Goal: Information Seeking & Learning: Check status

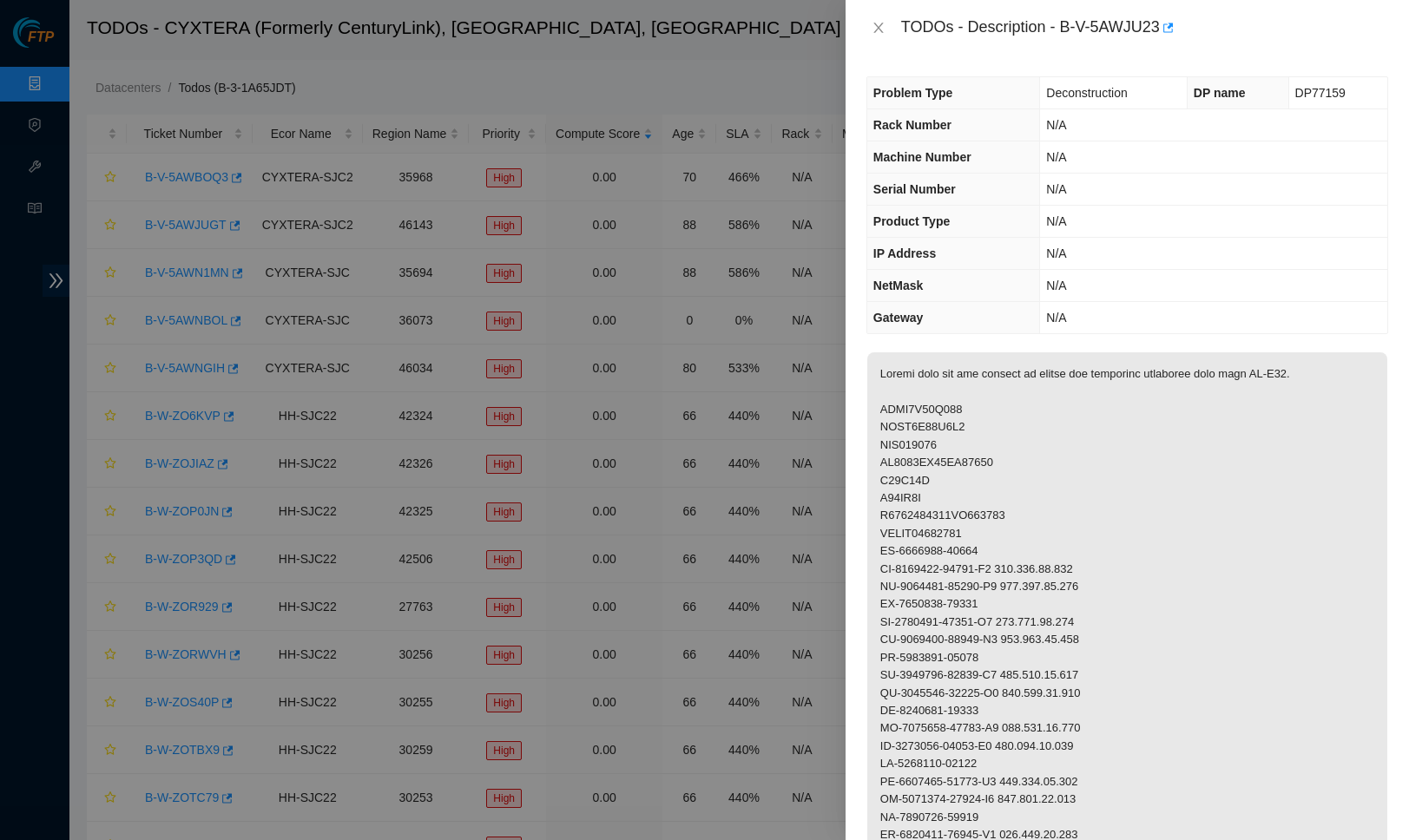
scroll to position [88, 0]
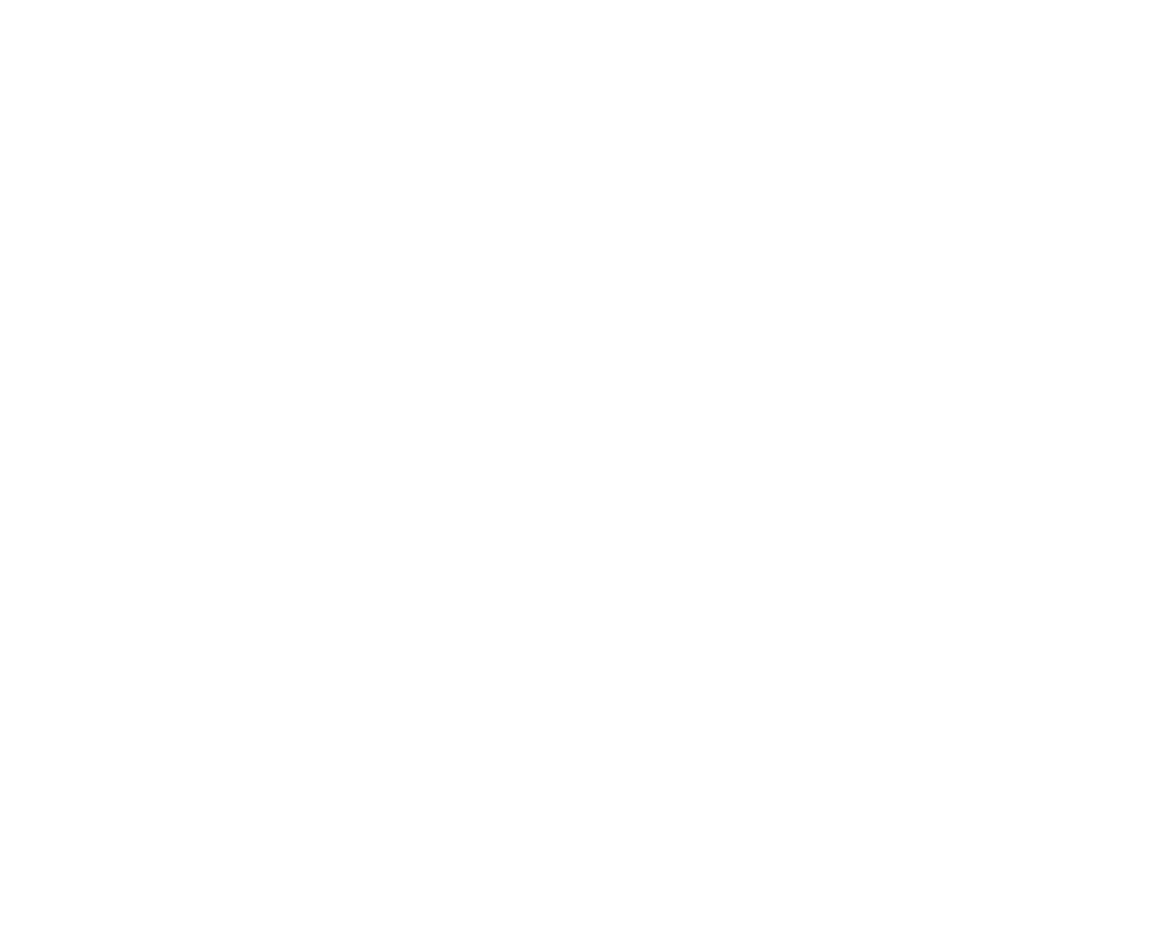
click at [881, 118] on body at bounding box center [587, 462] width 1175 height 925
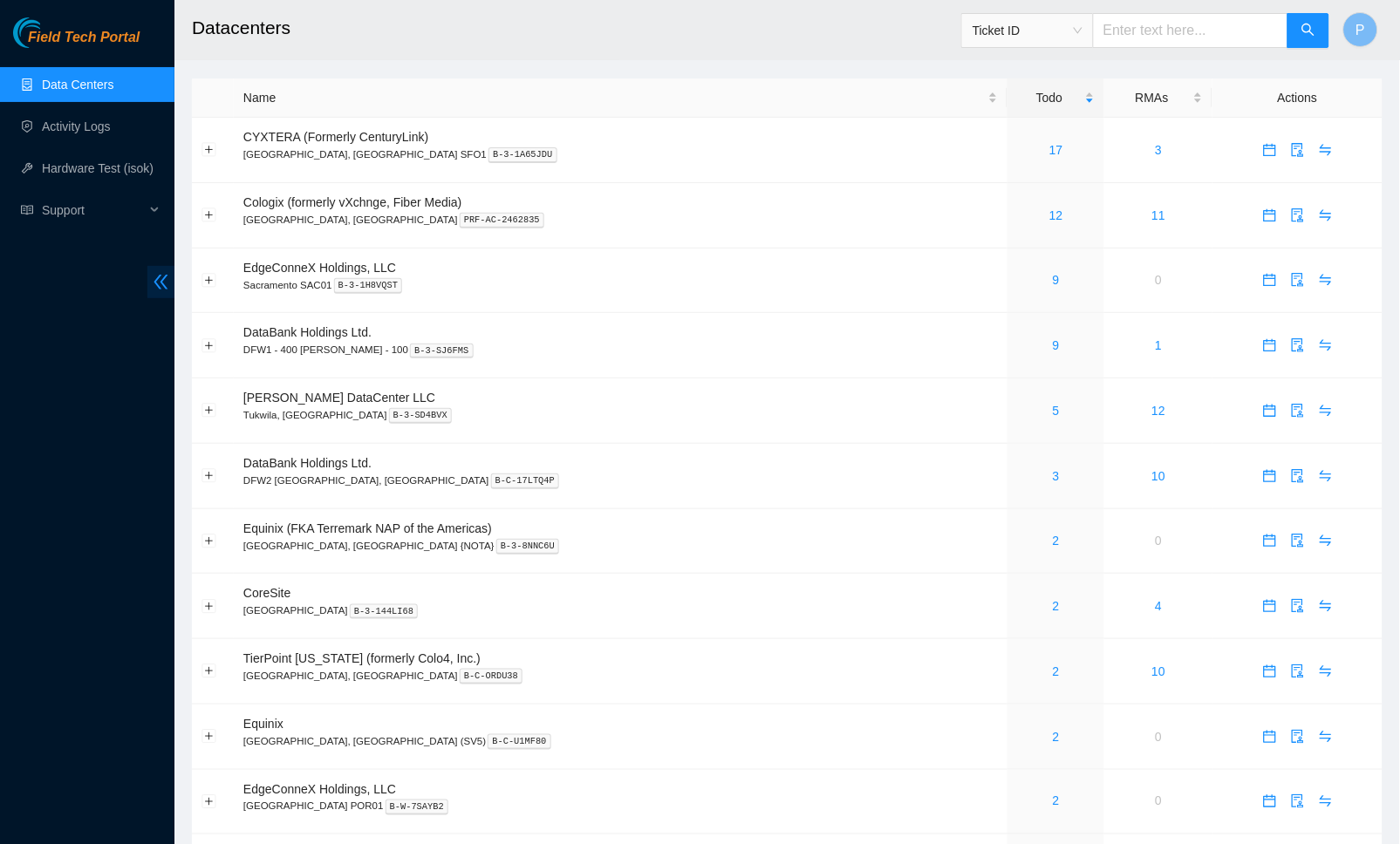
click at [153, 272] on span "double-left" at bounding box center [162, 282] width 27 height 32
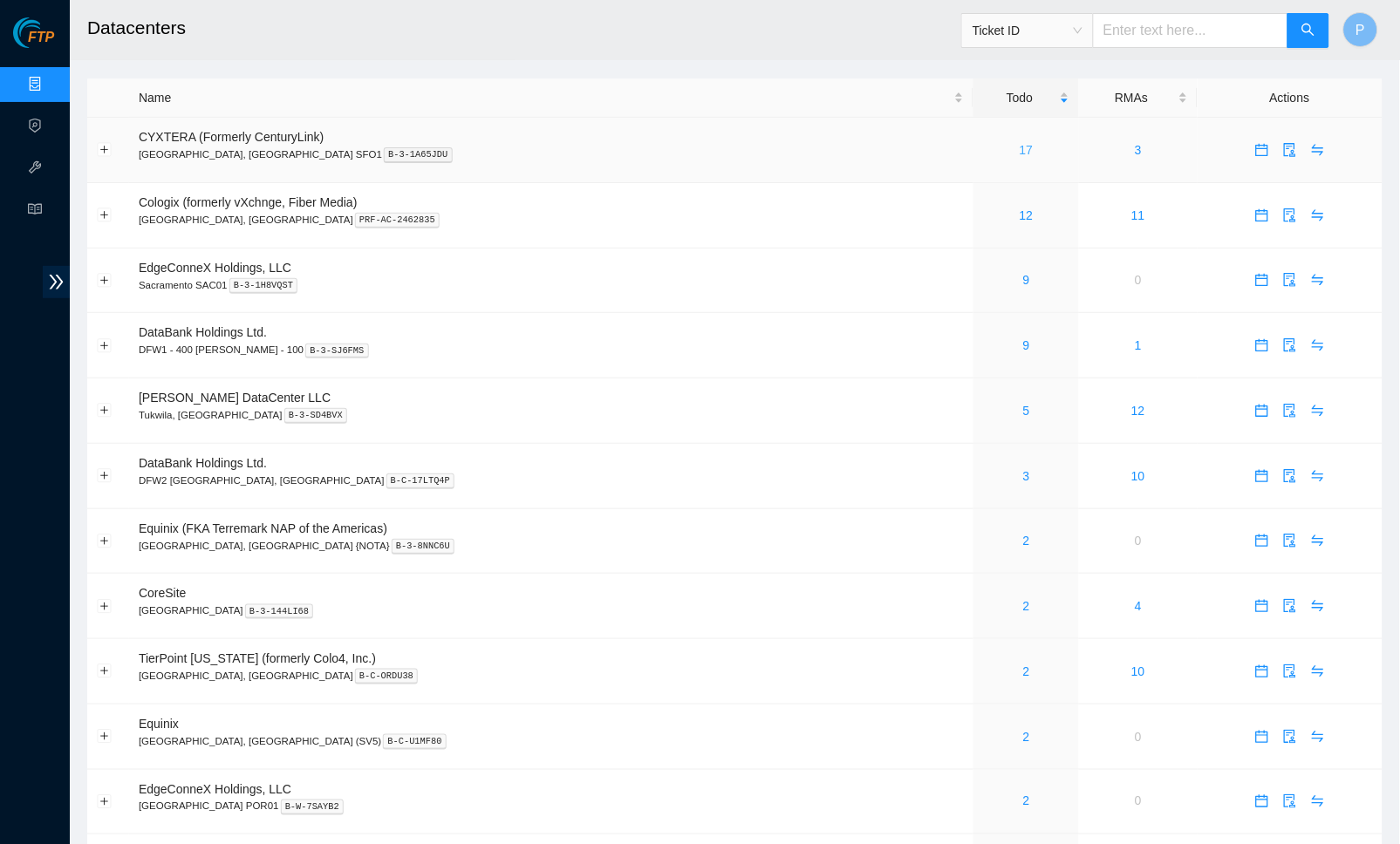
click at [1019, 150] on link "17" at bounding box center [1026, 150] width 14 height 14
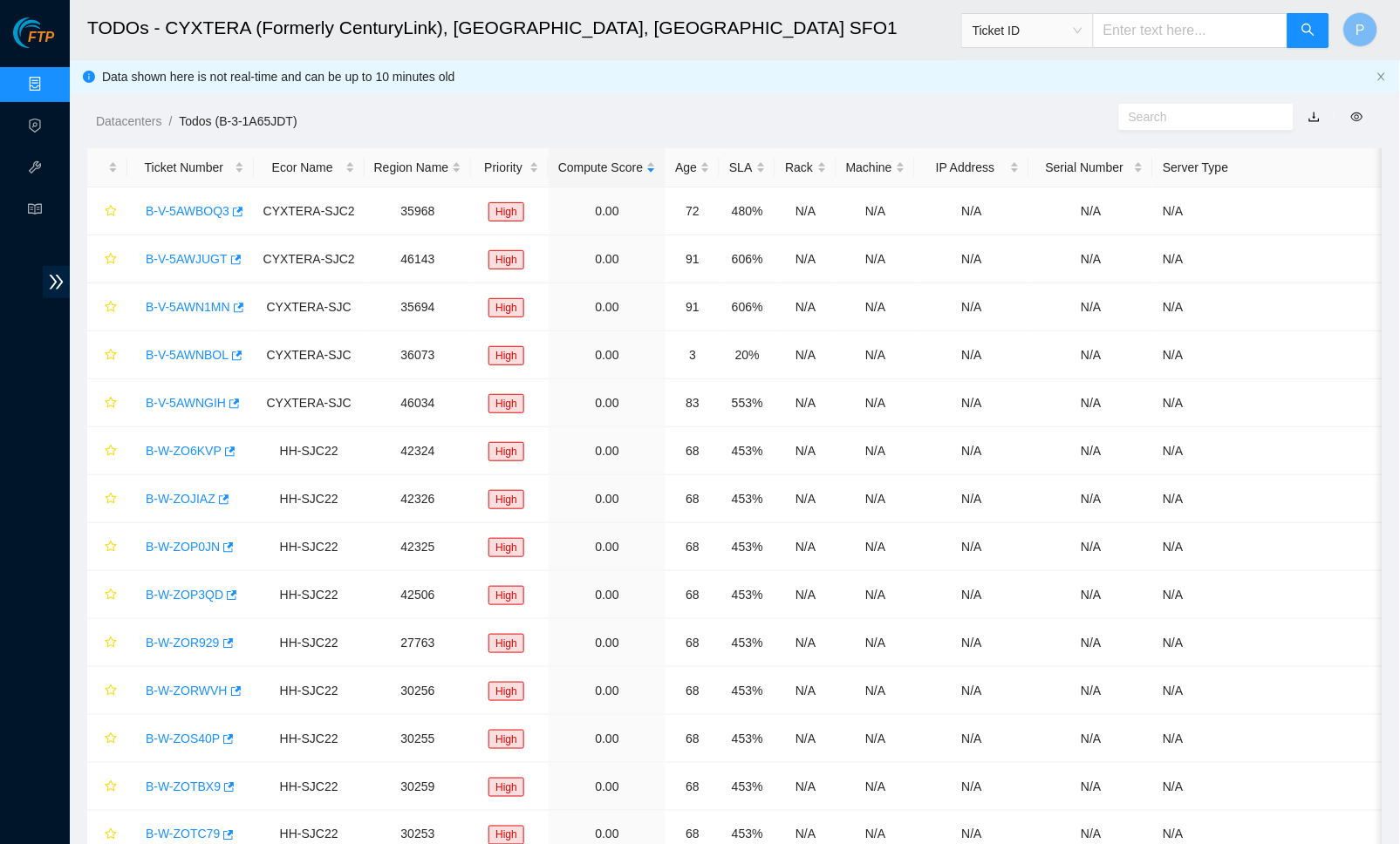
click at [1316, 109] on link "button" at bounding box center [1314, 116] width 12 height 14
click at [50, 89] on link "Data Centers" at bounding box center [86, 84] width 71 height 14
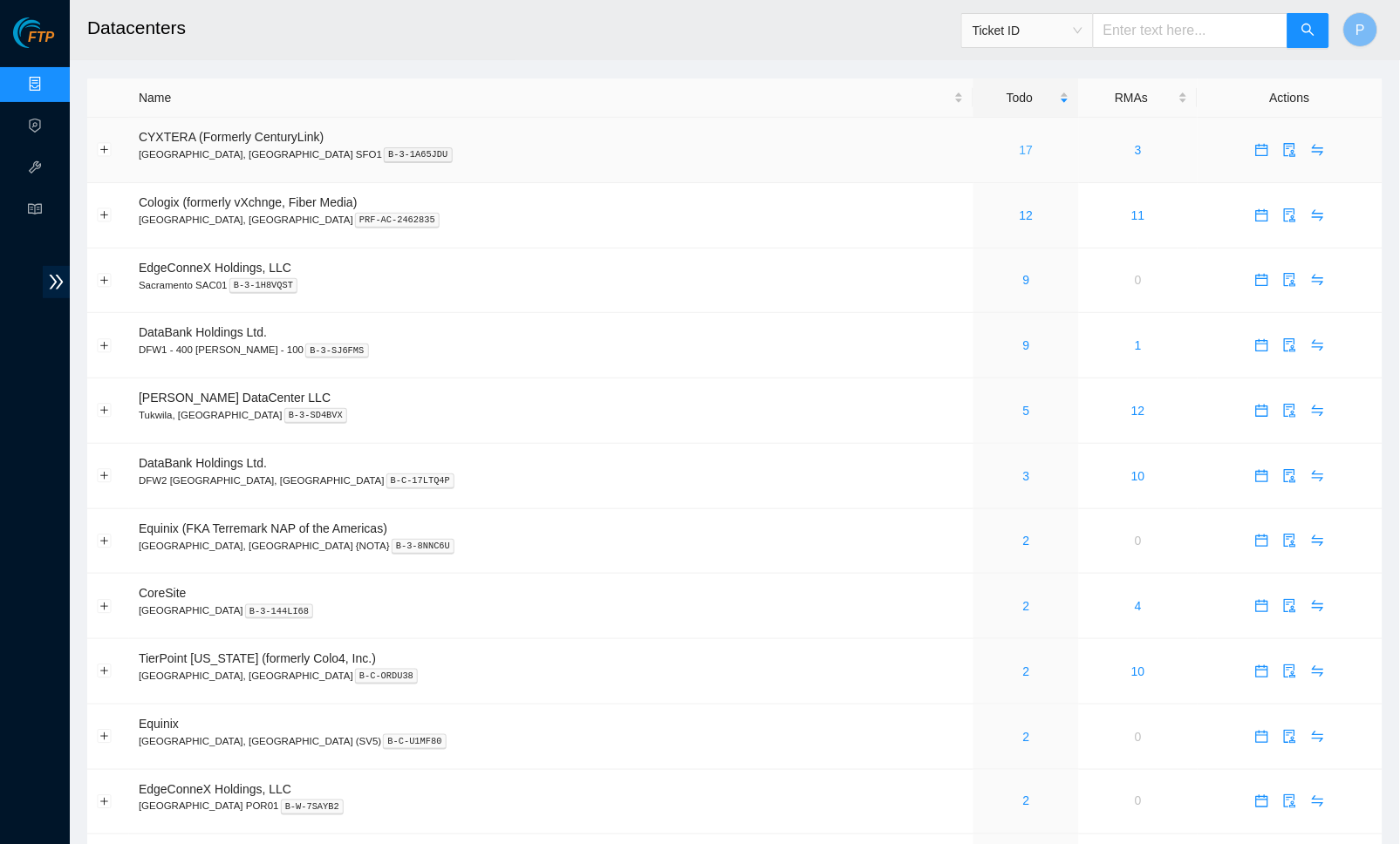
click at [1019, 150] on link "17" at bounding box center [1026, 150] width 14 height 14
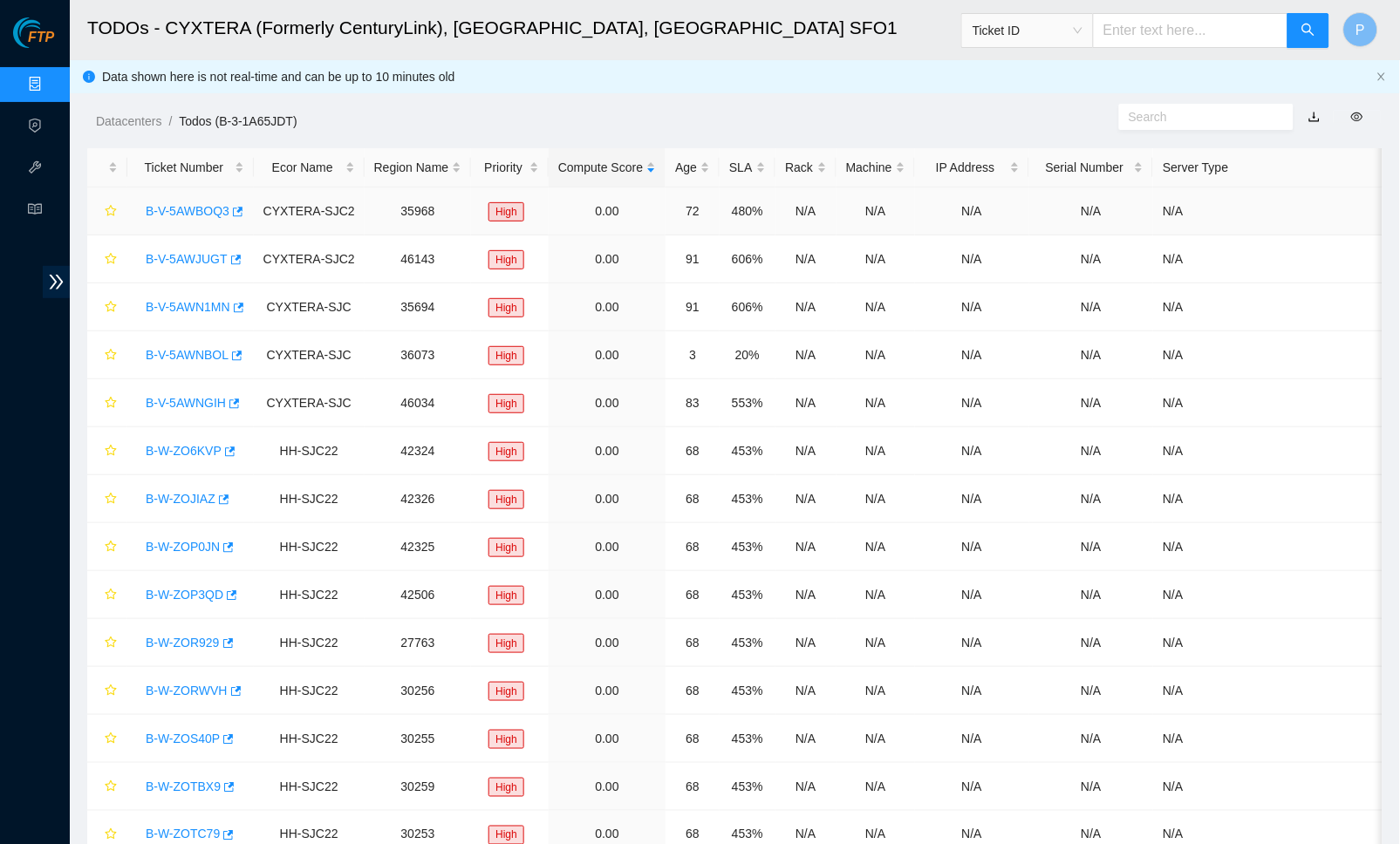
click at [167, 213] on link "B-V-5AWBOQ3" at bounding box center [188, 211] width 84 height 14
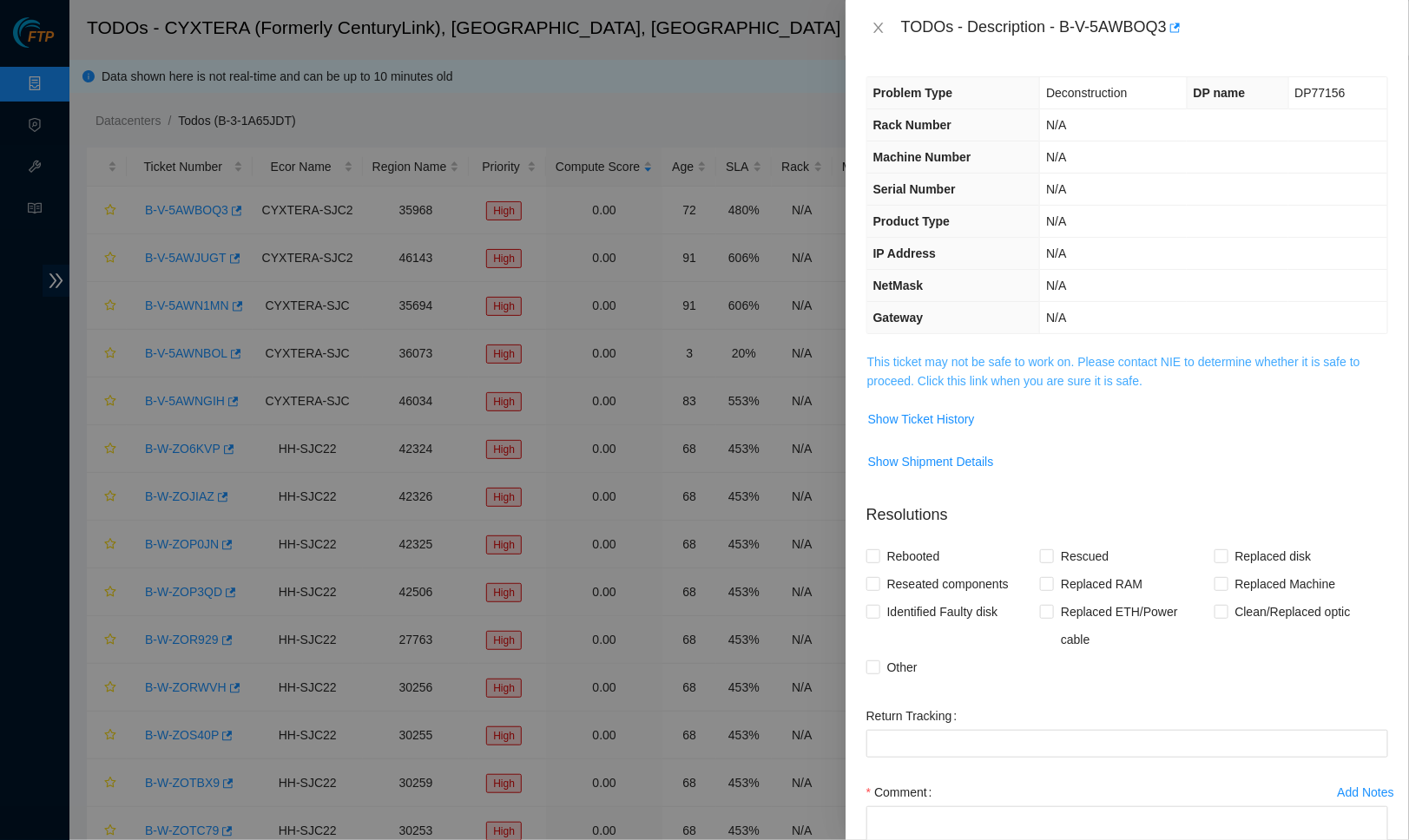
click at [1041, 368] on link "This ticket may not be safe to work on. Please contact NIE to determine whether…" at bounding box center [1114, 371] width 493 height 33
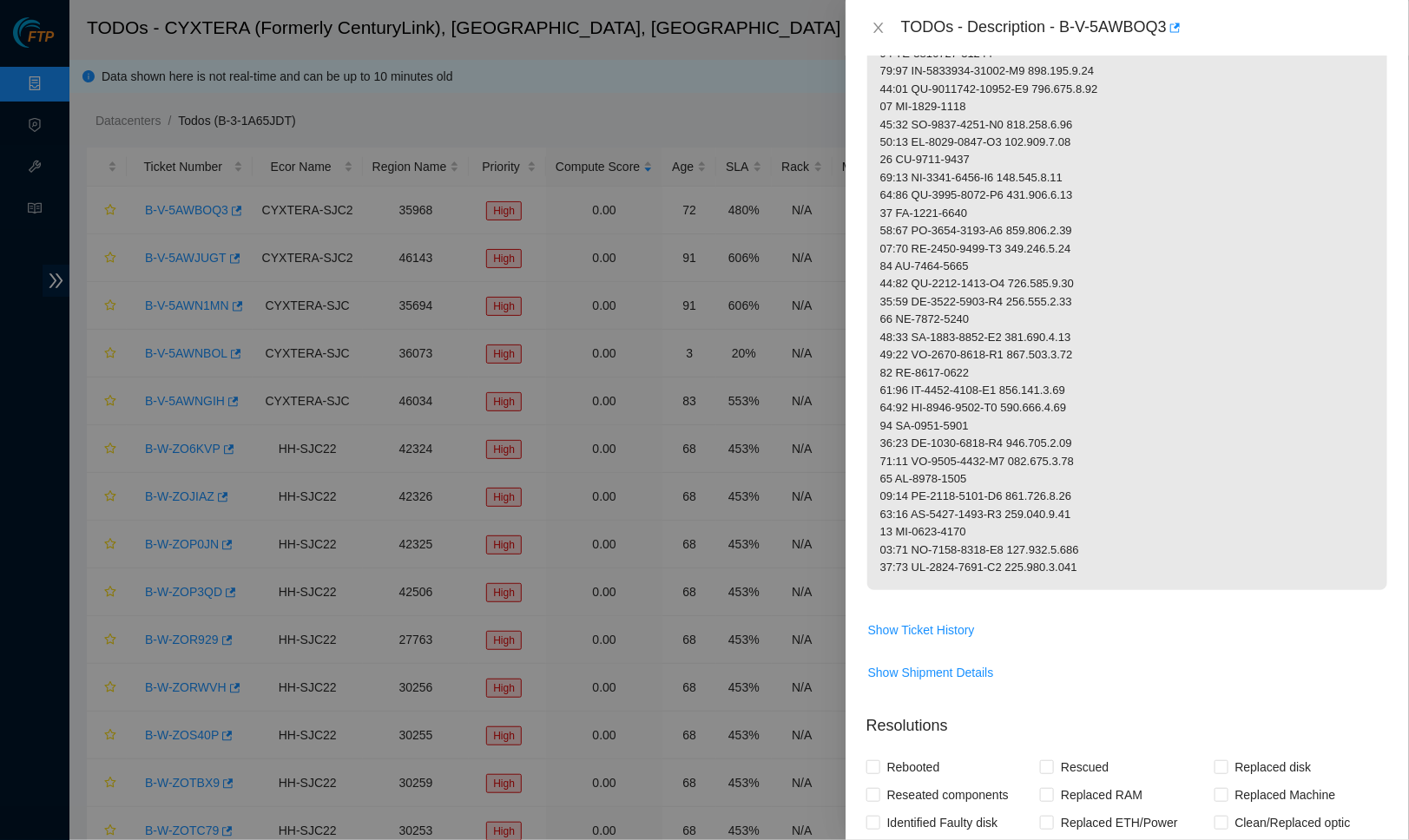
scroll to position [1547, 0]
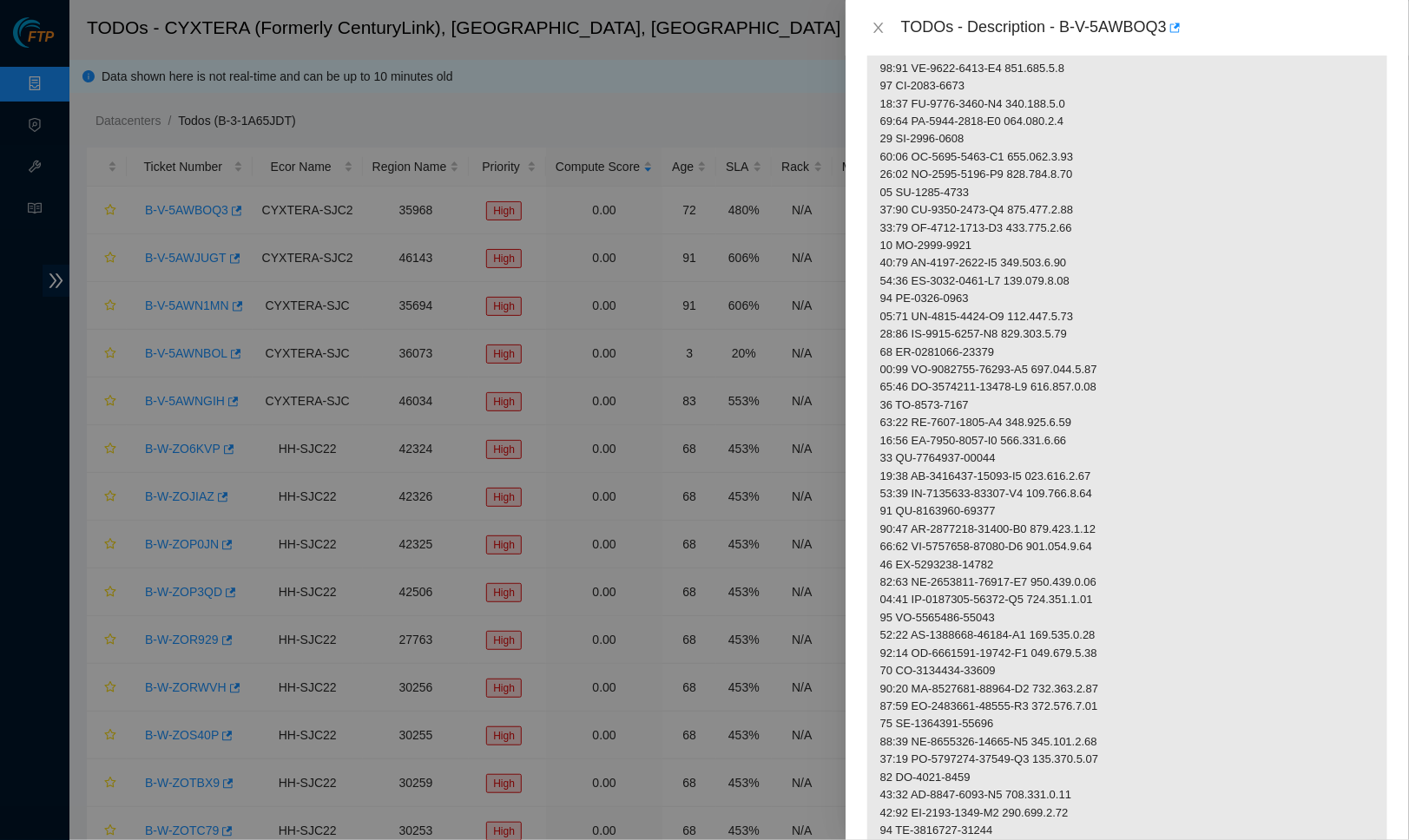
click at [870, 20] on button "Close" at bounding box center [878, 28] width 25 height 16
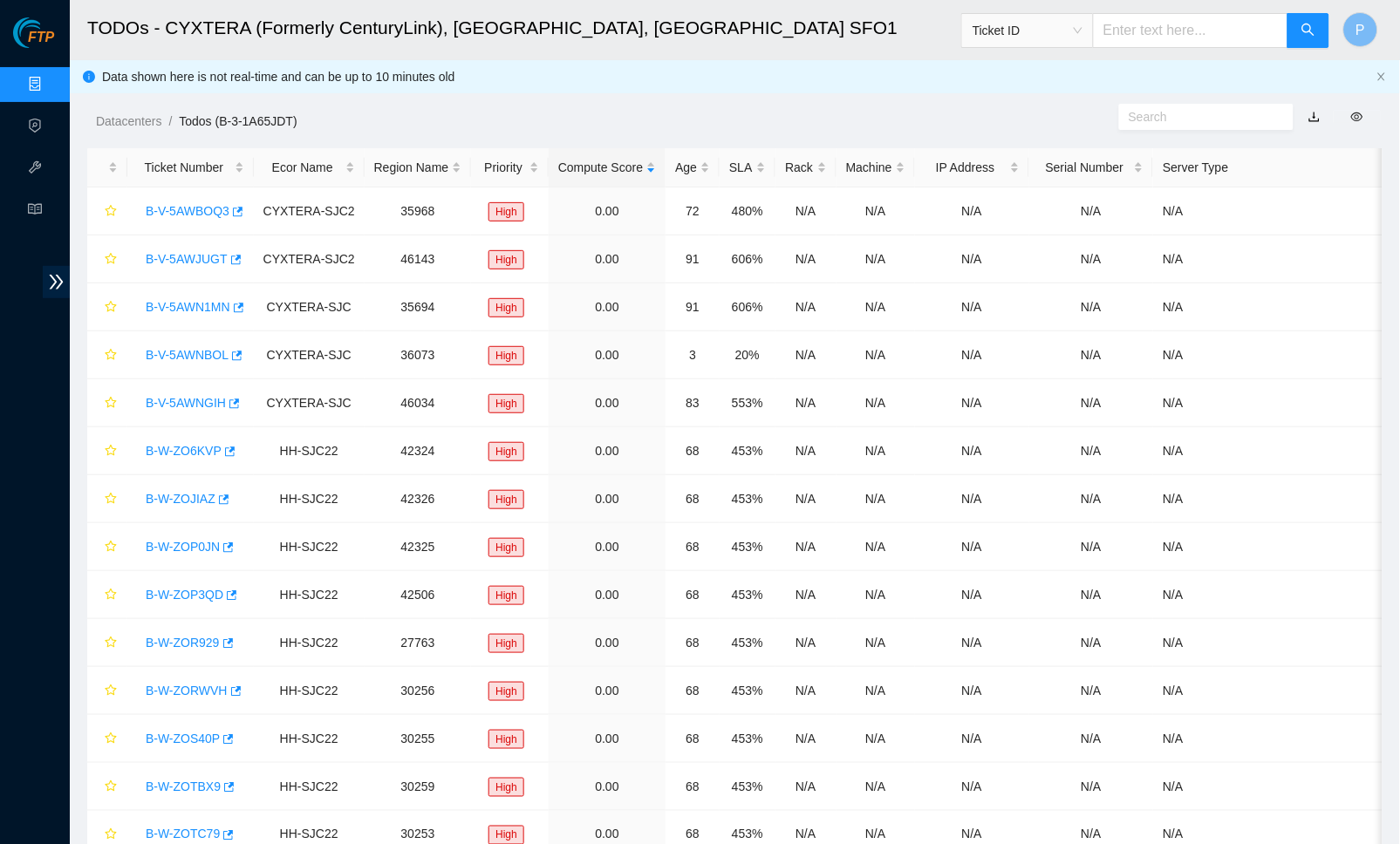
scroll to position [93, 0]
click at [1383, 74] on icon "close" at bounding box center [1382, 76] width 7 height 8
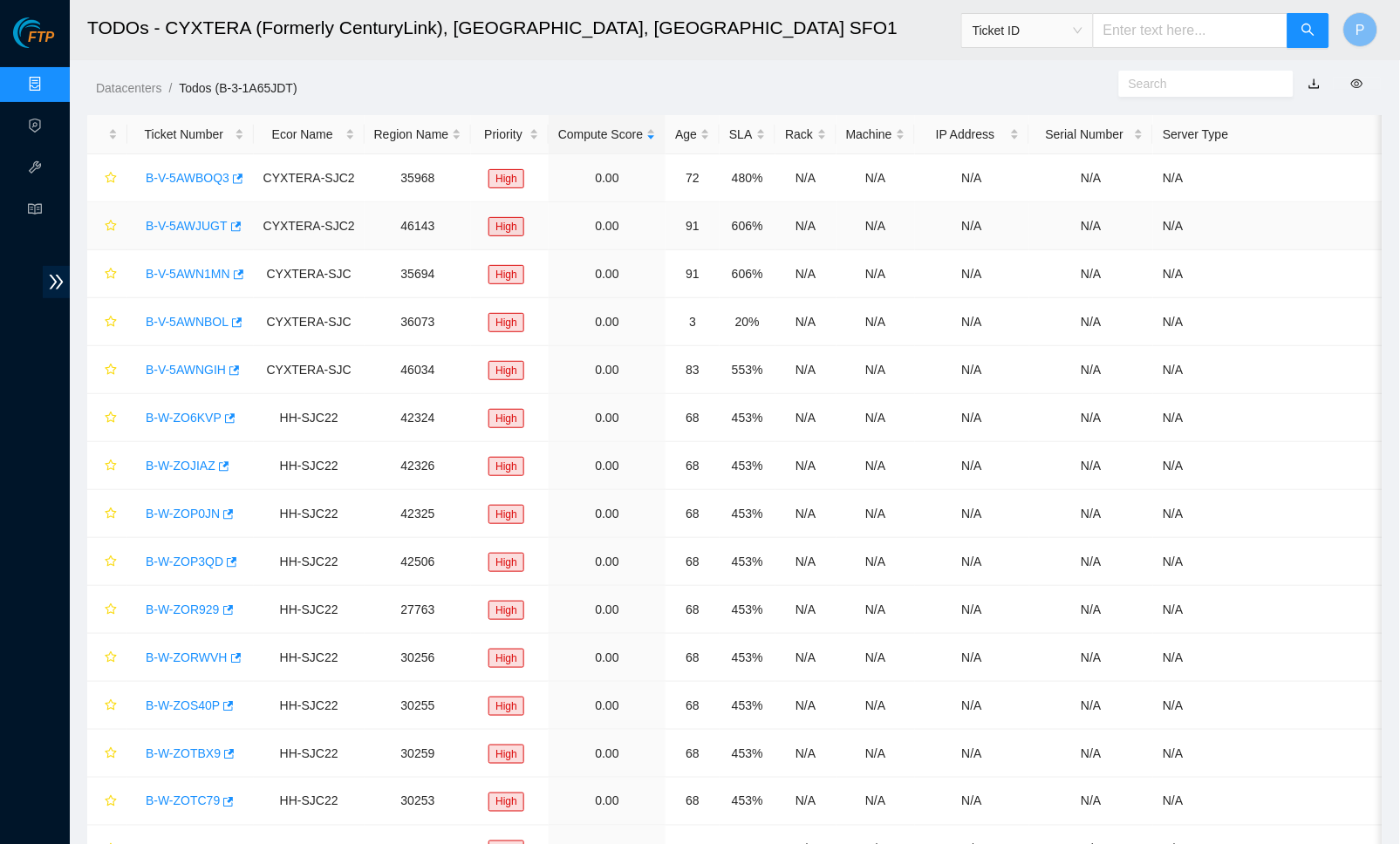
click at [190, 226] on link "B-V-5AWJUGT" at bounding box center [187, 225] width 82 height 14
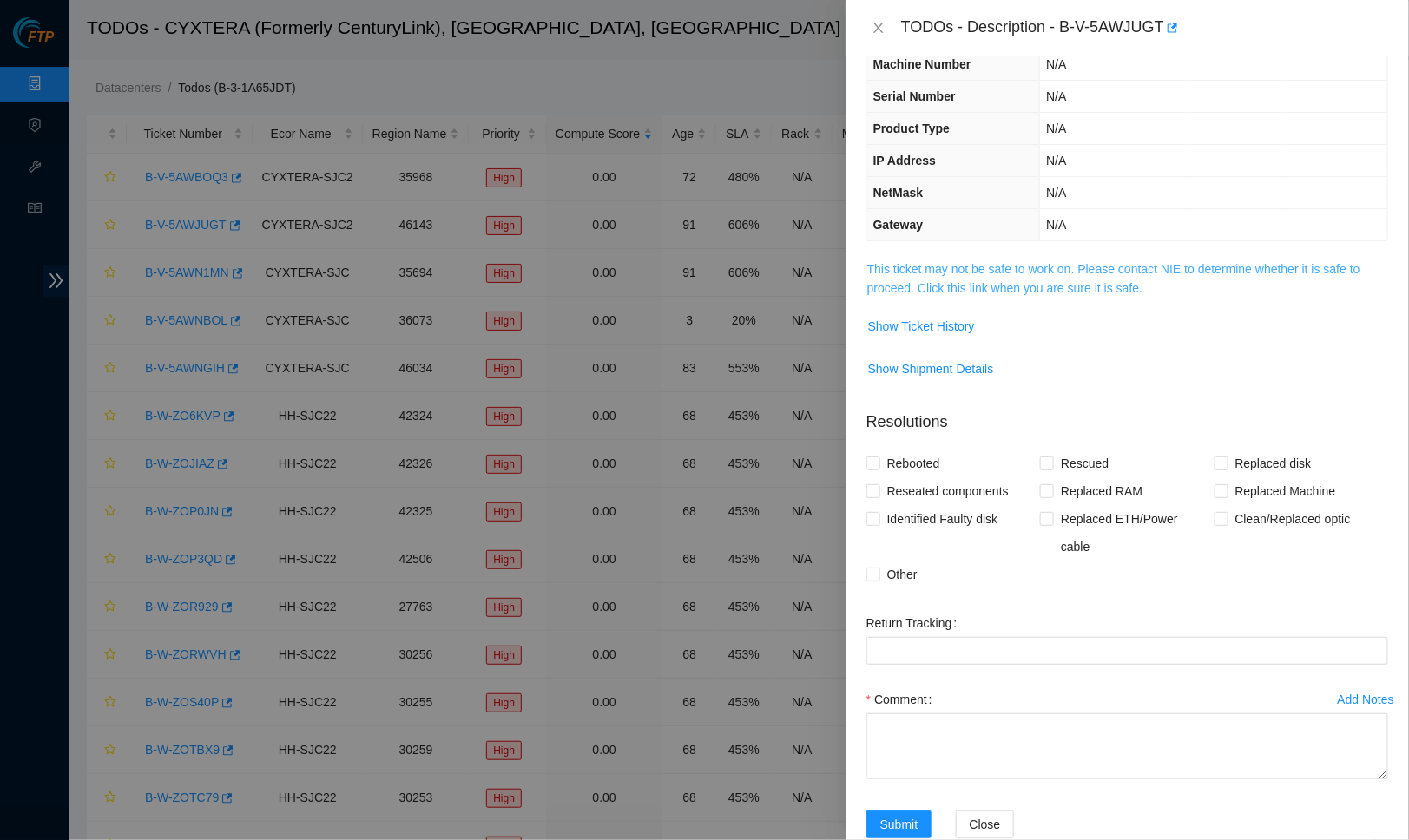
click at [1028, 280] on link "This ticket may not be safe to work on. Please contact NIE to determine whether…" at bounding box center [1114, 279] width 493 height 33
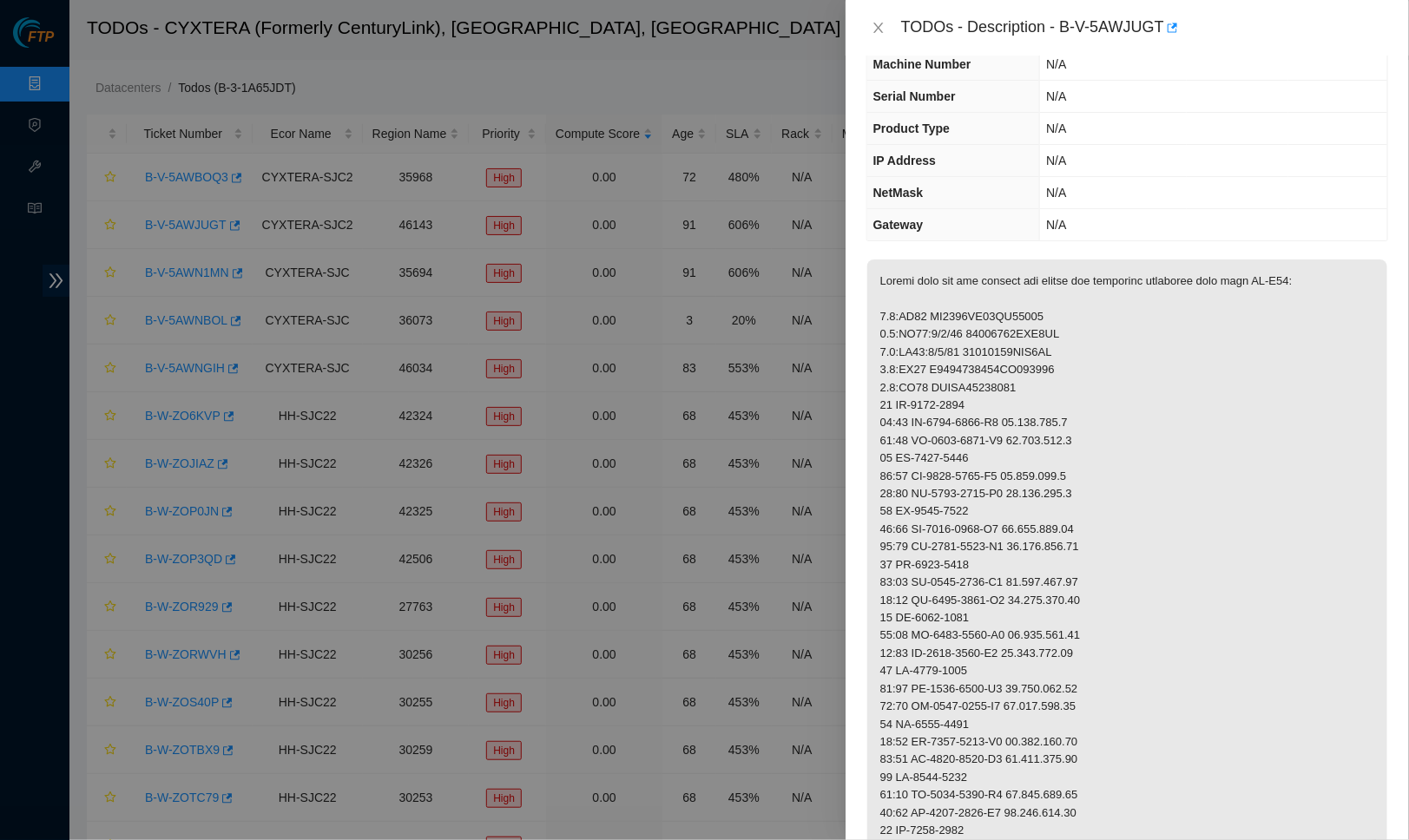
drag, startPoint x: 1077, startPoint y: 178, endPoint x: 947, endPoint y: 112, distance: 145.8
click at [1076, 178] on td "N/A" at bounding box center [1214, 193] width 347 height 32
drag, startPoint x: 1067, startPoint y: 24, endPoint x: 1171, endPoint y: 21, distance: 104.0
click at [1176, 21] on div "TODOs - Description - B-V-5AWJUGT" at bounding box center [1145, 27] width 487 height 28
copy div "B-V-5AWJUGT"
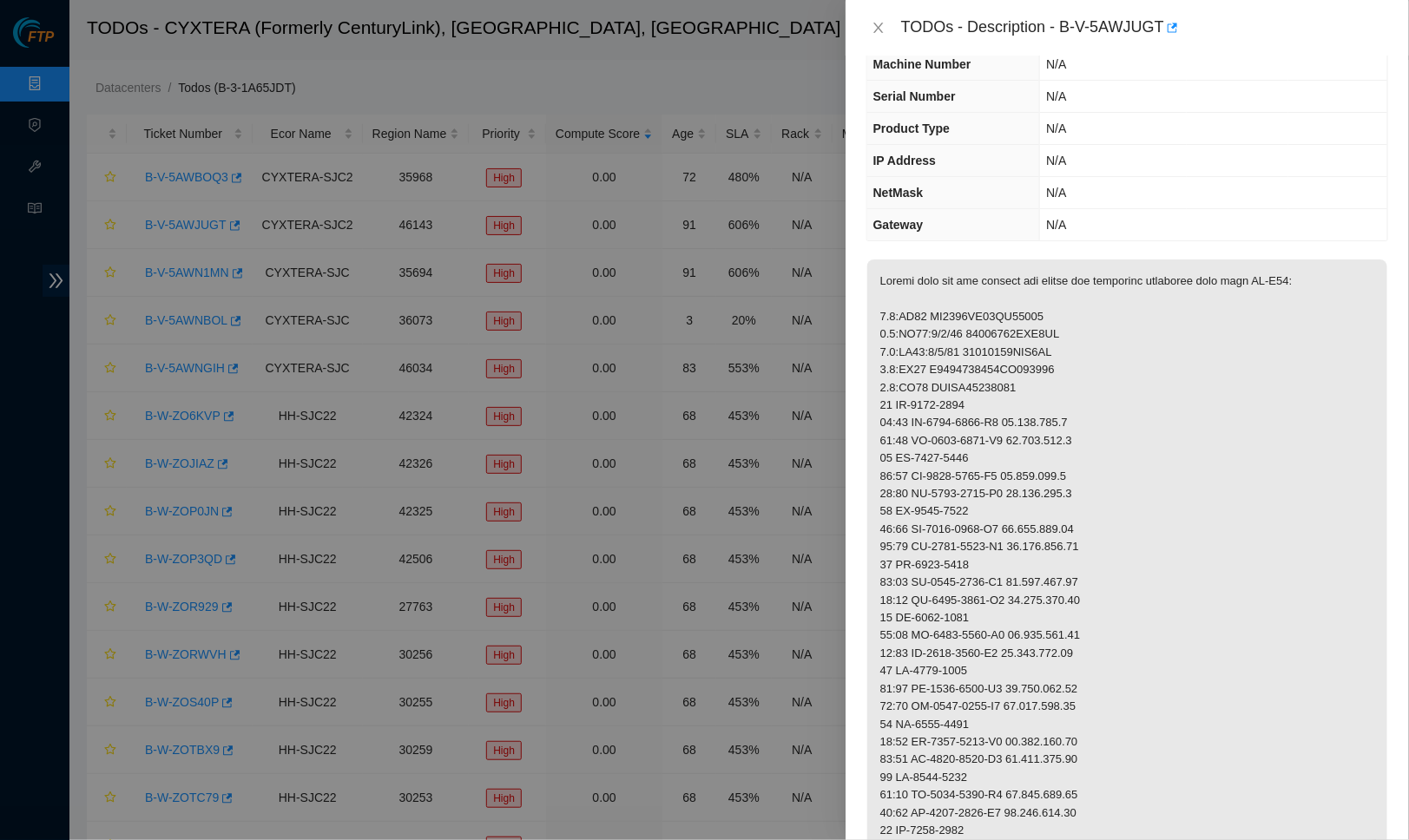
click at [797, 137] on div at bounding box center [704, 420] width 1409 height 840
drag, startPoint x: 877, startPoint y: 19, endPoint x: 487, endPoint y: 39, distance: 390.5
click at [877, 21] on icon "close" at bounding box center [878, 27] width 14 height 14
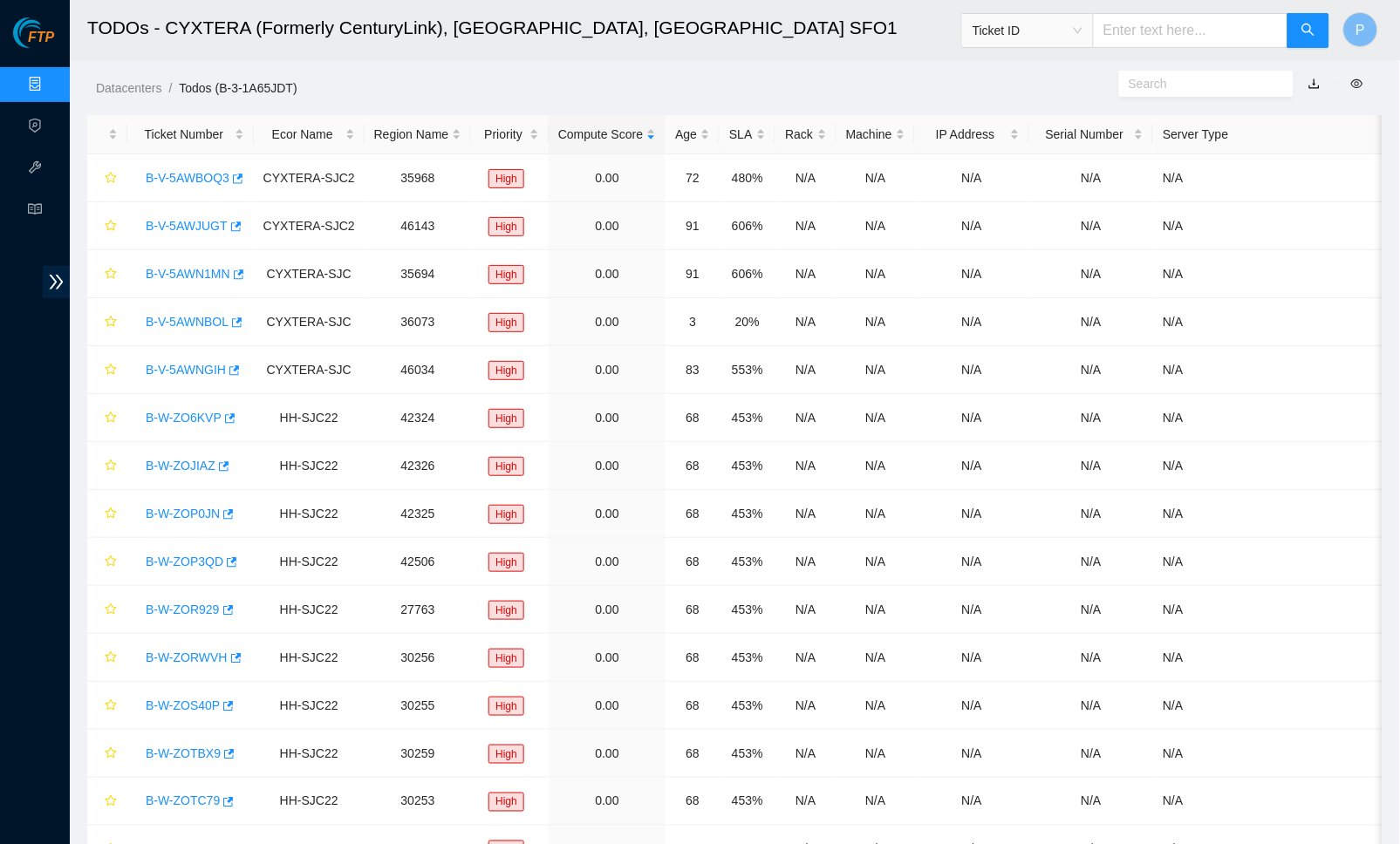
click at [50, 82] on link "Data Centers" at bounding box center [86, 84] width 71 height 14
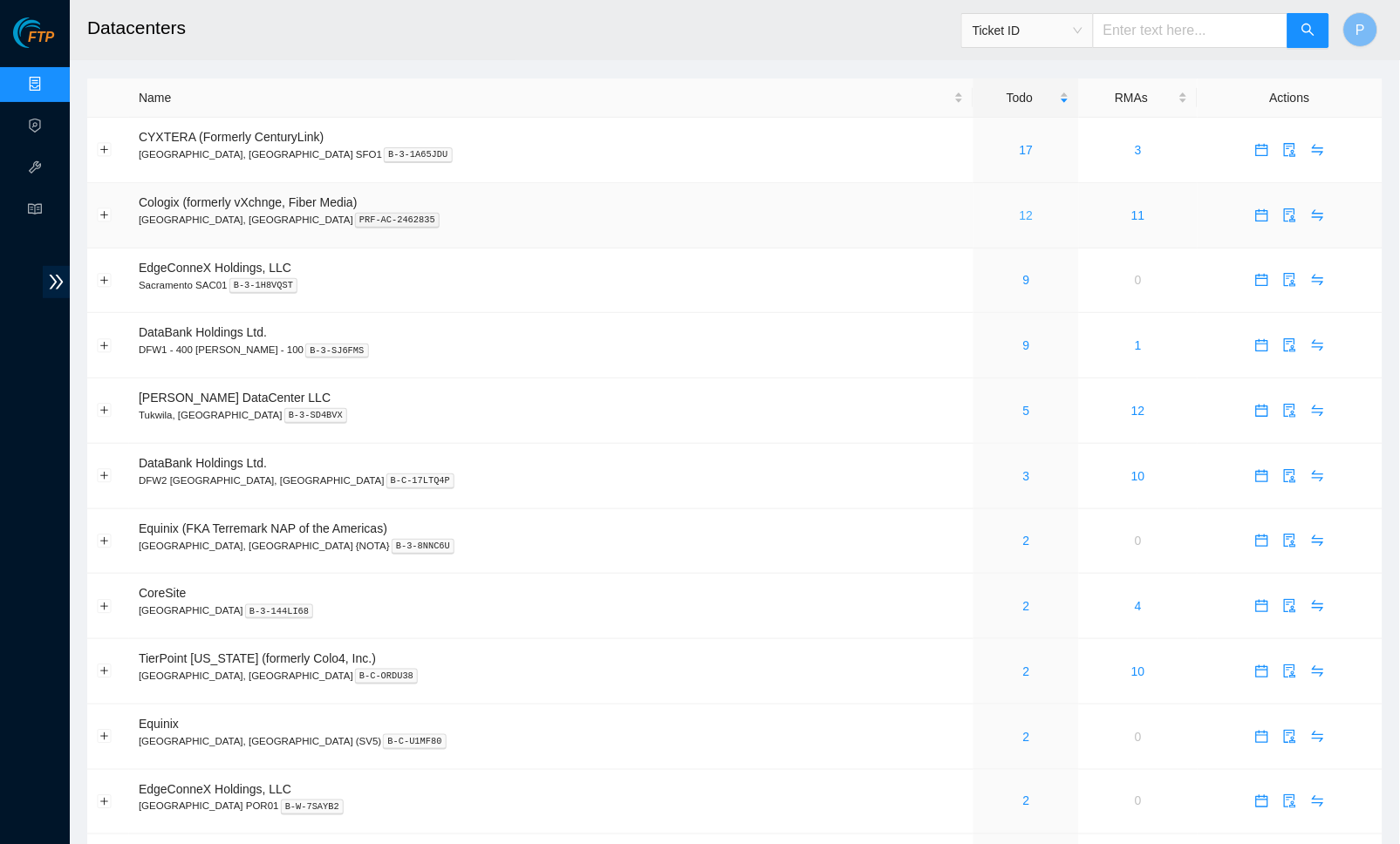
click at [1019, 211] on link "12" at bounding box center [1026, 214] width 14 height 14
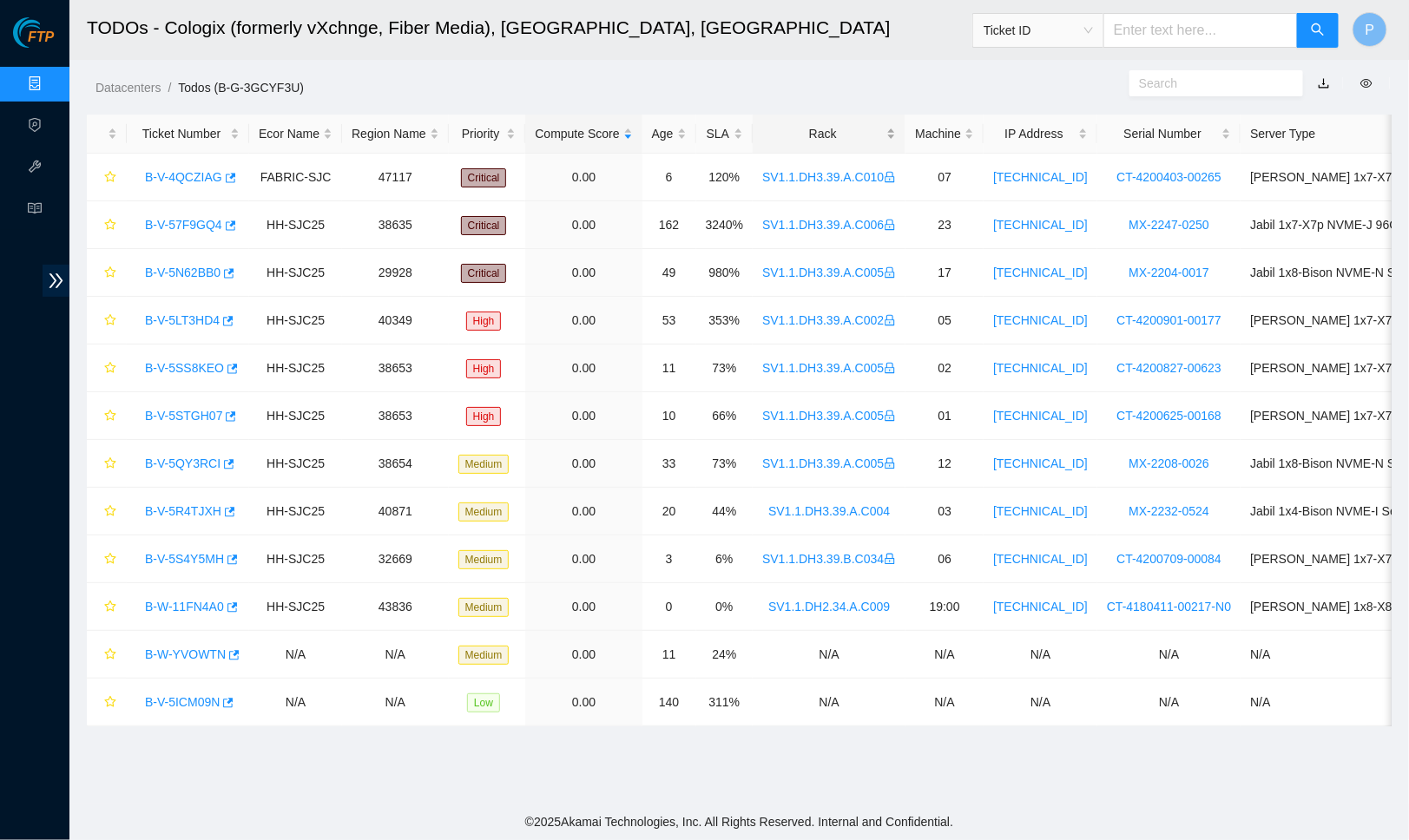
click at [848, 136] on div "Rack" at bounding box center [829, 133] width 134 height 19
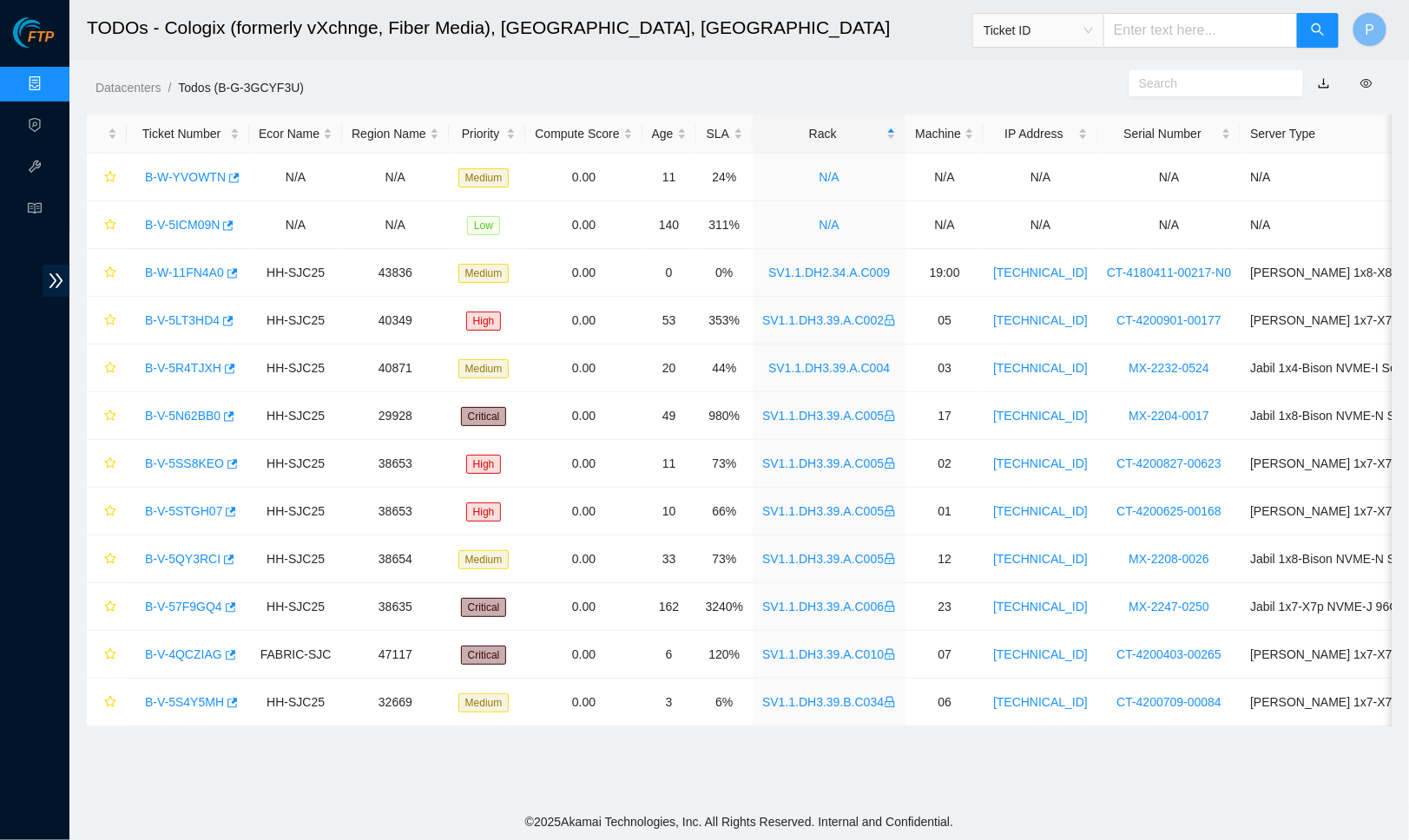
click at [50, 80] on link "Data Centers" at bounding box center [85, 84] width 71 height 14
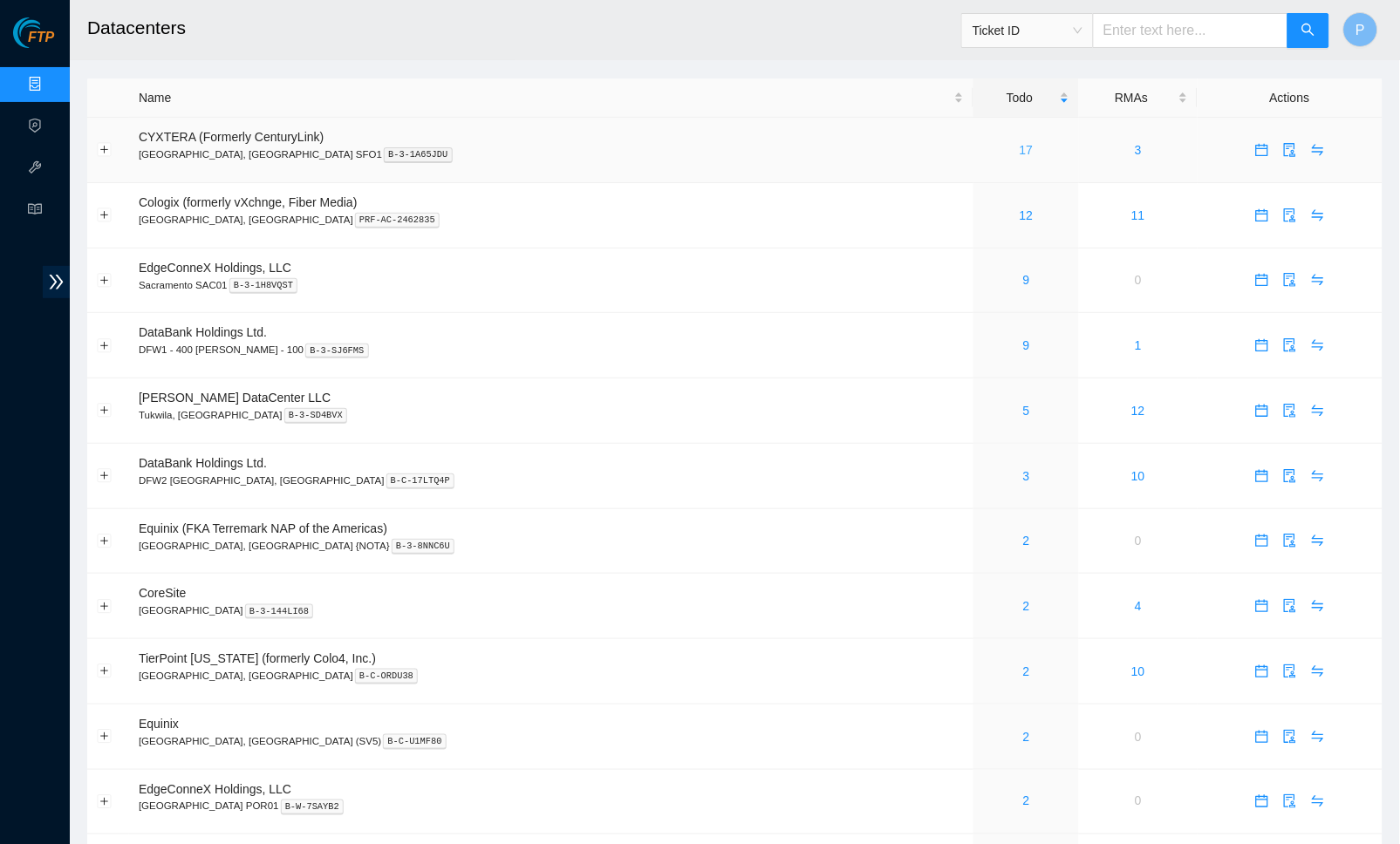
click at [1019, 143] on link "17" at bounding box center [1026, 150] width 14 height 14
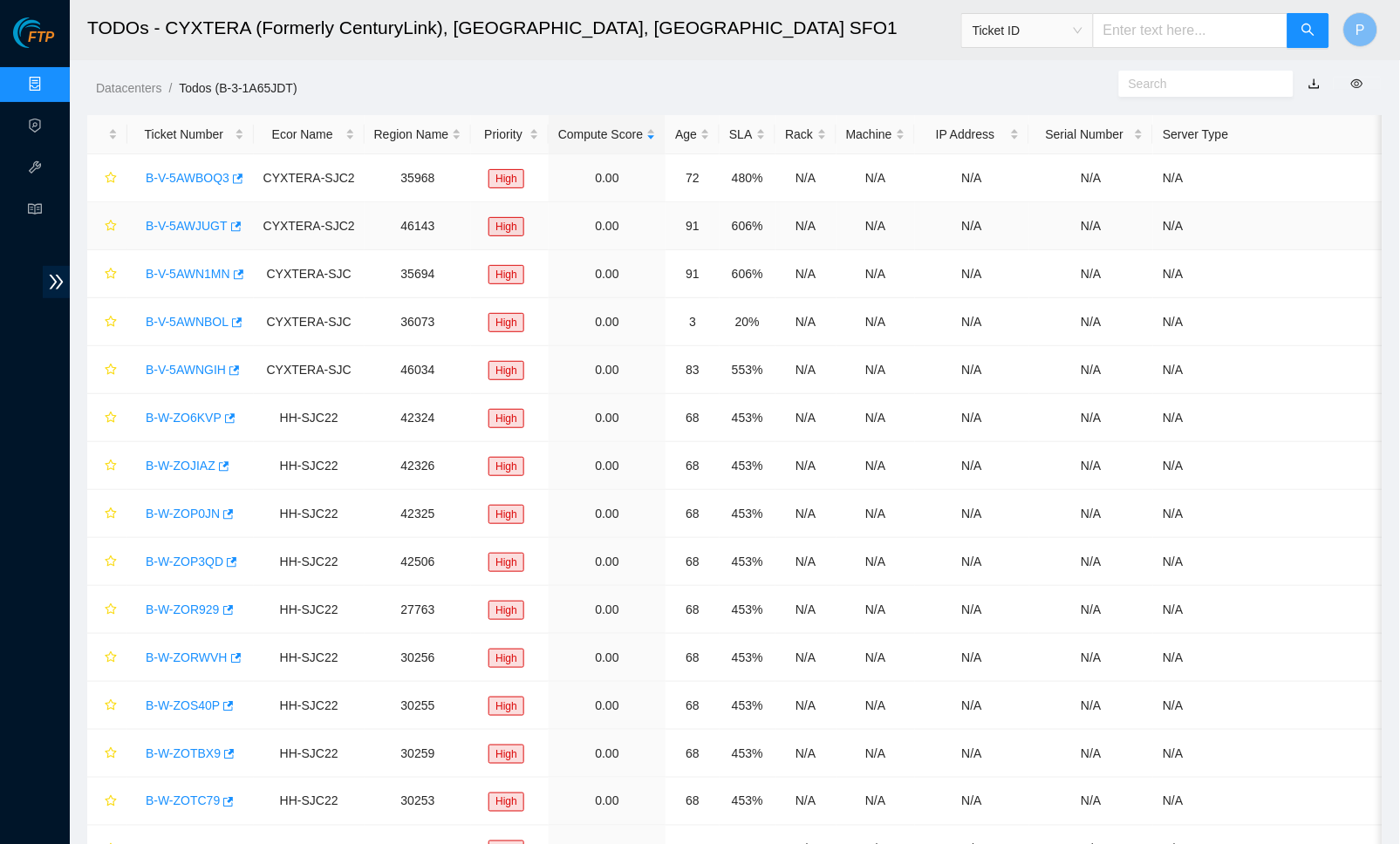
click at [207, 219] on link "B-V-5AWJUGT" at bounding box center [187, 225] width 82 height 14
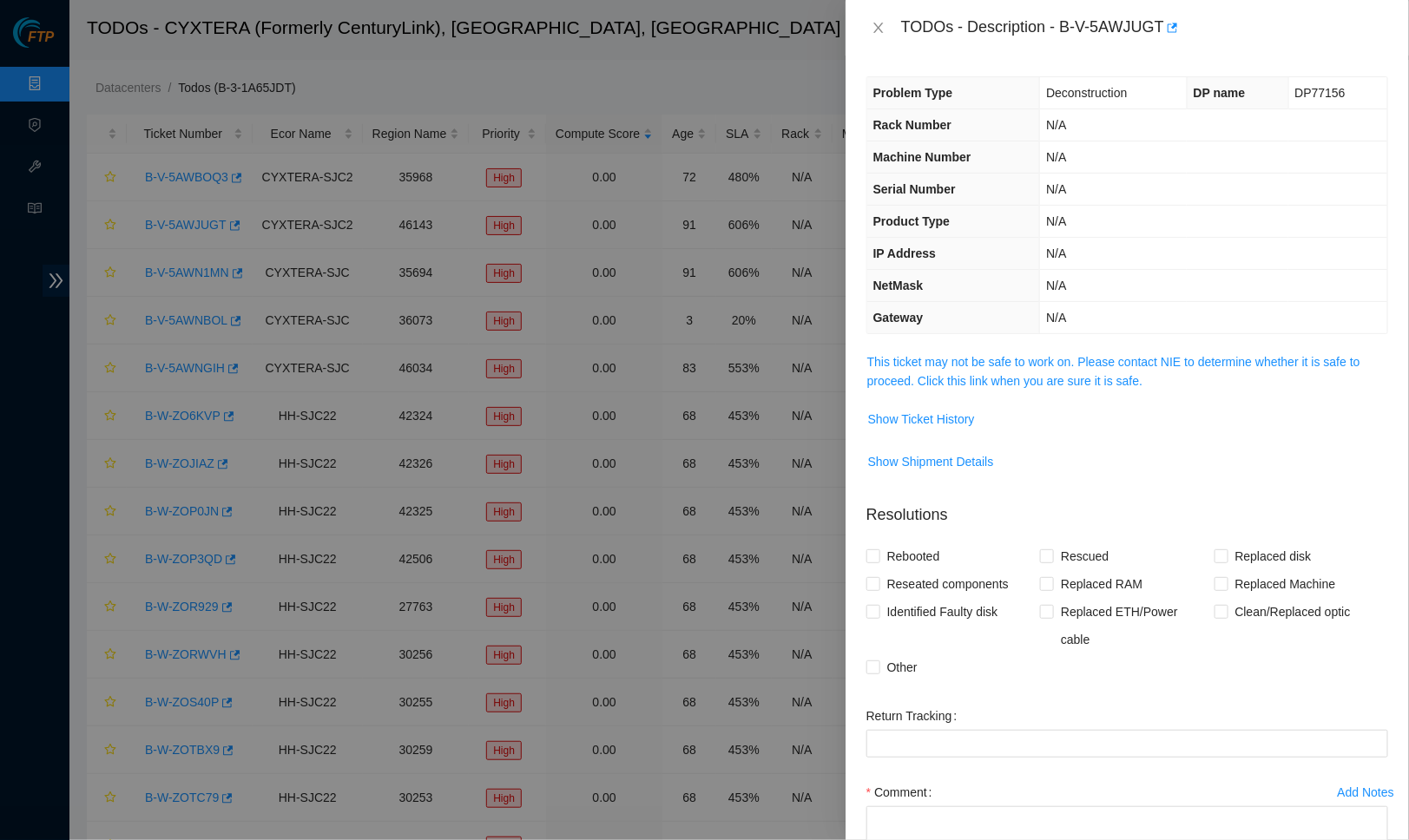
click at [1076, 337] on div "Problem Type Deconstruction DP name DP77156 Rack Number N/A Machine Number N/A …" at bounding box center [1127, 448] width 563 height 785
click at [1079, 369] on link "This ticket may not be safe to work on. Please contact NIE to determine whether…" at bounding box center [1114, 371] width 493 height 33
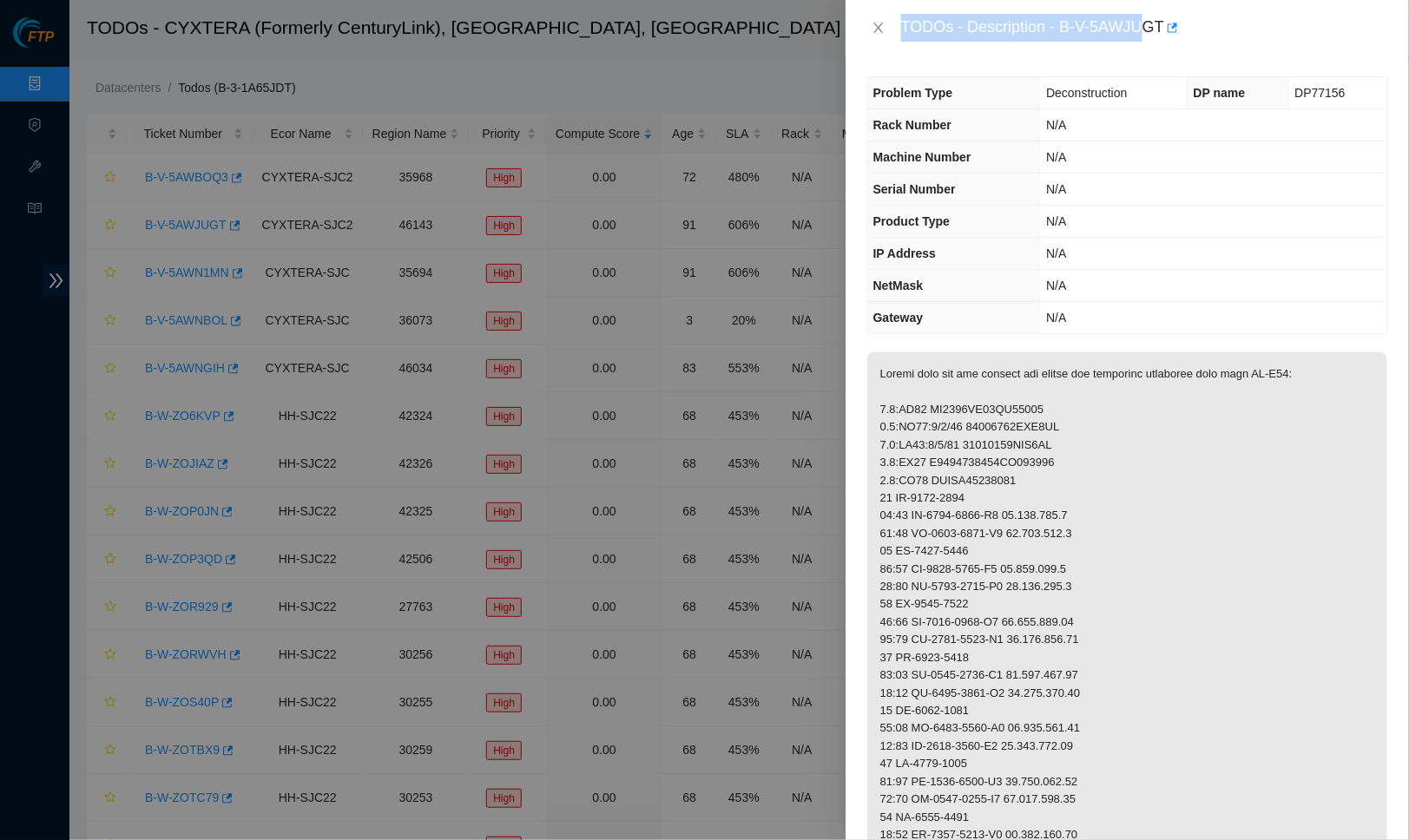
click at [1156, 25] on div "TODOs - Description - B-V-5AWJUGT" at bounding box center [1145, 27] width 487 height 28
click at [1090, 24] on div "TODOs - Description - B-V-5AWJUGT" at bounding box center [1145, 27] width 487 height 28
drag, startPoint x: 1067, startPoint y: 26, endPoint x: 1089, endPoint y: 26, distance: 22.0
click at [1089, 26] on div "TODOs - Description - B-V-5AWJUGT" at bounding box center [1145, 27] width 487 height 28
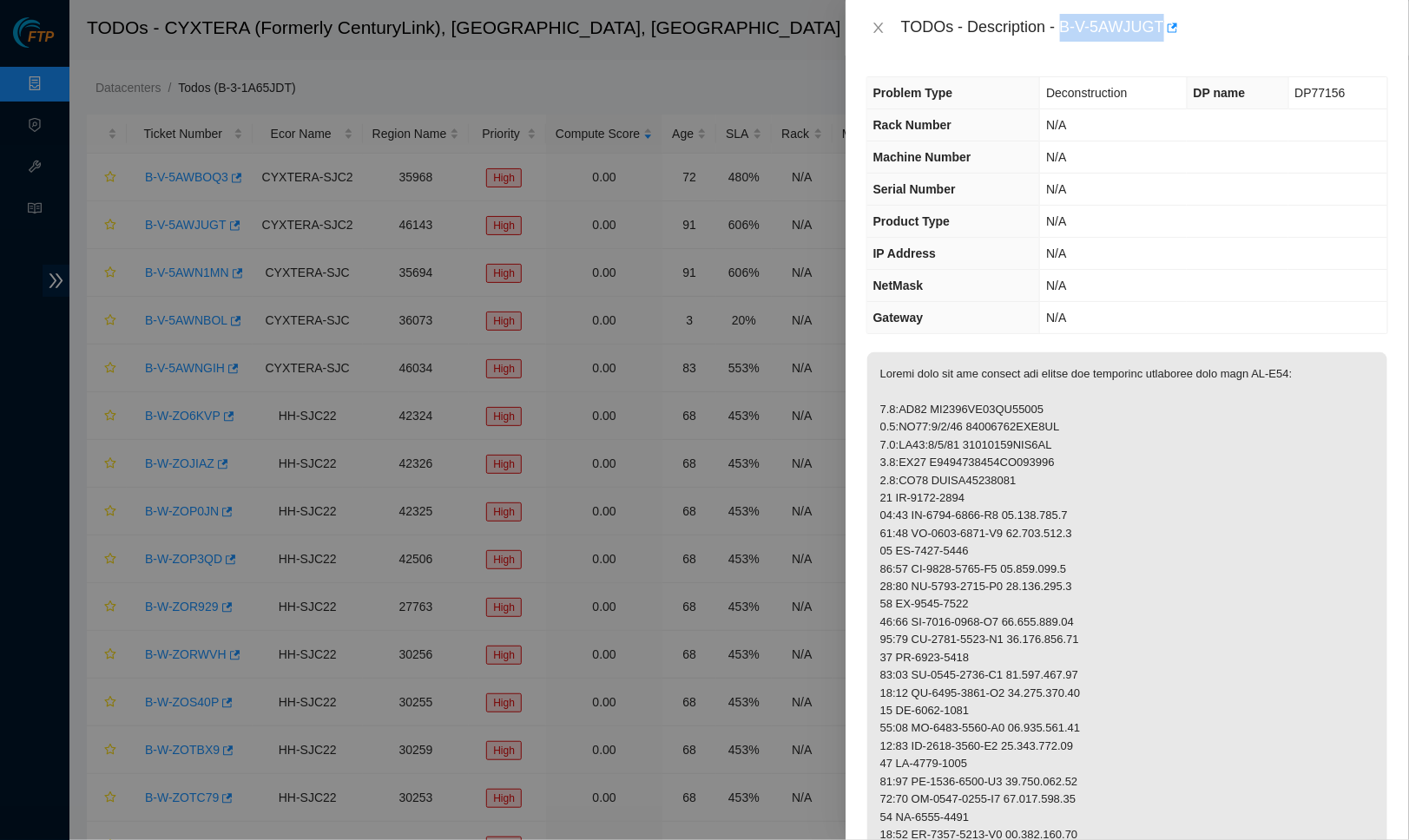
drag, startPoint x: 1072, startPoint y: 24, endPoint x: 1176, endPoint y: 21, distance: 104.0
click at [1176, 21] on div "TODOs - Description - B-V-5AWJUGT" at bounding box center [1145, 27] width 487 height 28
copy div "B-V-5AWJUGT"
click at [1300, 51] on div "TODOs - Description - B-V-5AWJUGT" at bounding box center [1127, 27] width 563 height 55
drag, startPoint x: 1286, startPoint y: 88, endPoint x: 1336, endPoint y: 89, distance: 50.0
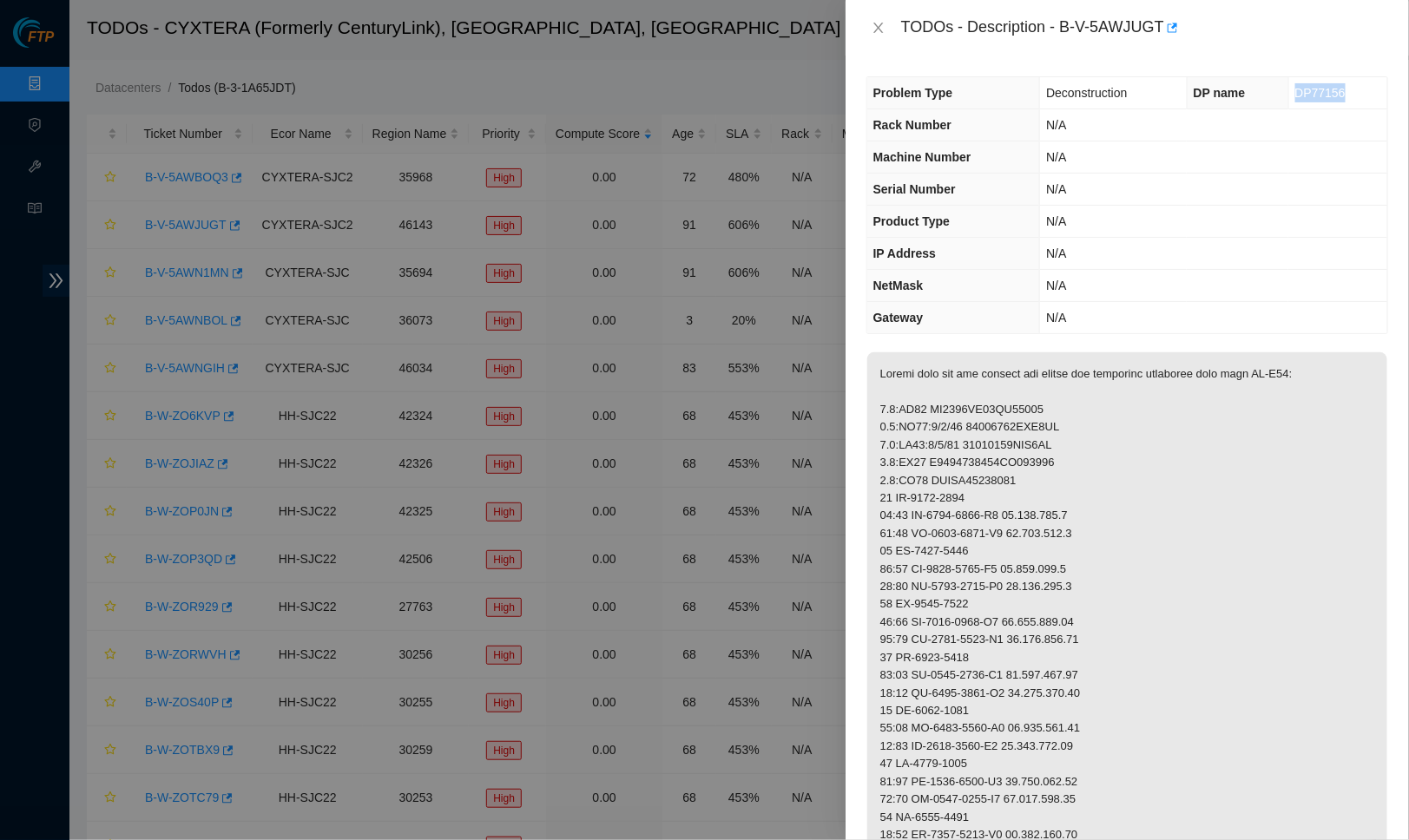
click at [1336, 89] on td "DP77156" at bounding box center [1338, 93] width 99 height 32
copy span "DP77156"
click at [876, 25] on icon "close" at bounding box center [878, 27] width 10 height 10
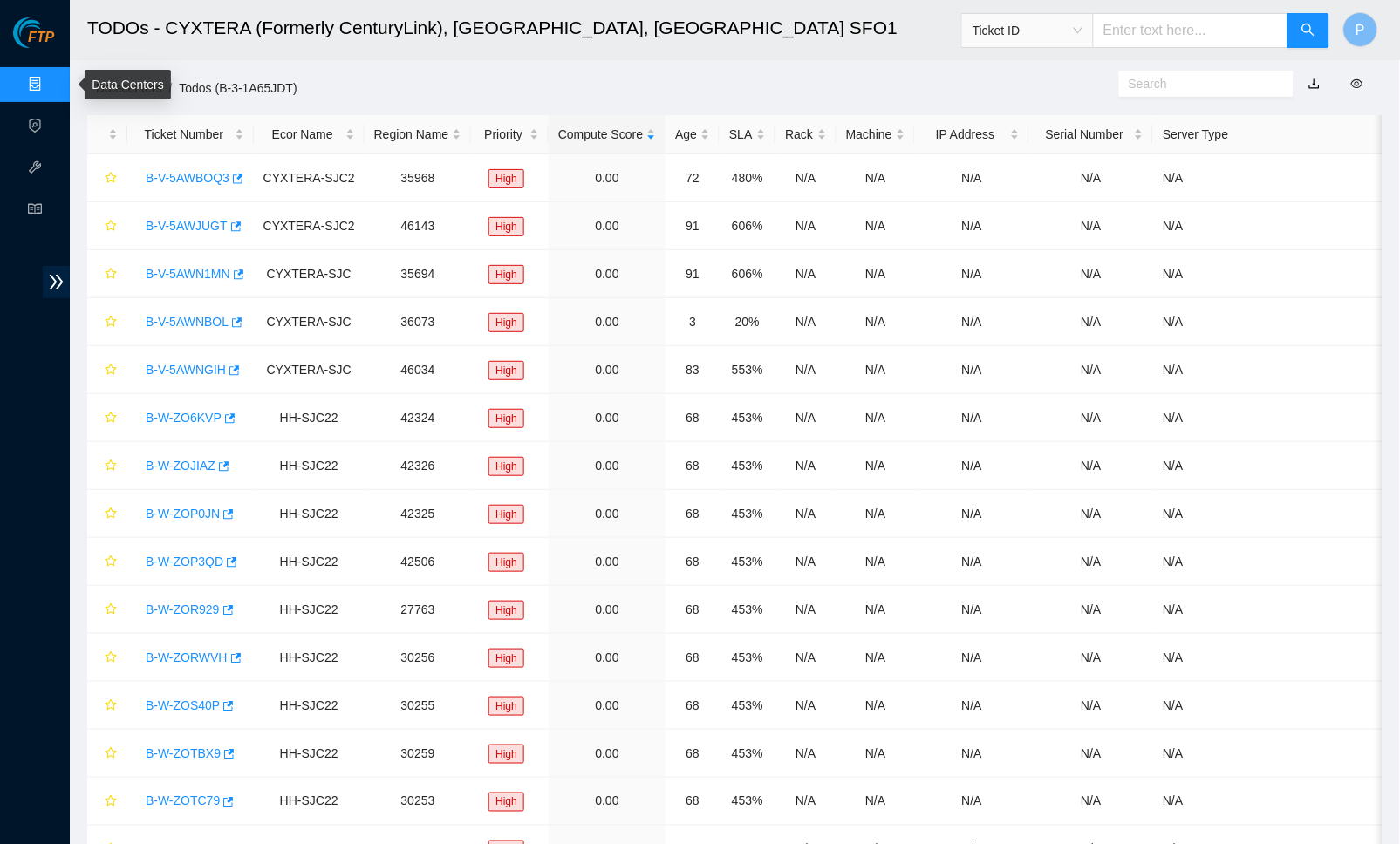
click at [50, 79] on link "Data Centers" at bounding box center [86, 84] width 71 height 14
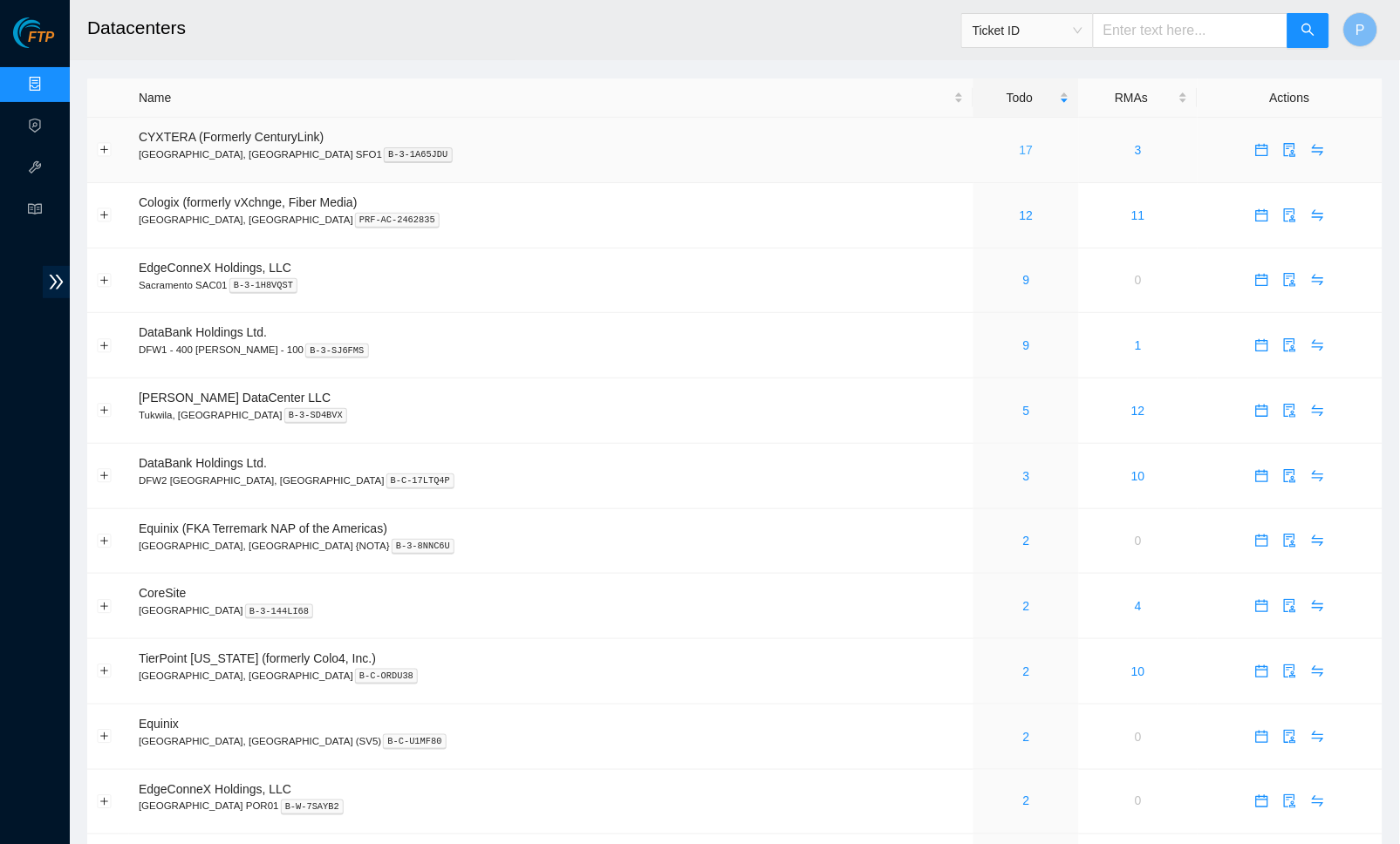
click at [1019, 147] on link "17" at bounding box center [1026, 150] width 14 height 14
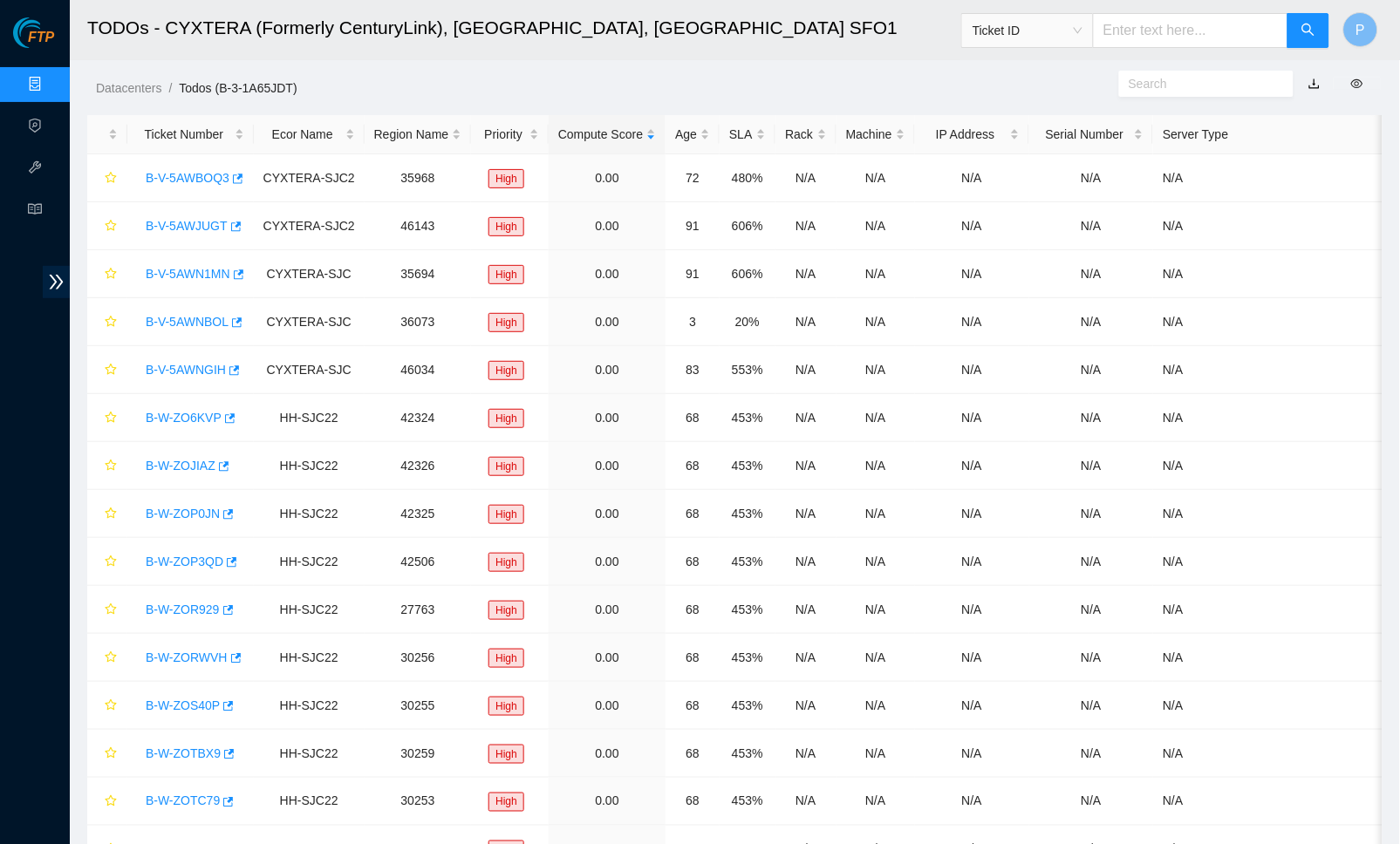
click at [632, 101] on main "TODOs - CYXTERA (Formerly CenturyLink), Santa Clara, CA SFO1 Ticket ID P Datace…" at bounding box center [735, 494] width 1331 height 987
click at [1318, 84] on link "button" at bounding box center [1314, 83] width 12 height 14
click at [50, 82] on link "Data Centers" at bounding box center [86, 84] width 71 height 14
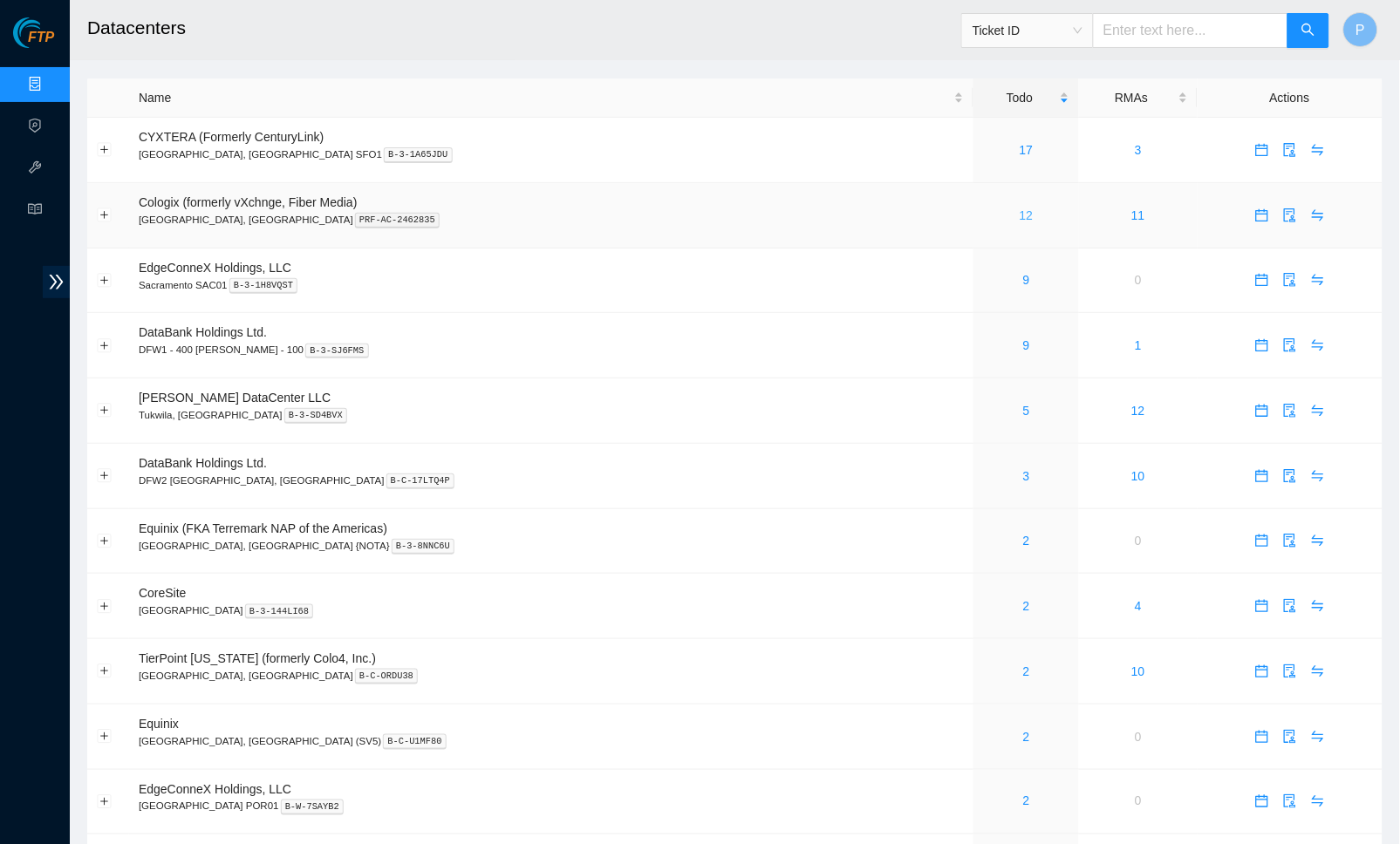
click at [1019, 208] on link "12" at bounding box center [1026, 214] width 14 height 14
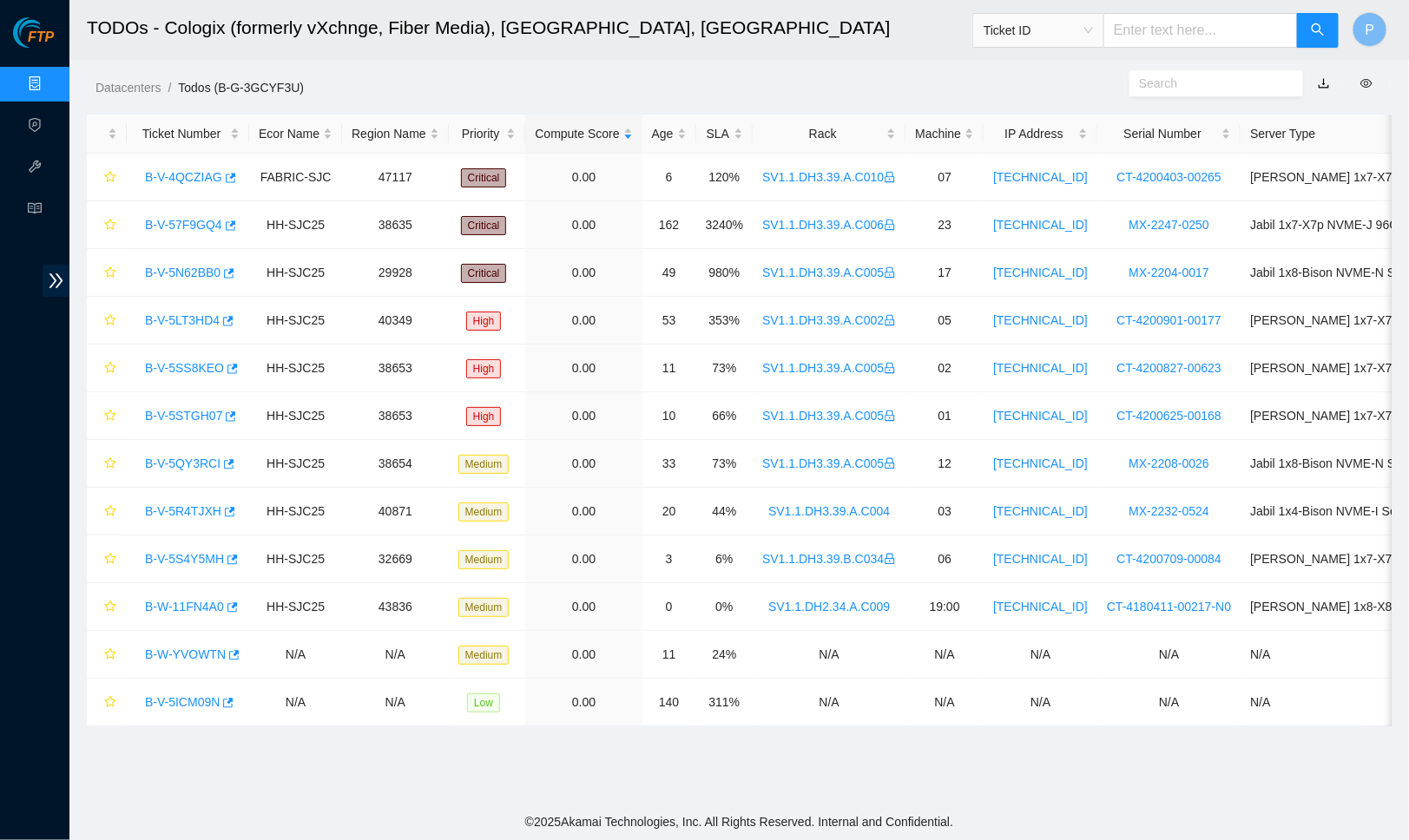
click at [1323, 82] on link "button" at bounding box center [1324, 83] width 12 height 14
click at [50, 77] on link "Data Centers" at bounding box center [85, 84] width 71 height 14
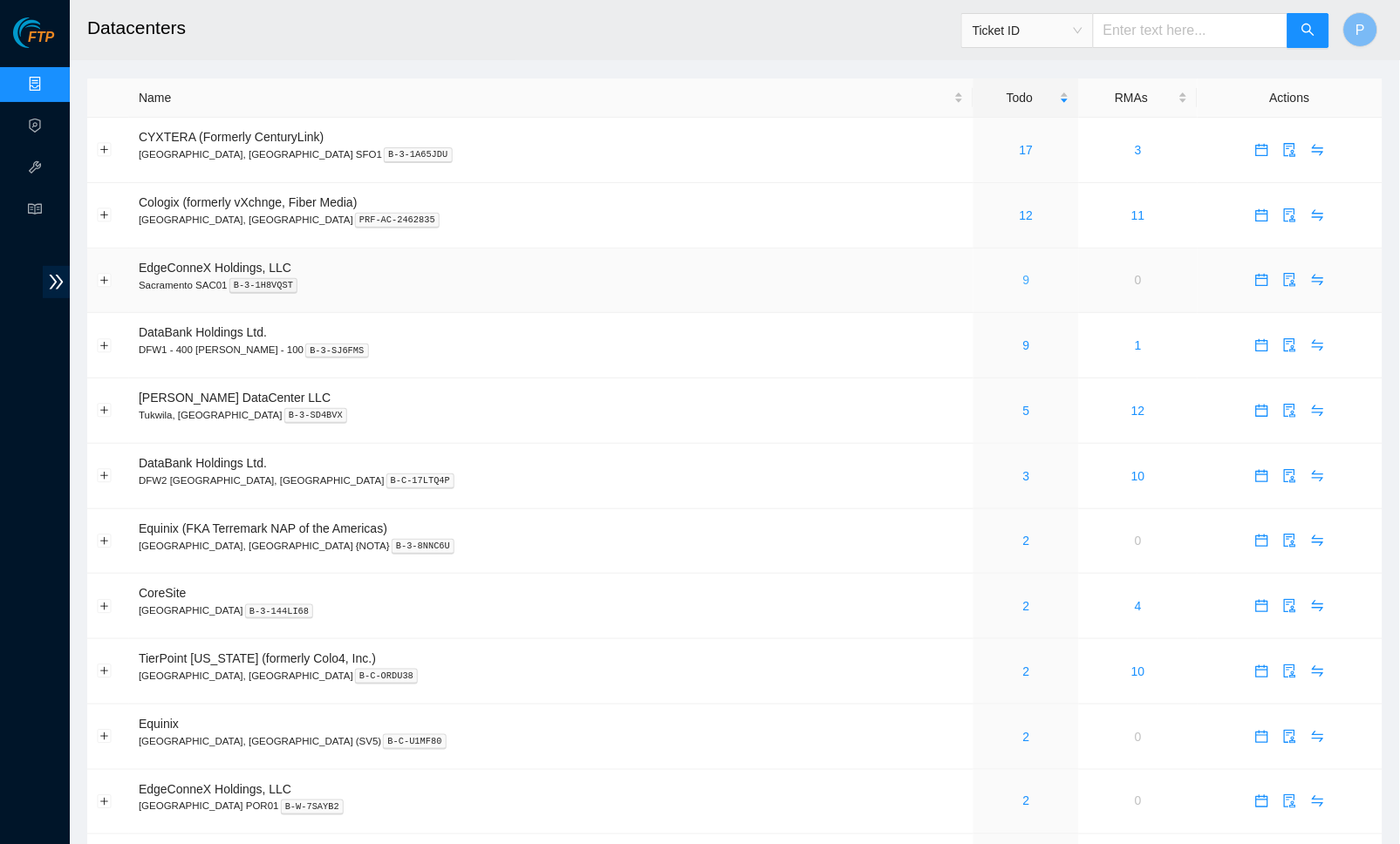
click at [1023, 273] on link "9" at bounding box center [1027, 279] width 7 height 14
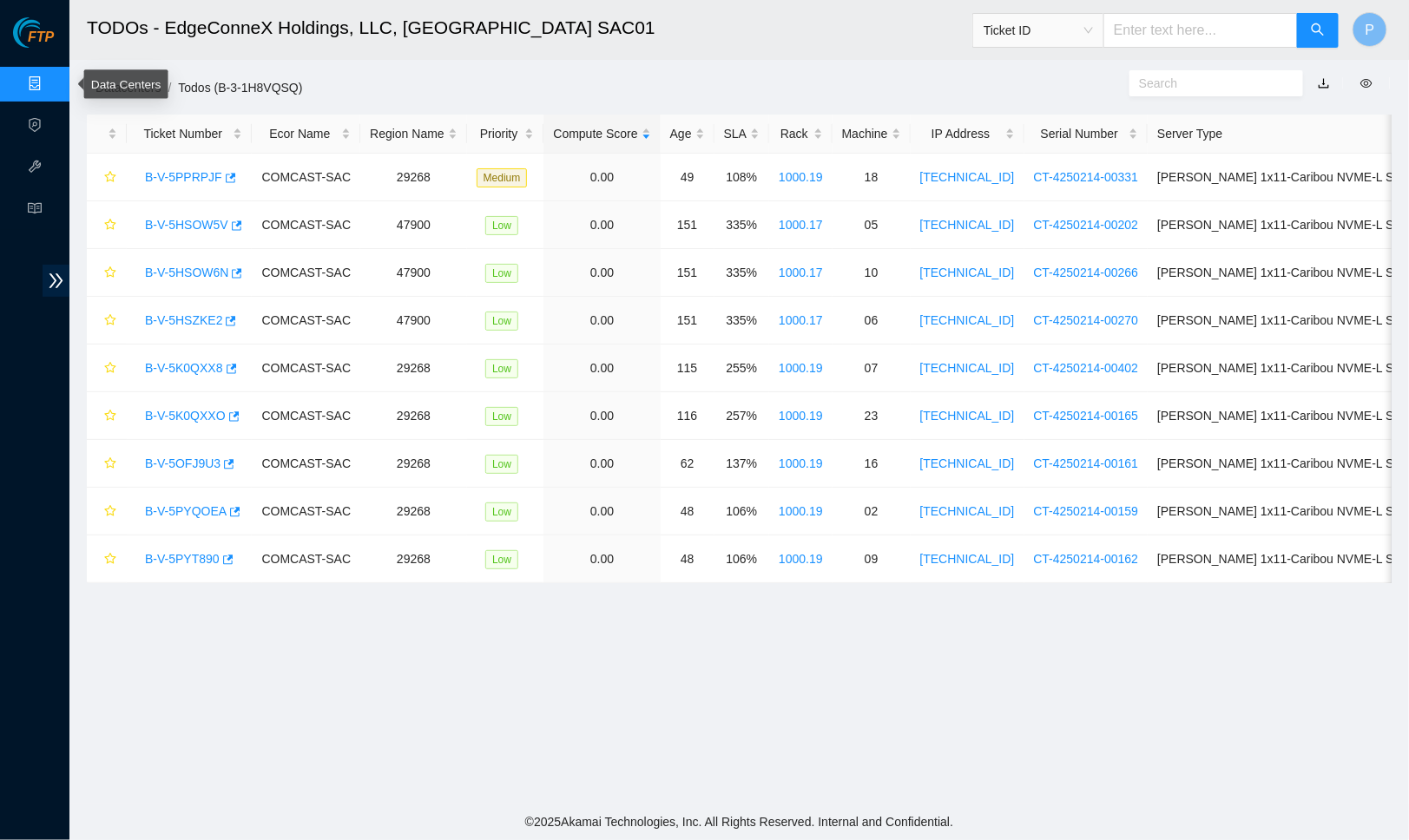
click at [50, 77] on link "Data Centers" at bounding box center [85, 84] width 71 height 14
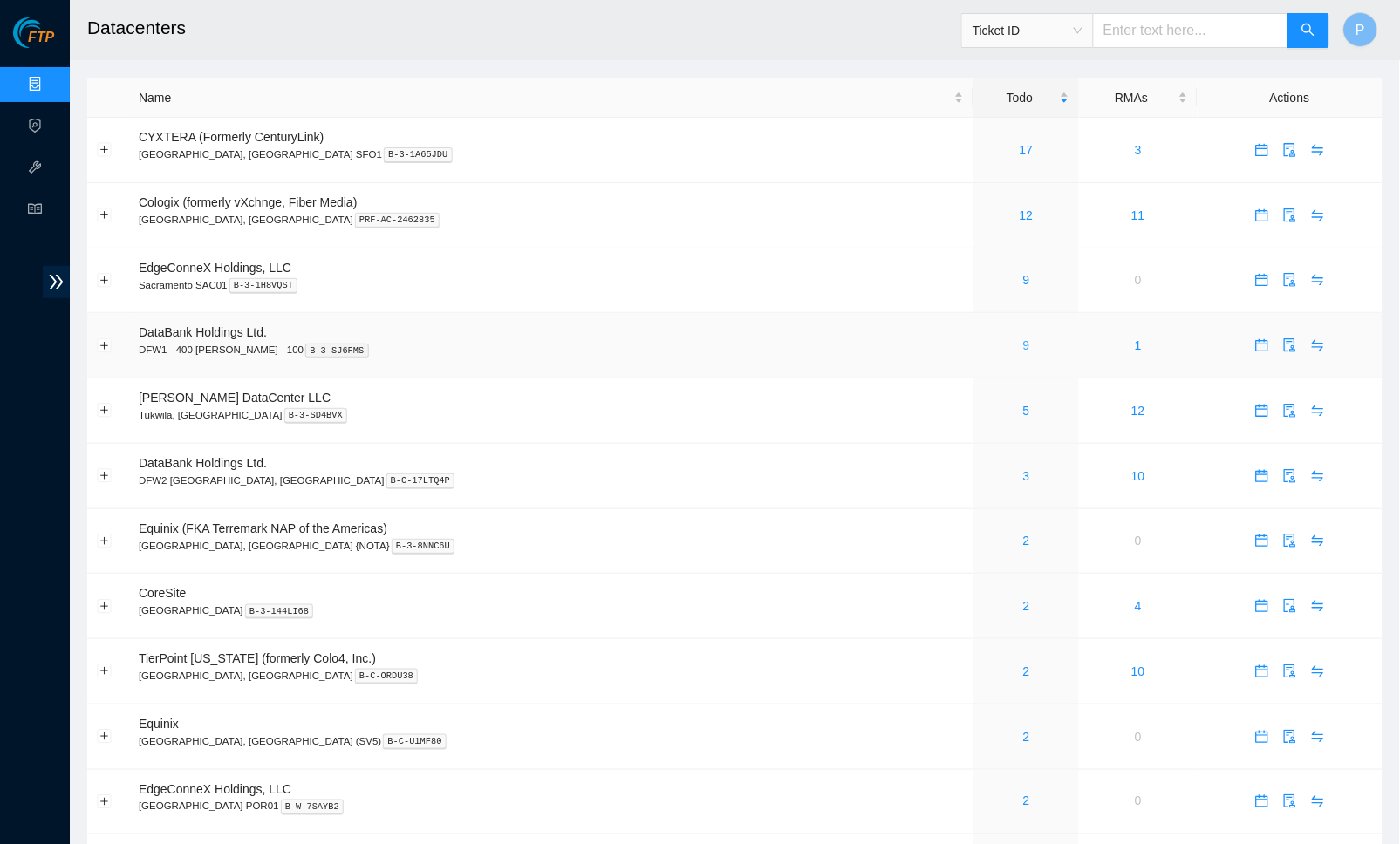
click at [1023, 339] on link "9" at bounding box center [1027, 345] width 7 height 14
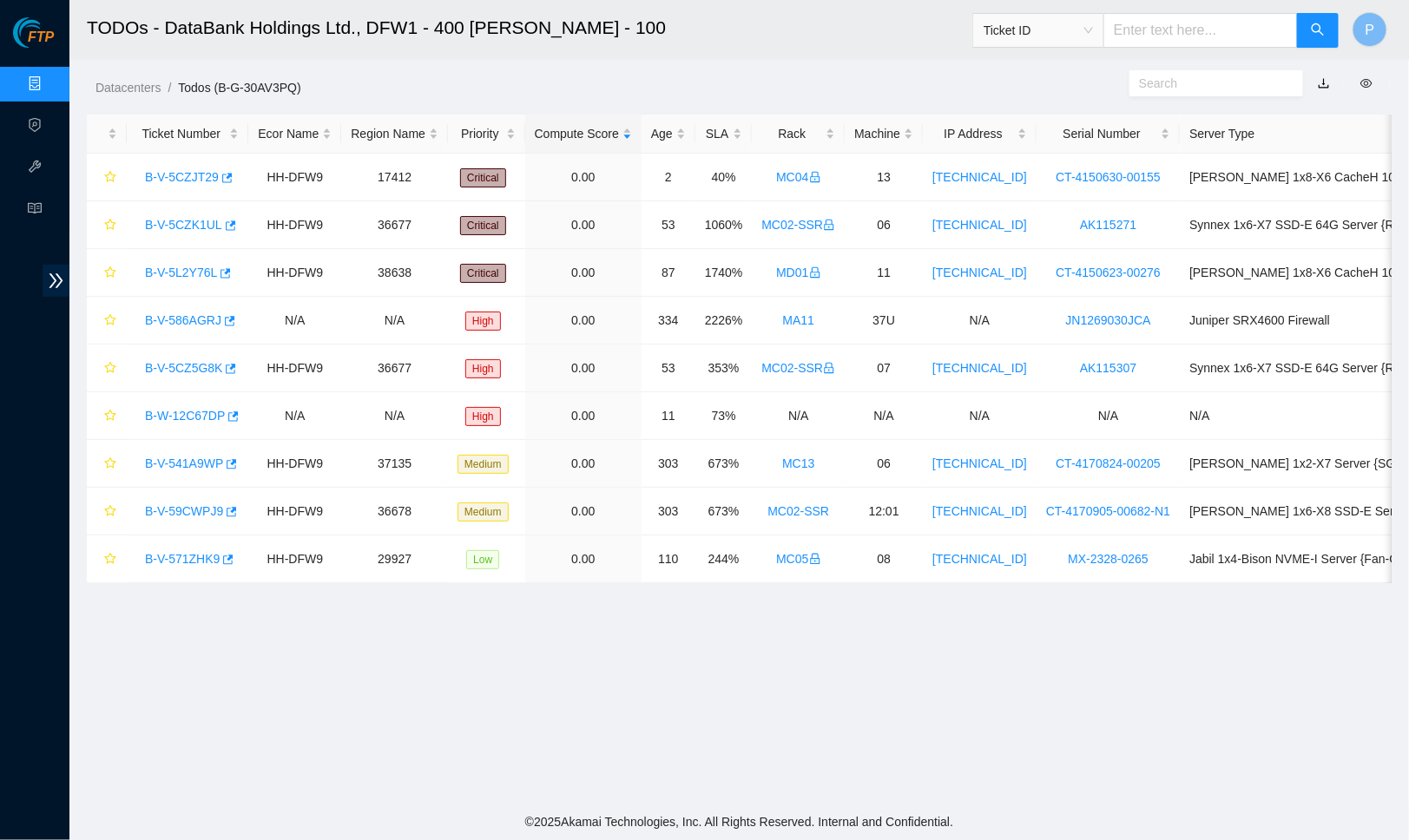
click at [1327, 76] on link "button" at bounding box center [1324, 83] width 12 height 14
click at [50, 79] on link "Data Centers" at bounding box center [85, 84] width 71 height 14
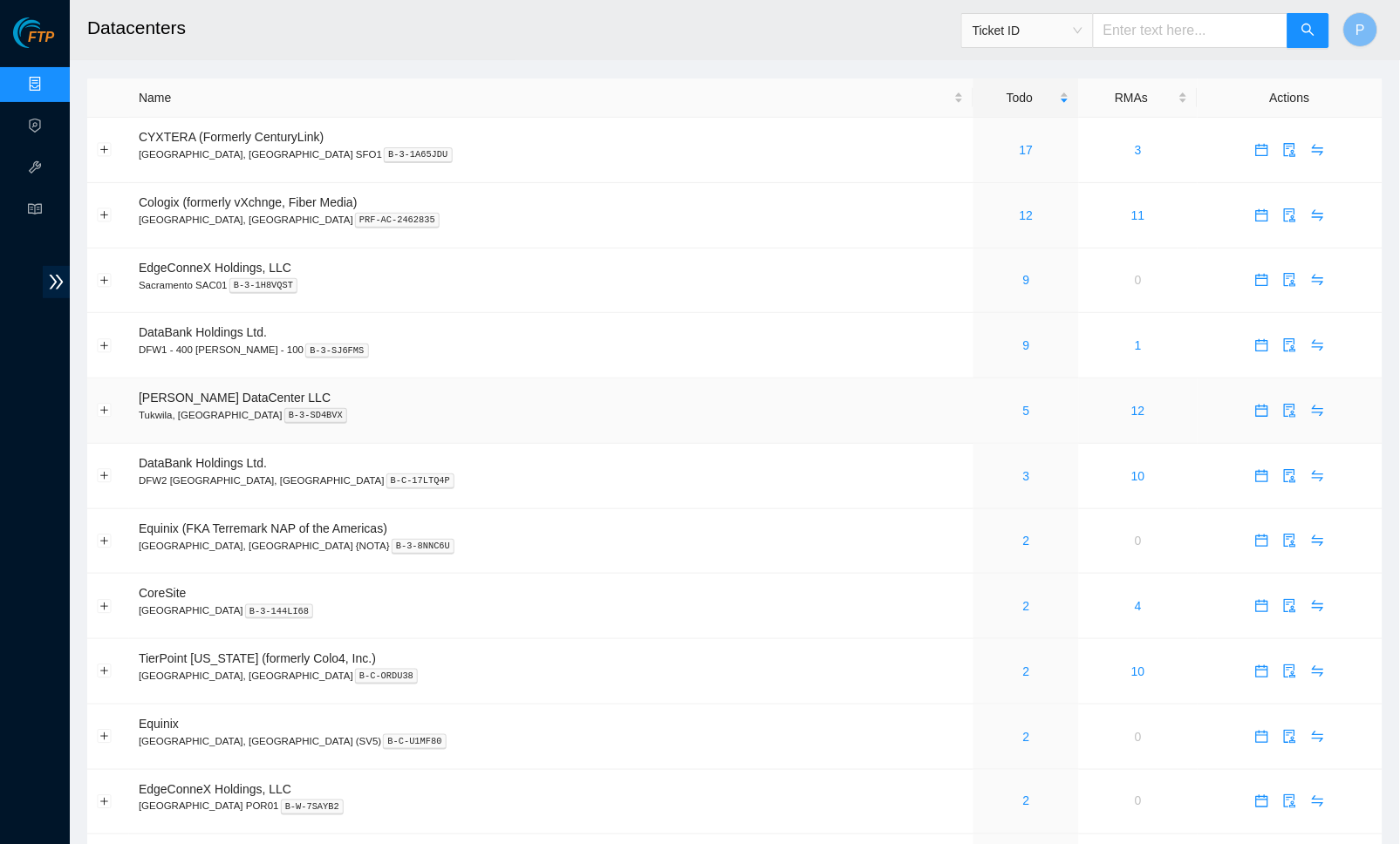
click at [983, 407] on div "5" at bounding box center [1026, 411] width 87 height 19
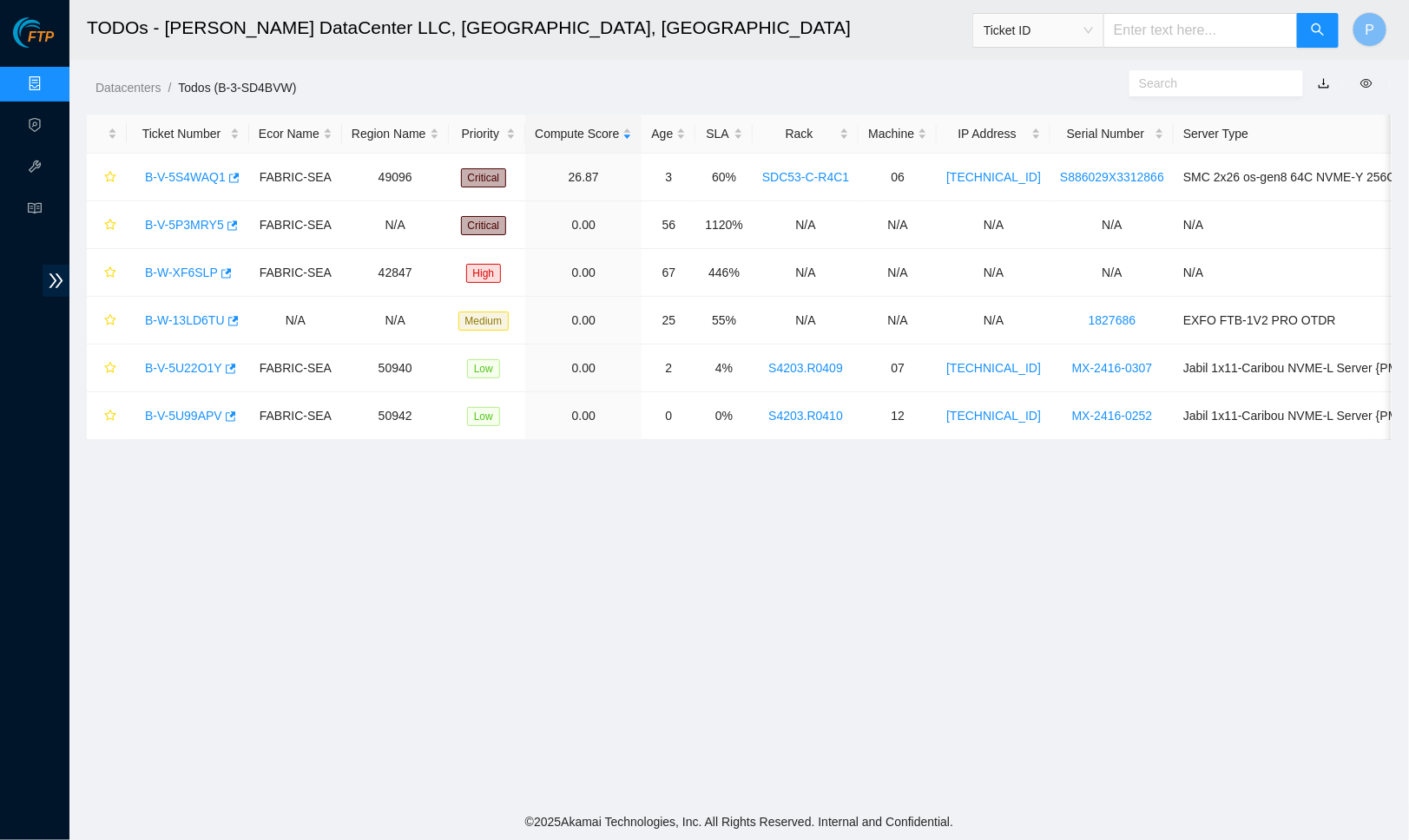
click at [1318, 80] on link "button" at bounding box center [1324, 83] width 12 height 14
click at [50, 84] on link "Data Centers" at bounding box center [85, 84] width 71 height 14
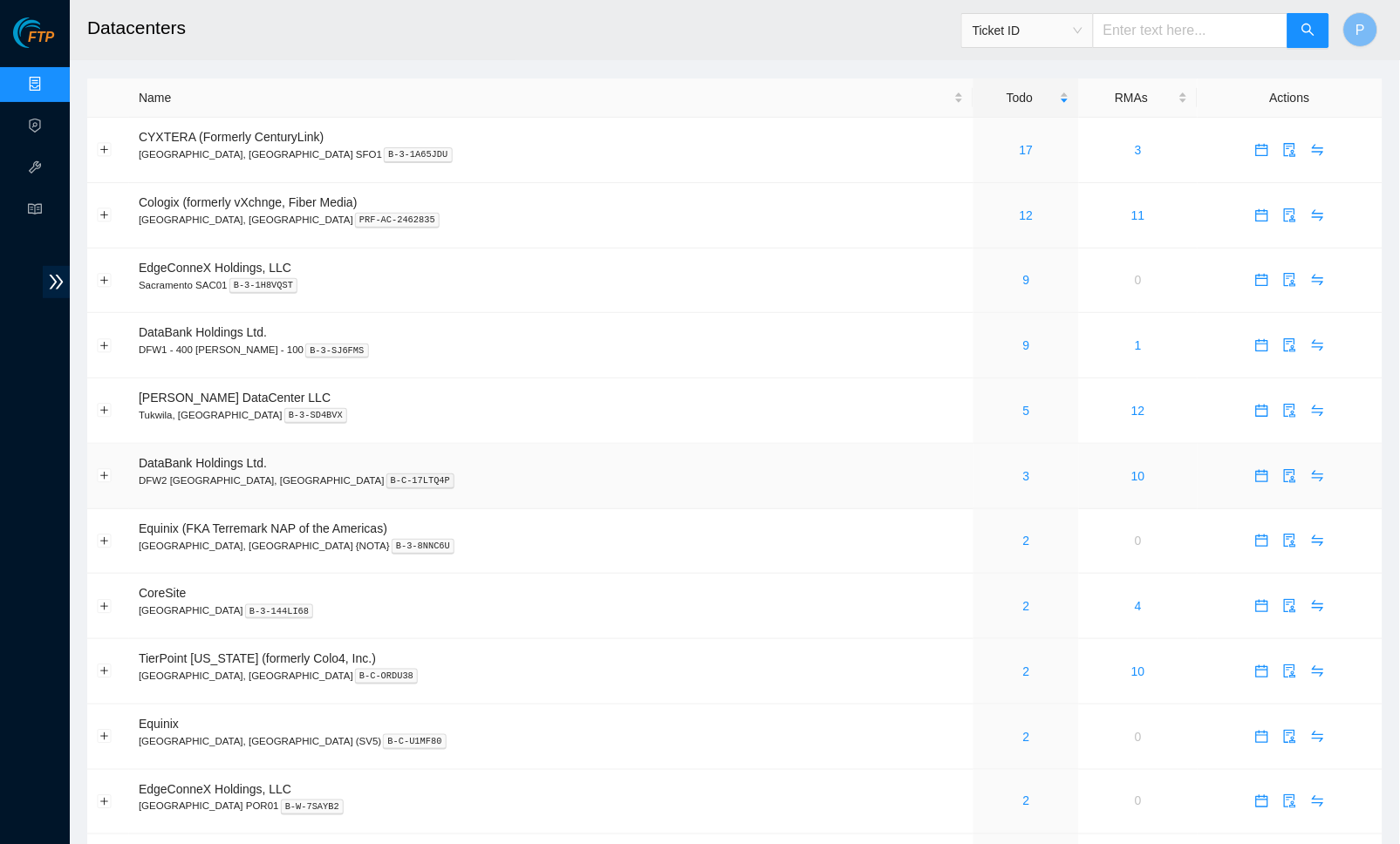
click at [983, 472] on div "3" at bounding box center [1026, 475] width 87 height 19
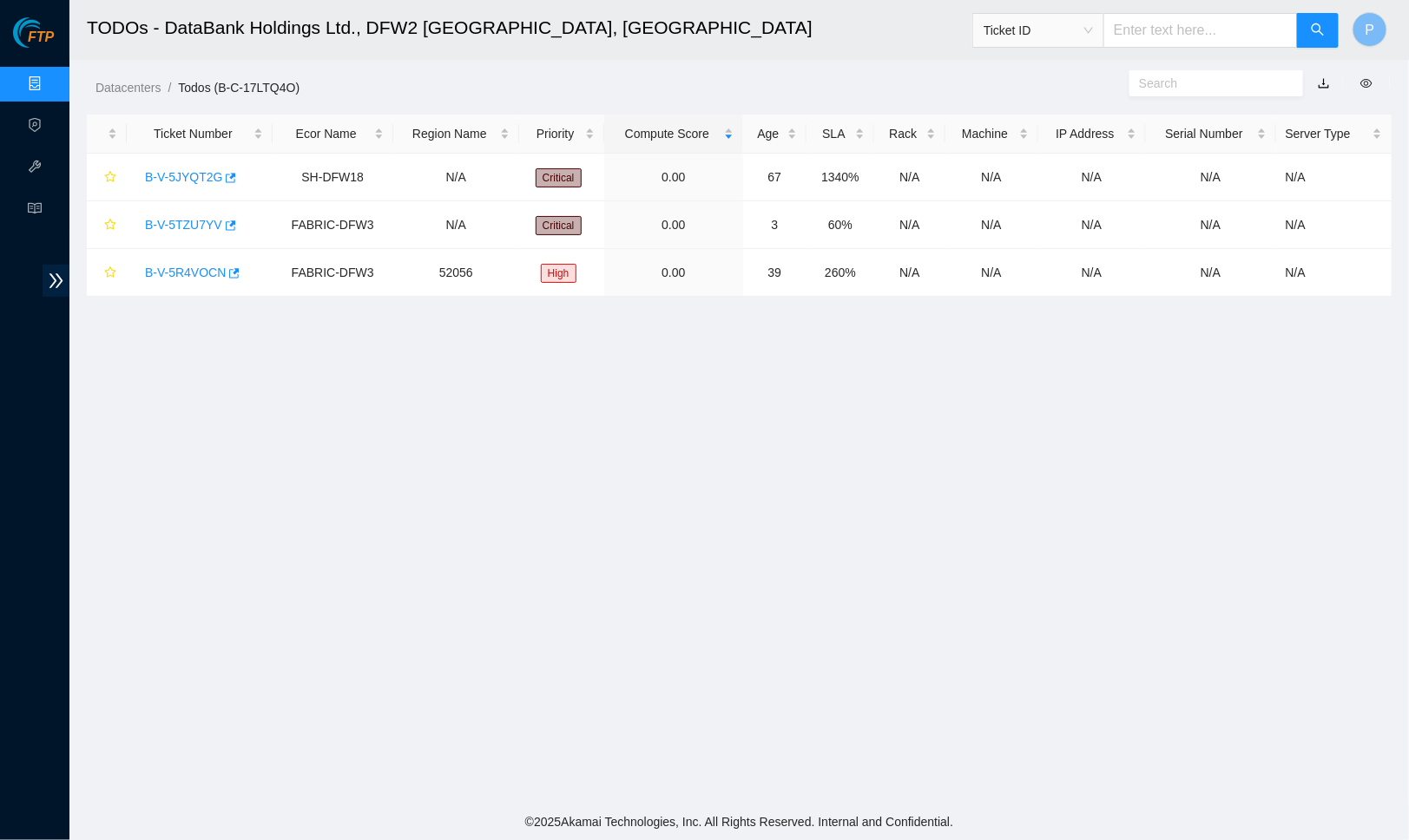
click at [1325, 78] on link "button" at bounding box center [1324, 83] width 12 height 14
click at [50, 77] on link "Data Centers" at bounding box center [85, 84] width 71 height 14
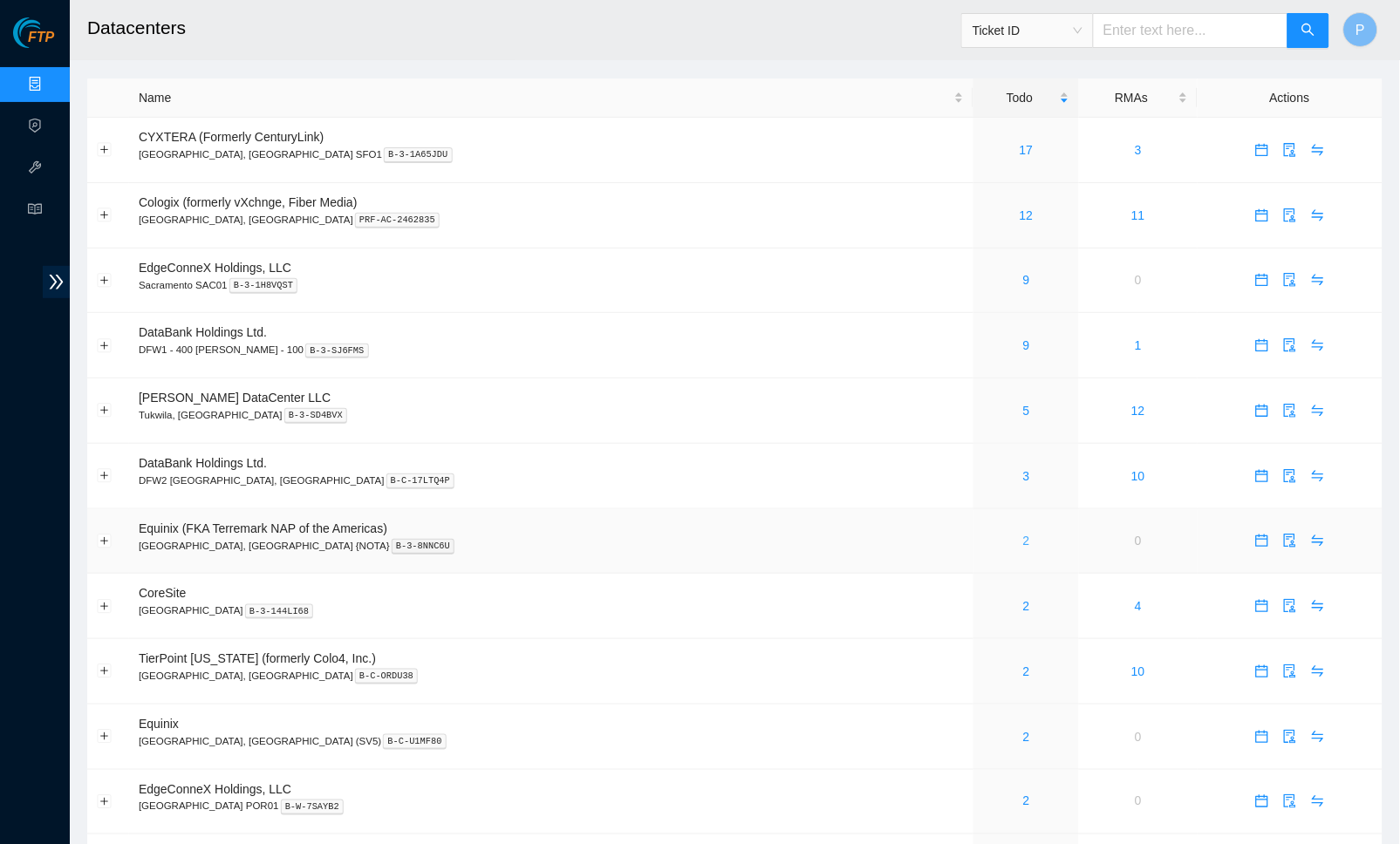
click at [1023, 534] on link "2" at bounding box center [1027, 540] width 7 height 14
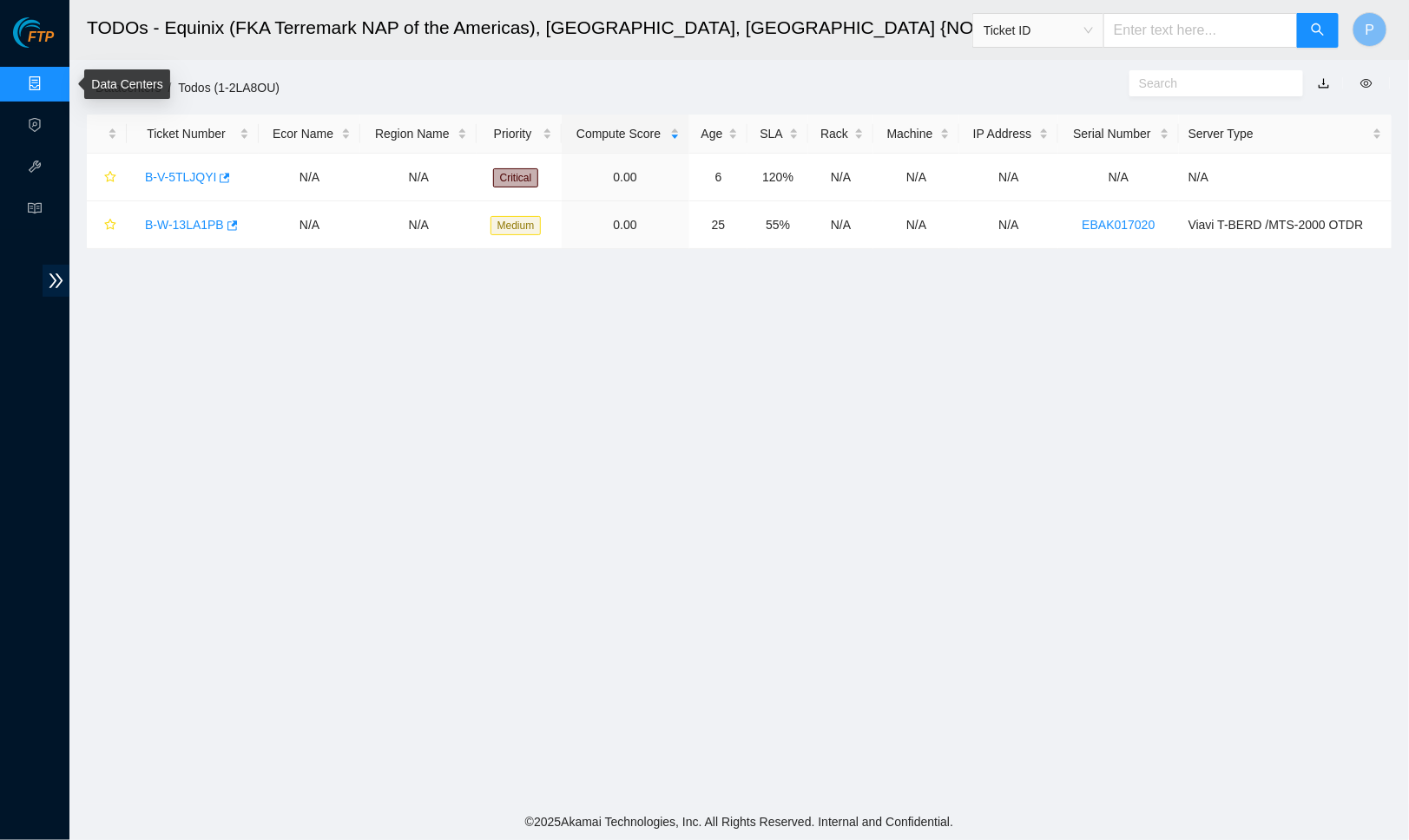
click at [50, 79] on link "Data Centers" at bounding box center [85, 84] width 71 height 14
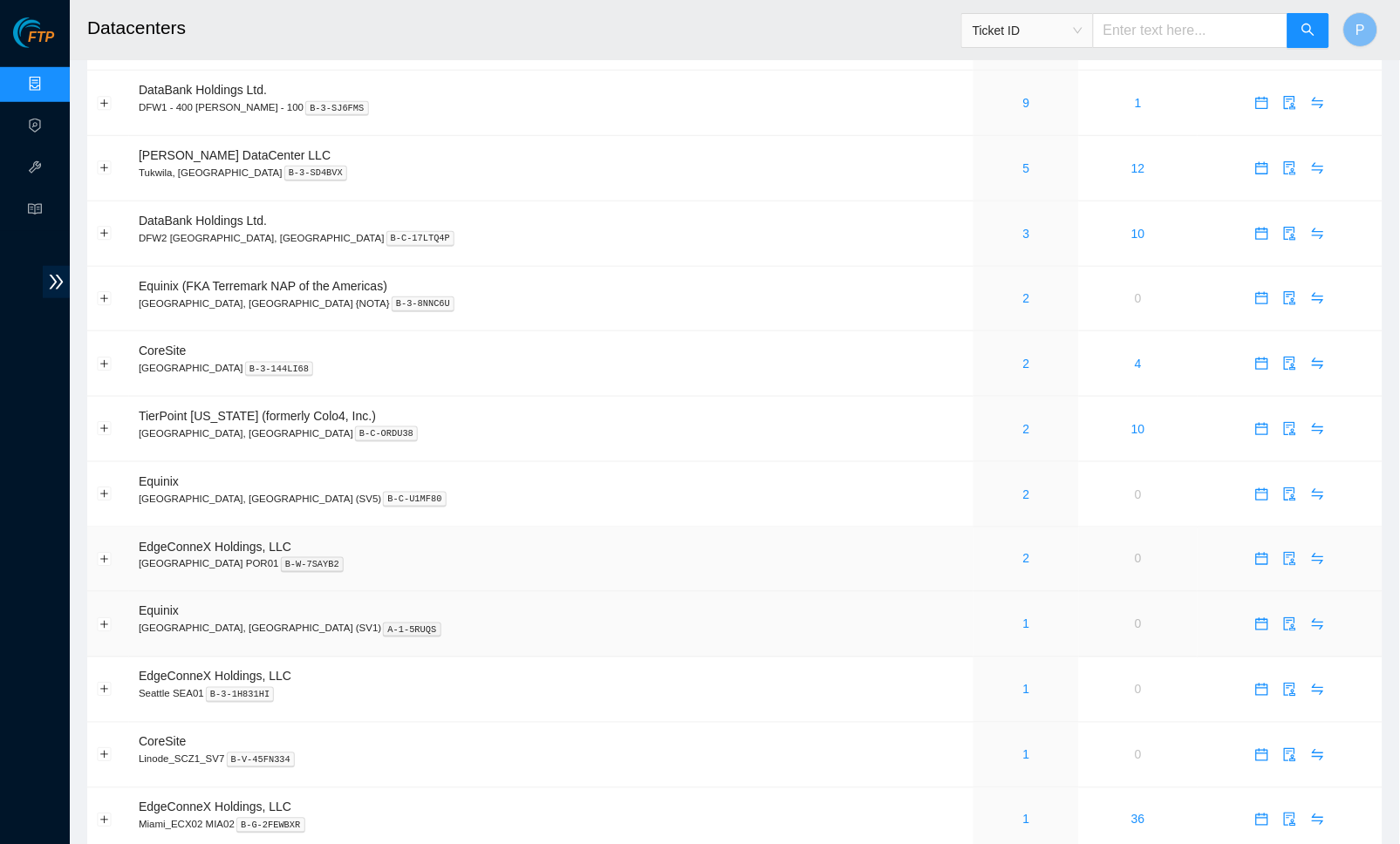
scroll to position [247, 0]
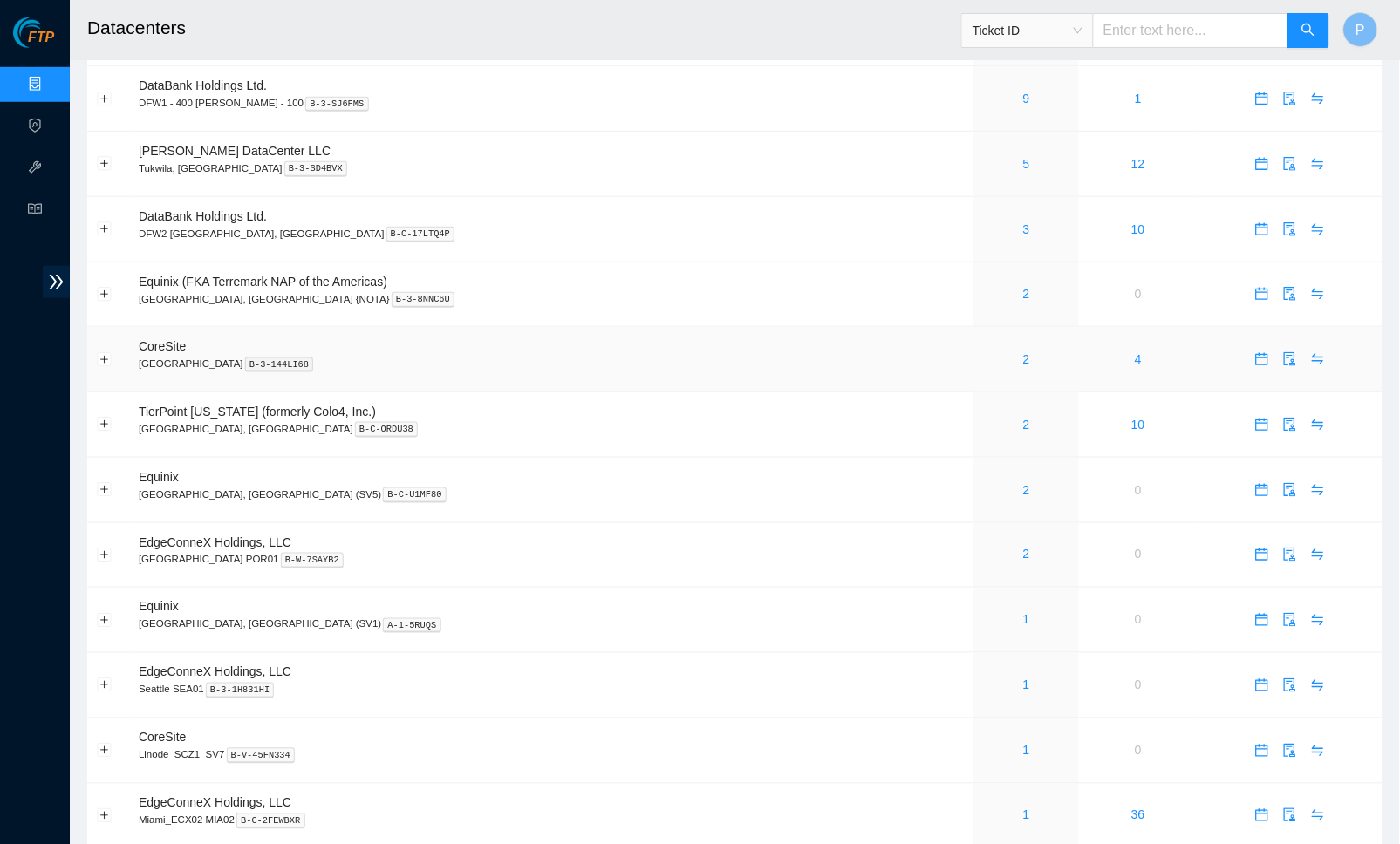
click at [983, 349] on div "2" at bounding box center [1026, 359] width 87 height 19
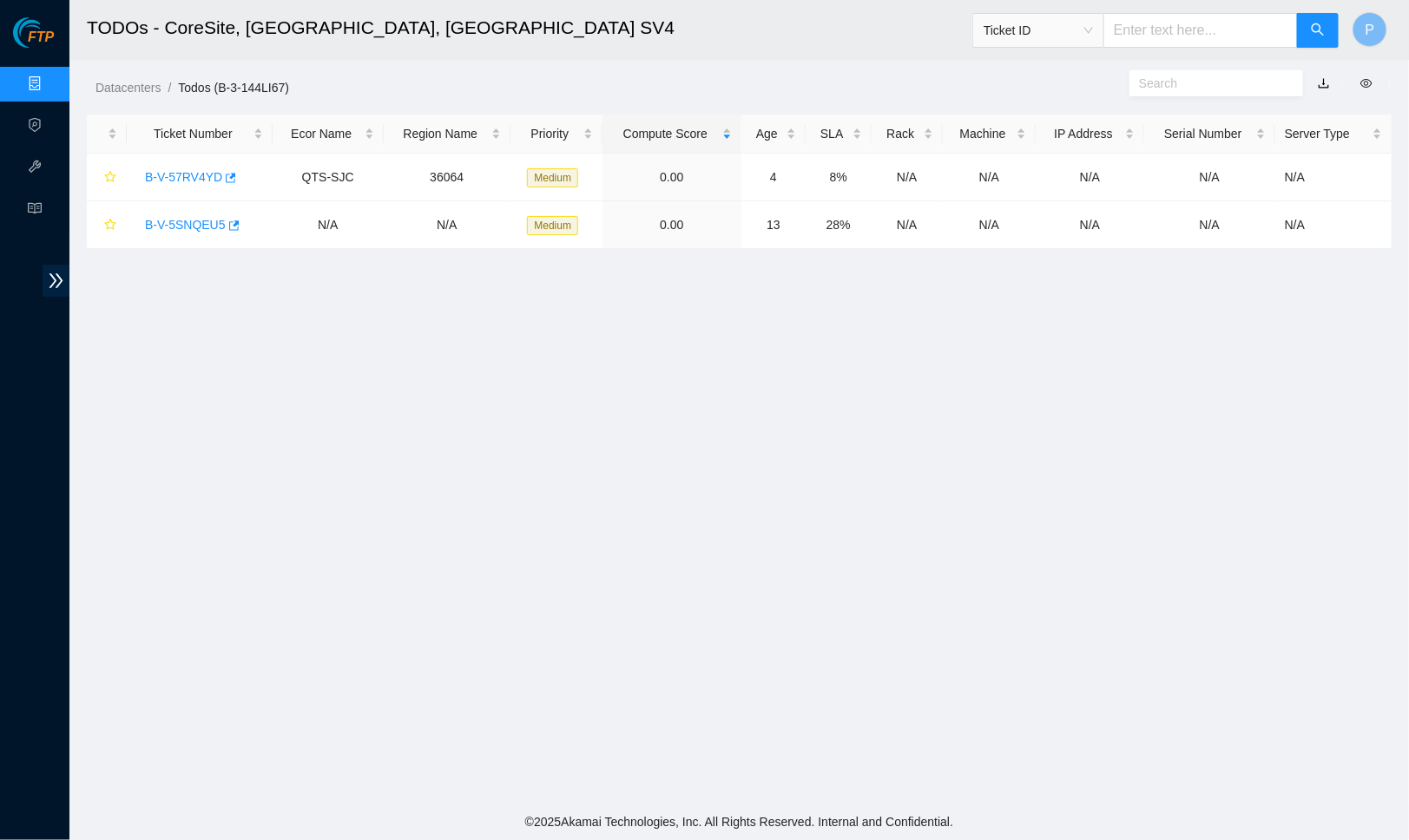
click at [1326, 76] on link "button" at bounding box center [1324, 83] width 12 height 14
click at [50, 77] on link "Data Centers" at bounding box center [85, 84] width 71 height 14
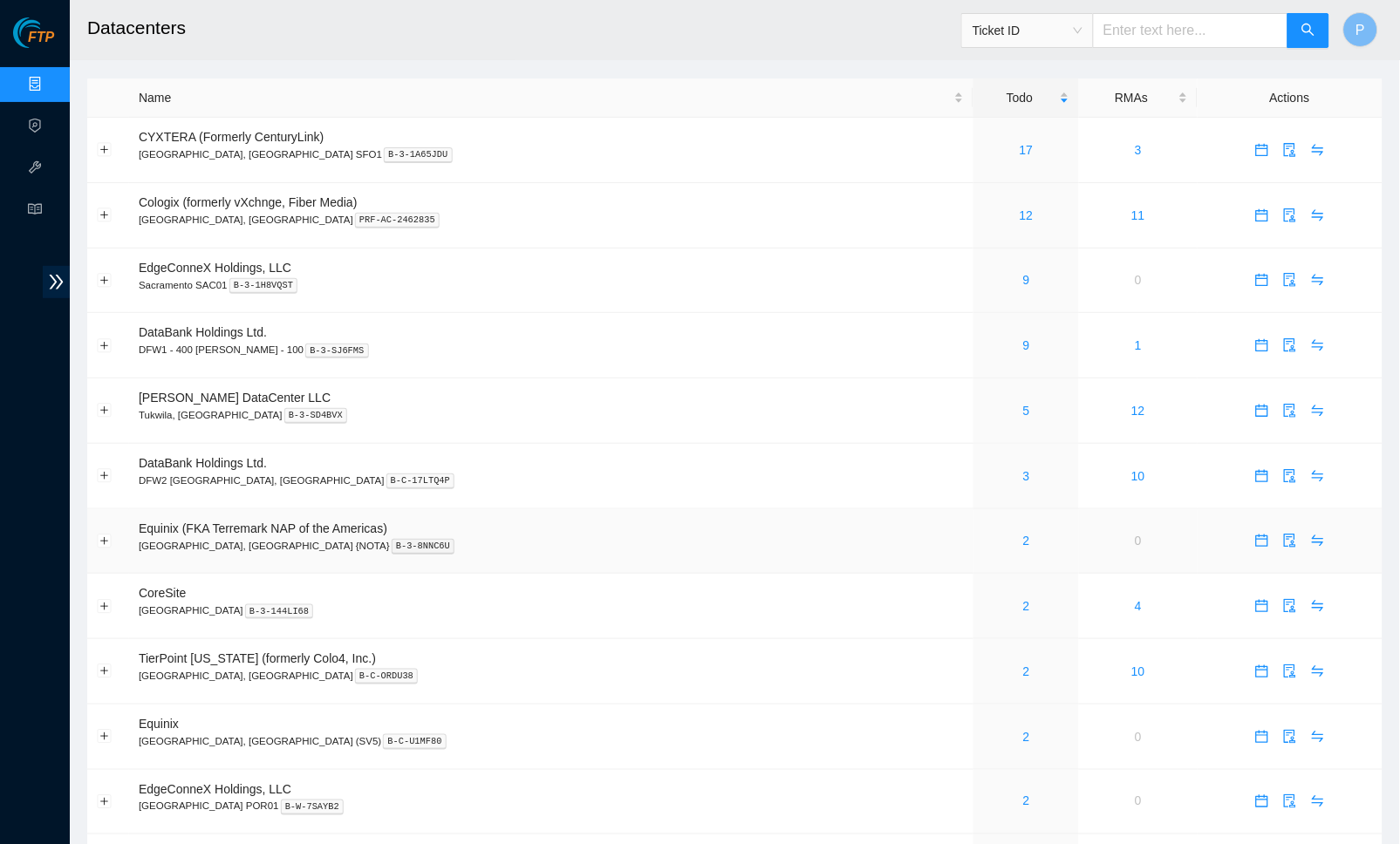
scroll to position [122, 0]
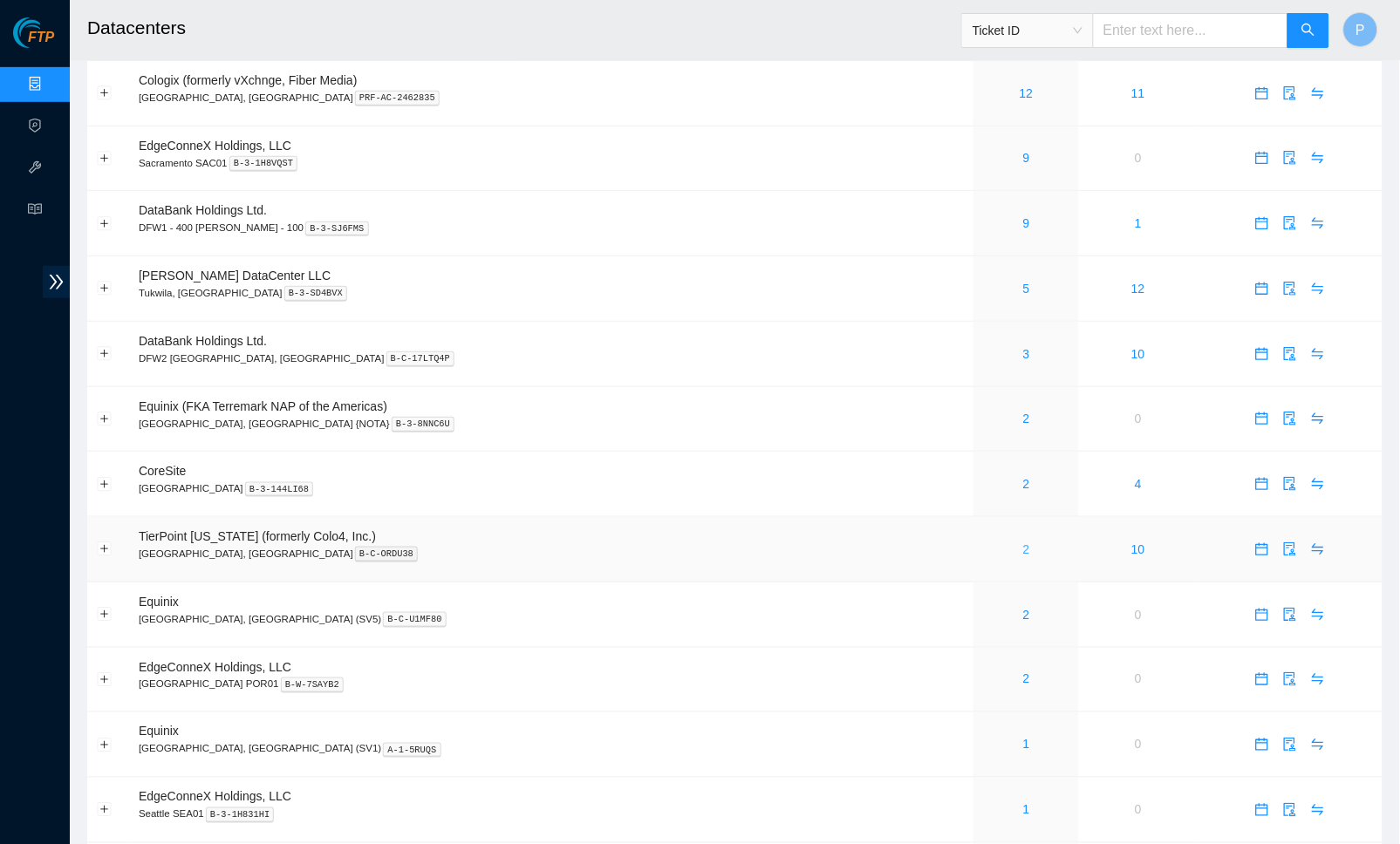
click at [983, 540] on div "2" at bounding box center [1026, 549] width 87 height 19
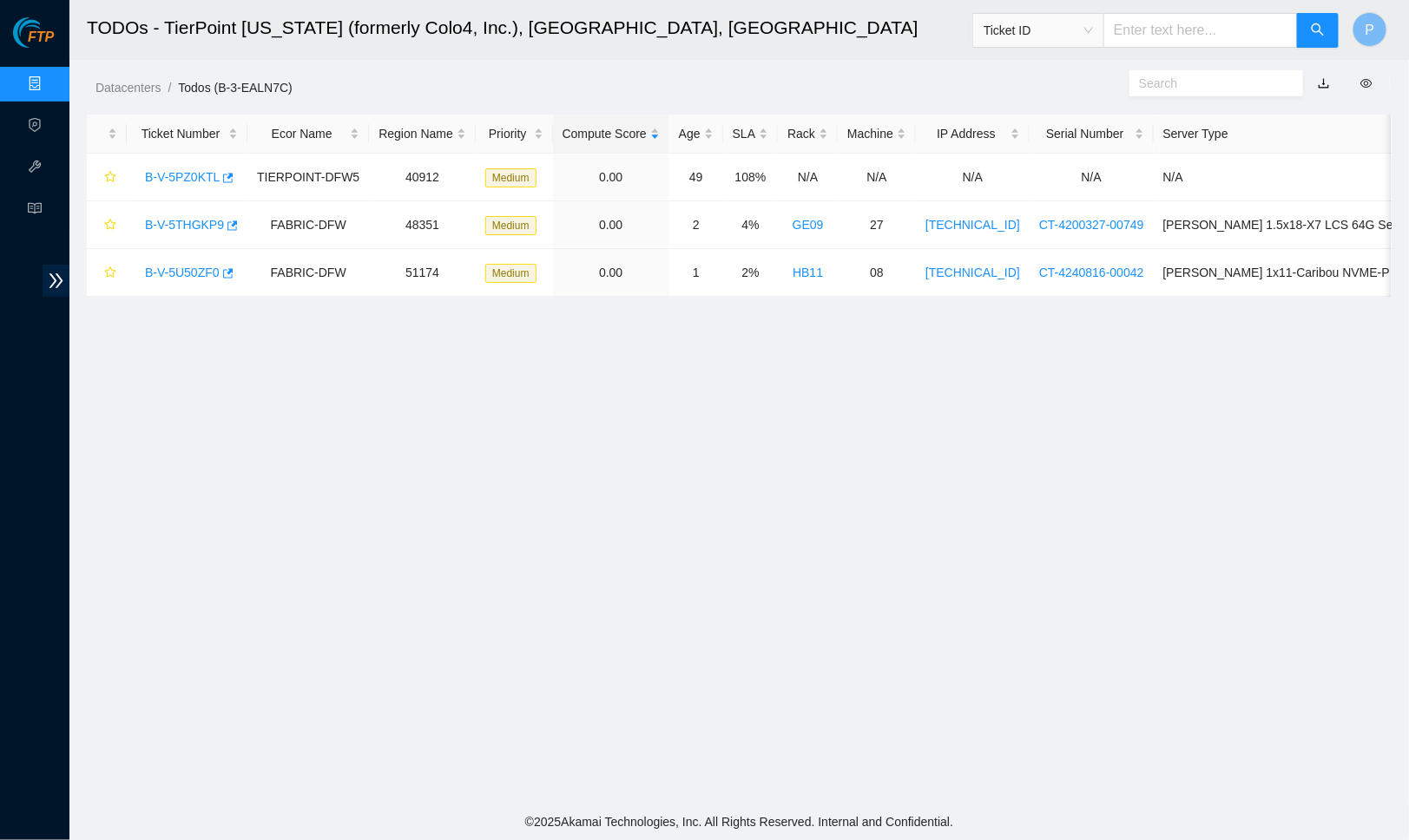
click at [1323, 84] on link "button" at bounding box center [1324, 83] width 12 height 14
click at [50, 83] on link "Data Centers" at bounding box center [85, 84] width 71 height 14
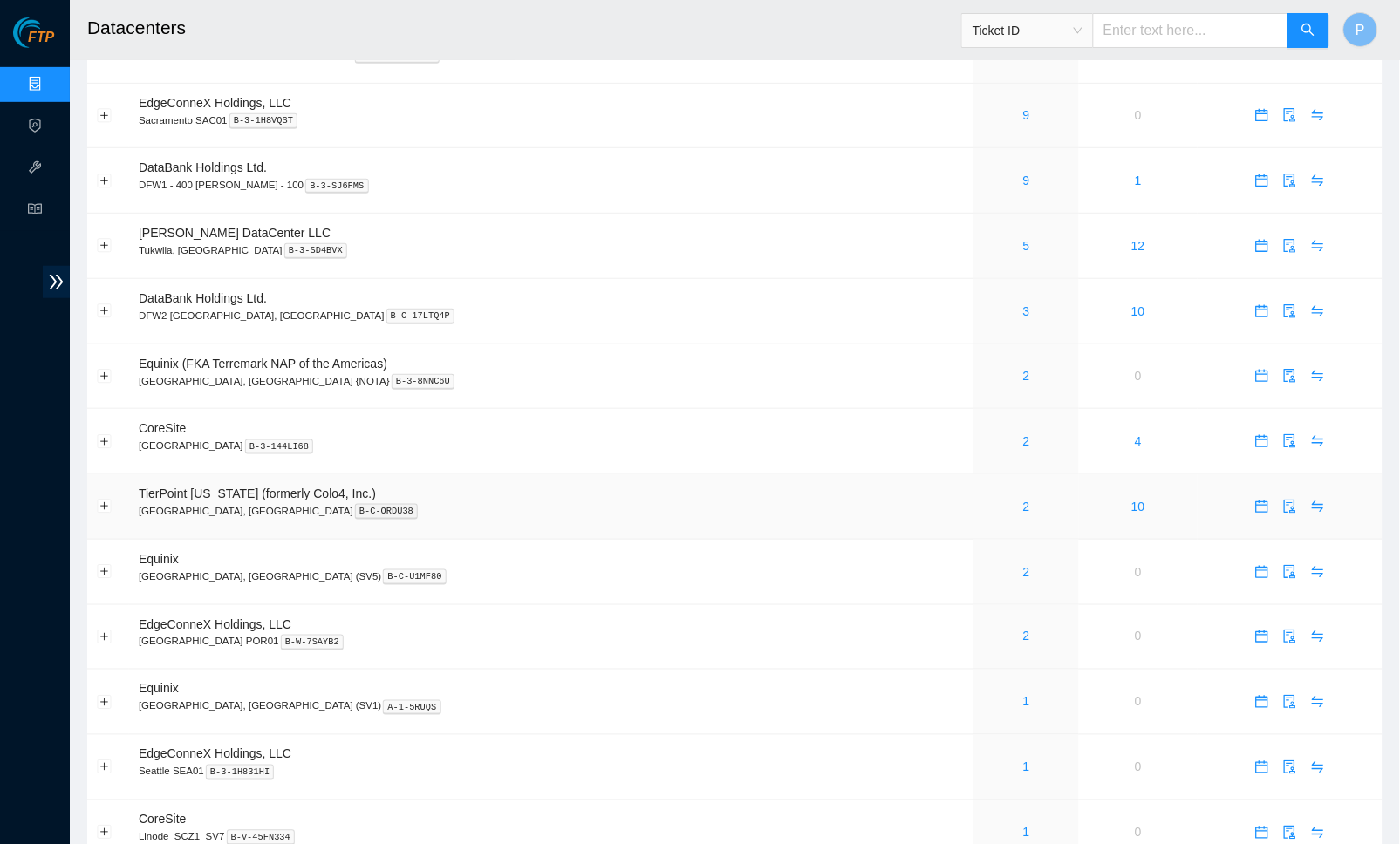
scroll to position [334, 0]
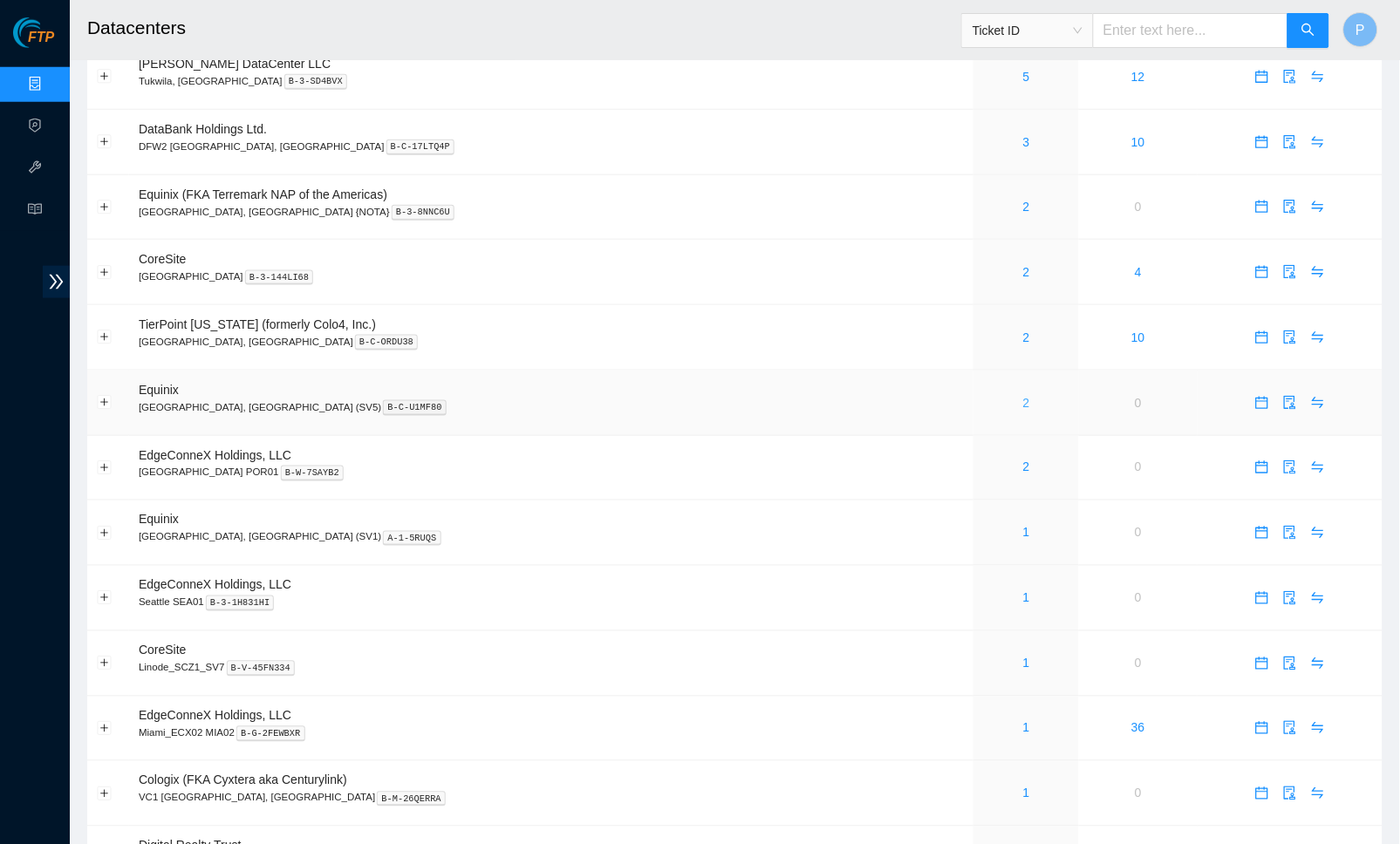
click at [1023, 396] on link "2" at bounding box center [1027, 402] width 7 height 14
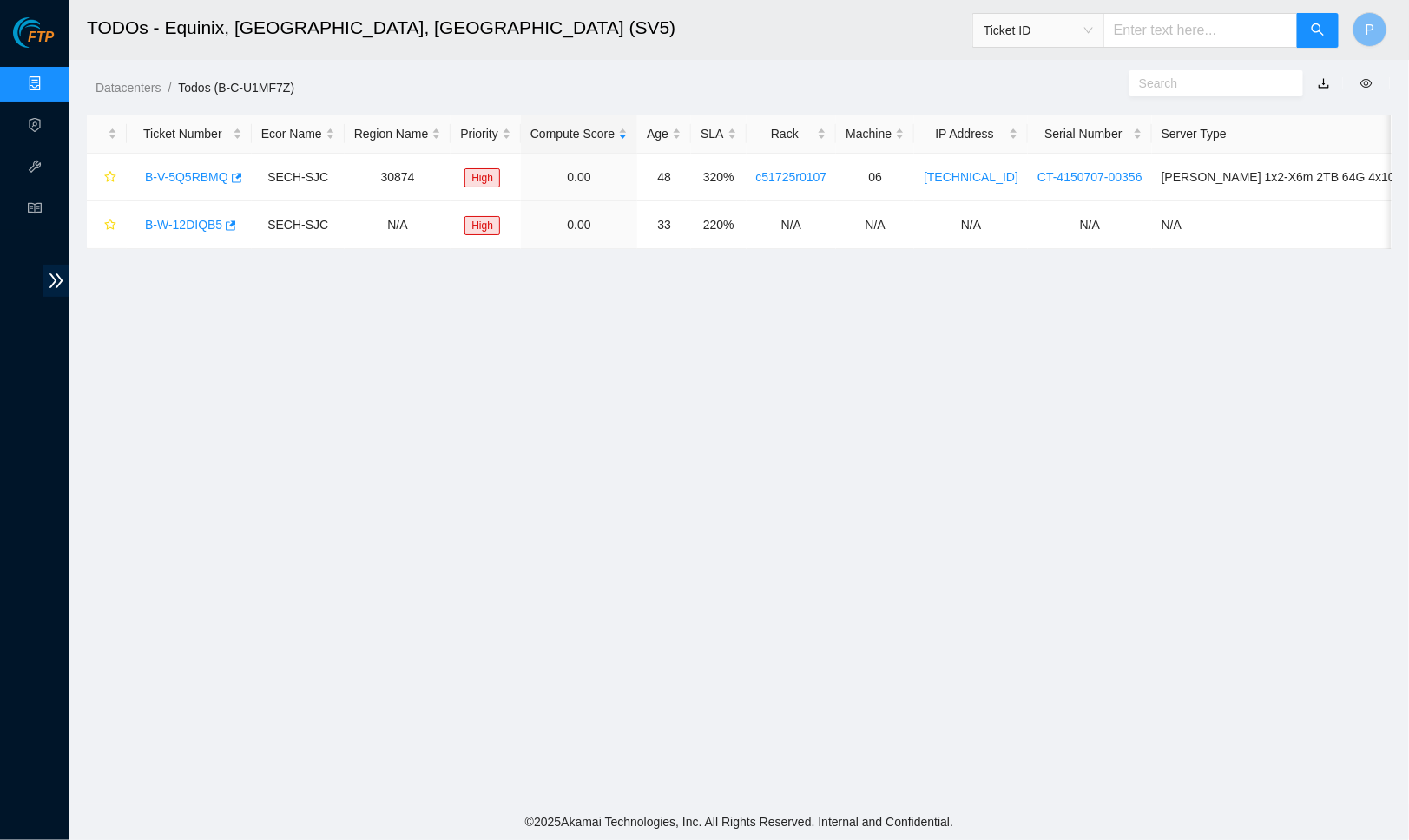
click at [1326, 80] on link "button" at bounding box center [1324, 83] width 12 height 14
click at [50, 77] on link "Data Centers" at bounding box center [85, 84] width 71 height 14
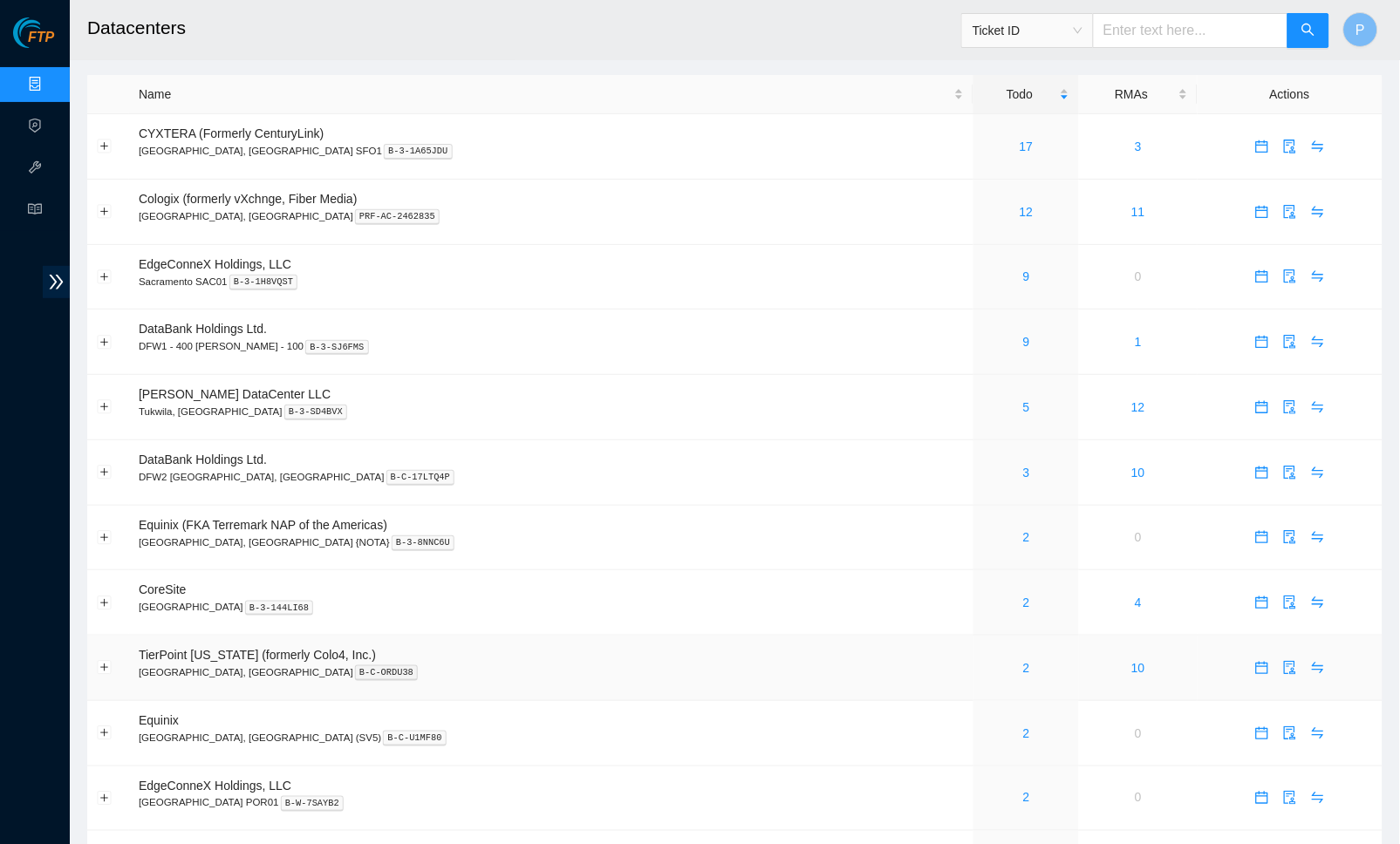
scroll to position [193, 0]
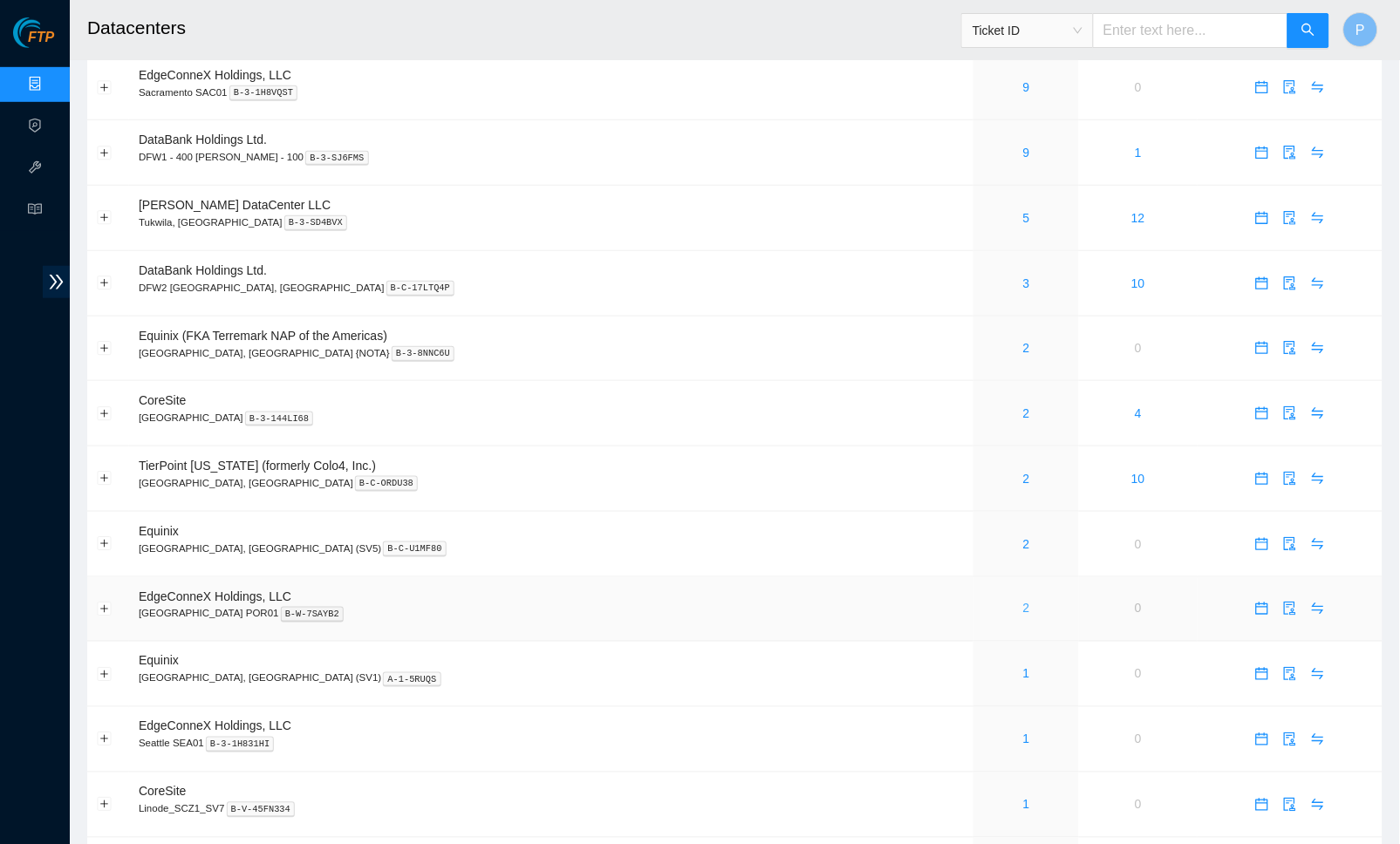
click at [1023, 602] on link "2" at bounding box center [1027, 609] width 7 height 14
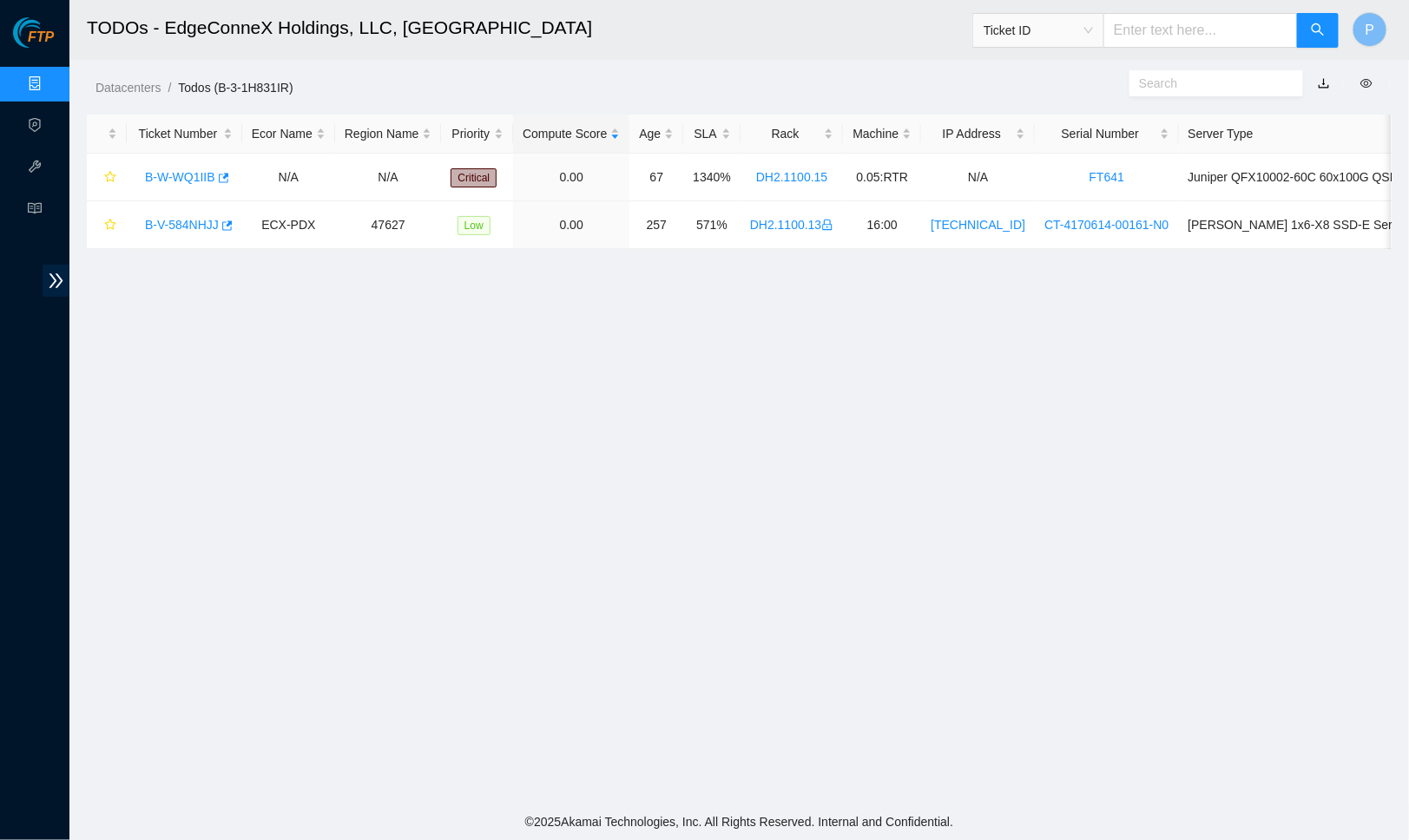
click at [1323, 79] on link "button" at bounding box center [1324, 83] width 12 height 14
click at [50, 84] on link "Data Centers" at bounding box center [85, 84] width 71 height 14
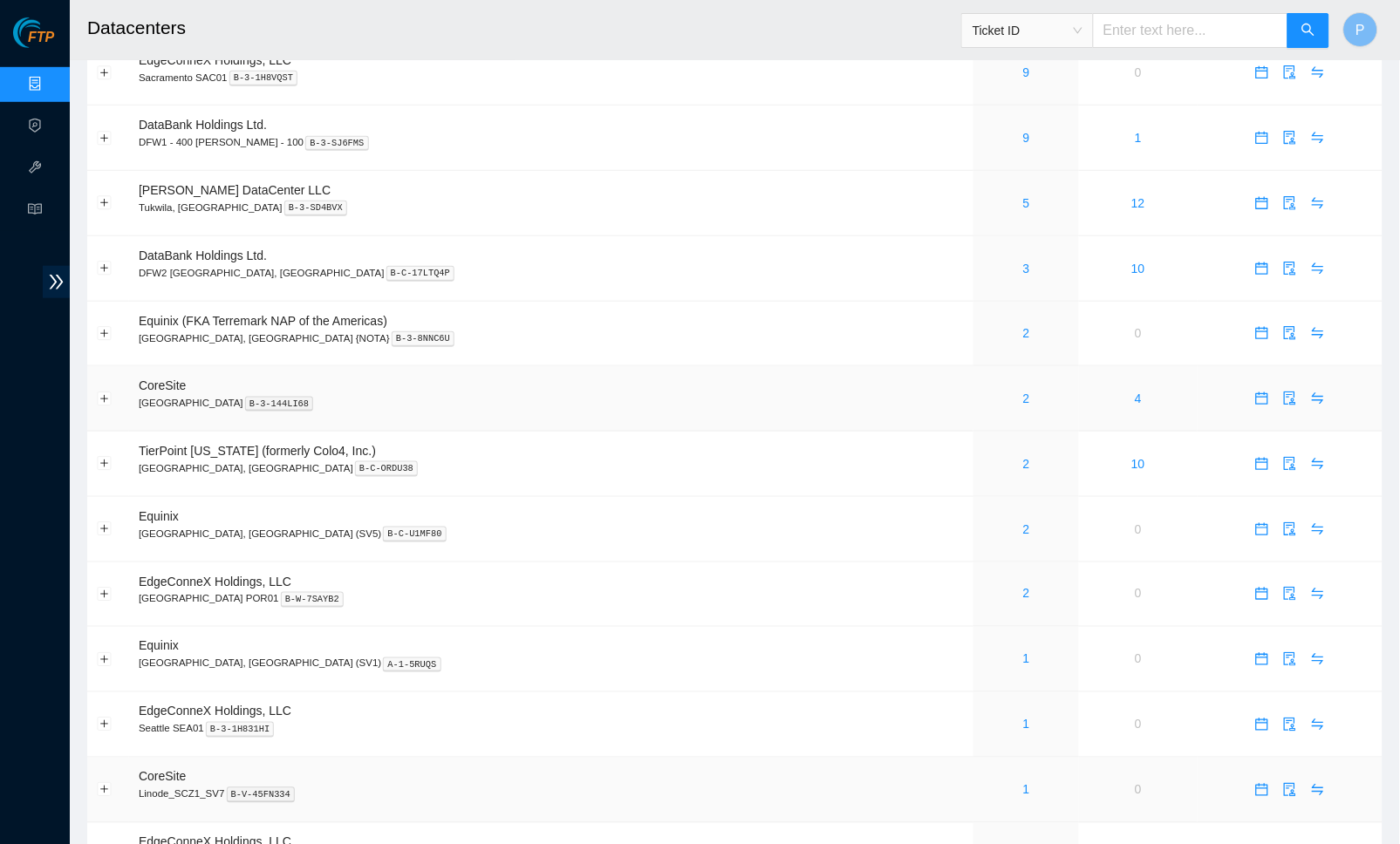
scroll to position [358, 0]
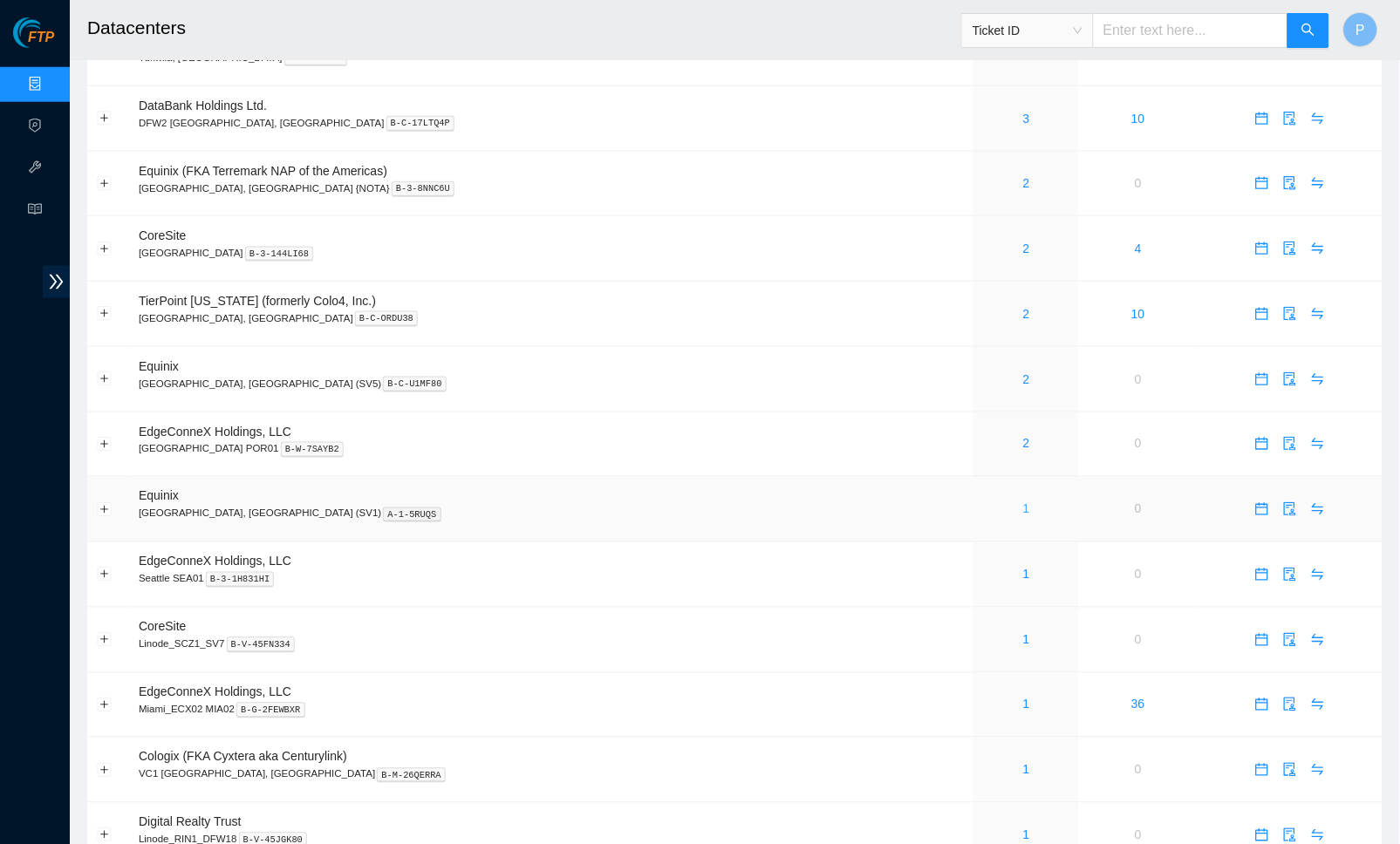
click at [1023, 503] on link "1" at bounding box center [1027, 509] width 7 height 14
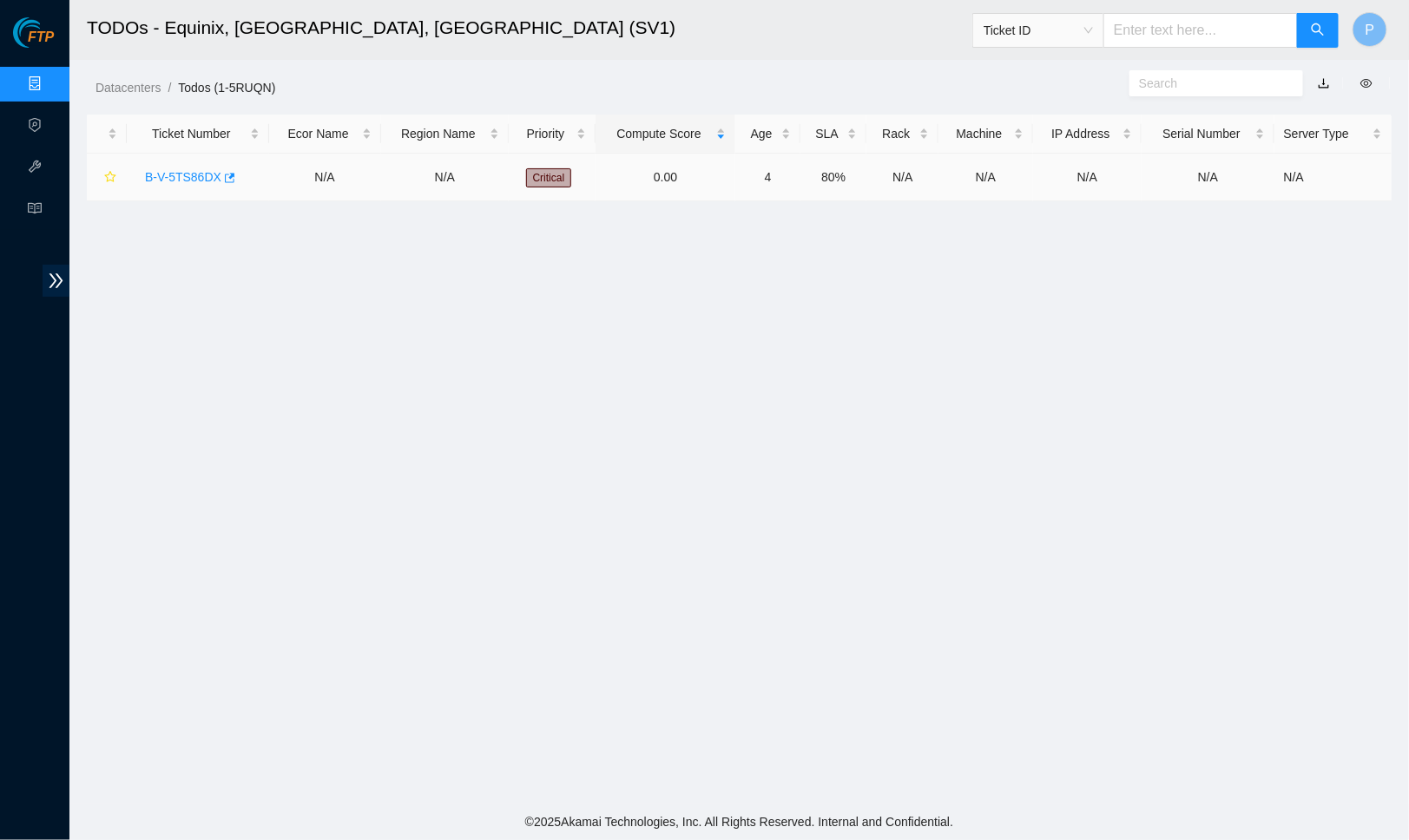
click at [182, 160] on td "B-V-5TS86DX" at bounding box center [198, 177] width 143 height 48
click at [182, 165] on div "B-V-5TS86DX" at bounding box center [198, 177] width 124 height 28
click at [187, 173] on link "B-V-5TS86DX" at bounding box center [184, 176] width 76 height 14
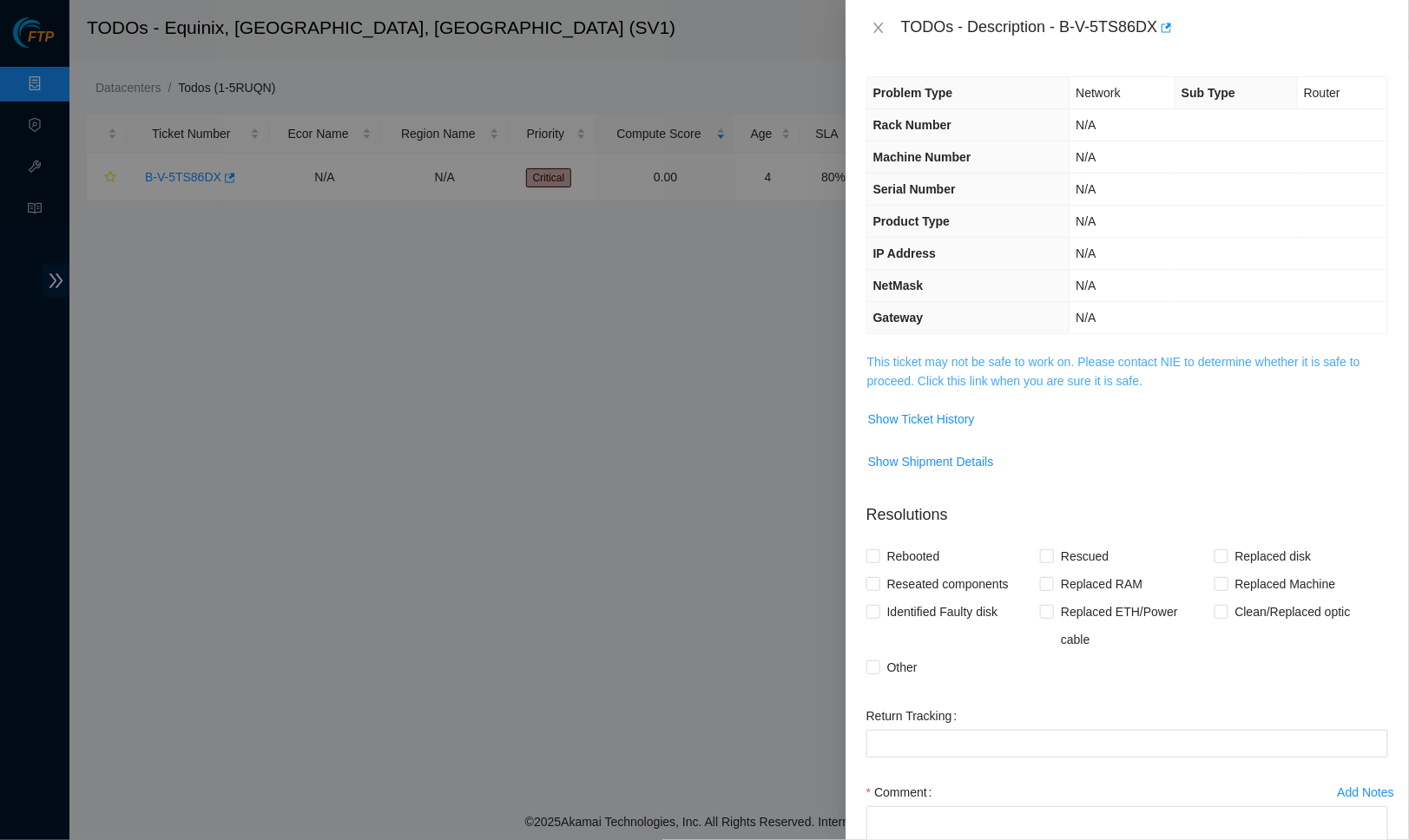
click at [1117, 381] on link "This ticket may not be safe to work on. Please contact NIE to determine whether…" at bounding box center [1114, 371] width 493 height 33
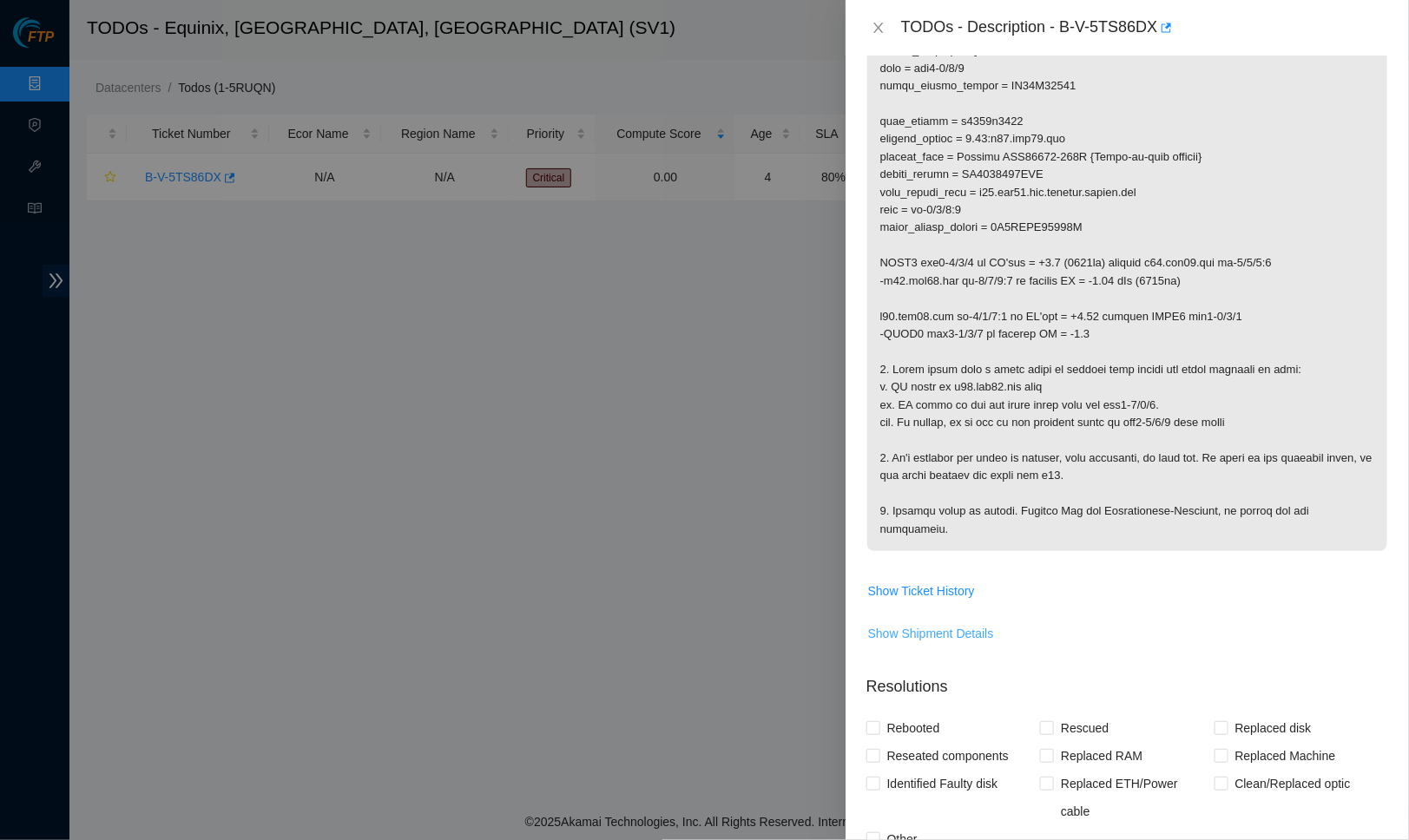
scroll to position [505, 0]
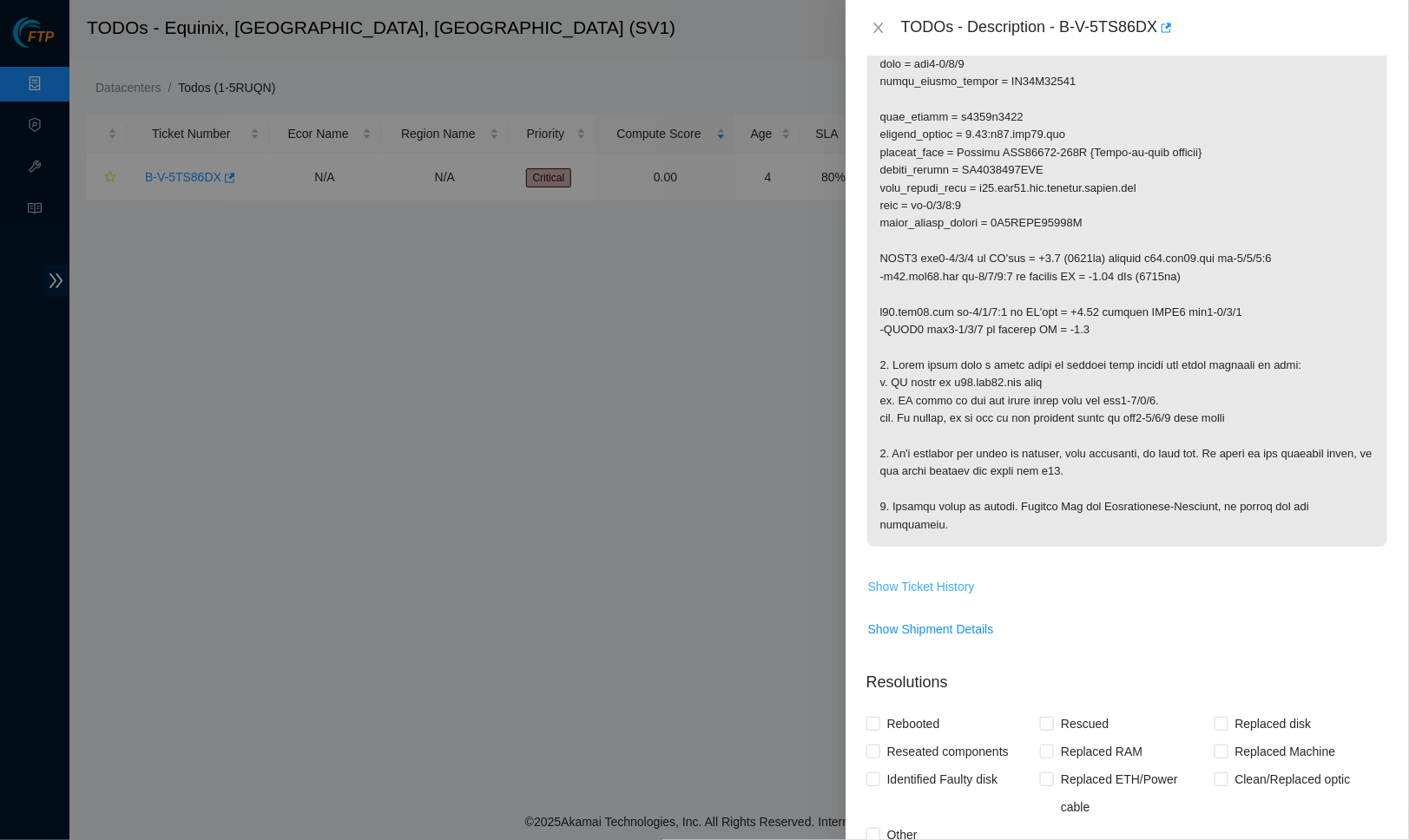
click at [923, 580] on span "Show Ticket History" at bounding box center [922, 587] width 107 height 19
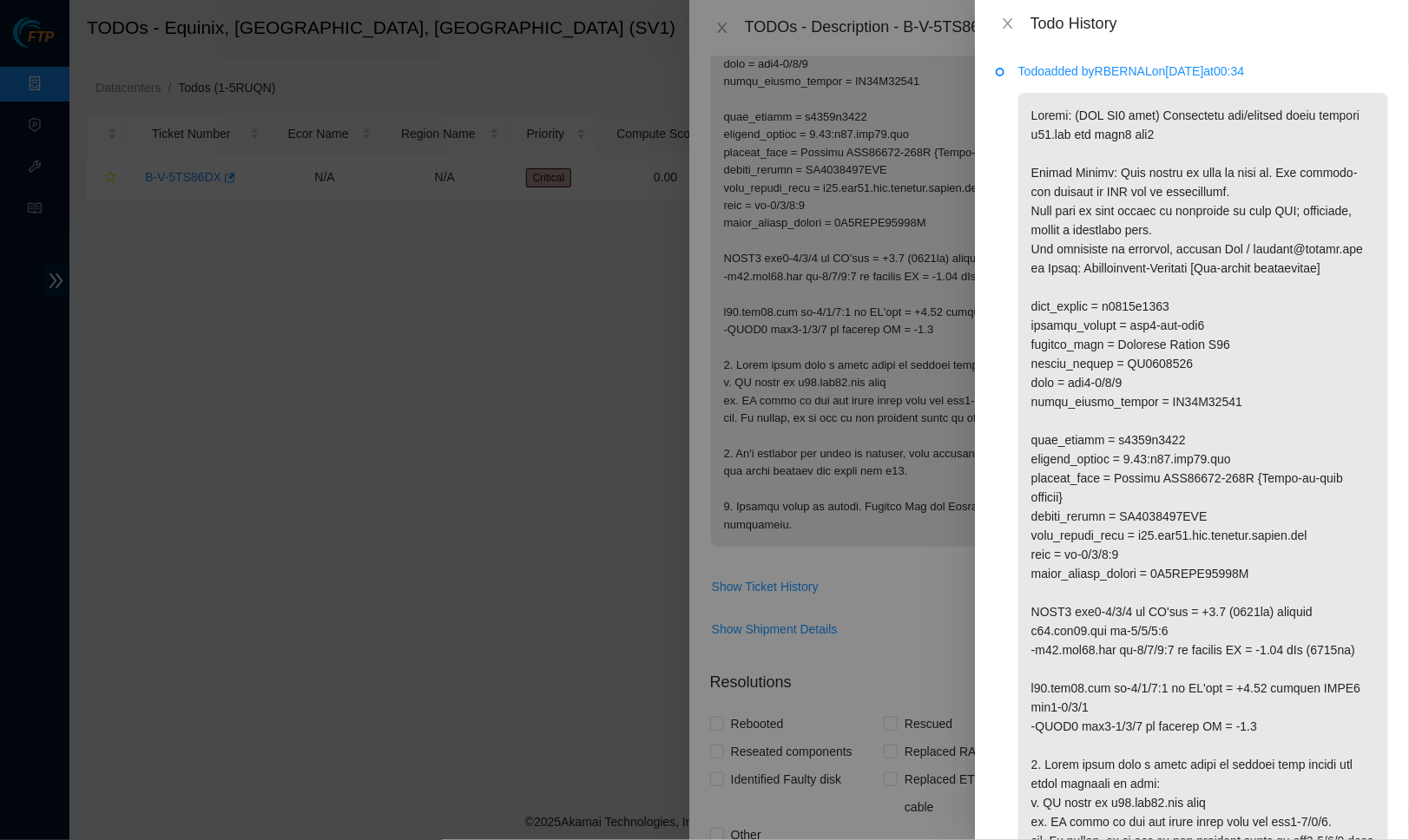
click at [1007, 10] on div "Todo History" at bounding box center [1192, 24] width 434 height 47
click at [1009, 16] on icon "close" at bounding box center [1007, 23] width 14 height 14
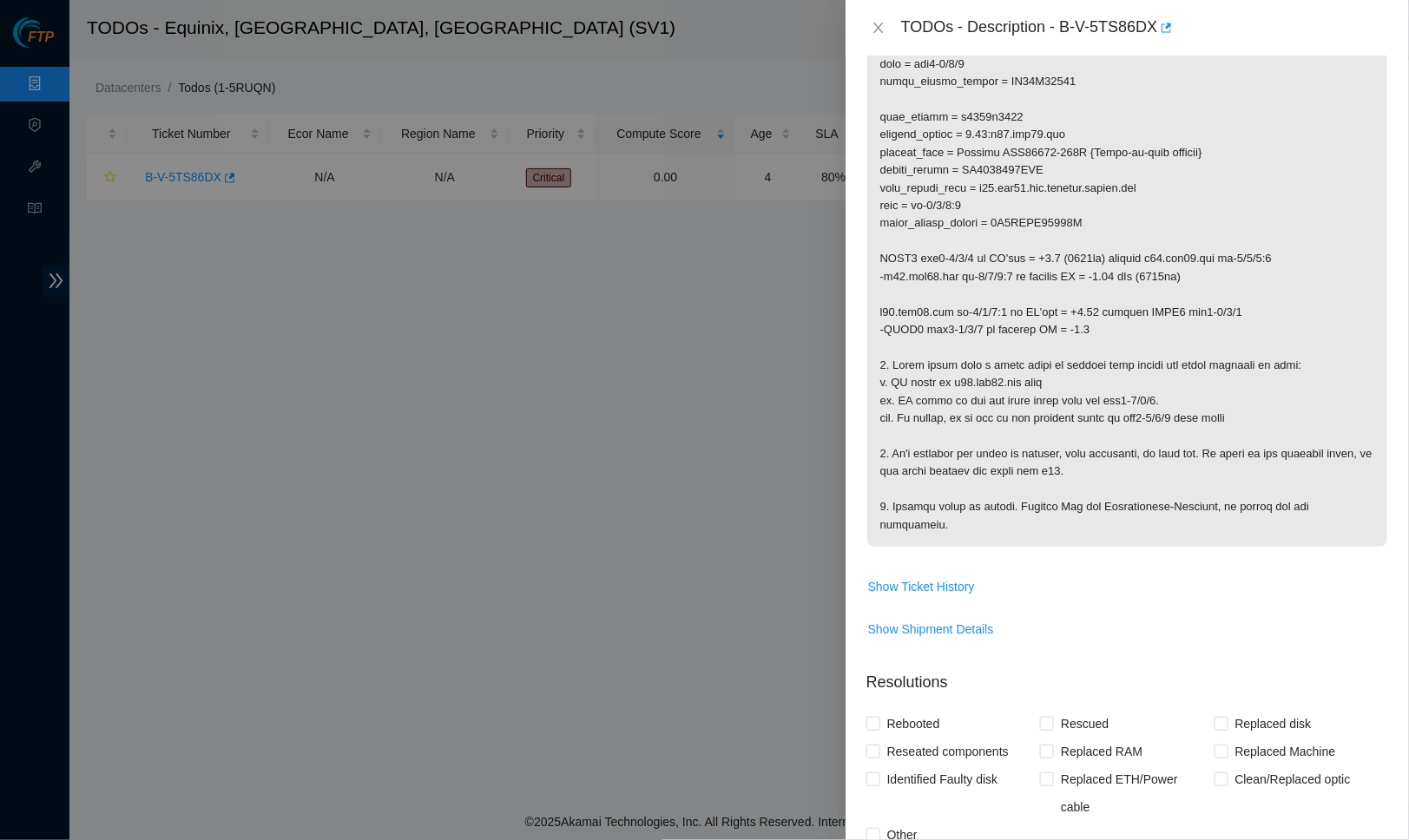
click at [892, 25] on div "TODOs - Description - B-V-5TS86DX" at bounding box center [1127, 27] width 521 height 28
click at [876, 21] on icon "close" at bounding box center [878, 27] width 14 height 14
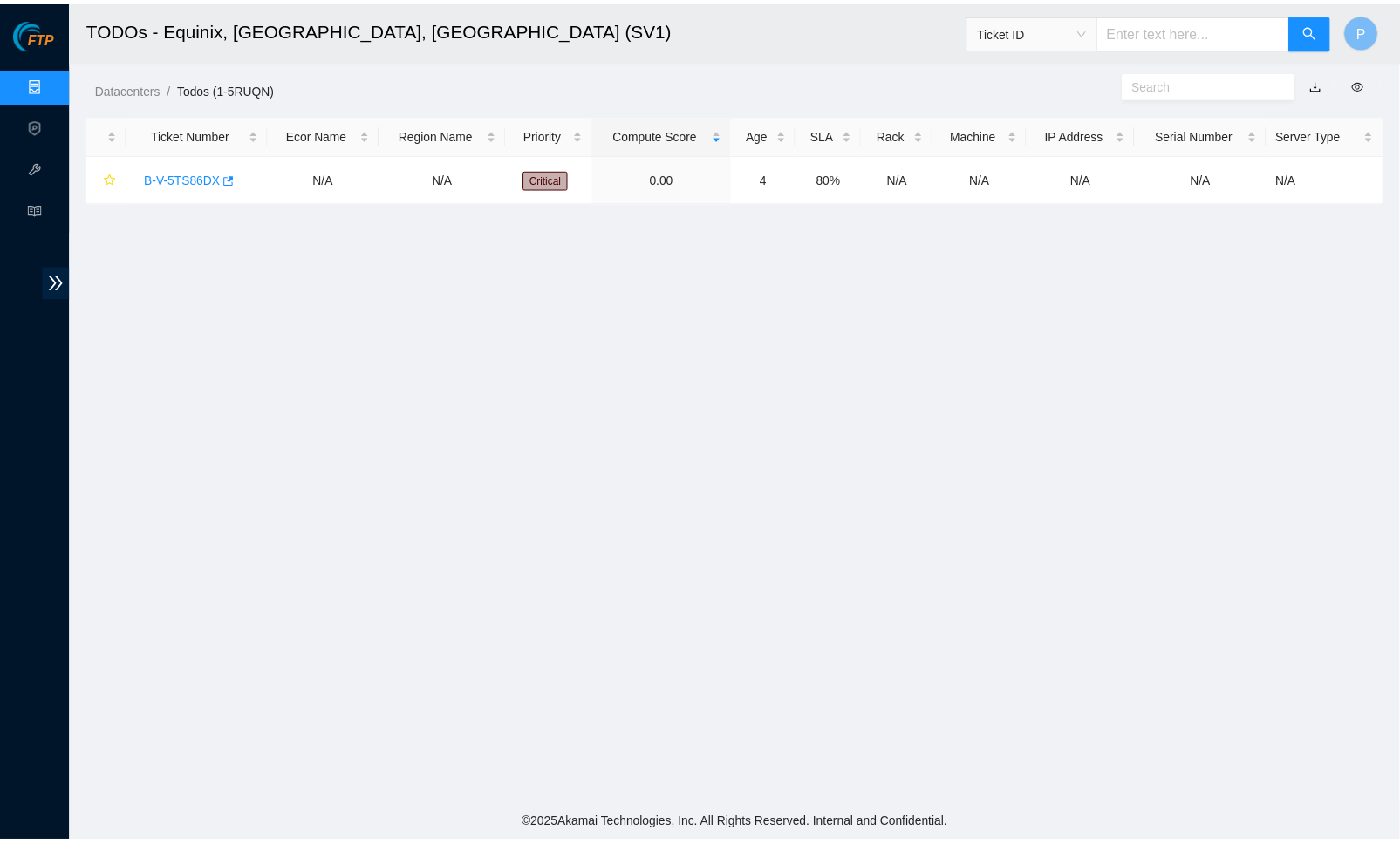
scroll to position [93, 0]
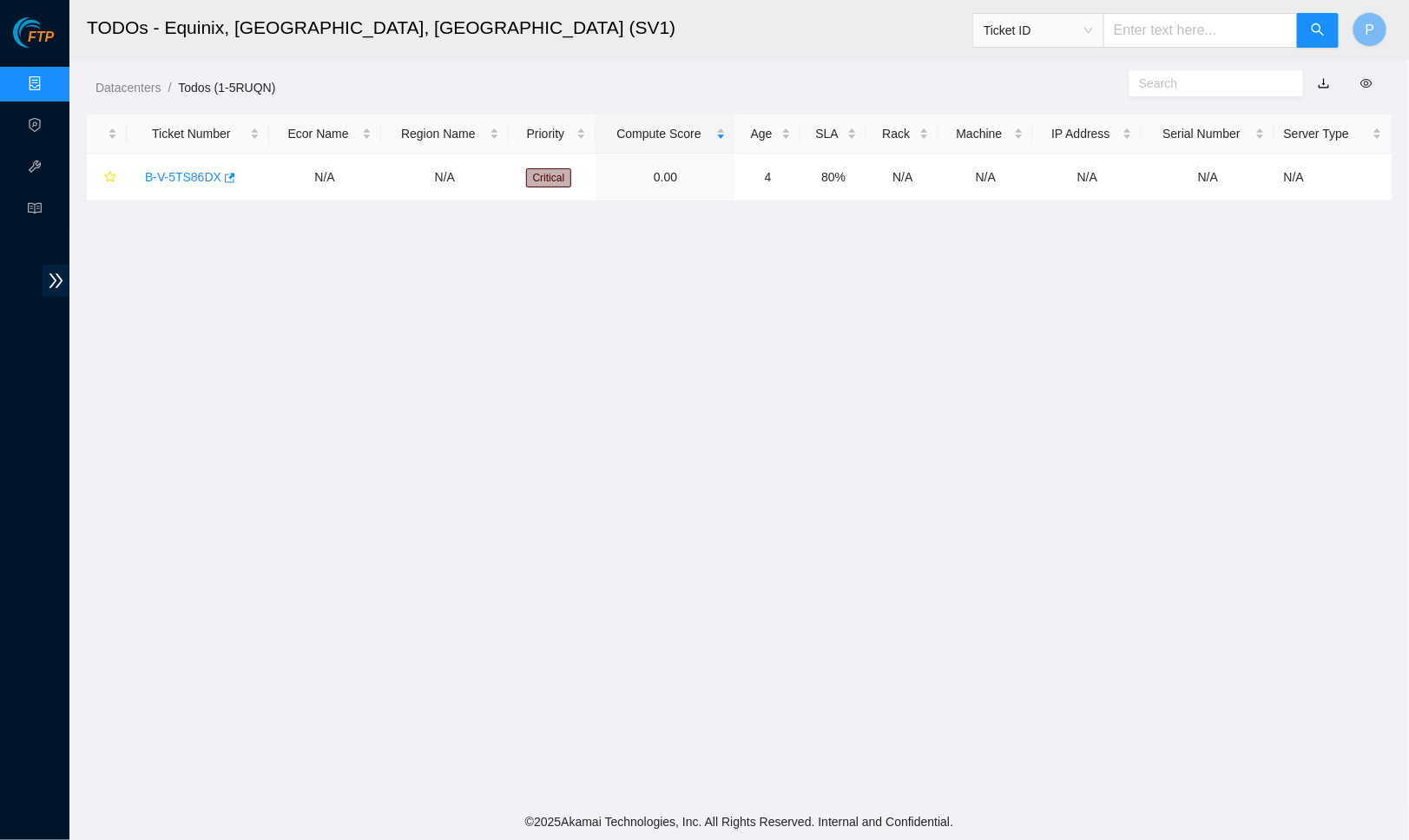
click at [1325, 84] on link "button" at bounding box center [1324, 83] width 12 height 14
click at [471, 93] on ol "Datacenters / Todos (1-5RUQN) /" at bounding box center [584, 87] width 978 height 19
click at [819, 519] on main "TODOs - Equinix, San Jose, CA (SV1) Ticket ID P Datacenters / Todos (1-5RUQN) /…" at bounding box center [739, 401] width 1340 height 804
click at [50, 79] on link "Data Centers" at bounding box center [85, 84] width 71 height 14
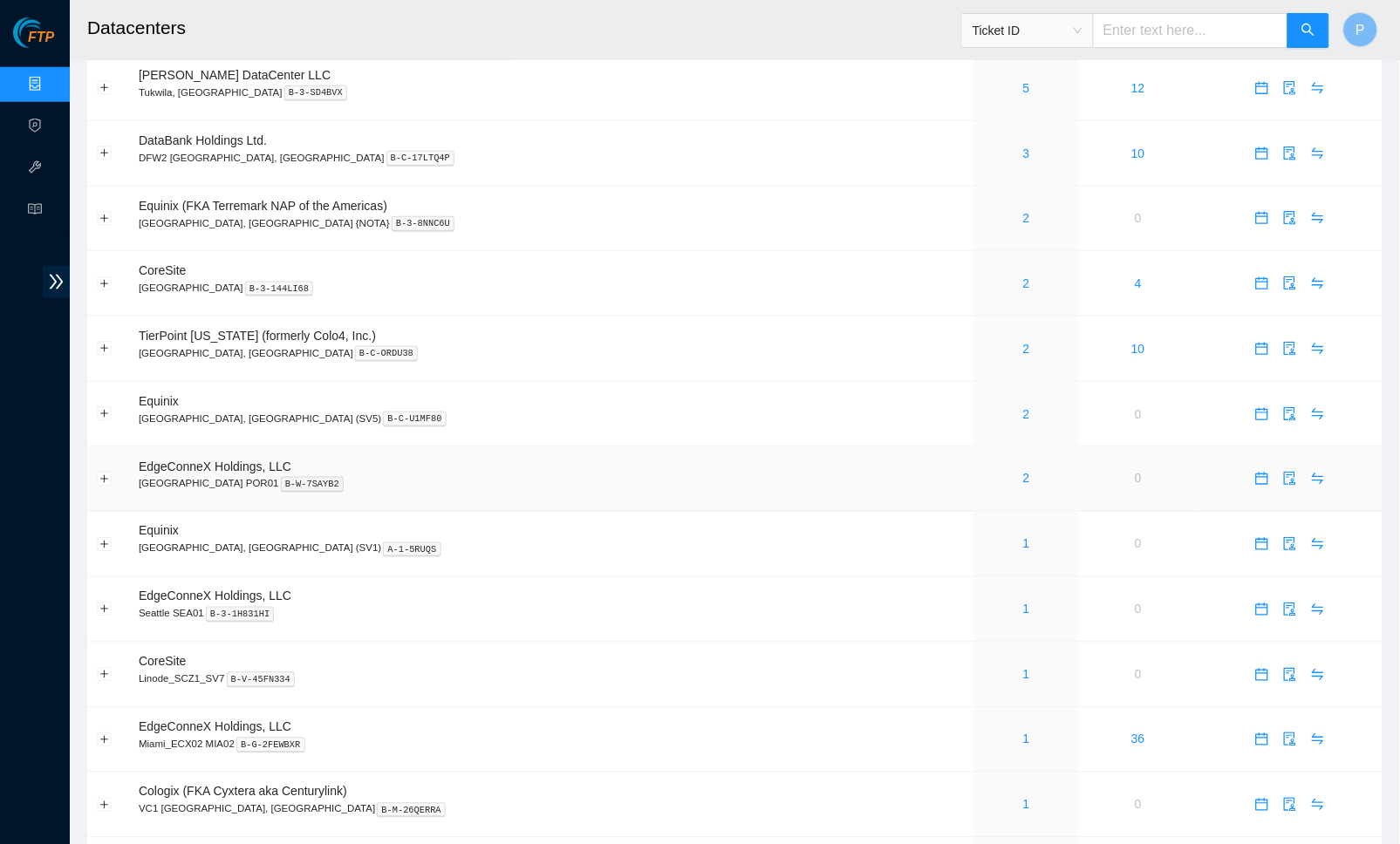
scroll to position [466, 0]
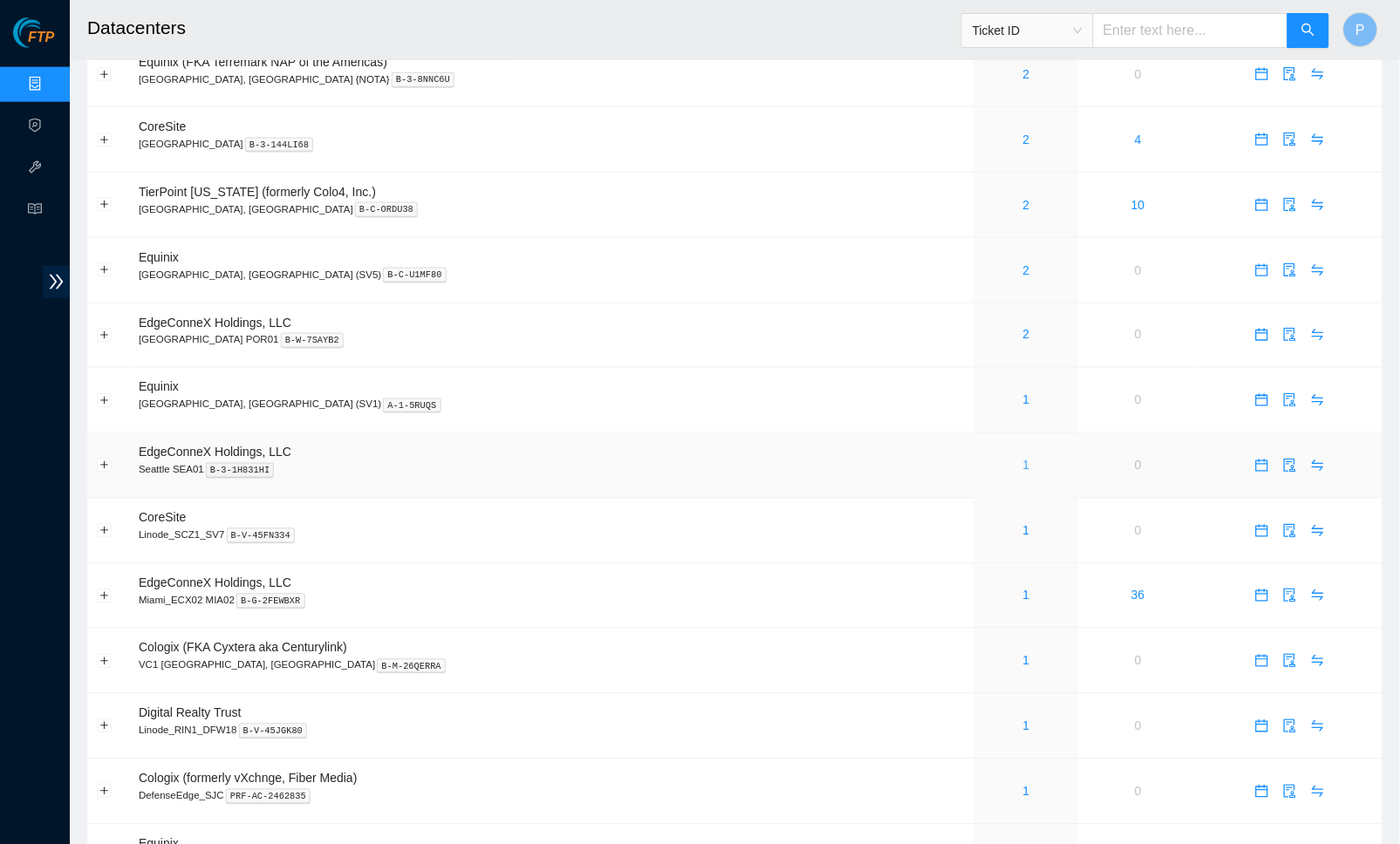
click at [1023, 459] on link "1" at bounding box center [1027, 465] width 7 height 14
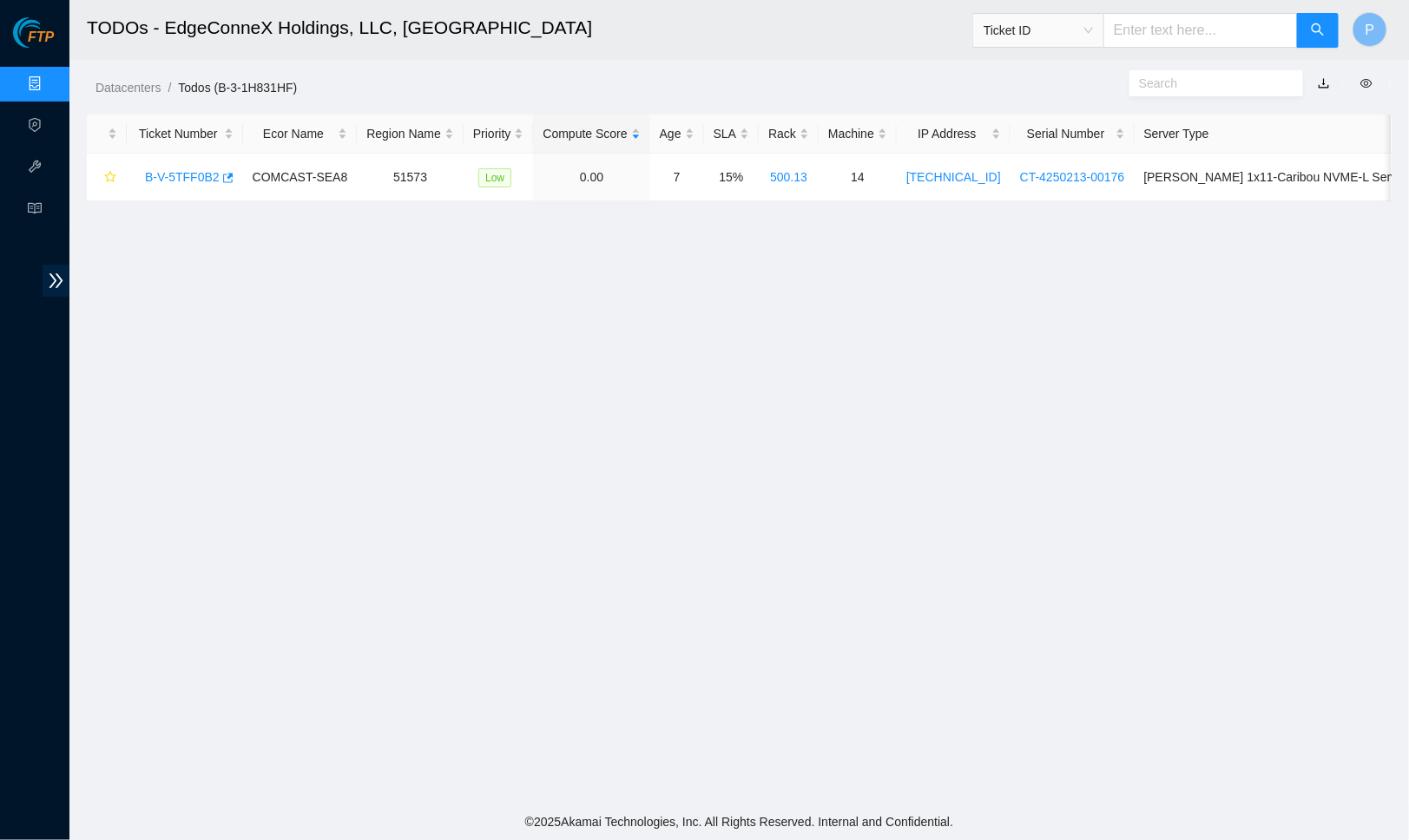
click at [730, 63] on div "Datacenters / Todos (B-3-1H831HF) /" at bounding box center [571, 48] width 1005 height 97
click at [50, 88] on link "Data Centers" at bounding box center [85, 84] width 71 height 14
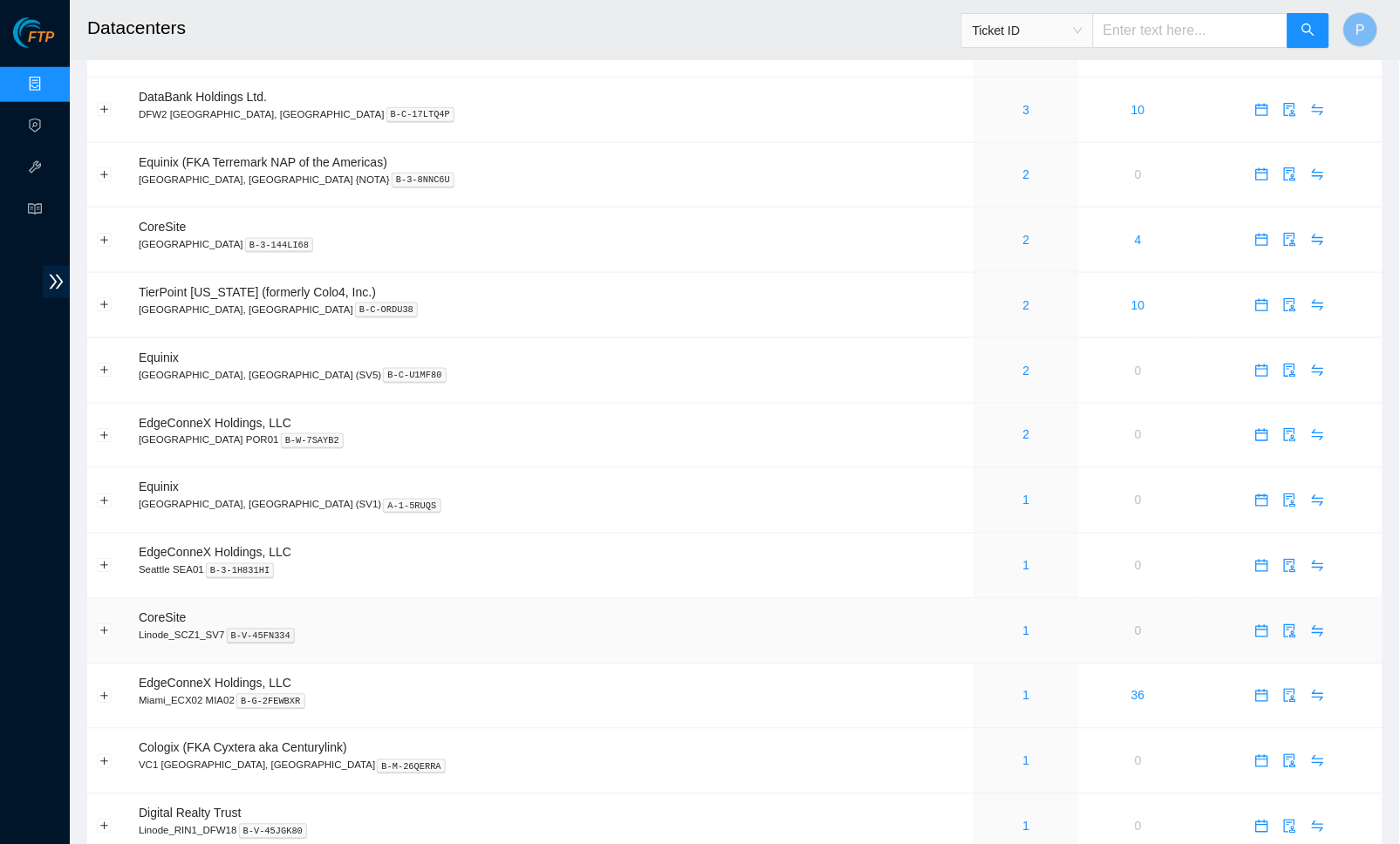
scroll to position [376, 0]
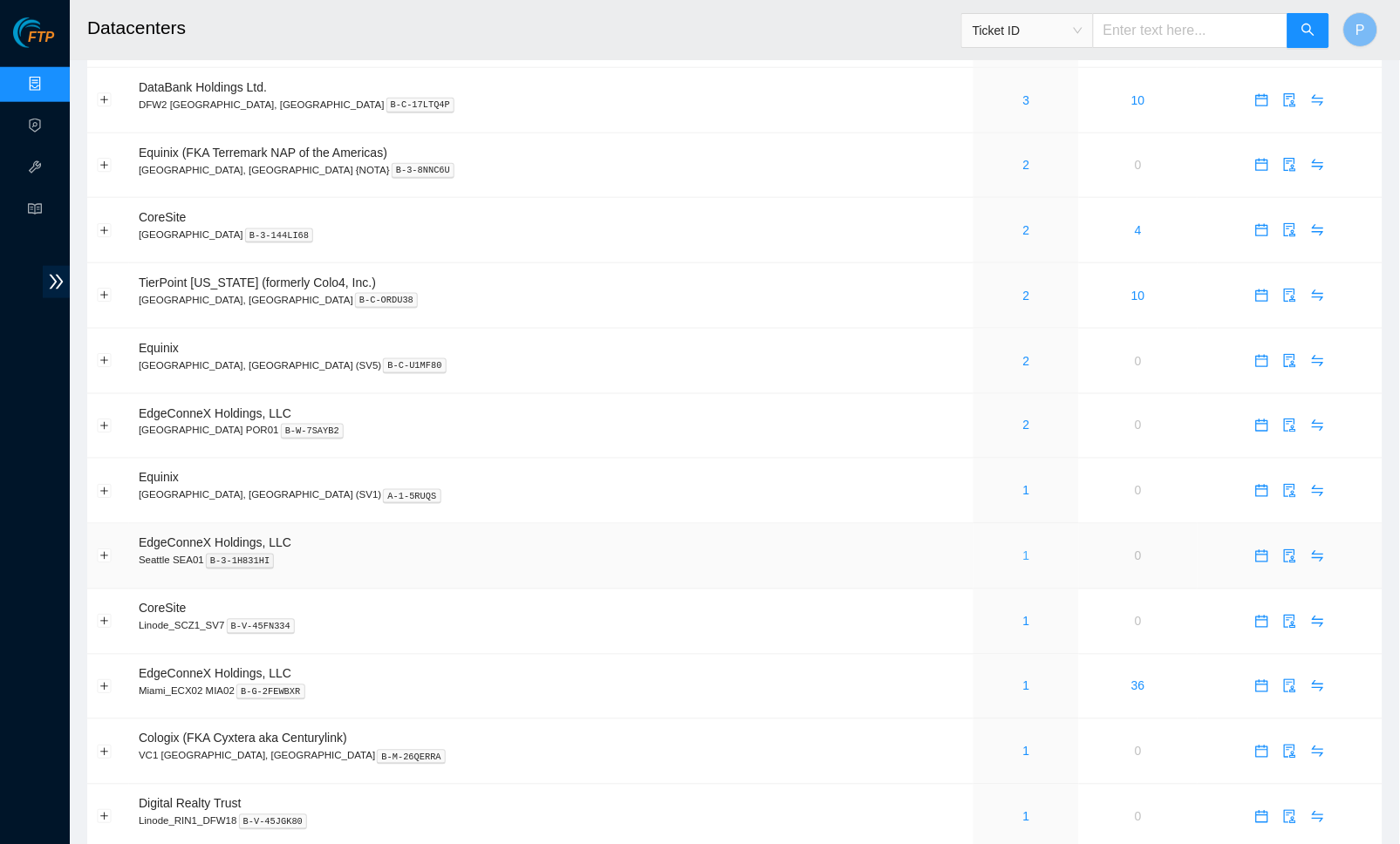
click at [1023, 549] on link "1" at bounding box center [1027, 556] width 7 height 14
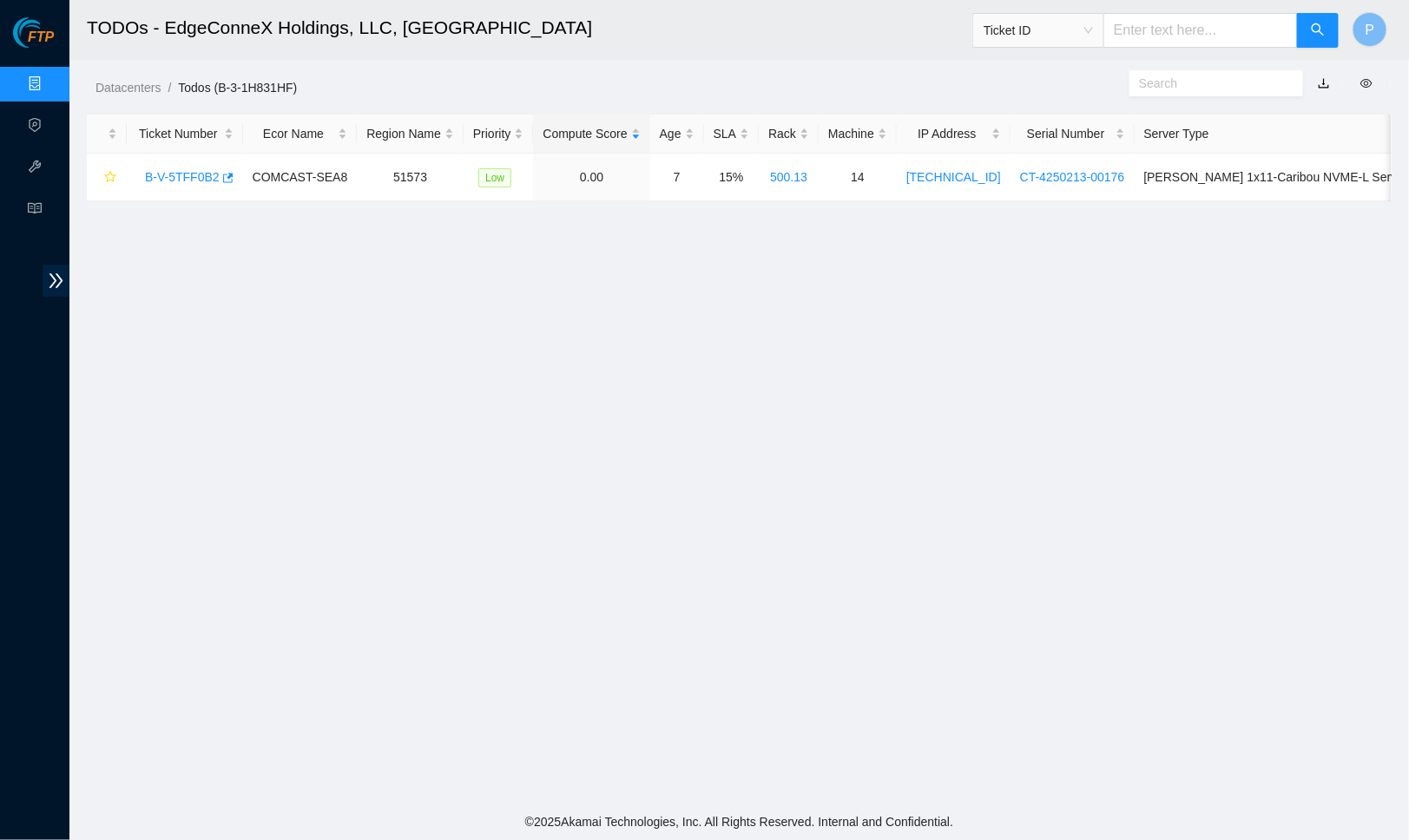
click at [1329, 76] on link "button" at bounding box center [1324, 83] width 12 height 14
click at [50, 84] on link "Data Centers" at bounding box center [85, 84] width 71 height 14
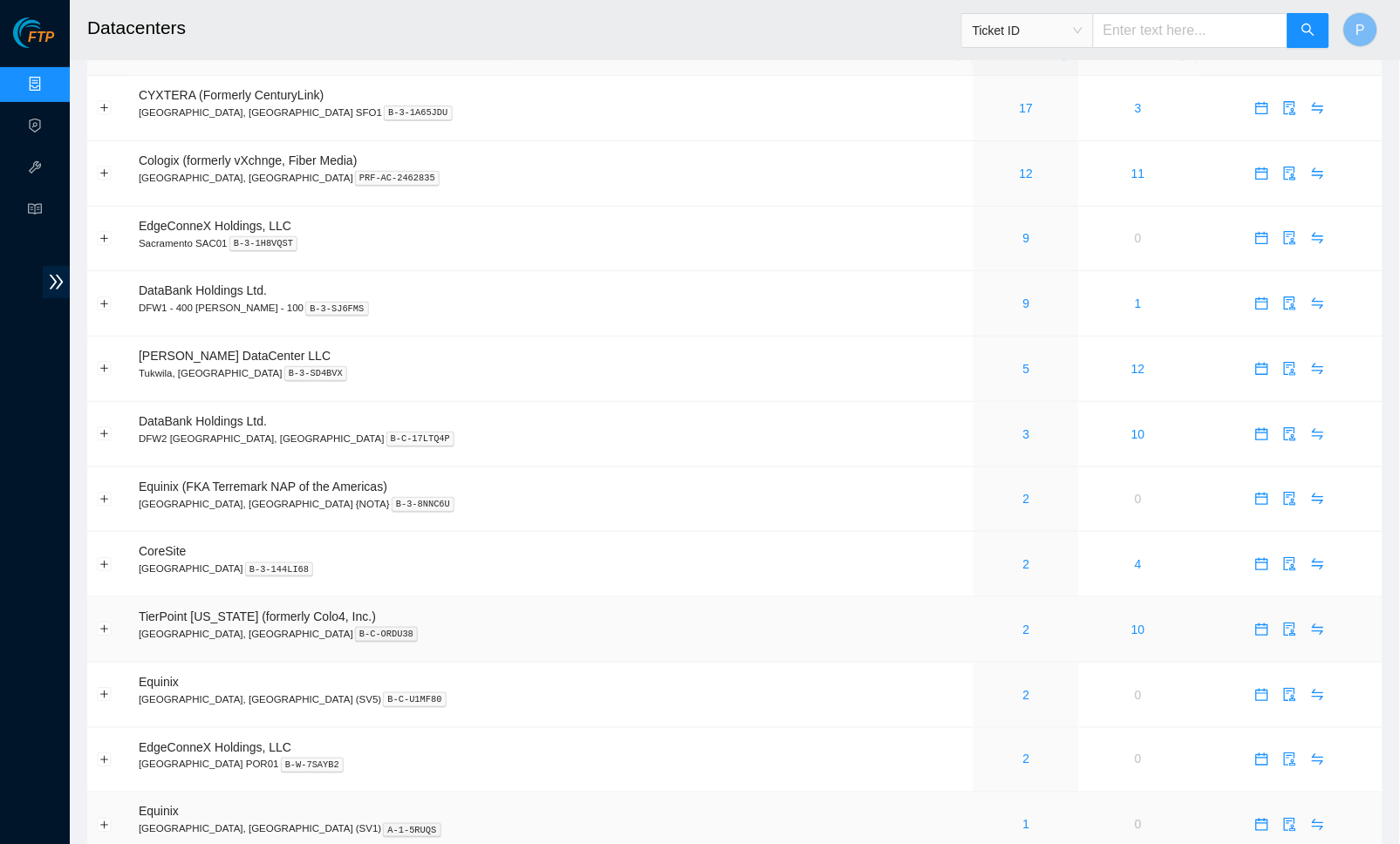
scroll to position [350, 0]
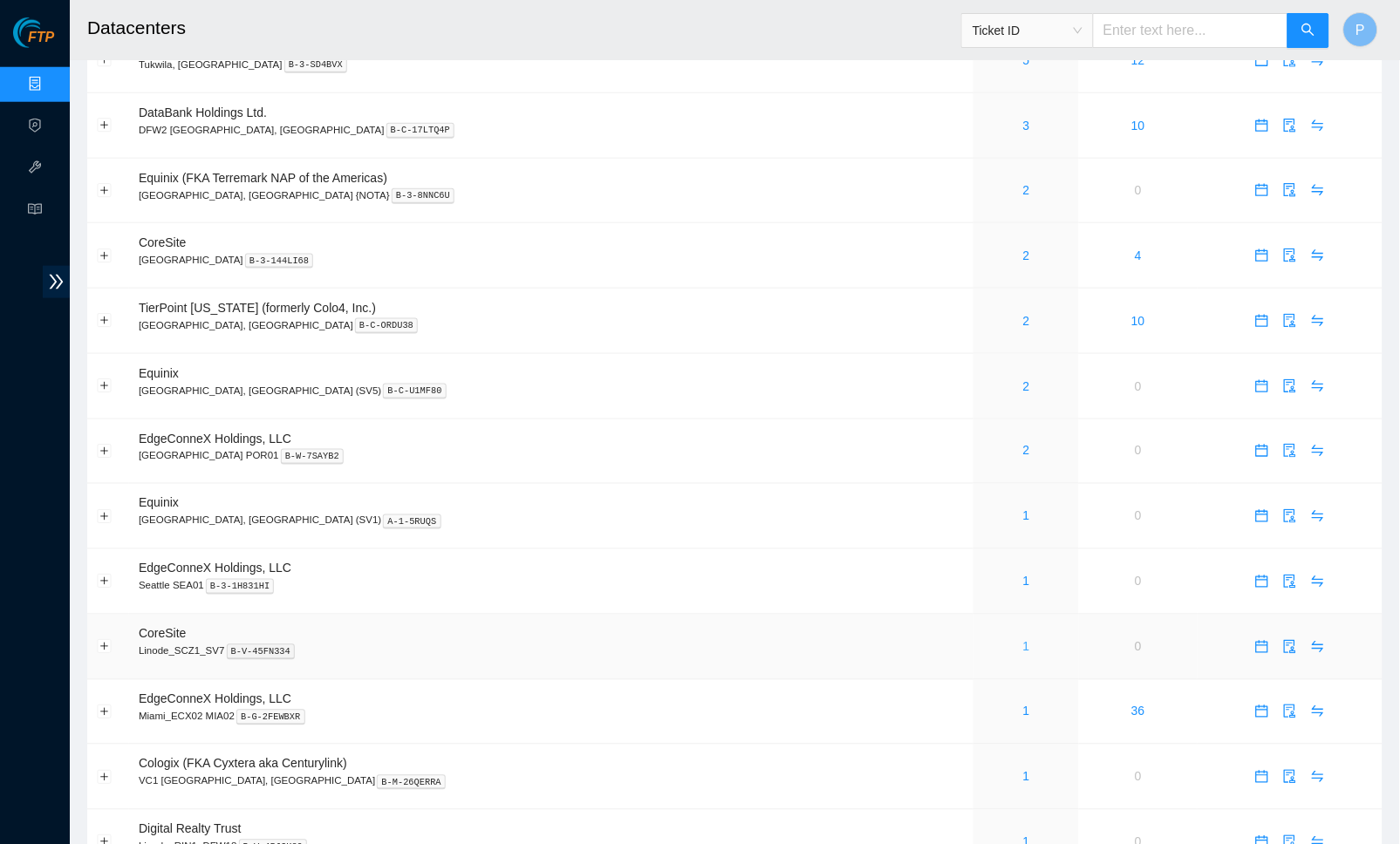
click at [1023, 641] on link "1" at bounding box center [1027, 647] width 7 height 14
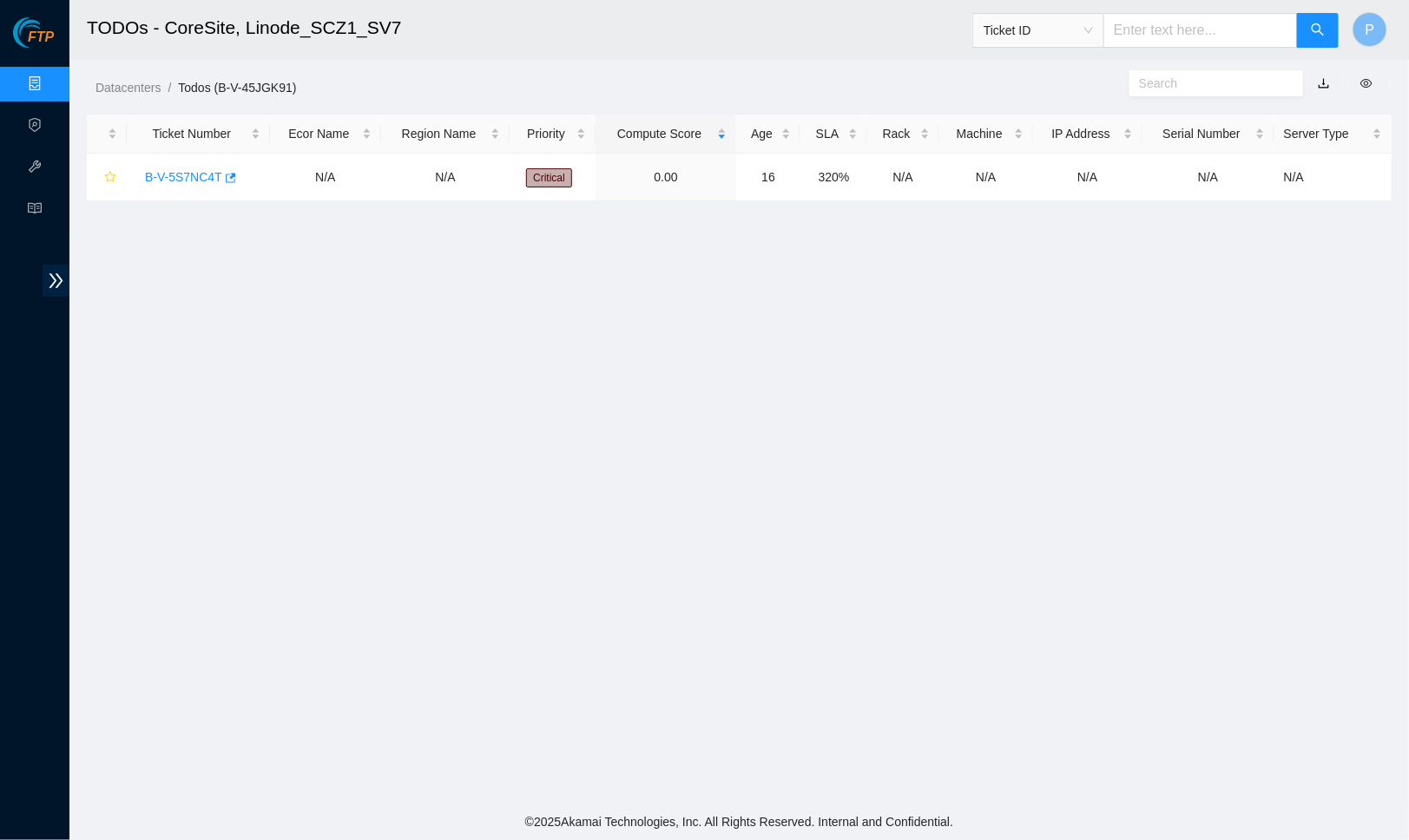
click at [1327, 79] on link "button" at bounding box center [1324, 83] width 12 height 14
click at [50, 77] on link "Data Centers" at bounding box center [85, 84] width 71 height 14
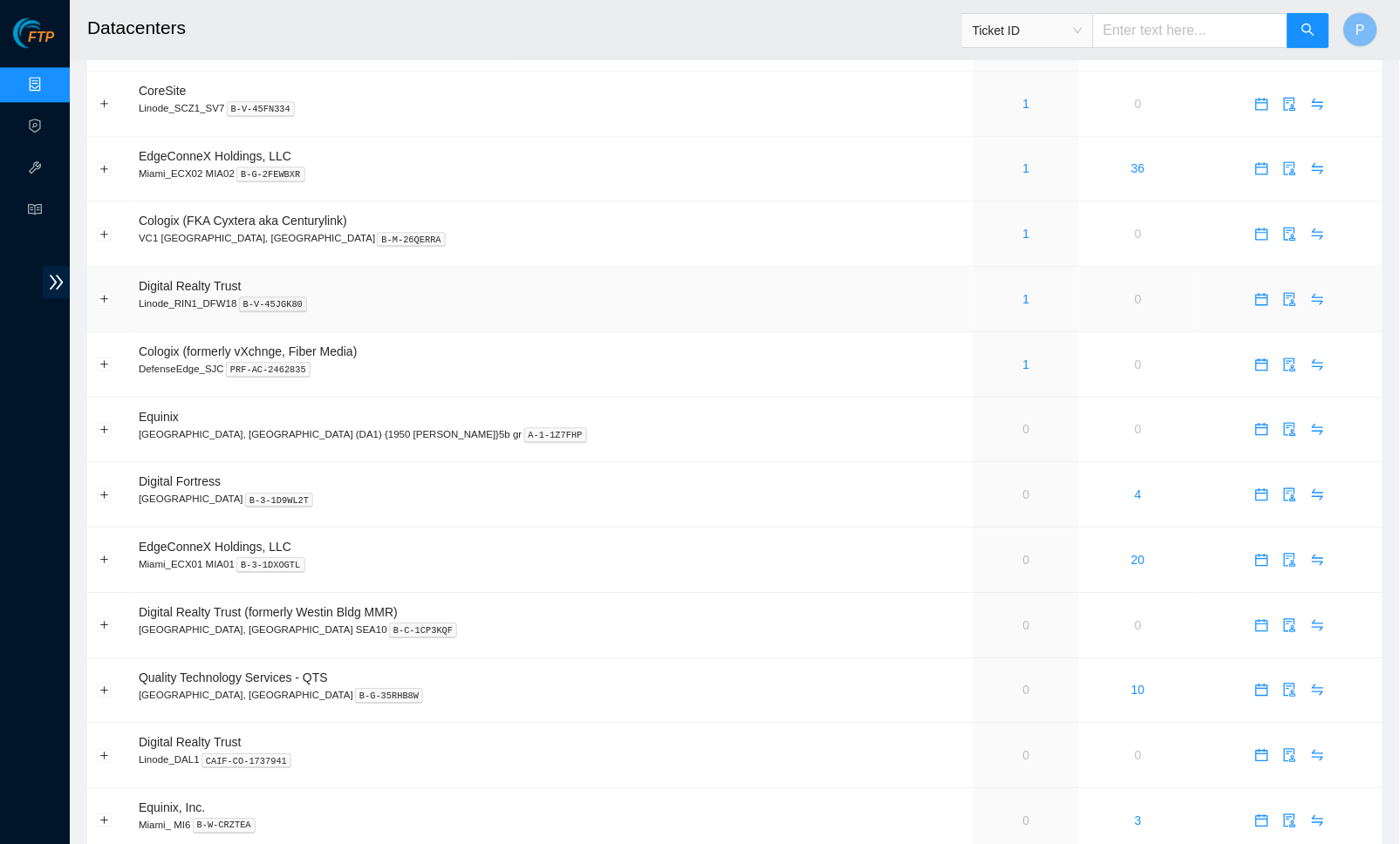
scroll to position [873, 0]
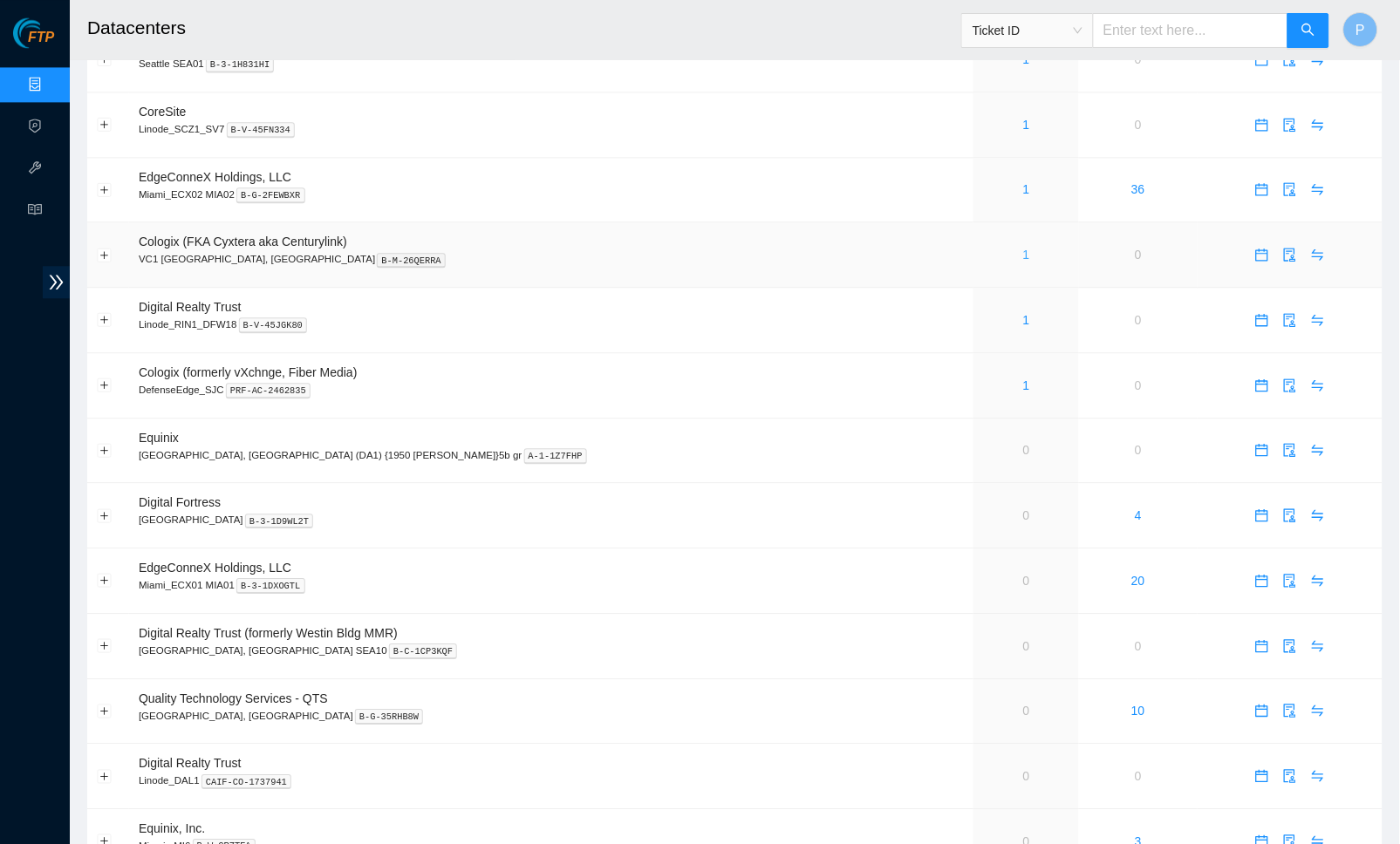
click at [1023, 247] on link "1" at bounding box center [1027, 254] width 7 height 14
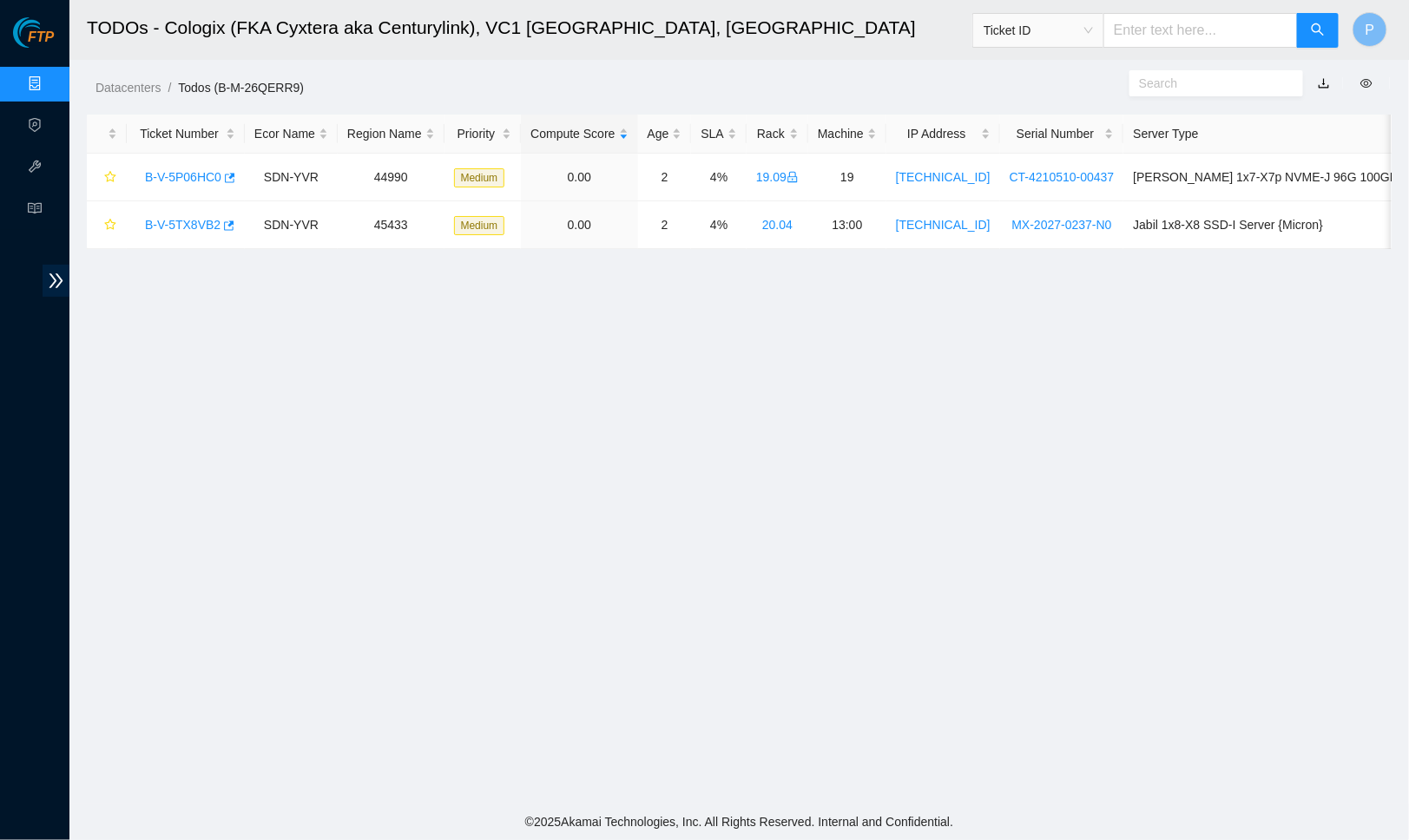
click at [1324, 77] on link "button" at bounding box center [1324, 83] width 12 height 14
click at [50, 77] on link "Data Centers" at bounding box center [85, 84] width 71 height 14
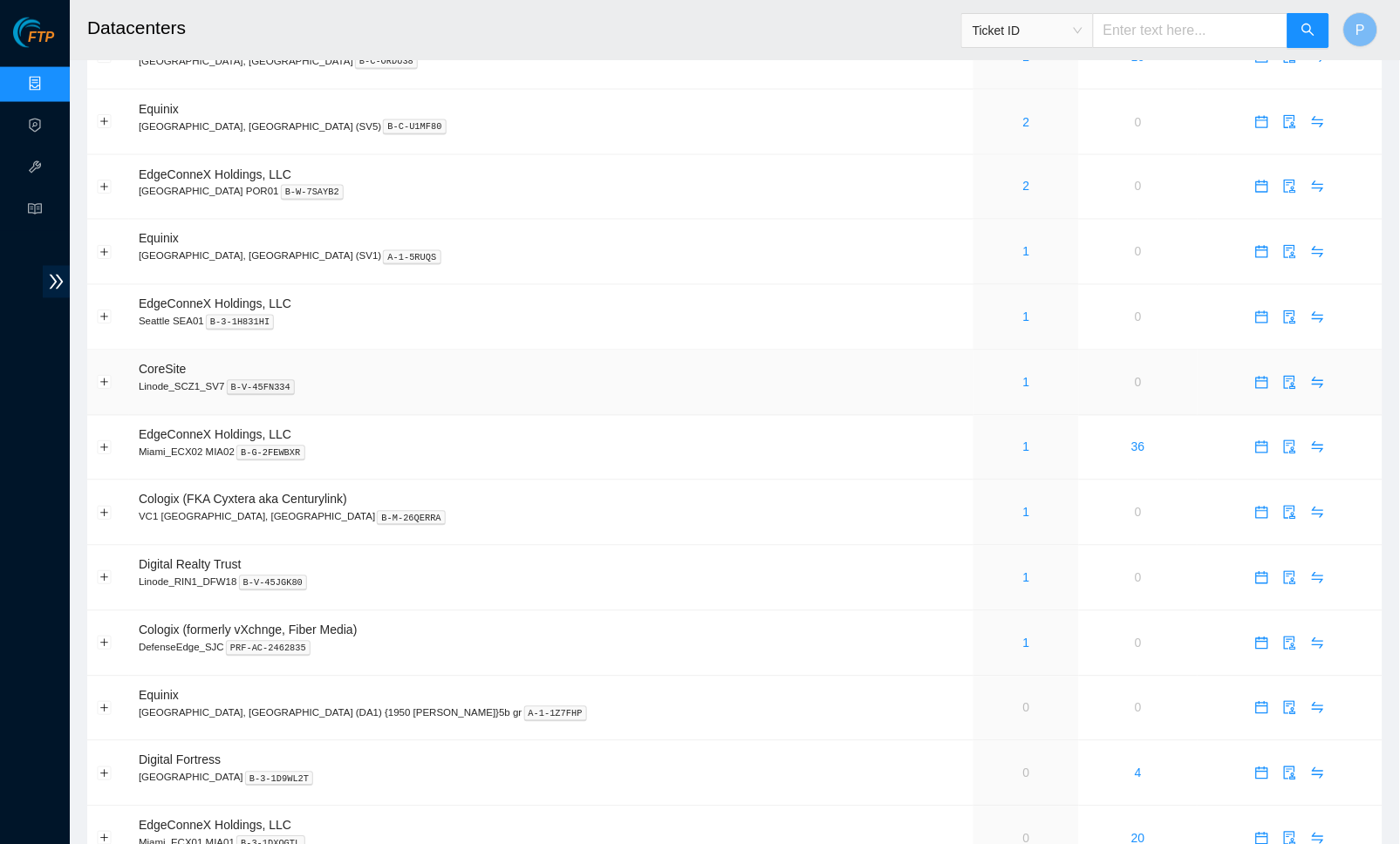
scroll to position [745, 0]
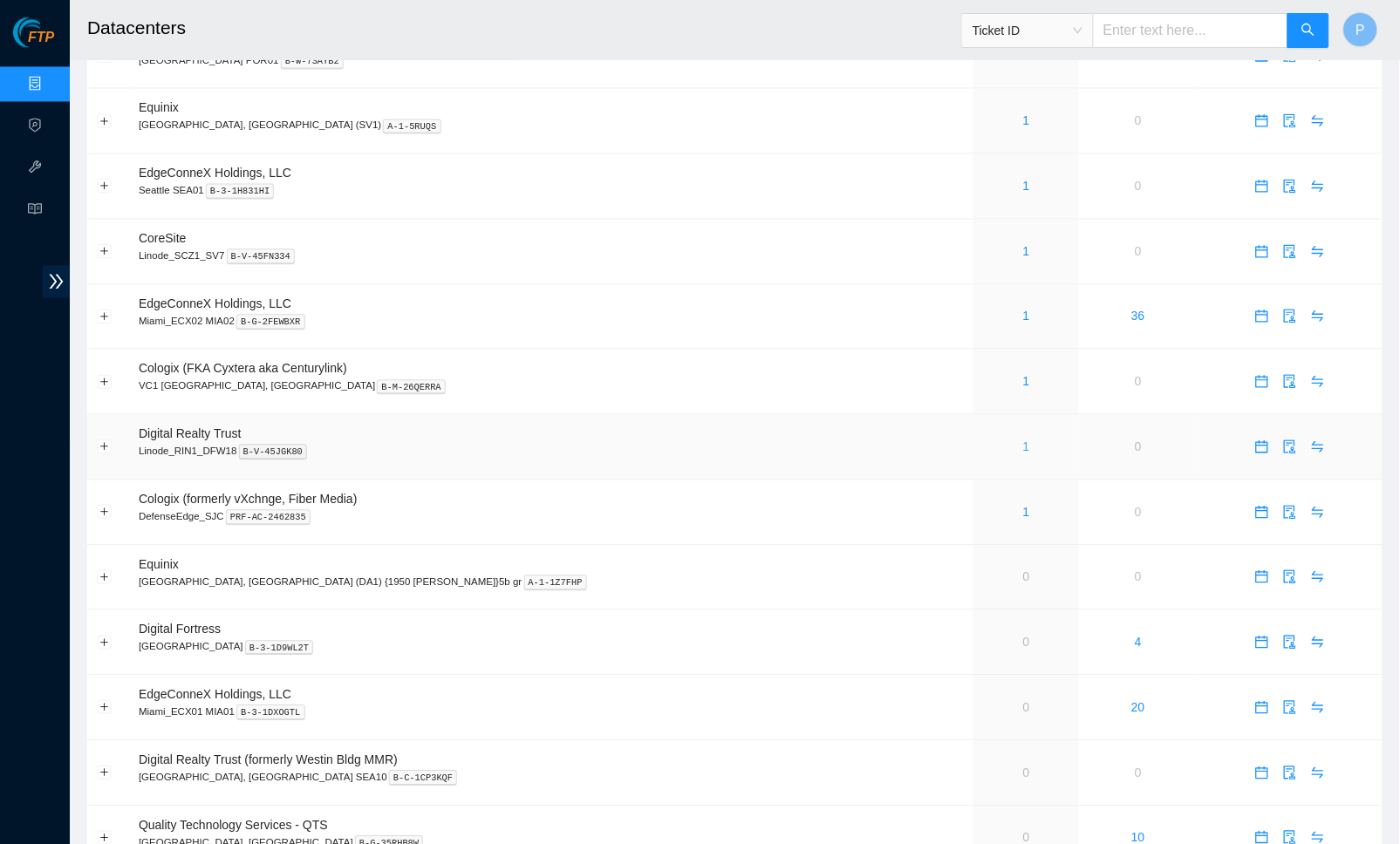
click at [1023, 441] on link "1" at bounding box center [1027, 447] width 7 height 14
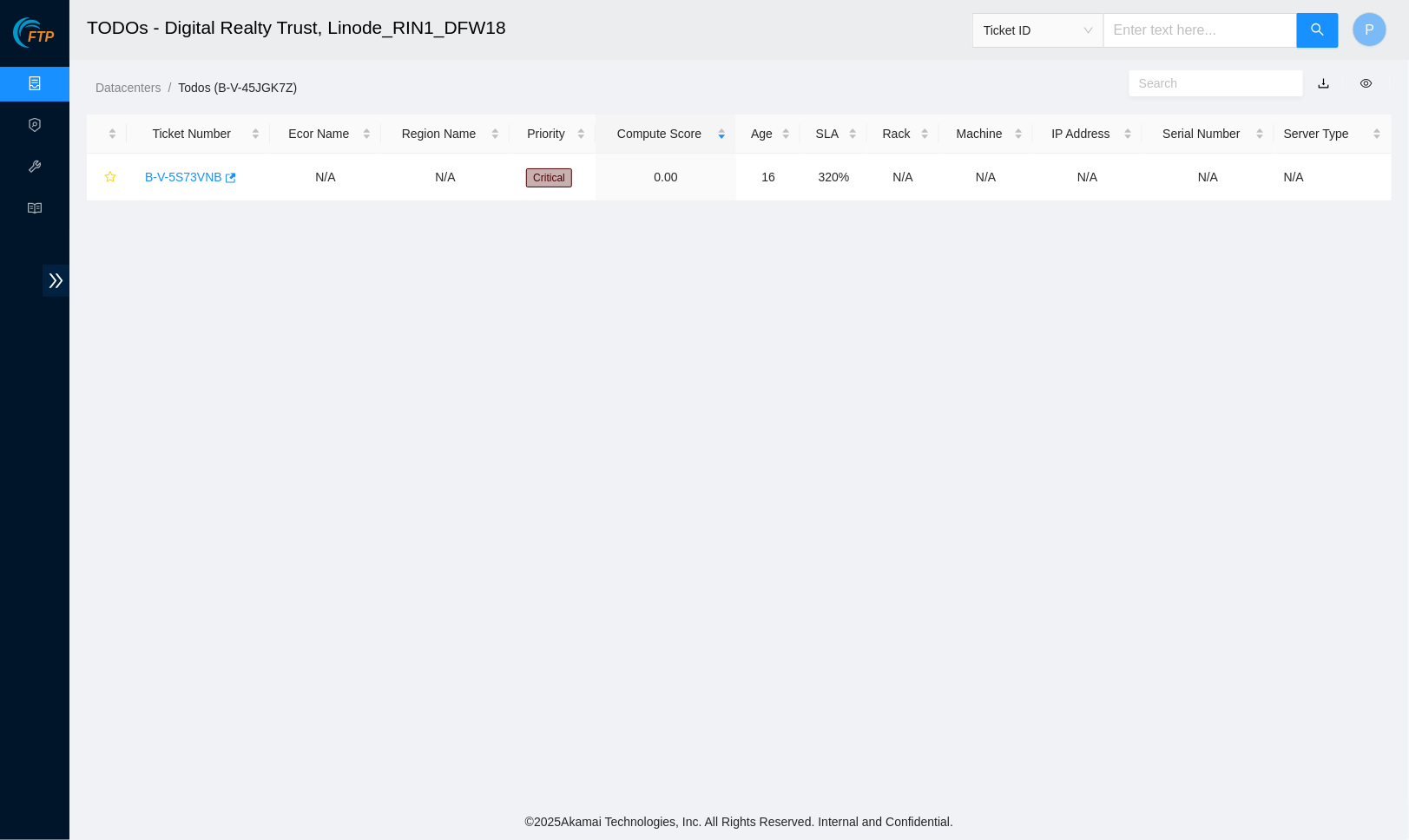
click at [1323, 79] on link "button" at bounding box center [1324, 83] width 12 height 14
click at [50, 82] on link "Data Centers" at bounding box center [85, 84] width 71 height 14
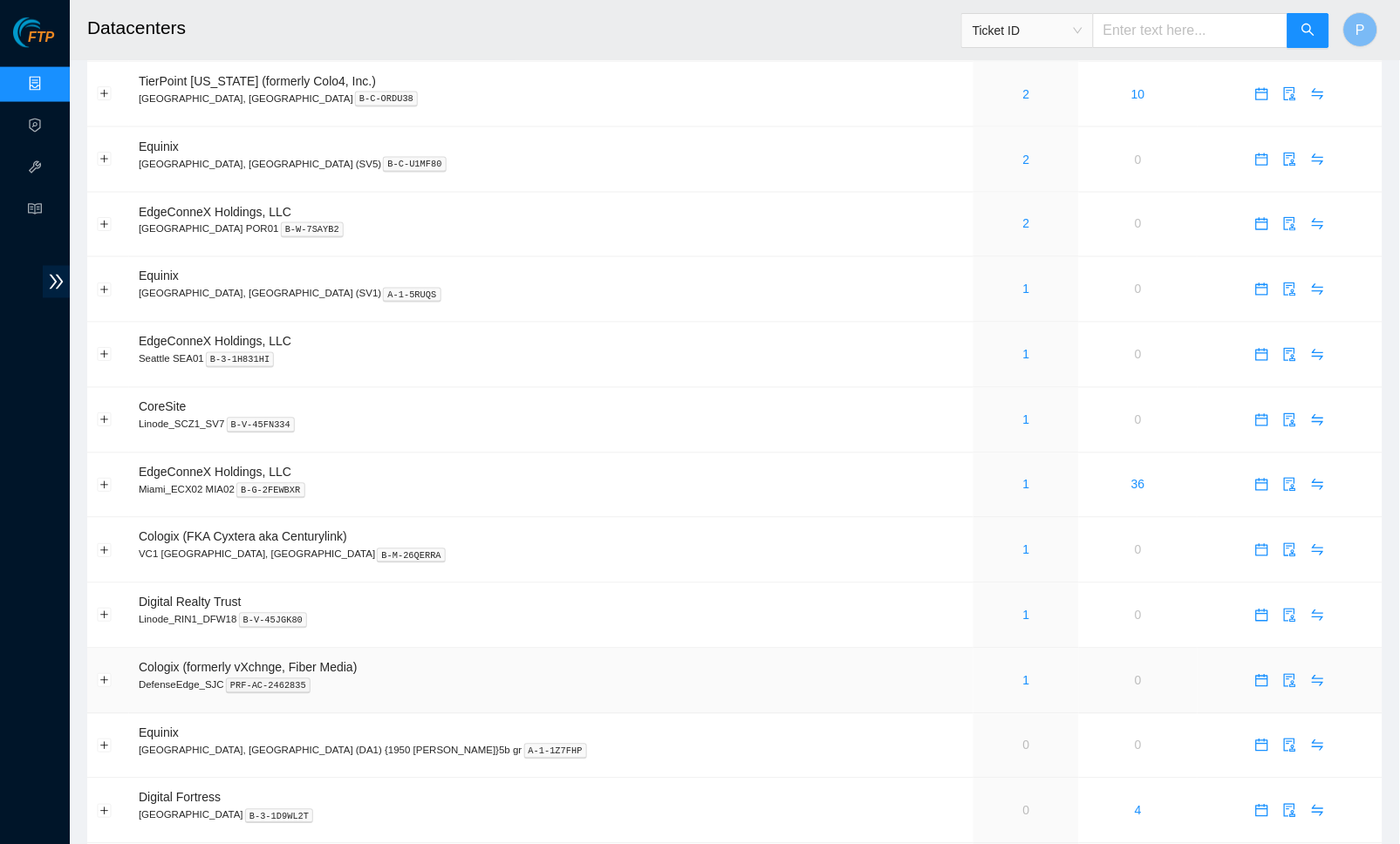
scroll to position [727, 0]
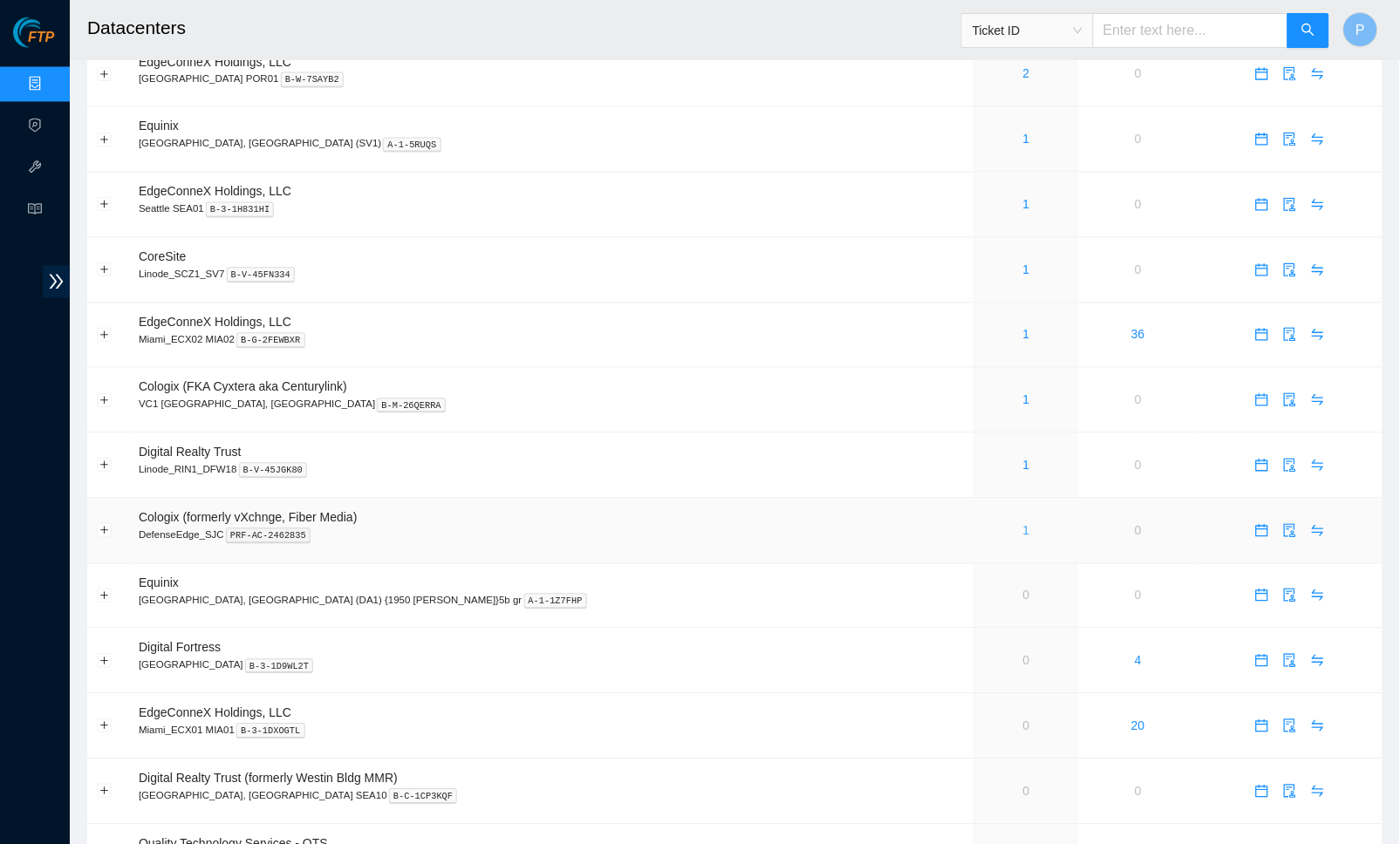
click at [1023, 524] on link "1" at bounding box center [1027, 530] width 7 height 14
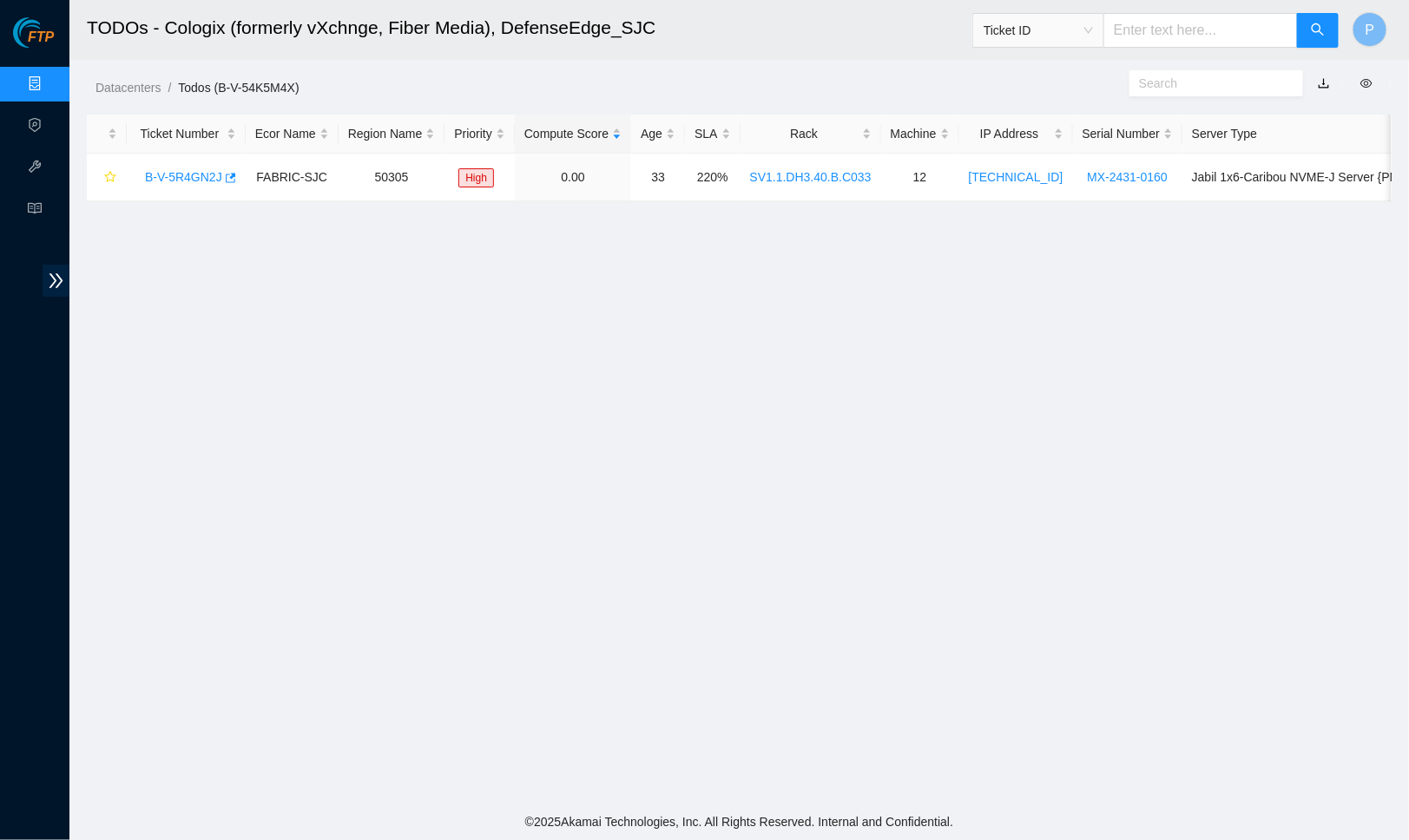
click at [824, 69] on div "Datacenters / Todos (B-V-54K5M4X) /" at bounding box center [571, 48] width 1005 height 97
click at [1325, 80] on link "button" at bounding box center [1324, 83] width 12 height 14
click at [875, 61] on div "Datacenters / Todos (B-V-54K5M4X) /" at bounding box center [571, 48] width 1005 height 97
click at [1324, 76] on link "button" at bounding box center [1324, 83] width 12 height 14
click at [867, 95] on ol "Datacenters / Todos (B-V-54K5M4X) /" at bounding box center [584, 87] width 978 height 19
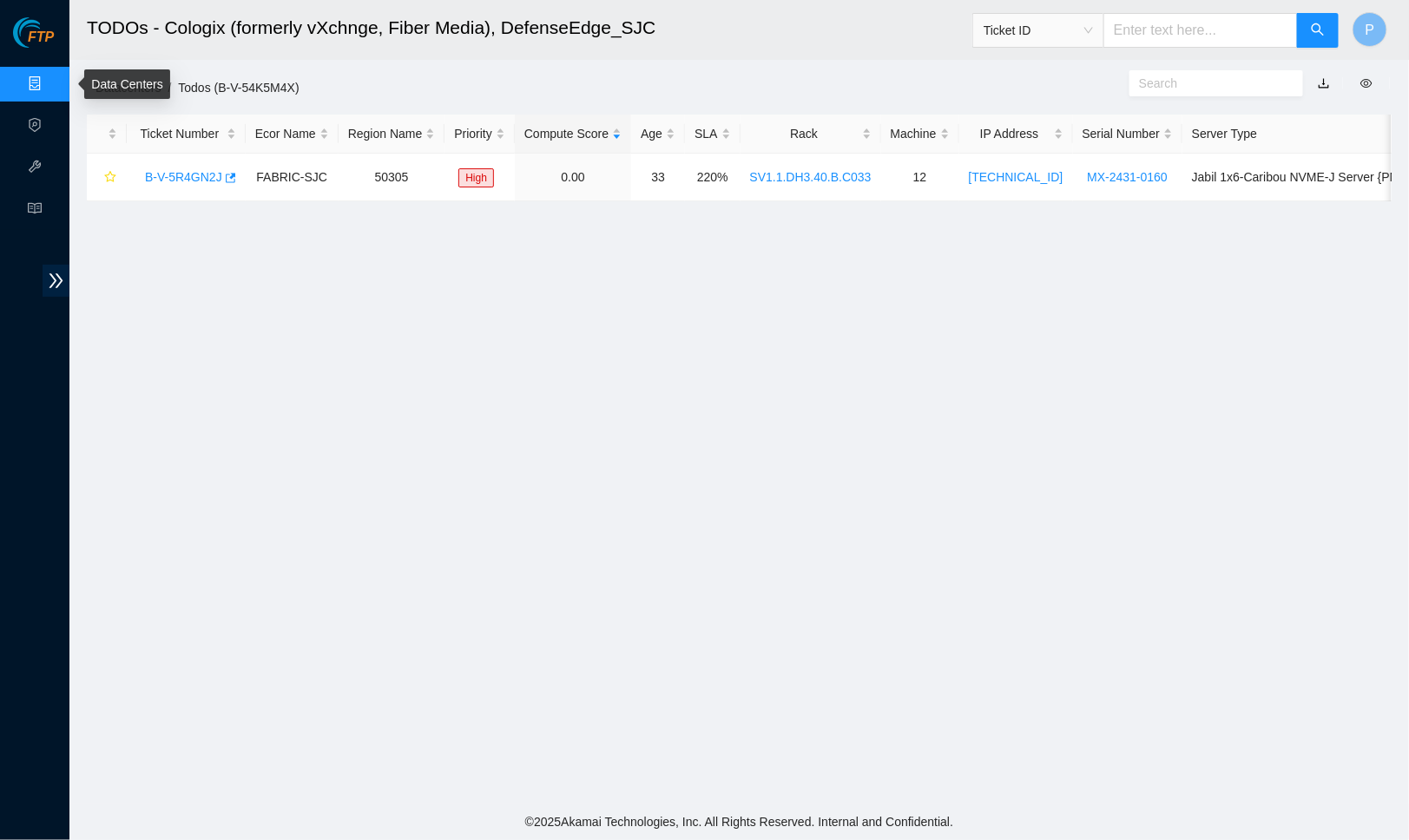
click at [50, 77] on link "Data Centers" at bounding box center [85, 84] width 71 height 14
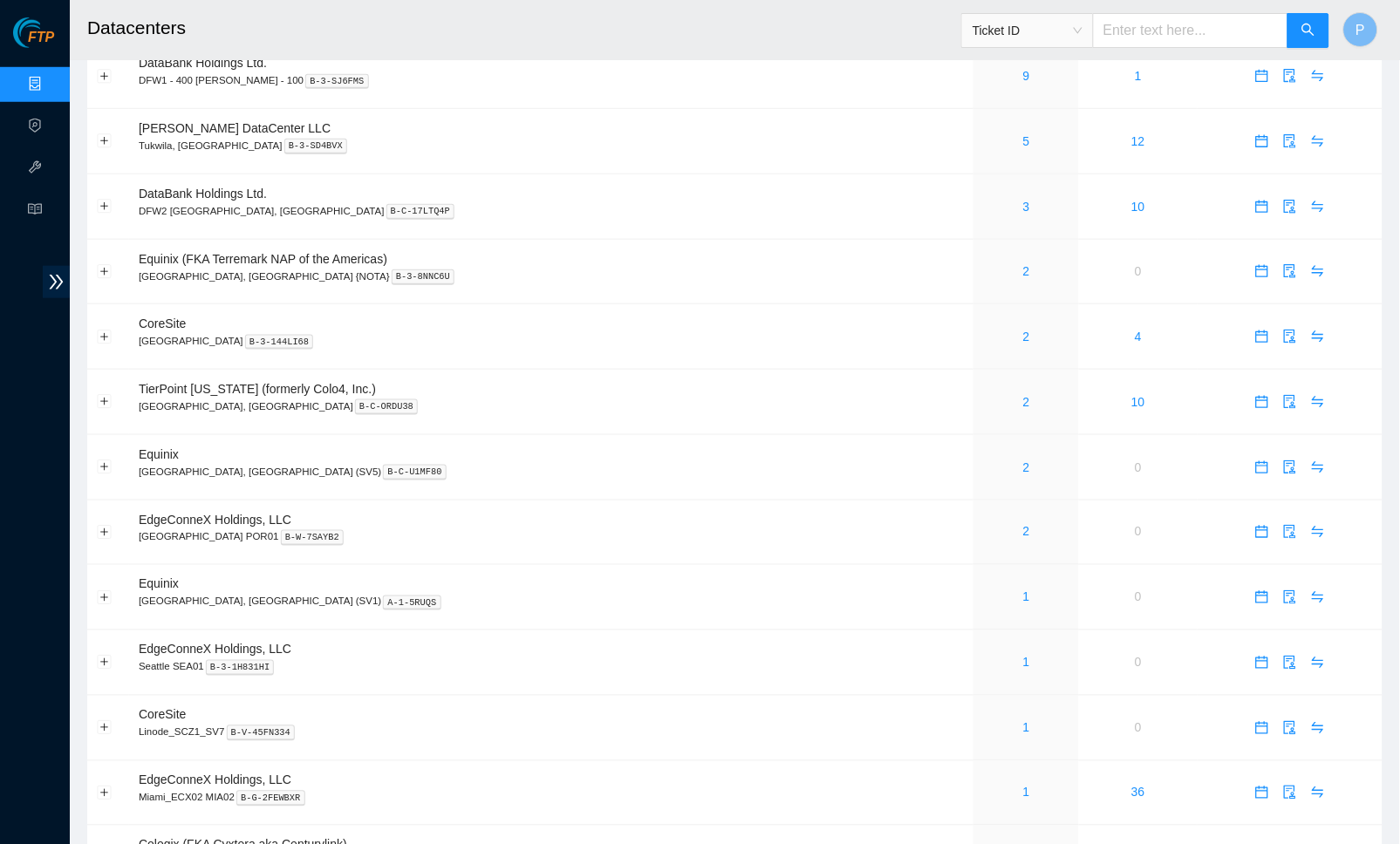
scroll to position [254, 0]
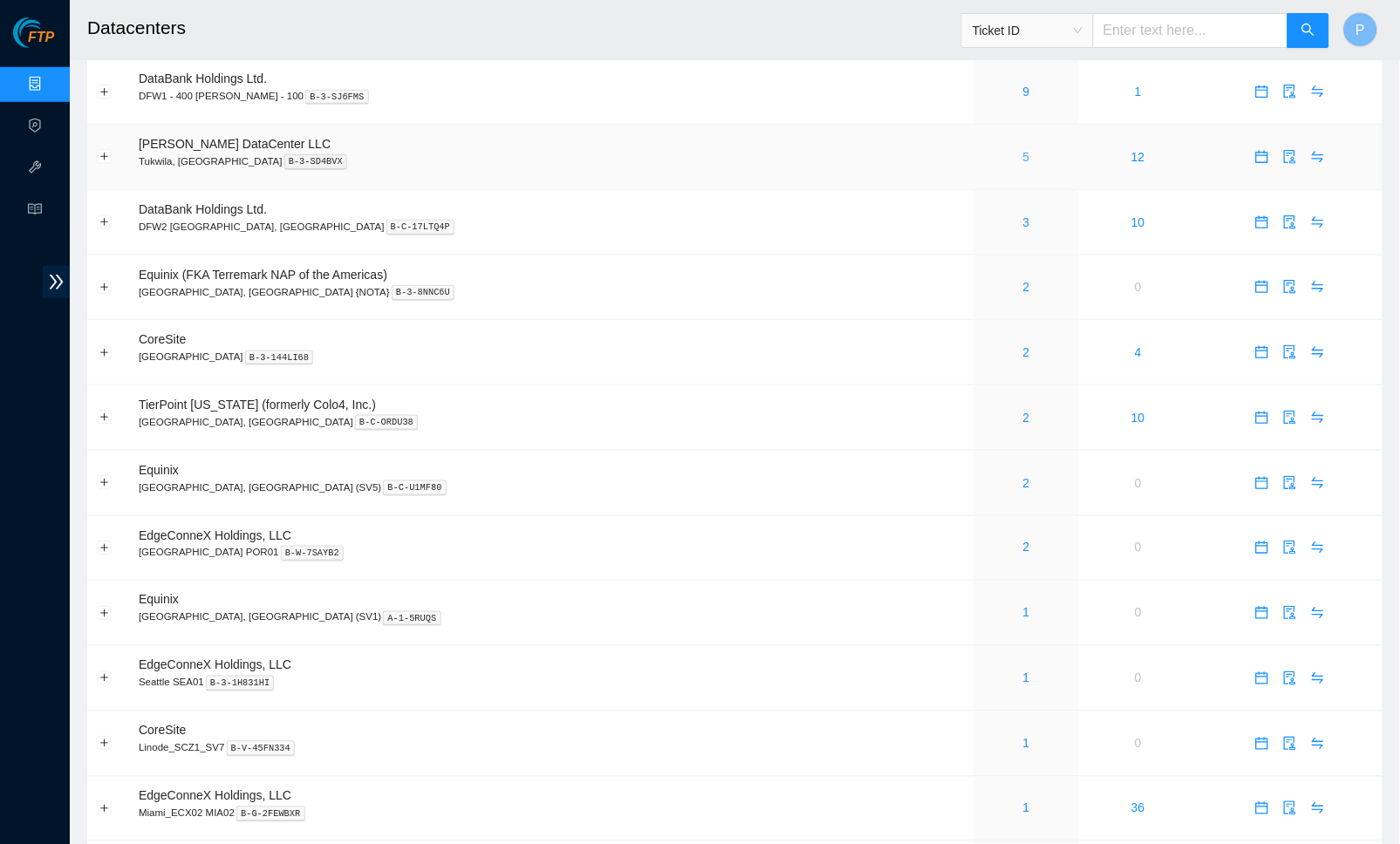
click at [1023, 150] on link "5" at bounding box center [1027, 156] width 7 height 14
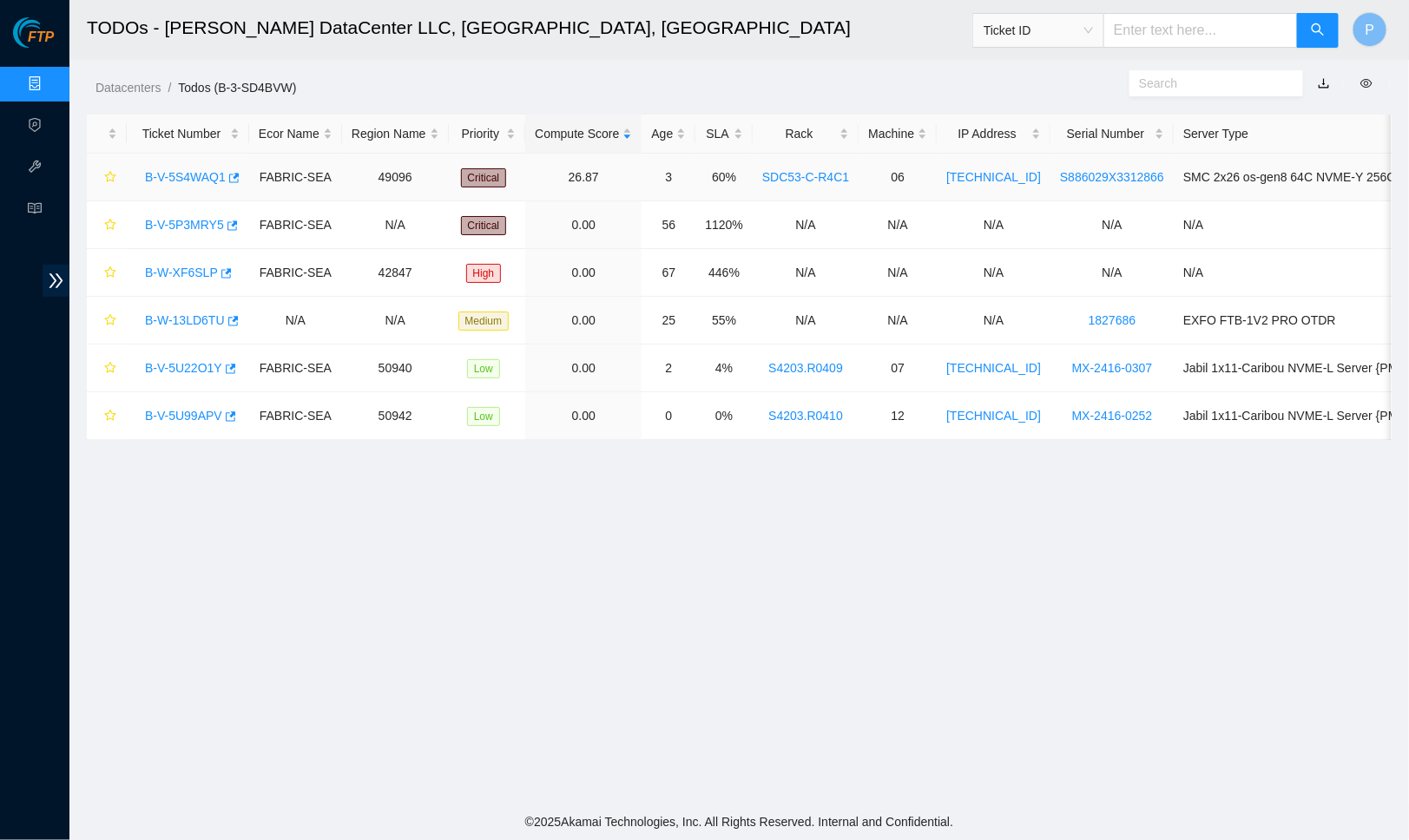
click at [198, 171] on link "B-V-5S4WAQ1" at bounding box center [185, 176] width 81 height 14
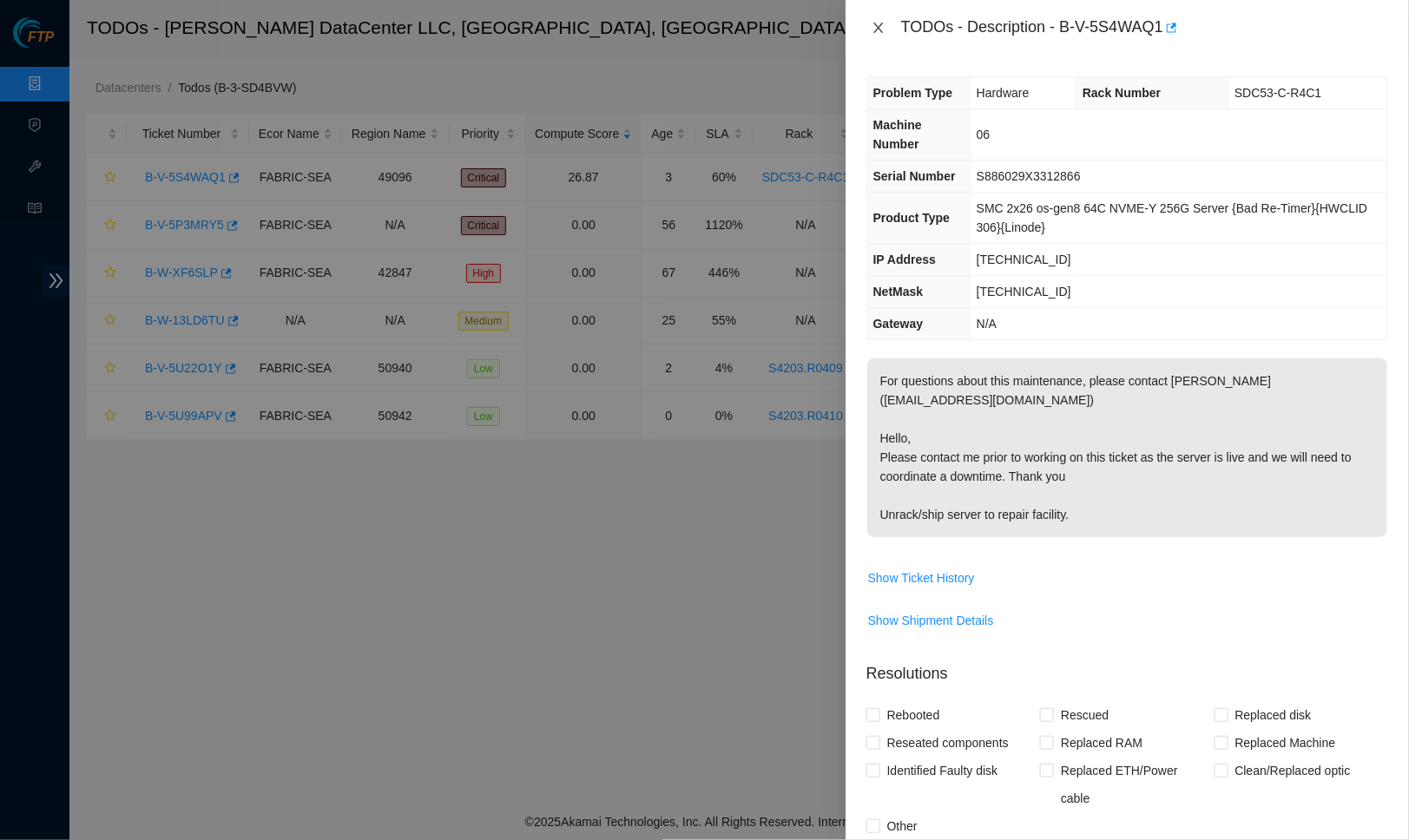
click at [883, 27] on icon "close" at bounding box center [878, 27] width 14 height 14
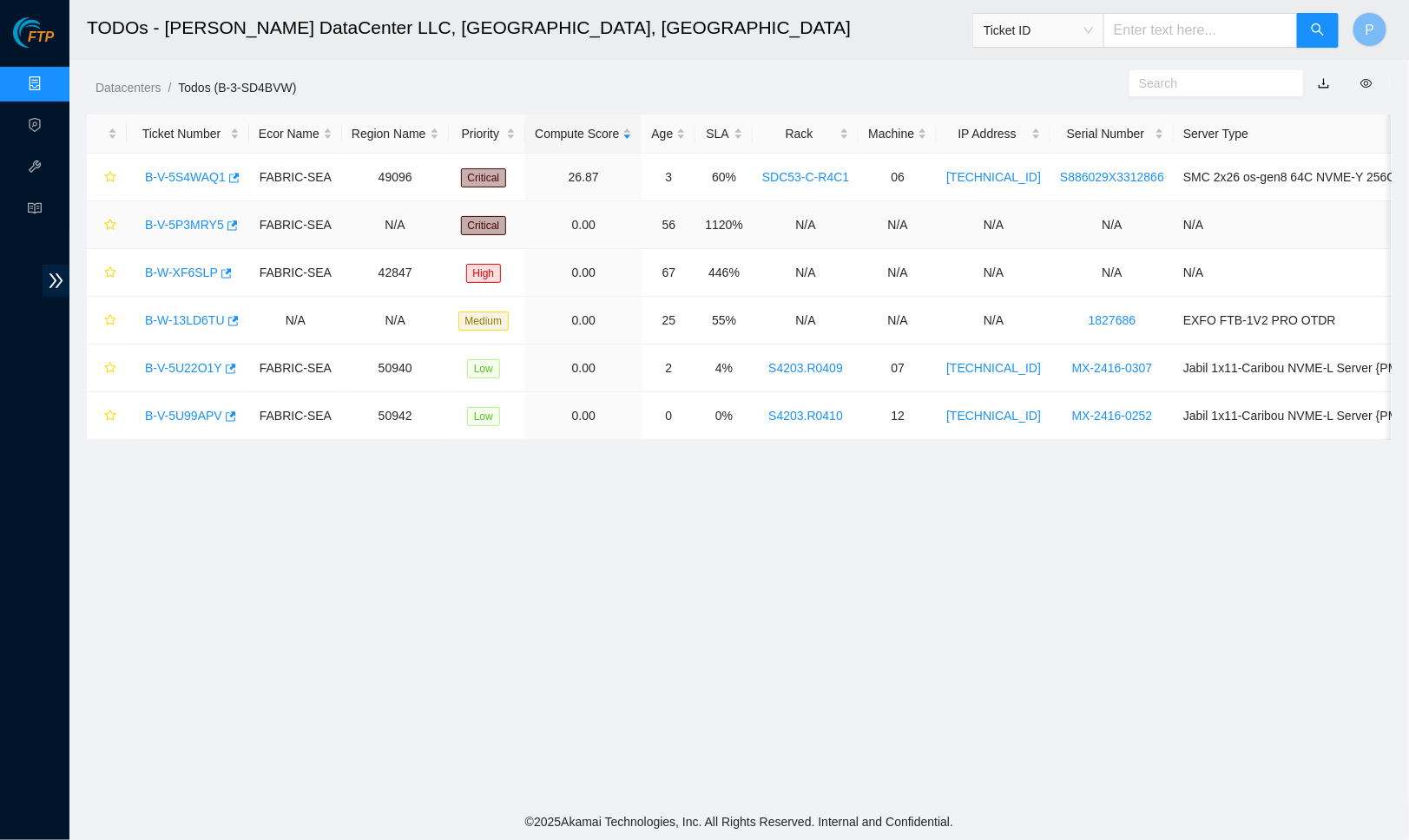
click at [187, 219] on link "B-V-5P3MRY5" at bounding box center [184, 224] width 79 height 14
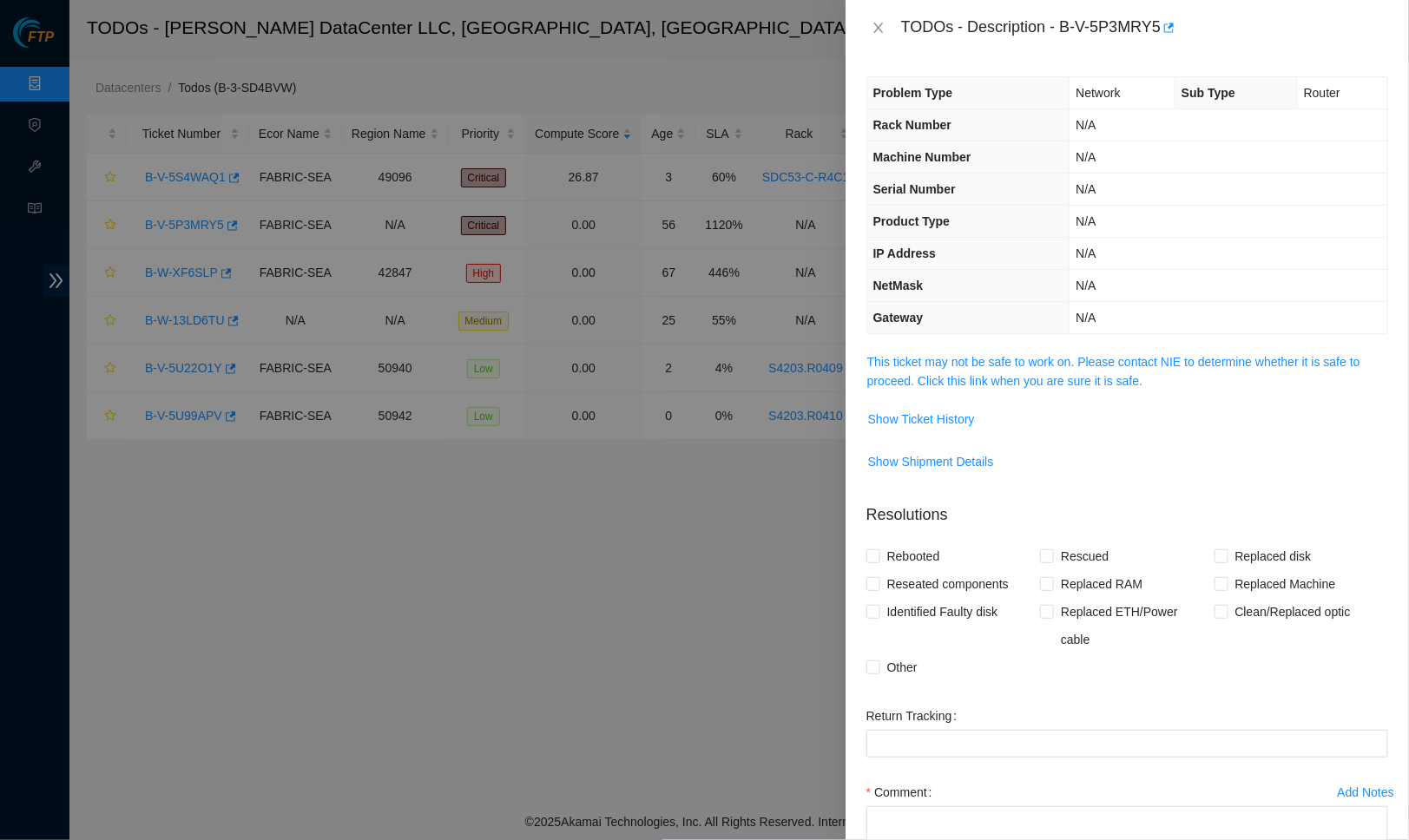
click at [946, 341] on div "Problem Type Network Sub Type Router Rack Number N/A Machine Number N/A Serial …" at bounding box center [1127, 448] width 563 height 785
click at [946, 355] on link "This ticket may not be safe to work on. Please contact NIE to determine whether…" at bounding box center [1114, 371] width 493 height 33
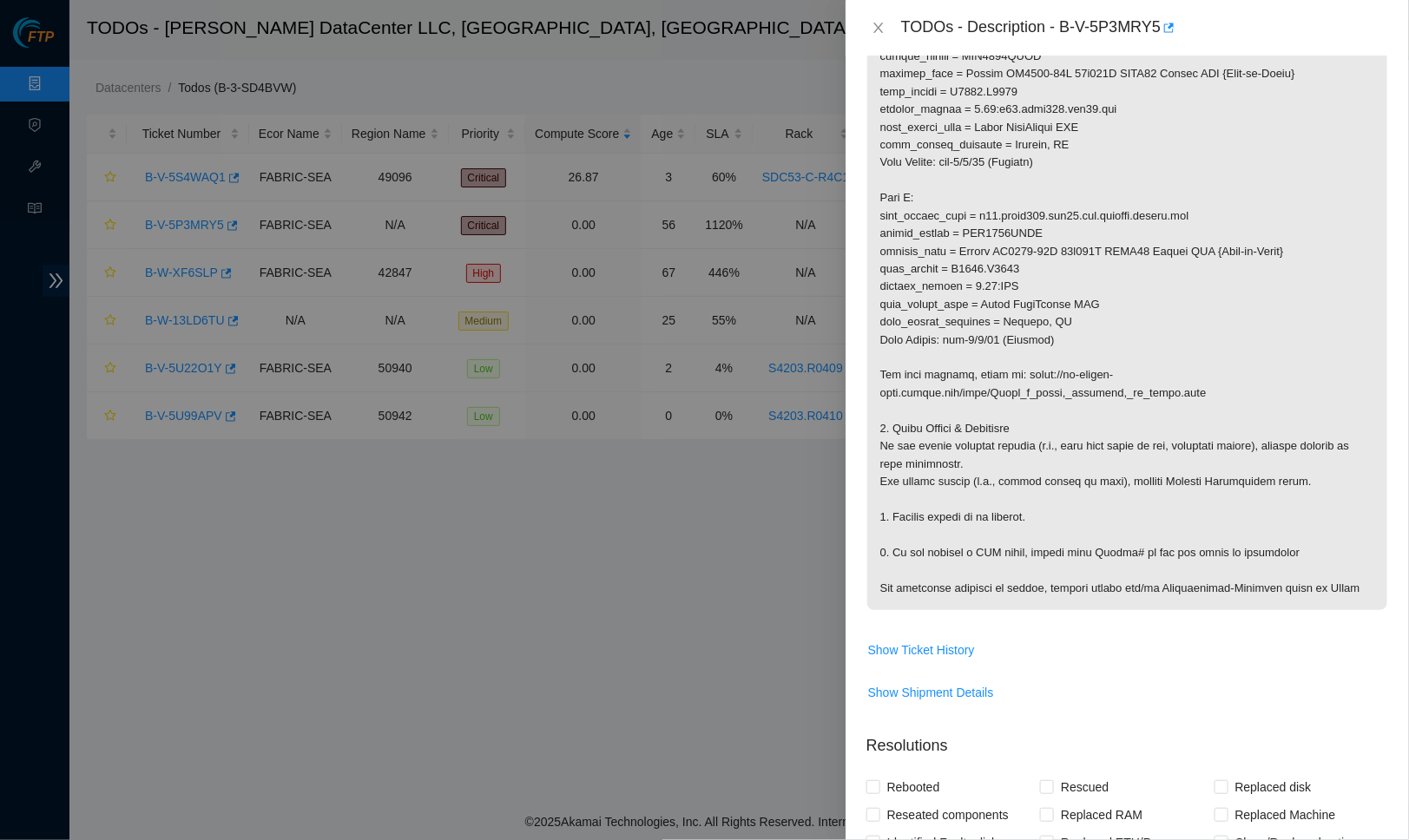
scroll to position [684, 0]
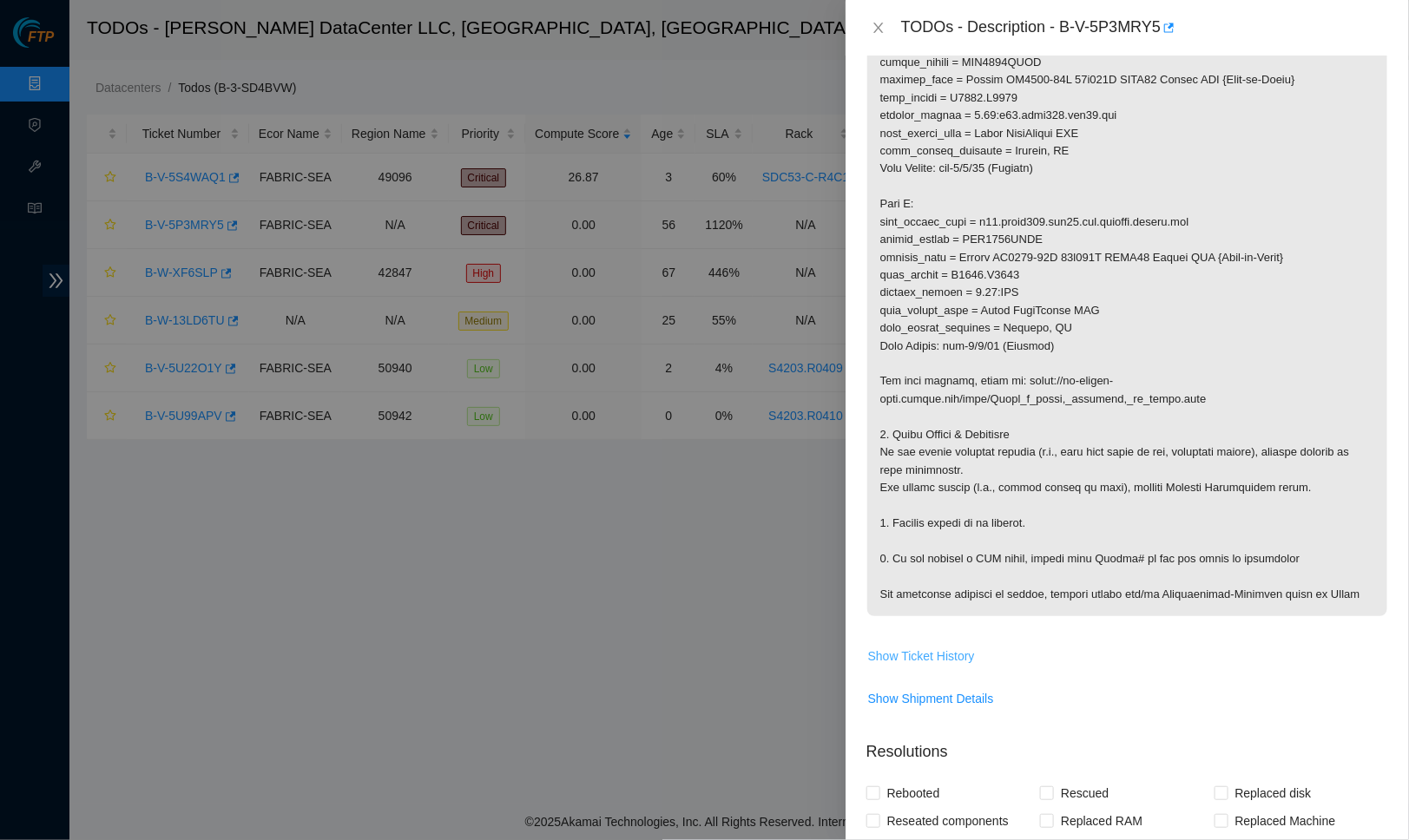
click at [941, 647] on span "Show Ticket History" at bounding box center [922, 656] width 107 height 19
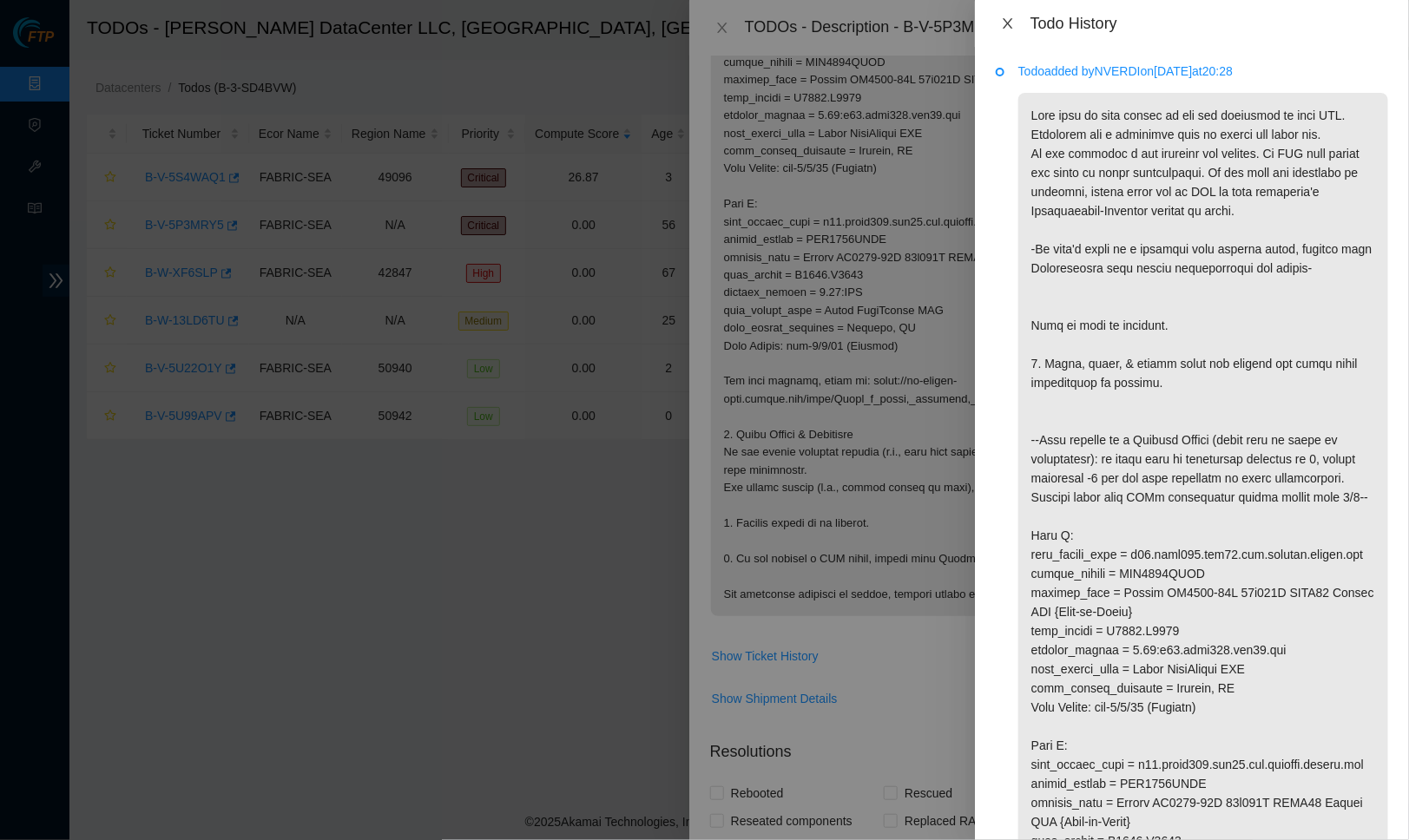
scroll to position [0, 0]
click at [1012, 30] on button "Close" at bounding box center [1007, 24] width 25 height 16
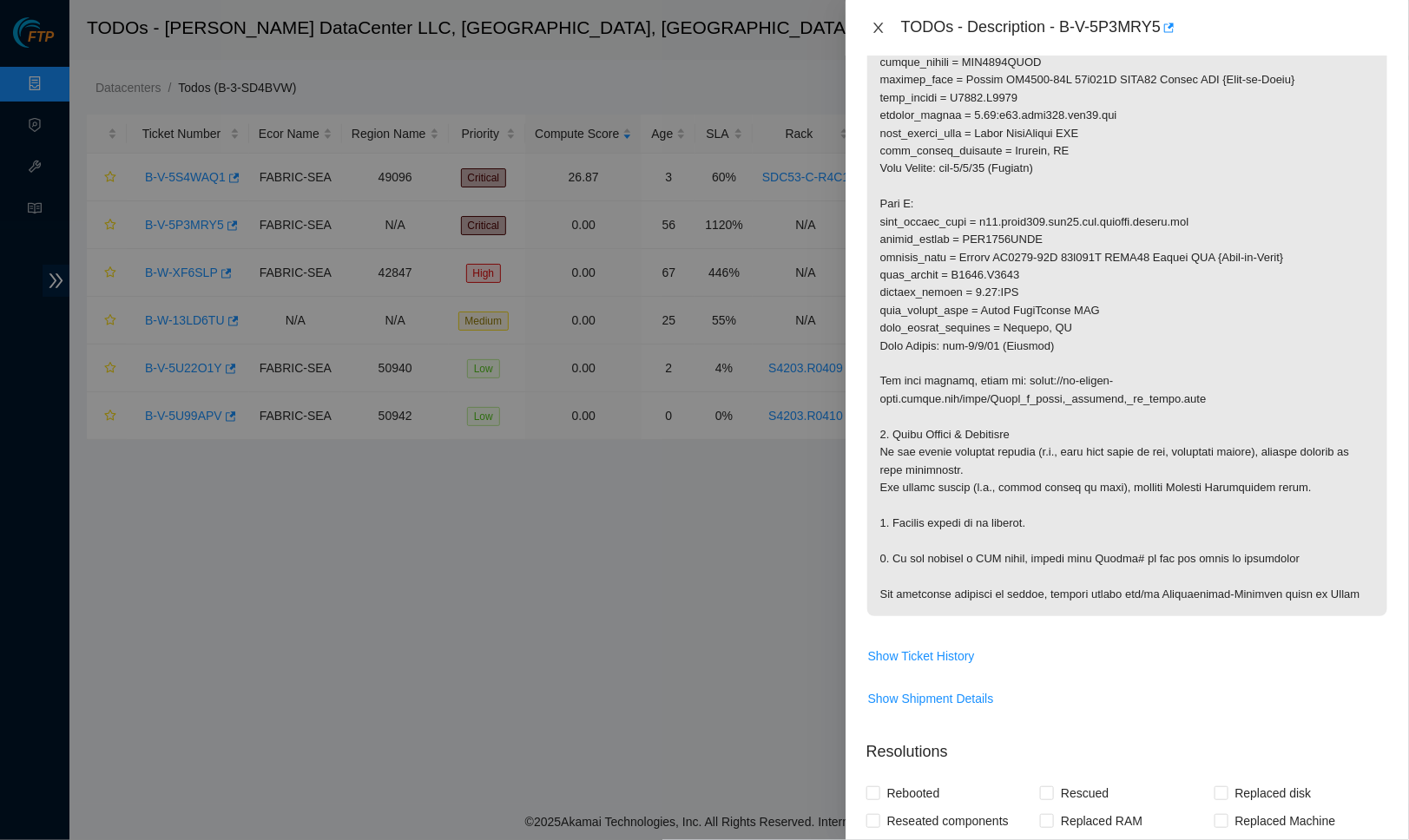
click at [884, 20] on button "Close" at bounding box center [878, 28] width 25 height 16
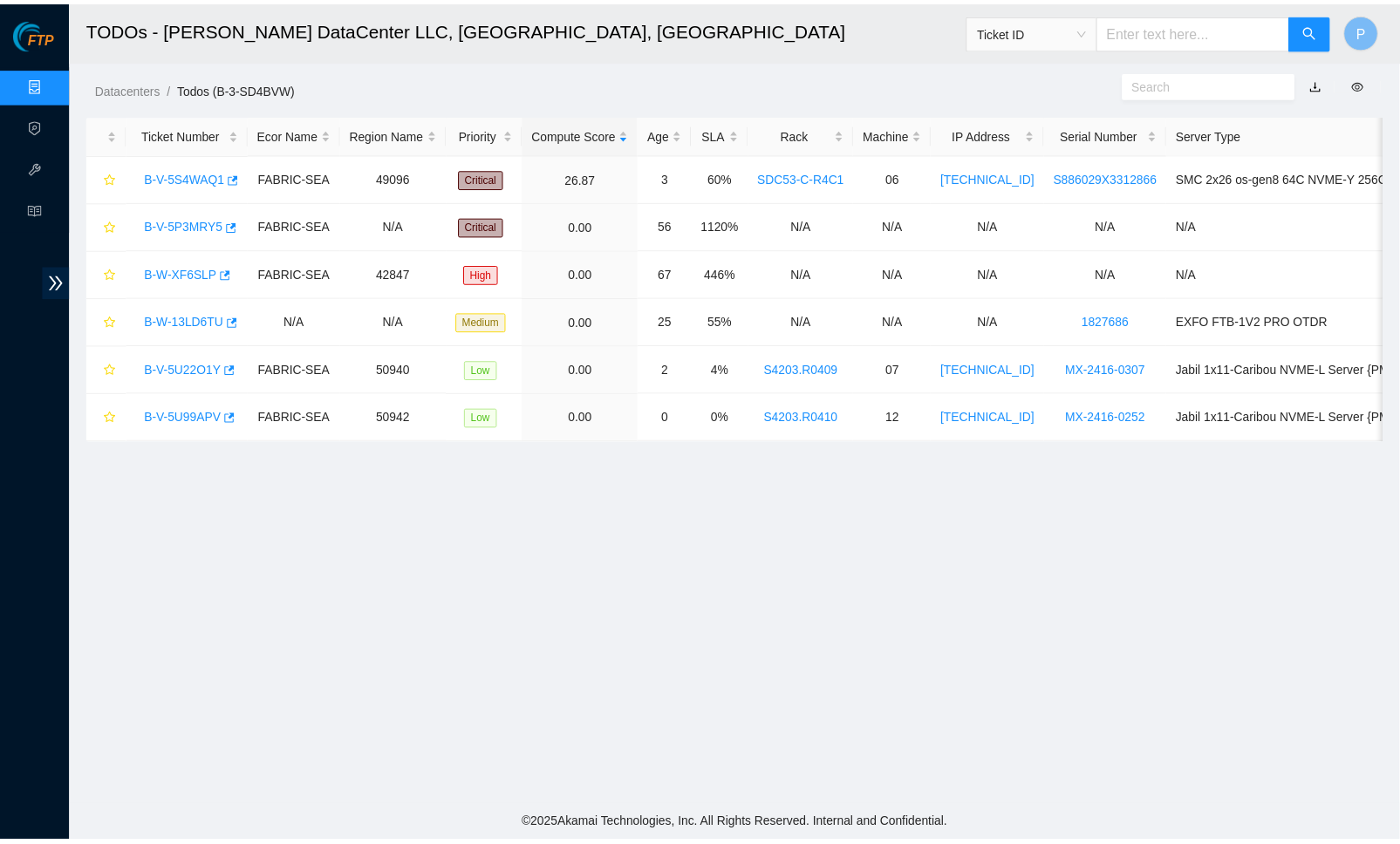
scroll to position [93, 0]
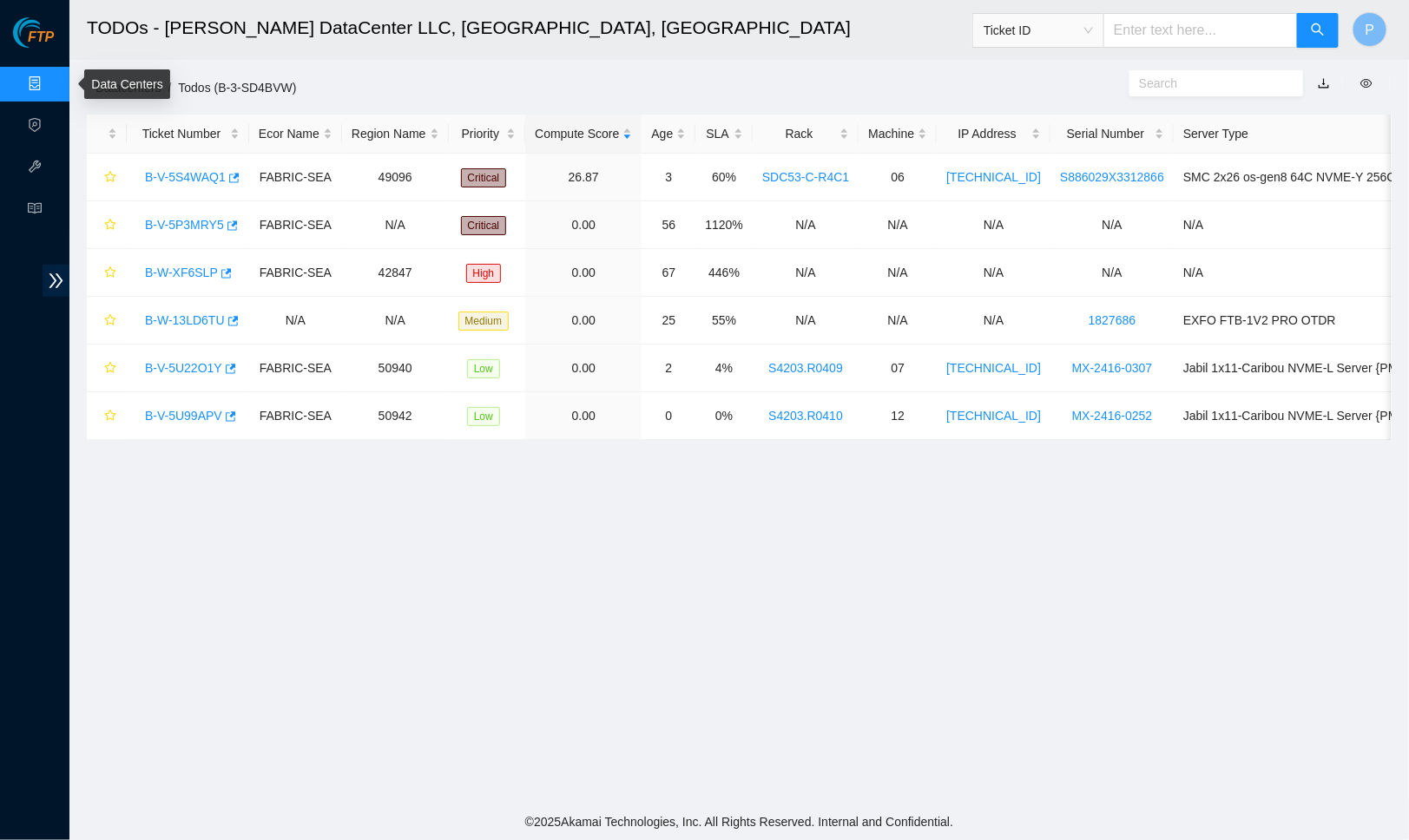
click at [50, 82] on link "Data Centers" at bounding box center [85, 84] width 71 height 14
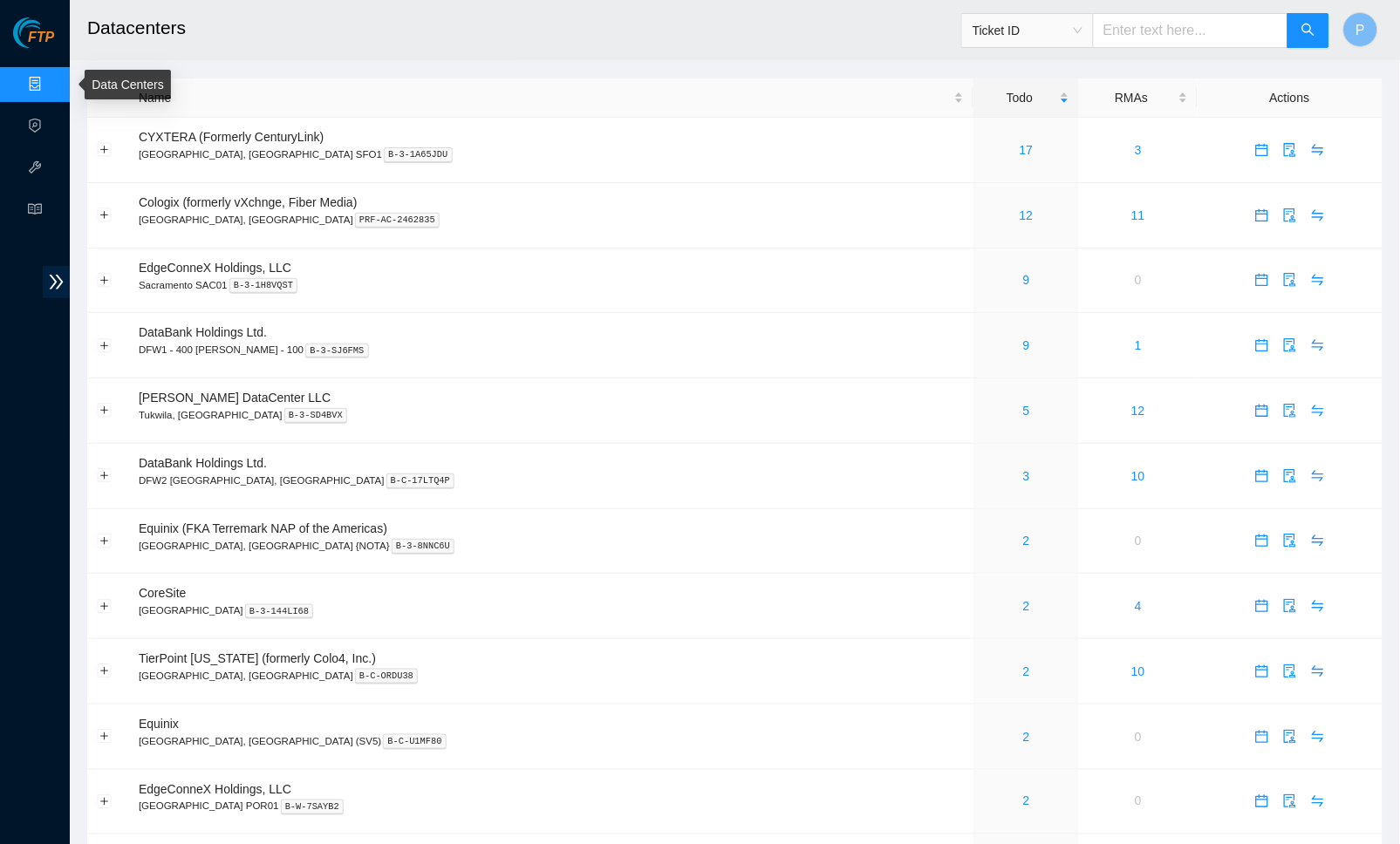
click at [50, 78] on link "Data Centers" at bounding box center [86, 84] width 71 height 14
click at [1019, 208] on link "12" at bounding box center [1026, 214] width 14 height 14
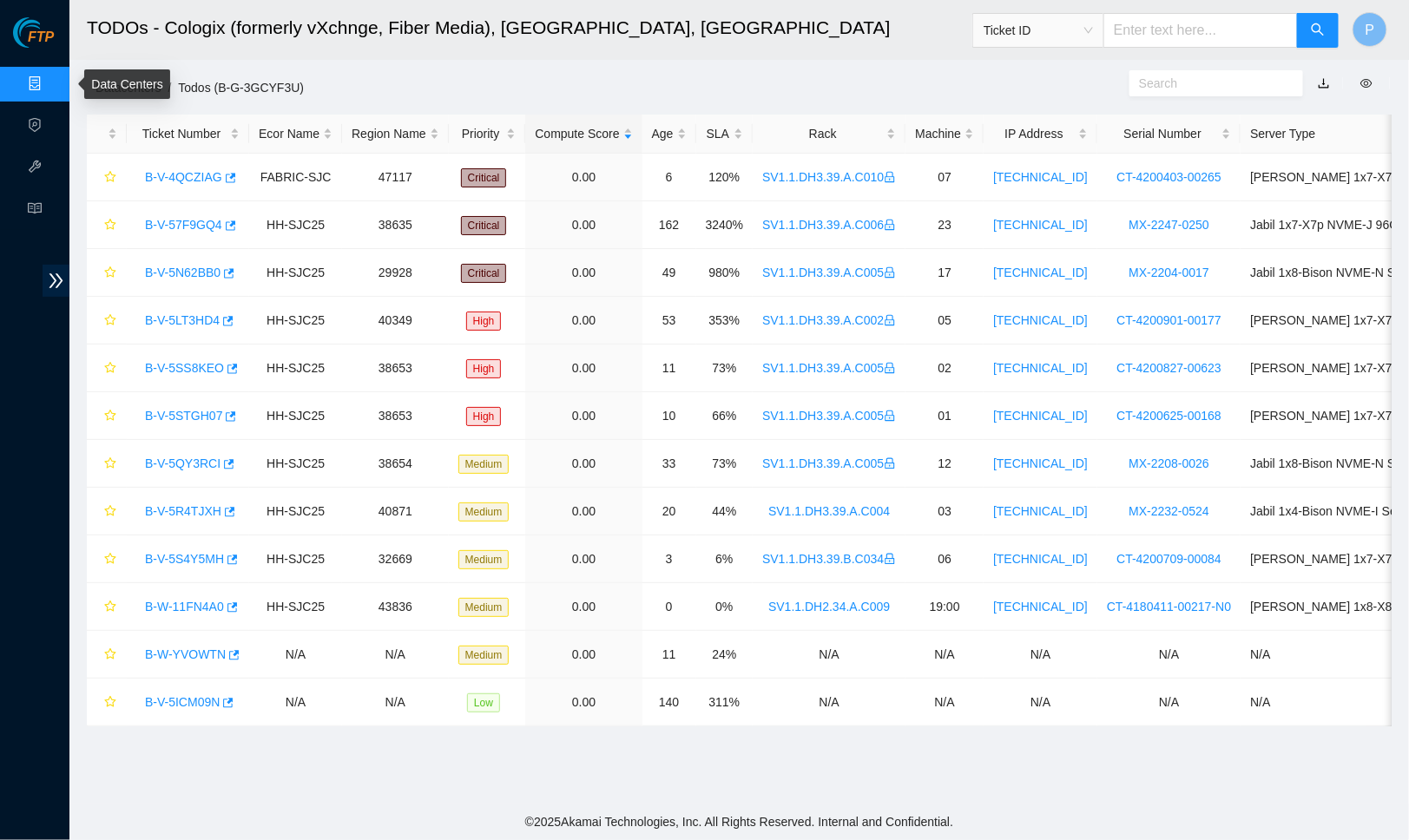
click at [50, 77] on link "Data Centers" at bounding box center [85, 84] width 71 height 14
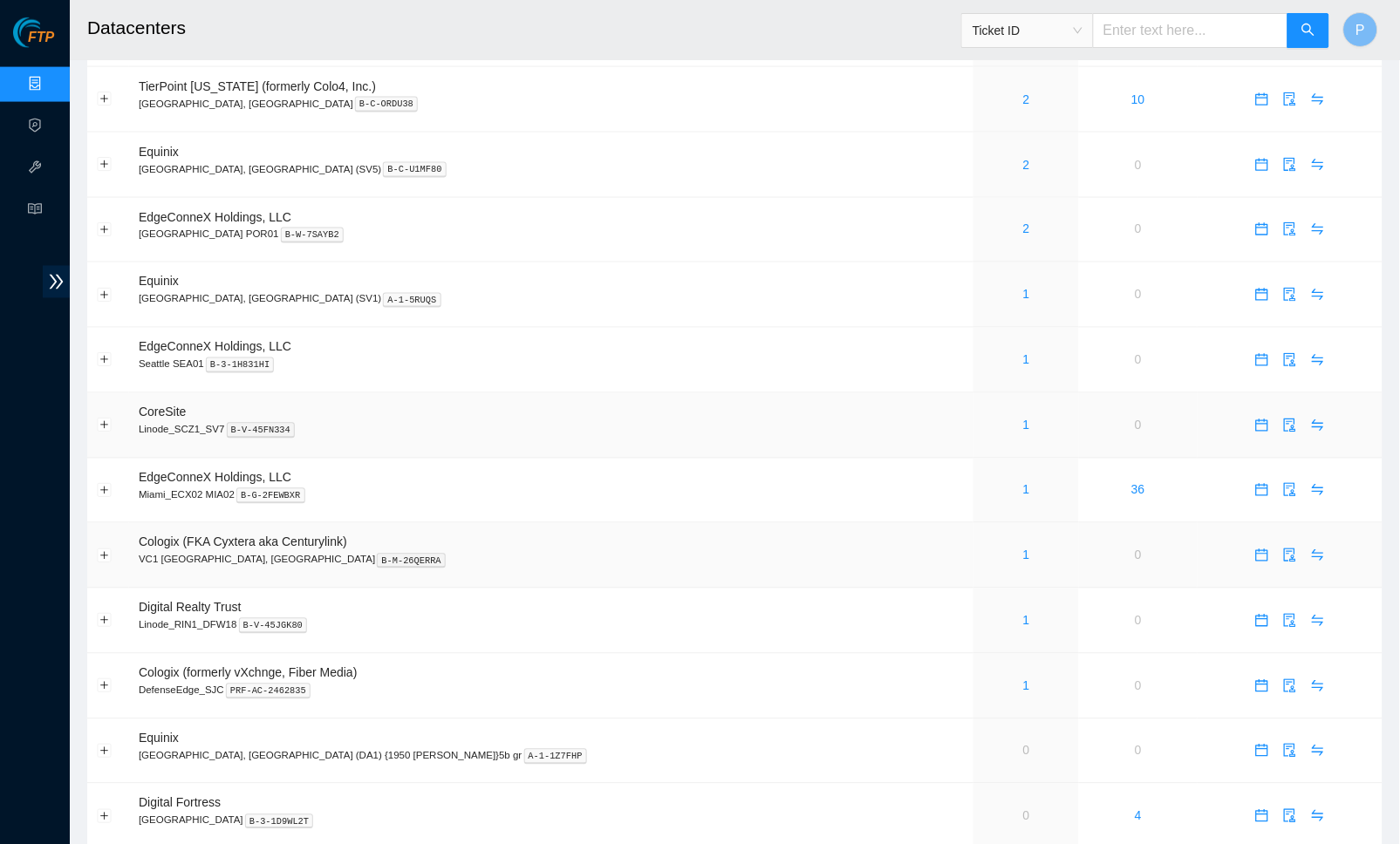
scroll to position [678, 0]
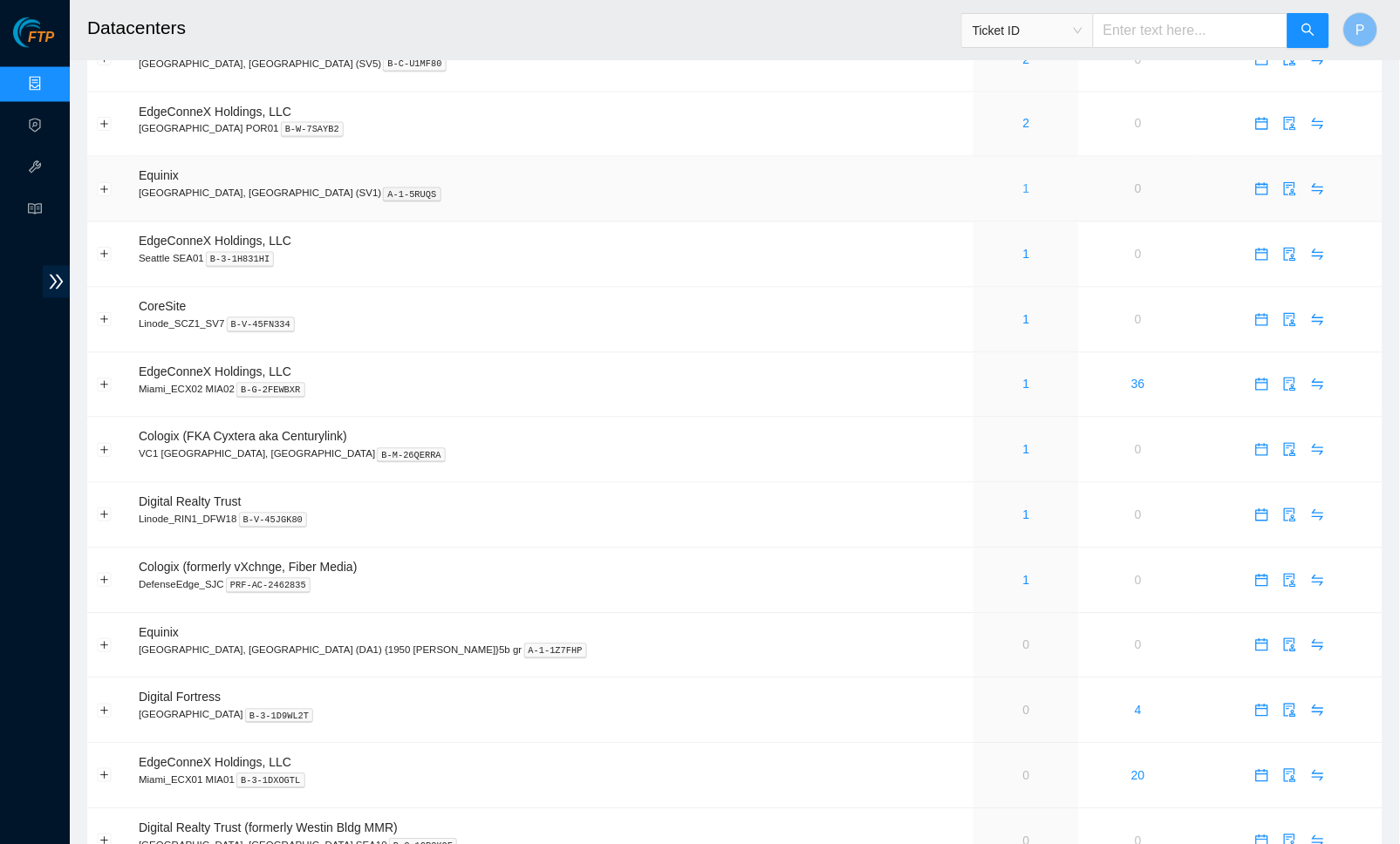
click at [1023, 182] on link "1" at bounding box center [1027, 189] width 7 height 14
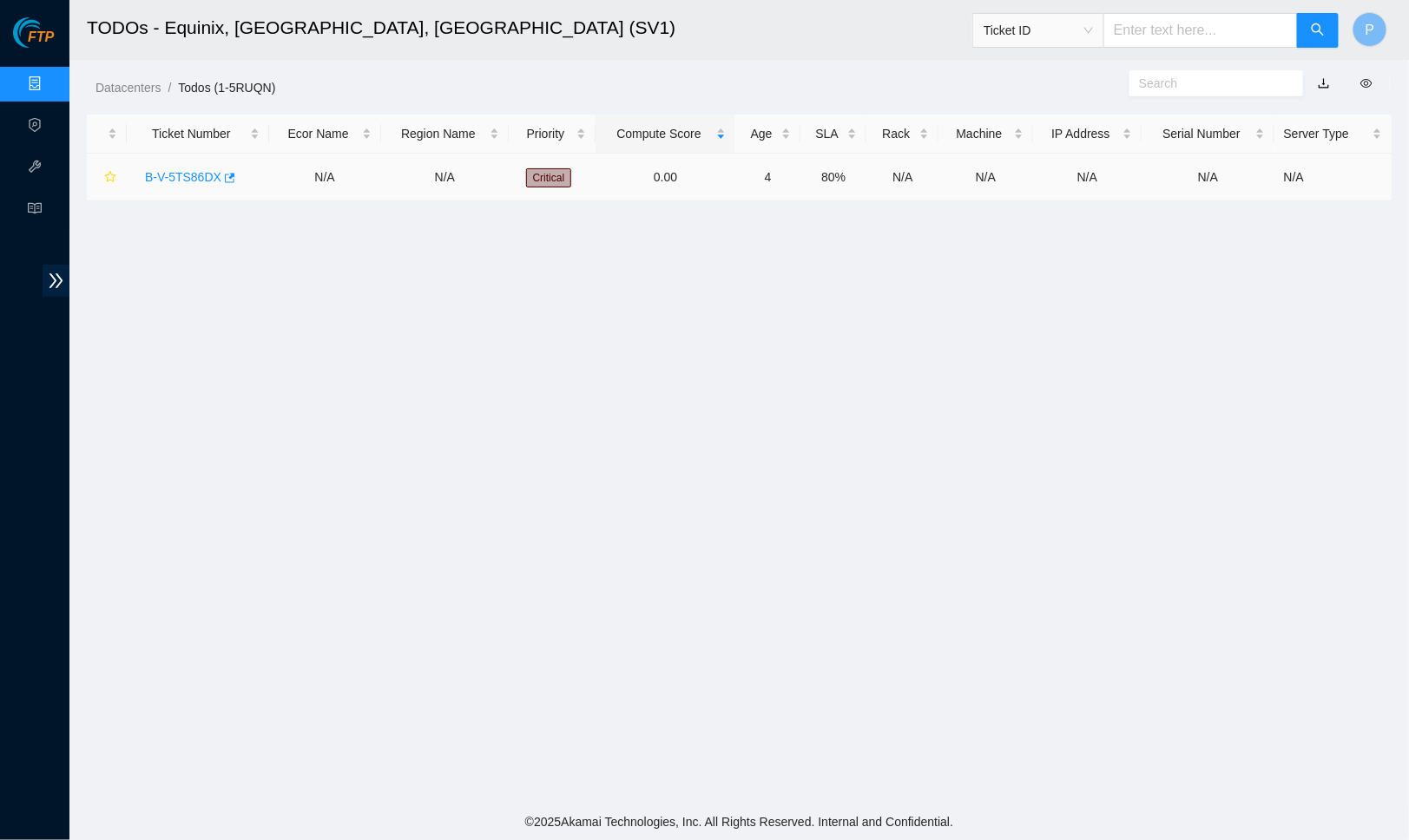
click at [193, 165] on div "B-V-5TS86DX" at bounding box center [198, 177] width 124 height 28
click at [197, 170] on link "B-V-5TS86DX" at bounding box center [184, 176] width 76 height 14
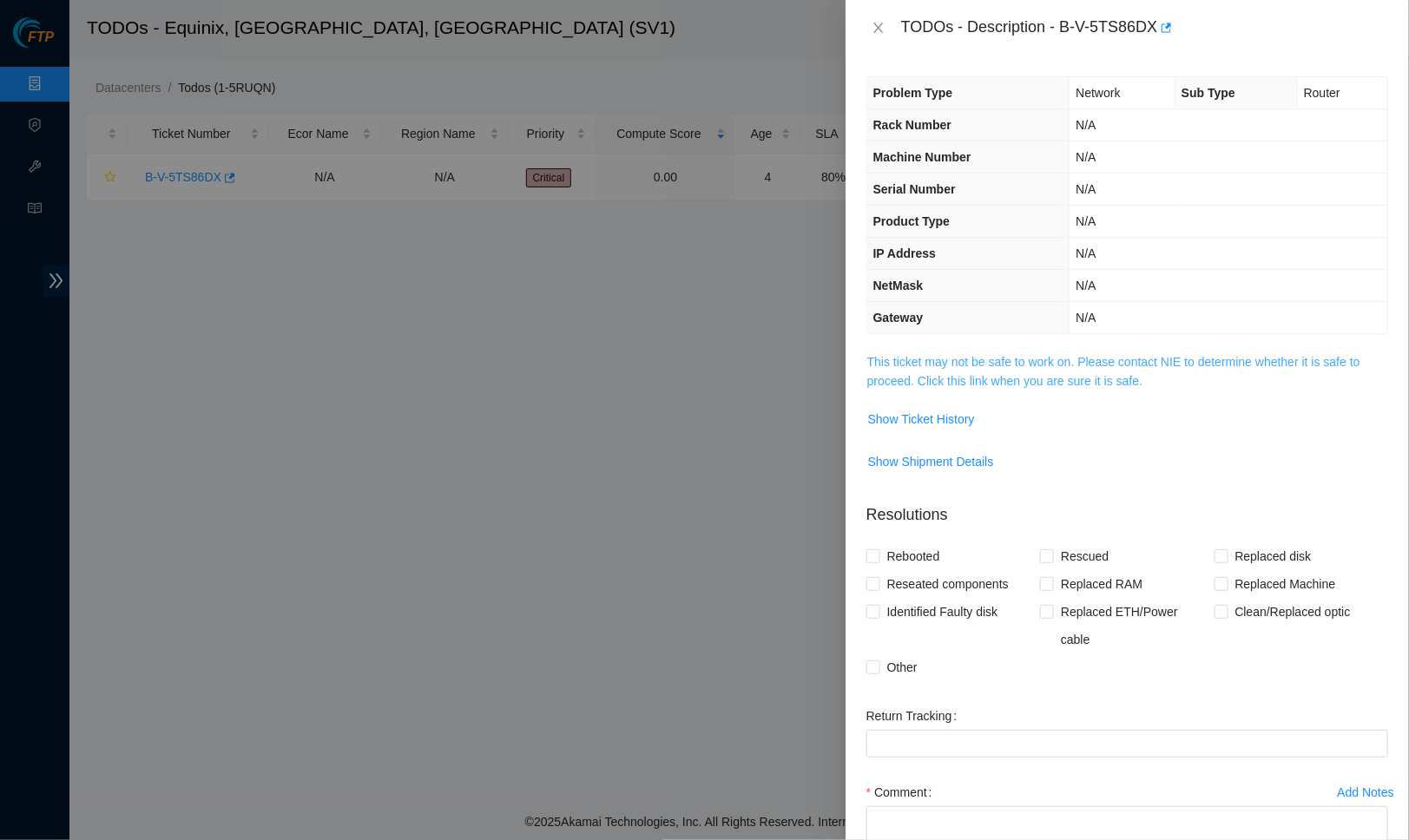
click at [988, 381] on link "This ticket may not be safe to work on. Please contact NIE to determine whether…" at bounding box center [1114, 371] width 493 height 33
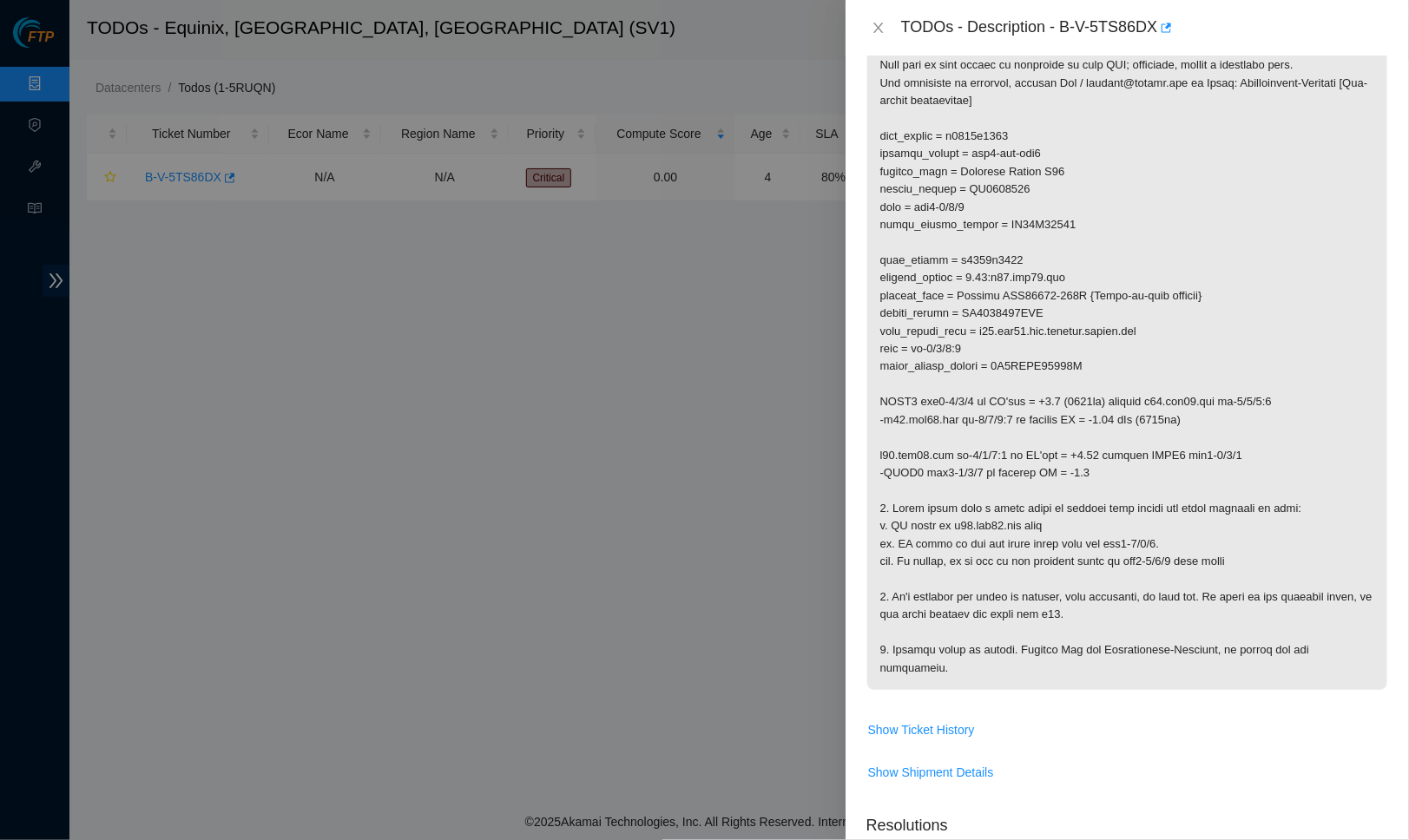
scroll to position [364, 0]
click at [939, 719] on span "Show Ticket History" at bounding box center [922, 727] width 107 height 19
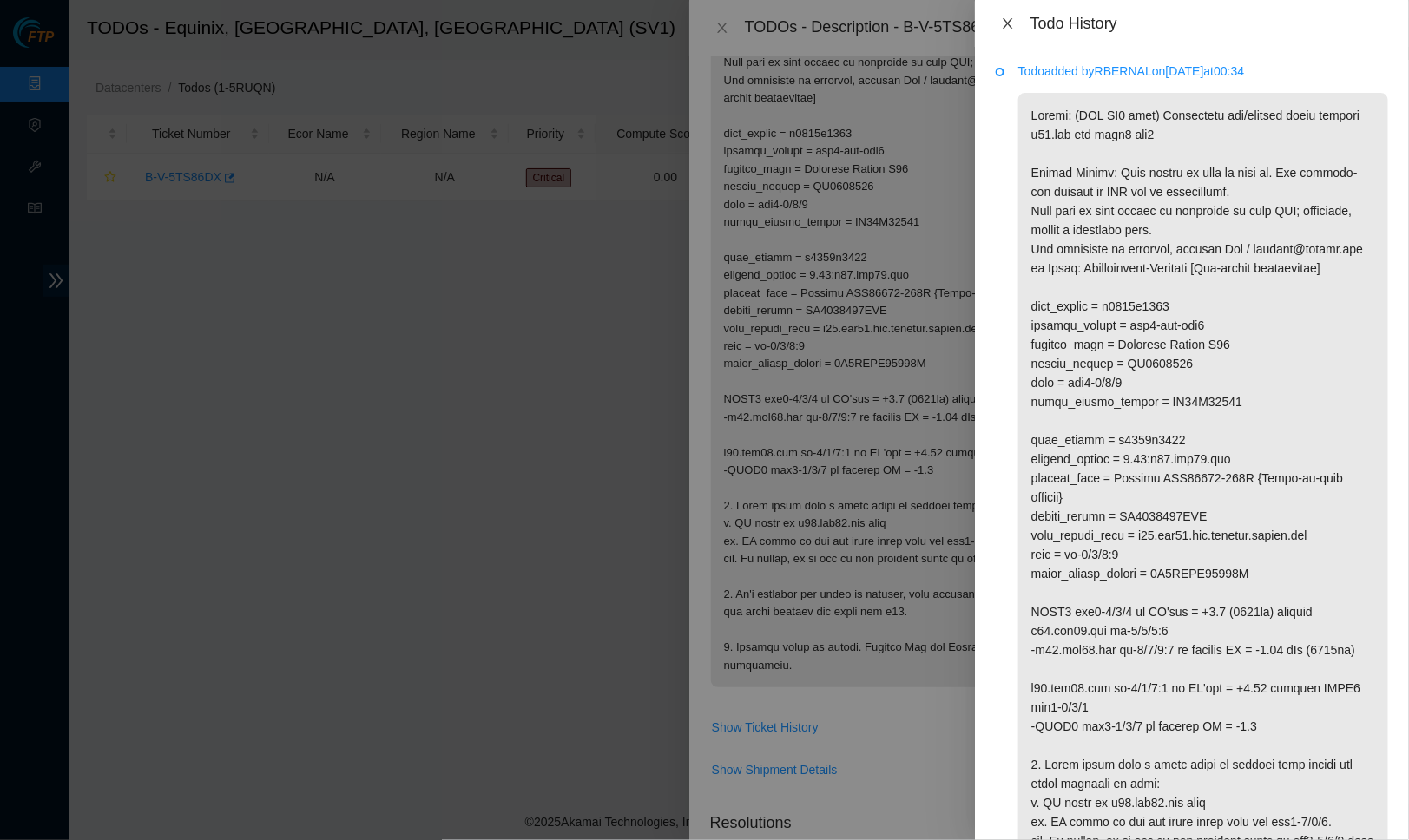
scroll to position [0, 0]
click at [1005, 16] on icon "close" at bounding box center [1007, 23] width 14 height 14
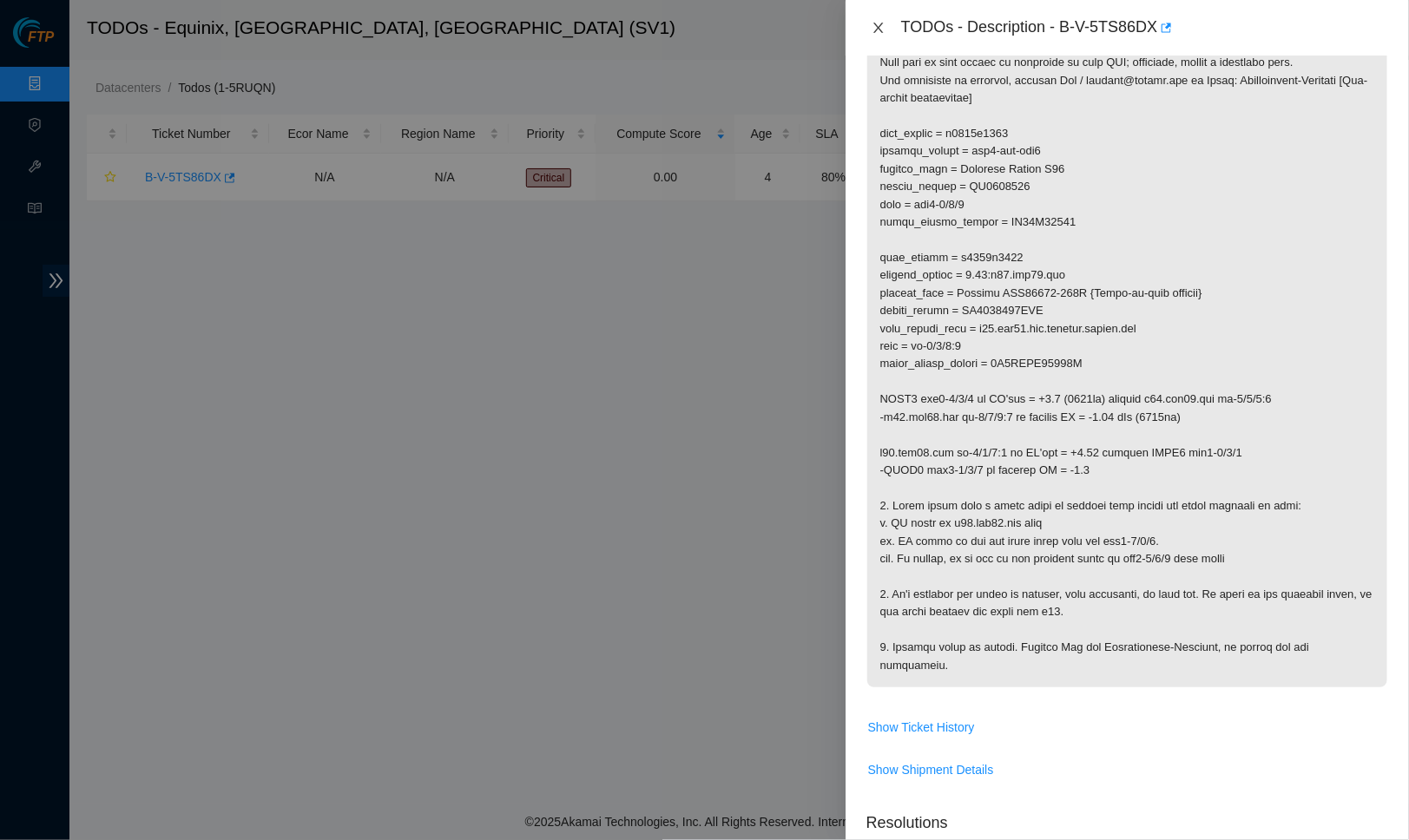
click at [884, 33] on icon "close" at bounding box center [878, 27] width 14 height 14
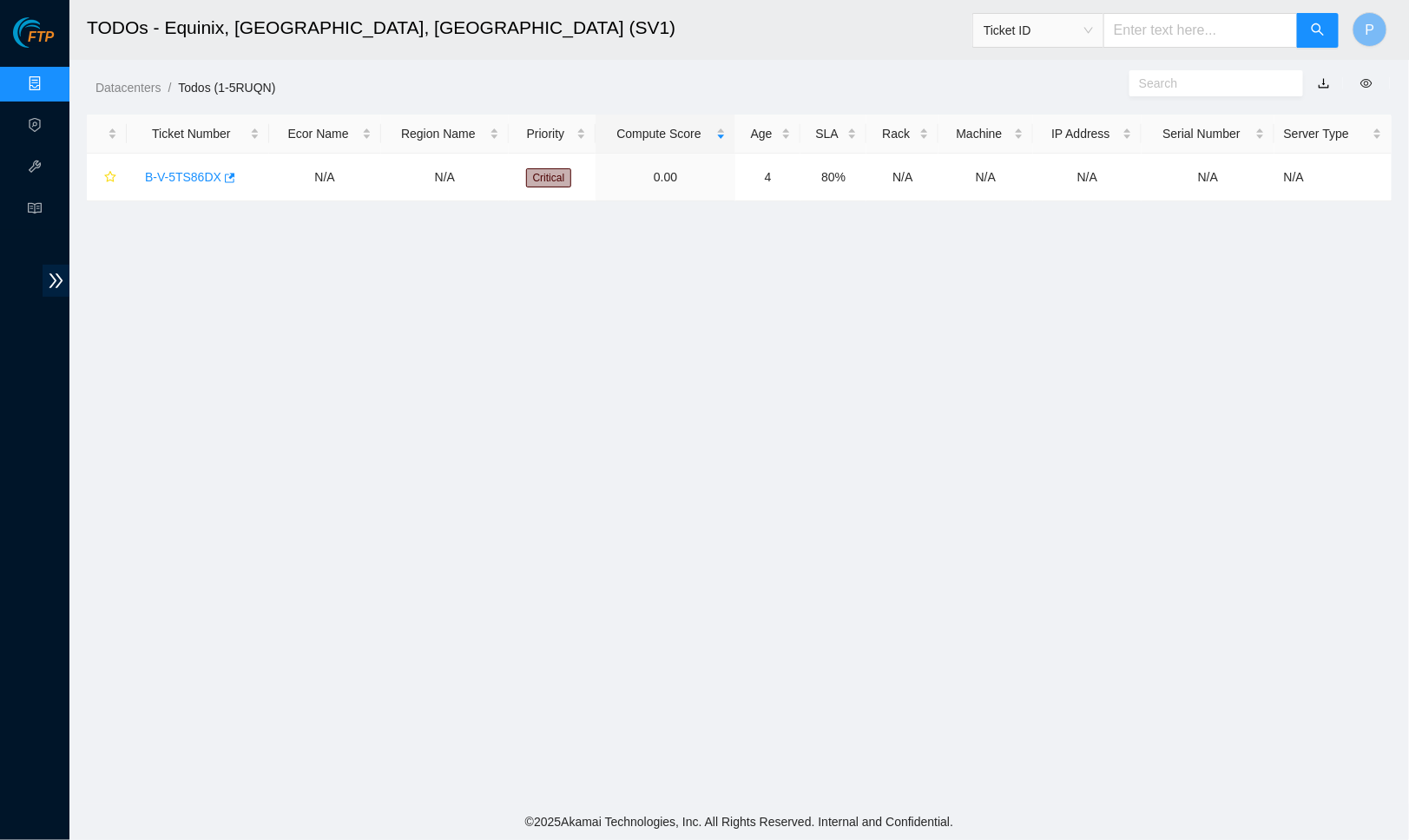
scroll to position [93, 0]
click at [50, 83] on link "Data Centers" at bounding box center [85, 84] width 71 height 14
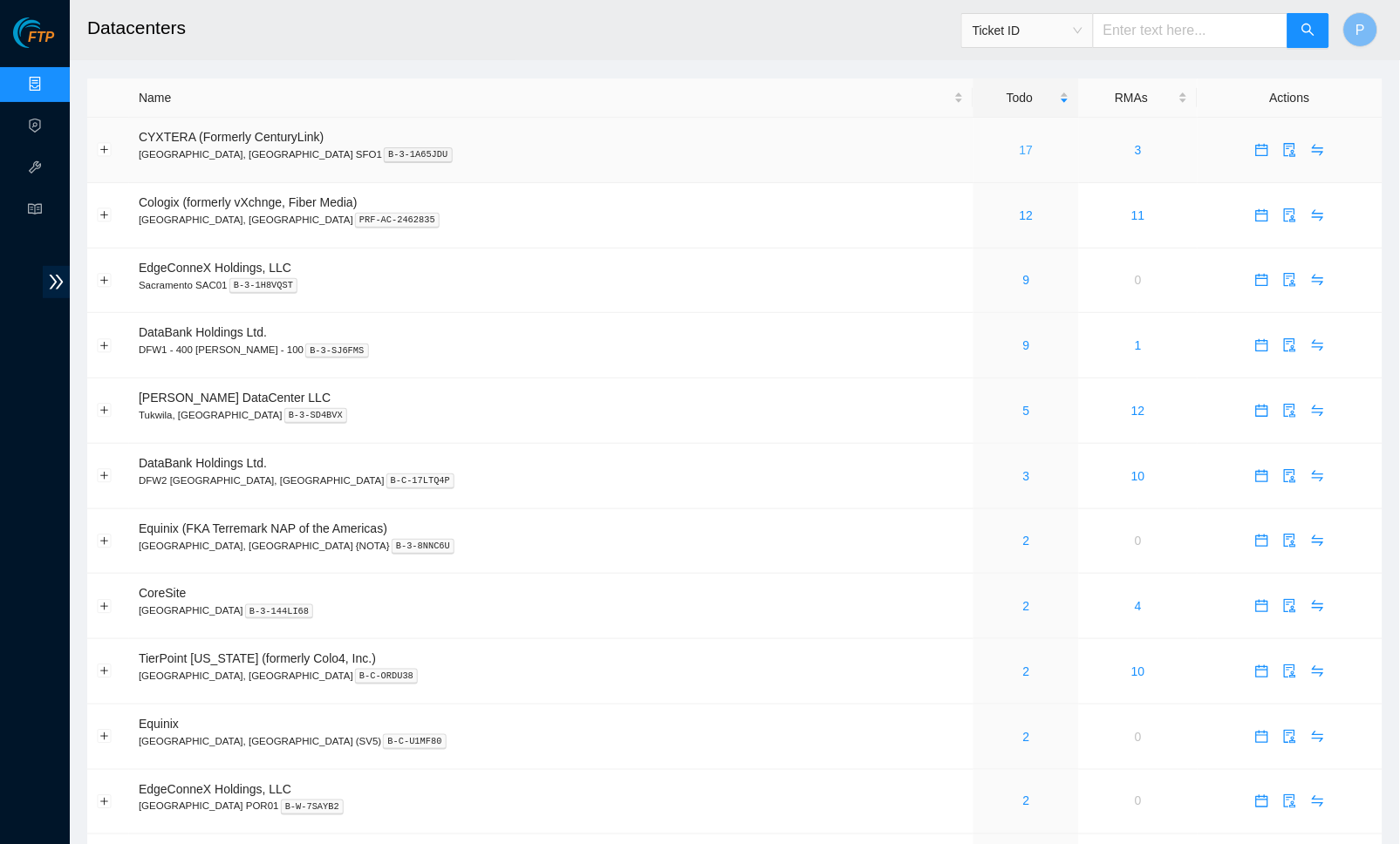
click at [1019, 143] on link "17" at bounding box center [1026, 150] width 14 height 14
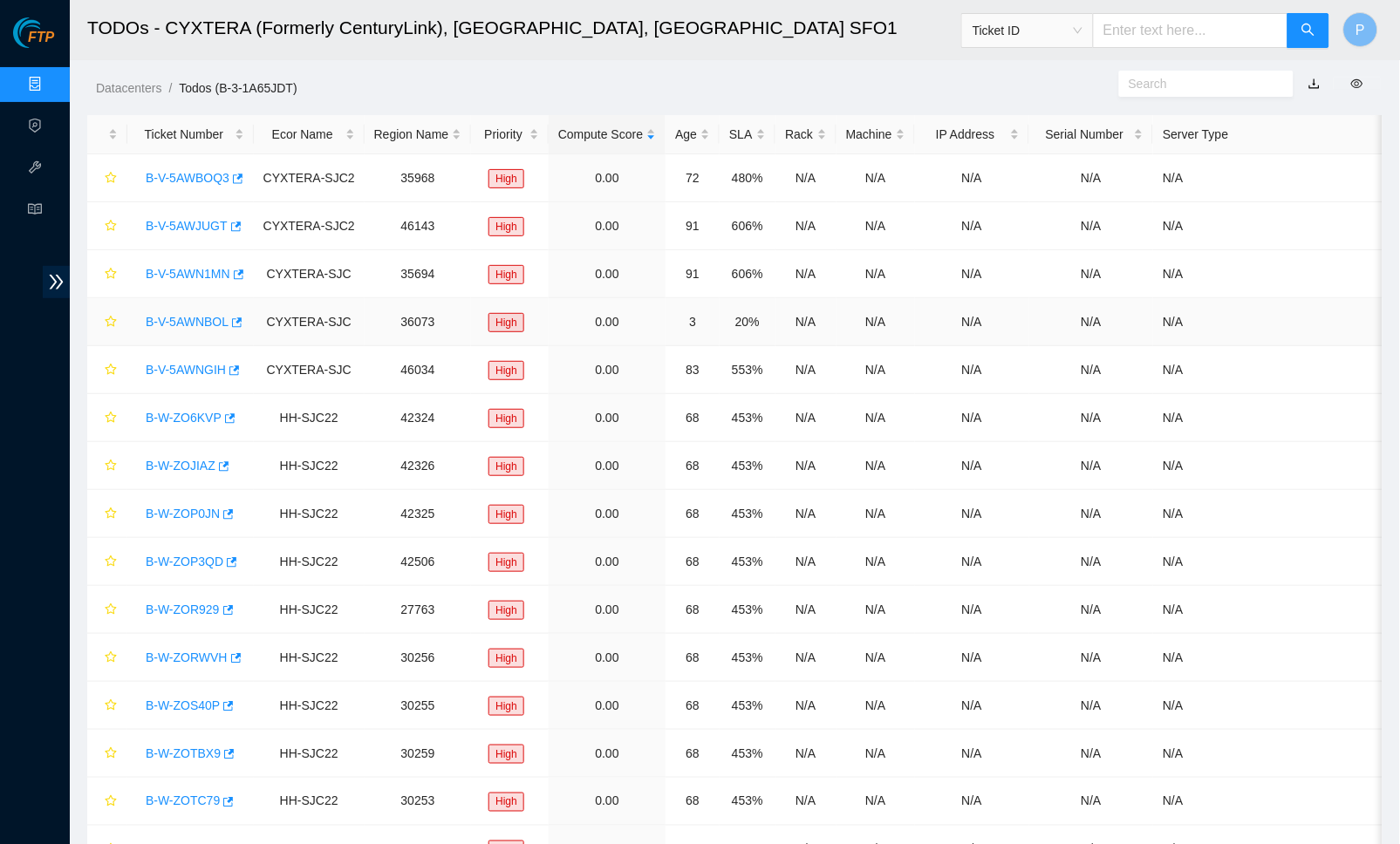
click at [191, 315] on link "B-V-5AWNBOL" at bounding box center [187, 321] width 83 height 14
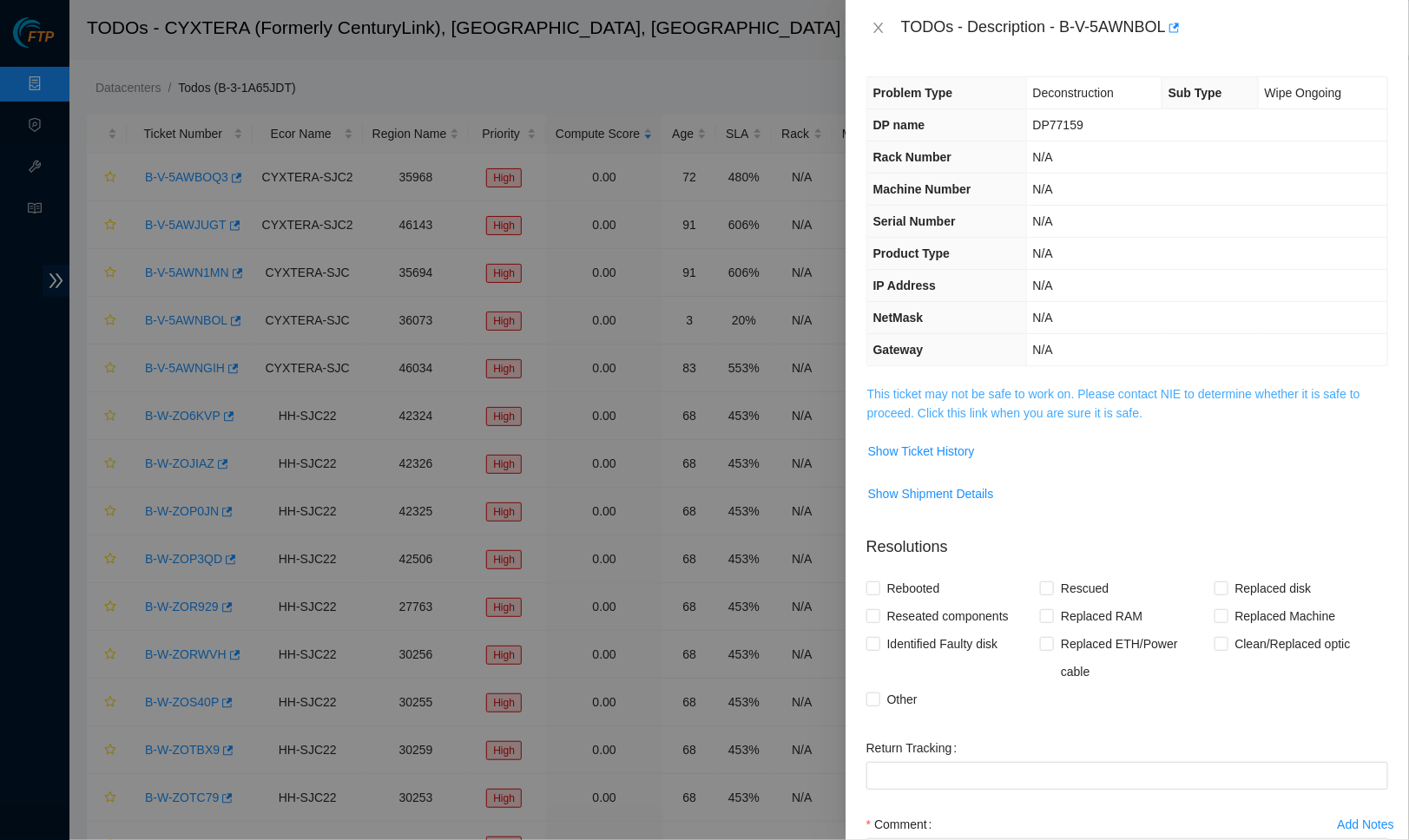
click at [974, 390] on link "This ticket may not be safe to work on. Please contact NIE to determine whether…" at bounding box center [1114, 403] width 493 height 33
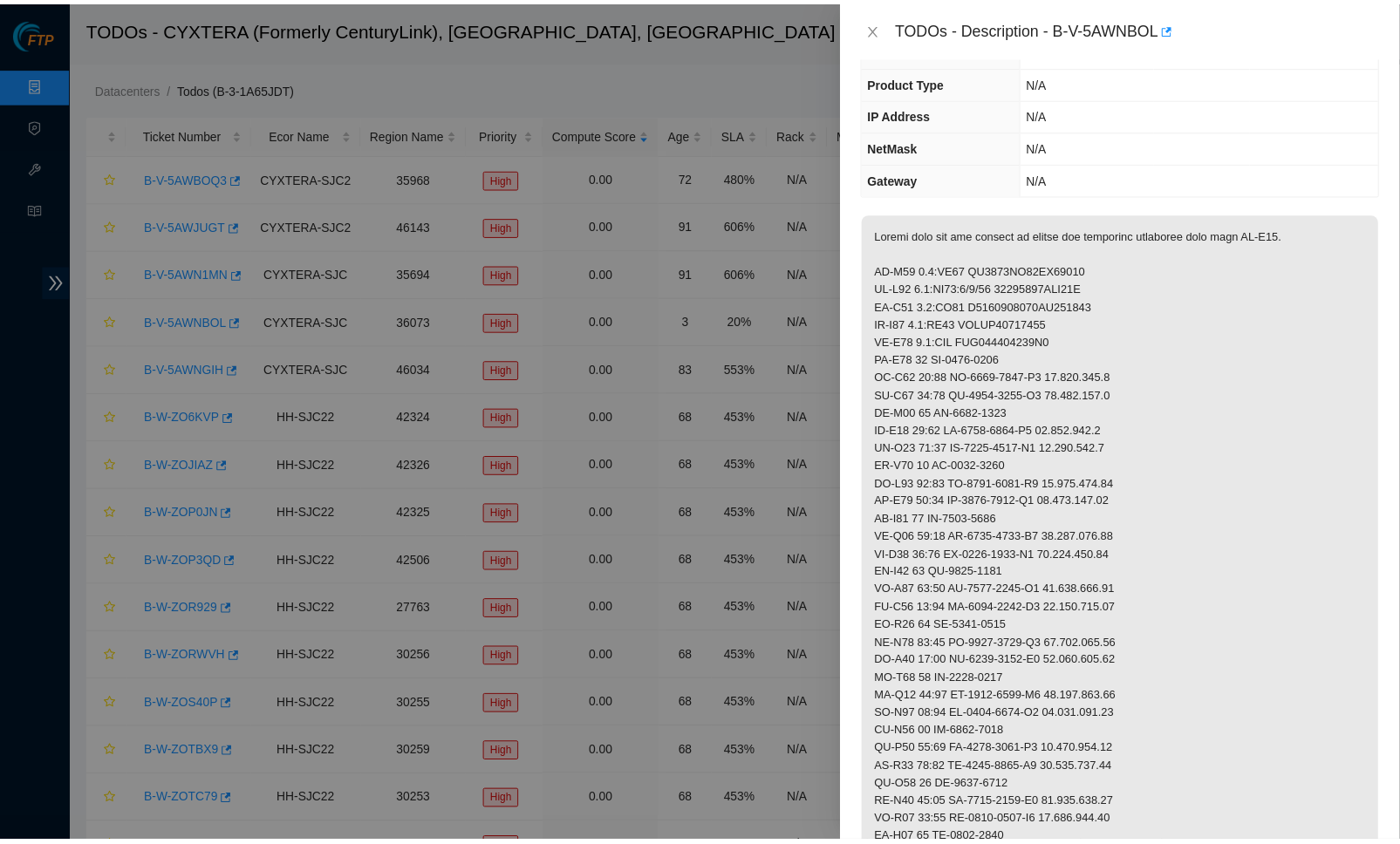
scroll to position [176, 0]
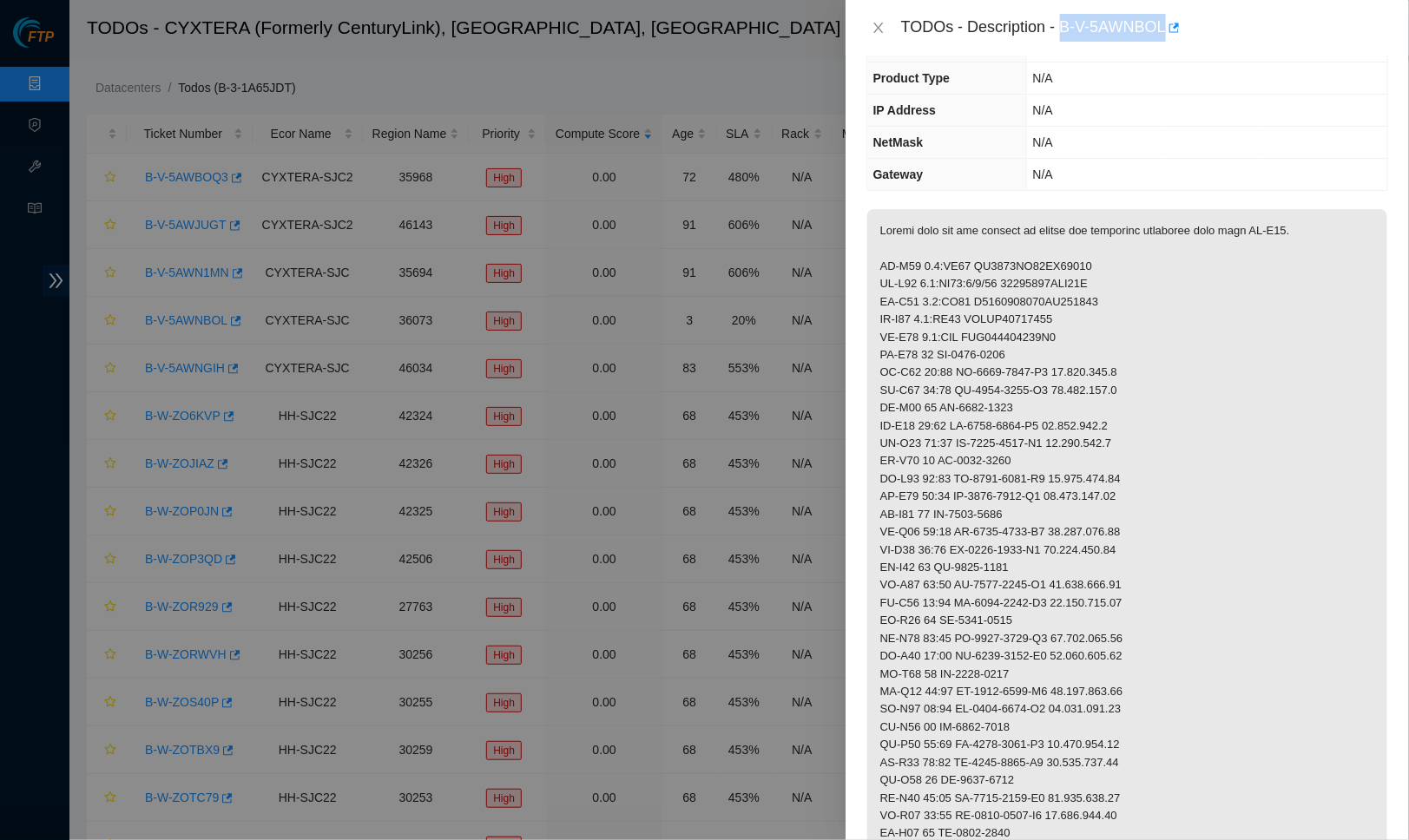
drag, startPoint x: 1069, startPoint y: 20, endPoint x: 1176, endPoint y: 15, distance: 107.1
click at [1176, 15] on div "TODOs - Description - B-V-5AWNBOL" at bounding box center [1145, 27] width 487 height 28
copy div "B-V-5AWNBOL"
click at [887, 28] on button "Close" at bounding box center [878, 28] width 25 height 16
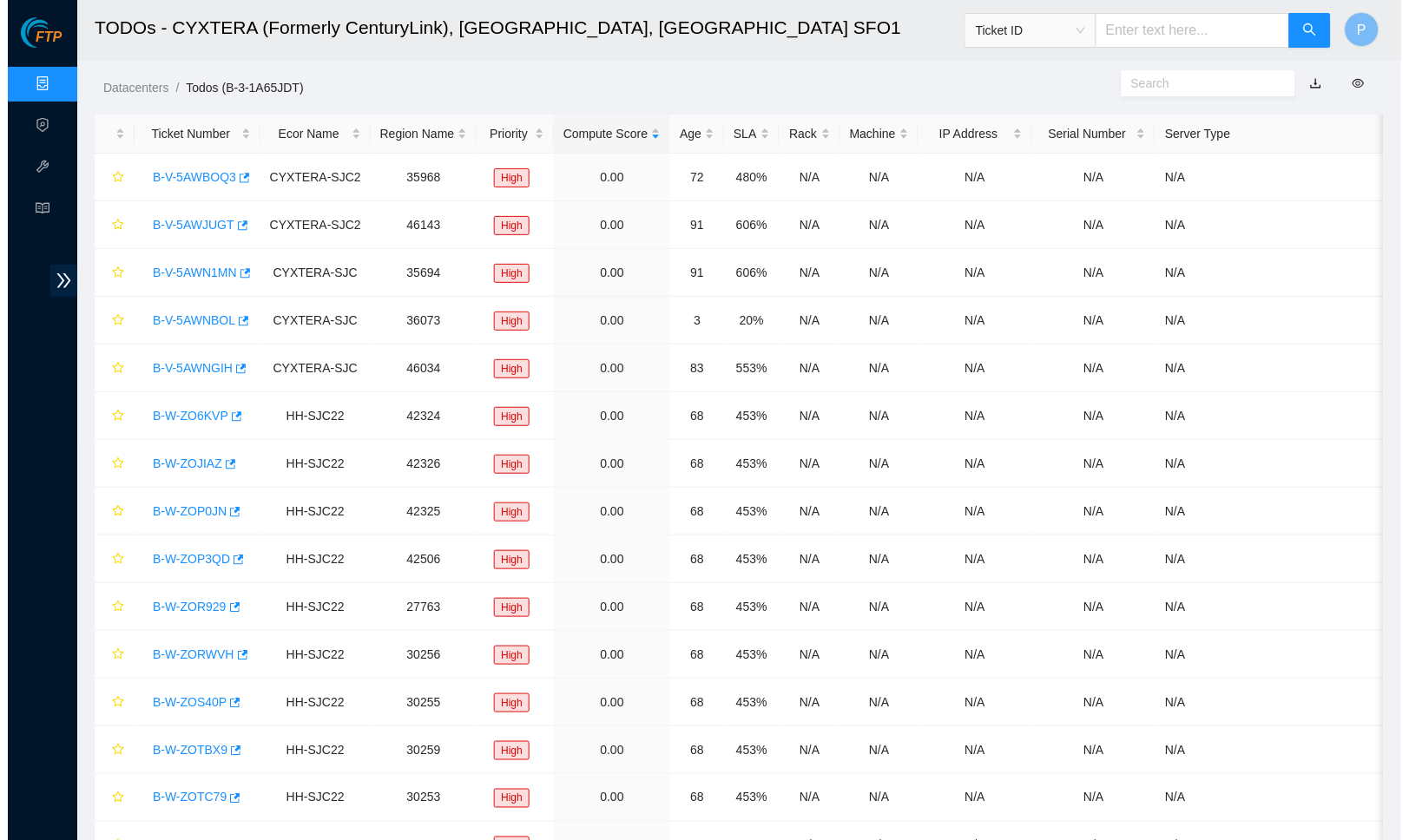
scroll to position [93, 0]
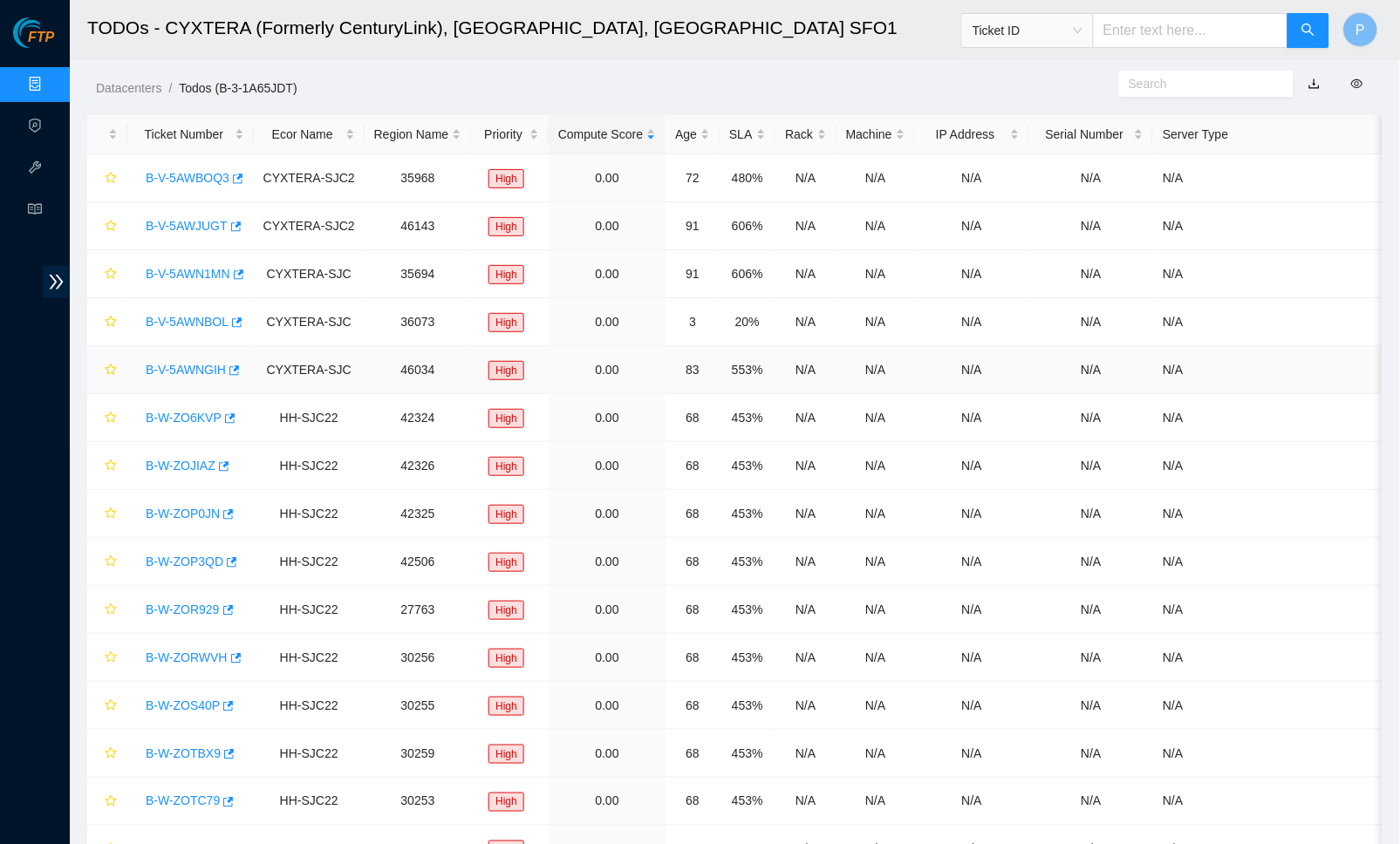
click at [198, 358] on div "B-V-5AWNGIH" at bounding box center [191, 370] width 108 height 28
click at [198, 364] on link "B-V-5AWNGIH" at bounding box center [186, 370] width 80 height 14
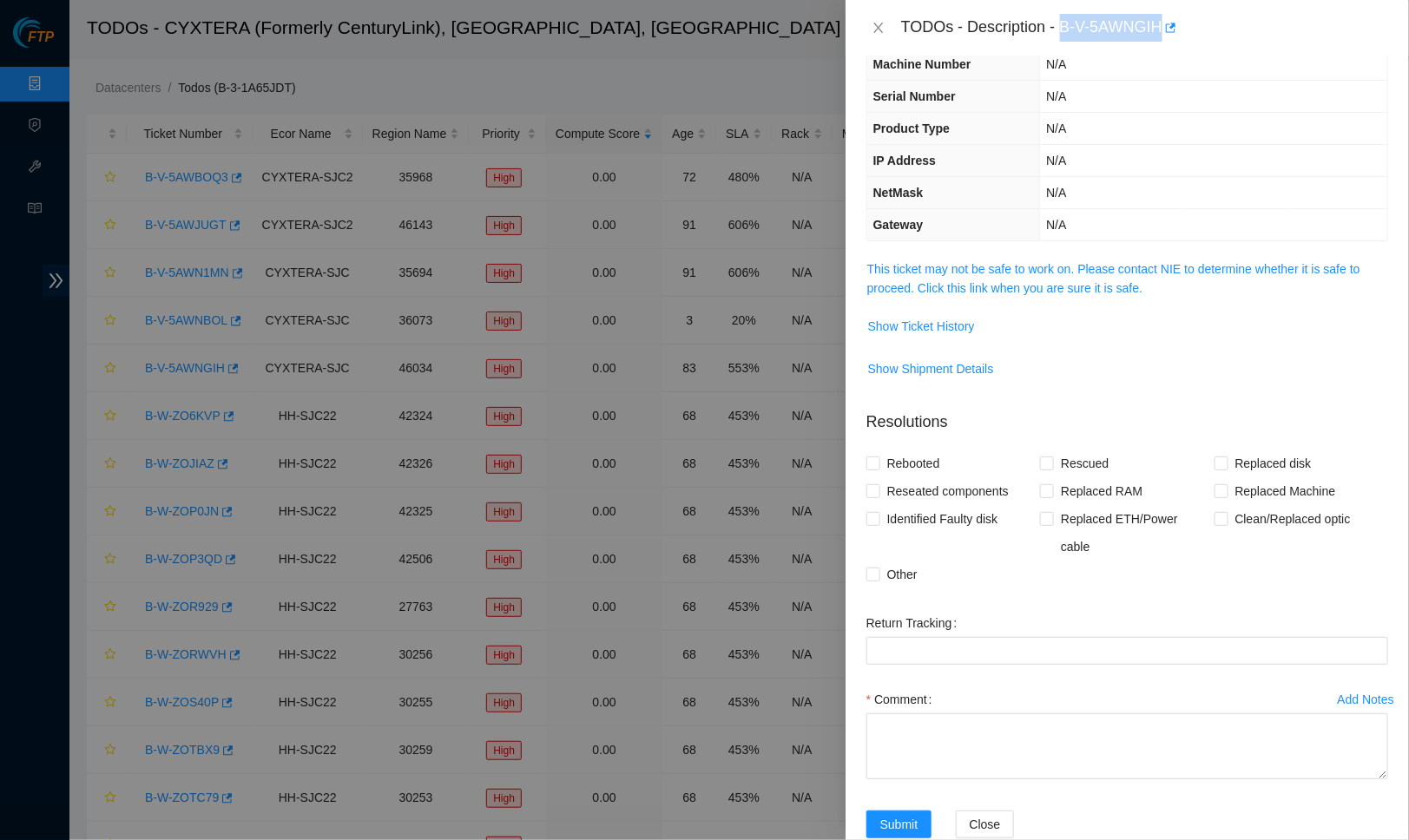
drag, startPoint x: 1068, startPoint y: 22, endPoint x: 1171, endPoint y: 21, distance: 103.0
click at [1171, 21] on div "TODOs - Description - B-V-5AWNGIH" at bounding box center [1145, 27] width 487 height 28
copy div "B-V-5AWNGIH"
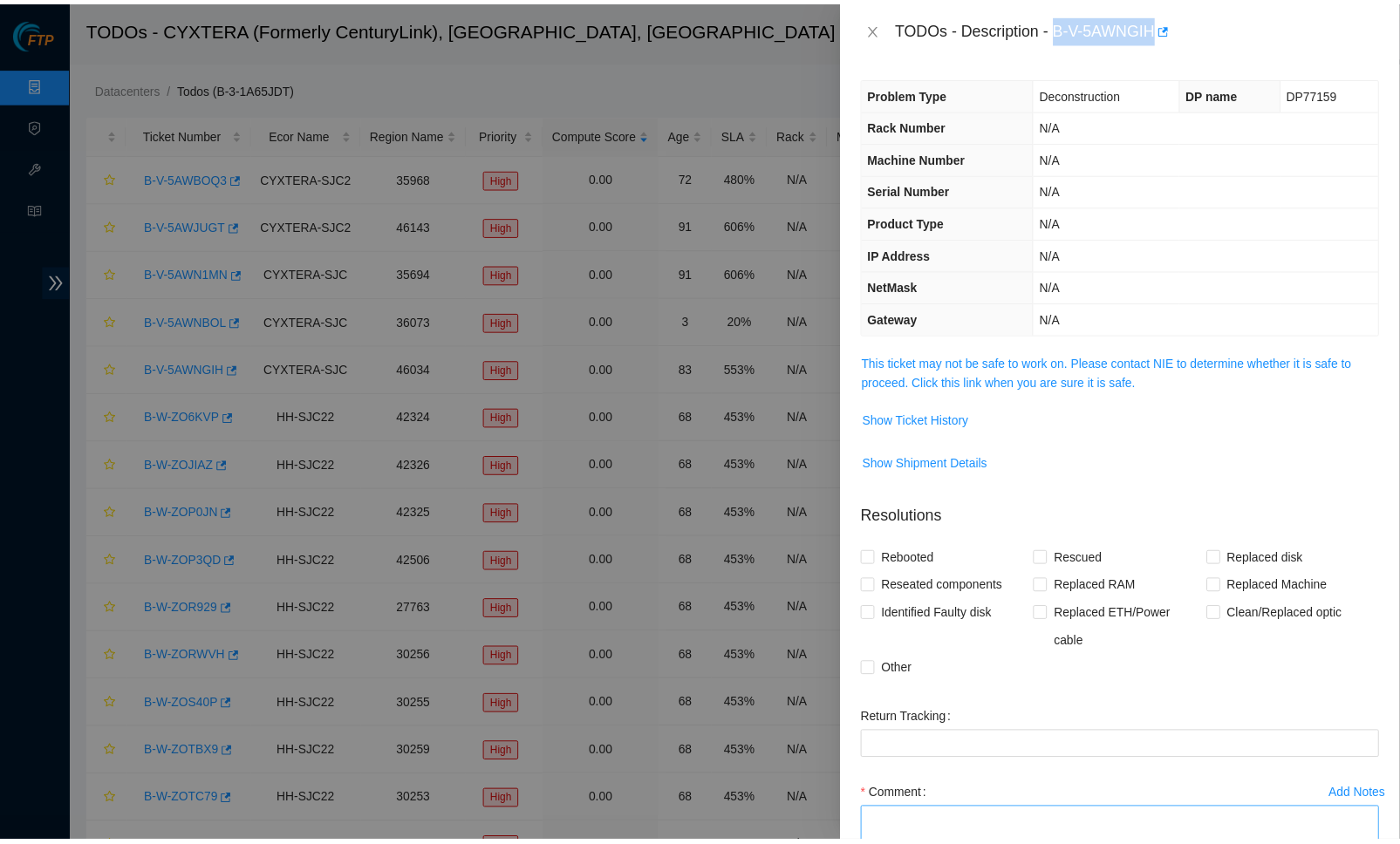
scroll to position [0, 0]
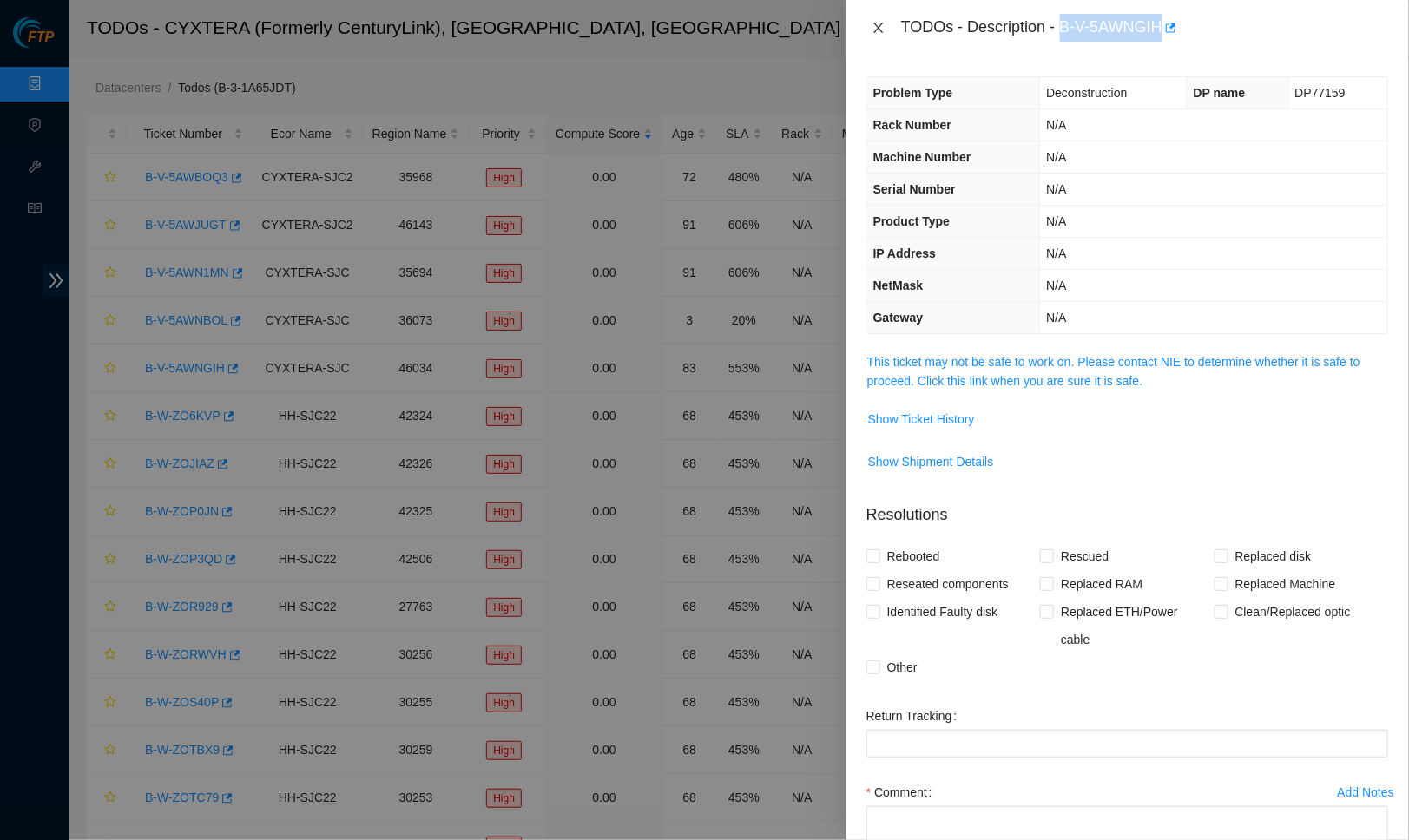
click at [875, 21] on icon "close" at bounding box center [878, 27] width 14 height 14
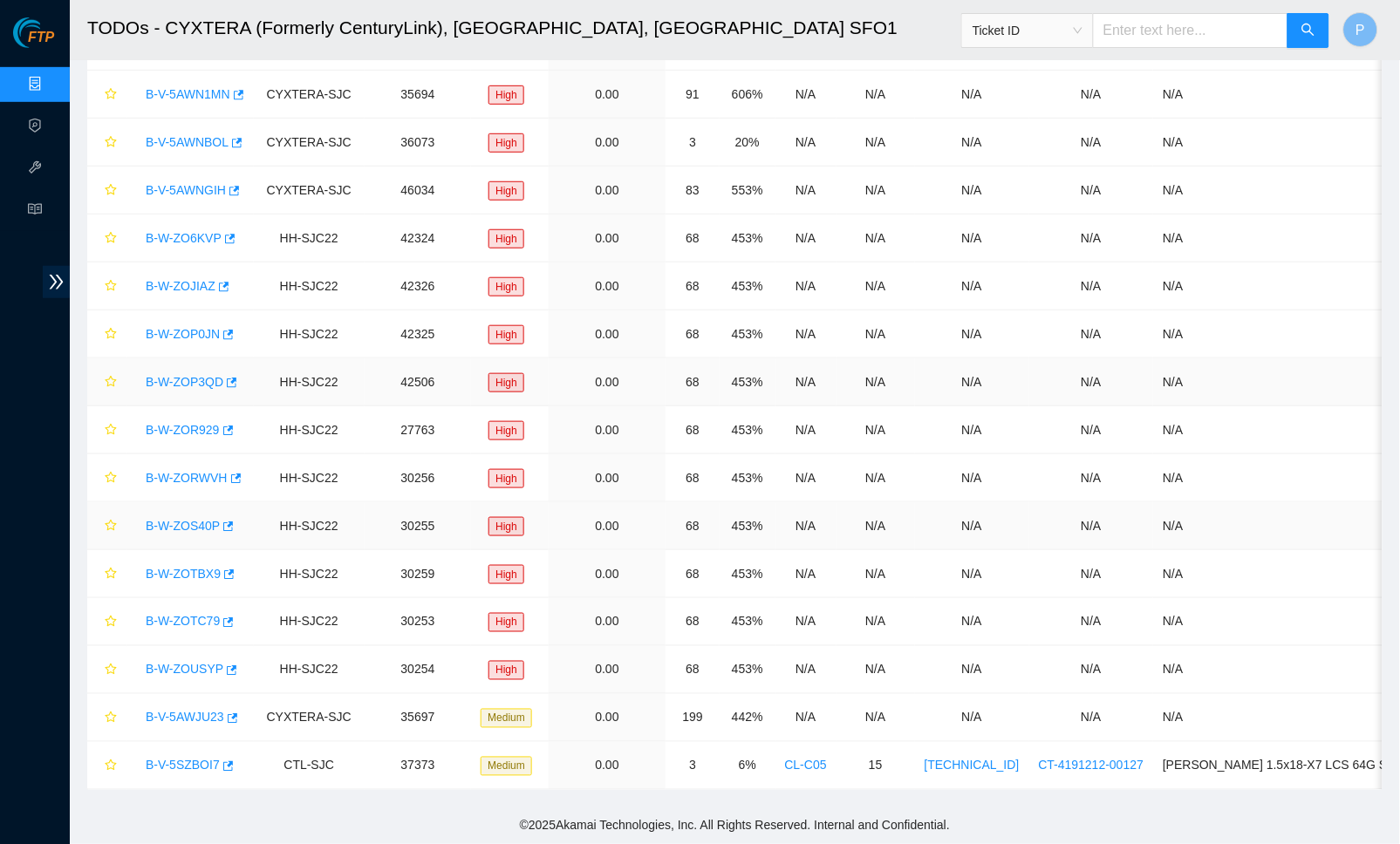
scroll to position [193, 0]
click at [183, 711] on link "B-V-5AWJU23" at bounding box center [185, 717] width 78 height 14
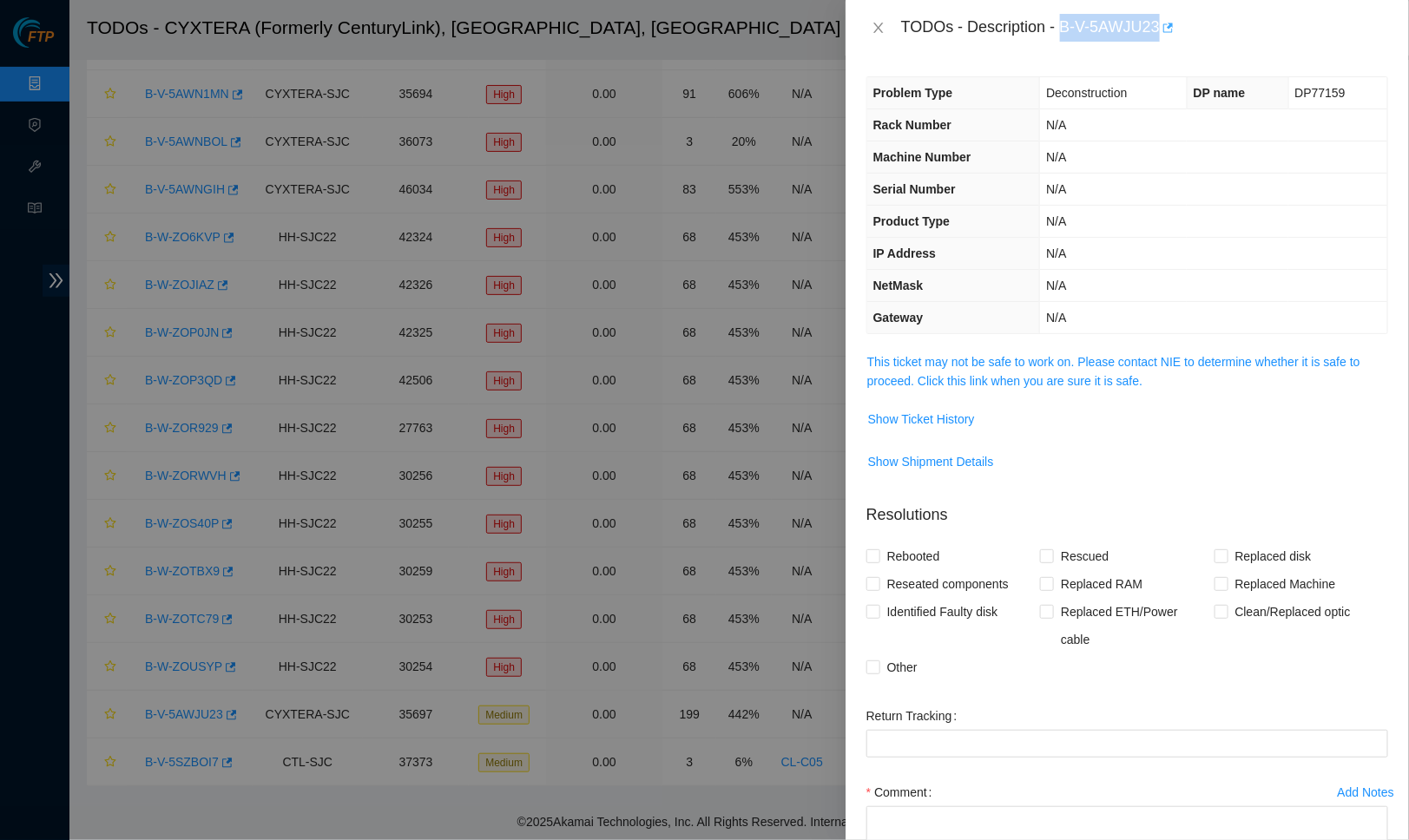
drag, startPoint x: 1067, startPoint y: 19, endPoint x: 1176, endPoint y: 16, distance: 109.0
click at [1176, 16] on div "TODOs - Description - B-V-5AWJU23" at bounding box center [1145, 27] width 487 height 28
copy div "B-V-5AWJU23"
drag, startPoint x: 1284, startPoint y: 86, endPoint x: 1340, endPoint y: 86, distance: 56.0
click at [1340, 86] on td "DP77159" at bounding box center [1338, 93] width 99 height 32
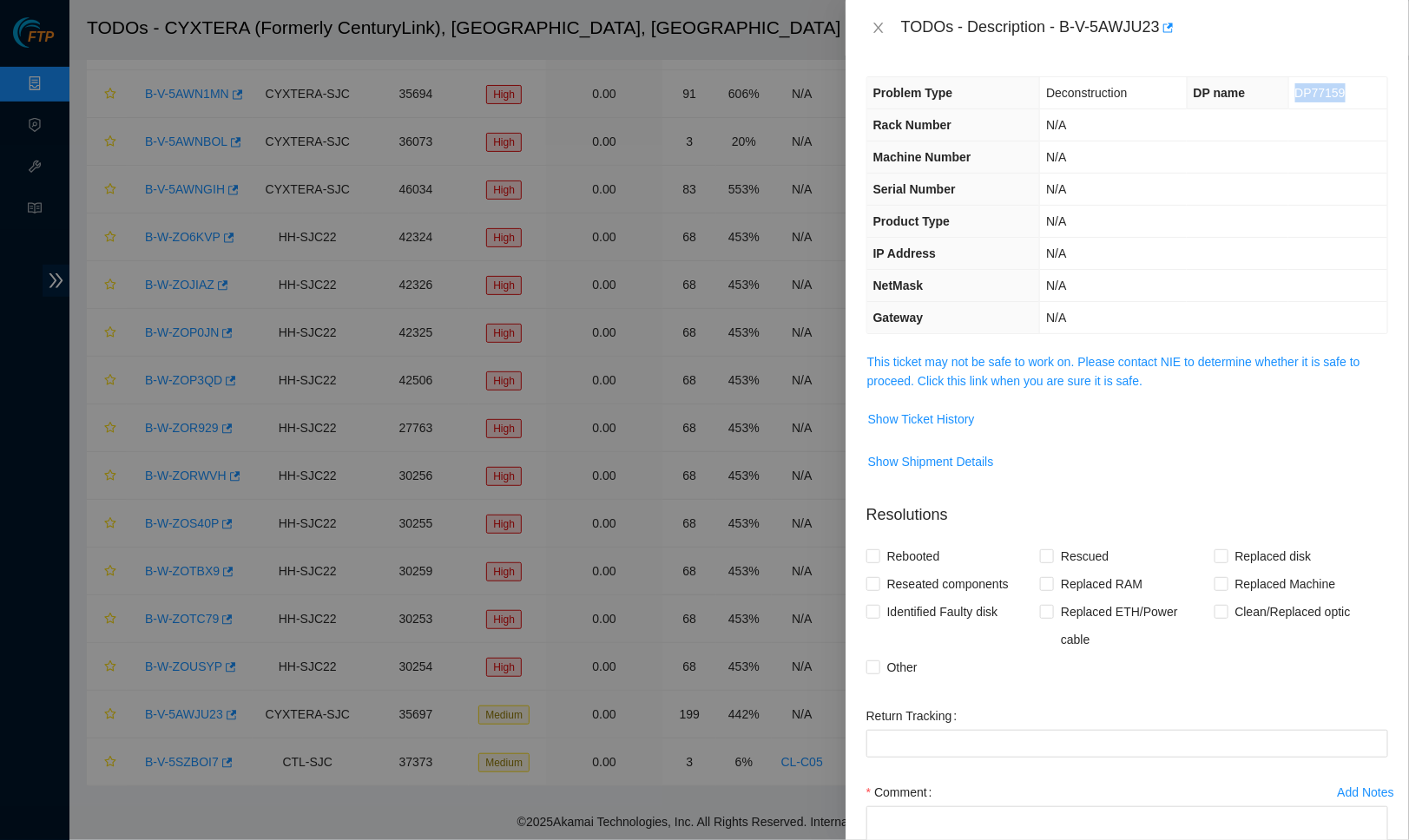
copy span "DP77159"
click at [878, 35] on button "Close" at bounding box center [878, 28] width 25 height 16
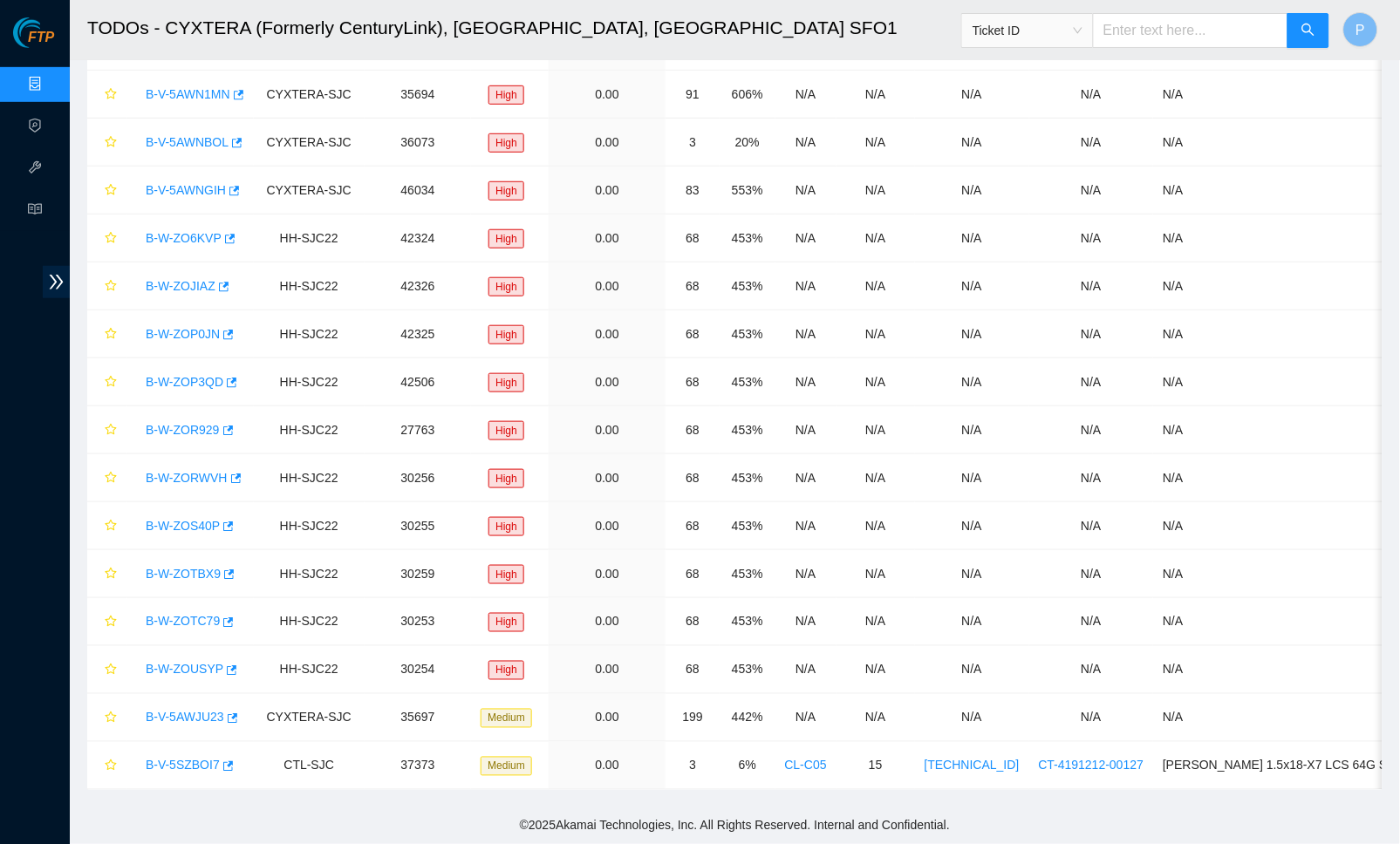
scroll to position [177, 0]
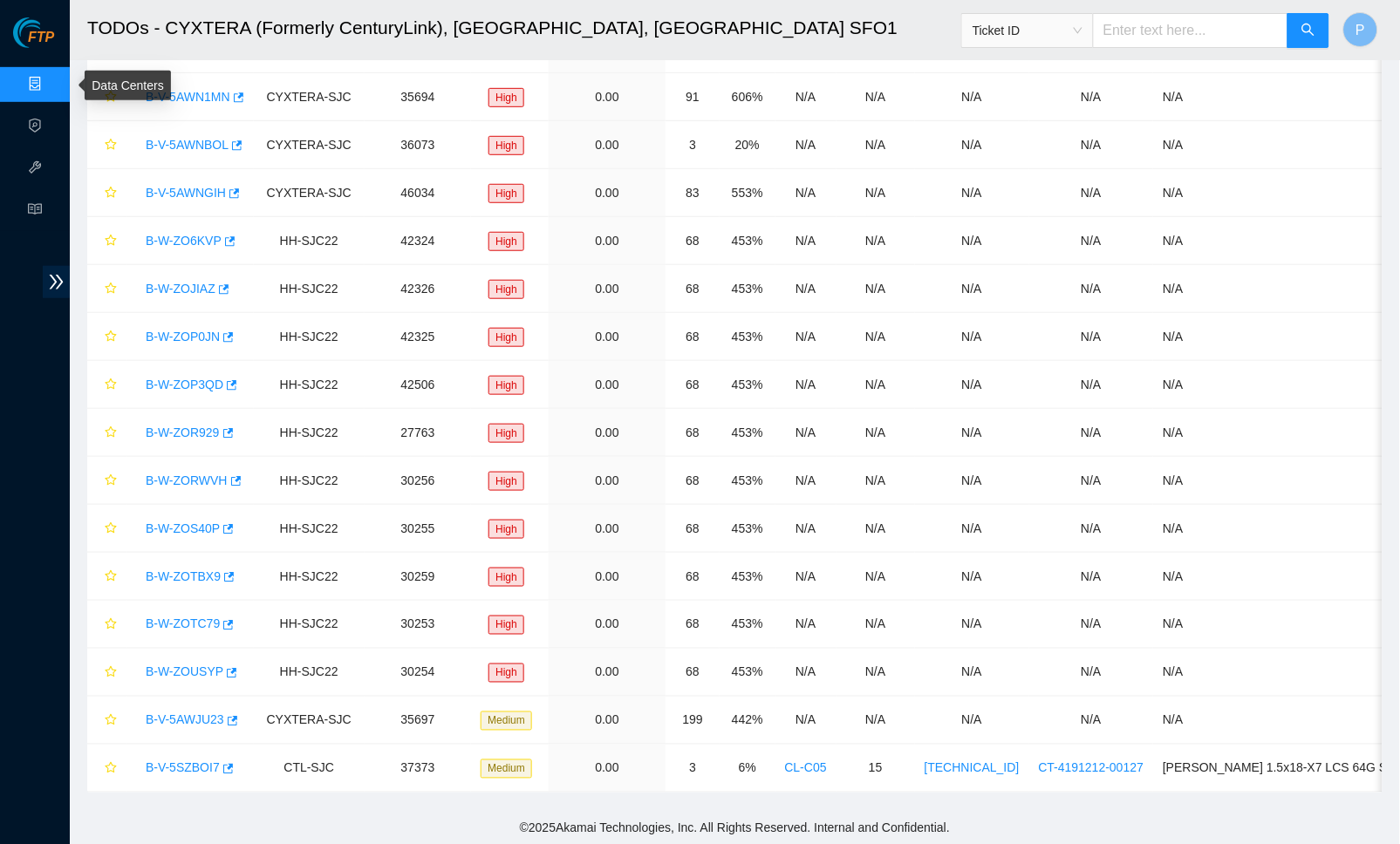
click at [50, 85] on link "Data Centers" at bounding box center [86, 84] width 71 height 14
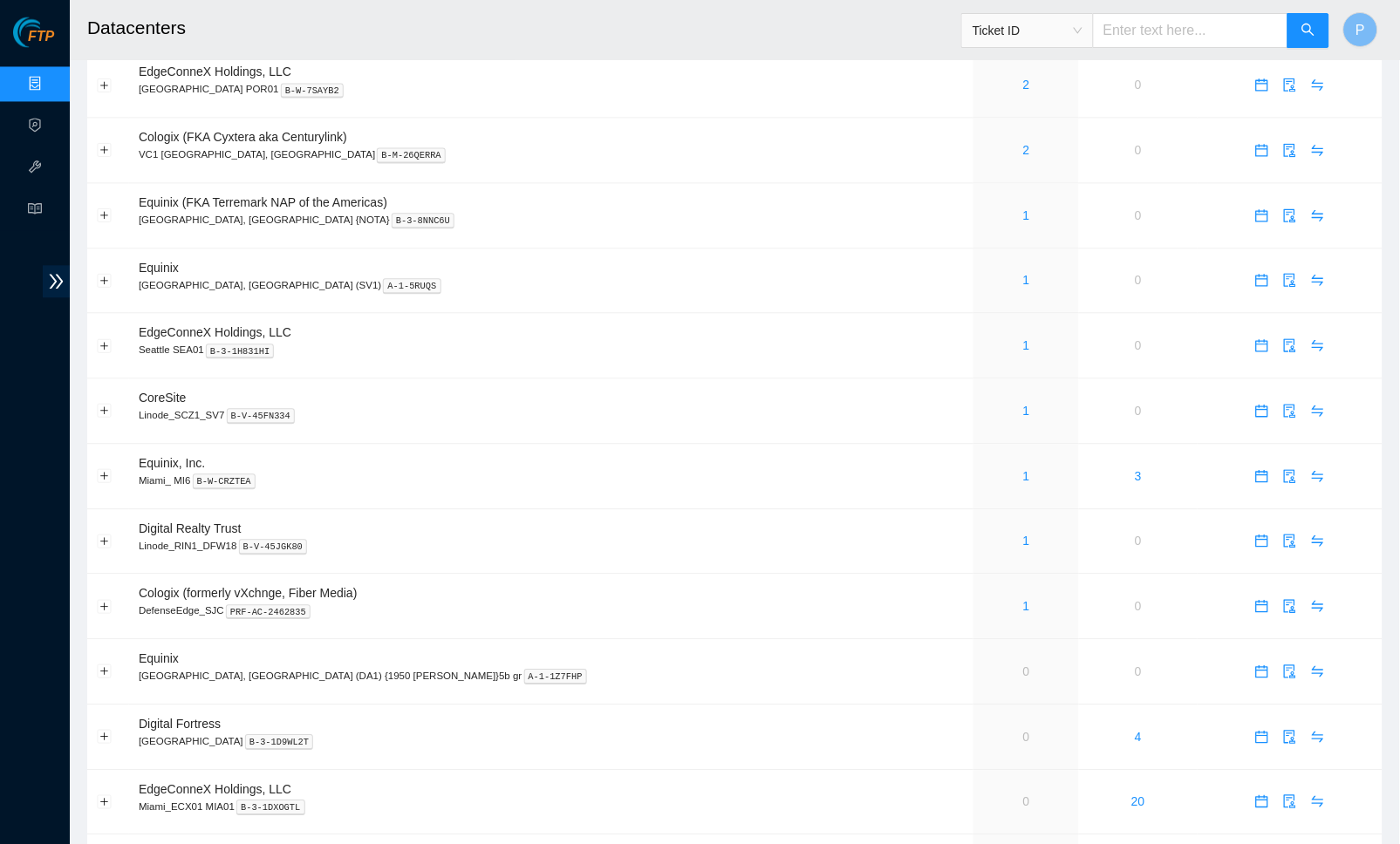
scroll to position [786, 0]
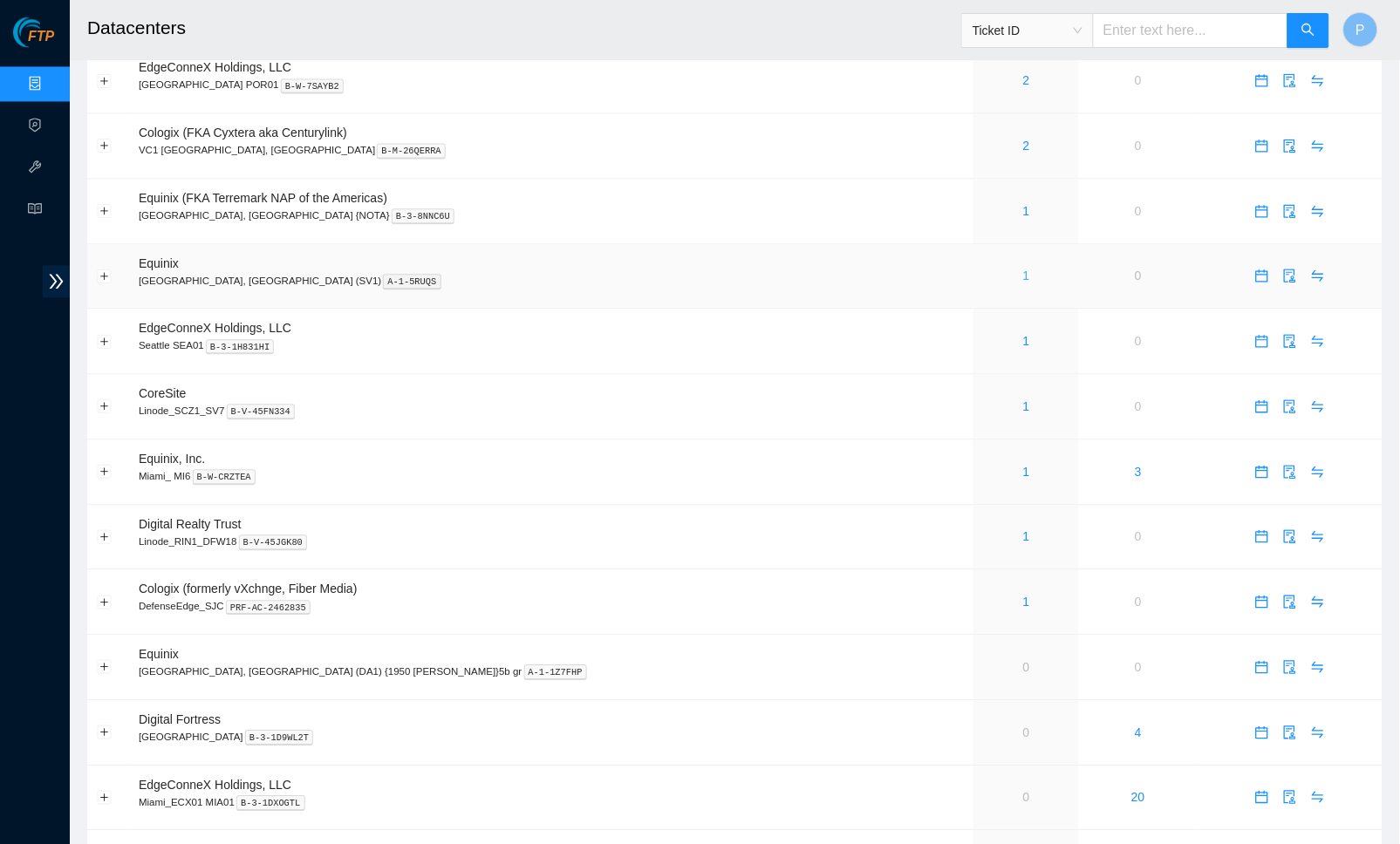
click at [1023, 269] on link "1" at bounding box center [1027, 276] width 7 height 14
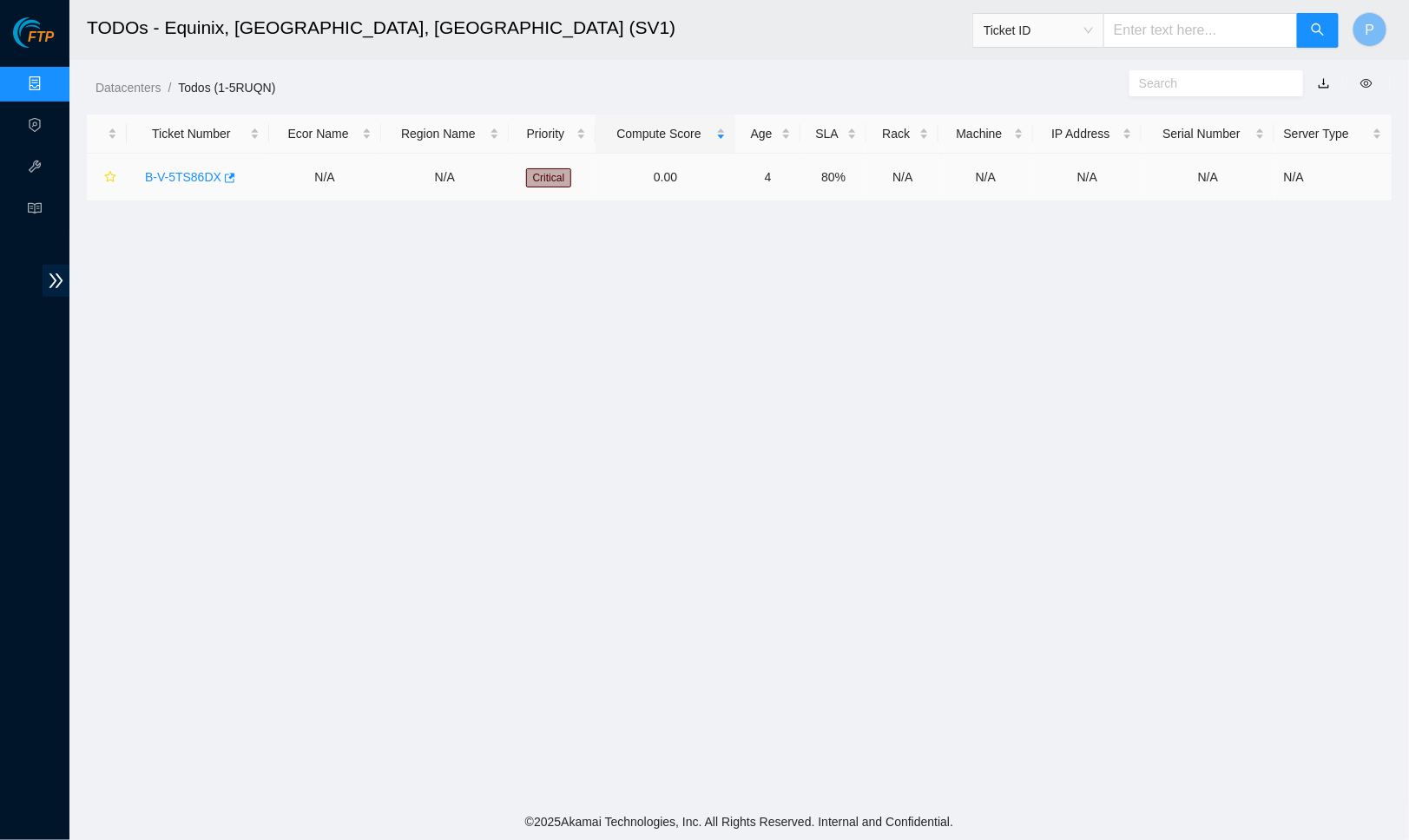
click at [206, 171] on link "B-V-5TS86DX" at bounding box center [184, 176] width 76 height 14
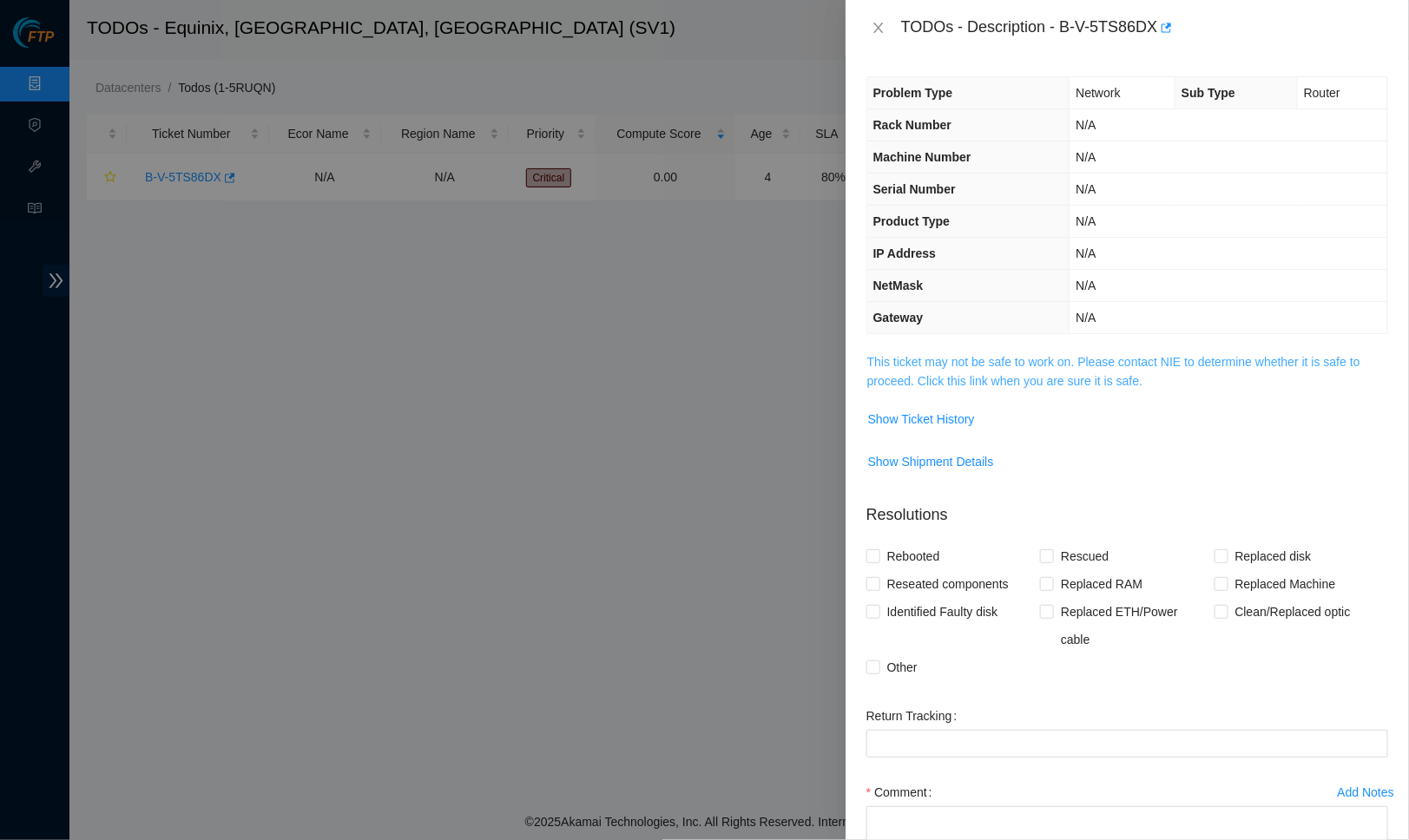
click at [1026, 369] on link "This ticket may not be safe to work on. Please contact NIE to determine whether…" at bounding box center [1114, 371] width 493 height 33
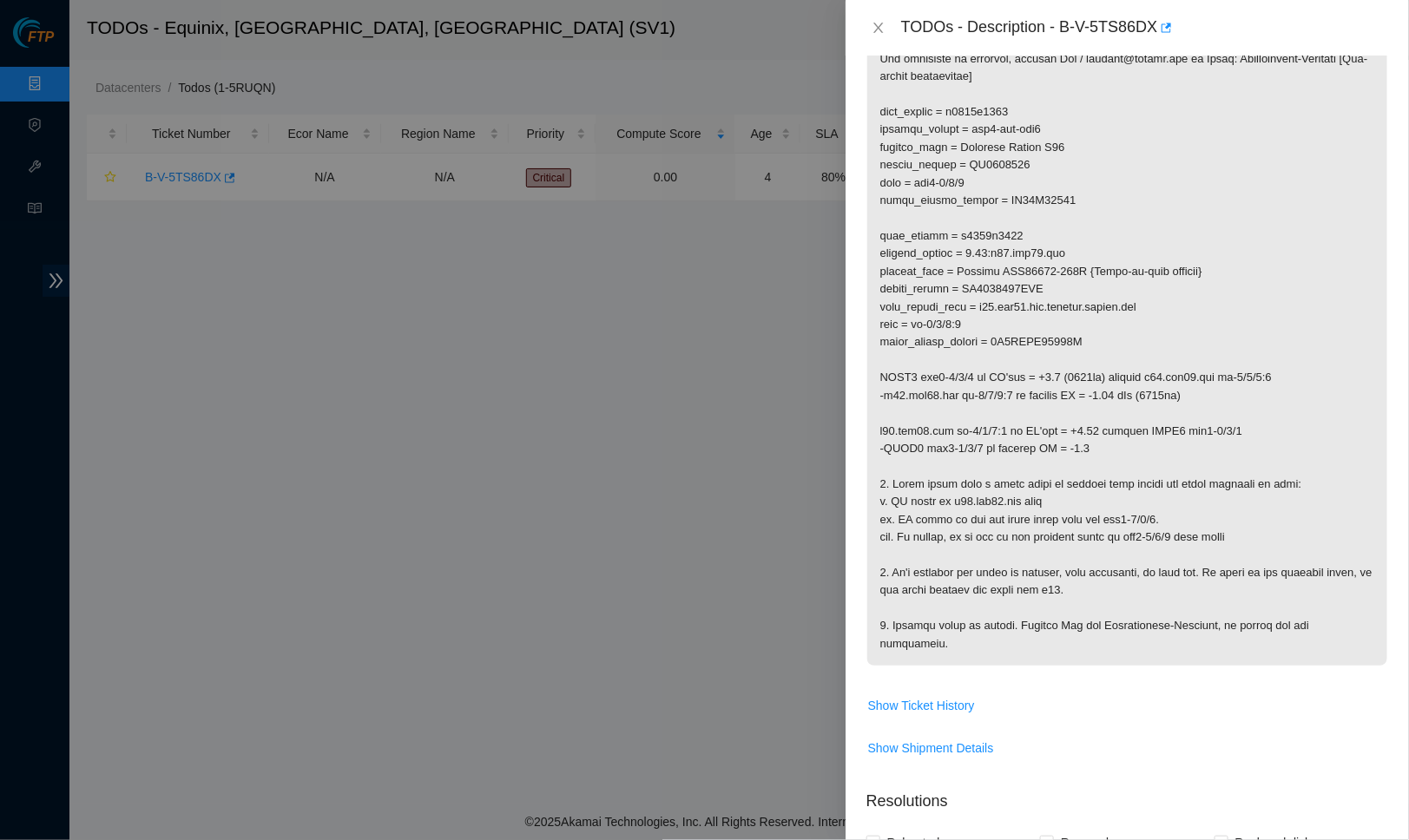
scroll to position [406, 0]
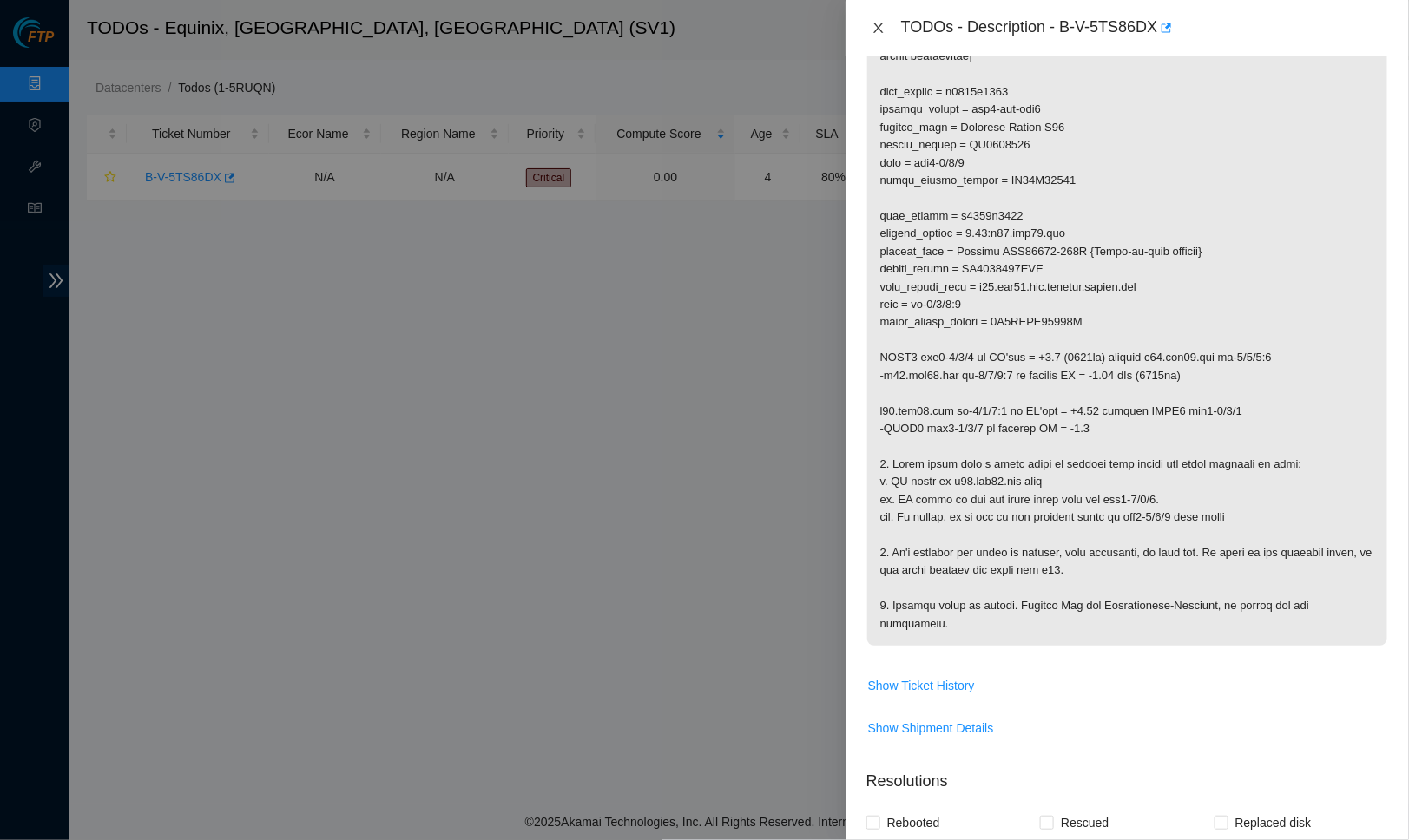
click at [876, 28] on icon "close" at bounding box center [878, 27] width 14 height 14
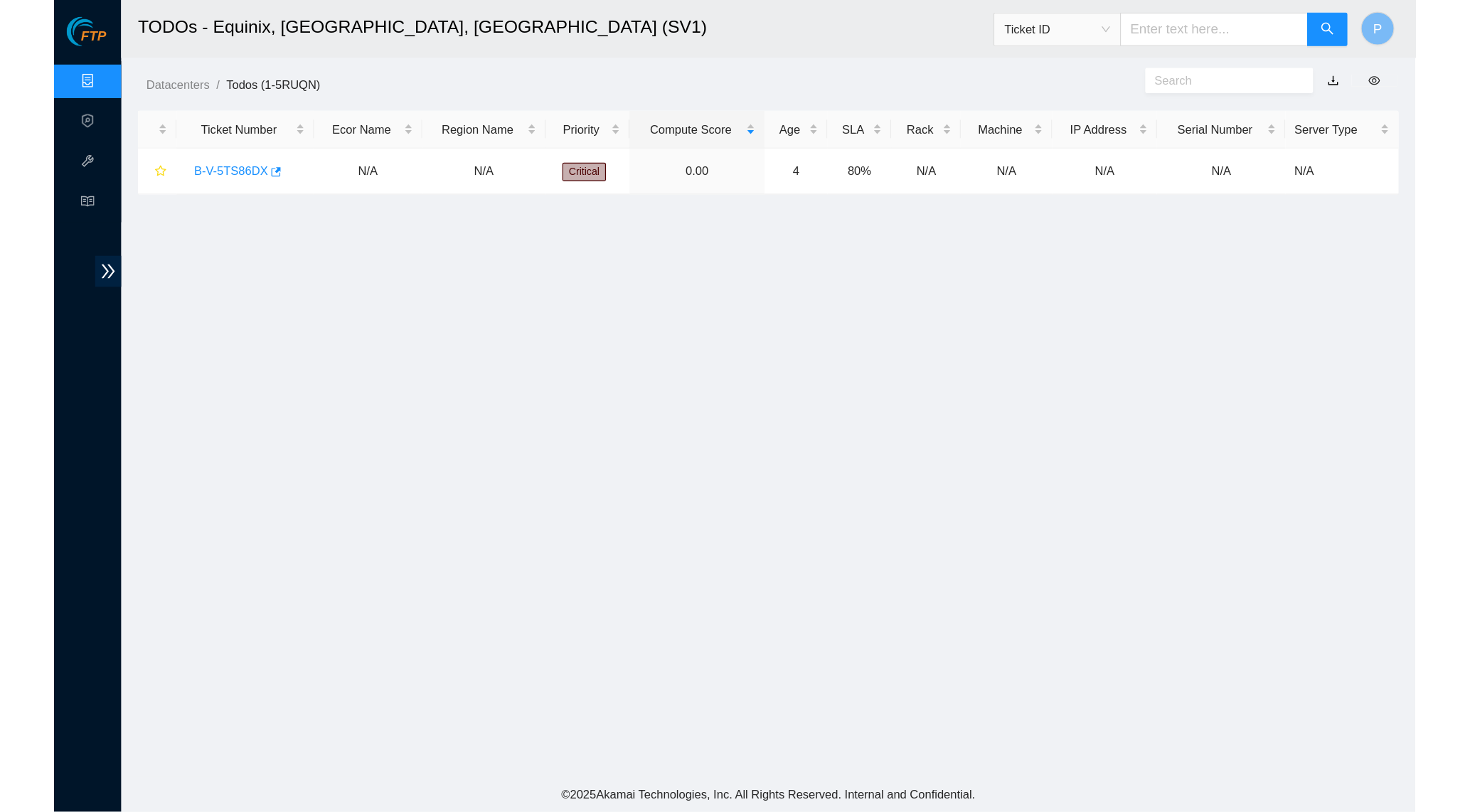
scroll to position [76, 0]
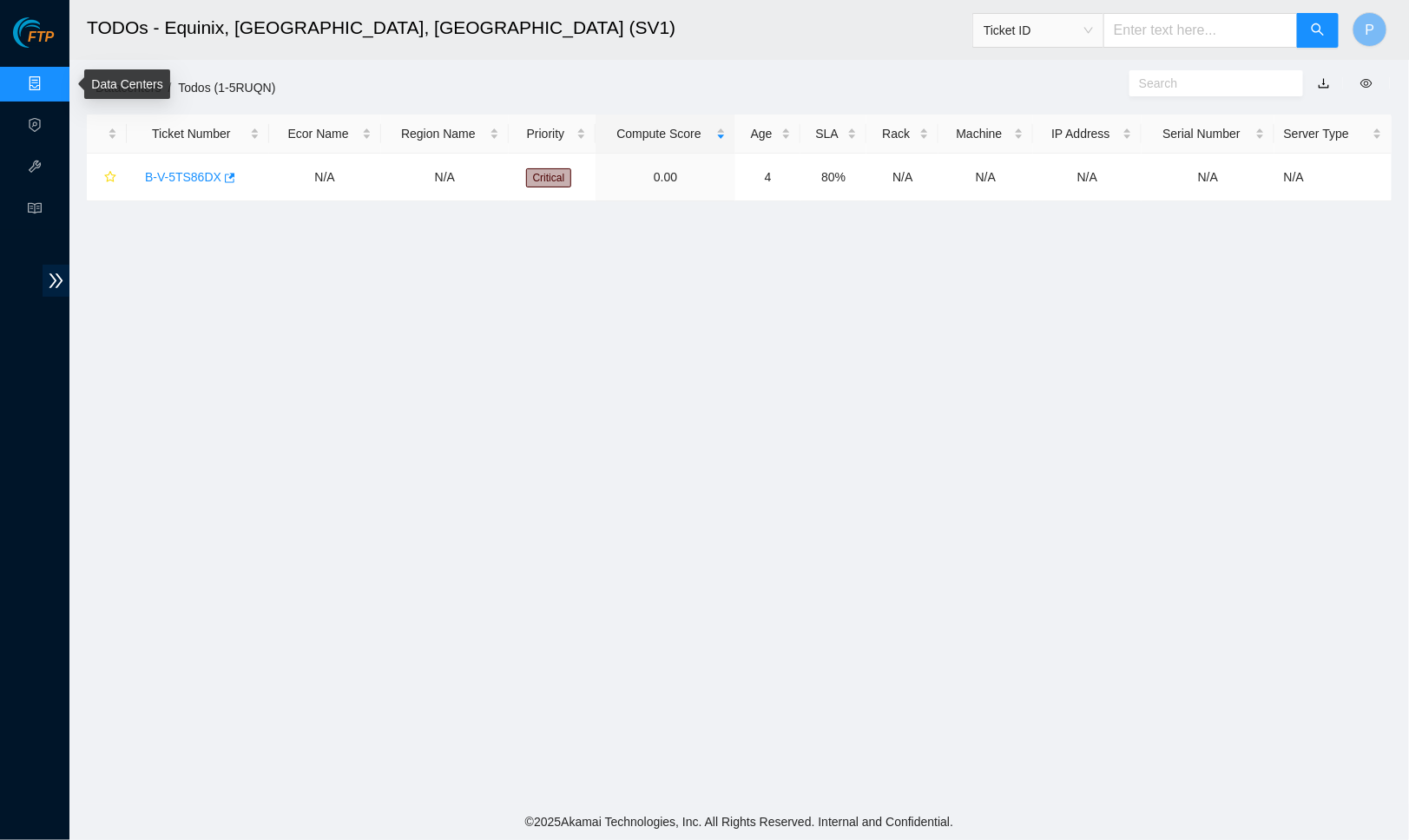
click at [50, 83] on link "Data Centers" at bounding box center [85, 84] width 71 height 14
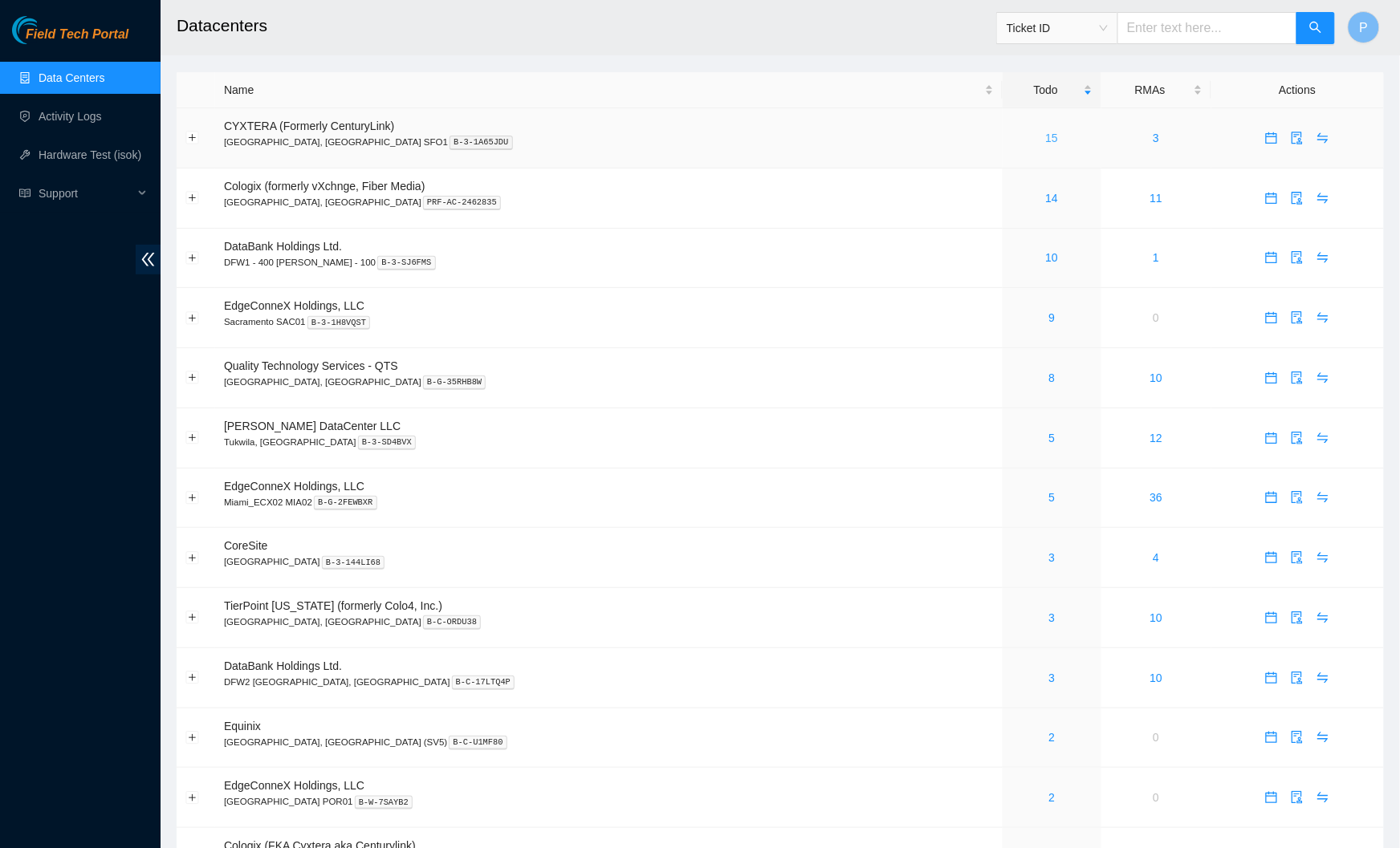
click at [1046, 132] on link "15" at bounding box center [1051, 138] width 13 height 13
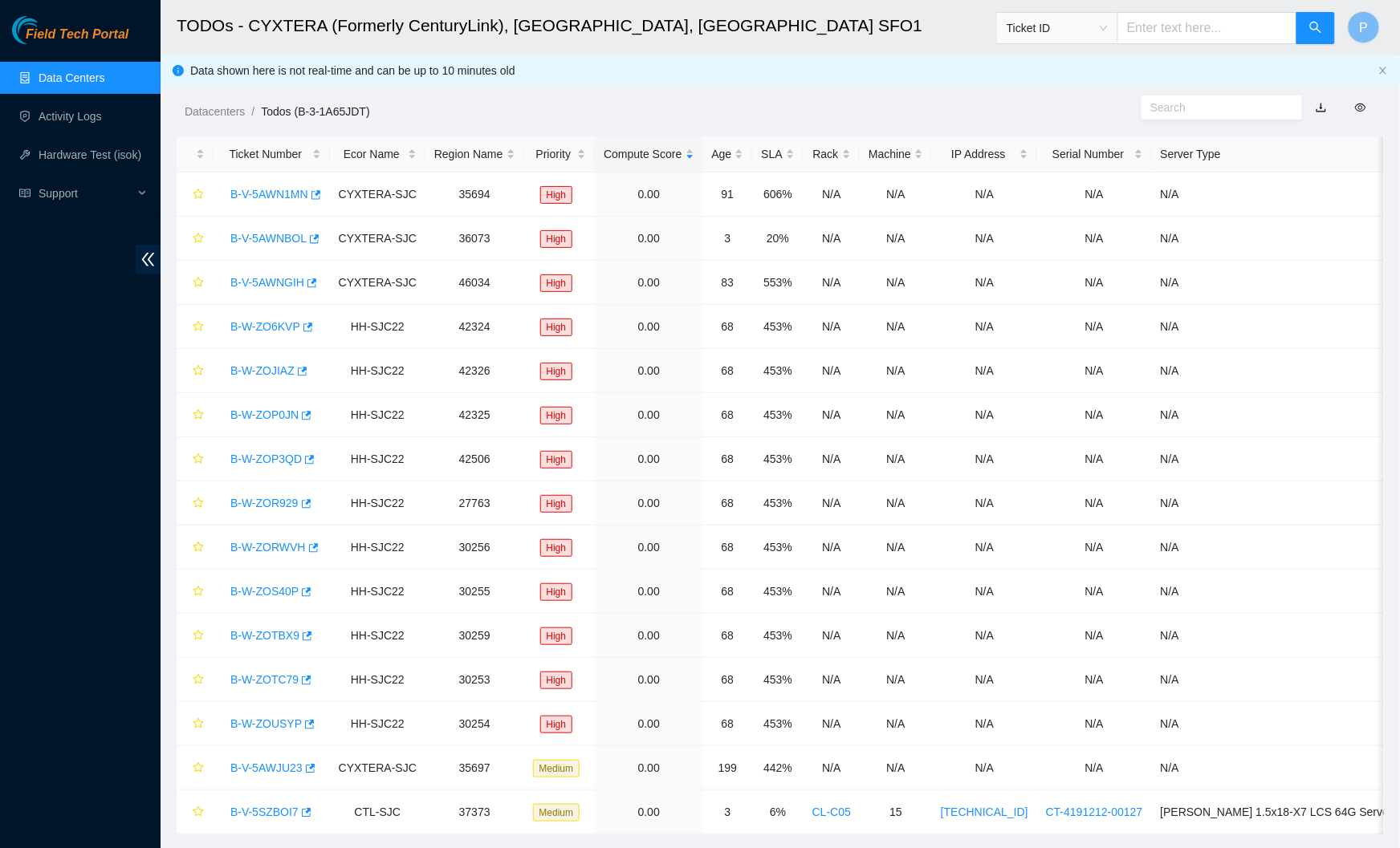
click at [150, 253] on icon "double-left" at bounding box center [148, 259] width 17 height 17
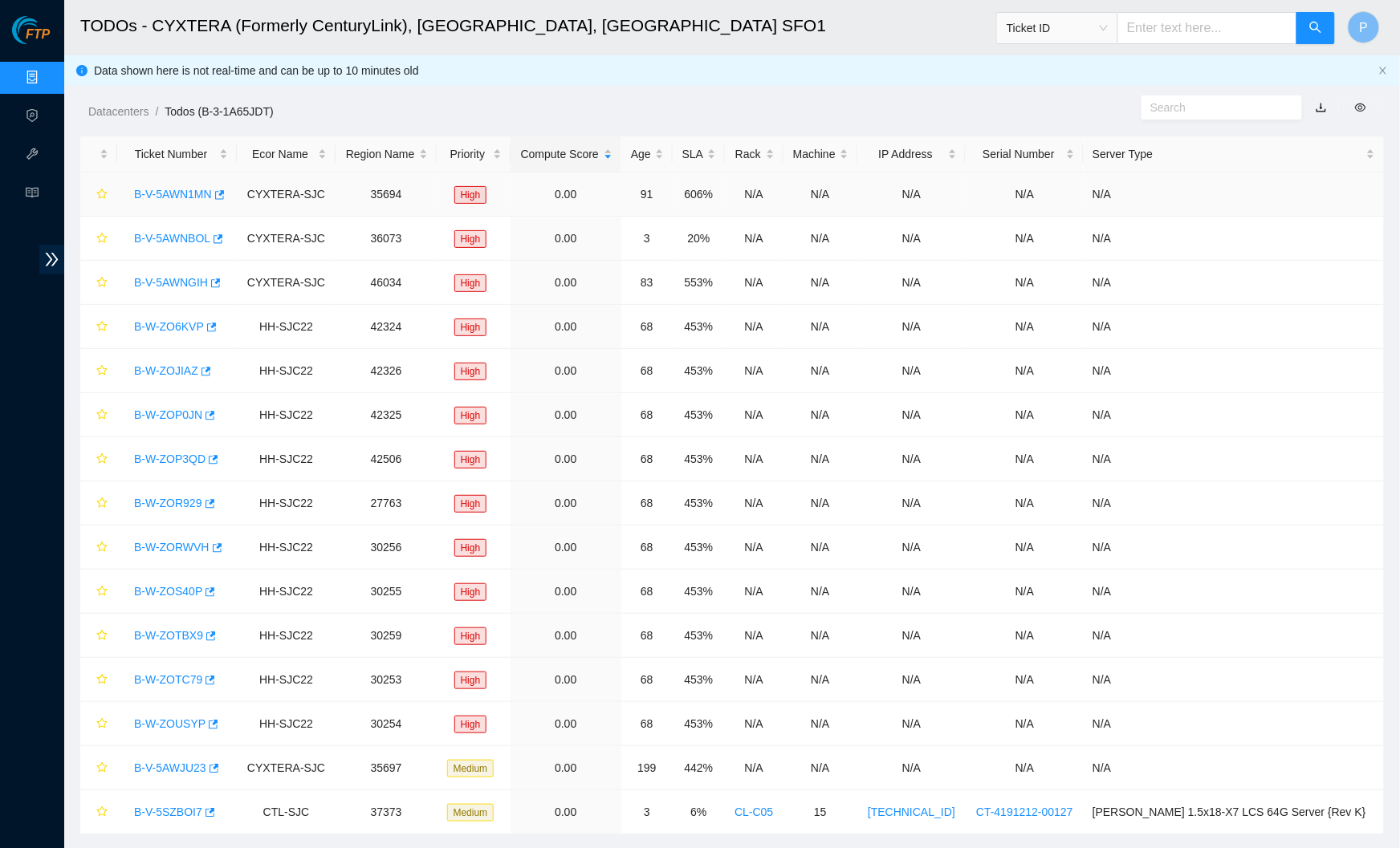
click at [186, 188] on link "B-V-5AWN1MN" at bounding box center [173, 194] width 78 height 13
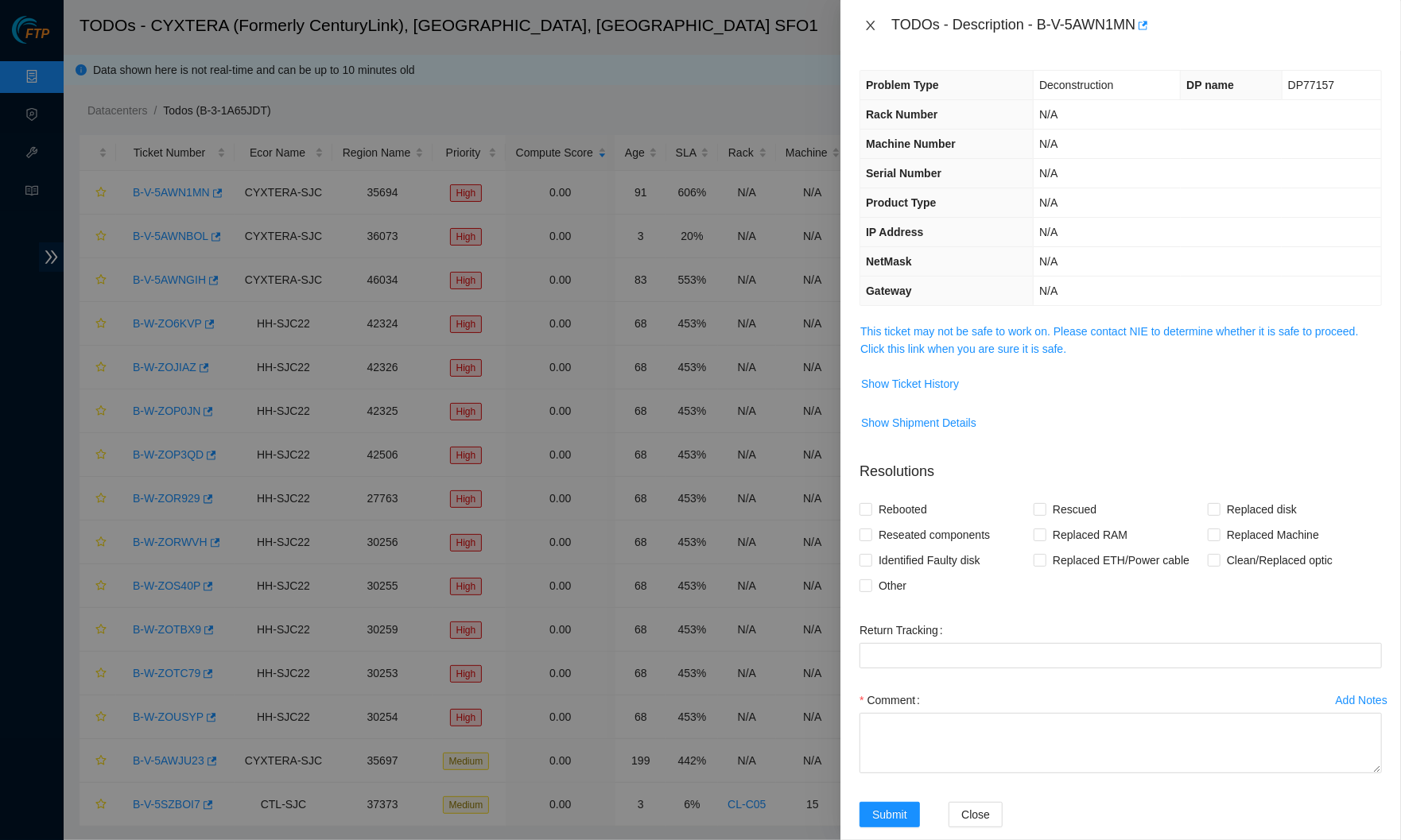
click at [872, 20] on icon "close" at bounding box center [870, 25] width 12 height 12
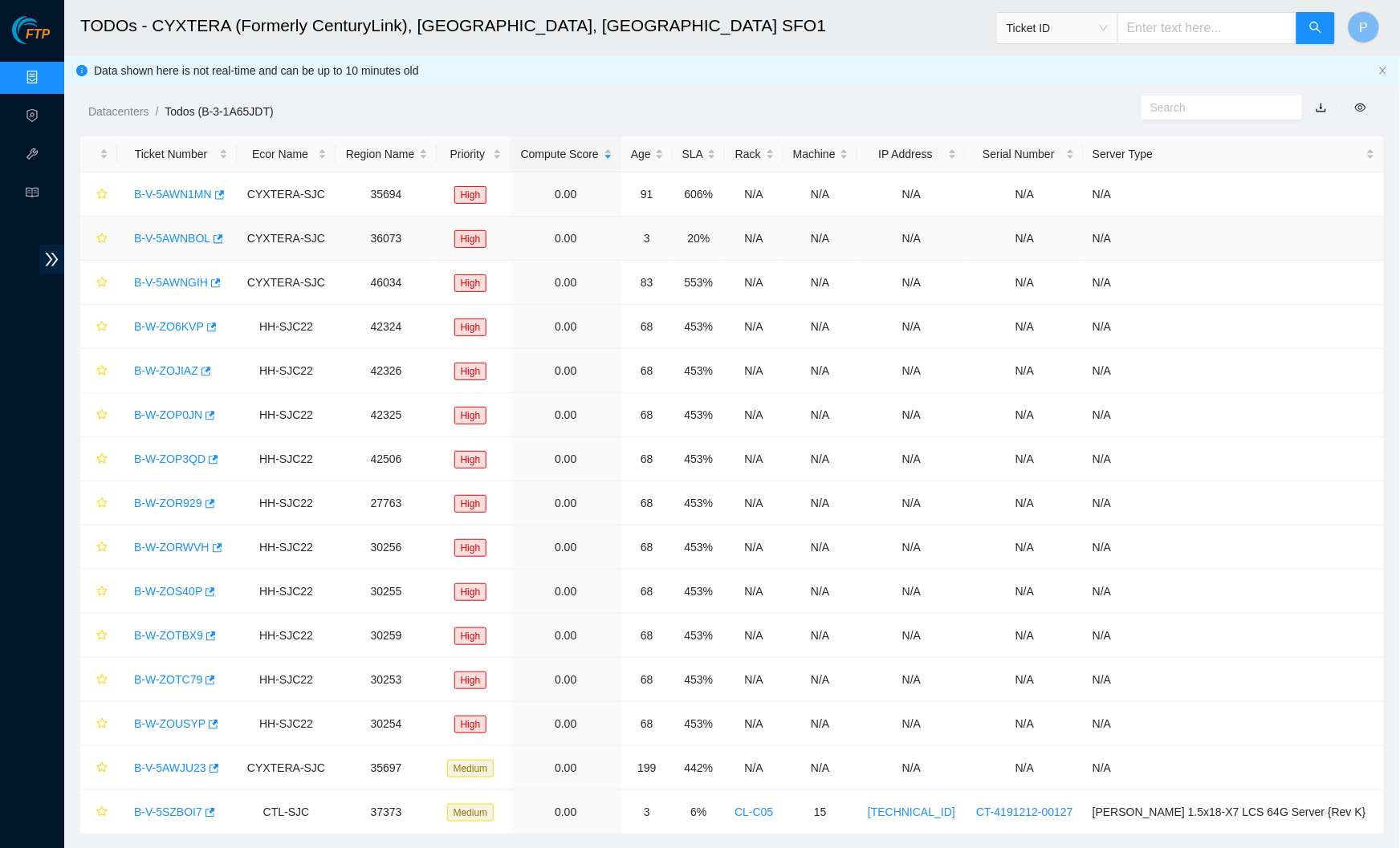
click at [183, 239] on link "B-V-5AWNBOL" at bounding box center [172, 238] width 76 height 13
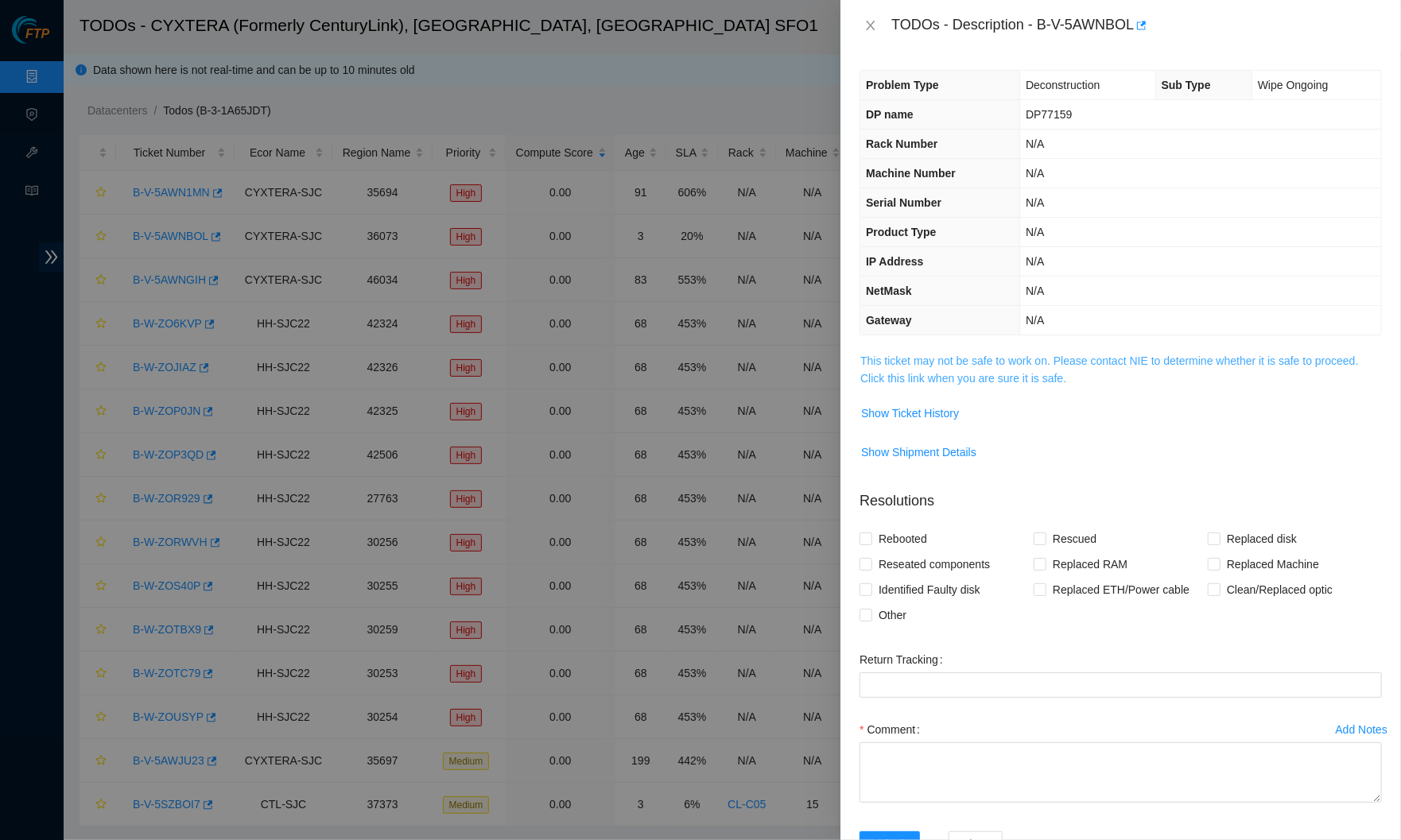
click at [964, 356] on link "This ticket may not be safe to work on. Please contact NIE to determine whether…" at bounding box center [1109, 369] width 498 height 30
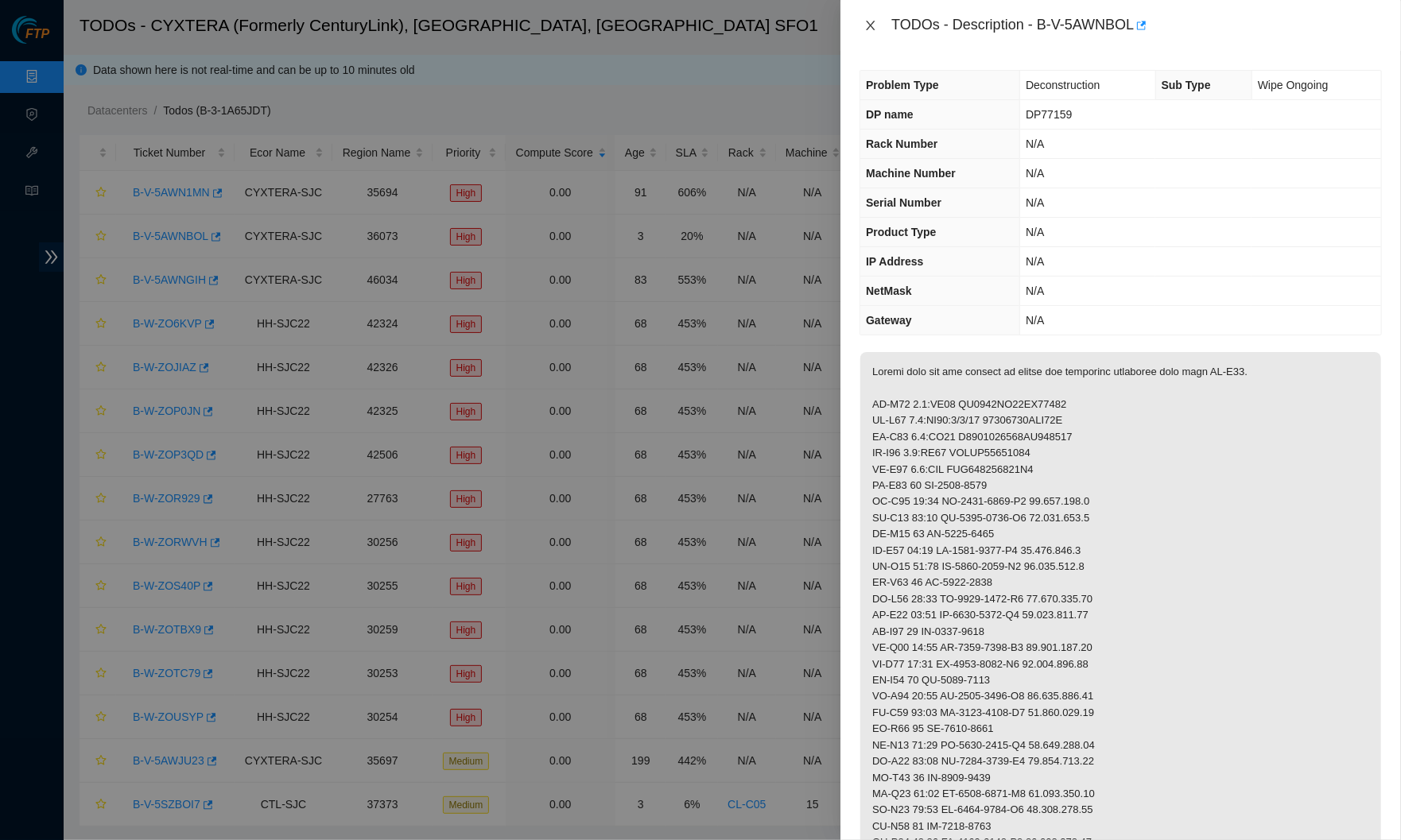
click at [865, 22] on icon "close" at bounding box center [870, 25] width 12 height 12
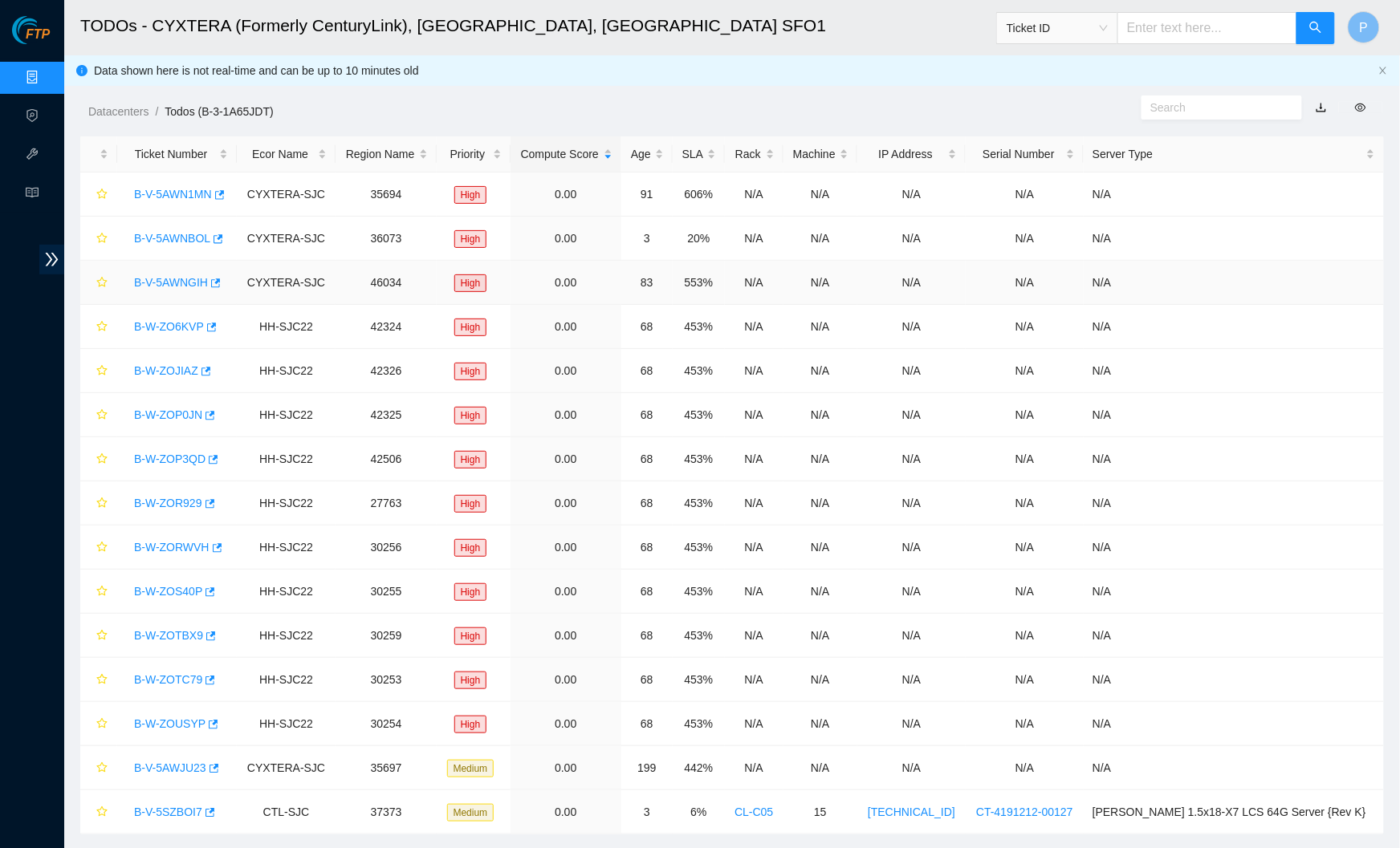
click at [182, 279] on link "B-V-5AWNGIH" at bounding box center [171, 282] width 74 height 13
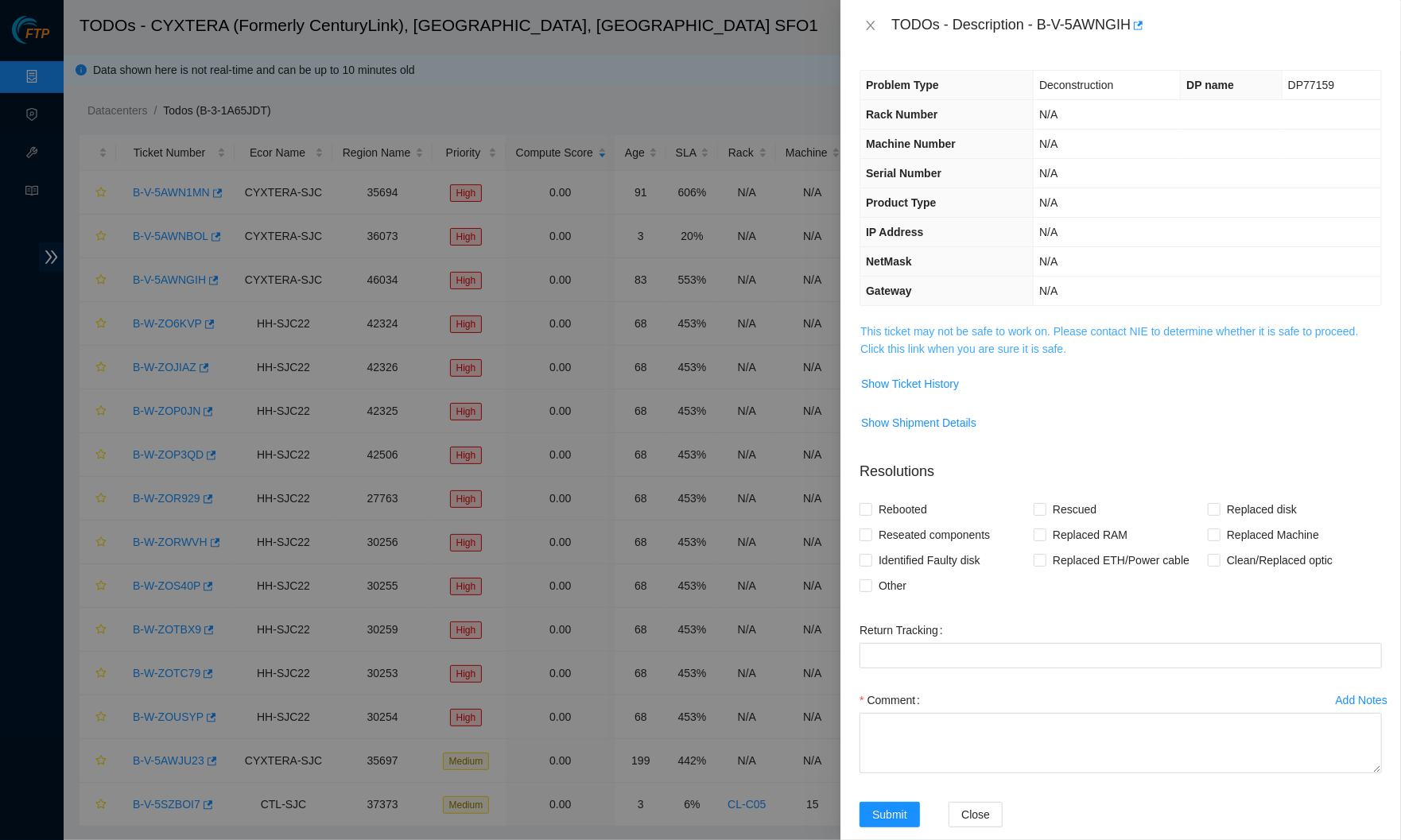
click at [1048, 335] on link "This ticket may not be safe to work on. Please contact NIE to determine whether…" at bounding box center [1109, 340] width 498 height 30
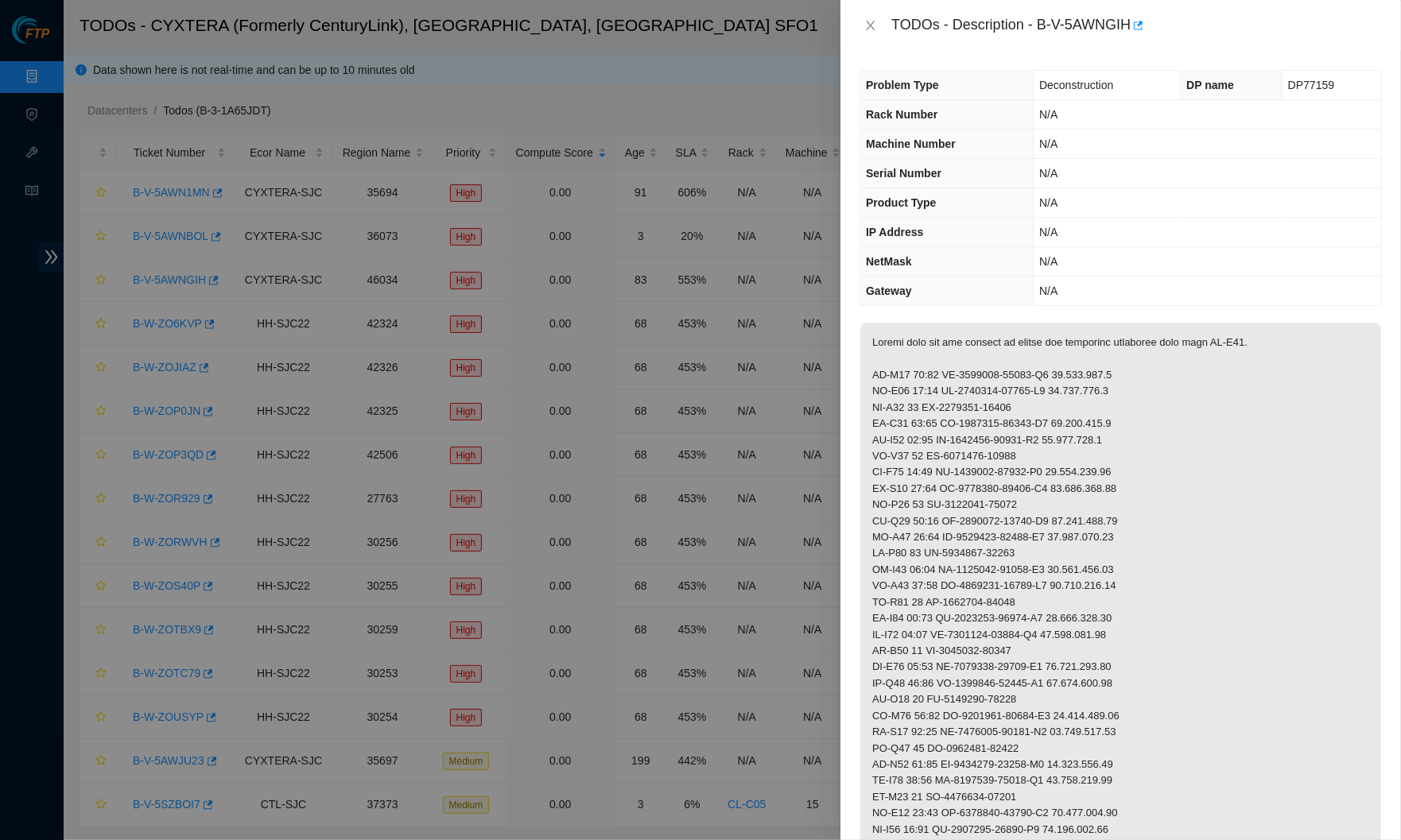
drag, startPoint x: 868, startPoint y: 19, endPoint x: 825, endPoint y: 70, distance: 66.7
click at [868, 19] on icon "close" at bounding box center [870, 25] width 12 height 12
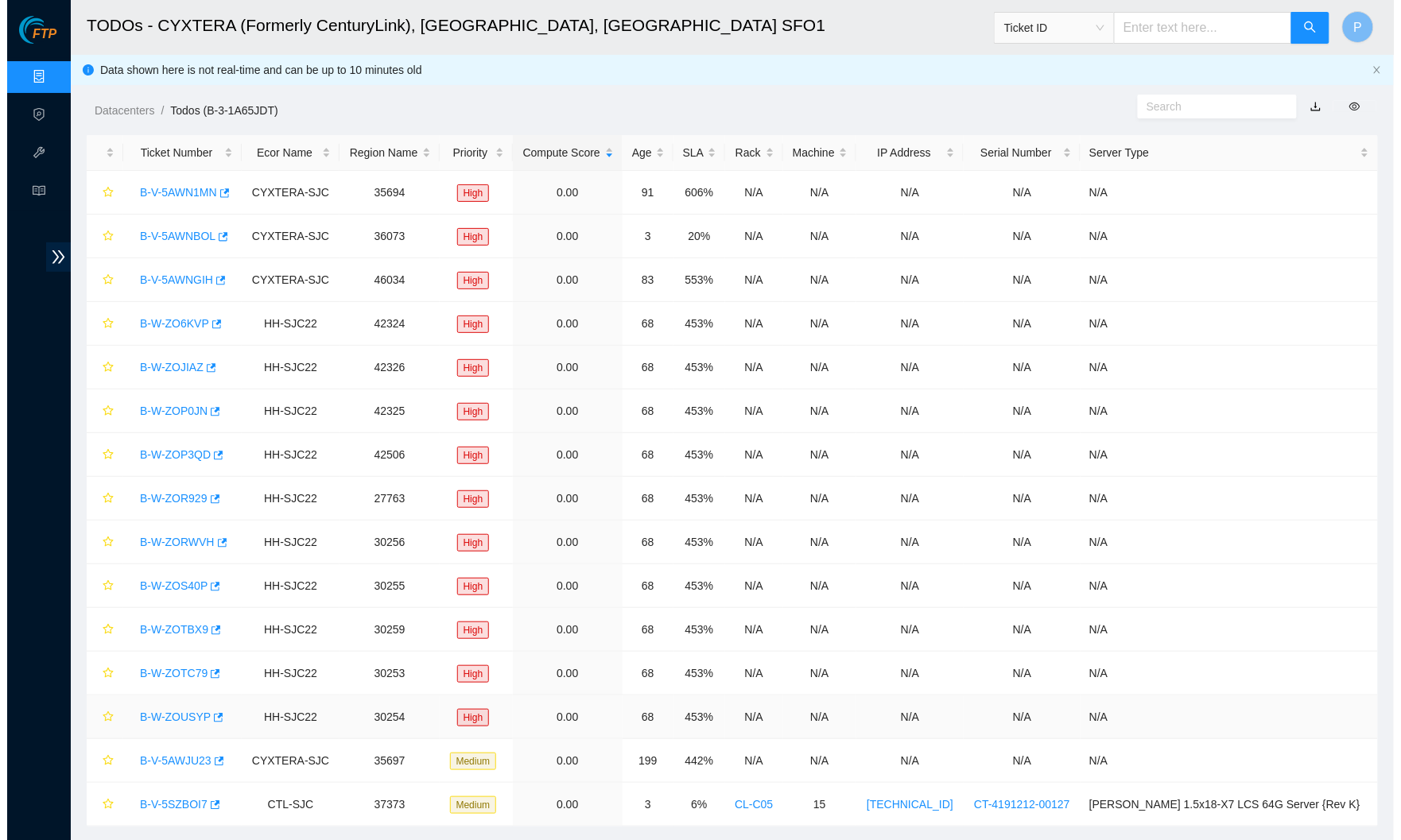
scroll to position [32, 0]
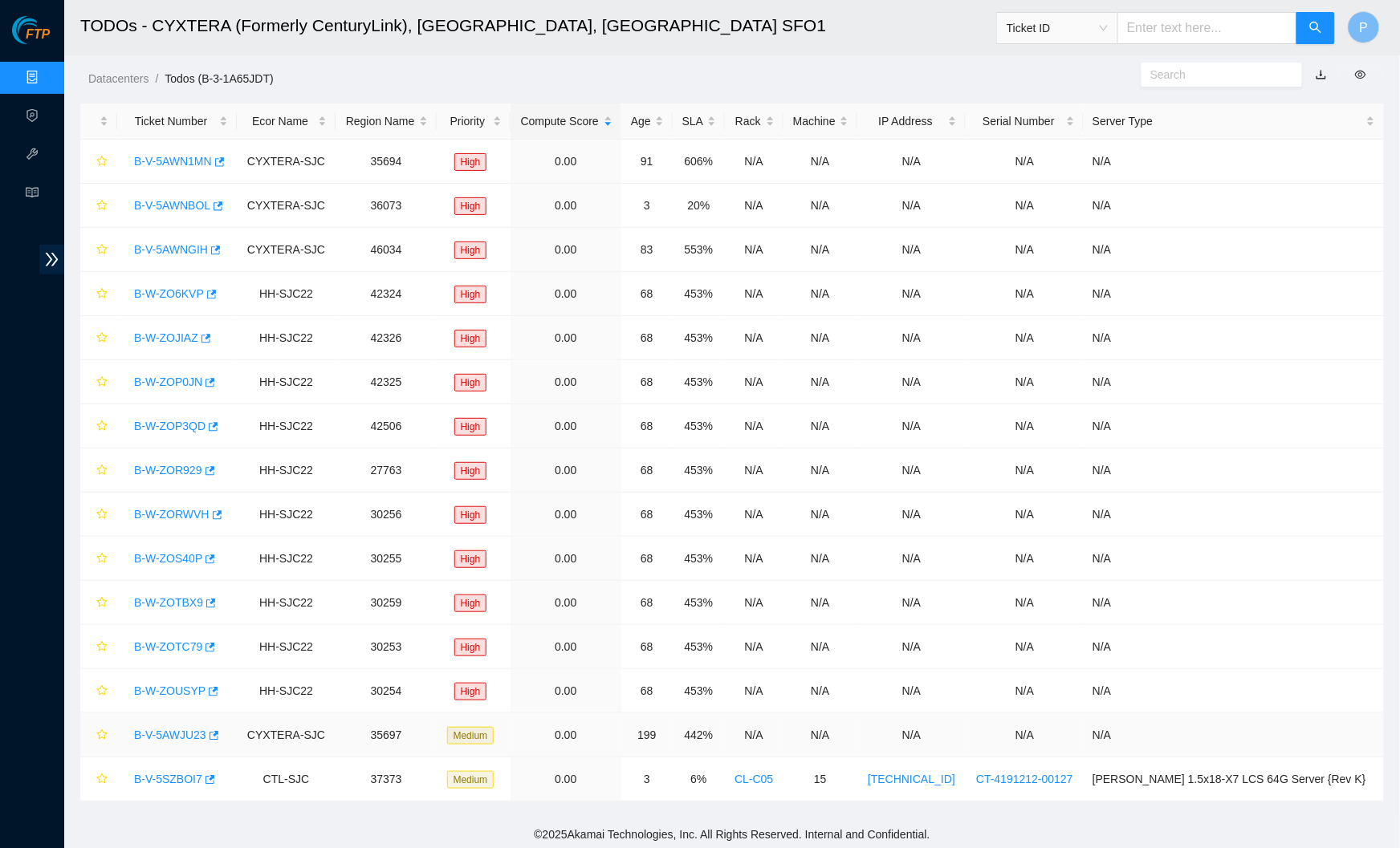
click at [189, 729] on link "B-V-5AWJU23" at bounding box center [170, 735] width 72 height 13
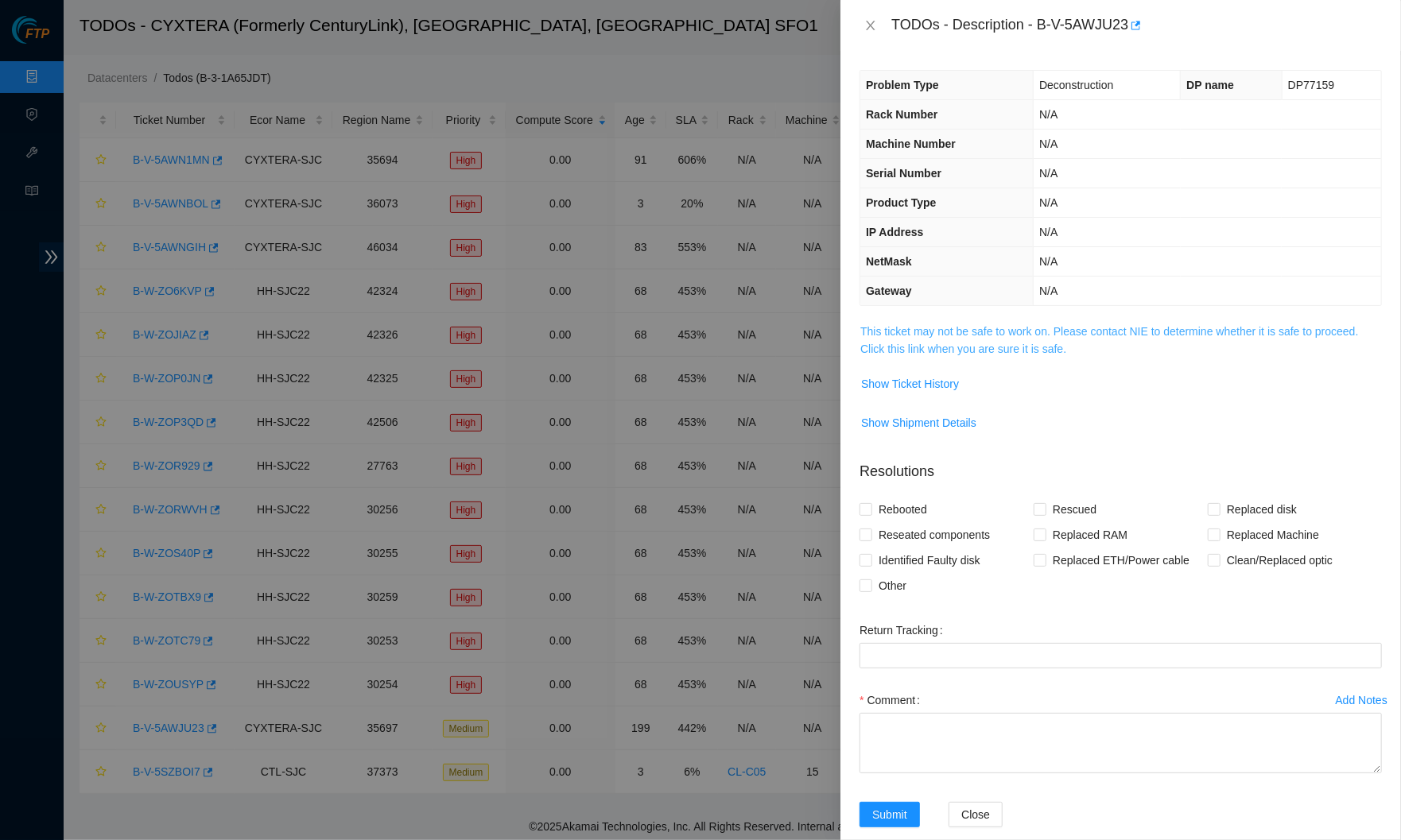
click at [963, 332] on link "This ticket may not be safe to work on. Please contact NIE to determine whether…" at bounding box center [1109, 340] width 498 height 30
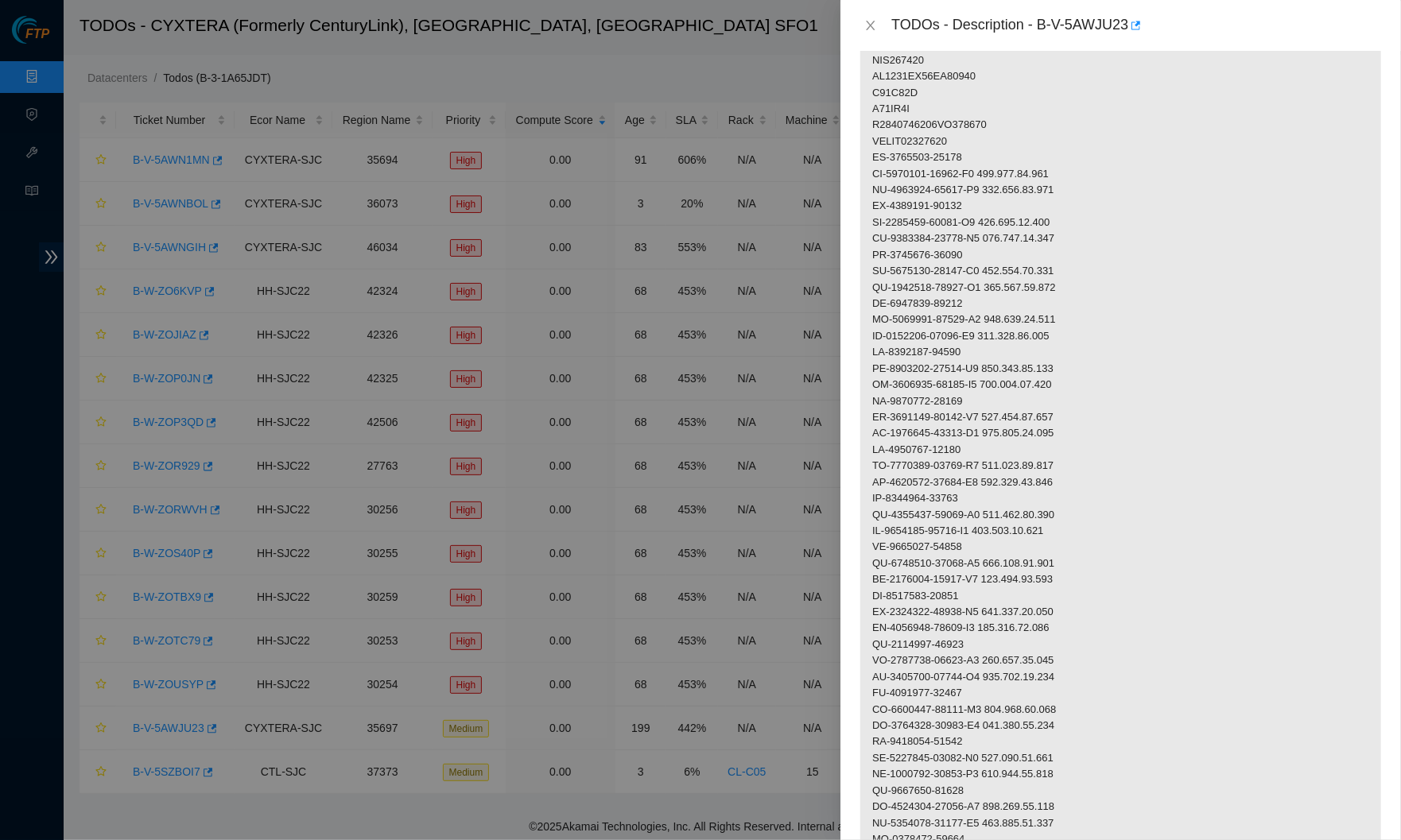
scroll to position [0, 0]
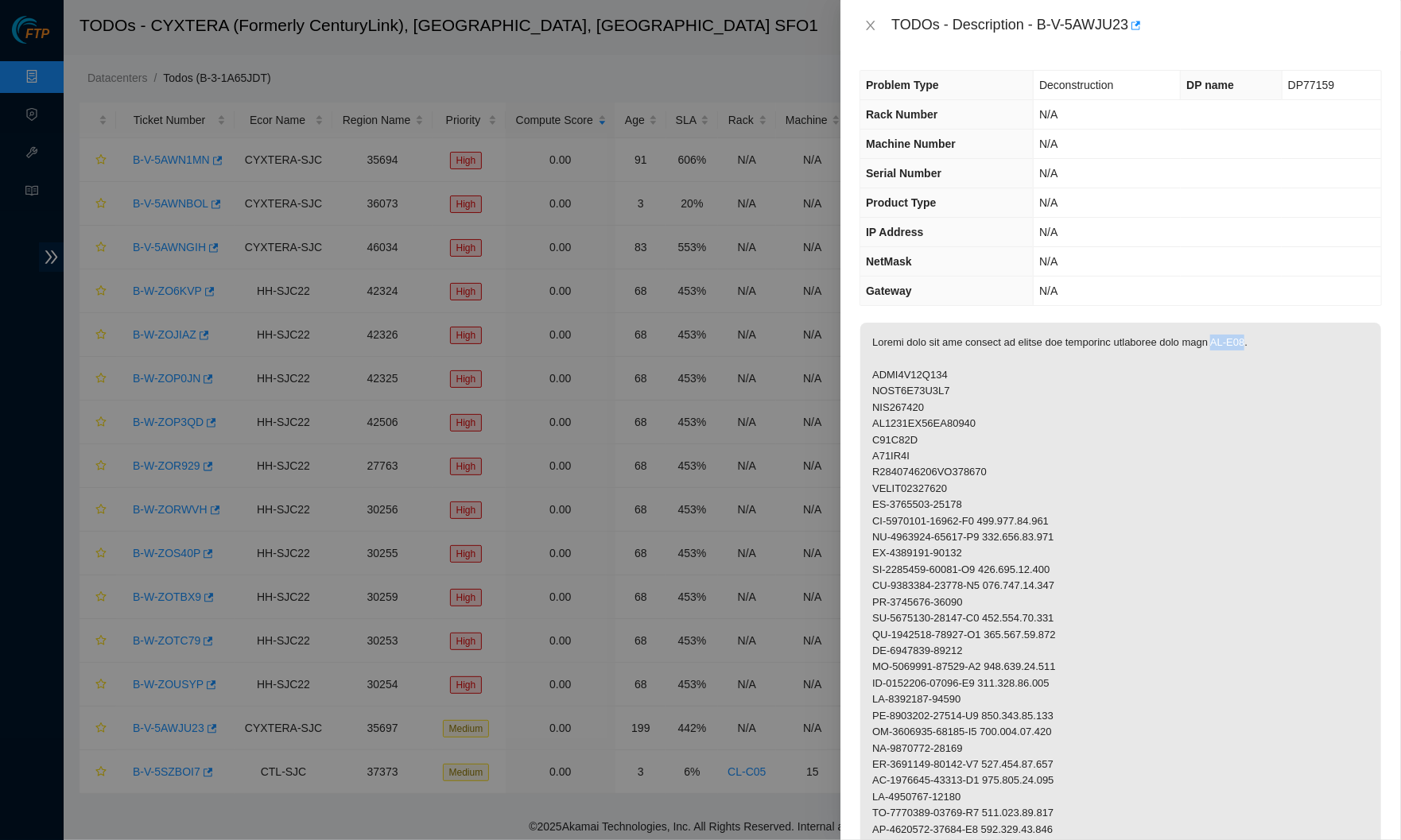
drag, startPoint x: 1229, startPoint y: 339, endPoint x: 1263, endPoint y: 338, distance: 34.0
copy p "CL-V05"
click at [869, 24] on icon "close" at bounding box center [870, 25] width 12 height 12
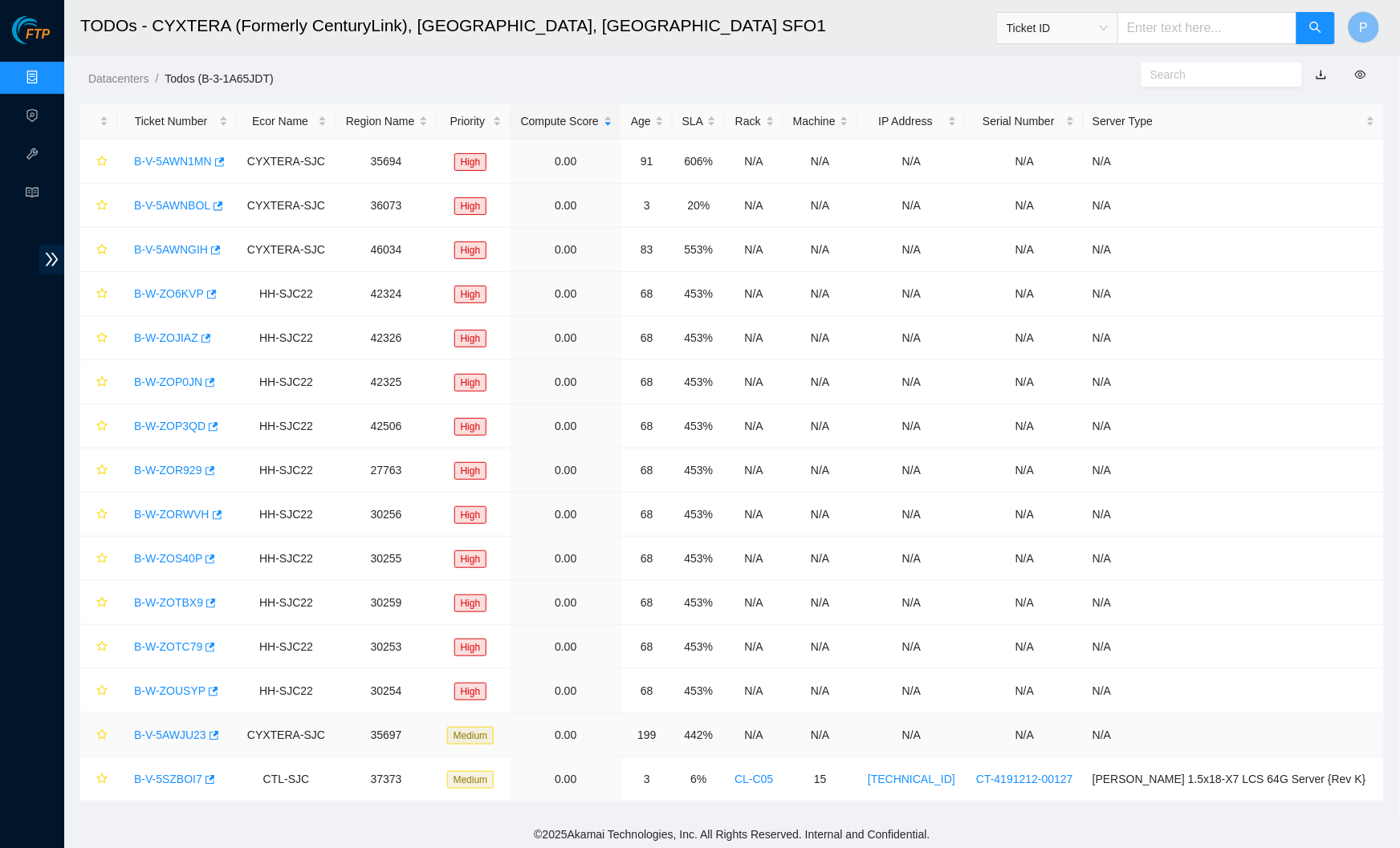
click at [179, 739] on div "B-V-5AWJU23" at bounding box center [176, 735] width 102 height 26
click at [180, 731] on link "B-V-5AWJU23" at bounding box center [170, 735] width 72 height 13
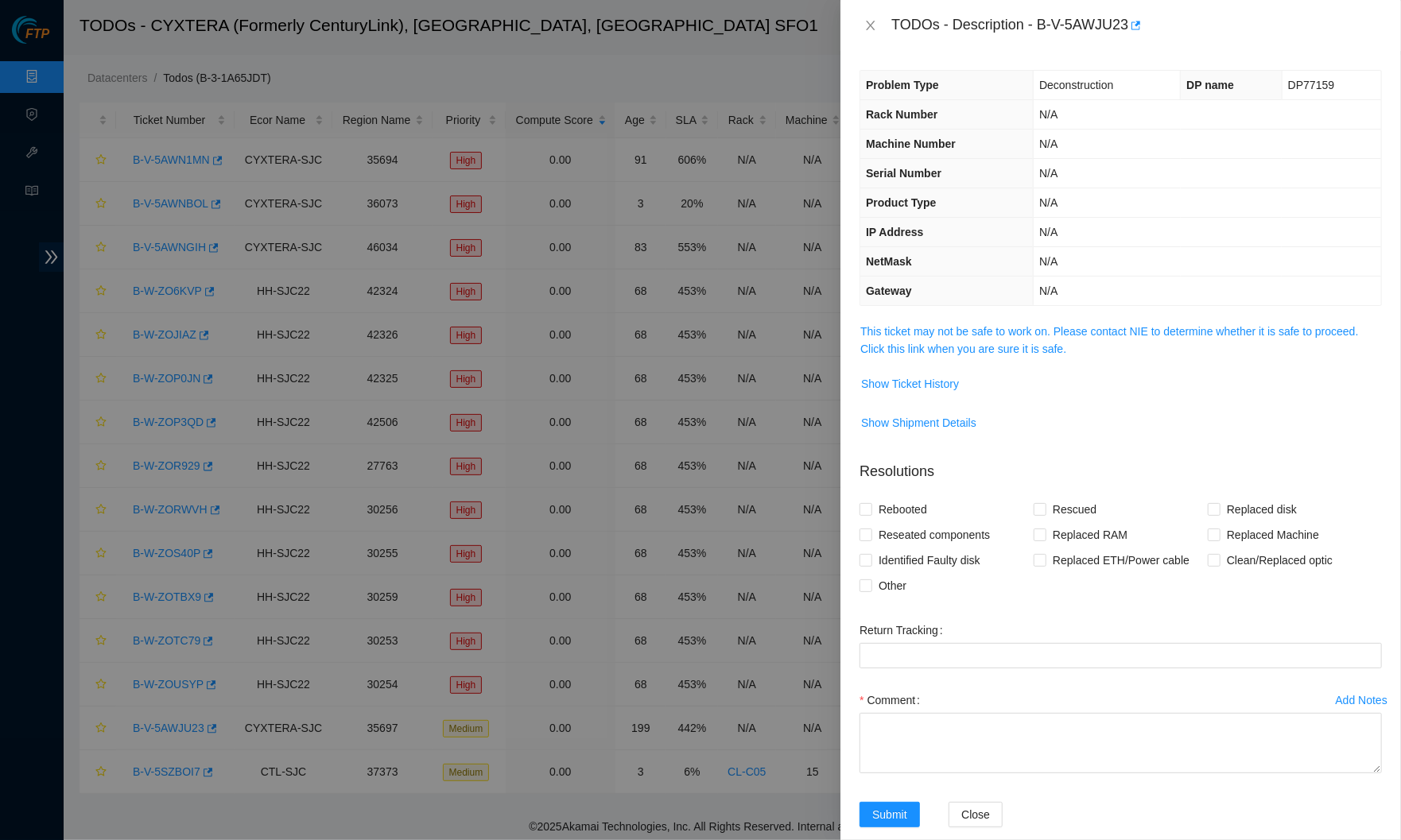
click at [1110, 334] on span "This ticket may not be safe to work on. Please contact NIE to determine whether…" at bounding box center [1121, 340] width 521 height 35
click at [1027, 351] on span "This ticket may not be safe to work on. Please contact NIE to determine whether…" at bounding box center [1121, 340] width 521 height 35
click at [1029, 345] on link "This ticket may not be safe to work on. Please contact NIE to determine whether…" at bounding box center [1109, 340] width 498 height 30
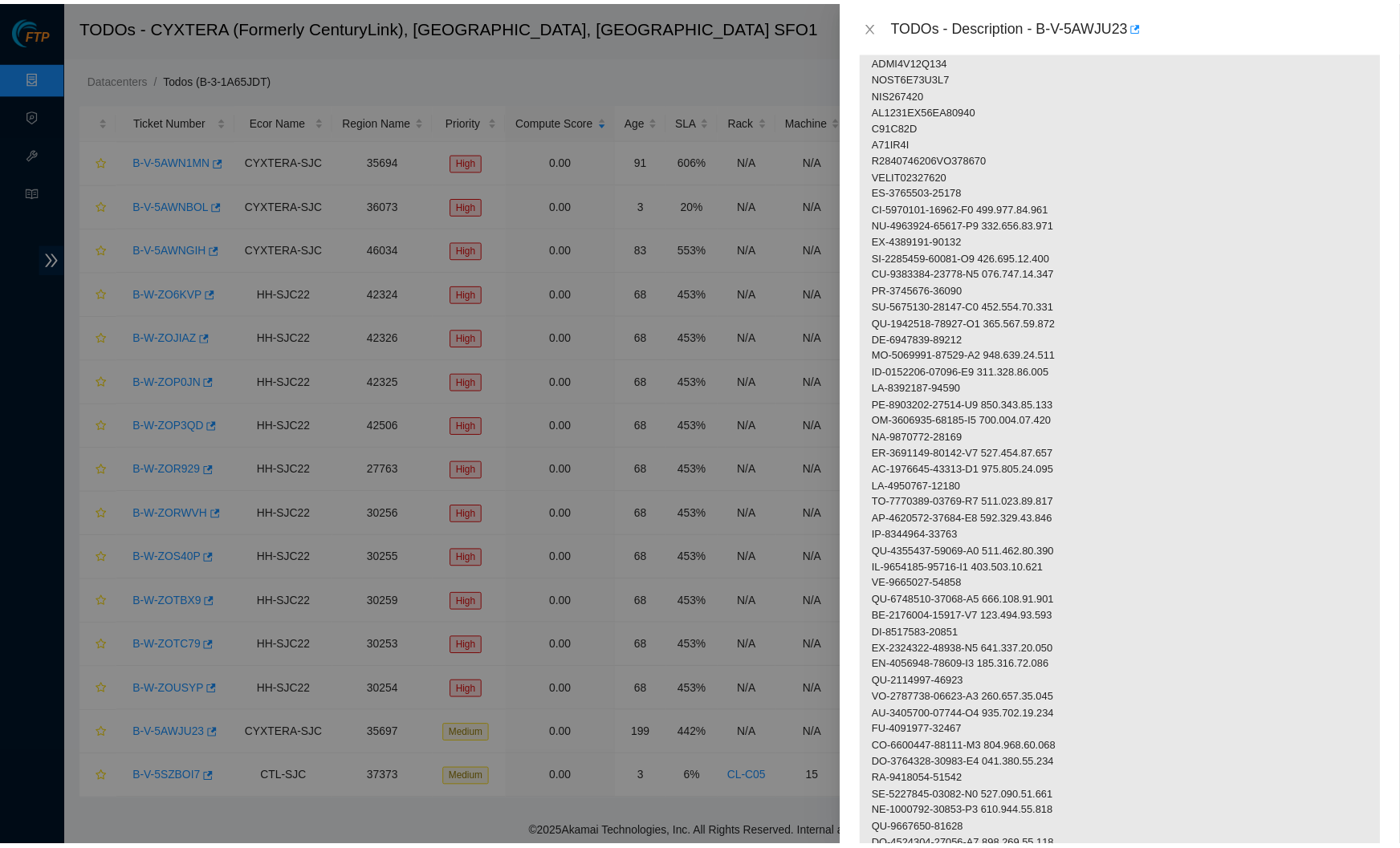
scroll to position [239, 0]
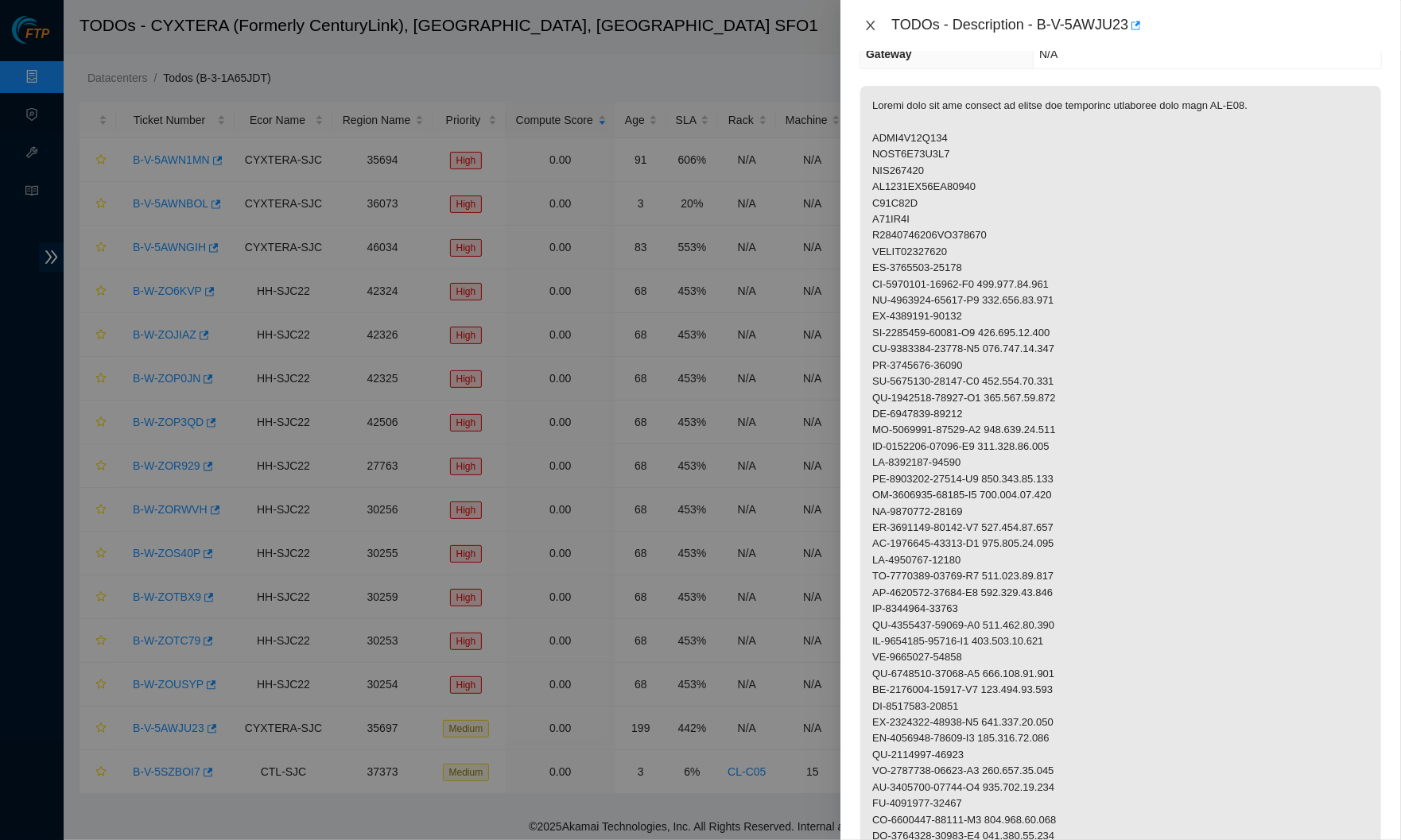
click at [866, 27] on icon "close" at bounding box center [870, 25] width 12 height 12
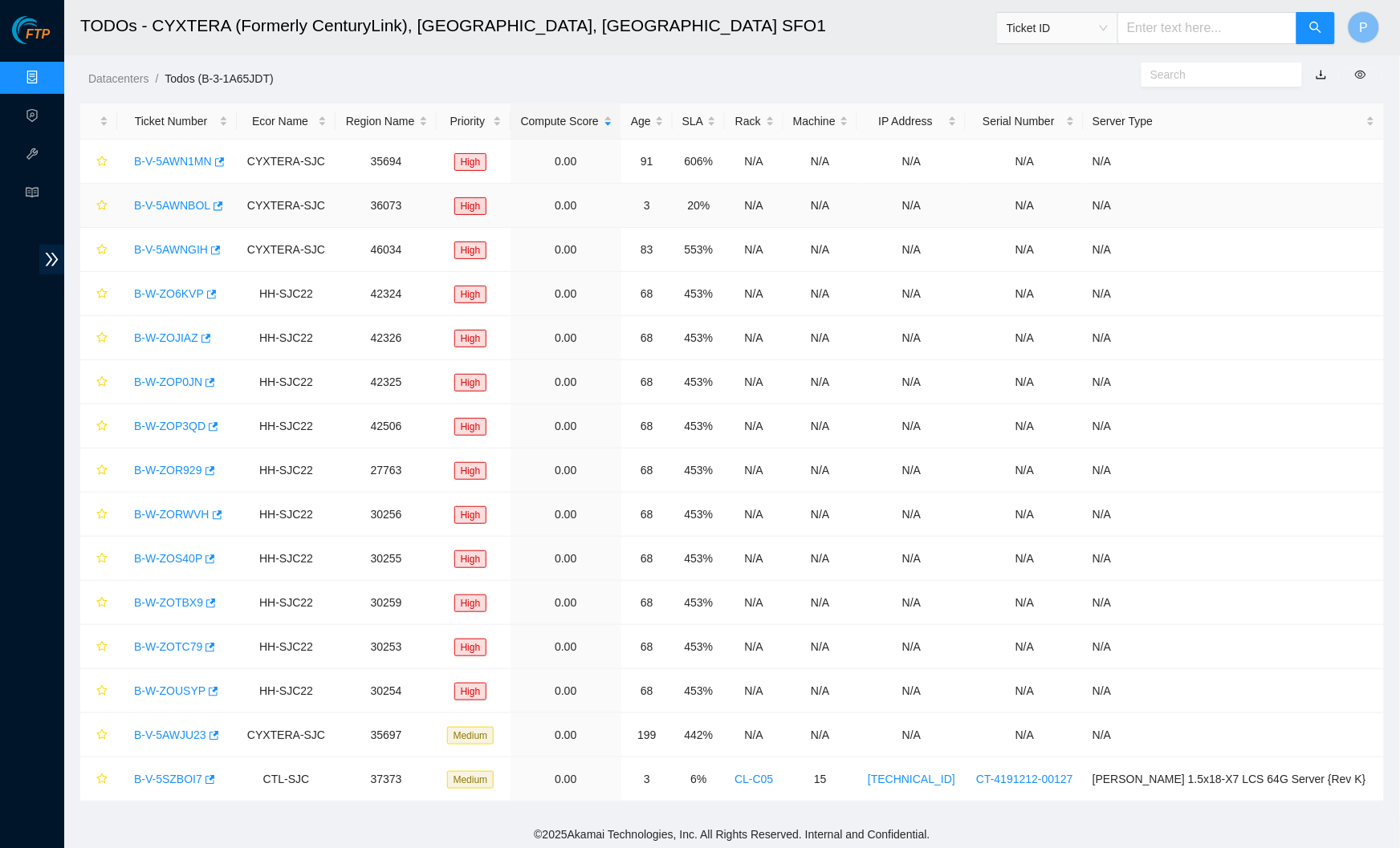
click at [173, 199] on link "B-V-5AWNBOL" at bounding box center [172, 205] width 76 height 13
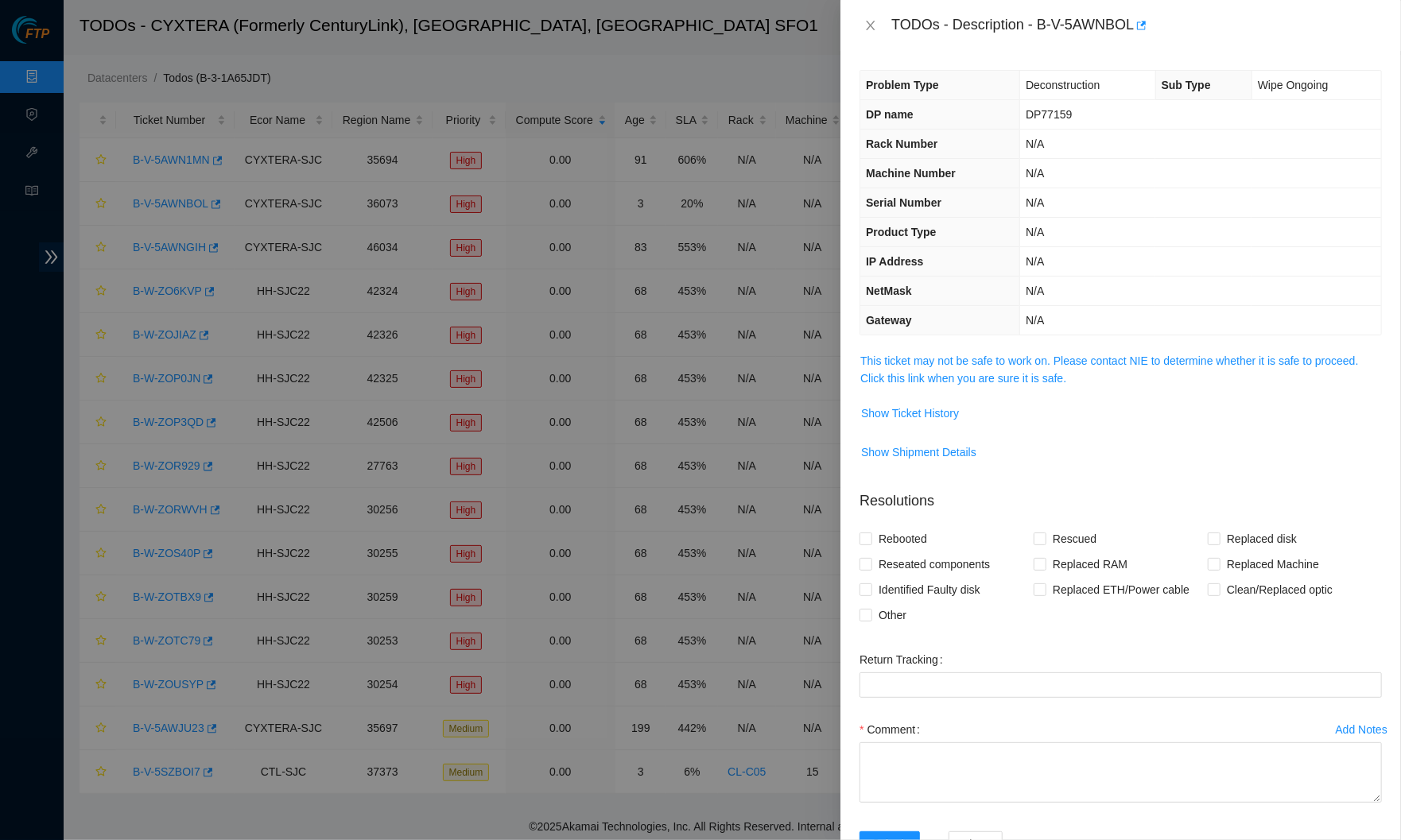
click at [916, 345] on div "Problem Type Deconstruction Sub Type Wipe Ongoing DP name DP77159 Rack Number N…" at bounding box center [1121, 445] width 561 height 789
click at [916, 354] on link "This ticket may not be safe to work on. Please contact NIE to determine whether…" at bounding box center [1109, 369] width 498 height 30
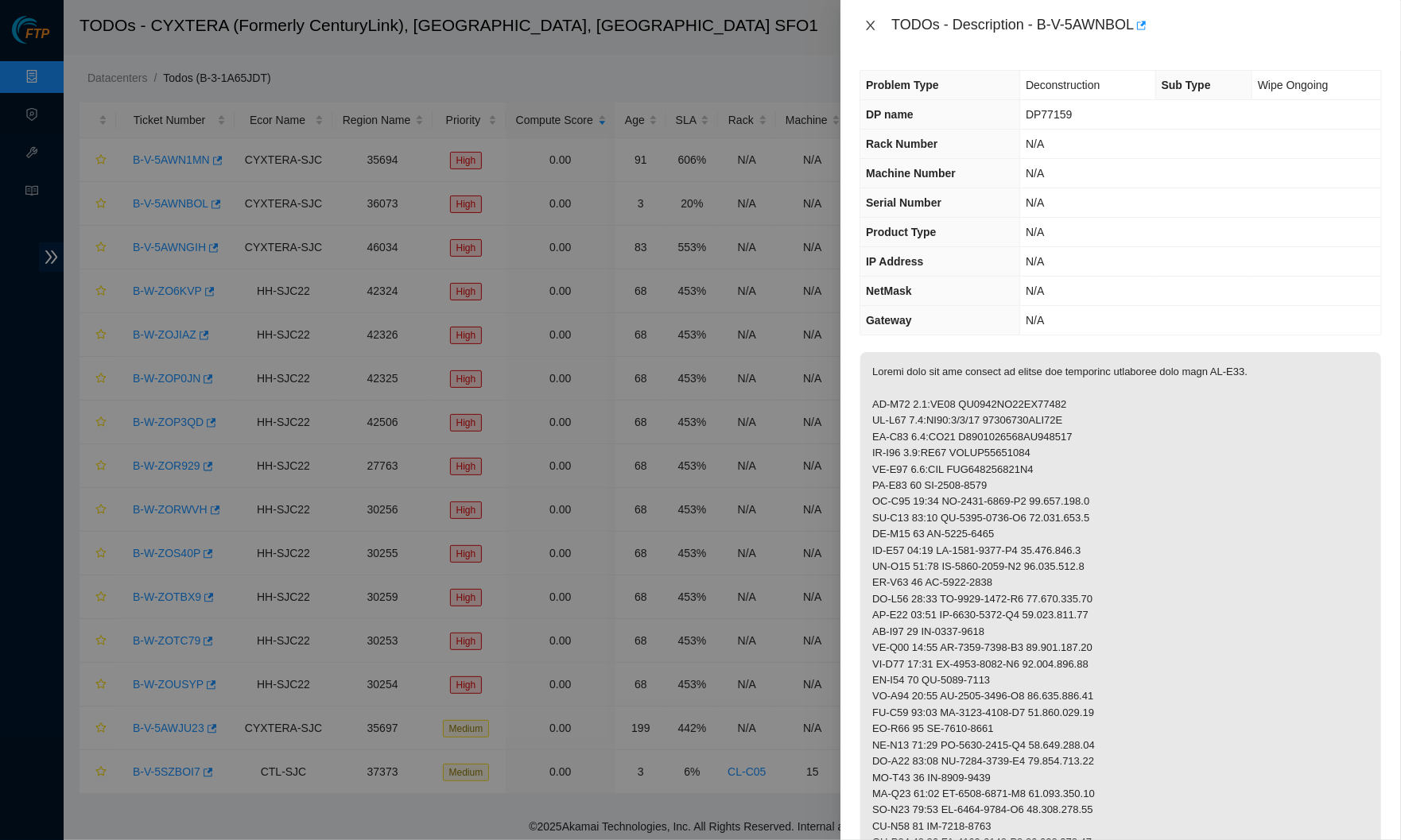
click at [872, 24] on icon "close" at bounding box center [870, 25] width 12 height 12
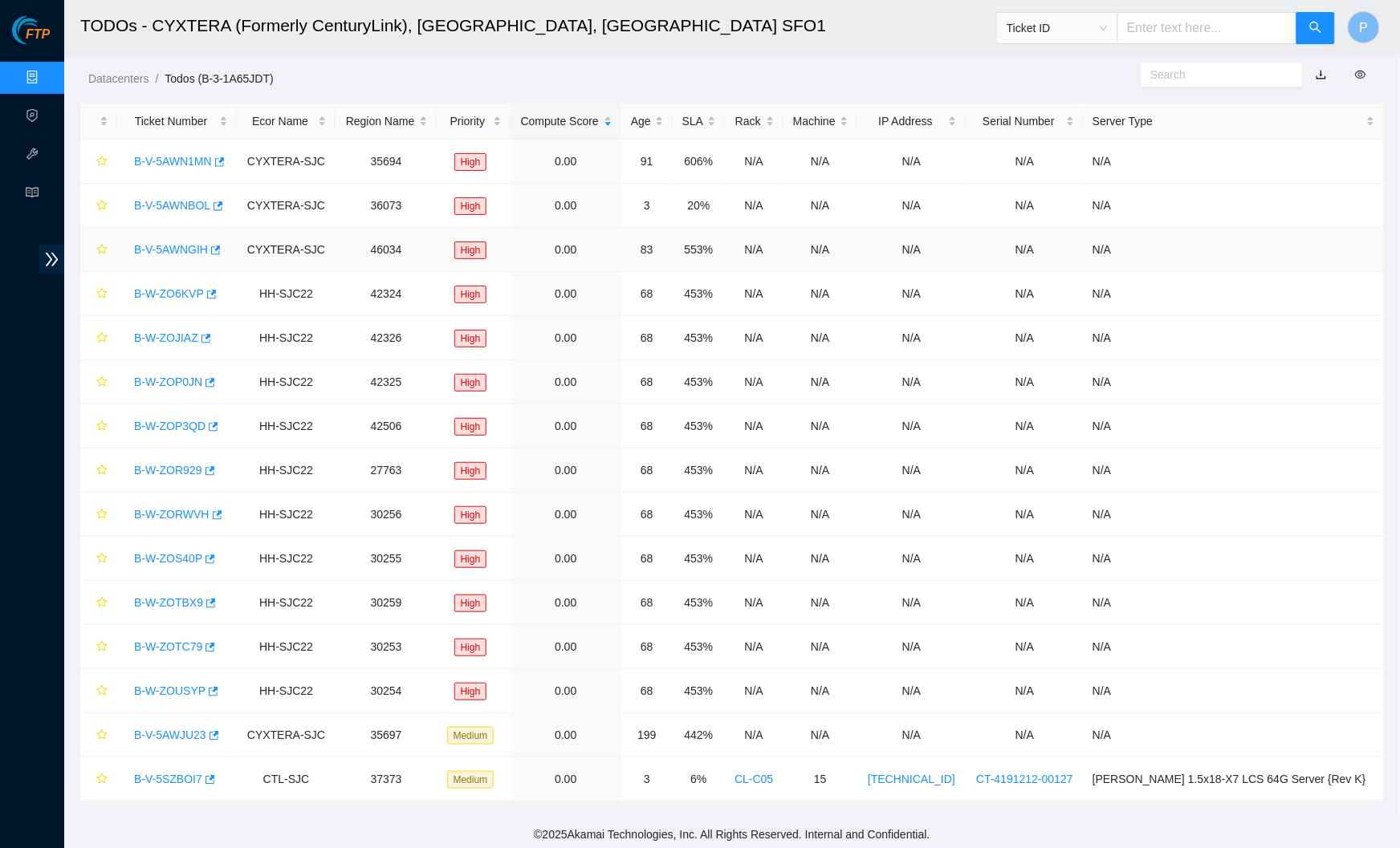
click at [193, 238] on div "B-V-5AWNGIH" at bounding box center [176, 249] width 102 height 26
click at [191, 243] on link "B-V-5AWNGIH" at bounding box center [171, 249] width 74 height 13
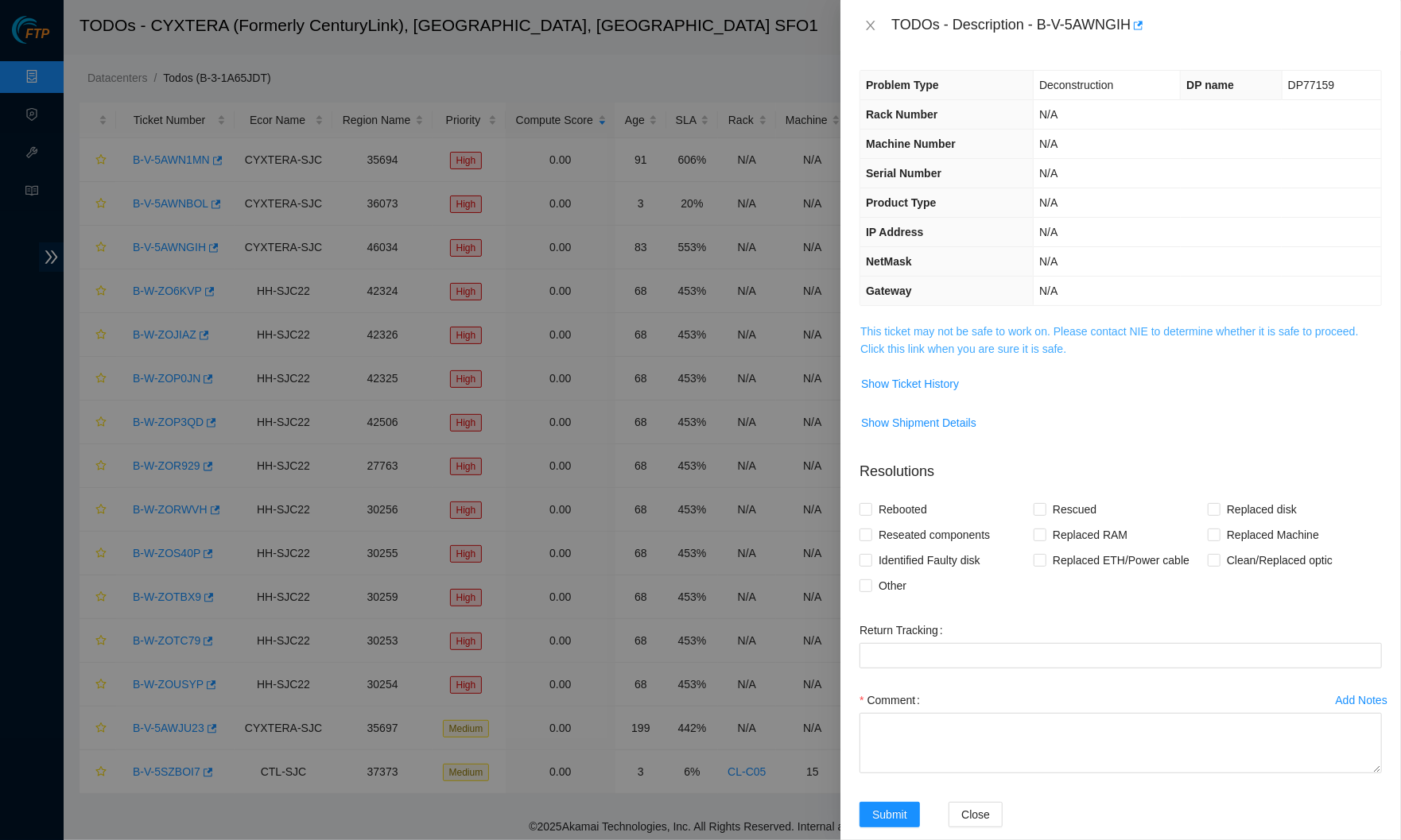
click at [900, 342] on link "This ticket may not be safe to work on. Please contact NIE to determine whether…" at bounding box center [1109, 340] width 498 height 30
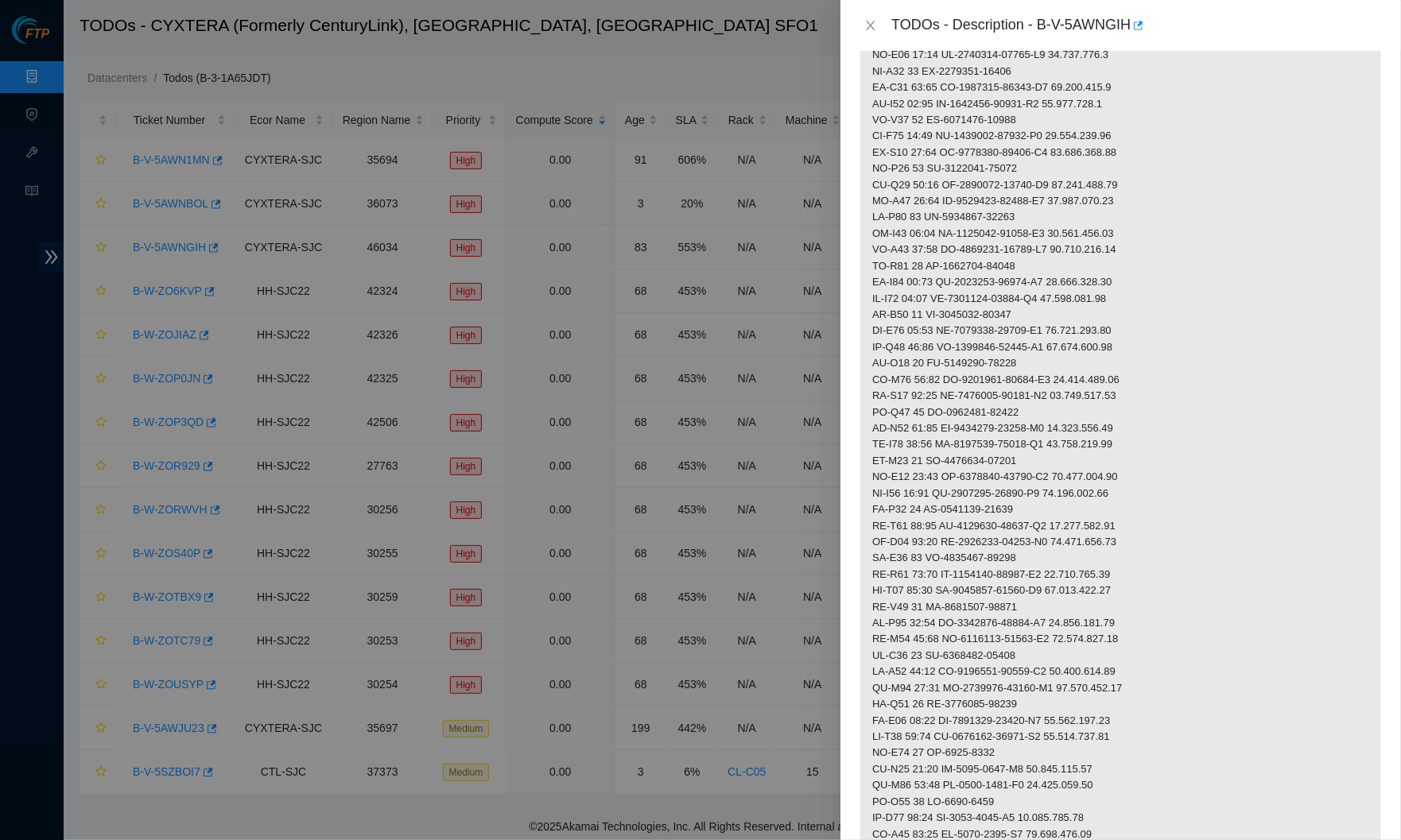
scroll to position [359, 0]
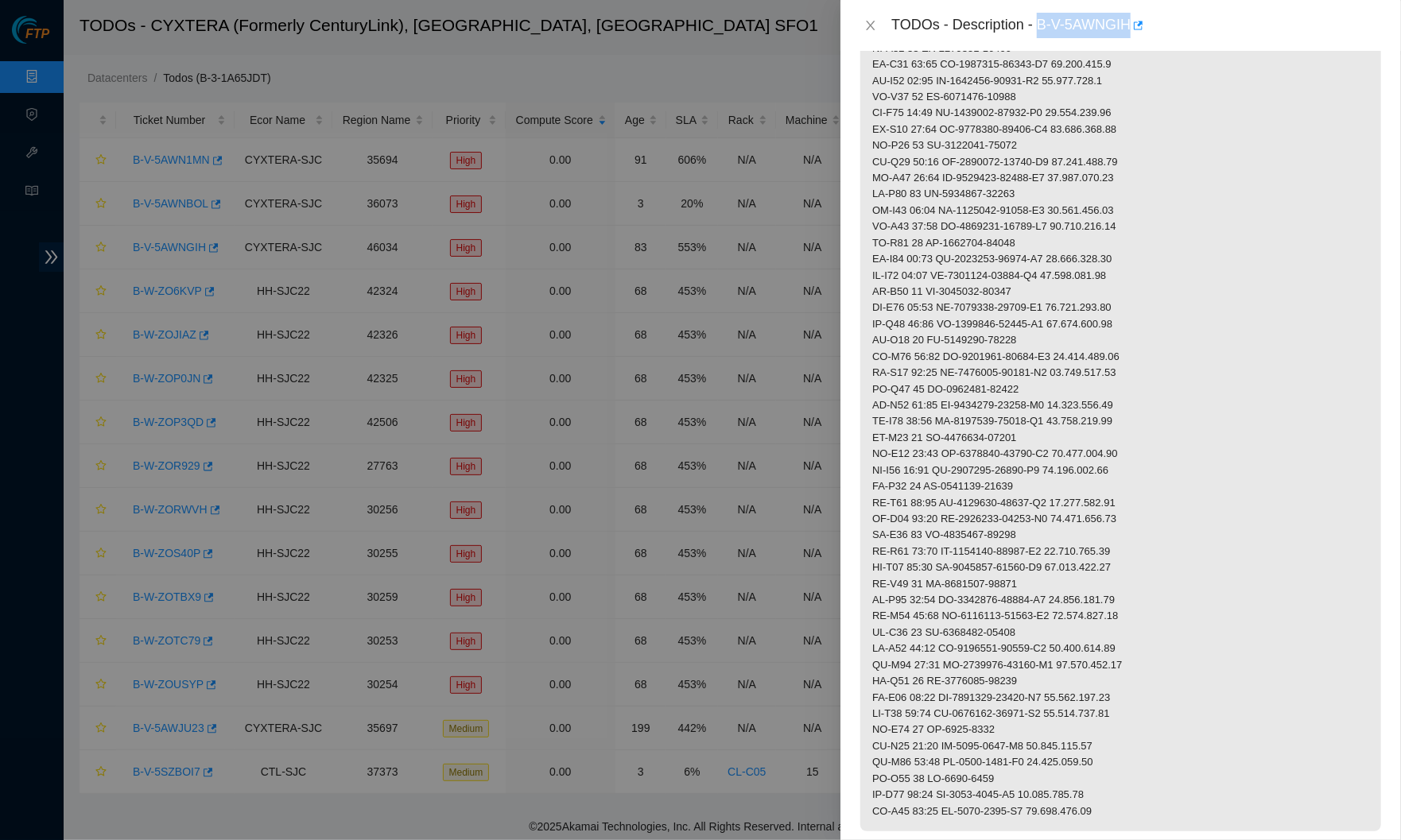
drag, startPoint x: 1047, startPoint y: 22, endPoint x: 1139, endPoint y: 20, distance: 92.0
click at [1139, 20] on div "TODOs - Description - B-V-5AWNGIH" at bounding box center [1137, 25] width 491 height 26
copy div "B-V-5AWNGIH"
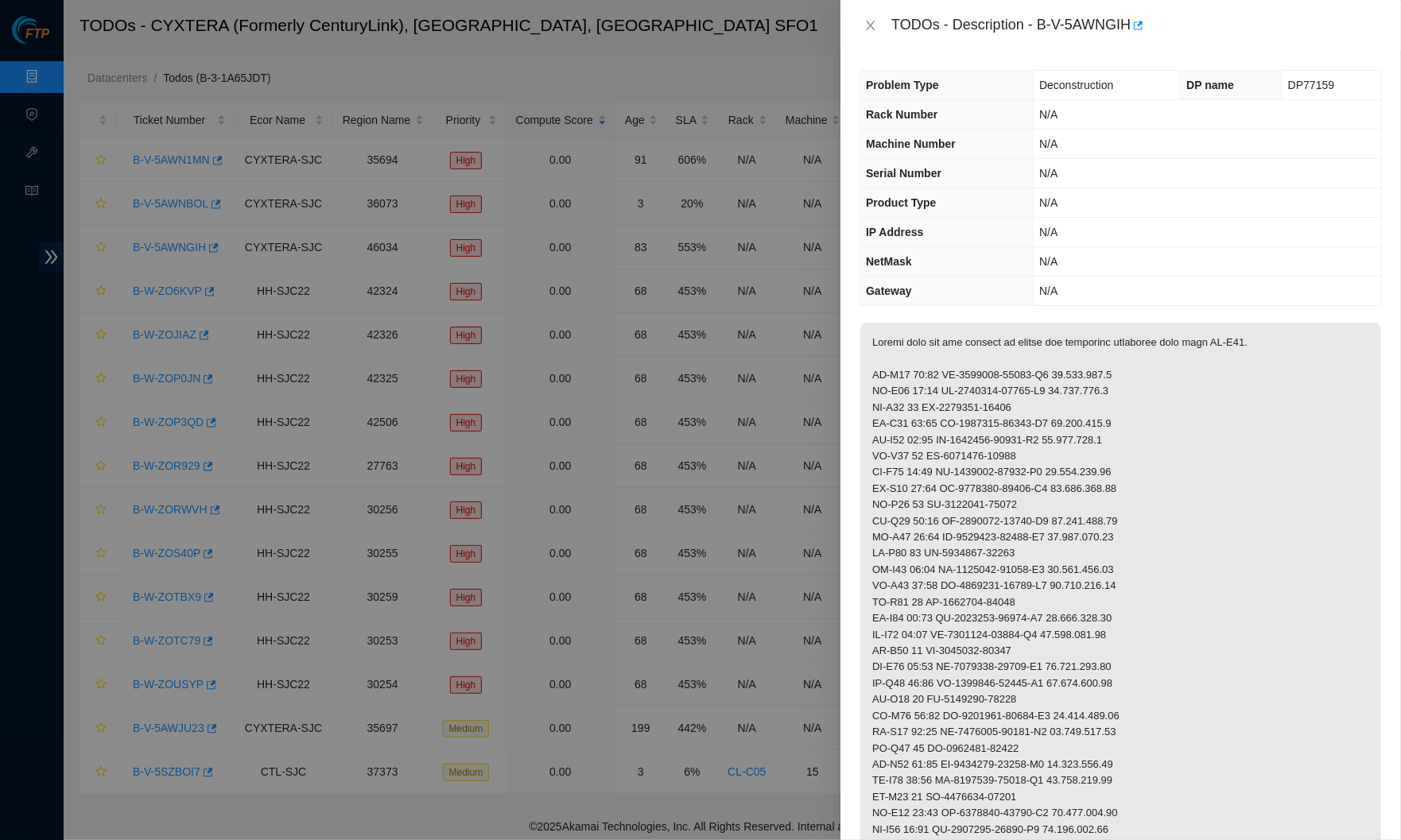
click at [992, 91] on th "Problem Type" at bounding box center [947, 85] width 173 height 29
click at [871, 26] on icon "close" at bounding box center [870, 25] width 12 height 12
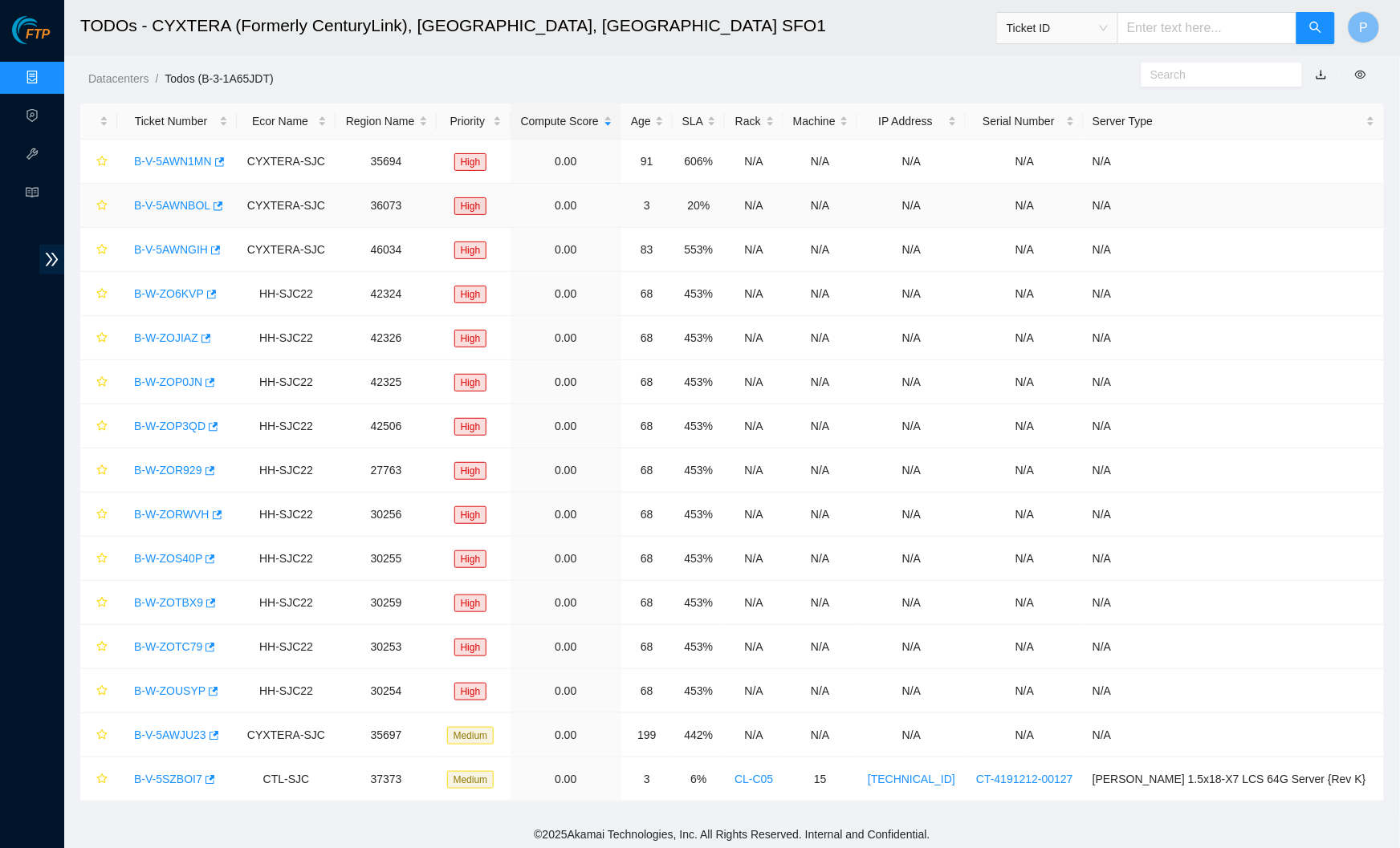
click at [183, 207] on link "B-V-5AWNBOL" at bounding box center [172, 205] width 76 height 13
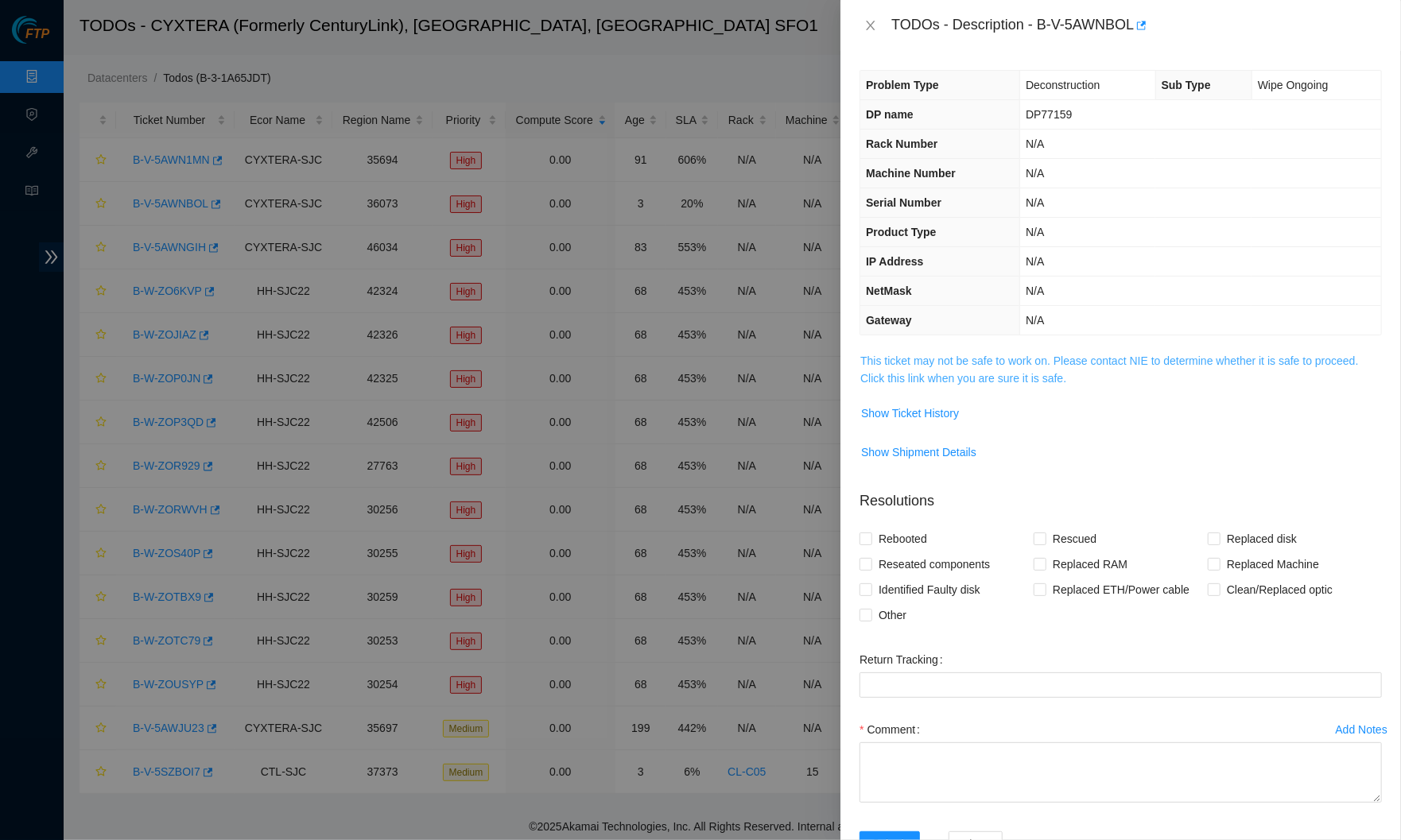
click at [909, 368] on link "This ticket may not be safe to work on. Please contact NIE to determine whether…" at bounding box center [1109, 369] width 498 height 30
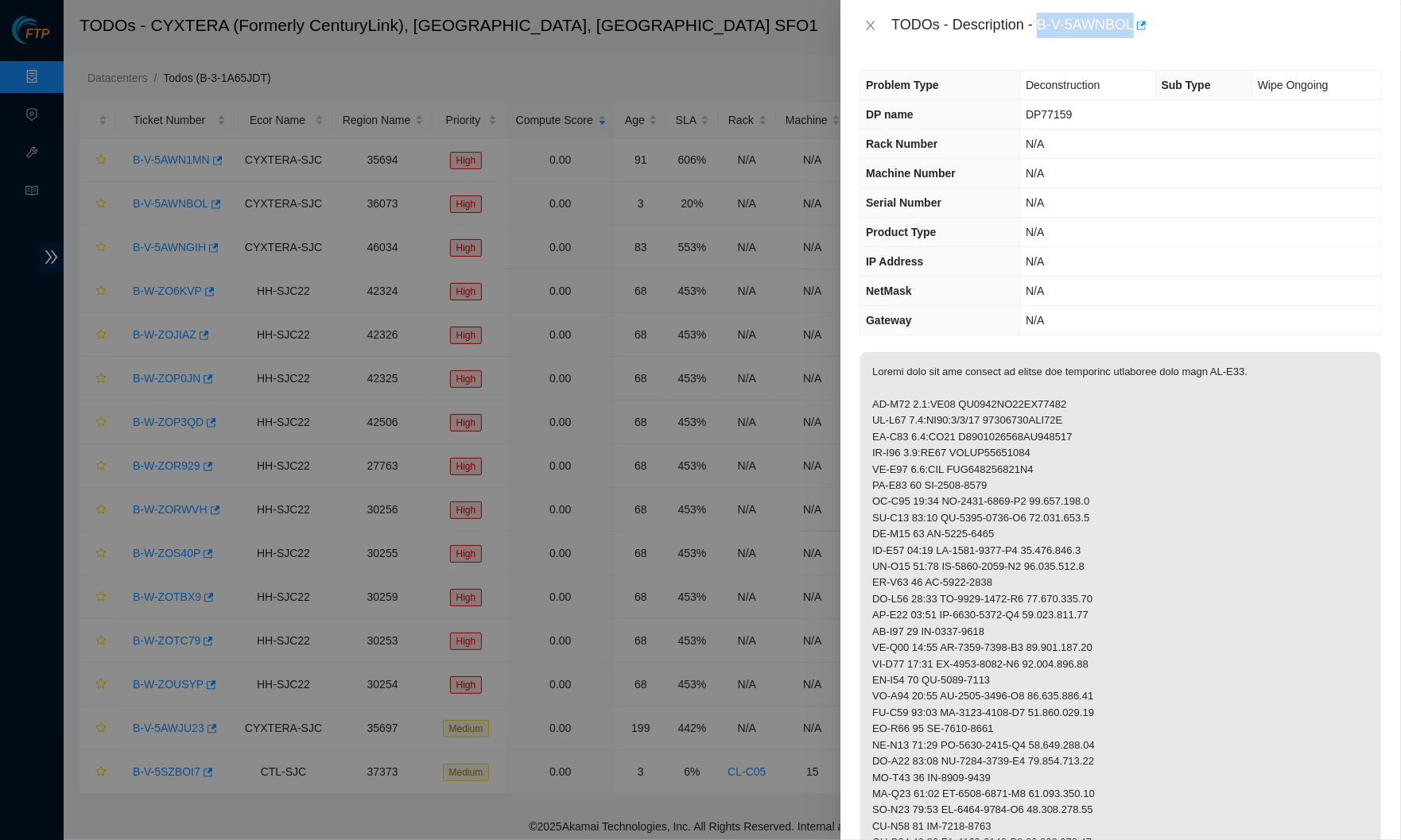
drag, startPoint x: 1046, startPoint y: 22, endPoint x: 1144, endPoint y: 22, distance: 98.0
click at [1144, 22] on div "TODOs - Description - B-V-5AWNBOL" at bounding box center [1137, 25] width 491 height 26
copy div "B-V-5AWNBOL"
click at [878, 19] on button "Close" at bounding box center [870, 26] width 22 height 15
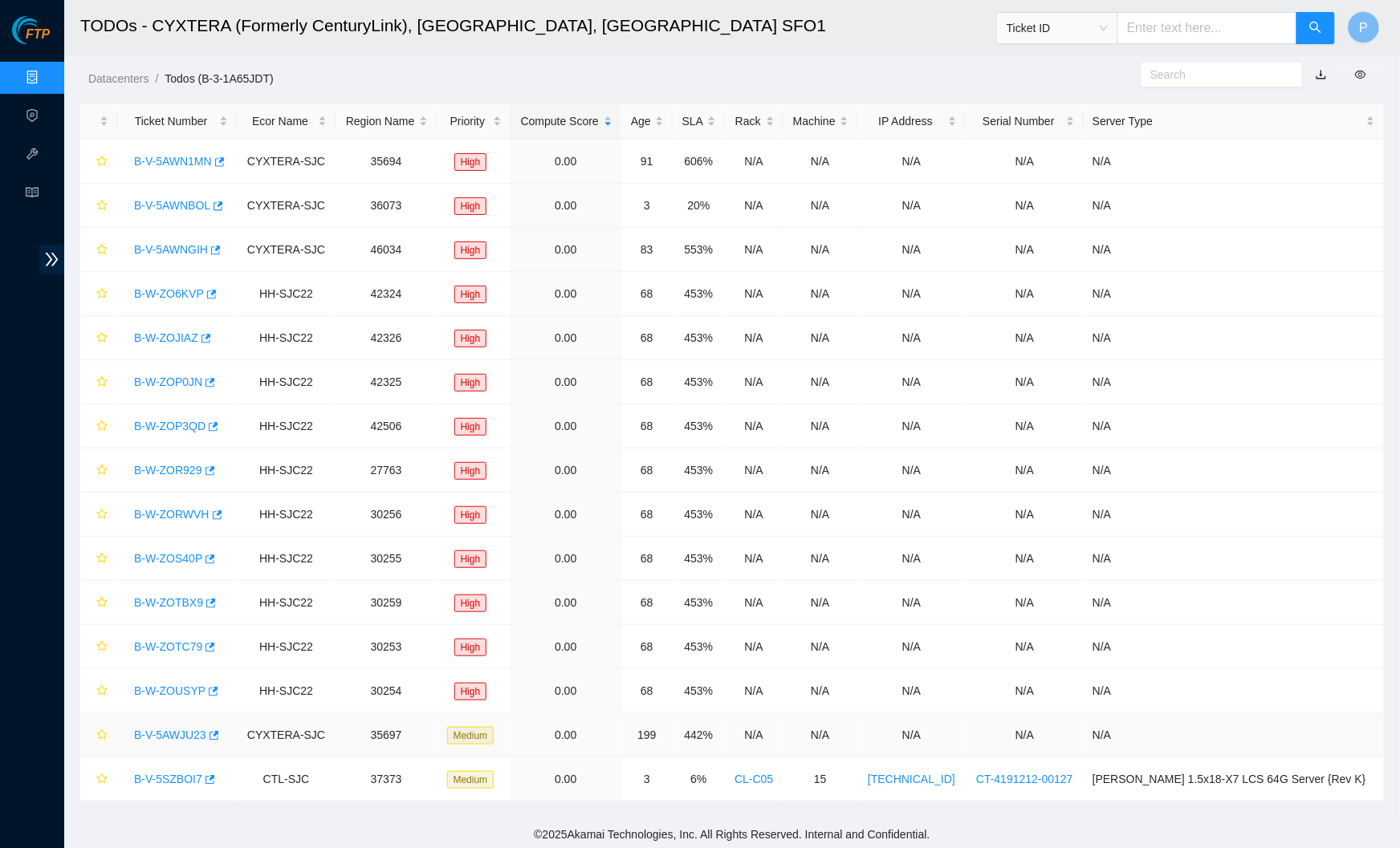
click at [182, 734] on link "B-V-5AWJU23" at bounding box center [170, 735] width 72 height 13
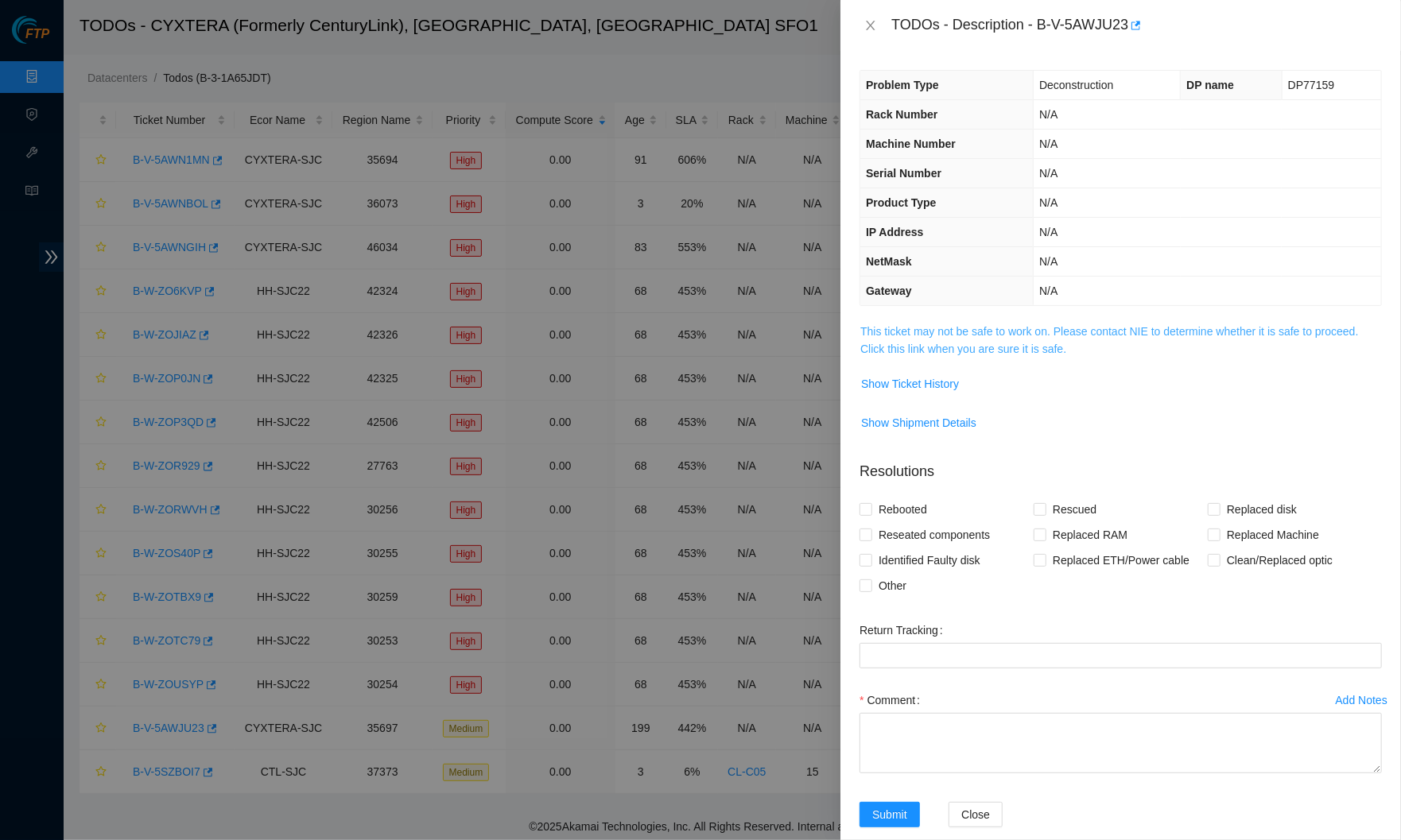
click at [1048, 345] on link "This ticket may not be safe to work on. Please contact NIE to determine whether…" at bounding box center [1109, 340] width 498 height 30
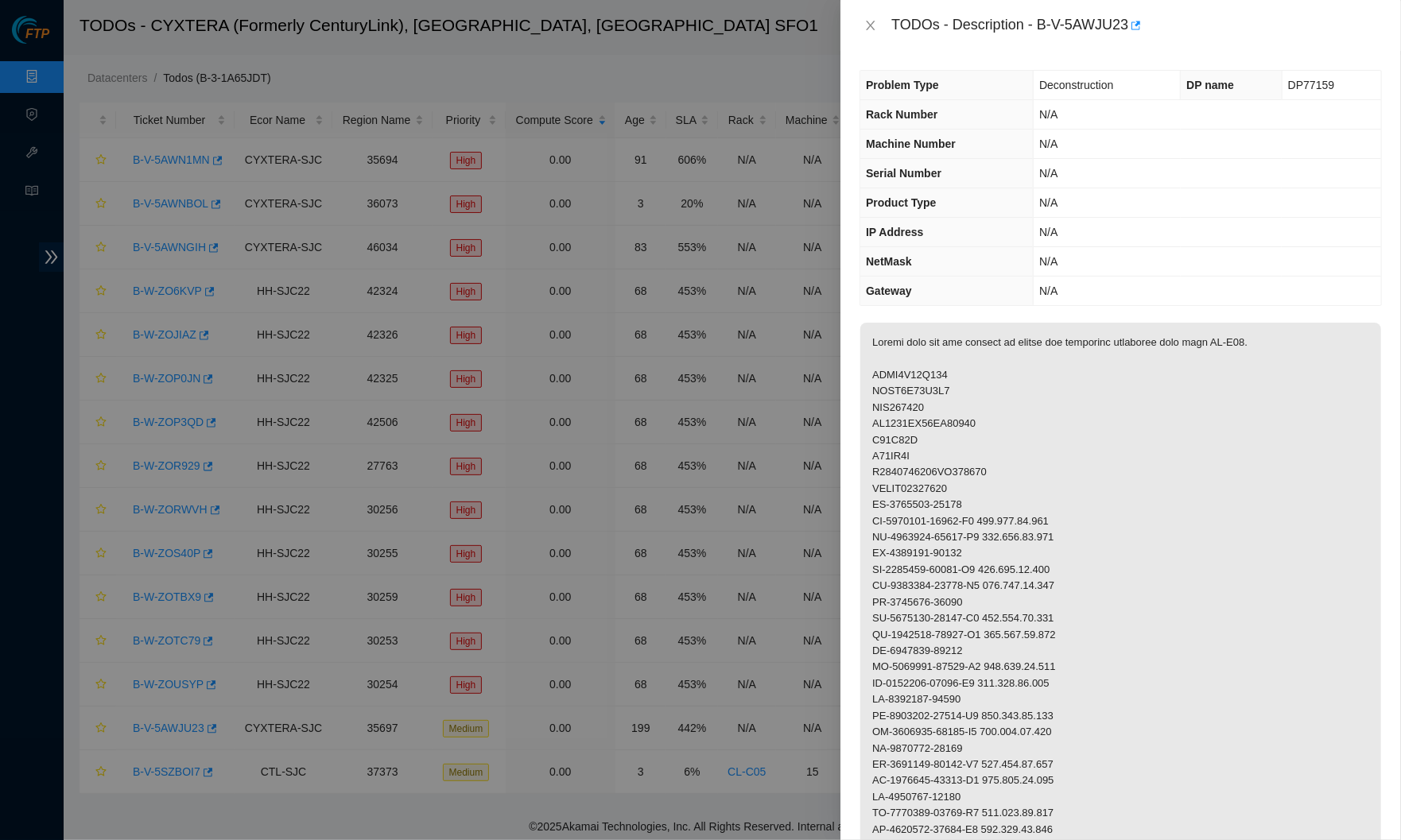
click at [1049, 20] on div "TODOs - Description - B-V-5AWJU23" at bounding box center [1137, 25] width 491 height 26
drag, startPoint x: 1045, startPoint y: 22, endPoint x: 1137, endPoint y: 20, distance: 92.0
click at [1137, 20] on div "TODOs - Description - B-V-5AWJU23" at bounding box center [1137, 25] width 491 height 26
copy div "B-V-5AWJU23"
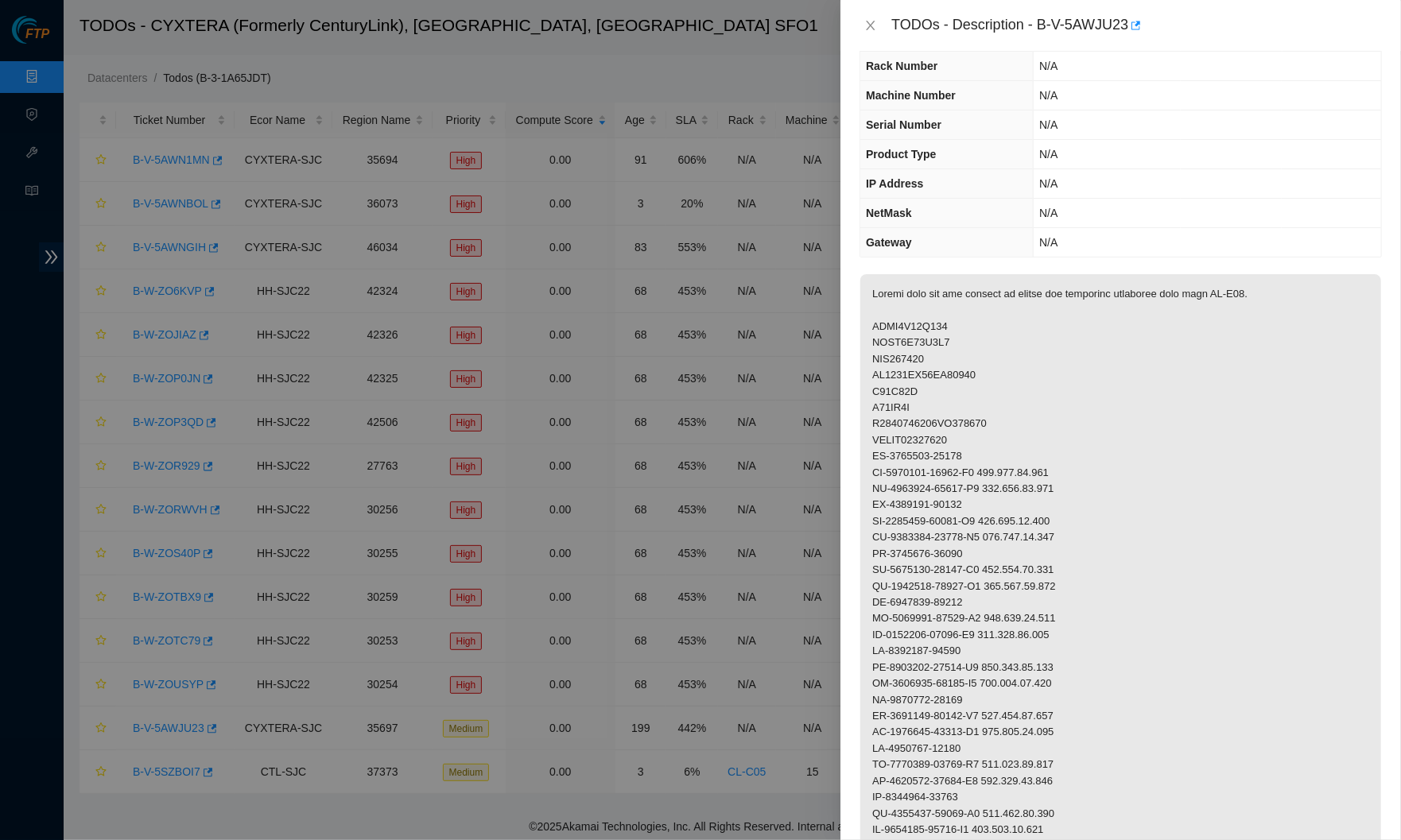
drag, startPoint x: 956, startPoint y: 319, endPoint x: 859, endPoint y: 316, distance: 97.0
copy p "ACCC8E89F416"
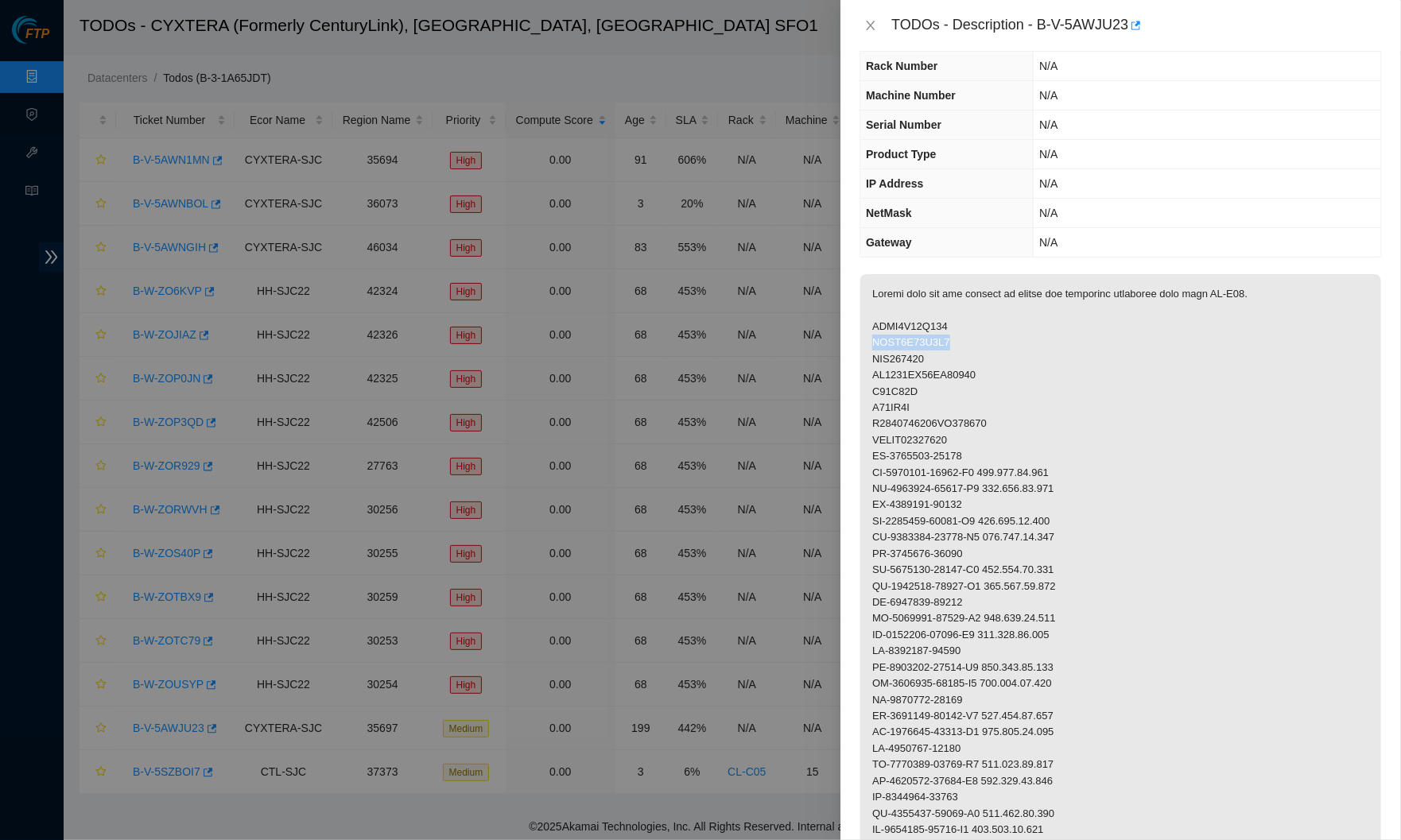
drag, startPoint x: 957, startPoint y: 334, endPoint x: 874, endPoint y: 334, distance: 83.0
copy p "ACCC8E89F4D7"
drag, startPoint x: 935, startPoint y: 355, endPoint x: 867, endPoint y: 352, distance: 68.1
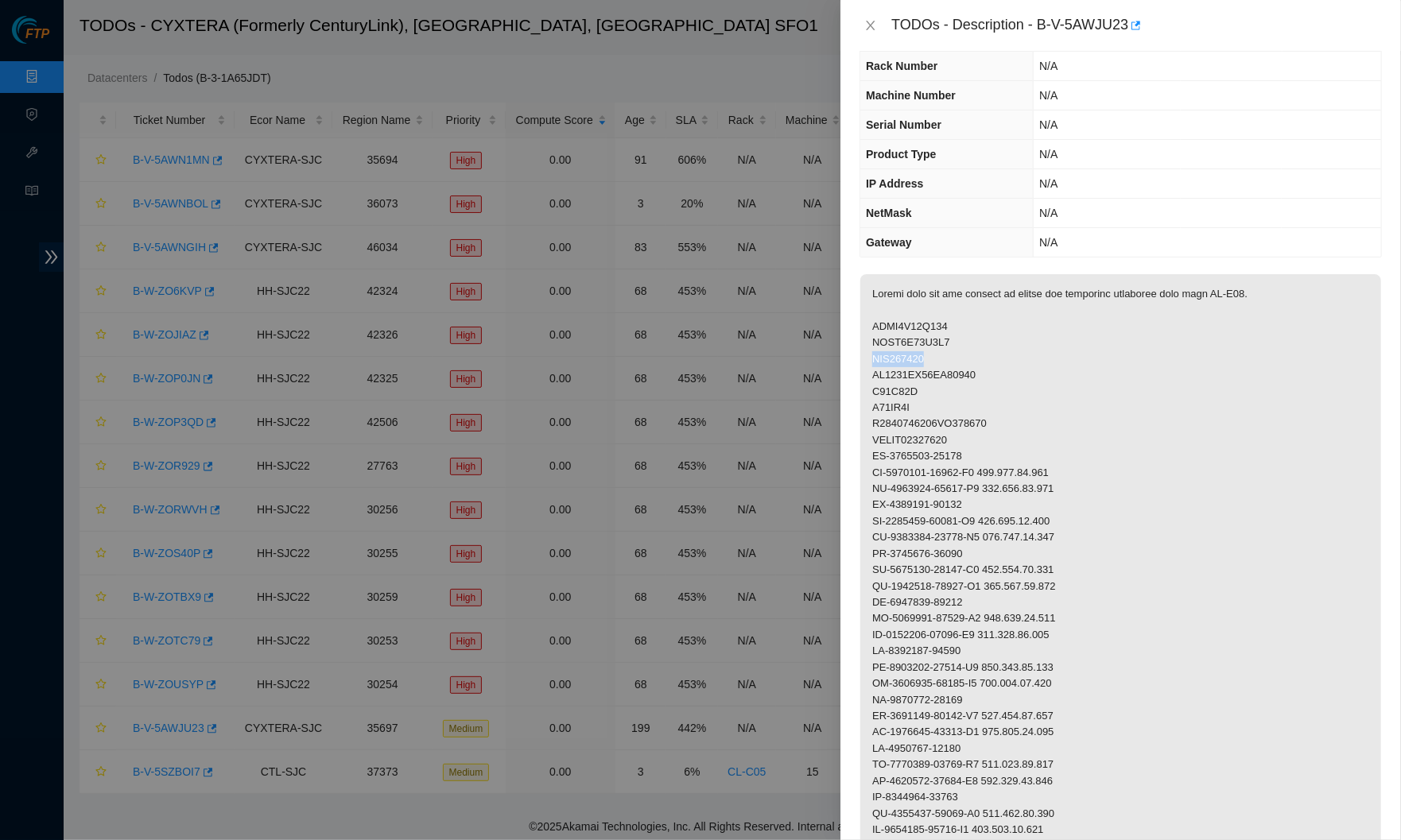
copy p "AKL575226"
drag, startPoint x: 988, startPoint y: 369, endPoint x: 869, endPoint y: 369, distance: 119.0
copy p "AK7448DL18BN00107"
drag, startPoint x: 928, startPoint y: 383, endPoint x: 875, endPoint y: 383, distance: 53.0
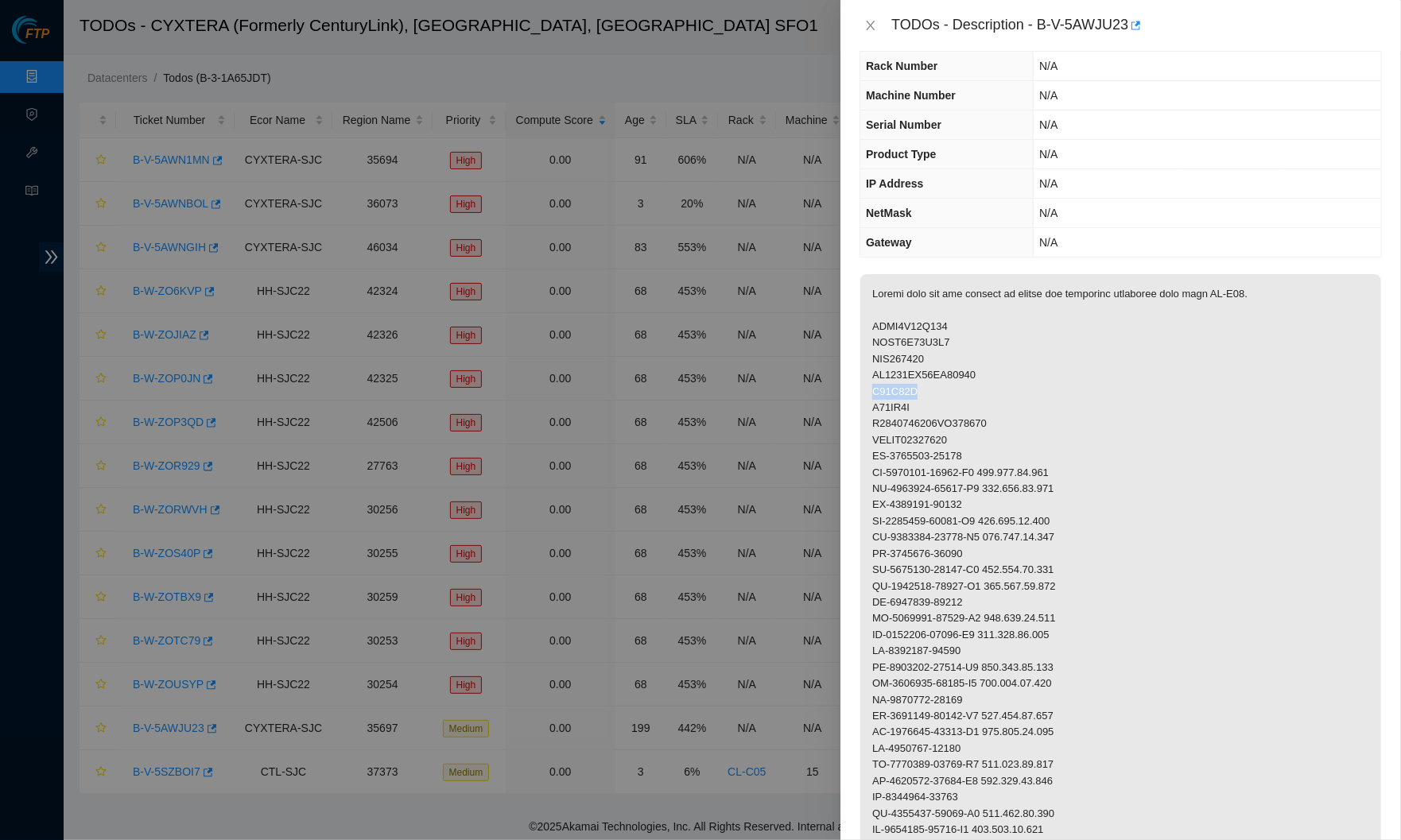
copy p "U16A15B"
drag, startPoint x: 923, startPoint y: 400, endPoint x: 870, endPoint y: 400, distance: 53.0
copy p "U18AF5Z"
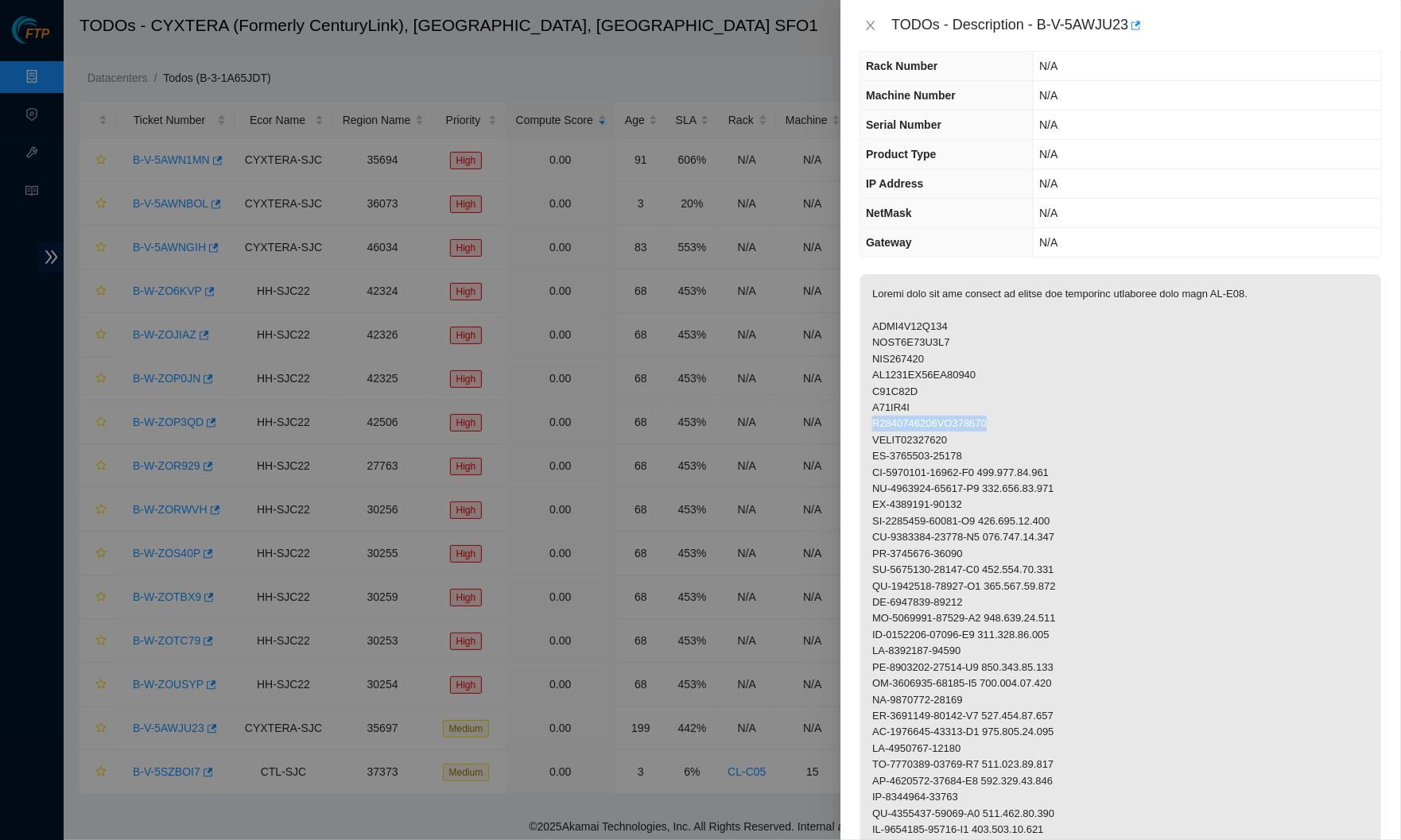
drag, startPoint x: 1004, startPoint y: 413, endPoint x: 872, endPoint y: 414, distance: 132.0
drag, startPoint x: 967, startPoint y: 433, endPoint x: 874, endPoint y: 433, distance: 93.0
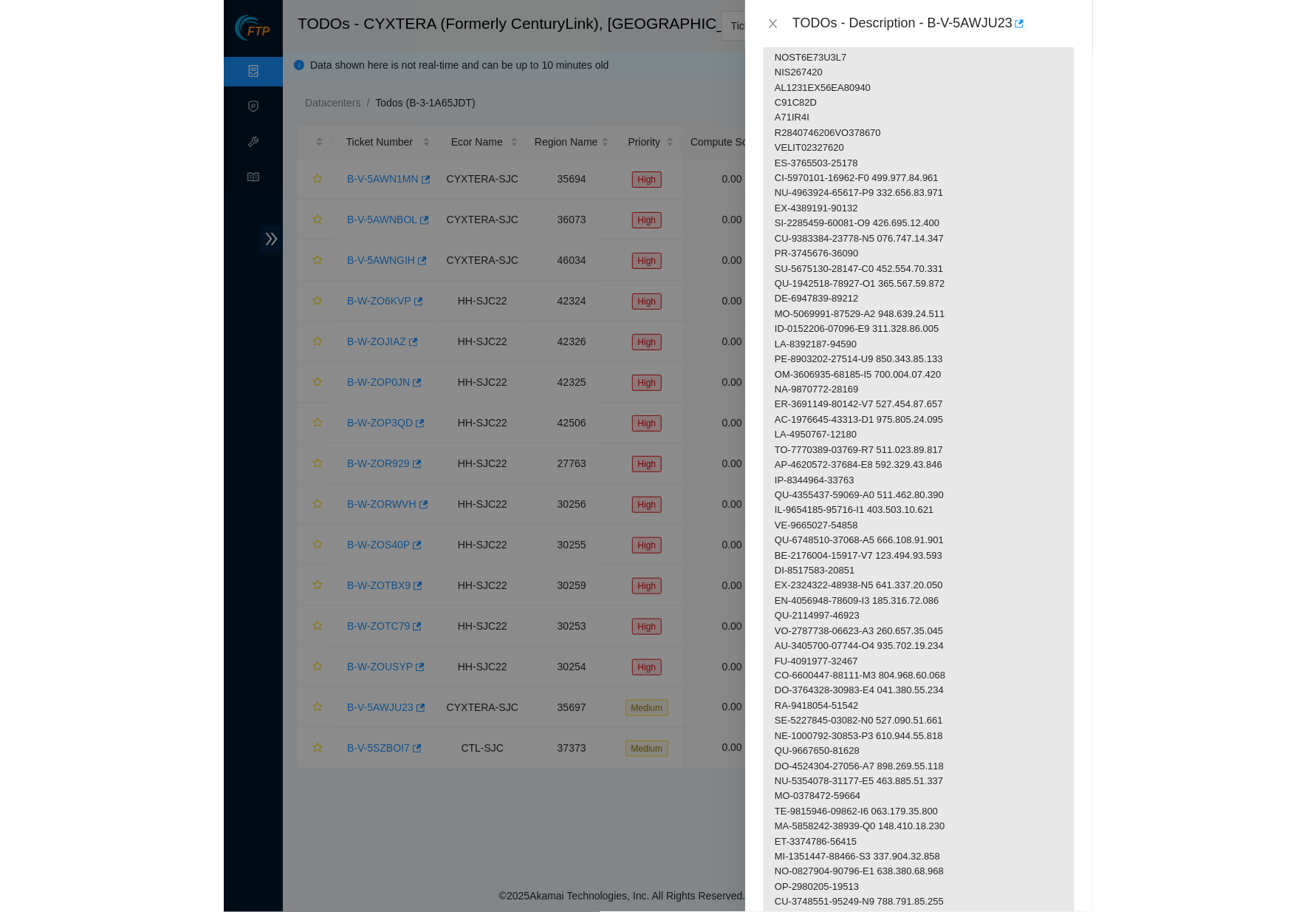
scroll to position [319, 0]
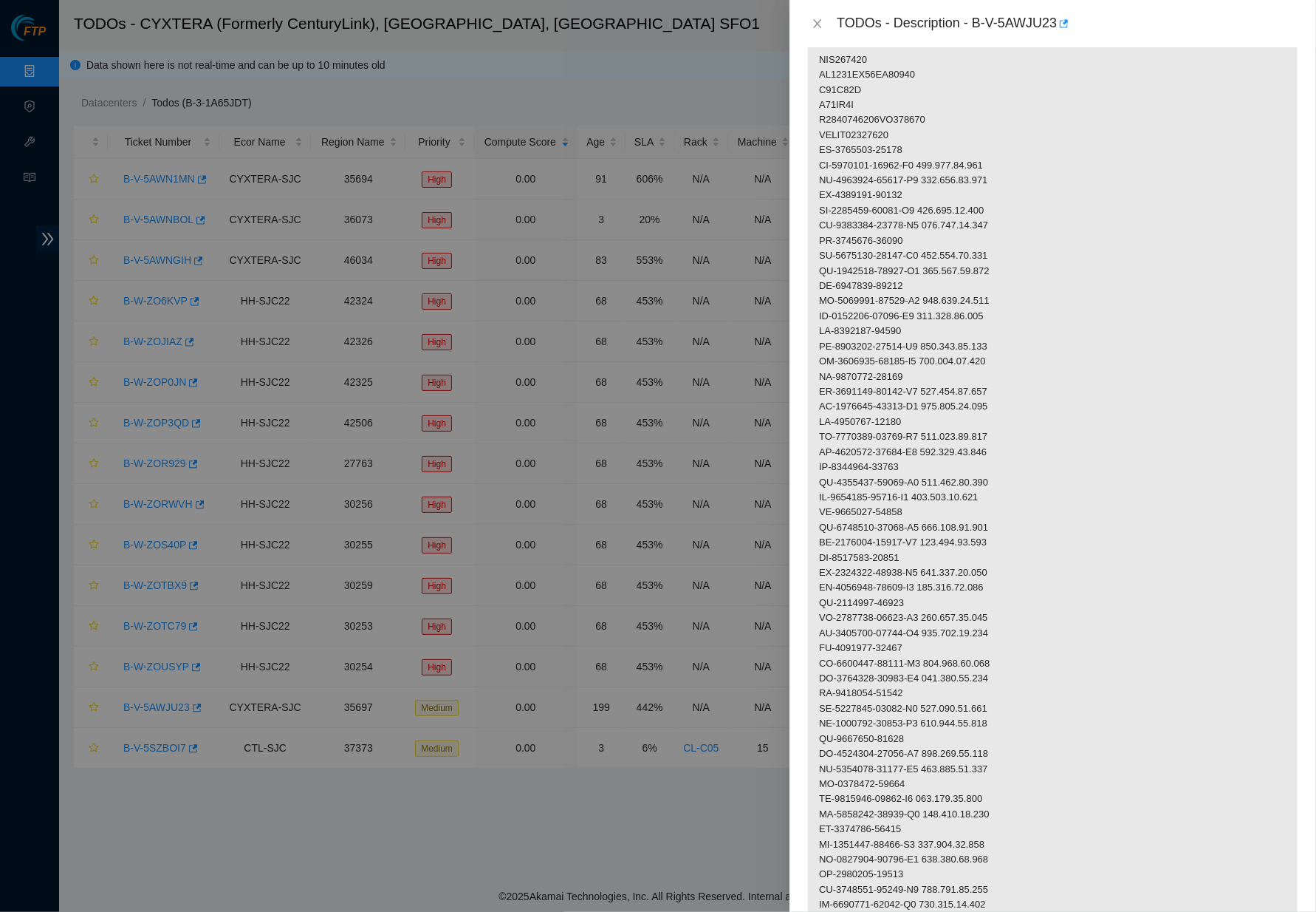
click at [1012, 151] on p at bounding box center [1053, 633] width 490 height 1305
drag, startPoint x: 1012, startPoint y: 151, endPoint x: 946, endPoint y: 153, distance: 66.0
click at [946, 153] on p at bounding box center [1053, 633] width 490 height 1305
click at [1035, 183] on p at bounding box center [1053, 633] width 490 height 1305
drag, startPoint x: 1013, startPoint y: 153, endPoint x: 937, endPoint y: 155, distance: 76.0
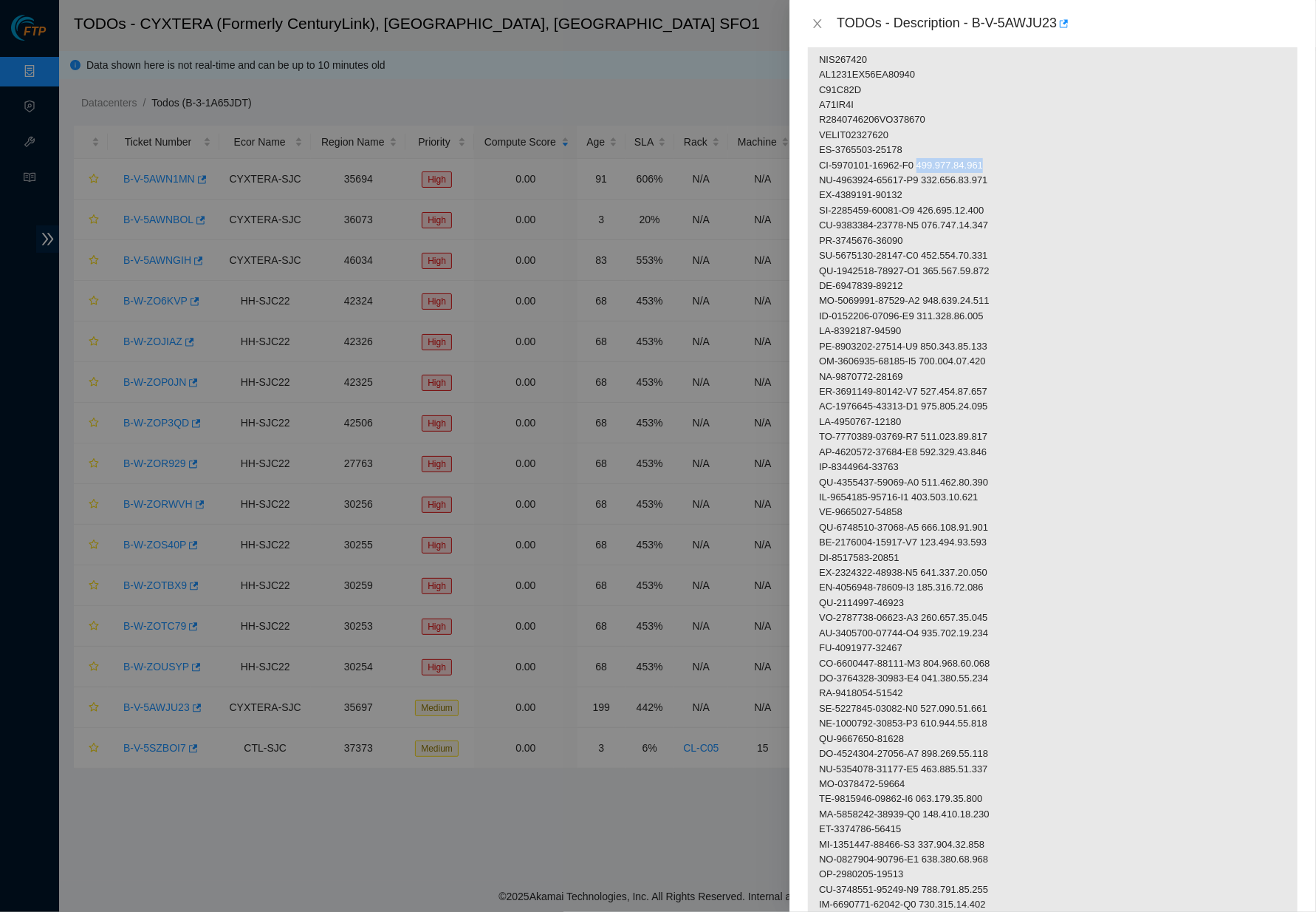
click at [937, 155] on p at bounding box center [1053, 633] width 490 height 1305
drag, startPoint x: 820, startPoint y: 141, endPoint x: 912, endPoint y: 141, distance: 92.0
click at [912, 141] on p at bounding box center [1053, 633] width 490 height 1305
drag, startPoint x: 928, startPoint y: 185, endPoint x: 814, endPoint y: 185, distance: 114.0
click at [814, 185] on p at bounding box center [1053, 633] width 490 height 1305
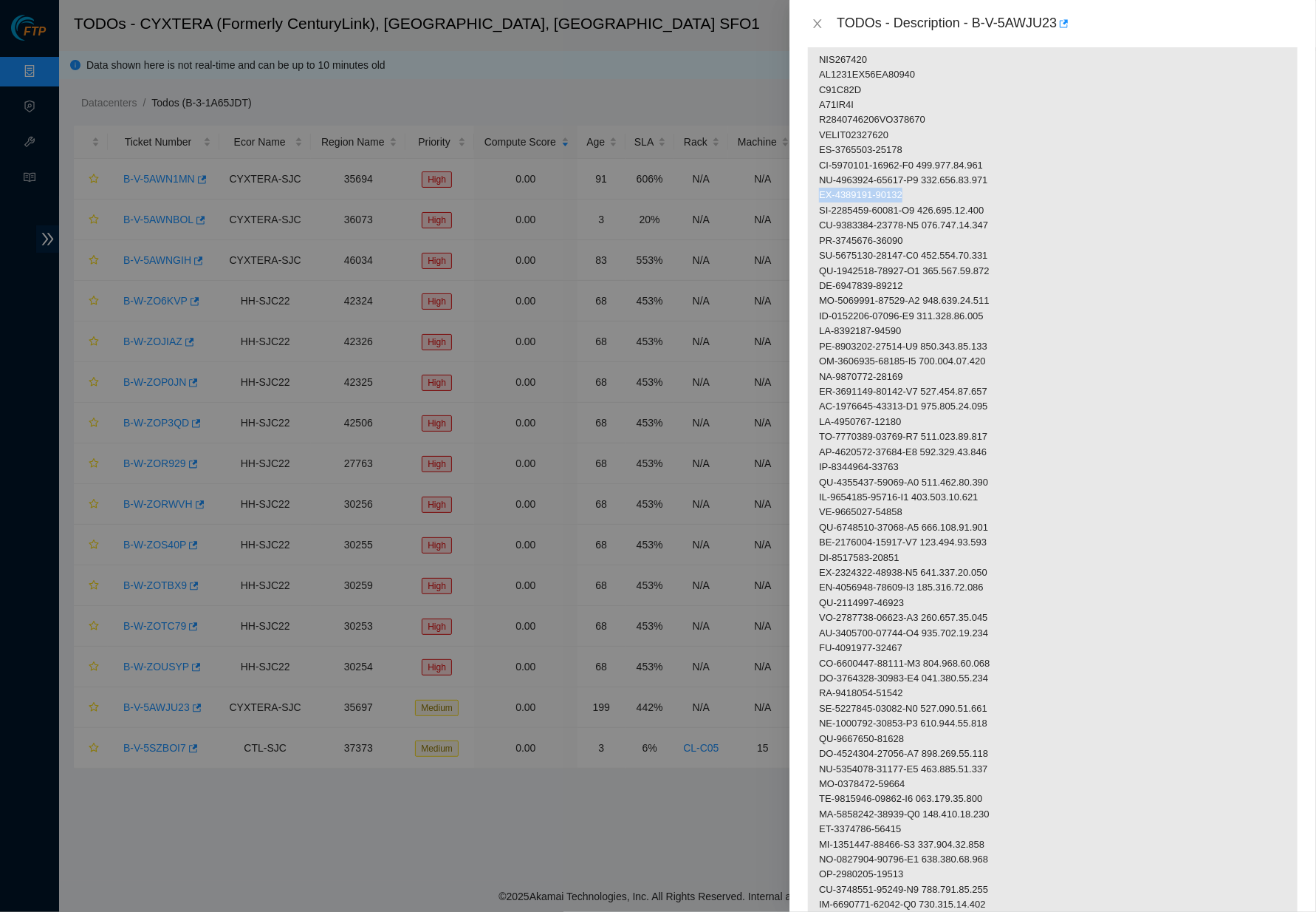
click at [333, 385] on div at bounding box center [658, 456] width 1316 height 912
drag, startPoint x: 930, startPoint y: 155, endPoint x: 811, endPoint y: 148, distance: 119.2
click at [811, 148] on p at bounding box center [1053, 633] width 490 height 1305
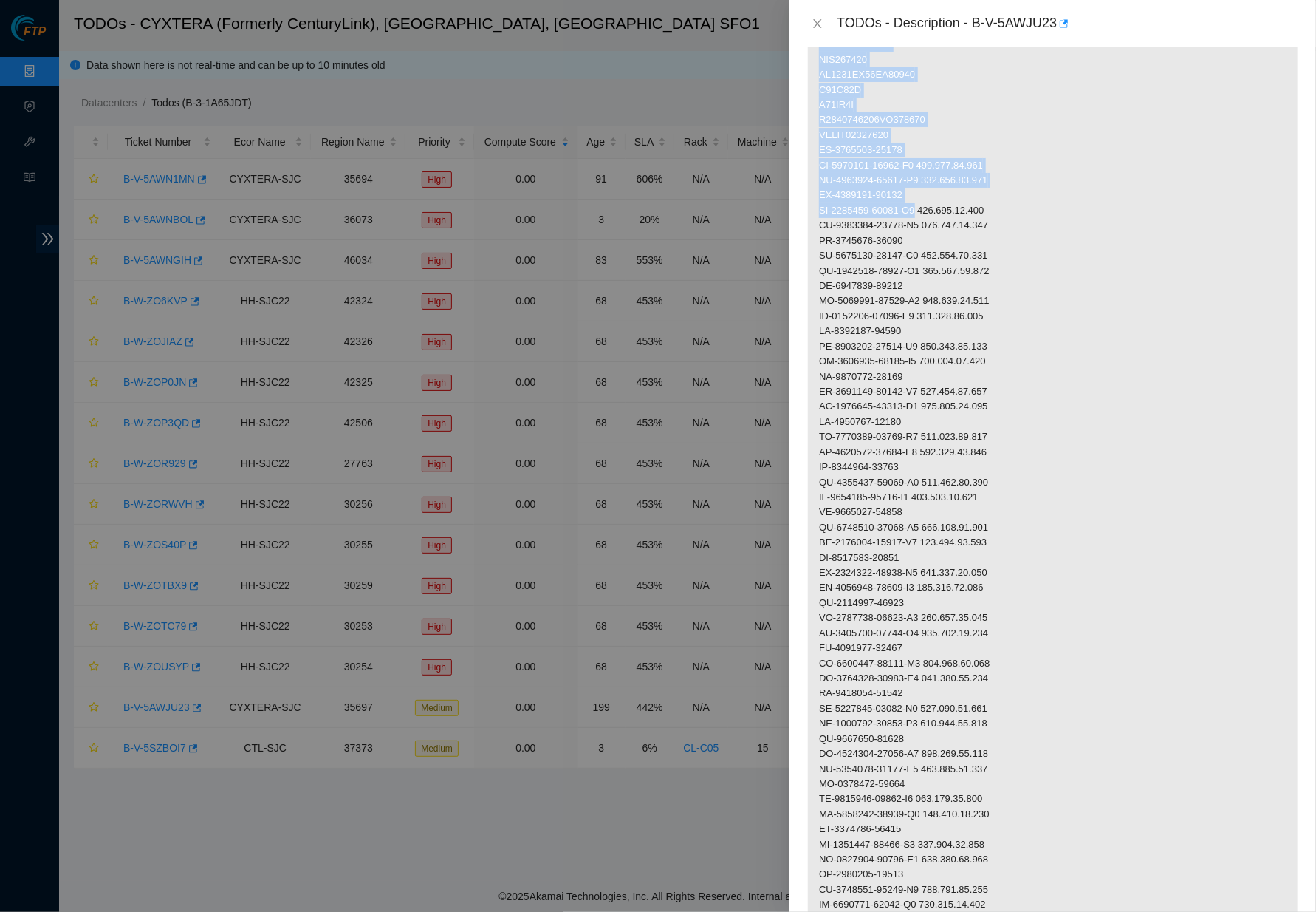
drag, startPoint x: 929, startPoint y: 199, endPoint x: 805, endPoint y: 199, distance: 124.0
click at [805, 199] on div "Problem Type Deconstruction DP name DP77159 Rack Number N/A Machine Number N/A …" at bounding box center [1053, 479] width 527 height 864
drag, startPoint x: 929, startPoint y: 199, endPoint x: 818, endPoint y: 202, distance: 111.0
click at [818, 202] on p at bounding box center [1053, 633] width 490 height 1305
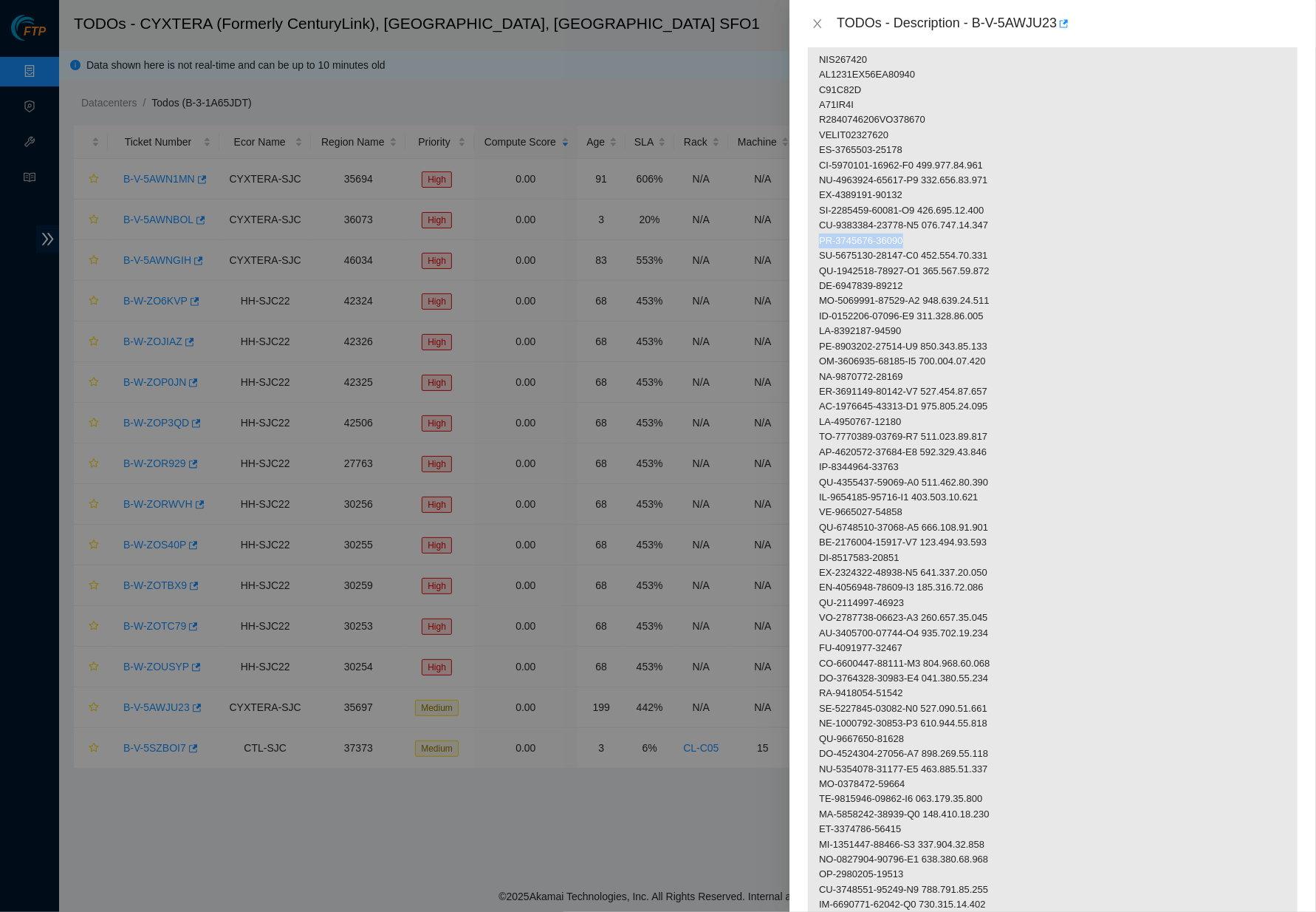
drag, startPoint x: 916, startPoint y: 227, endPoint x: 818, endPoint y: 226, distance: 98.0
click at [818, 226] on p at bounding box center [1053, 633] width 490 height 1305
drag, startPoint x: 929, startPoint y: 243, endPoint x: 811, endPoint y: 243, distance: 118.0
click at [811, 243] on p at bounding box center [1053, 633] width 490 height 1305
drag, startPoint x: 1013, startPoint y: 243, endPoint x: 937, endPoint y: 247, distance: 76.1
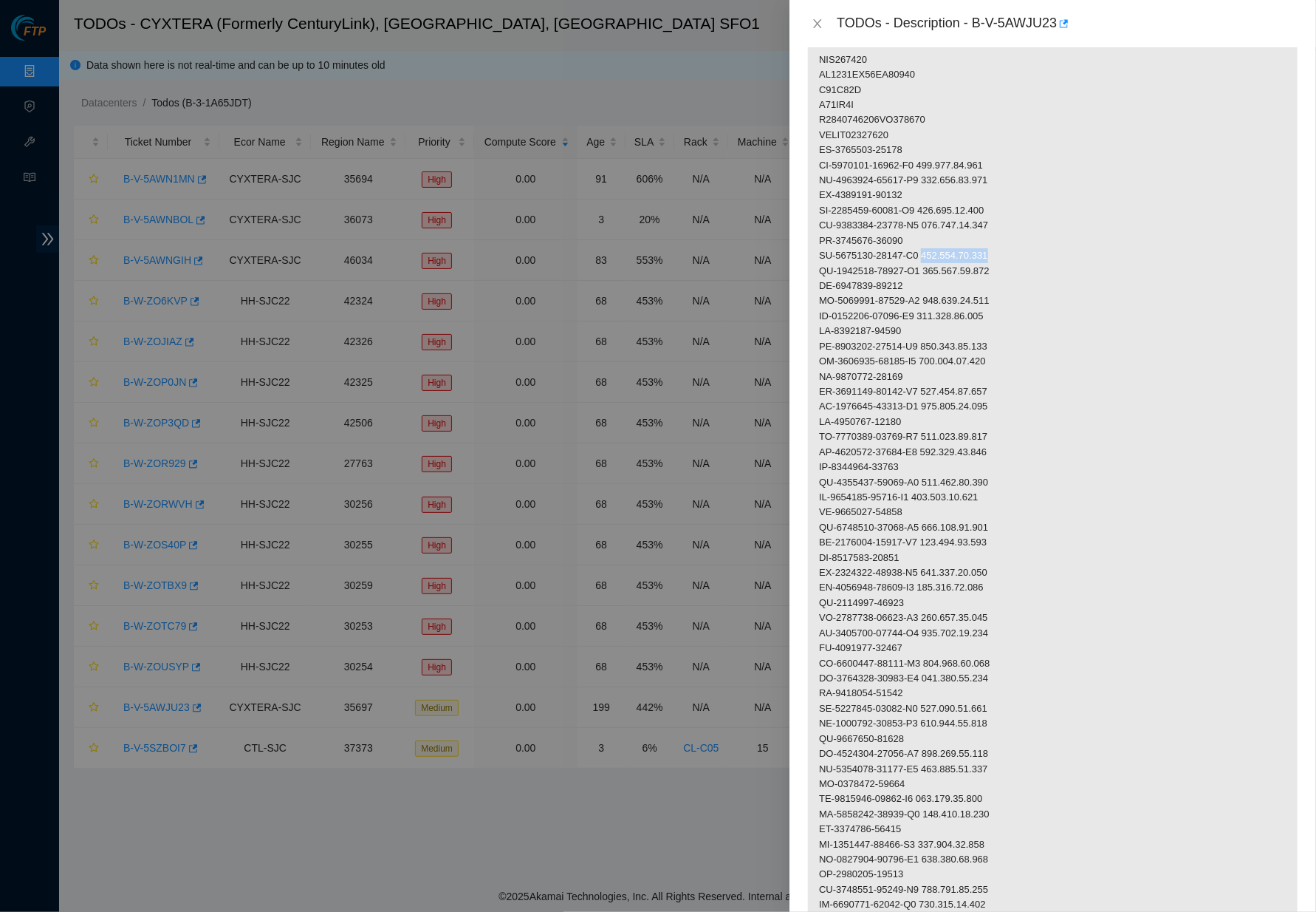
click at [937, 247] on p at bounding box center [1053, 633] width 490 height 1305
drag, startPoint x: 913, startPoint y: 273, endPoint x: 811, endPoint y: 273, distance: 102.0
click at [811, 273] on p at bounding box center [1053, 633] width 490 height 1305
drag, startPoint x: 931, startPoint y: 290, endPoint x: 832, endPoint y: 289, distance: 99.0
click at [821, 293] on p at bounding box center [1053, 633] width 490 height 1305
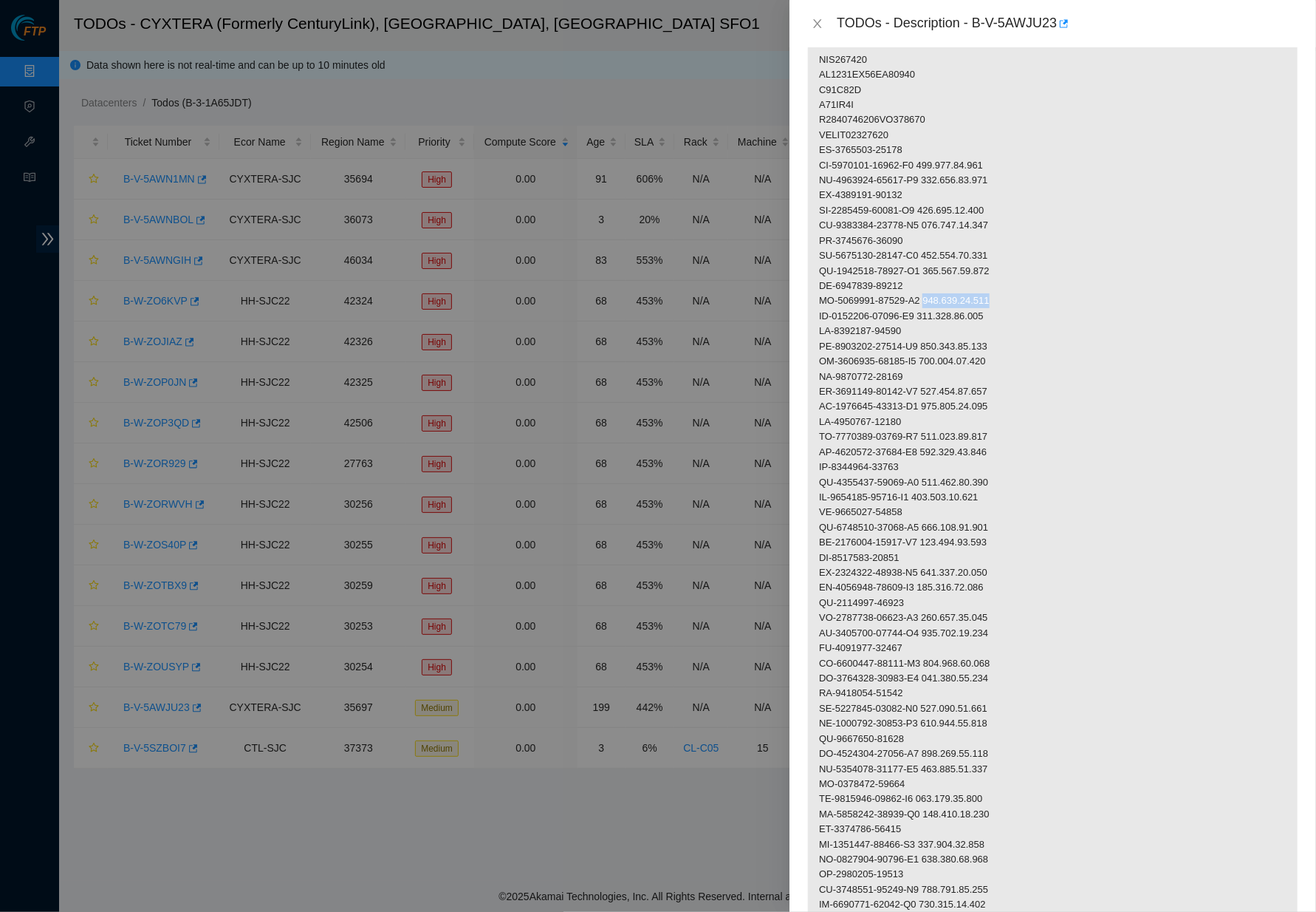
drag, startPoint x: 1016, startPoint y: 288, endPoint x: 936, endPoint y: 291, distance: 80.1
click at [936, 291] on p at bounding box center [1053, 633] width 490 height 1305
drag, startPoint x: 1013, startPoint y: 332, endPoint x: 933, endPoint y: 332, distance: 80.0
click at [933, 332] on p at bounding box center [1053, 633] width 490 height 1305
drag, startPoint x: 914, startPoint y: 314, endPoint x: 810, endPoint y: 323, distance: 104.4
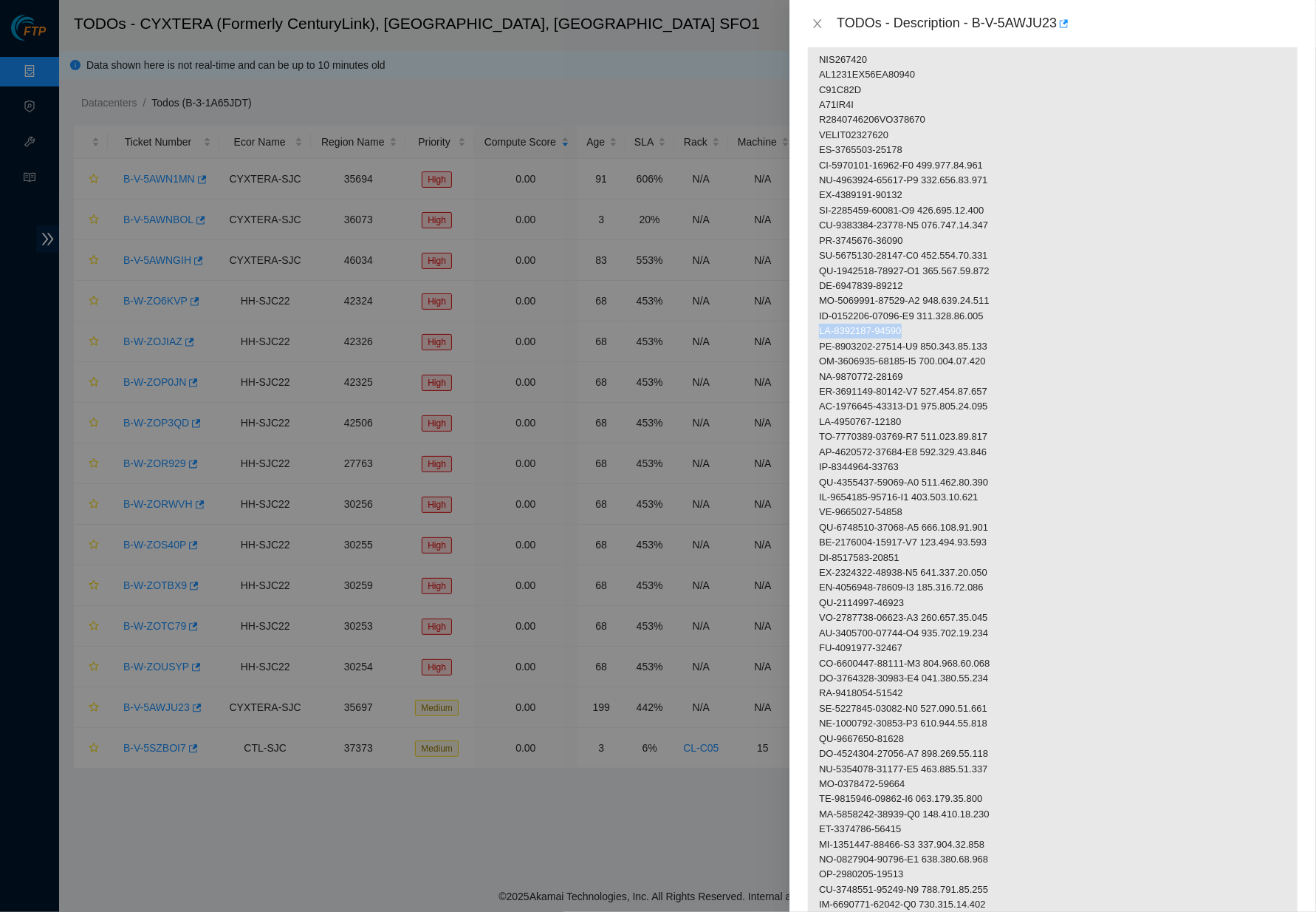
click at [810, 323] on p at bounding box center [1053, 633] width 490 height 1305
drag, startPoint x: 930, startPoint y: 333, endPoint x: 820, endPoint y: 333, distance: 110.0
click at [820, 333] on p at bounding box center [1053, 633] width 490 height 1305
drag, startPoint x: 918, startPoint y: 361, endPoint x: 821, endPoint y: 366, distance: 97.1
click at [821, 366] on p at bounding box center [1053, 633] width 490 height 1305
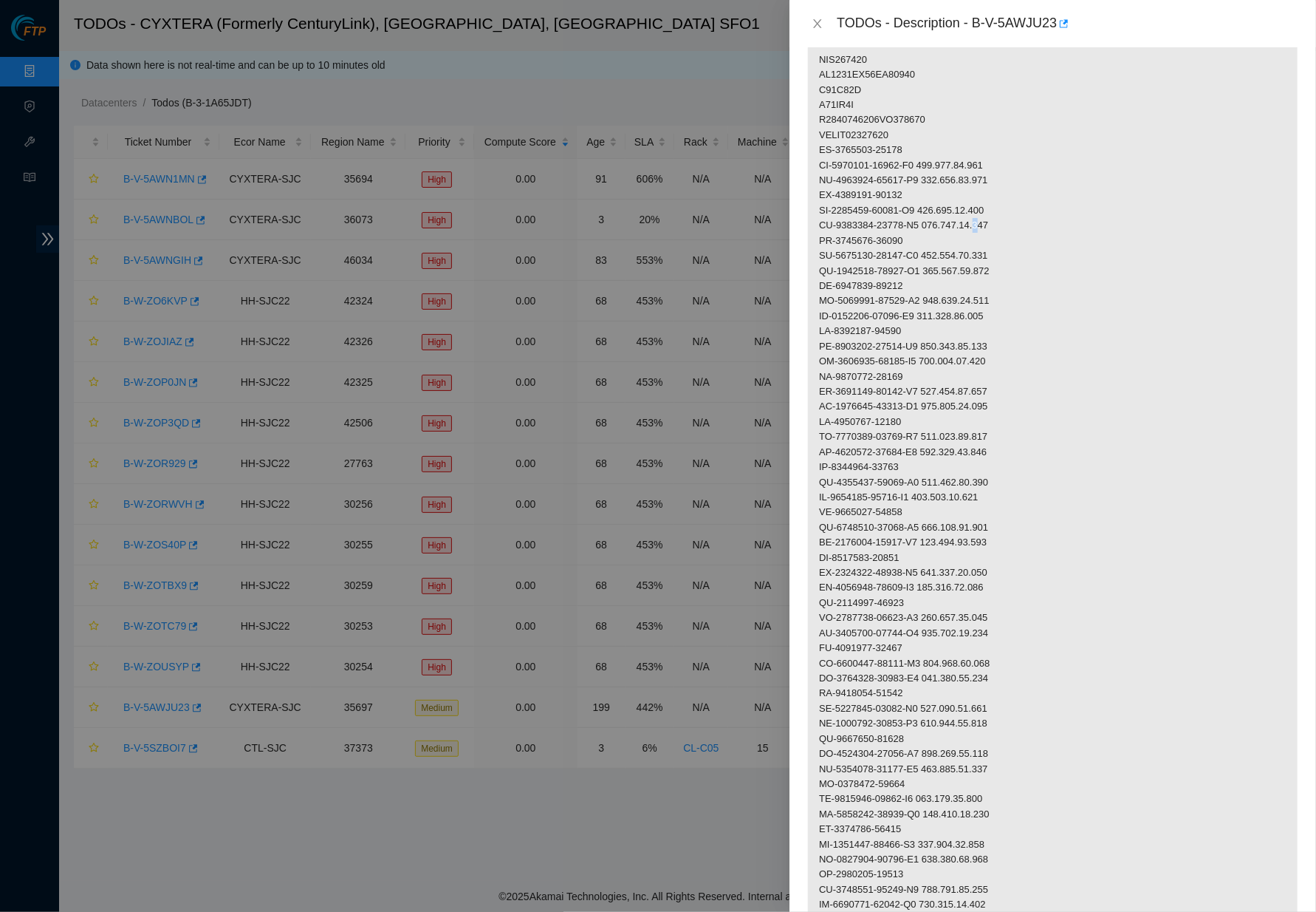
click at [996, 212] on p at bounding box center [1053, 633] width 490 height 1305
click at [960, 238] on p at bounding box center [1053, 633] width 490 height 1305
drag, startPoint x: 1015, startPoint y: 376, endPoint x: 944, endPoint y: 376, distance: 71.0
click at [939, 376] on p at bounding box center [1053, 633] width 490 height 1305
click at [972, 375] on p at bounding box center [1053, 633] width 490 height 1305
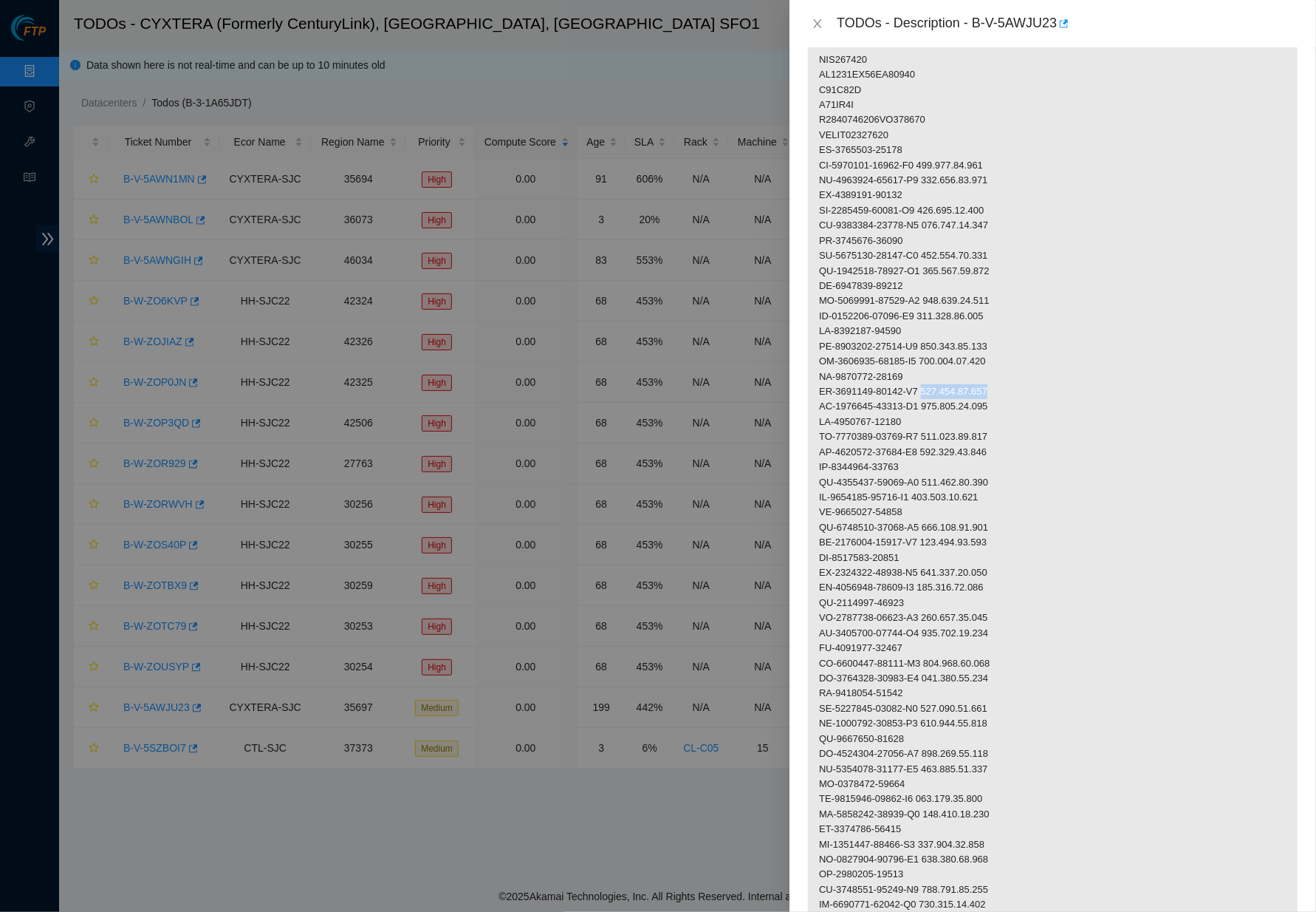
drag, startPoint x: 939, startPoint y: 379, endPoint x: 995, endPoint y: 376, distance: 56.1
click at [1012, 377] on p at bounding box center [1053, 633] width 490 height 1305
drag, startPoint x: 923, startPoint y: 408, endPoint x: 810, endPoint y: 407, distance: 113.0
click at [810, 407] on p at bounding box center [1053, 633] width 490 height 1305
drag, startPoint x: 1022, startPoint y: 417, endPoint x: 934, endPoint y: 421, distance: 88.1
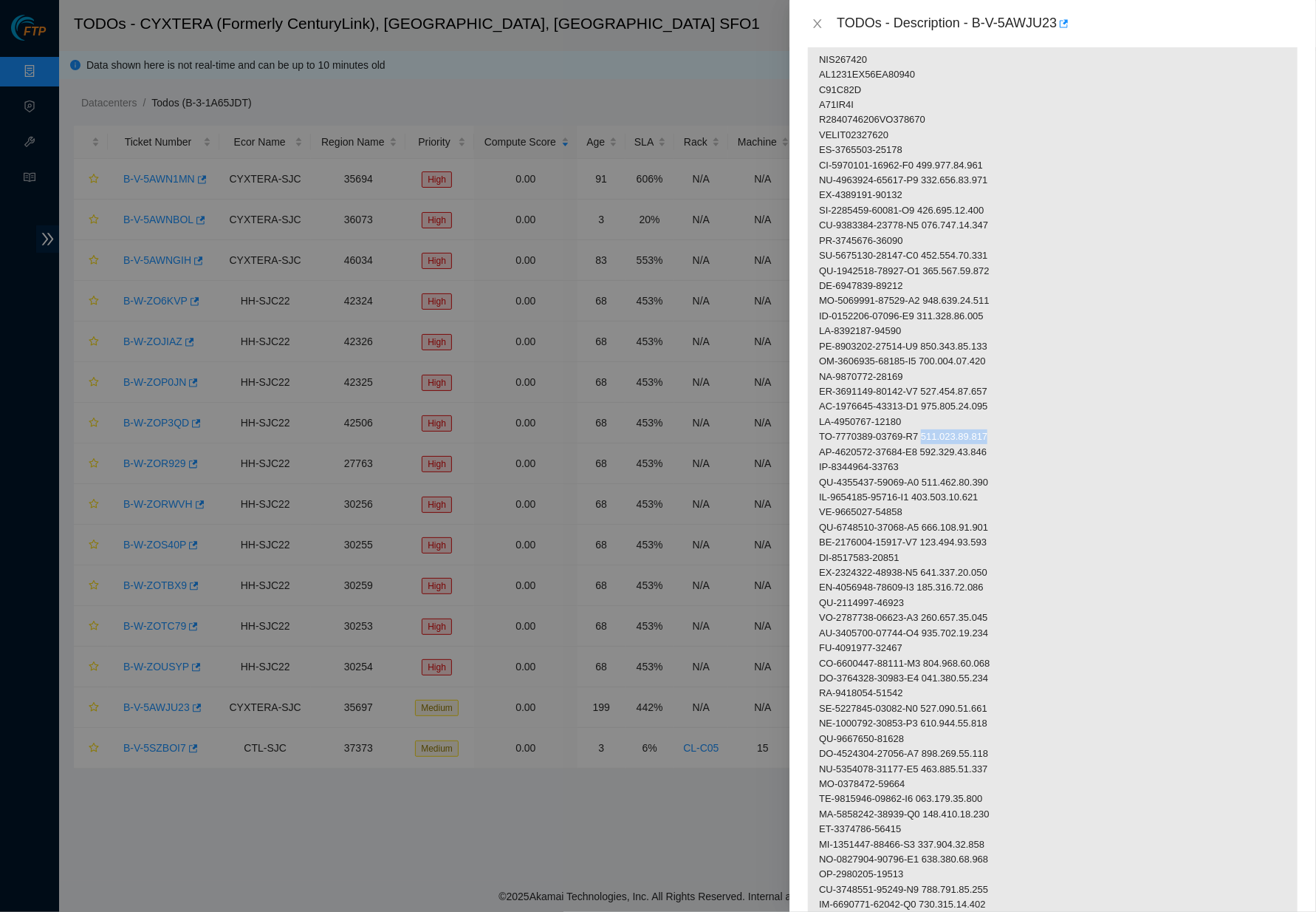
click at [934, 421] on p at bounding box center [1053, 633] width 490 height 1305
drag, startPoint x: 930, startPoint y: 424, endPoint x: 820, endPoint y: 424, distance: 110.0
click at [820, 424] on p at bounding box center [1053, 633] width 490 height 1305
drag, startPoint x: 918, startPoint y: 451, endPoint x: 811, endPoint y: 451, distance: 107.0
click at [811, 451] on p at bounding box center [1053, 633] width 490 height 1305
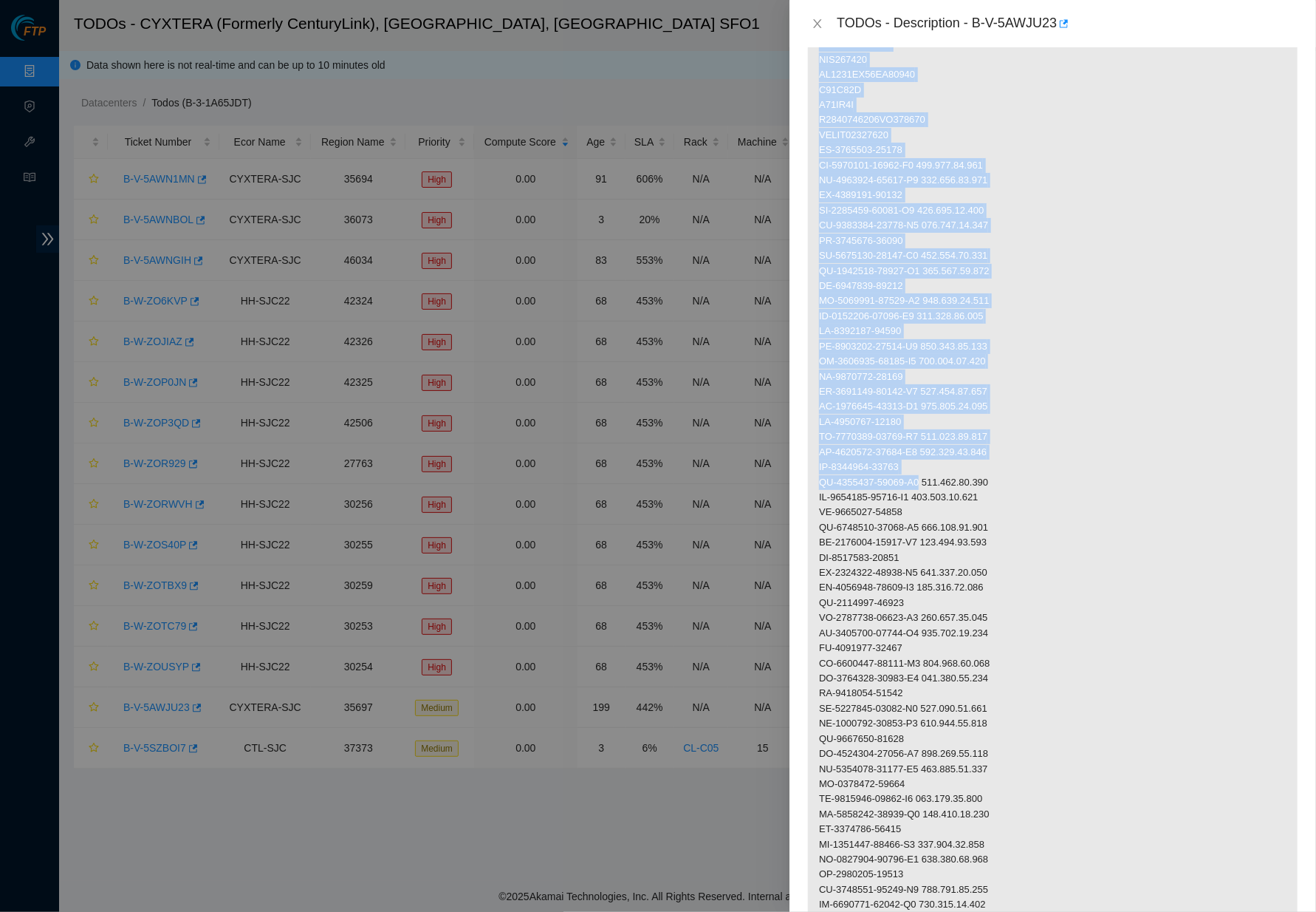
drag, startPoint x: 929, startPoint y: 466, endPoint x: 804, endPoint y: 467, distance: 125.0
click at [804, 467] on div "Problem Type Deconstruction DP name DP77159 Rack Number N/A Machine Number N/A …" at bounding box center [1053, 479] width 527 height 864
drag, startPoint x: 929, startPoint y: 465, endPoint x: 804, endPoint y: 468, distance: 125.0
click at [804, 468] on div "Problem Type Deconstruction DP name DP77159 Rack Number N/A Machine Number N/A …" at bounding box center [1053, 479] width 527 height 864
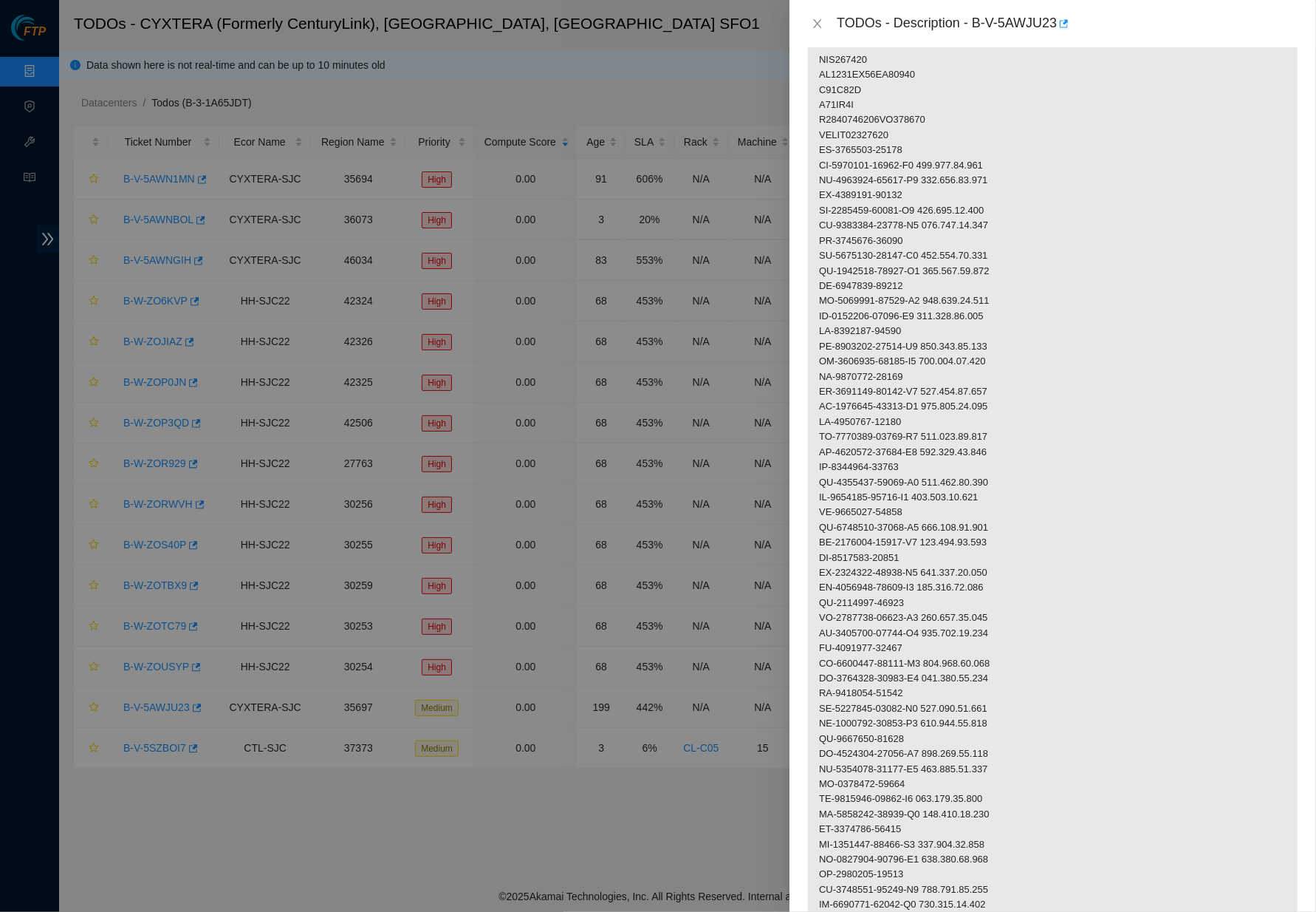
click at [834, 467] on p at bounding box center [1053, 633] width 490 height 1305
drag, startPoint x: 930, startPoint y: 466, endPoint x: 811, endPoint y: 469, distance: 119.0
click at [811, 469] on p at bounding box center [1053, 633] width 490 height 1305
drag, startPoint x: 1013, startPoint y: 463, endPoint x: 936, endPoint y: 465, distance: 77.0
click at [936, 465] on p at bounding box center [1053, 633] width 490 height 1305
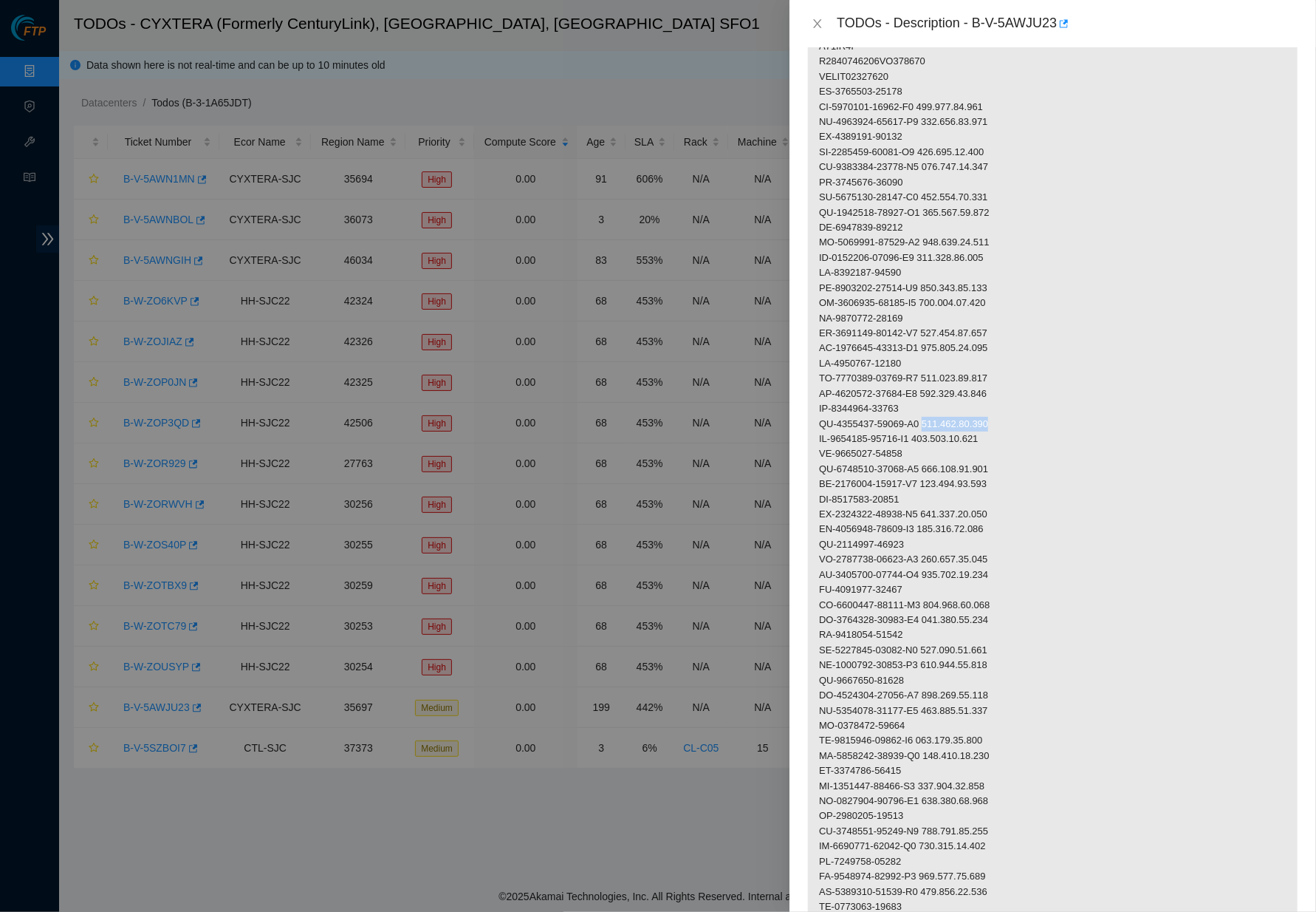
scroll to position [383, 0]
drag, startPoint x: 918, startPoint y: 430, endPoint x: 816, endPoint y: 430, distance: 102.0
click at [816, 430] on p at bounding box center [1053, 570] width 490 height 1305
drag, startPoint x: 929, startPoint y: 447, endPoint x: 820, endPoint y: 447, distance: 109.0
click at [820, 447] on p at bounding box center [1053, 570] width 490 height 1305
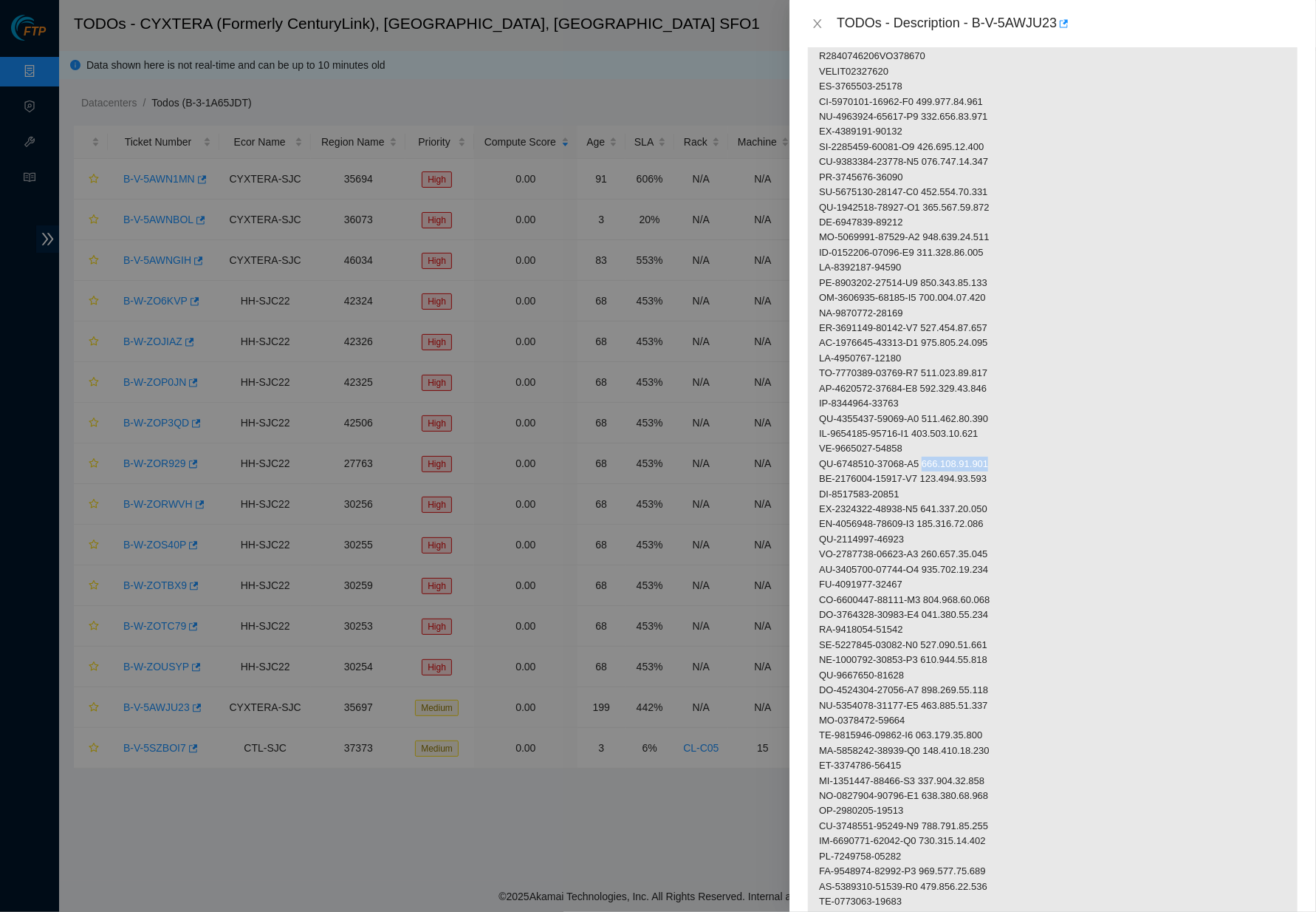
drag, startPoint x: 1012, startPoint y: 445, endPoint x: 936, endPoint y: 446, distance: 76.0
click at [936, 446] on p at bounding box center [1053, 570] width 490 height 1305
drag, startPoint x: 918, startPoint y: 477, endPoint x: 815, endPoint y: 477, distance: 103.0
click at [815, 477] on p at bounding box center [1053, 570] width 490 height 1305
drag, startPoint x: 929, startPoint y: 489, endPoint x: 811, endPoint y: 488, distance: 118.0
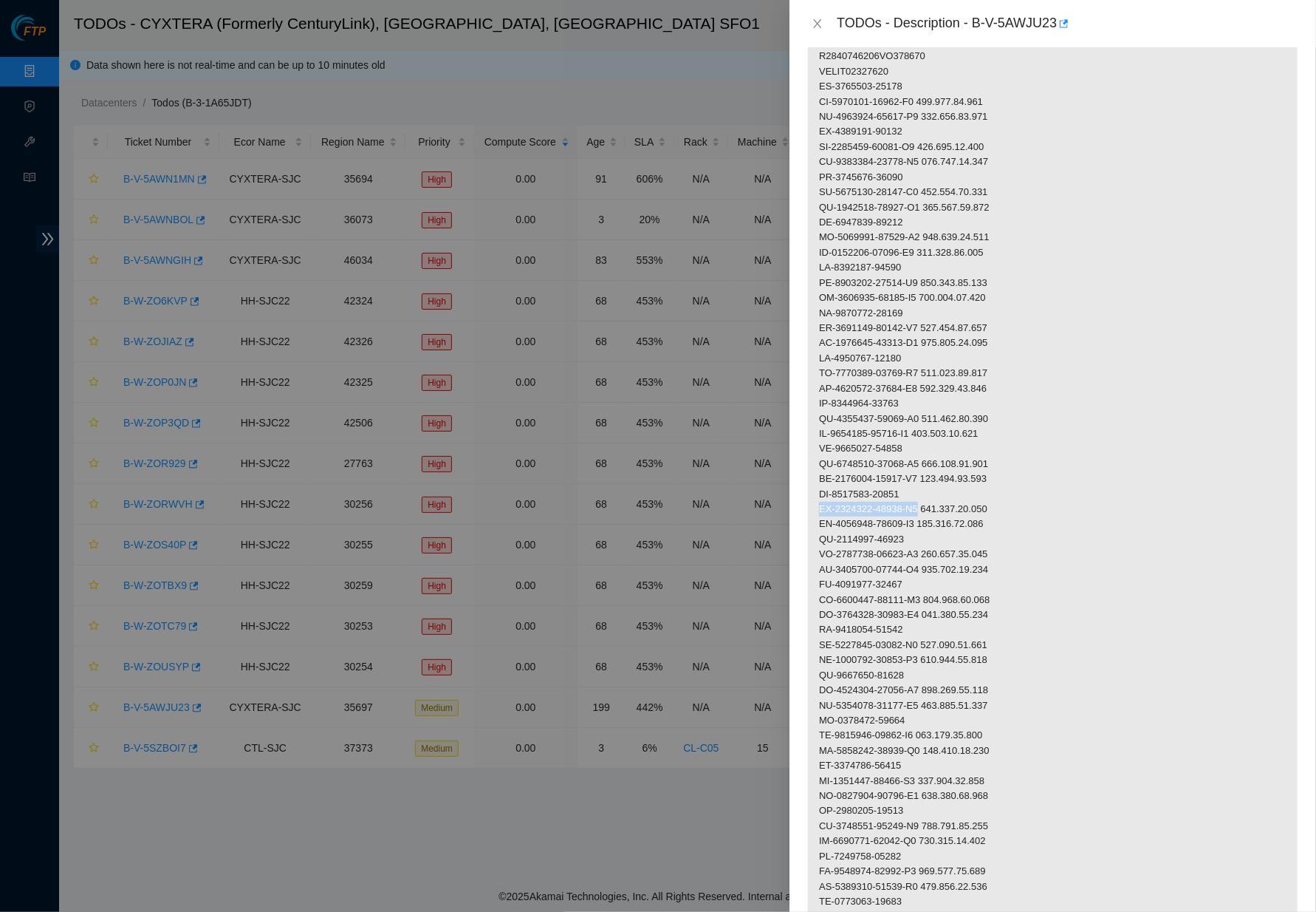
click at [811, 488] on p at bounding box center [1053, 570] width 490 height 1305
drag, startPoint x: 1022, startPoint y: 484, endPoint x: 936, endPoint y: 485, distance: 86.0
click at [936, 485] on p at bounding box center [1053, 570] width 490 height 1305
click at [918, 519] on p at bounding box center [1053, 570] width 490 height 1305
drag, startPoint x: 922, startPoint y: 518, endPoint x: 814, endPoint y: 518, distance: 108.0
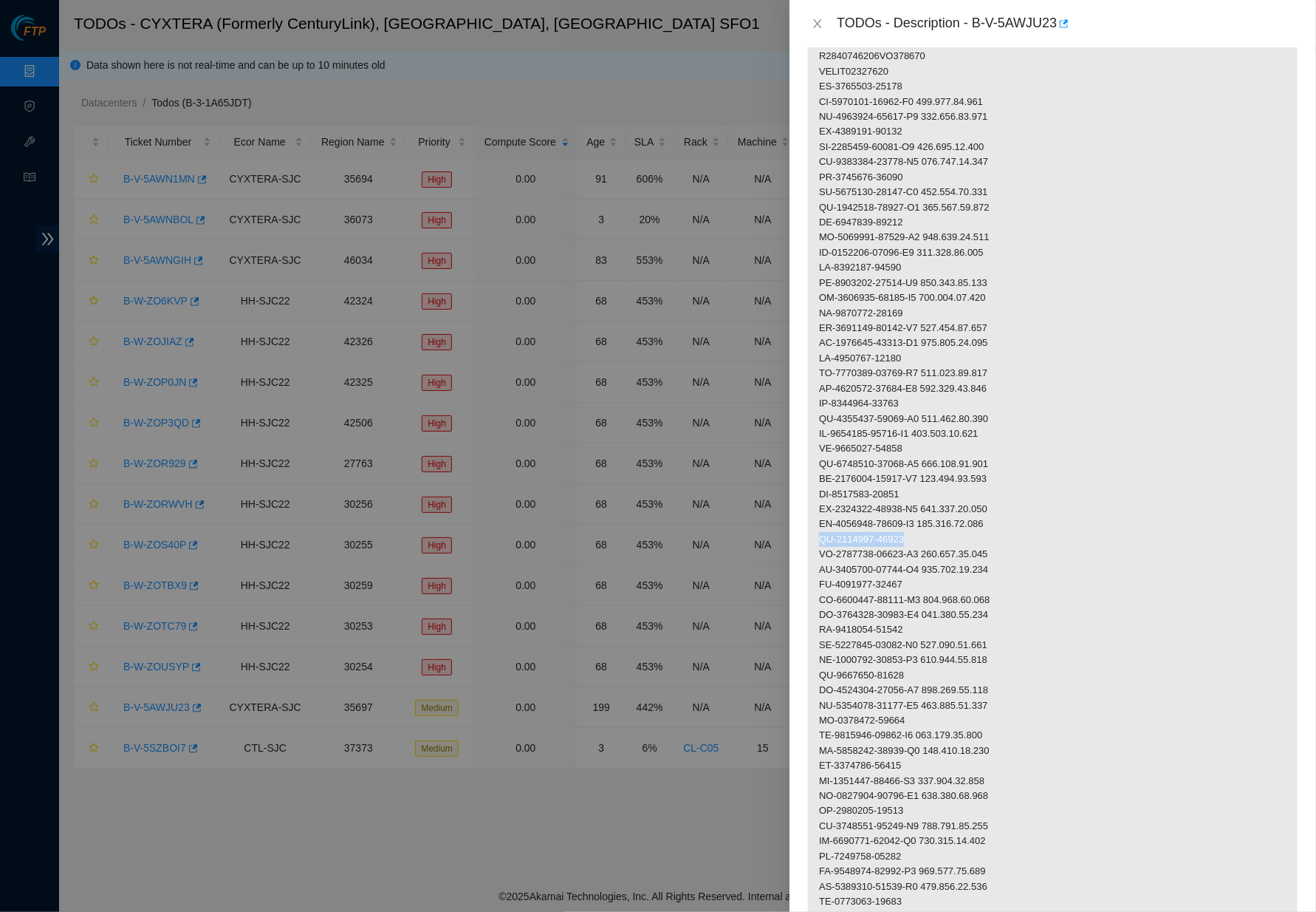
click at [814, 518] on p at bounding box center [1053, 570] width 490 height 1305
click at [931, 537] on p at bounding box center [1053, 570] width 490 height 1305
drag, startPoint x: 929, startPoint y: 535, endPoint x: 818, endPoint y: 534, distance: 111.0
click at [818, 534] on p at bounding box center [1053, 570] width 490 height 1305
drag, startPoint x: 1018, startPoint y: 537, endPoint x: 937, endPoint y: 537, distance: 81.0
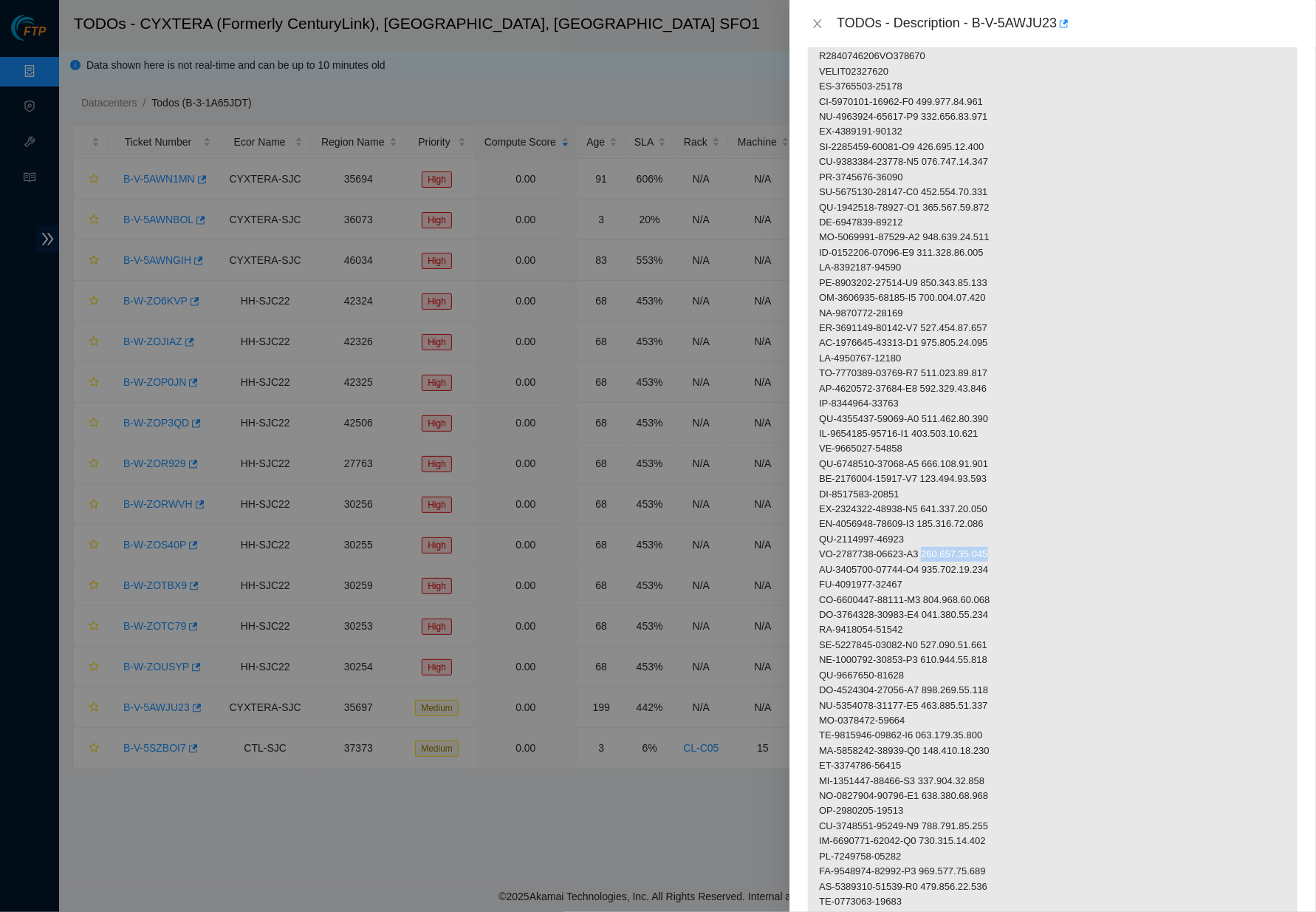
click at [937, 537] on p at bounding box center [1053, 570] width 490 height 1305
drag, startPoint x: 934, startPoint y: 567, endPoint x: 819, endPoint y: 567, distance: 115.0
click at [819, 567] on p at bounding box center [1053, 570] width 490 height 1305
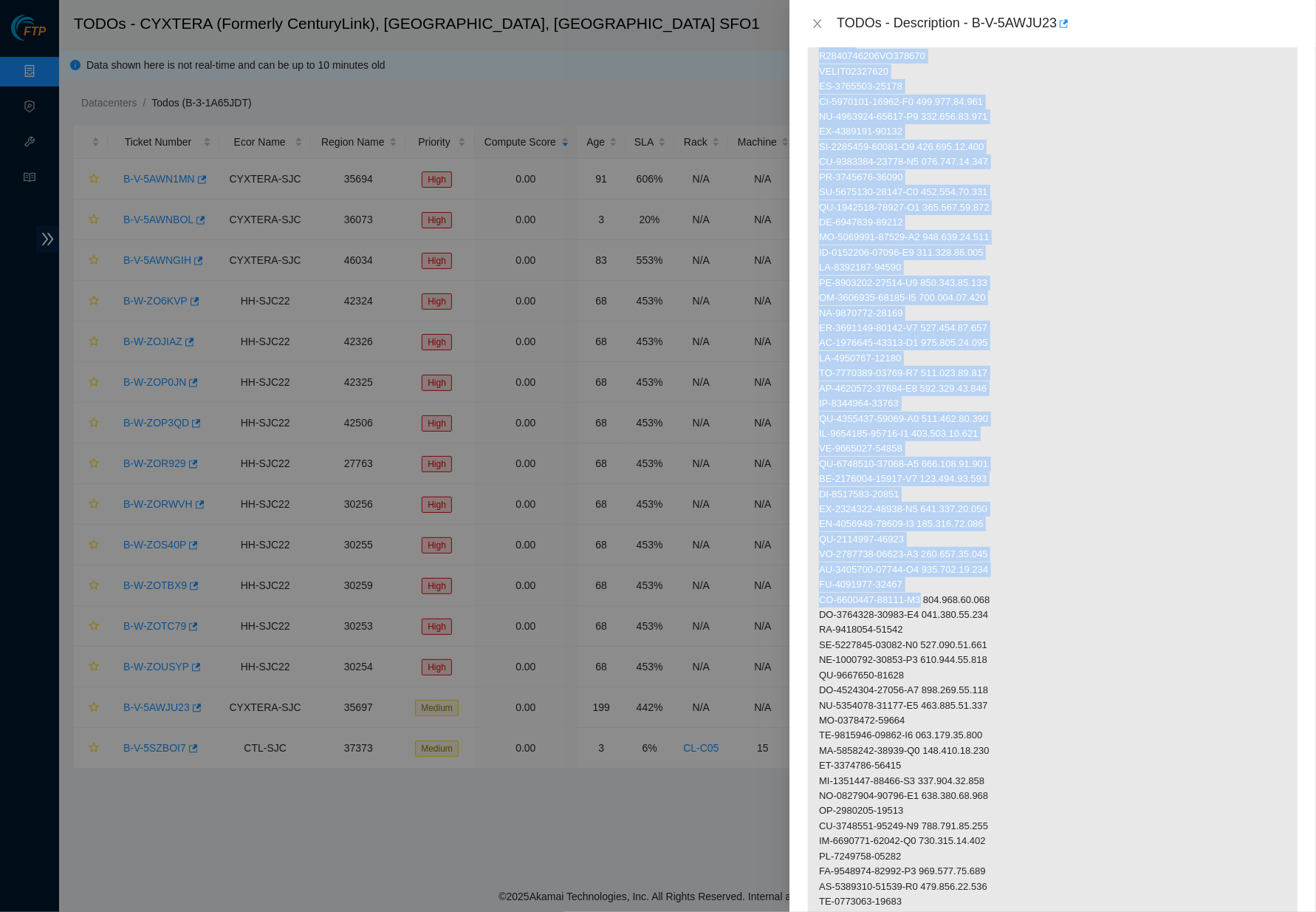
drag, startPoint x: 929, startPoint y: 579, endPoint x: 805, endPoint y: 578, distance: 124.0
click at [805, 578] on div "Problem Type Deconstruction DP name DP77159 Rack Number N/A Machine Number N/A …" at bounding box center [1053, 479] width 527 height 864
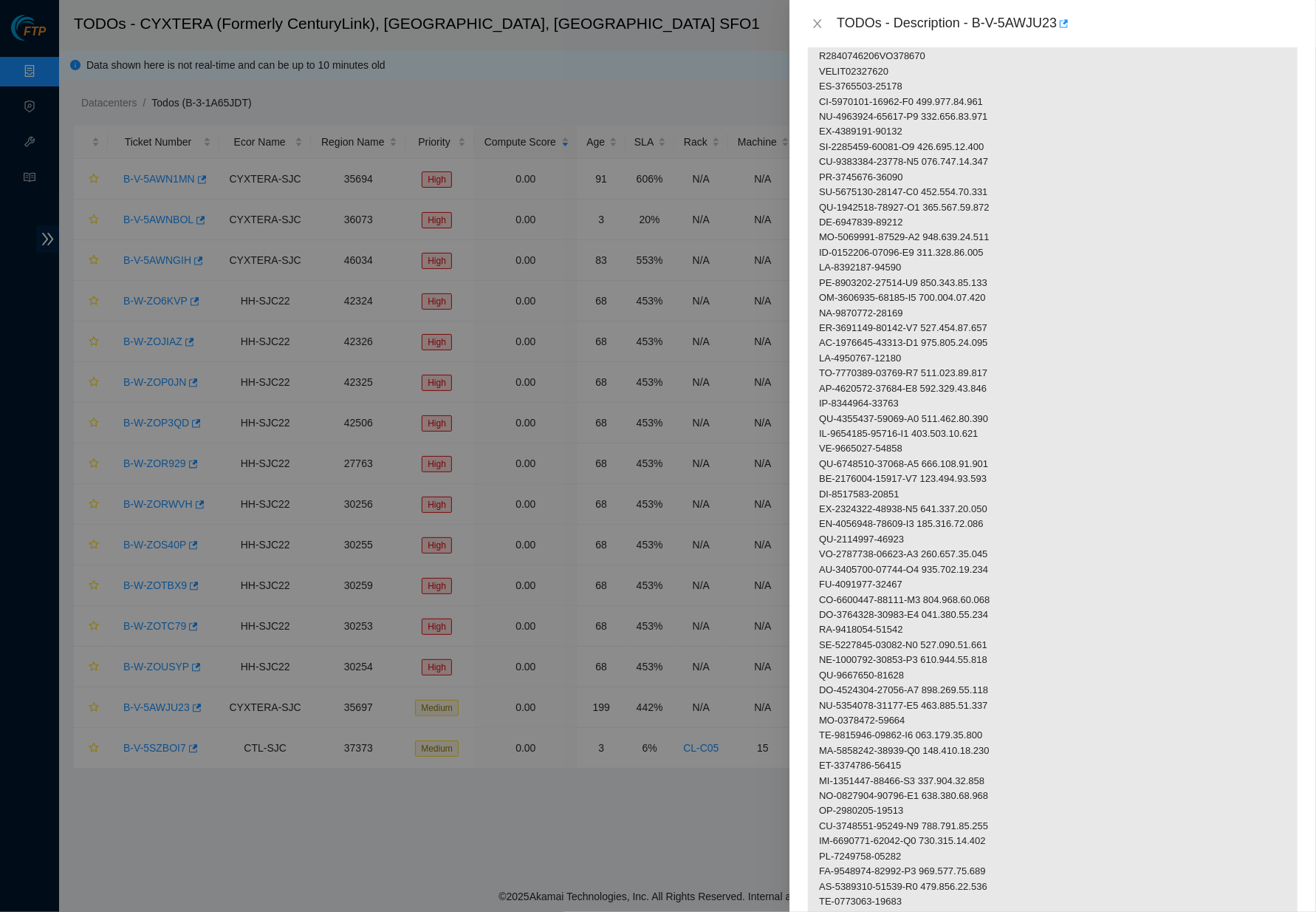
click at [833, 579] on p at bounding box center [1053, 570] width 490 height 1305
drag, startPoint x: 931, startPoint y: 580, endPoint x: 819, endPoint y: 580, distance: 112.0
click at [819, 580] on p at bounding box center [1053, 570] width 490 height 1305
click at [1228, 533] on p at bounding box center [1053, 570] width 490 height 1305
drag, startPoint x: 1013, startPoint y: 534, endPoint x: 978, endPoint y: 534, distance: 35.0
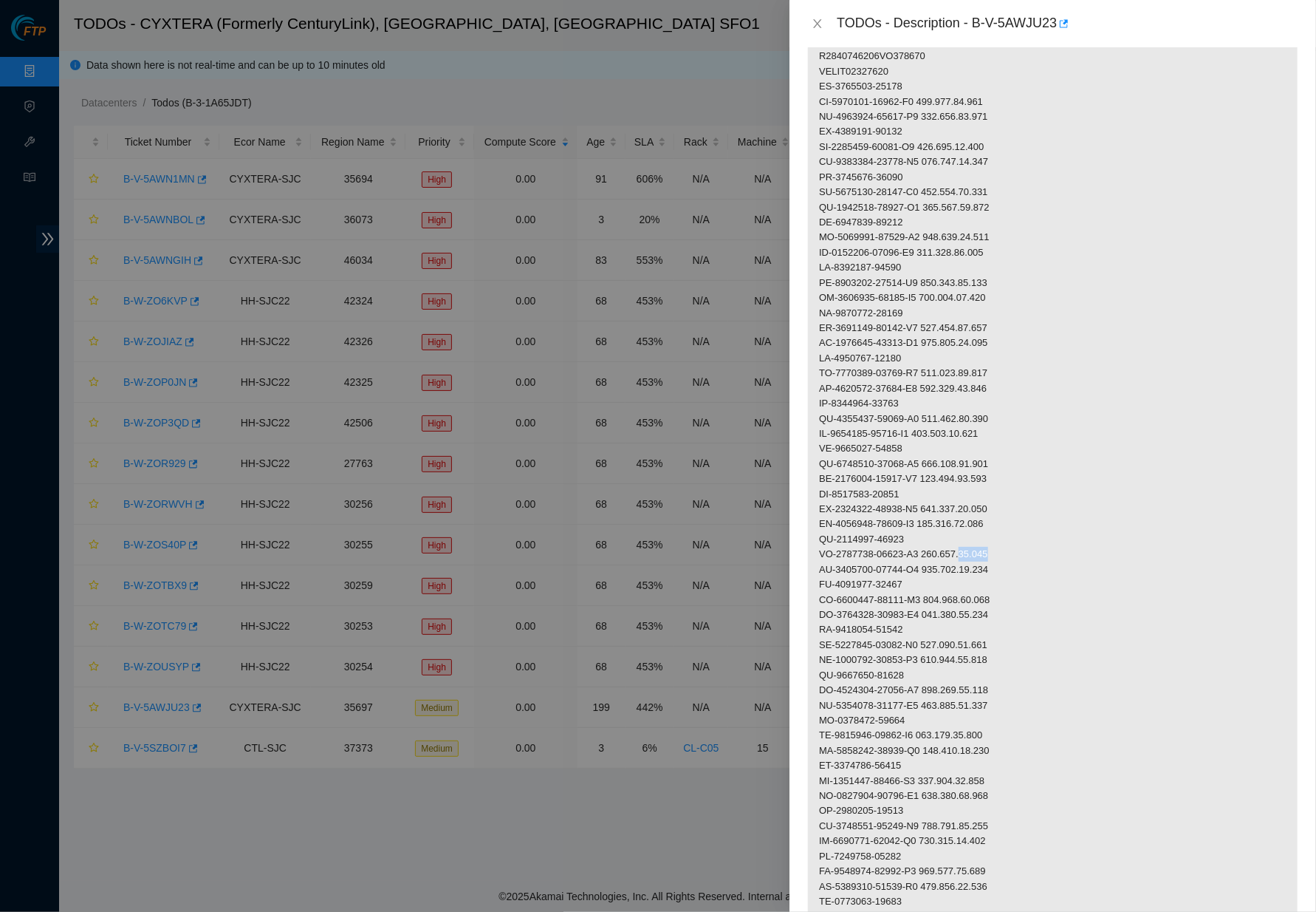
click at [978, 534] on p at bounding box center [1053, 570] width 490 height 1305
drag, startPoint x: 1011, startPoint y: 578, endPoint x: 934, endPoint y: 580, distance: 77.0
click at [934, 580] on p at bounding box center [1053, 570] width 490 height 1305
click at [1299, 570] on div "Problem Type Deconstruction DP name DP77159 Rack Number N/A Machine Number N/A …" at bounding box center [1053, 479] width 527 height 864
drag, startPoint x: 913, startPoint y: 607, endPoint x: 819, endPoint y: 607, distance: 94.0
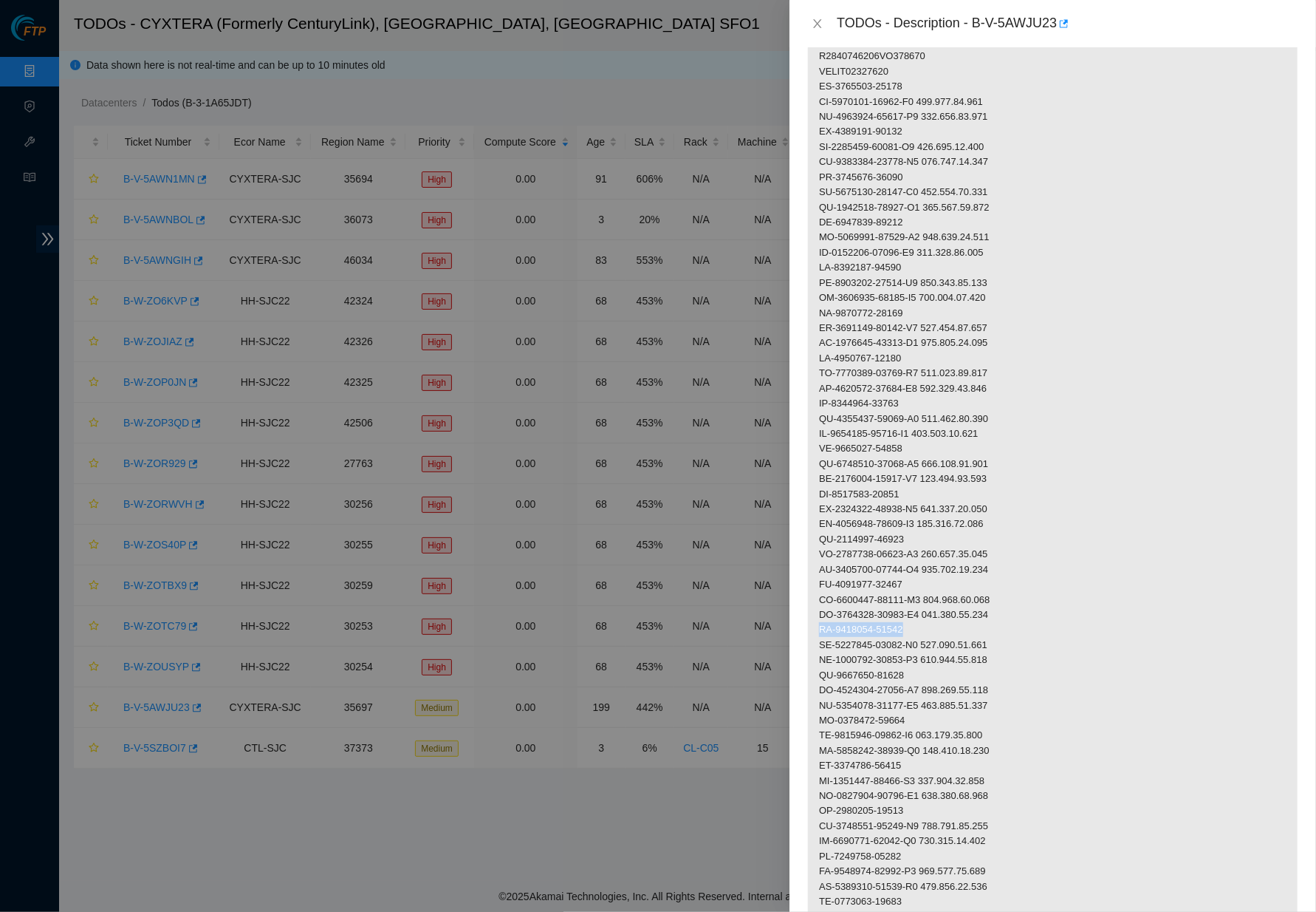
click at [819, 607] on p at bounding box center [1053, 570] width 490 height 1305
drag, startPoint x: 930, startPoint y: 624, endPoint x: 819, endPoint y: 624, distance: 111.0
click at [819, 624] on p at bounding box center [1053, 570] width 490 height 1305
click at [1276, 581] on p at bounding box center [1053, 570] width 490 height 1305
click at [934, 457] on p at bounding box center [1053, 570] width 490 height 1305
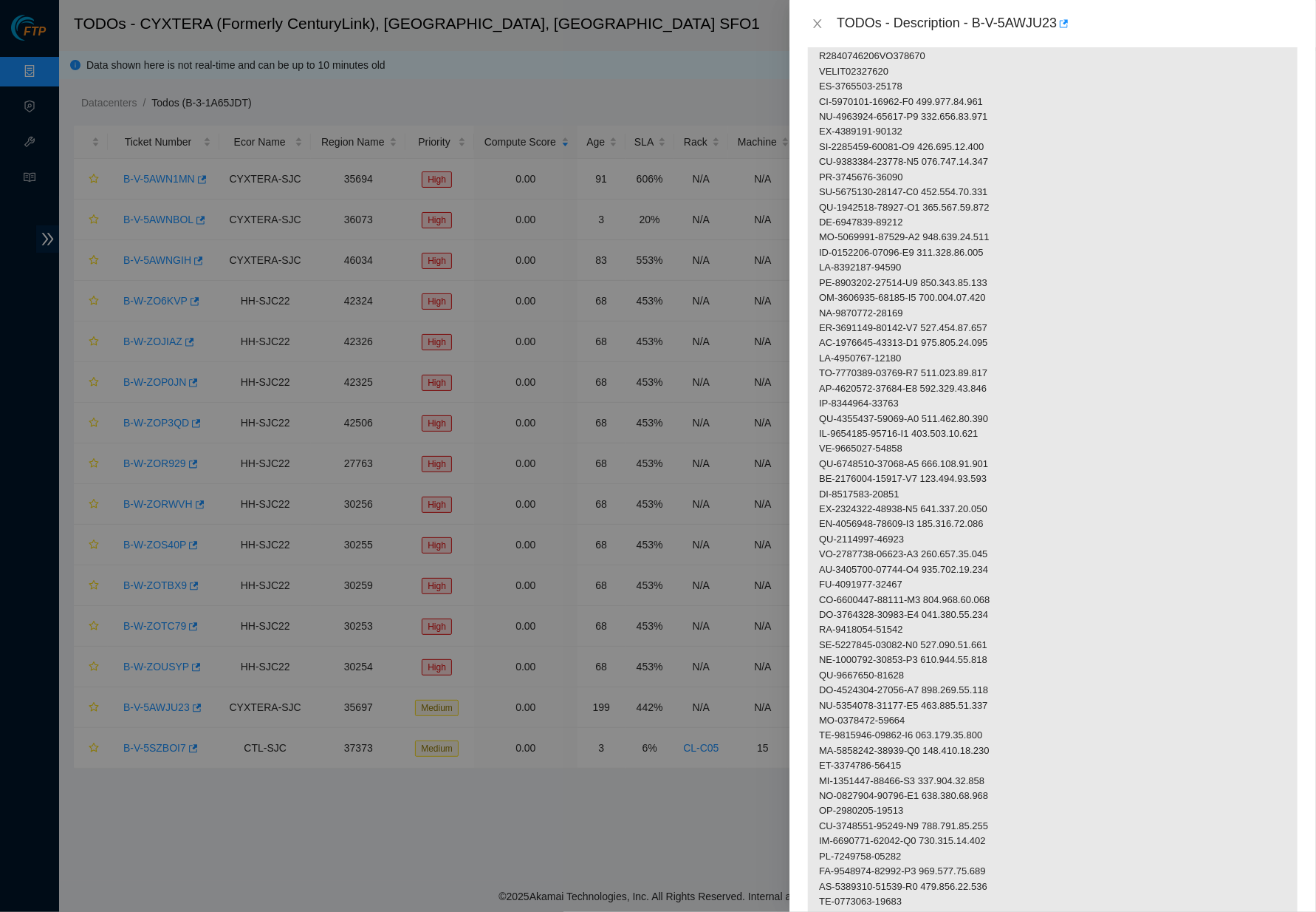
scroll to position [408, 0]
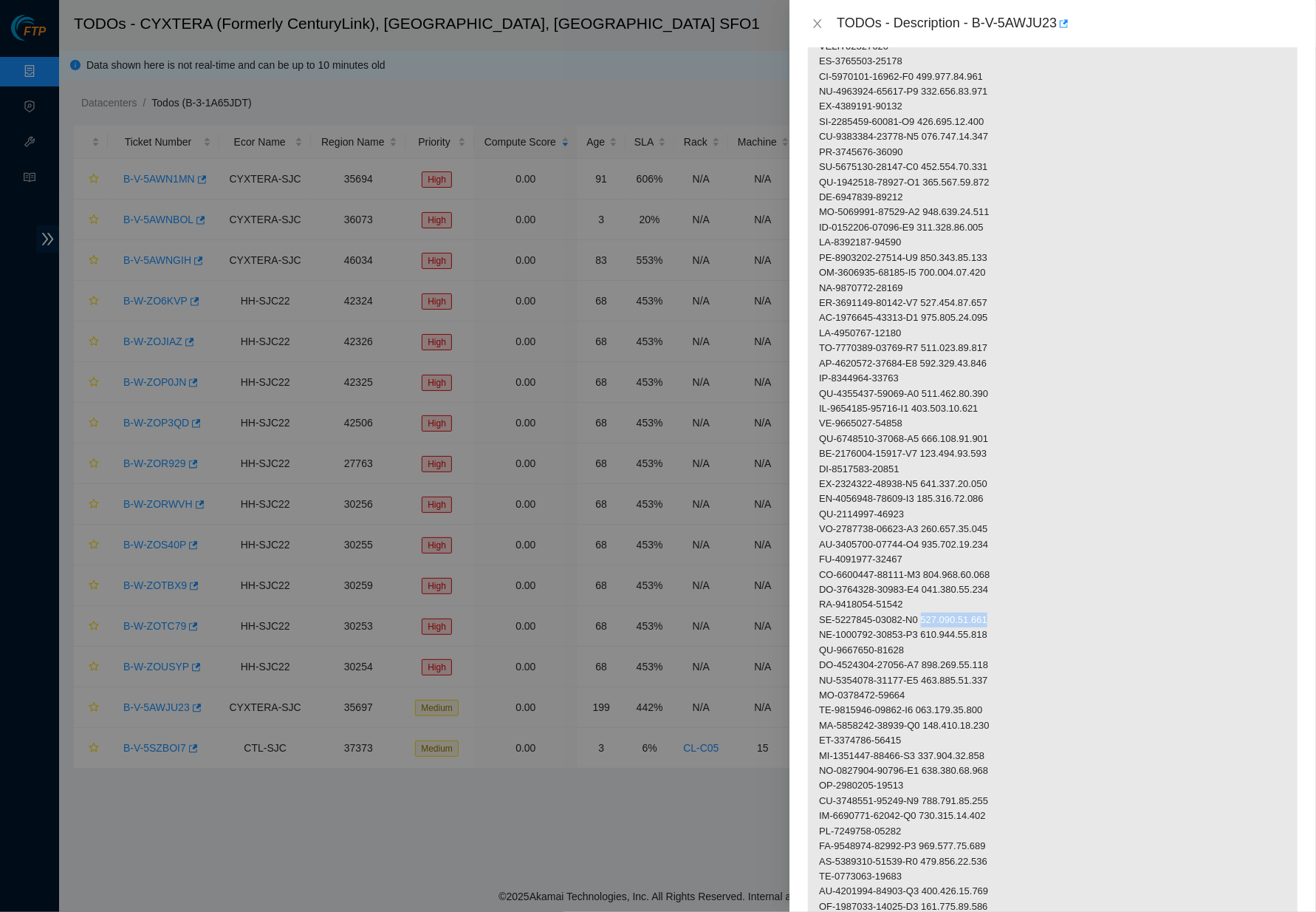
drag, startPoint x: 1015, startPoint y: 600, endPoint x: 936, endPoint y: 600, distance: 79.0
click at [936, 600] on p at bounding box center [1053, 544] width 490 height 1305
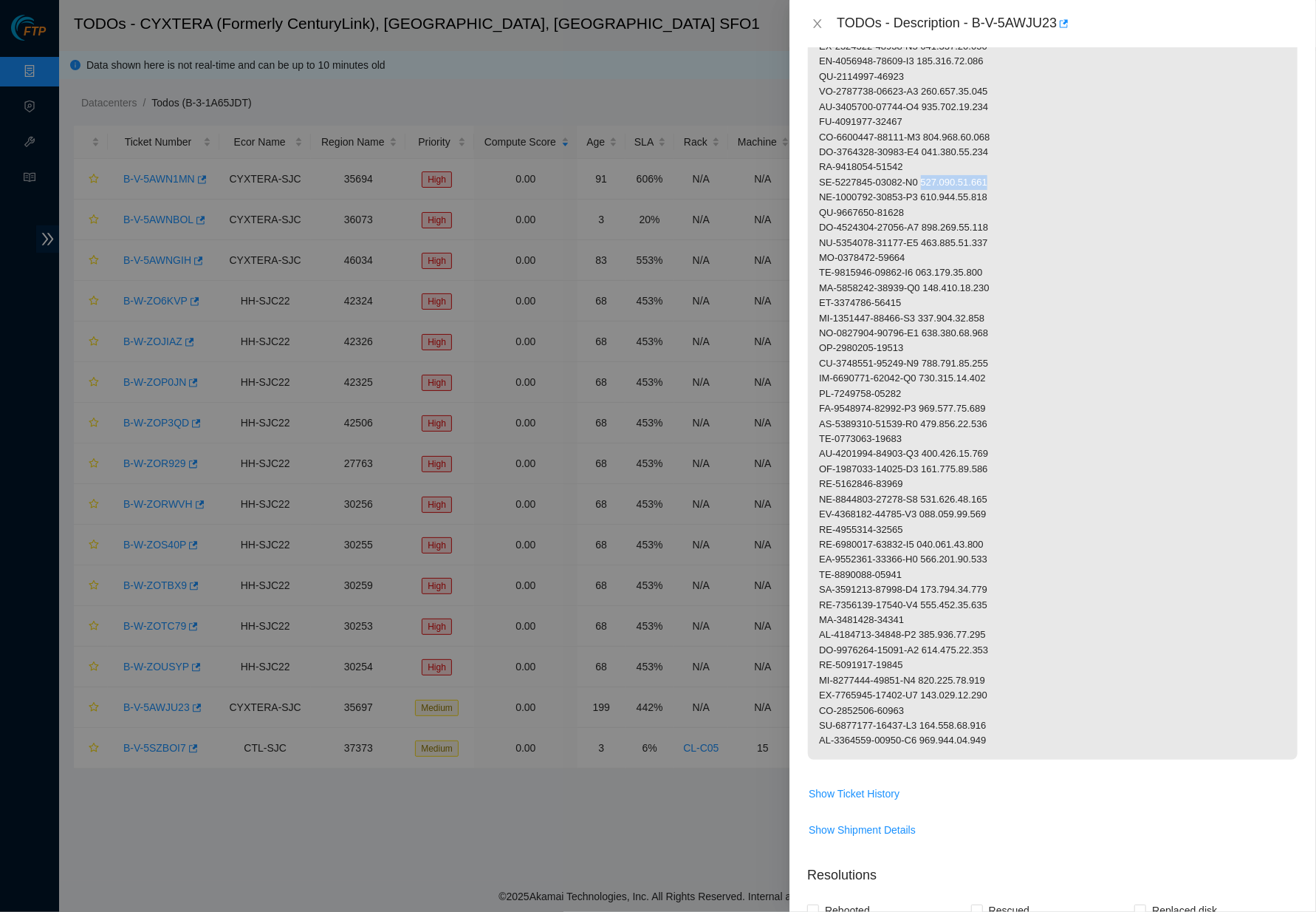
scroll to position [859, 0]
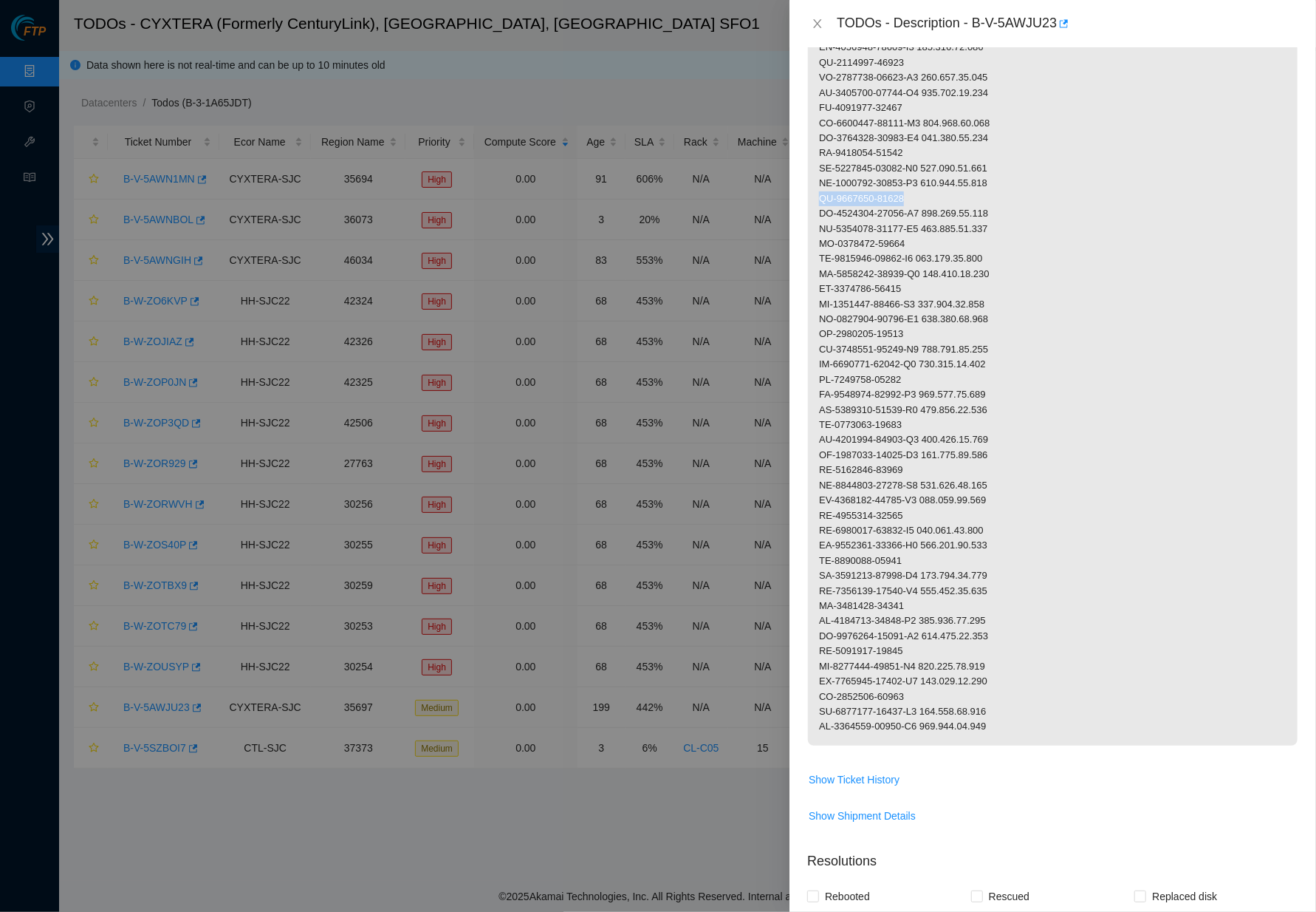
drag, startPoint x: 919, startPoint y: 176, endPoint x: 813, endPoint y: 178, distance: 106.0
click at [813, 178] on p at bounding box center [1053, 93] width 490 height 1305
drag, startPoint x: 928, startPoint y: 191, endPoint x: 848, endPoint y: 189, distance: 80.0
click at [848, 189] on p at bounding box center [1053, 93] width 490 height 1305
drag, startPoint x: 930, startPoint y: 192, endPoint x: 821, endPoint y: 192, distance: 109.0
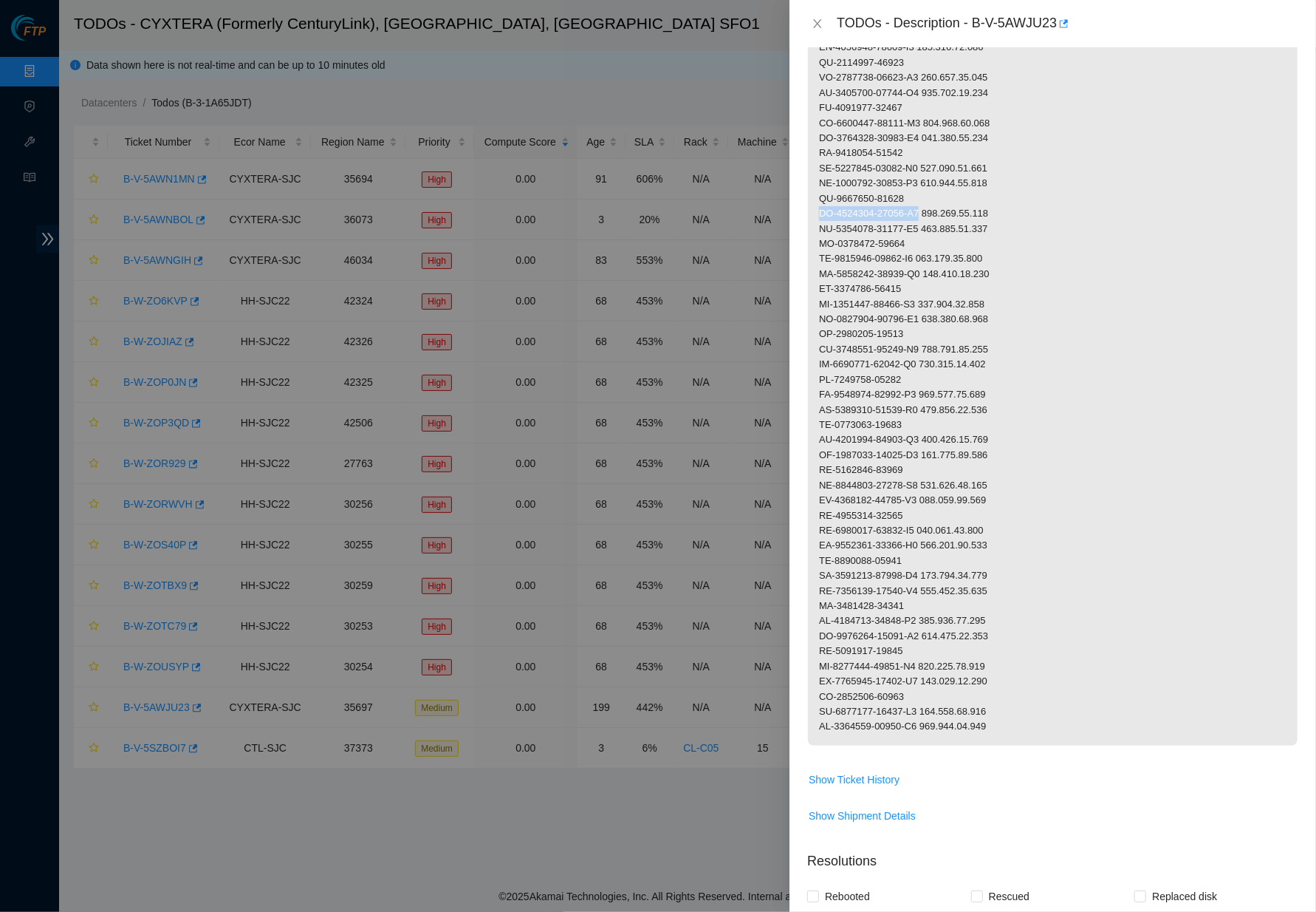
click at [821, 192] on p at bounding box center [1053, 93] width 490 height 1305
drag, startPoint x: 1012, startPoint y: 192, endPoint x: 934, endPoint y: 193, distance: 78.0
click at [934, 193] on p at bounding box center [1053, 93] width 490 height 1305
drag, startPoint x: 916, startPoint y: 224, endPoint x: 816, endPoint y: 219, distance: 100.1
click at [816, 219] on p at bounding box center [1053, 93] width 490 height 1305
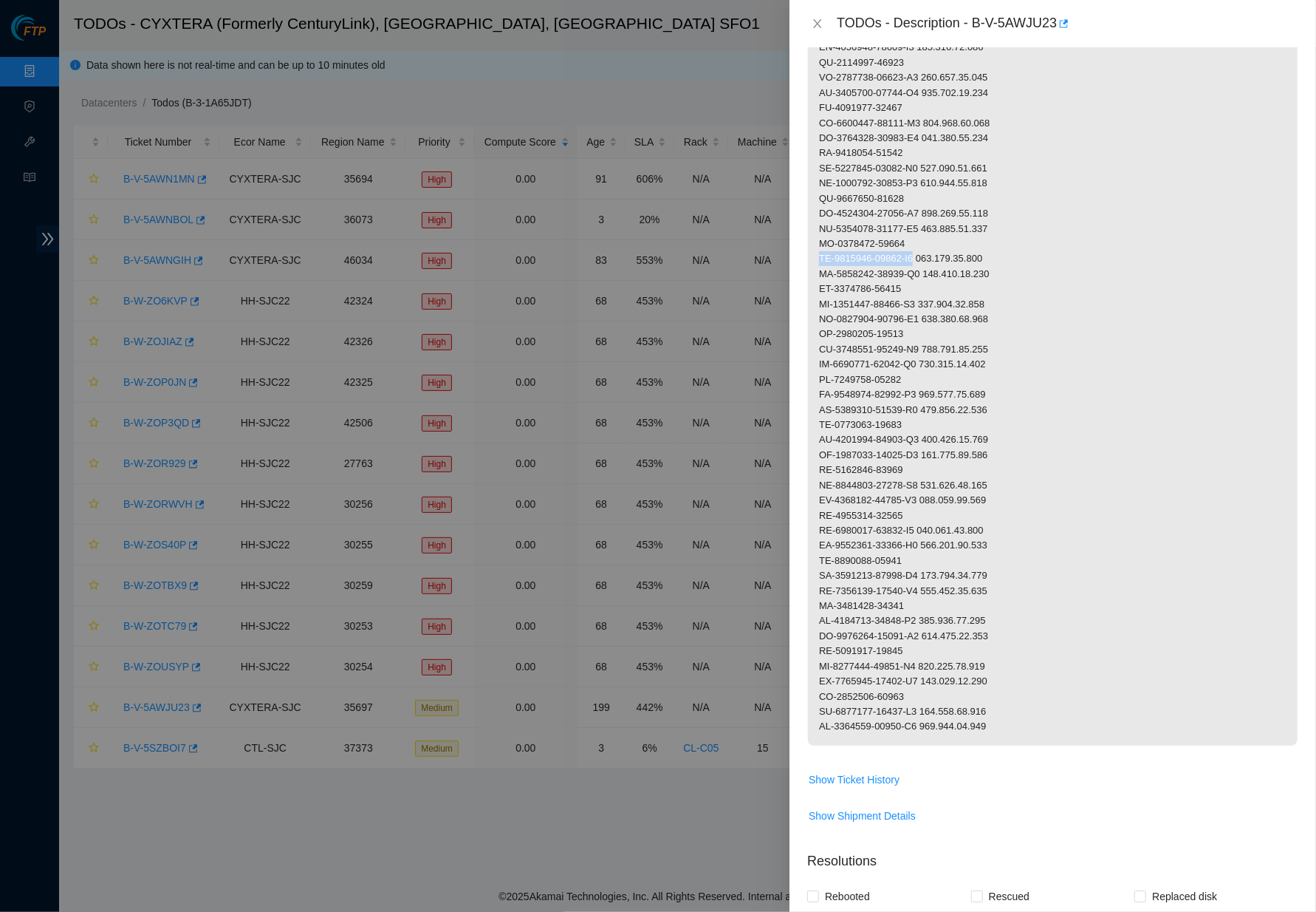
drag, startPoint x: 930, startPoint y: 236, endPoint x: 820, endPoint y: 235, distance: 110.0
click at [820, 235] on p at bounding box center [1053, 93] width 490 height 1305
drag, startPoint x: 1015, startPoint y: 232, endPoint x: 936, endPoint y: 232, distance: 79.0
click at [936, 232] on p at bounding box center [1053, 93] width 490 height 1305
drag, startPoint x: 923, startPoint y: 267, endPoint x: 820, endPoint y: 267, distance: 103.0
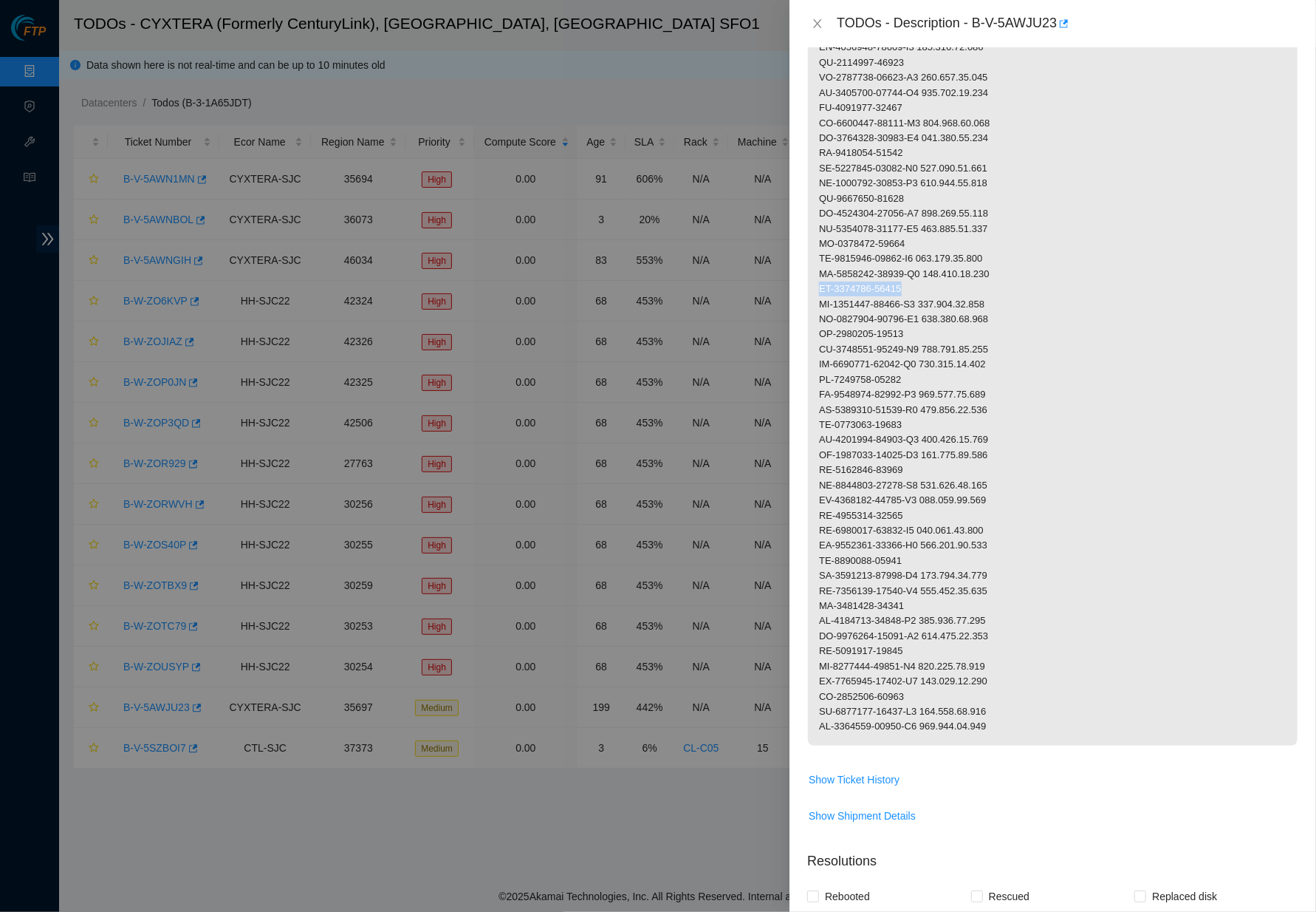
click at [820, 267] on p at bounding box center [1053, 93] width 490 height 1305
drag, startPoint x: 929, startPoint y: 280, endPoint x: 819, endPoint y: 280, distance: 110.0
click at [819, 280] on p at bounding box center [1053, 93] width 490 height 1305
drag, startPoint x: 1012, startPoint y: 283, endPoint x: 937, endPoint y: 283, distance: 75.0
click at [937, 283] on p at bounding box center [1053, 93] width 490 height 1305
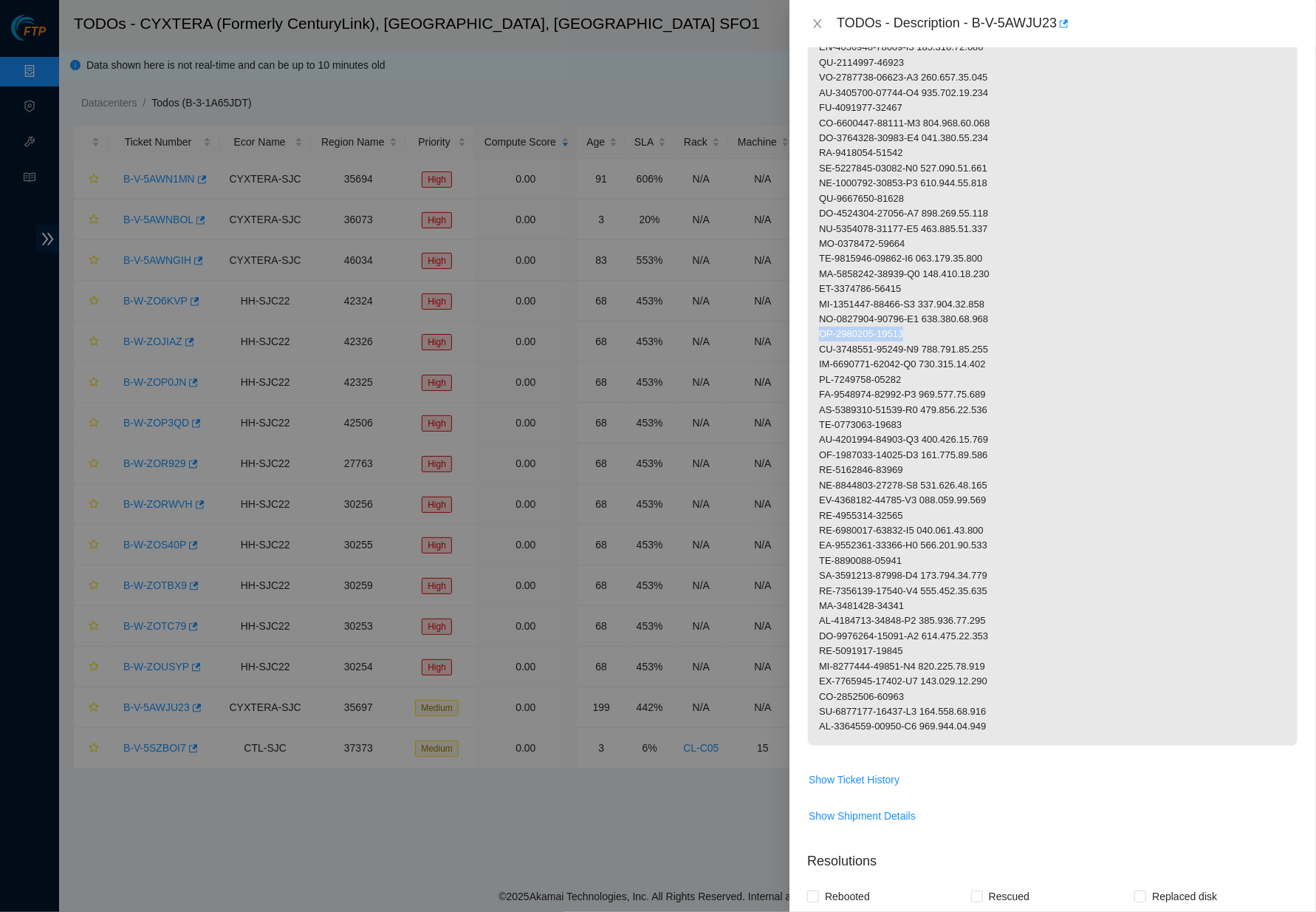
drag, startPoint x: 915, startPoint y: 312, endPoint x: 820, endPoint y: 311, distance: 95.0
click at [820, 311] on p at bounding box center [1053, 93] width 490 height 1305
drag, startPoint x: 929, startPoint y: 326, endPoint x: 818, endPoint y: 326, distance: 111.0
click at [818, 326] on p at bounding box center [1053, 93] width 490 height 1305
drag, startPoint x: 1015, startPoint y: 332, endPoint x: 937, endPoint y: 328, distance: 78.1
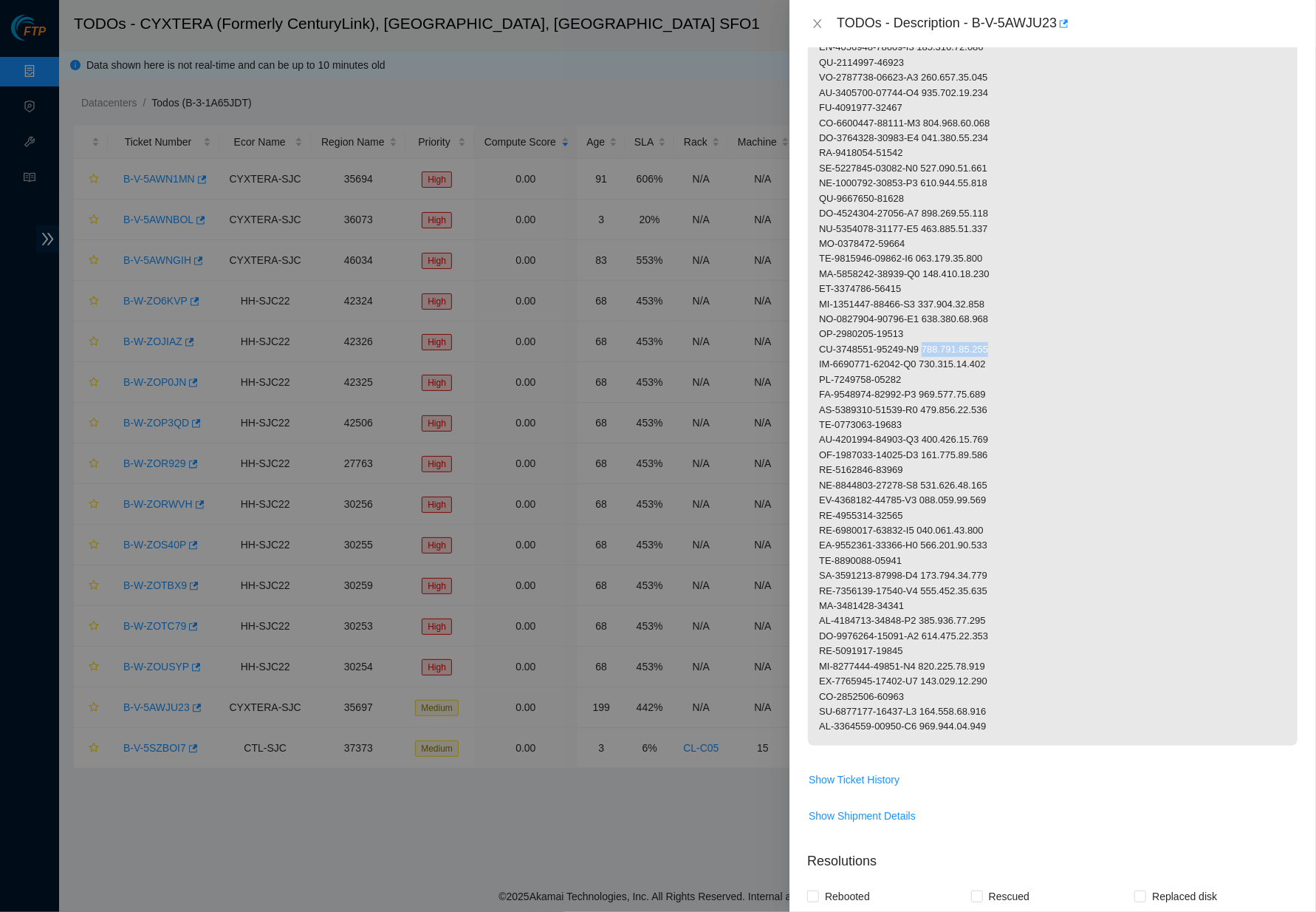
click at [937, 328] on p at bounding box center [1053, 93] width 490 height 1305
drag, startPoint x: 918, startPoint y: 356, endPoint x: 819, endPoint y: 356, distance: 99.0
click at [819, 356] on p at bounding box center [1053, 93] width 490 height 1305
drag, startPoint x: 929, startPoint y: 367, endPoint x: 814, endPoint y: 367, distance: 115.0
click at [814, 367] on p at bounding box center [1053, 93] width 490 height 1305
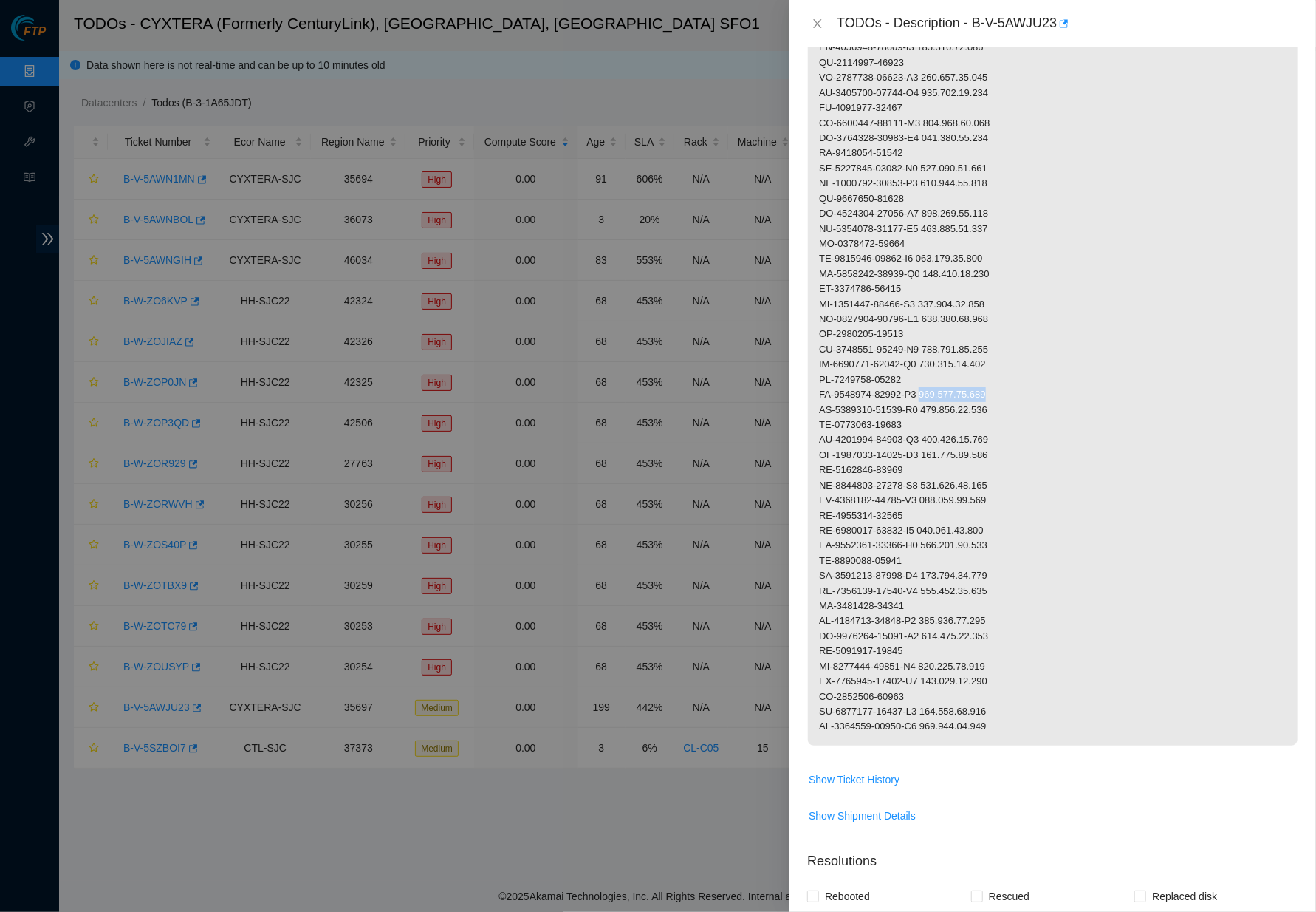
drag, startPoint x: 1013, startPoint y: 368, endPoint x: 936, endPoint y: 370, distance: 77.0
click at [936, 370] on p at bounding box center [1053, 93] width 490 height 1305
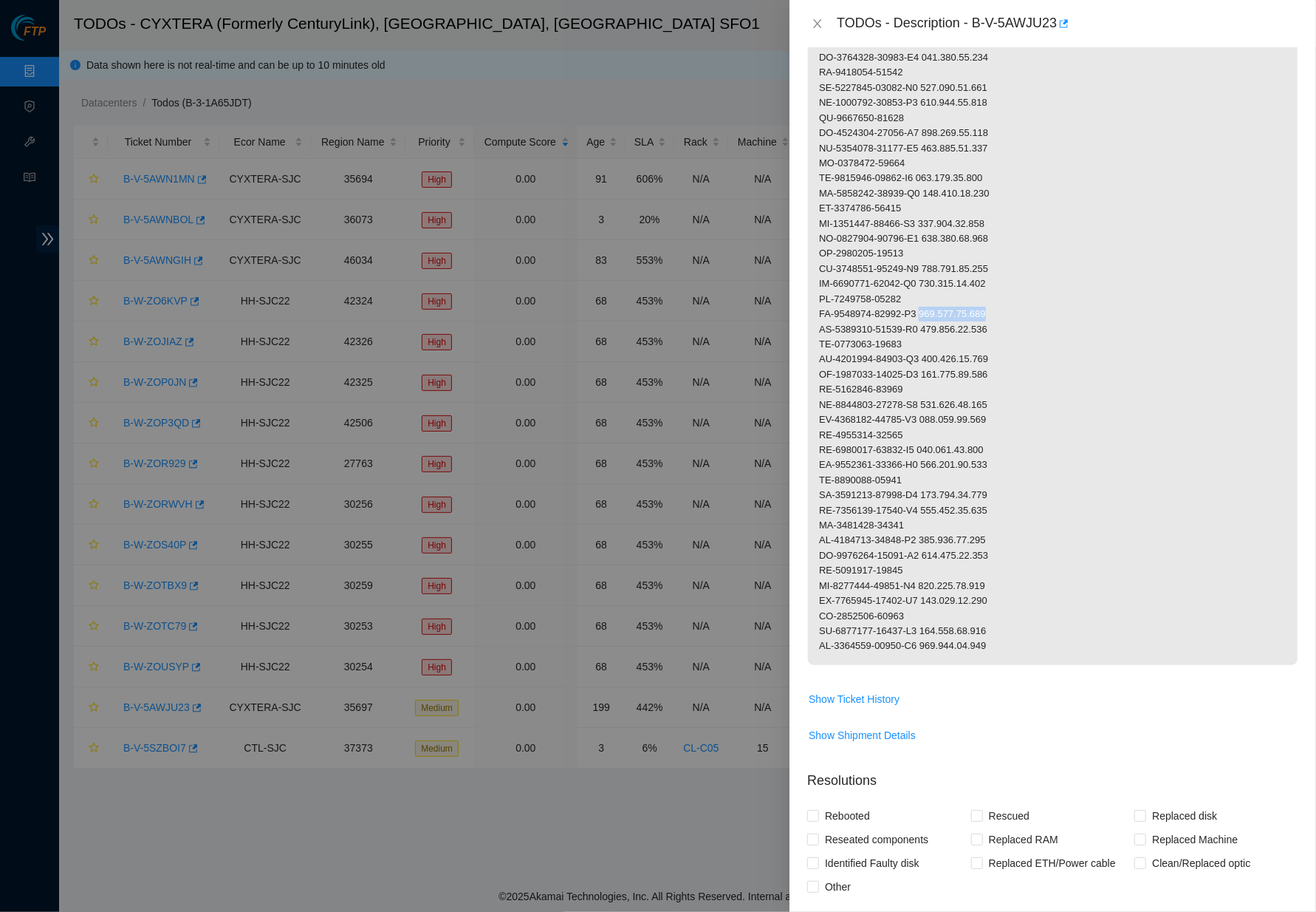
scroll to position [943, 0]
drag, startPoint x: 914, startPoint y: 314, endPoint x: 820, endPoint y: 311, distance: 94.0
click at [820, 311] on p at bounding box center [1053, 9] width 490 height 1305
drag, startPoint x: 931, startPoint y: 331, endPoint x: 818, endPoint y: 332, distance: 113.0
click at [818, 332] on p at bounding box center [1053, 9] width 490 height 1305
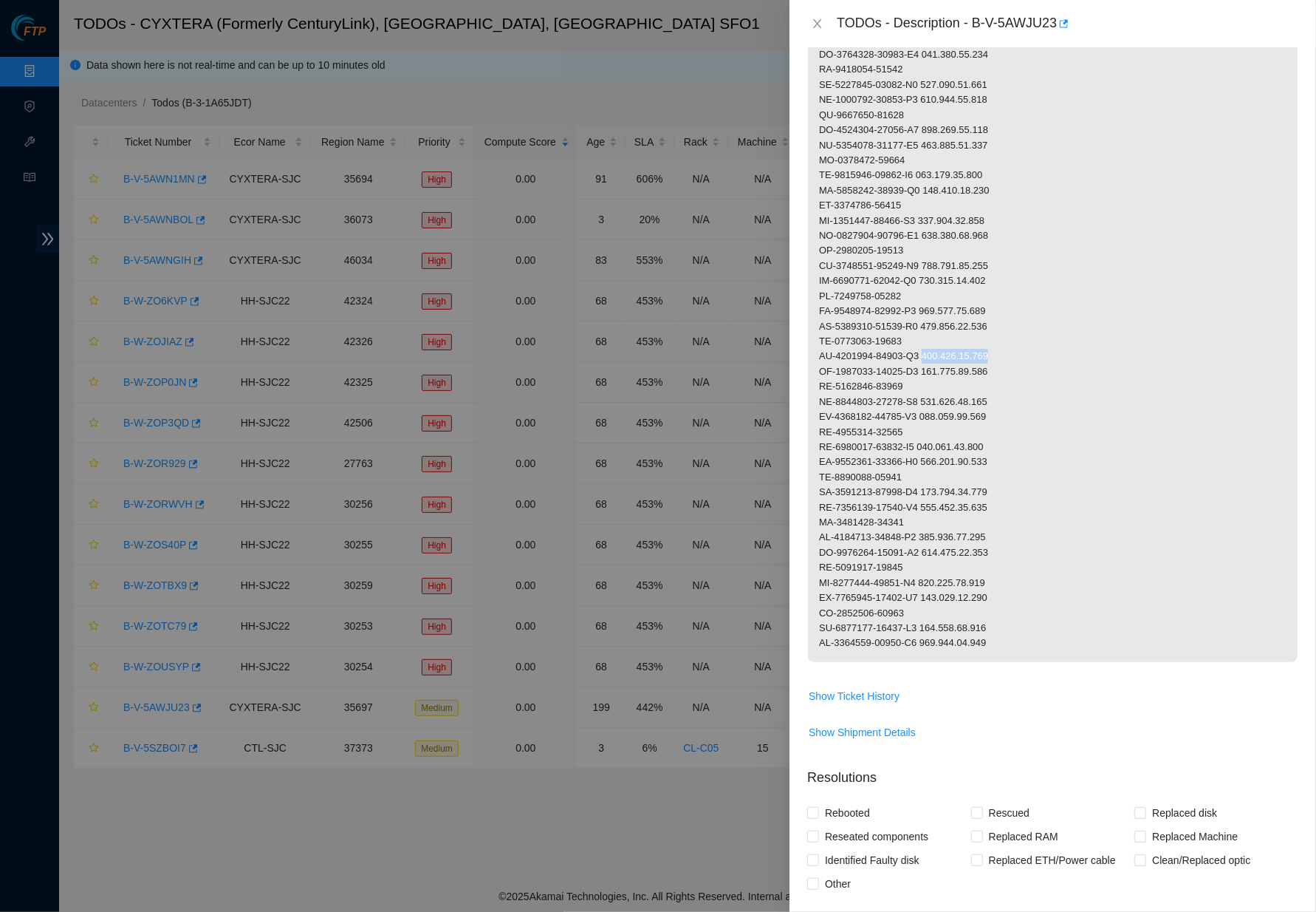
drag, startPoint x: 1013, startPoint y: 326, endPoint x: 936, endPoint y: 328, distance: 77.0
click at [936, 328] on p at bounding box center [1053, 9] width 490 height 1305
drag, startPoint x: 915, startPoint y: 358, endPoint x: 818, endPoint y: 358, distance: 97.0
click at [818, 358] on p at bounding box center [1053, 9] width 490 height 1305
drag, startPoint x: 930, startPoint y: 376, endPoint x: 811, endPoint y: 376, distance: 119.0
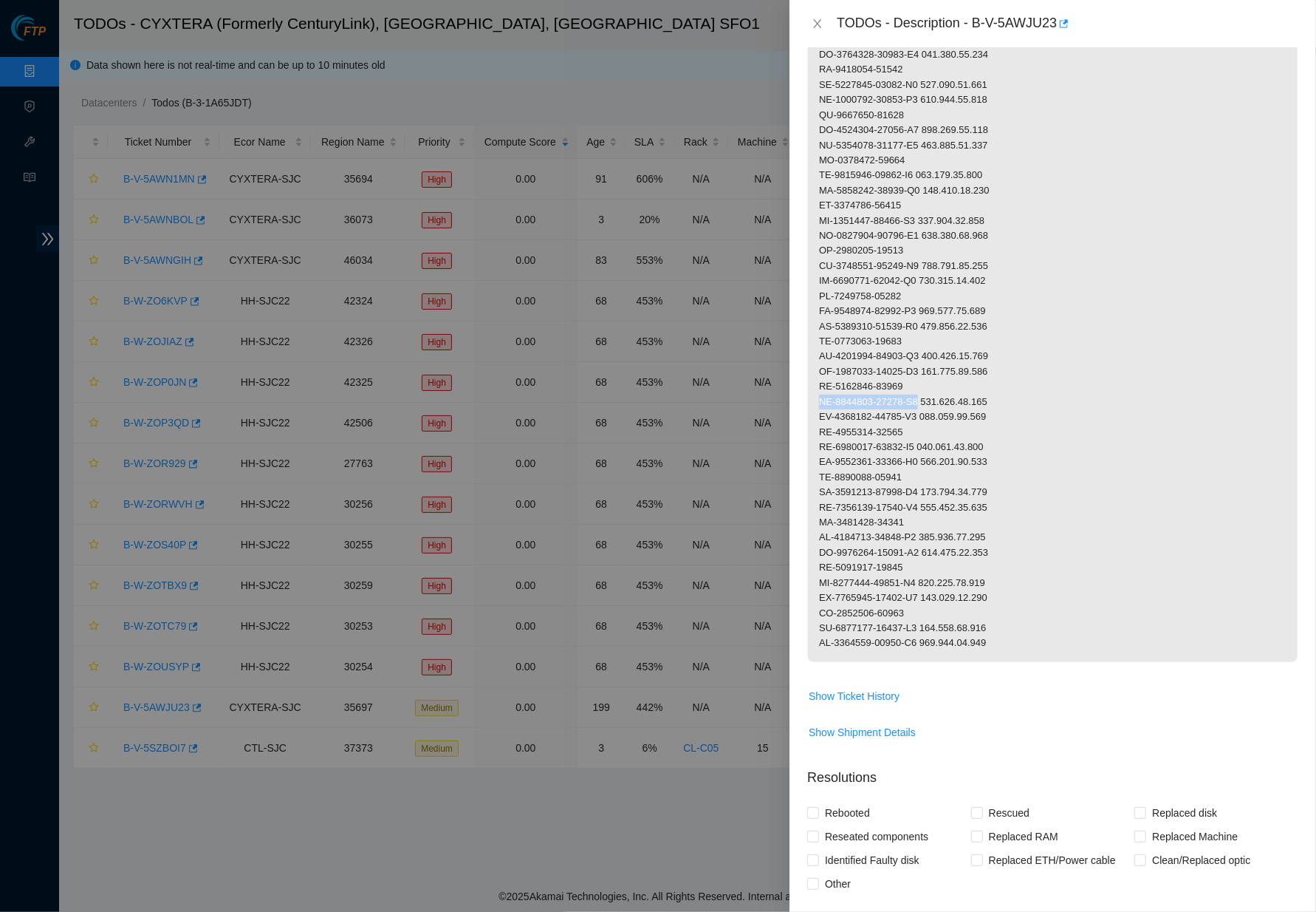
click at [811, 376] on p at bounding box center [1053, 9] width 490 height 1305
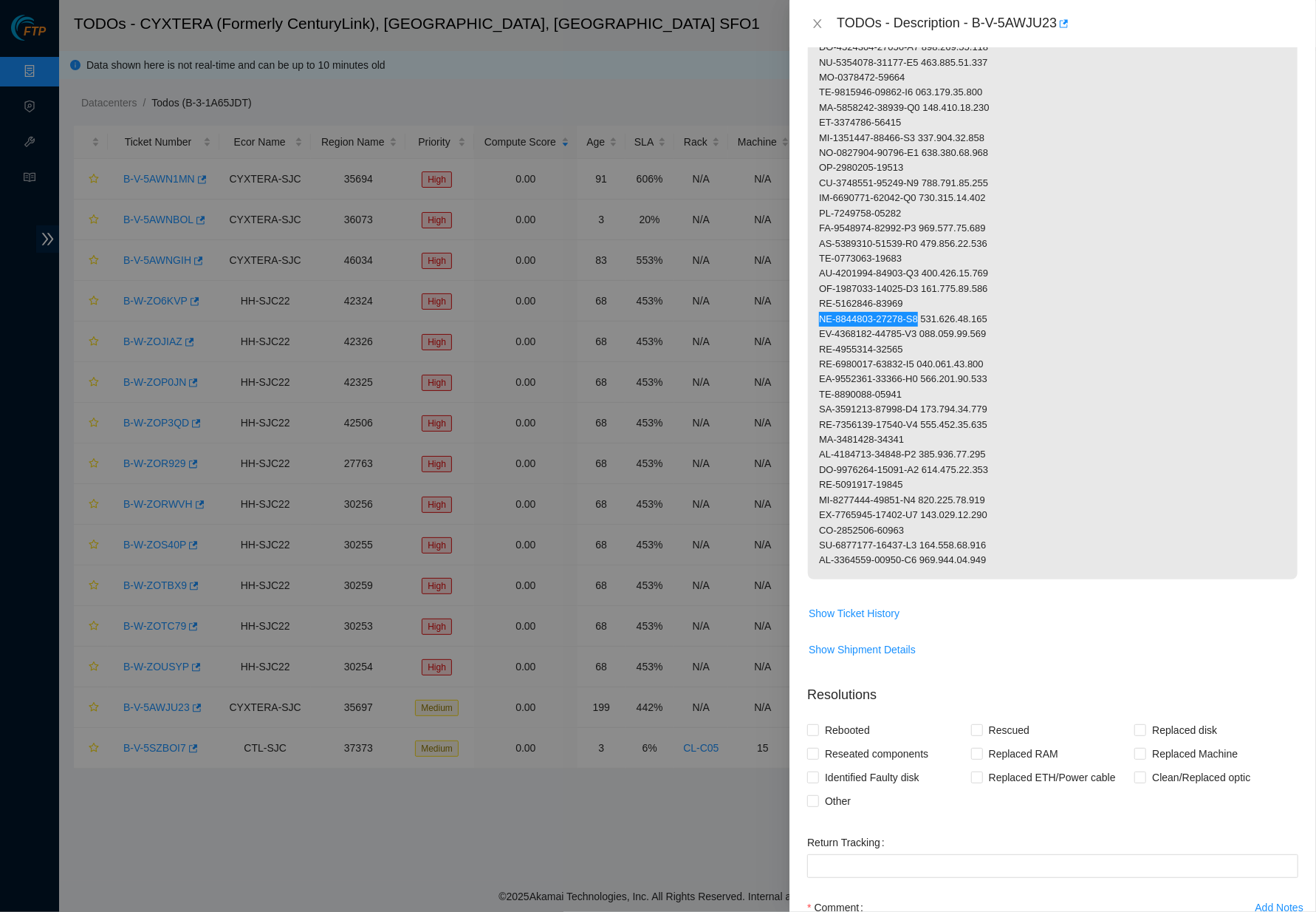
scroll to position [1026, 0]
drag, startPoint x: 1015, startPoint y: 288, endPoint x: 934, endPoint y: 292, distance: 81.1
drag, startPoint x: 917, startPoint y: 326, endPoint x: 821, endPoint y: 325, distance: 96.0
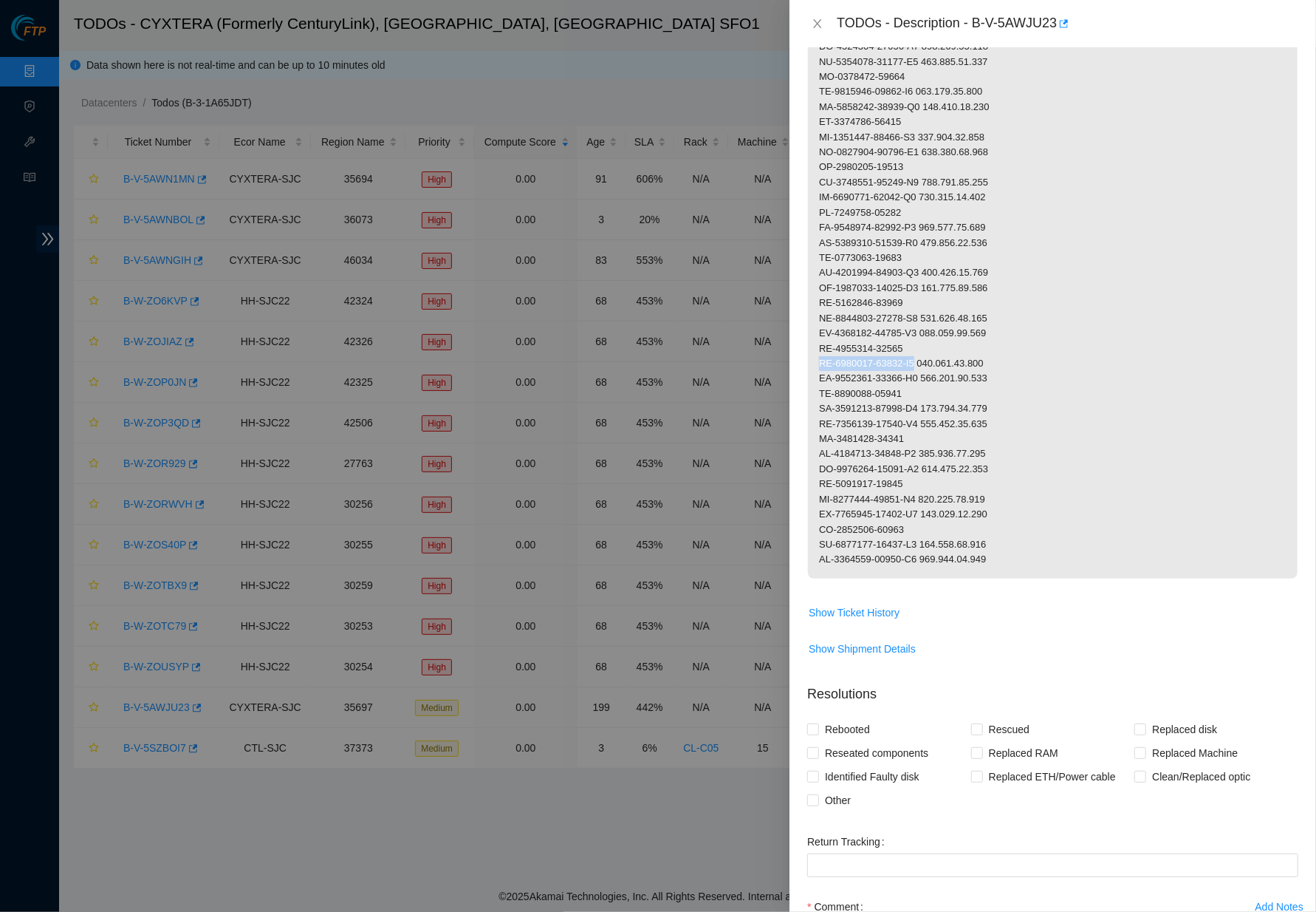
drag, startPoint x: 932, startPoint y: 332, endPoint x: 814, endPoint y: 332, distance: 118.0
drag, startPoint x: 1015, startPoint y: 334, endPoint x: 937, endPoint y: 336, distance: 78.0
drag, startPoint x: 923, startPoint y: 361, endPoint x: 818, endPoint y: 361, distance: 105.0
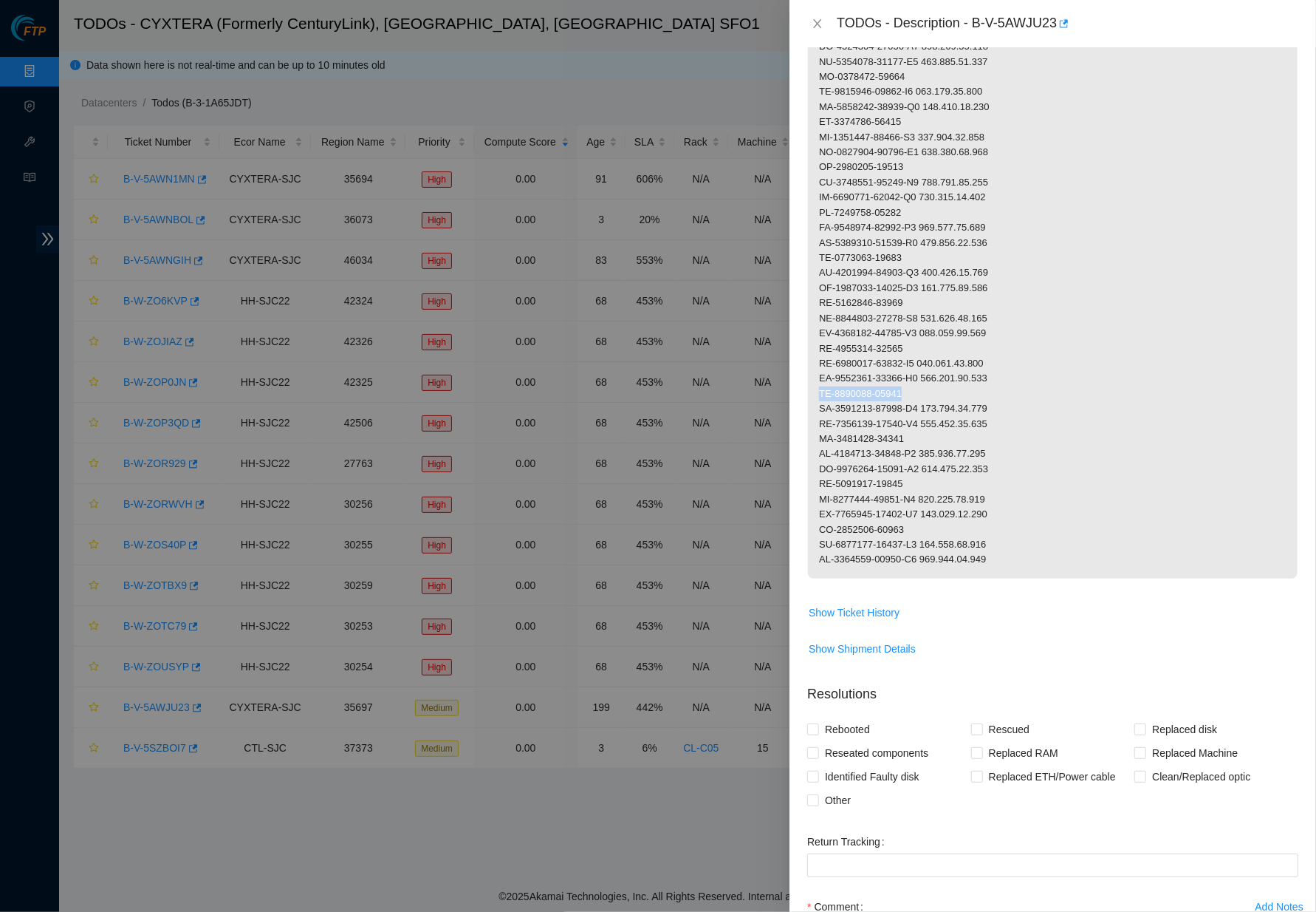
drag, startPoint x: 930, startPoint y: 380, endPoint x: 815, endPoint y: 381, distance: 115.0
drag, startPoint x: 1013, startPoint y: 376, endPoint x: 934, endPoint y: 376, distance: 79.0
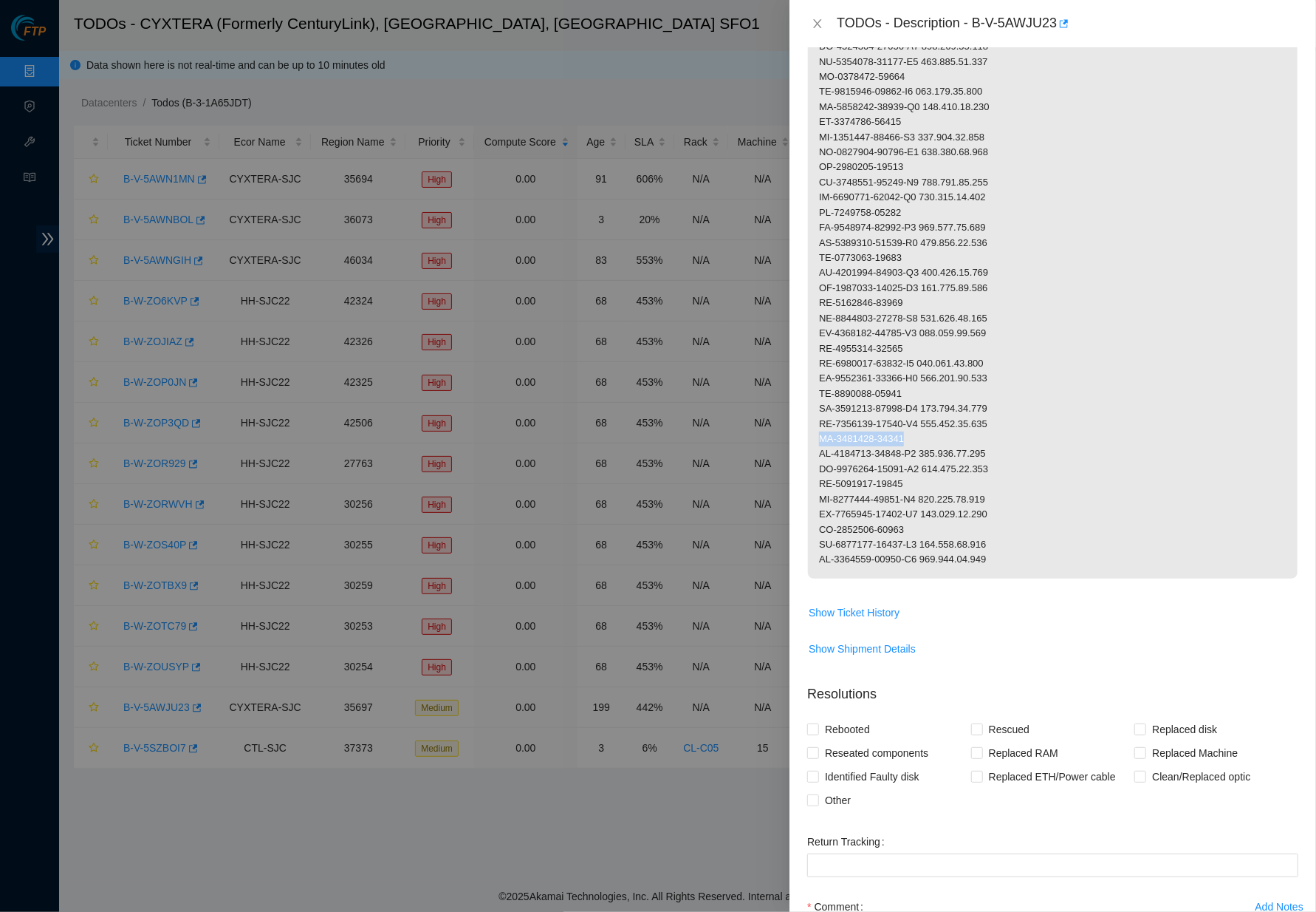
drag, startPoint x: 916, startPoint y: 408, endPoint x: 810, endPoint y: 407, distance: 106.0
drag, startPoint x: 930, startPoint y: 426, endPoint x: 808, endPoint y: 423, distance: 122.0
drag, startPoint x: 1016, startPoint y: 425, endPoint x: 933, endPoint y: 425, distance: 83.0
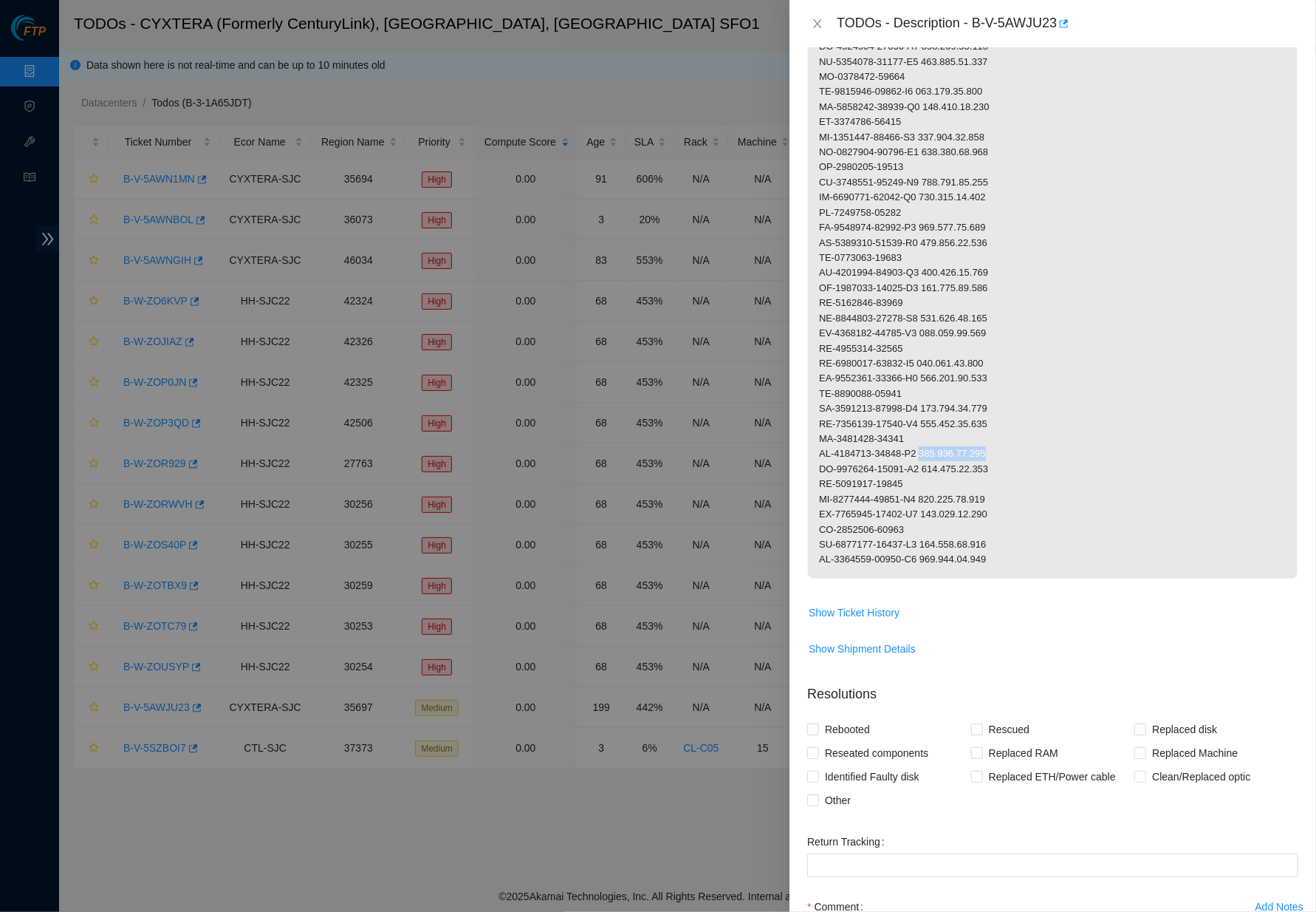
drag, startPoint x: 924, startPoint y: 457, endPoint x: 818, endPoint y: 457, distance: 106.0
drag, startPoint x: 929, startPoint y: 470, endPoint x: 820, endPoint y: 470, distance: 109.0
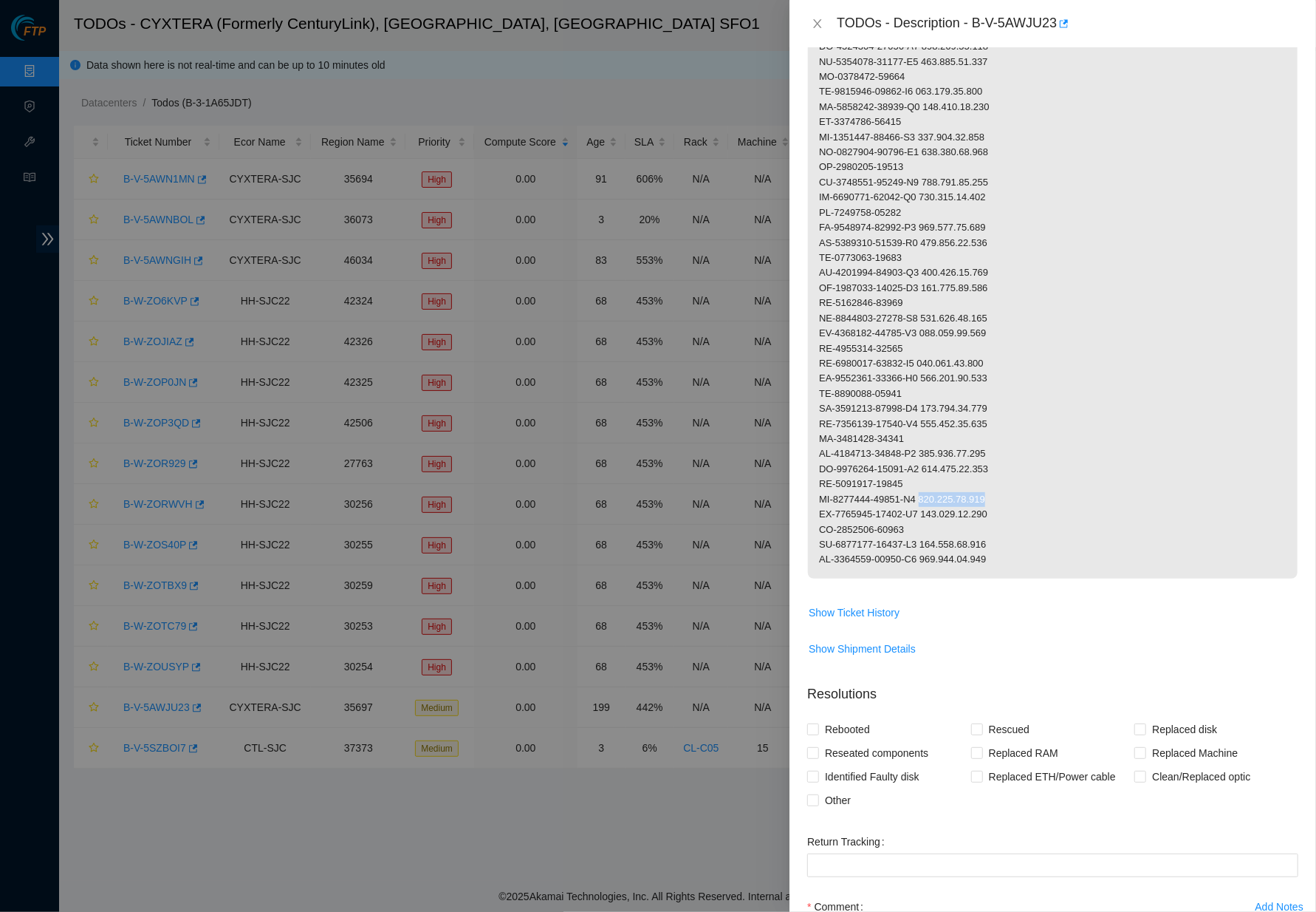
drag, startPoint x: 1015, startPoint y: 470, endPoint x: 936, endPoint y: 471, distance: 79.0
drag, startPoint x: 924, startPoint y: 494, endPoint x: 811, endPoint y: 494, distance: 113.0
drag, startPoint x: 931, startPoint y: 513, endPoint x: 807, endPoint y: 513, distance: 124.0
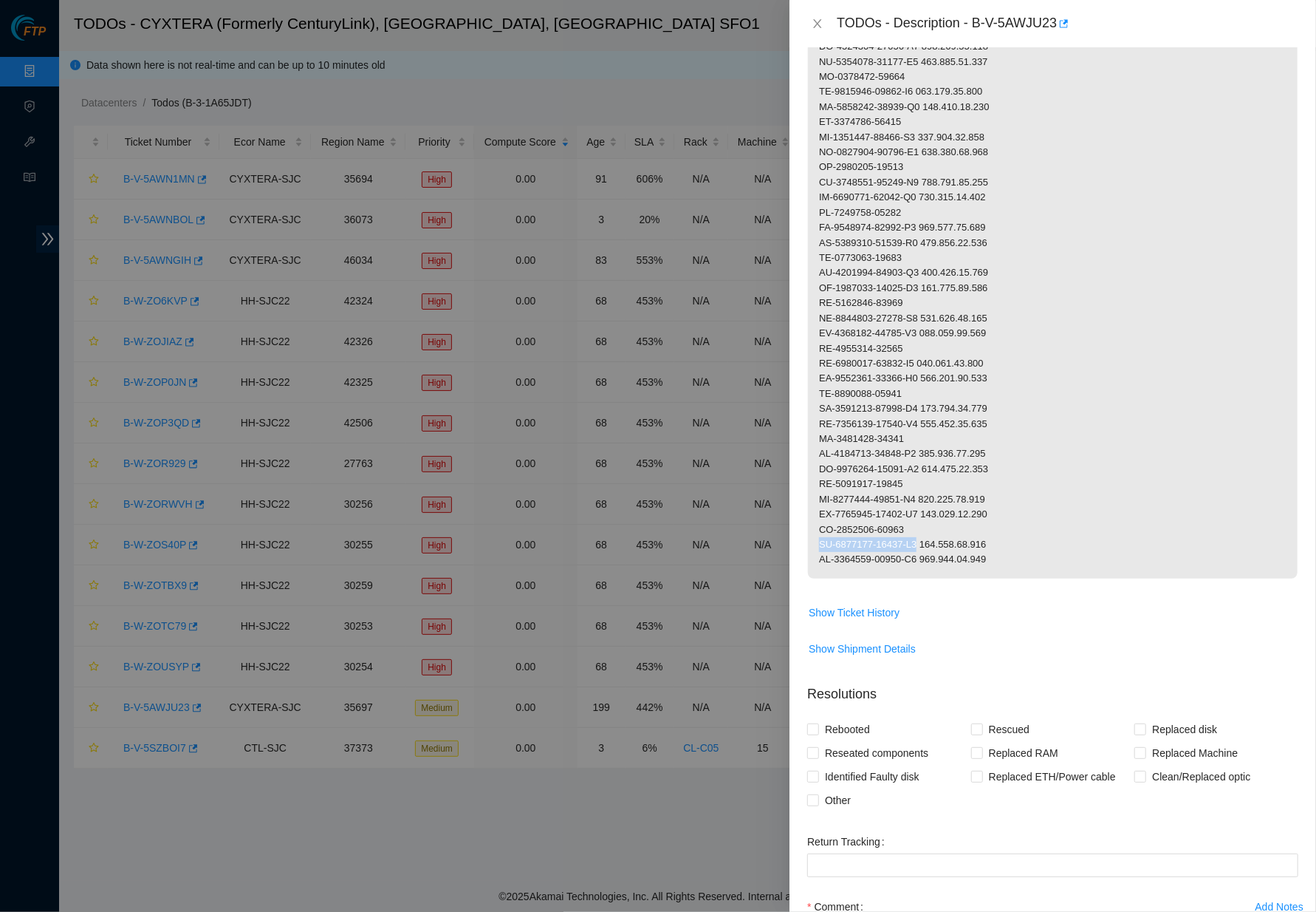
drag, startPoint x: 1015, startPoint y: 513, endPoint x: 934, endPoint y: 514, distance: 81.0
drag, startPoint x: 1164, startPoint y: 541, endPoint x: 974, endPoint y: 508, distance: 192.8
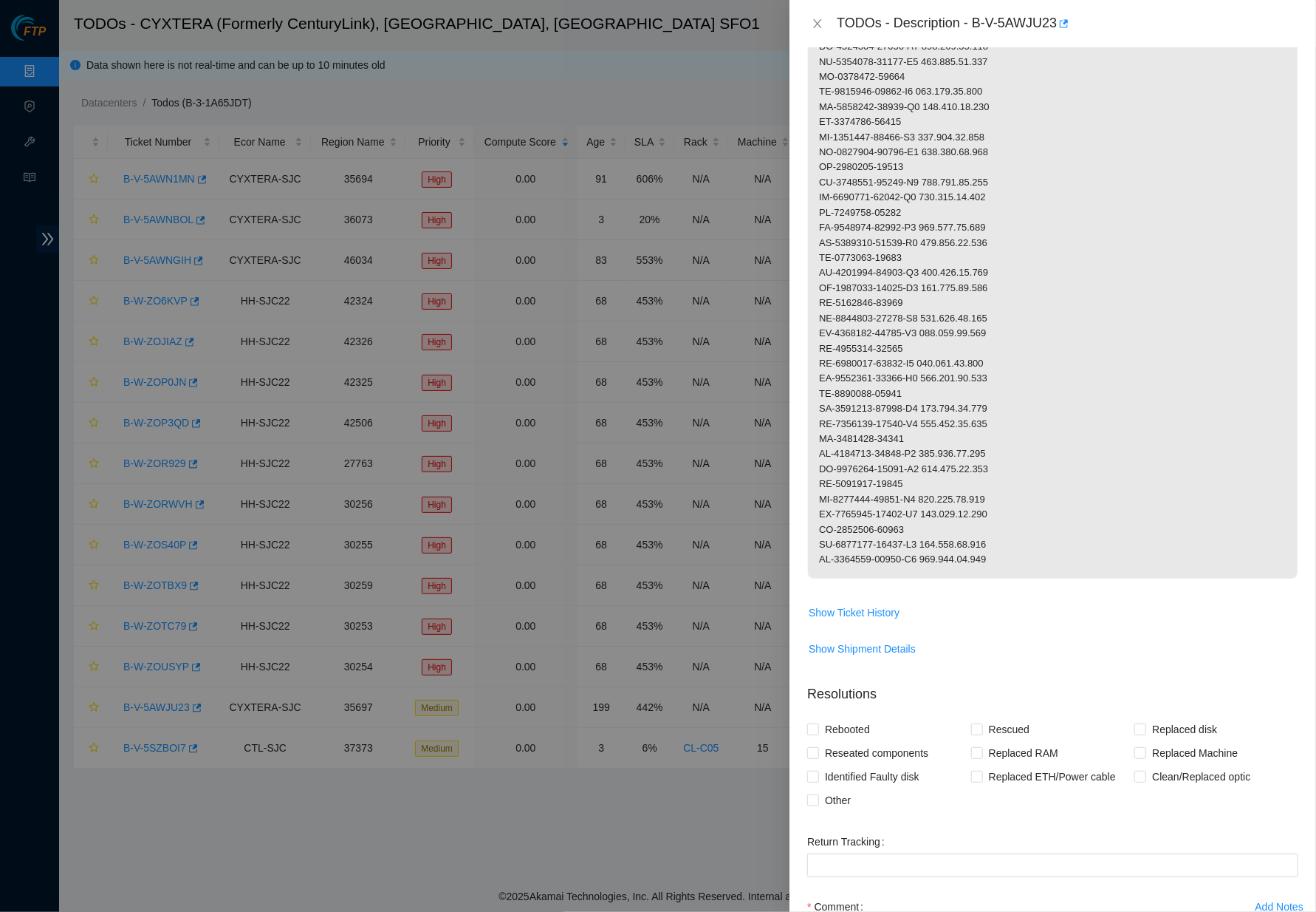
click at [811, 21] on button "Close" at bounding box center [818, 24] width 21 height 14
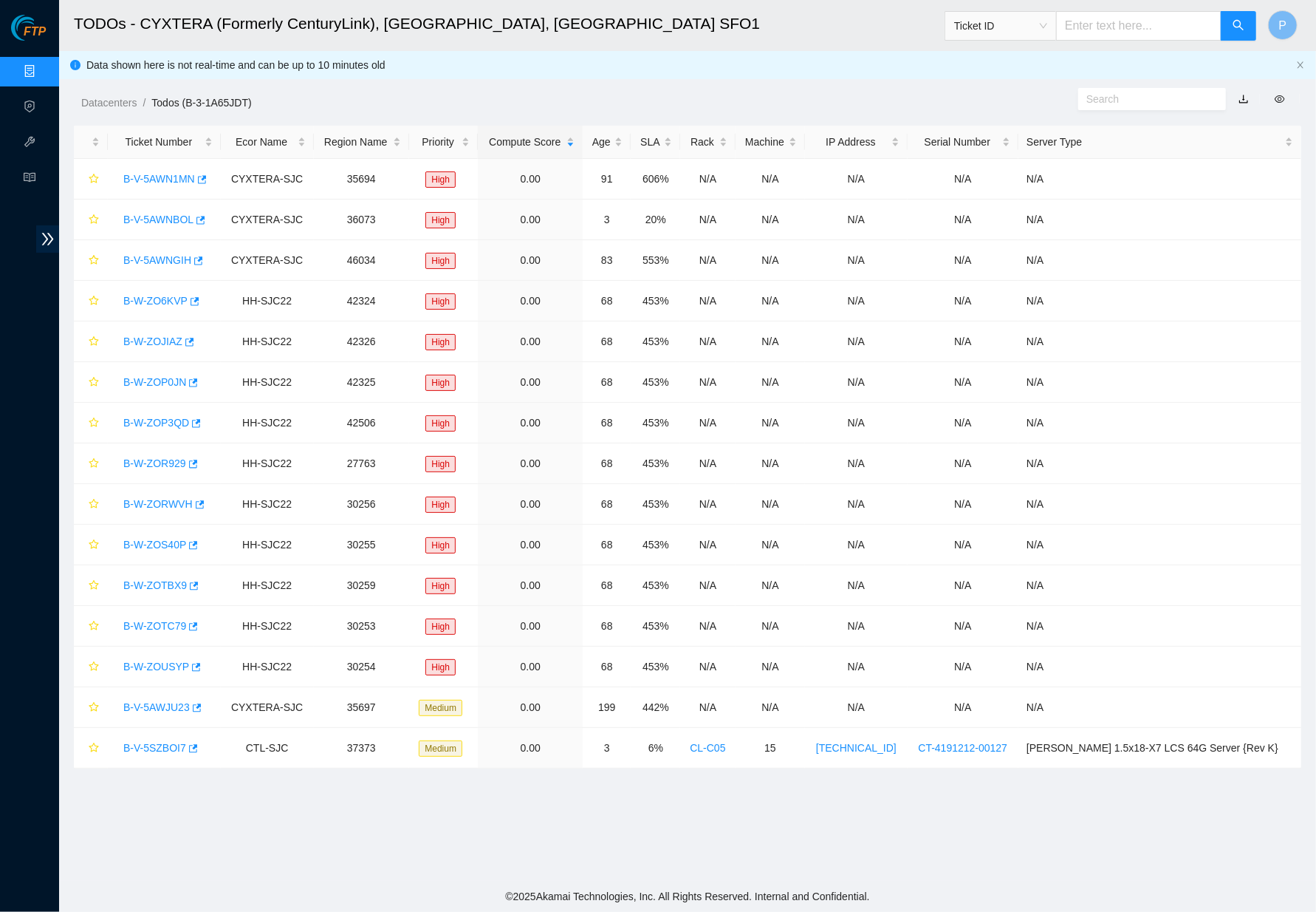
scroll to position [0, 0]
click at [43, 72] on link "Data Centers" at bounding box center [73, 71] width 60 height 12
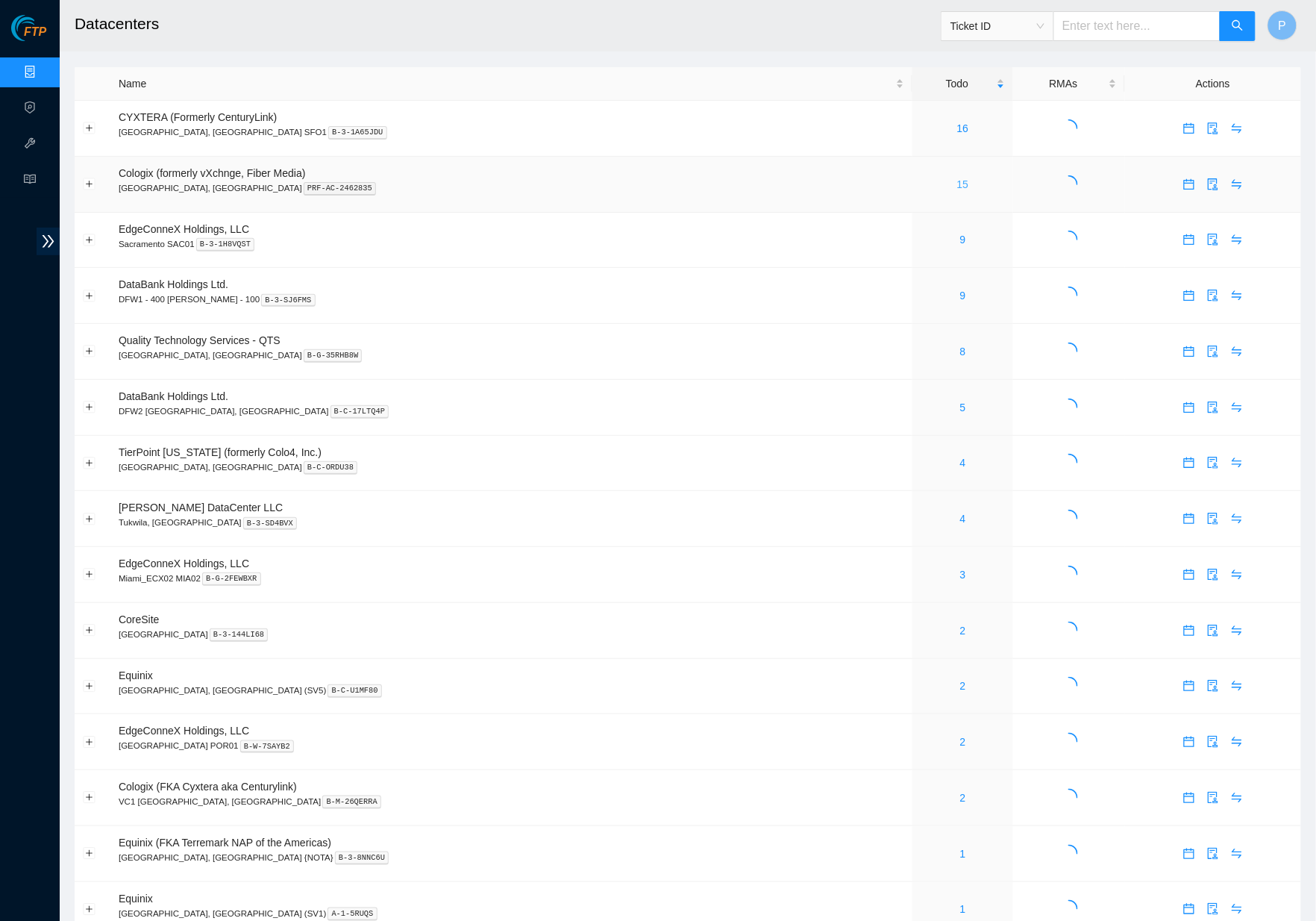
click at [957, 180] on link "15" at bounding box center [962, 183] width 12 height 12
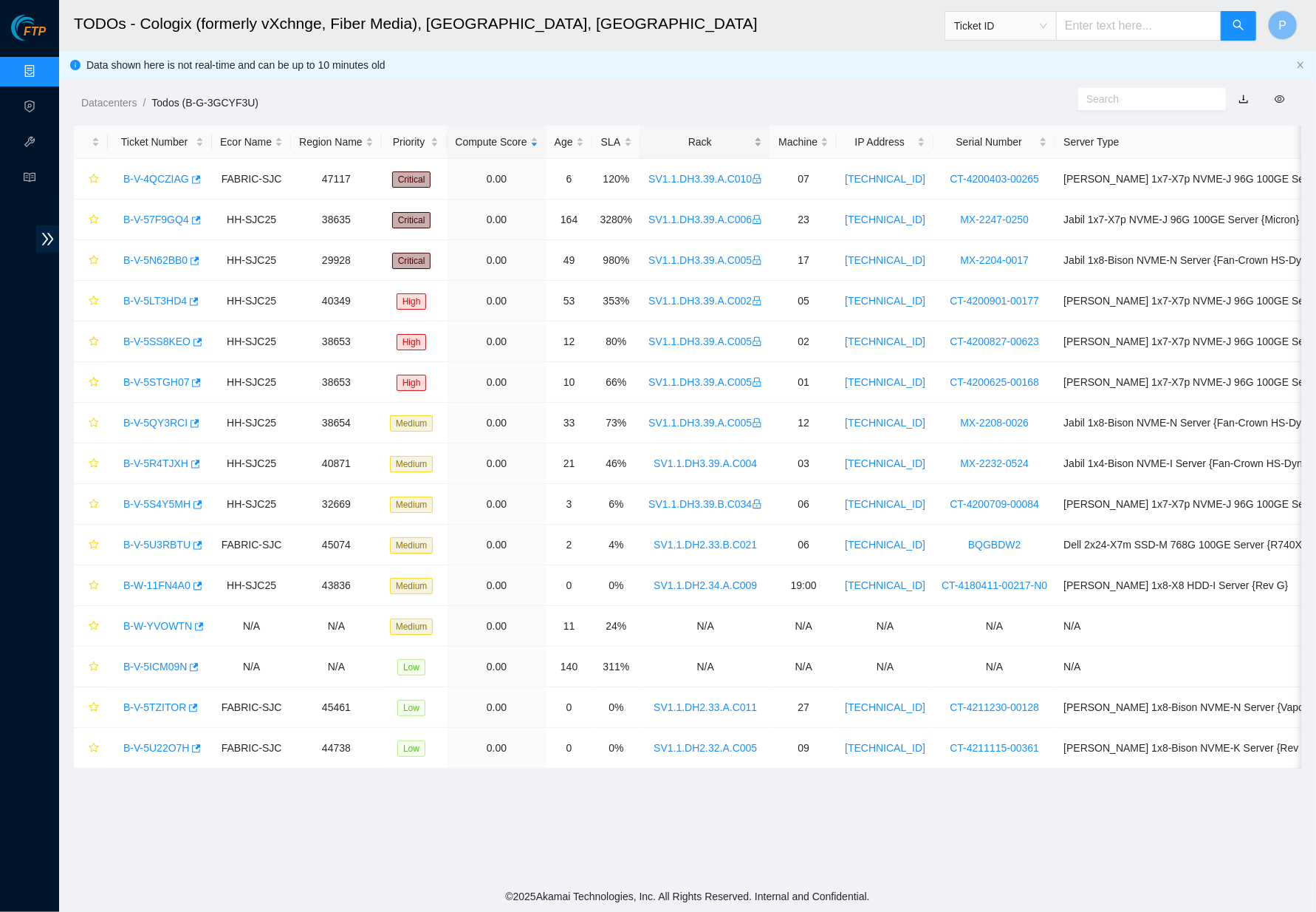
click at [744, 134] on div "Rack" at bounding box center [705, 141] width 114 height 16
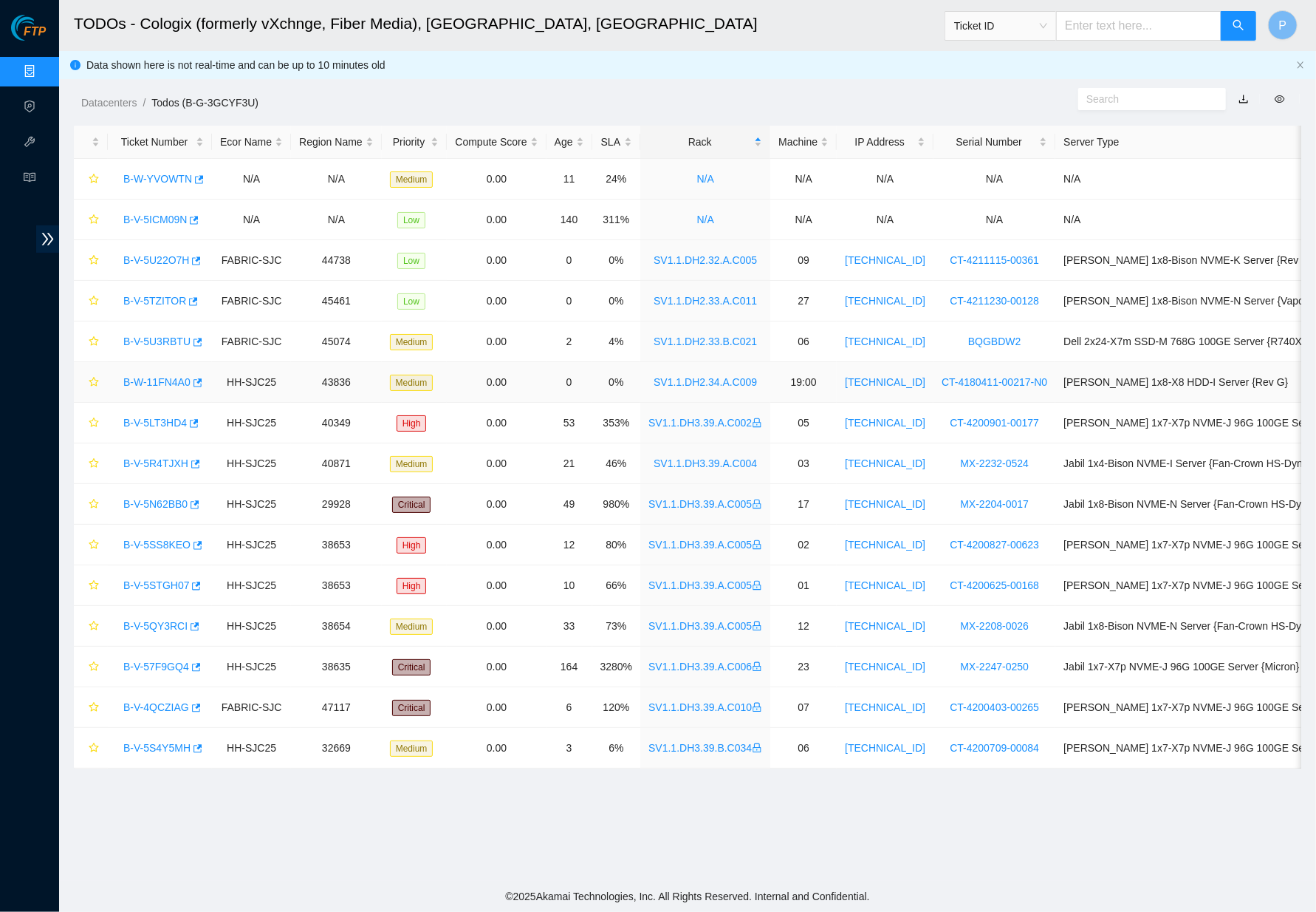
click at [174, 378] on link "B-W-11FN4A0" at bounding box center [157, 382] width 67 height 12
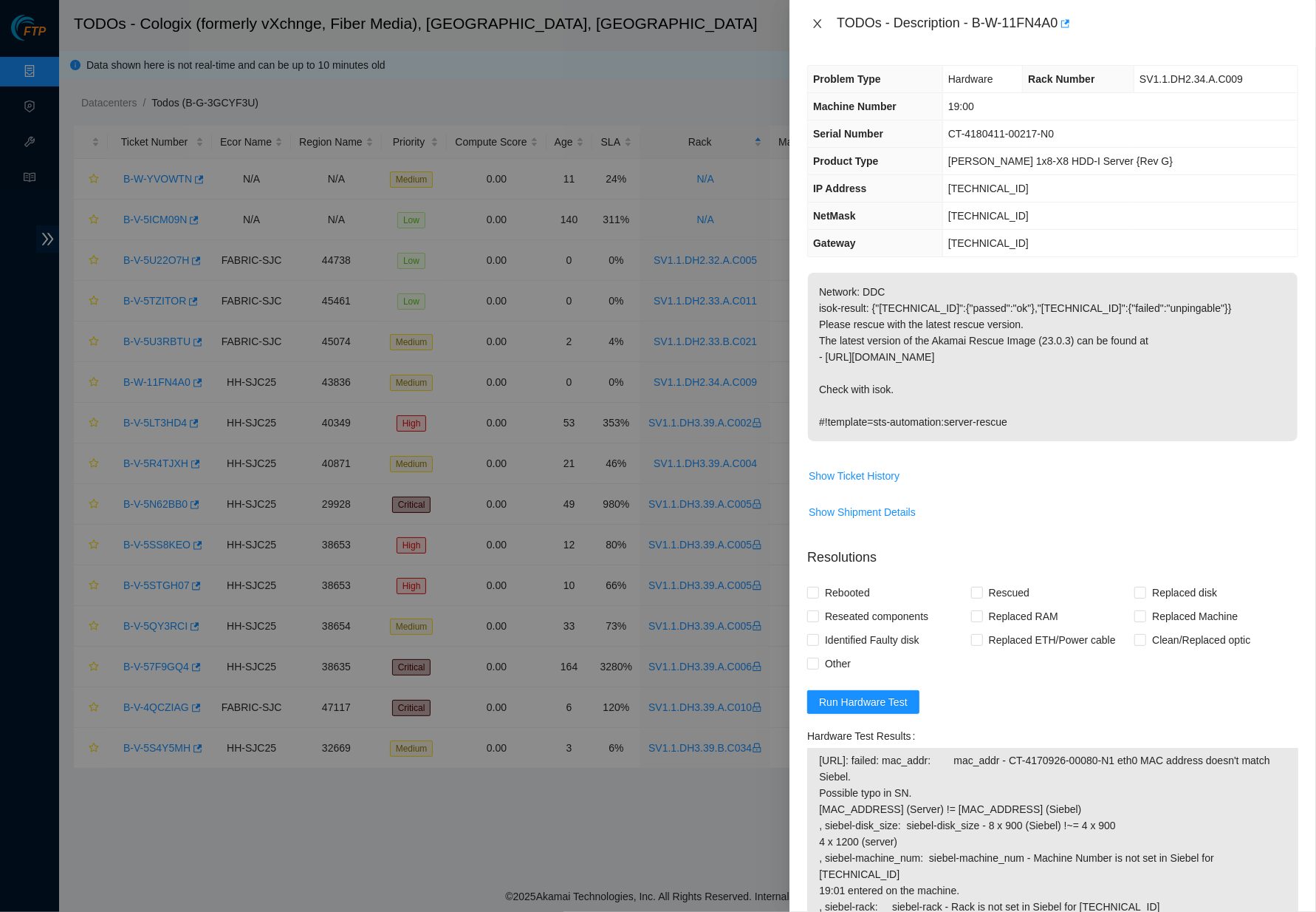
click at [814, 22] on icon "close" at bounding box center [817, 23] width 12 height 12
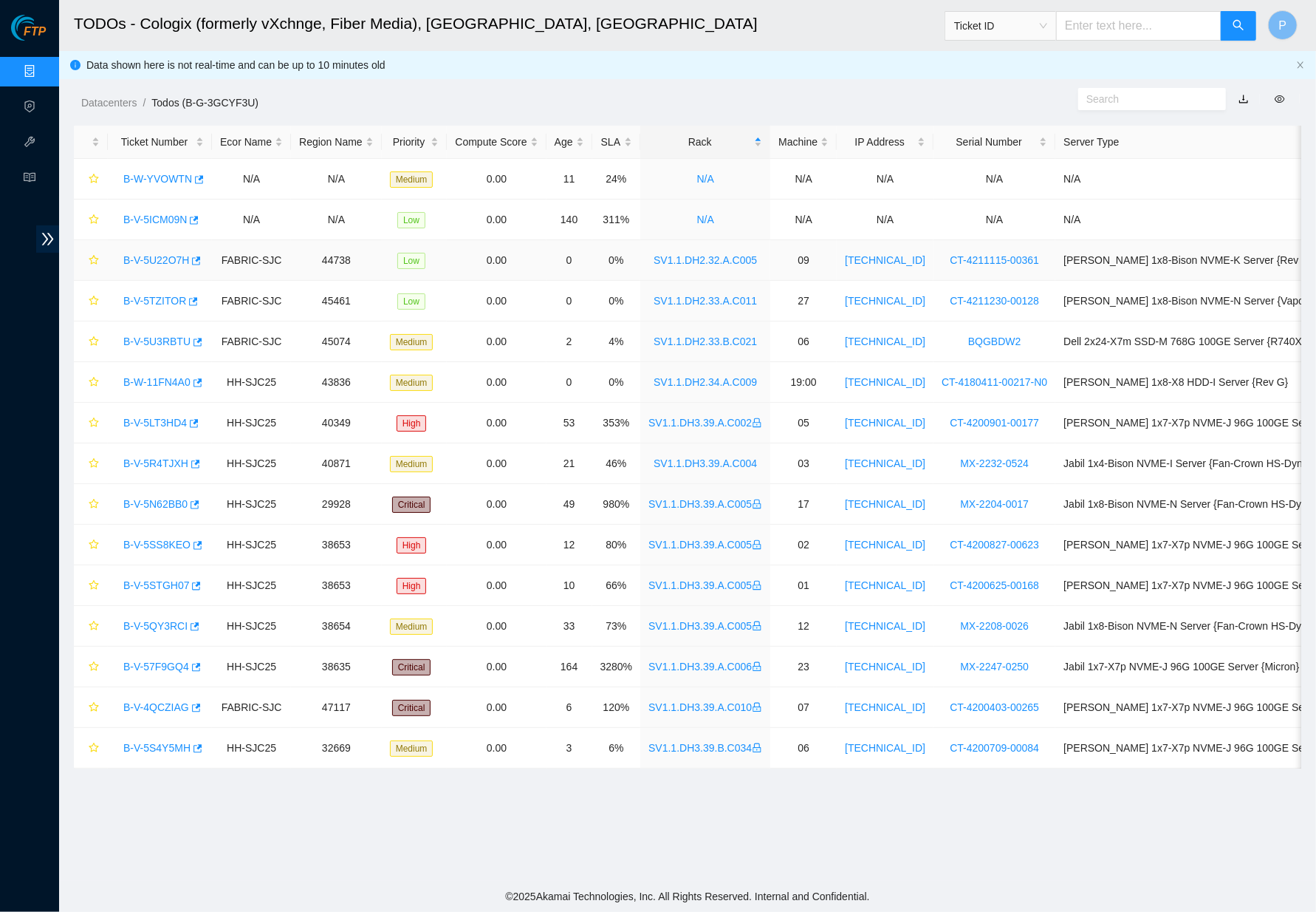
click at [141, 258] on link "B-V-5U22O7H" at bounding box center [156, 260] width 66 height 12
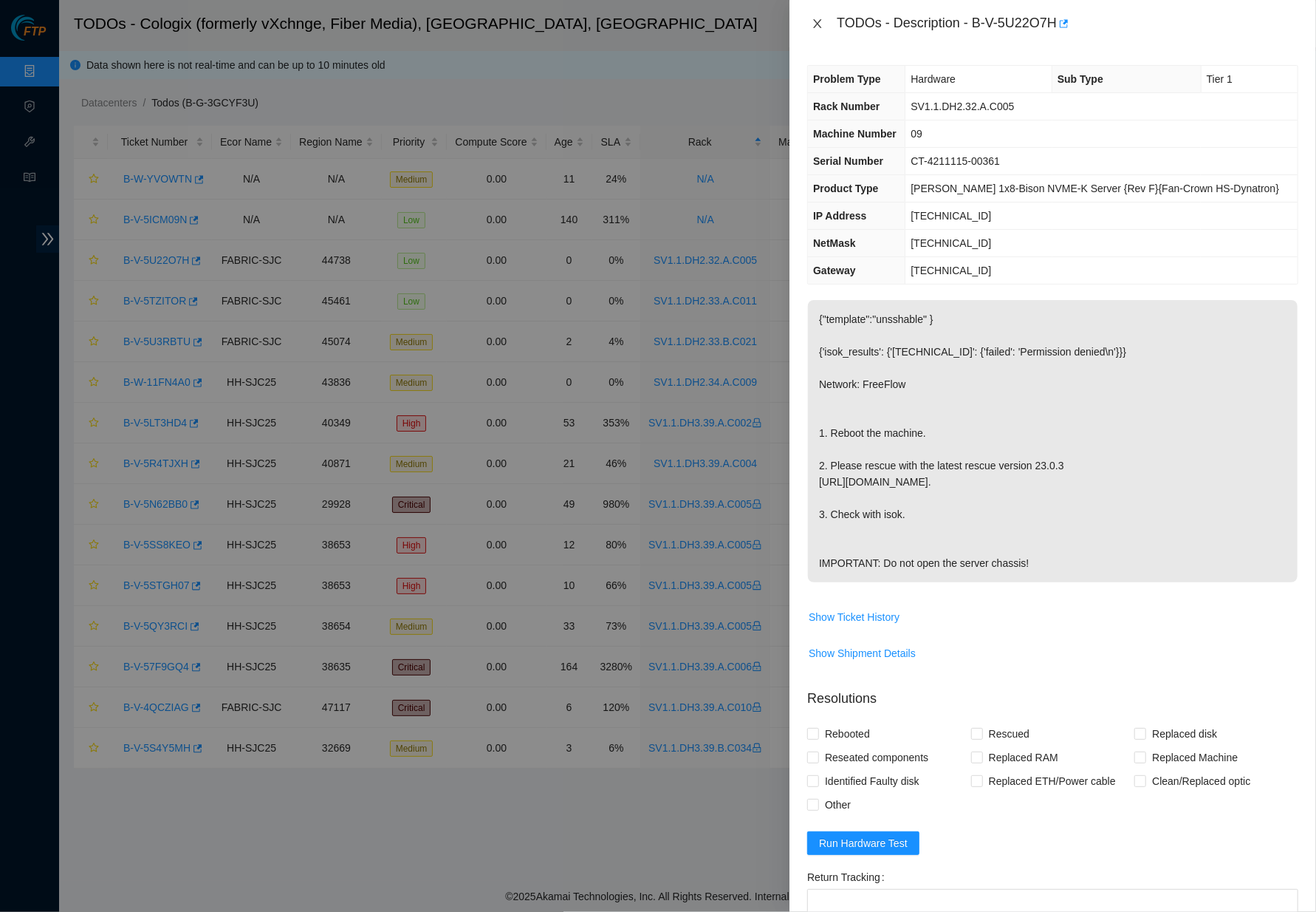
click at [820, 22] on icon "close" at bounding box center [817, 23] width 12 height 12
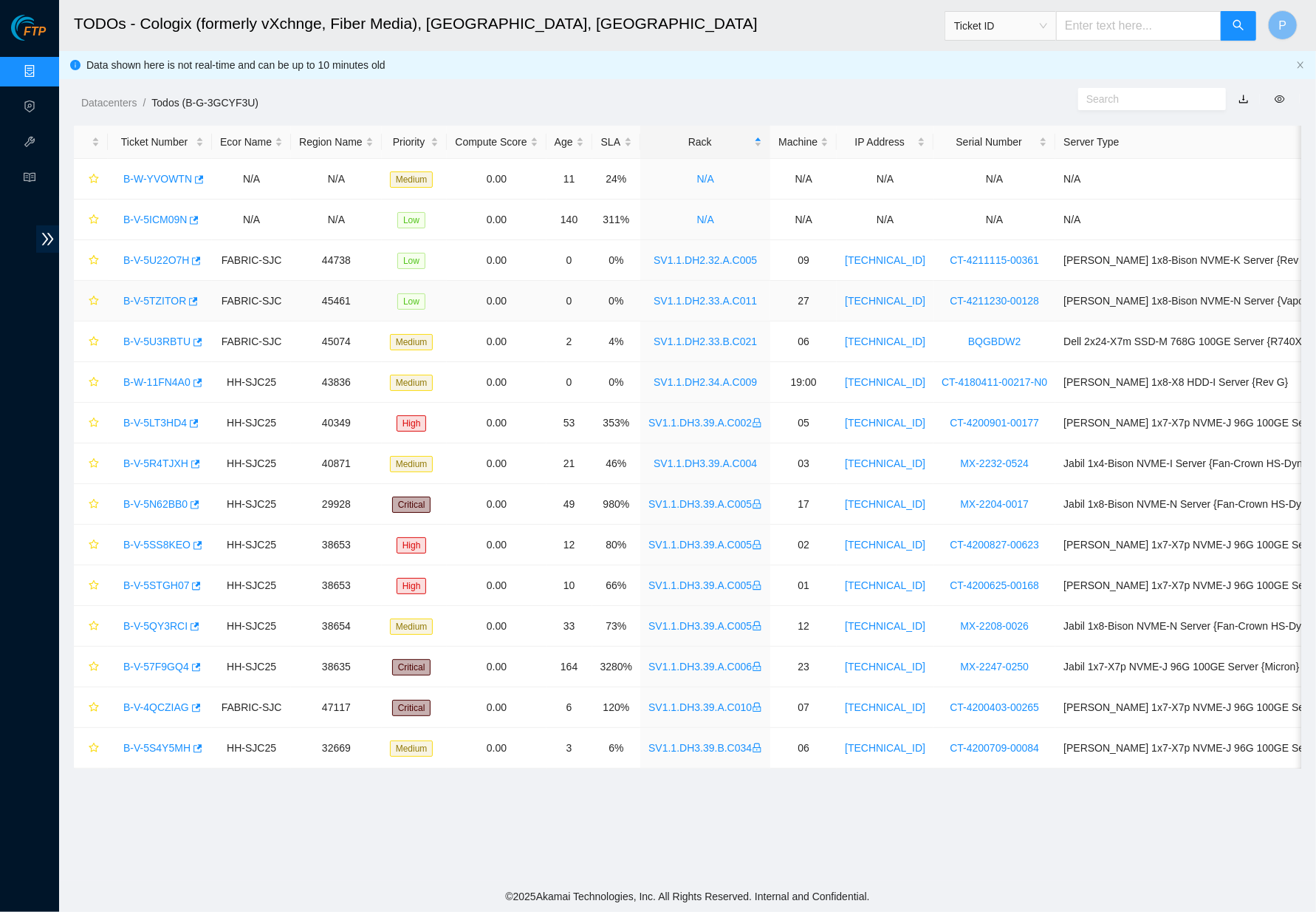
click at [168, 296] on link "B-V-5TZITOR" at bounding box center [155, 300] width 63 height 12
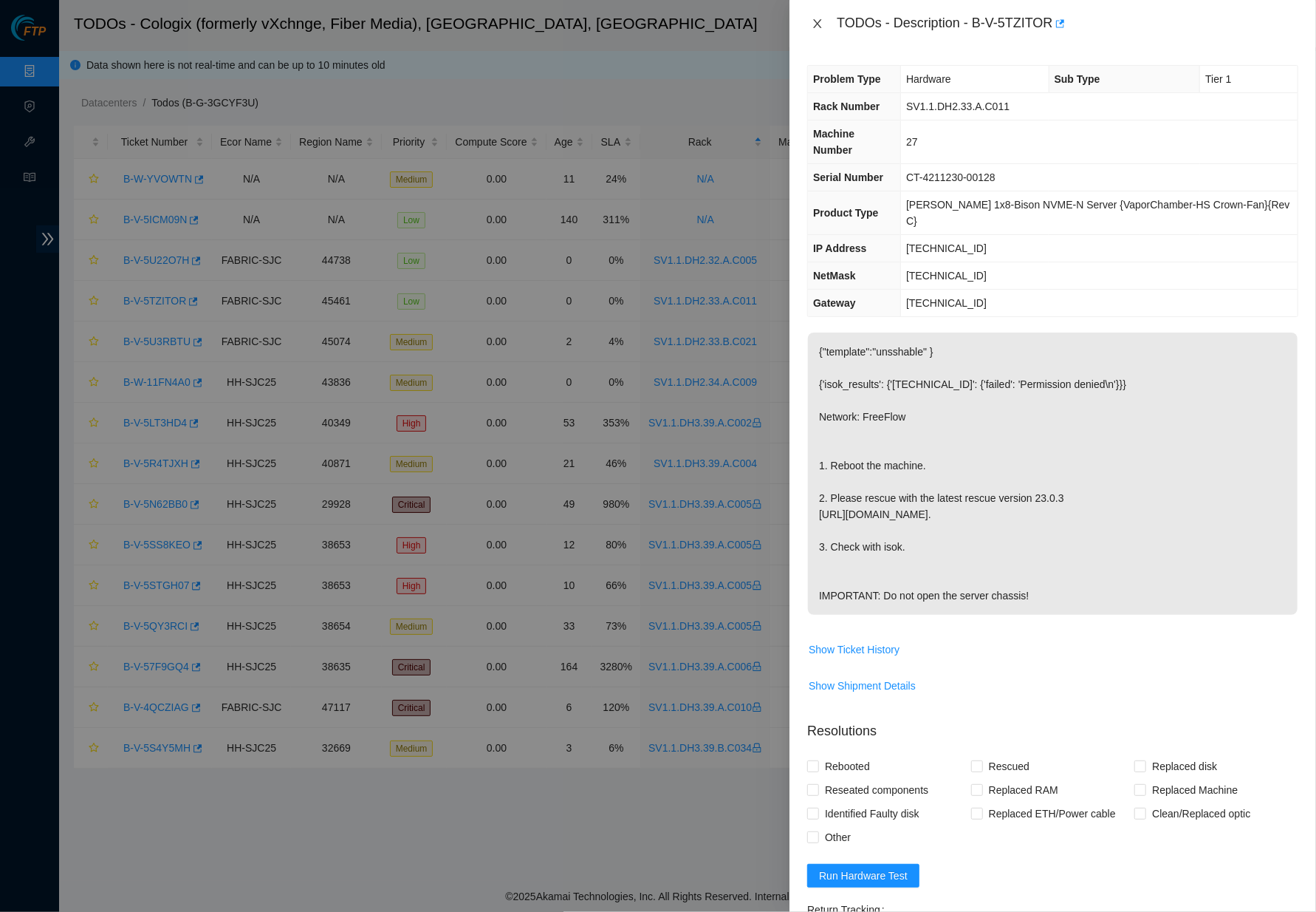
click at [818, 20] on icon "close" at bounding box center [817, 23] width 12 height 12
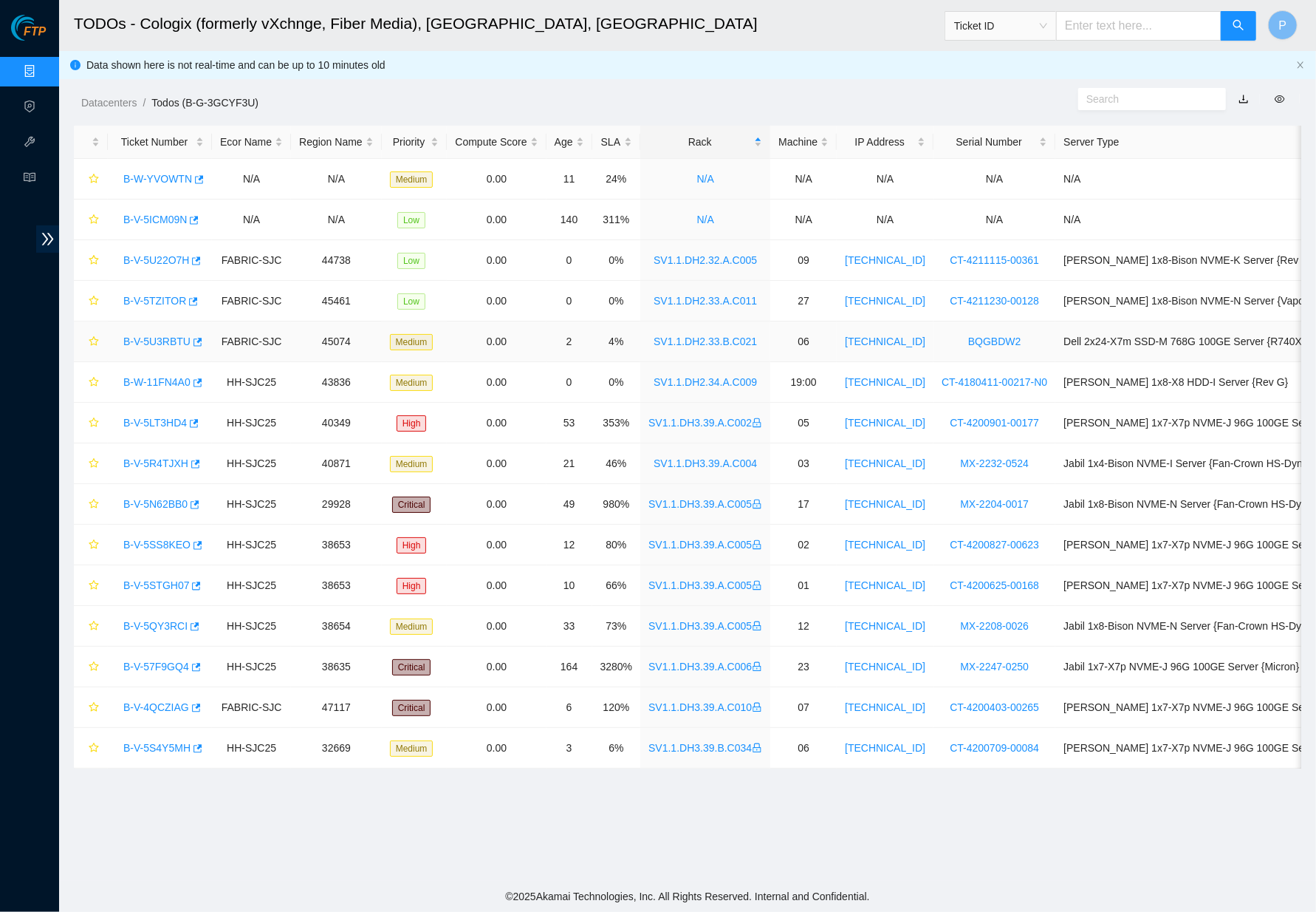
click at [164, 335] on link "B-V-5U3RBTU" at bounding box center [157, 341] width 67 height 12
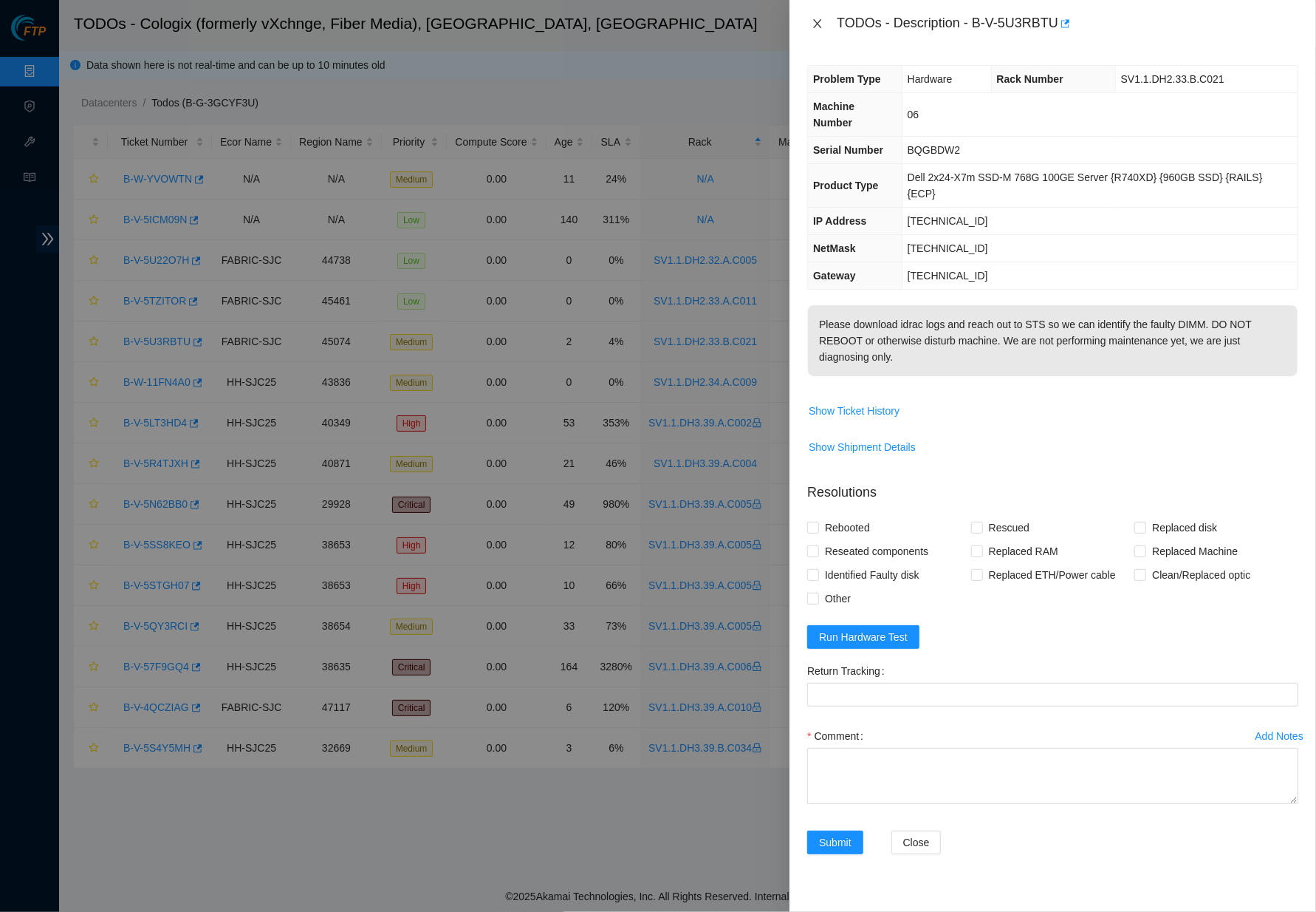
click at [818, 26] on icon "close" at bounding box center [817, 23] width 12 height 12
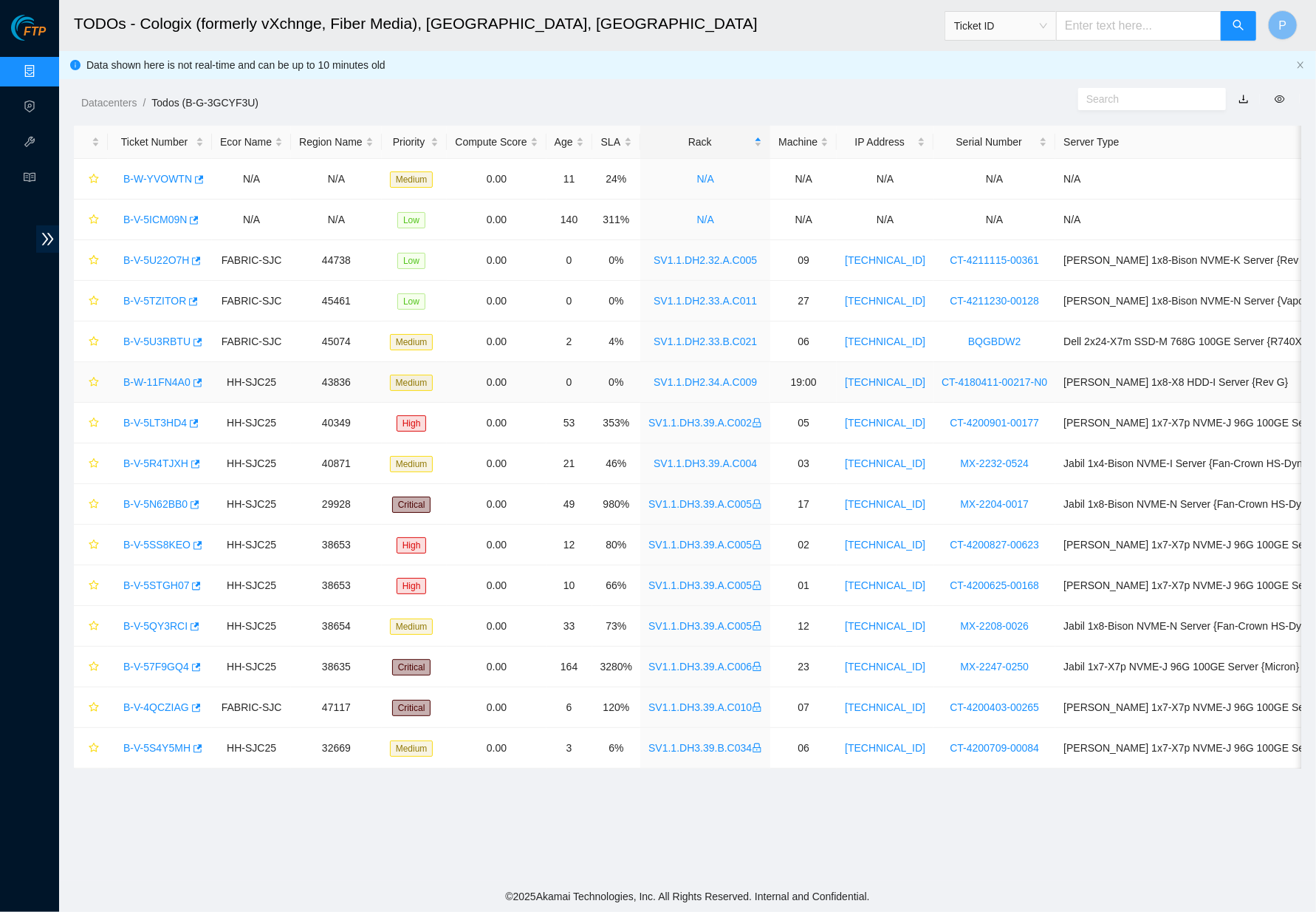
click at [158, 377] on link "B-W-11FN4A0" at bounding box center [157, 382] width 67 height 12
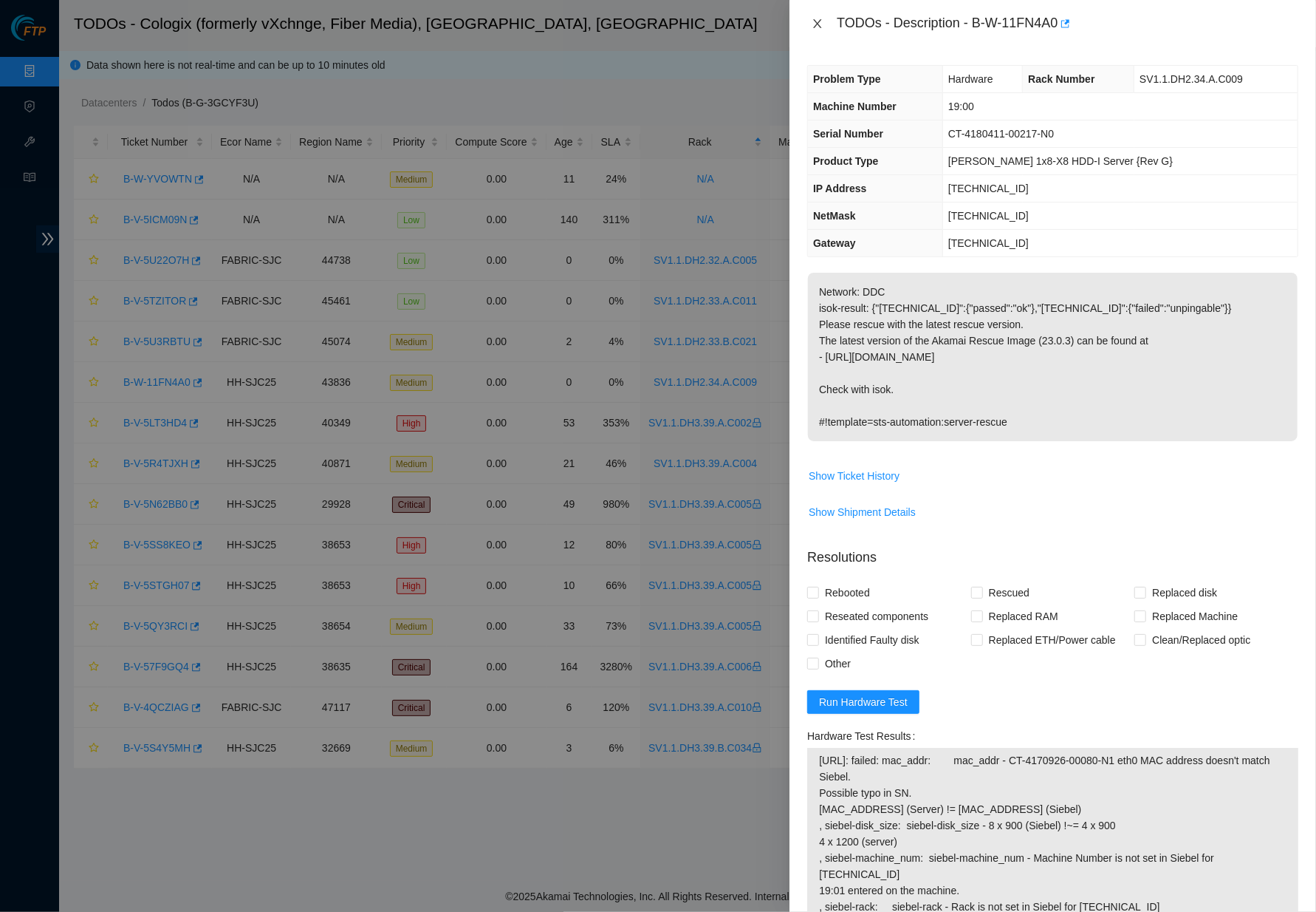
click at [814, 23] on icon "close" at bounding box center [817, 23] width 12 height 12
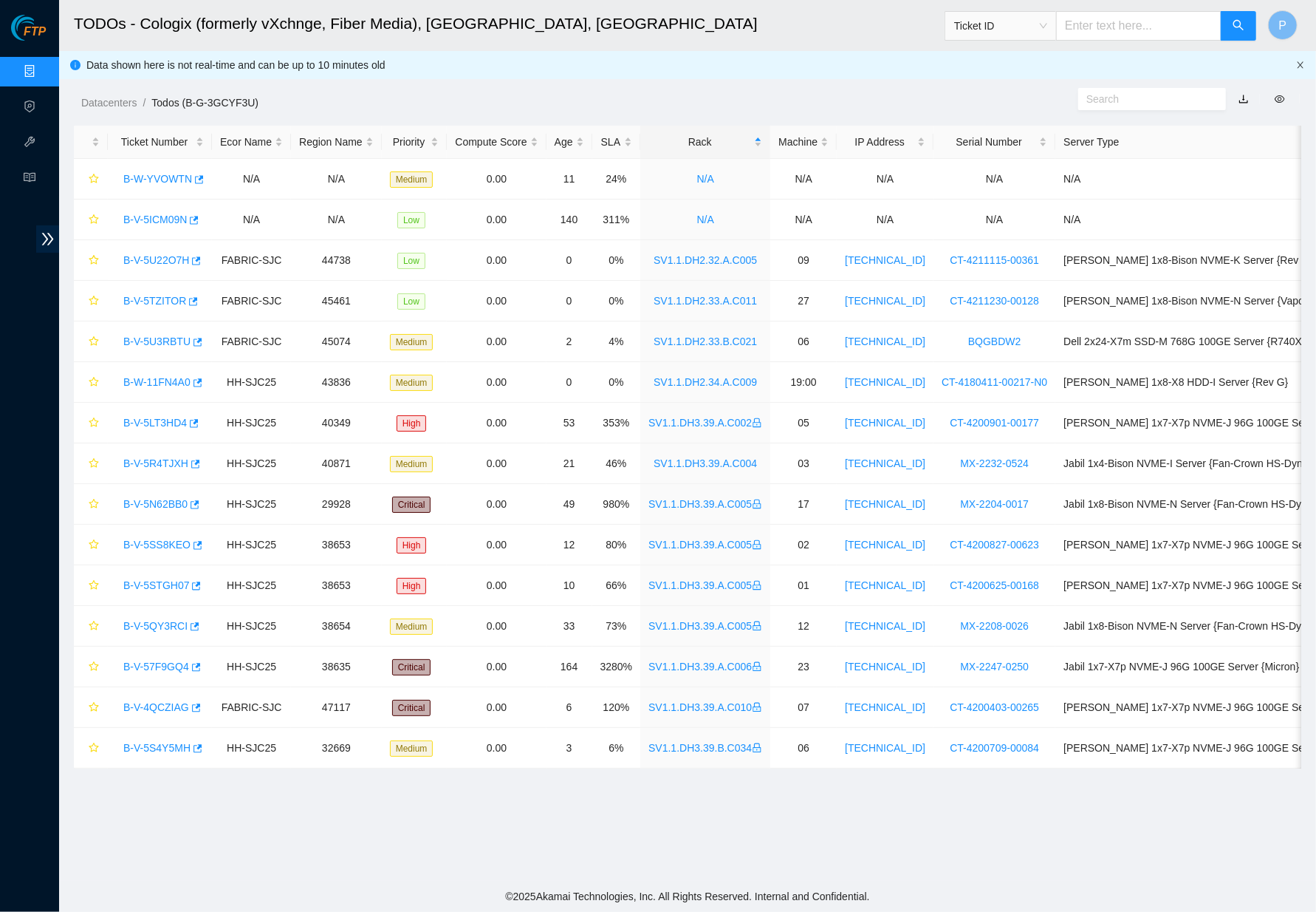
click at [1301, 63] on icon "close" at bounding box center [1301, 64] width 9 height 9
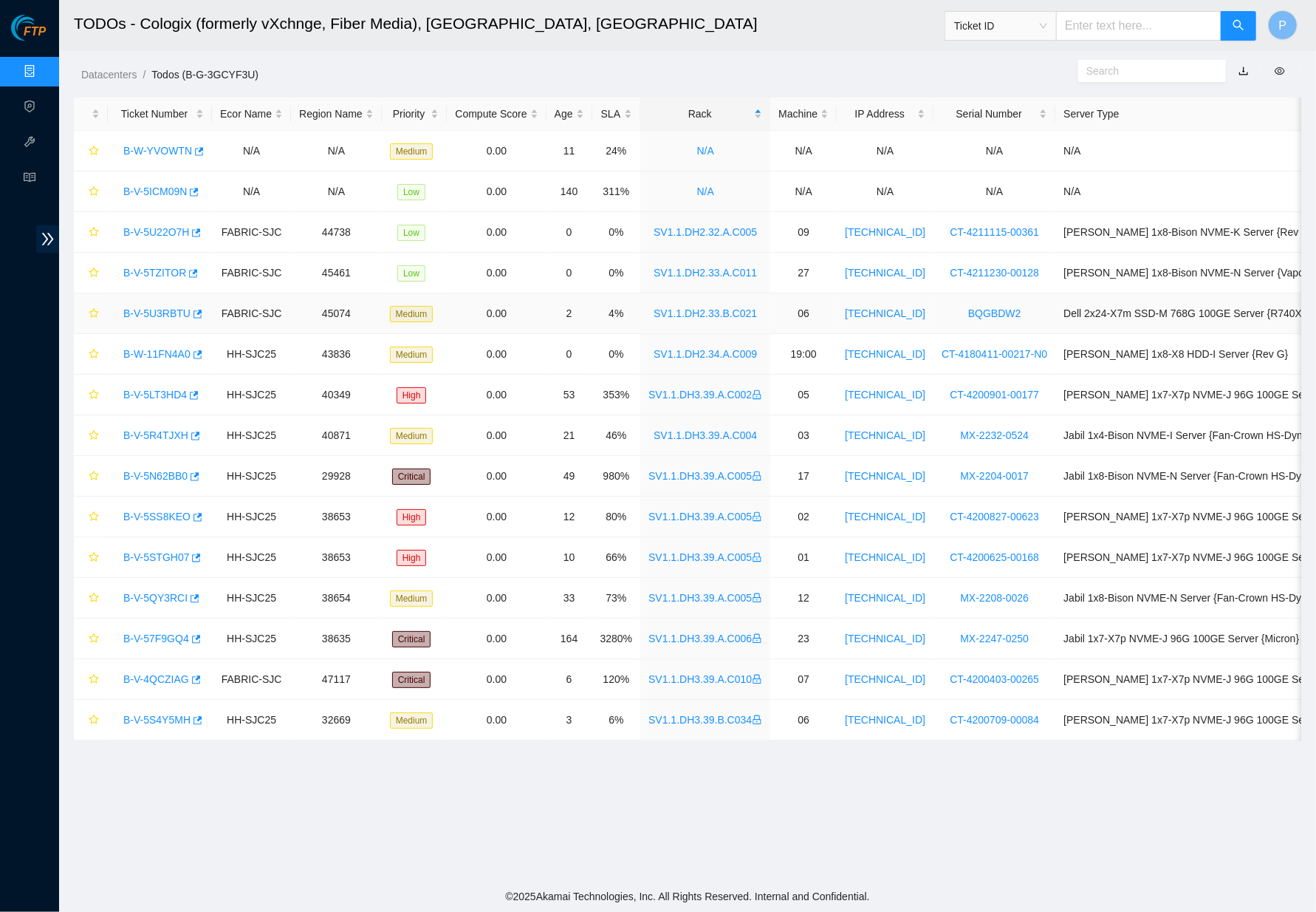
click at [164, 311] on link "B-V-5U3RBTU" at bounding box center [157, 313] width 67 height 12
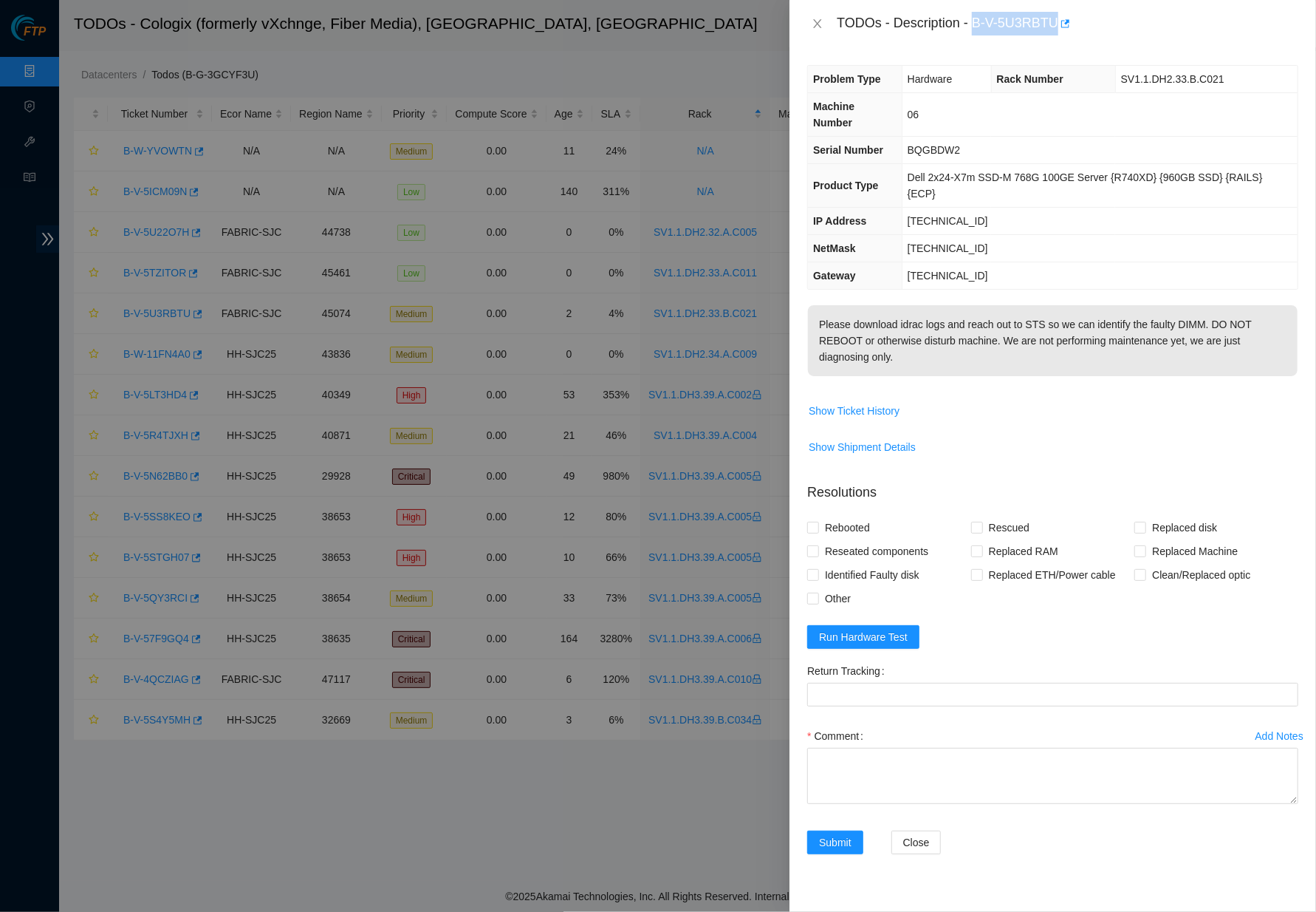
drag, startPoint x: 981, startPoint y: 15, endPoint x: 1069, endPoint y: 16, distance: 88.0
click at [1069, 16] on div "TODOs - Description - B-V-5U3RBTU" at bounding box center [1067, 23] width 461 height 24
click at [937, 137] on td "BQGBDW2" at bounding box center [1100, 150] width 396 height 27
click at [816, 24] on icon "close" at bounding box center [818, 23] width 9 height 9
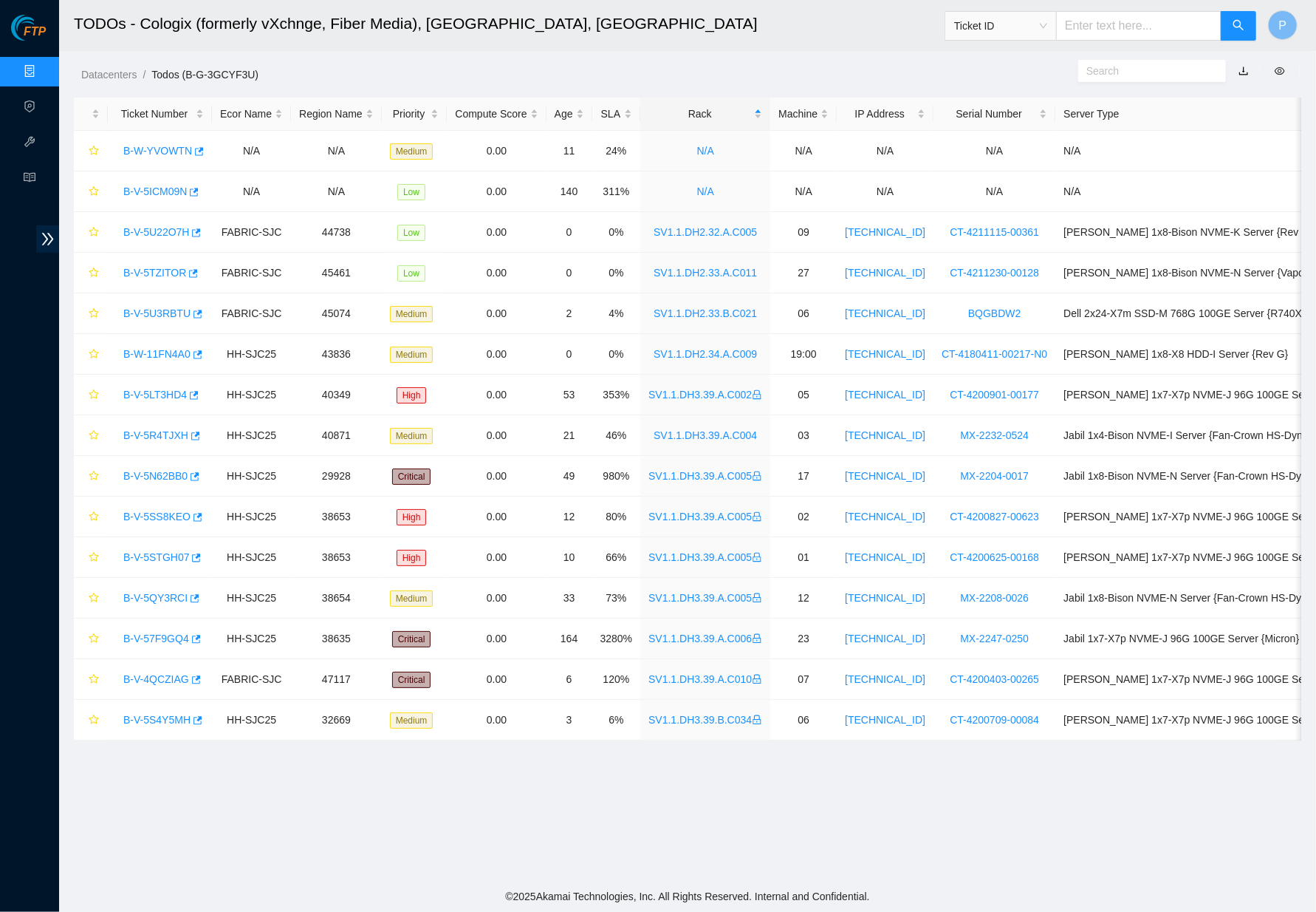
click at [43, 72] on link "Data Centers" at bounding box center [73, 71] width 60 height 12
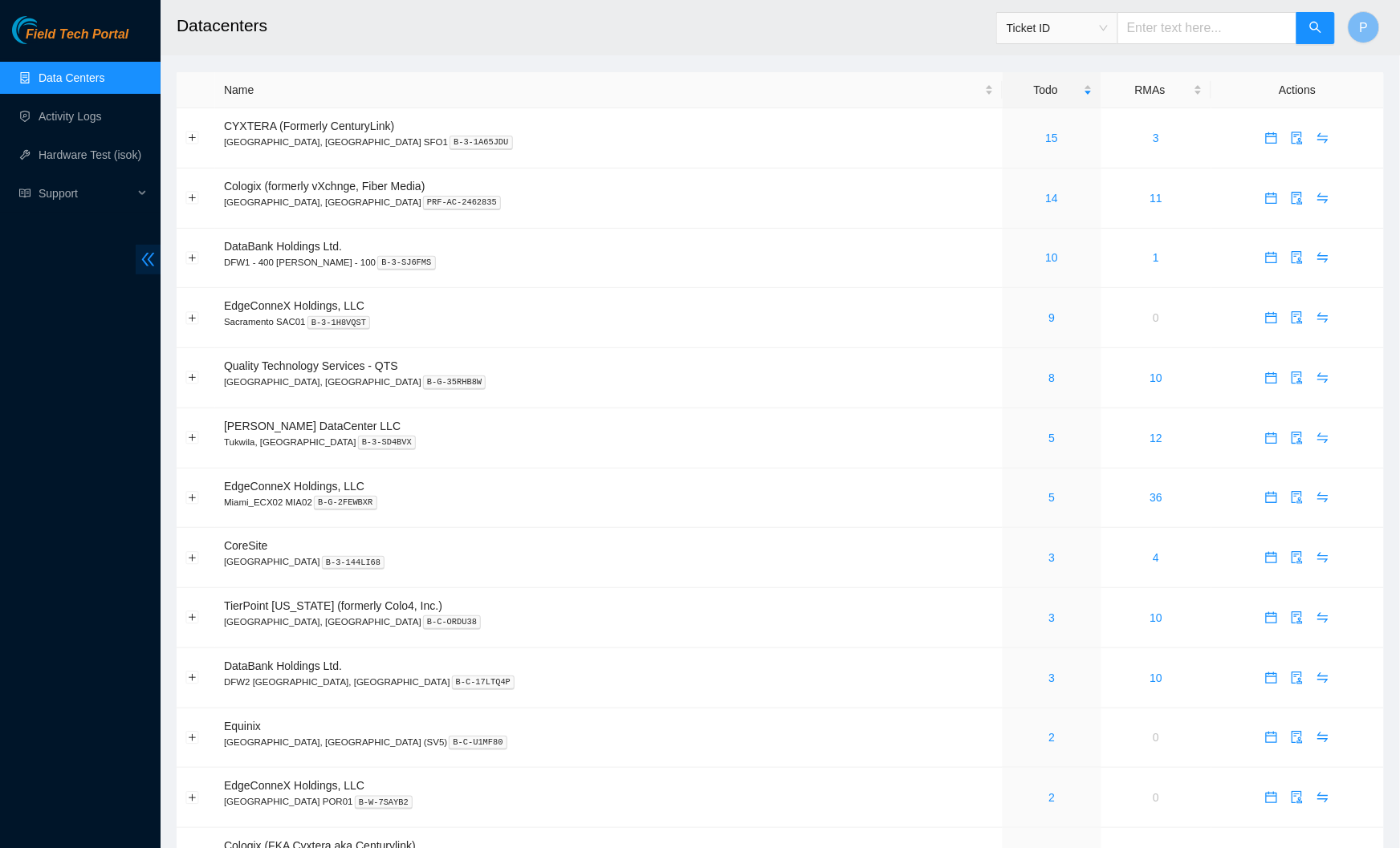
click at [152, 255] on icon "double-left" at bounding box center [148, 259] width 13 height 13
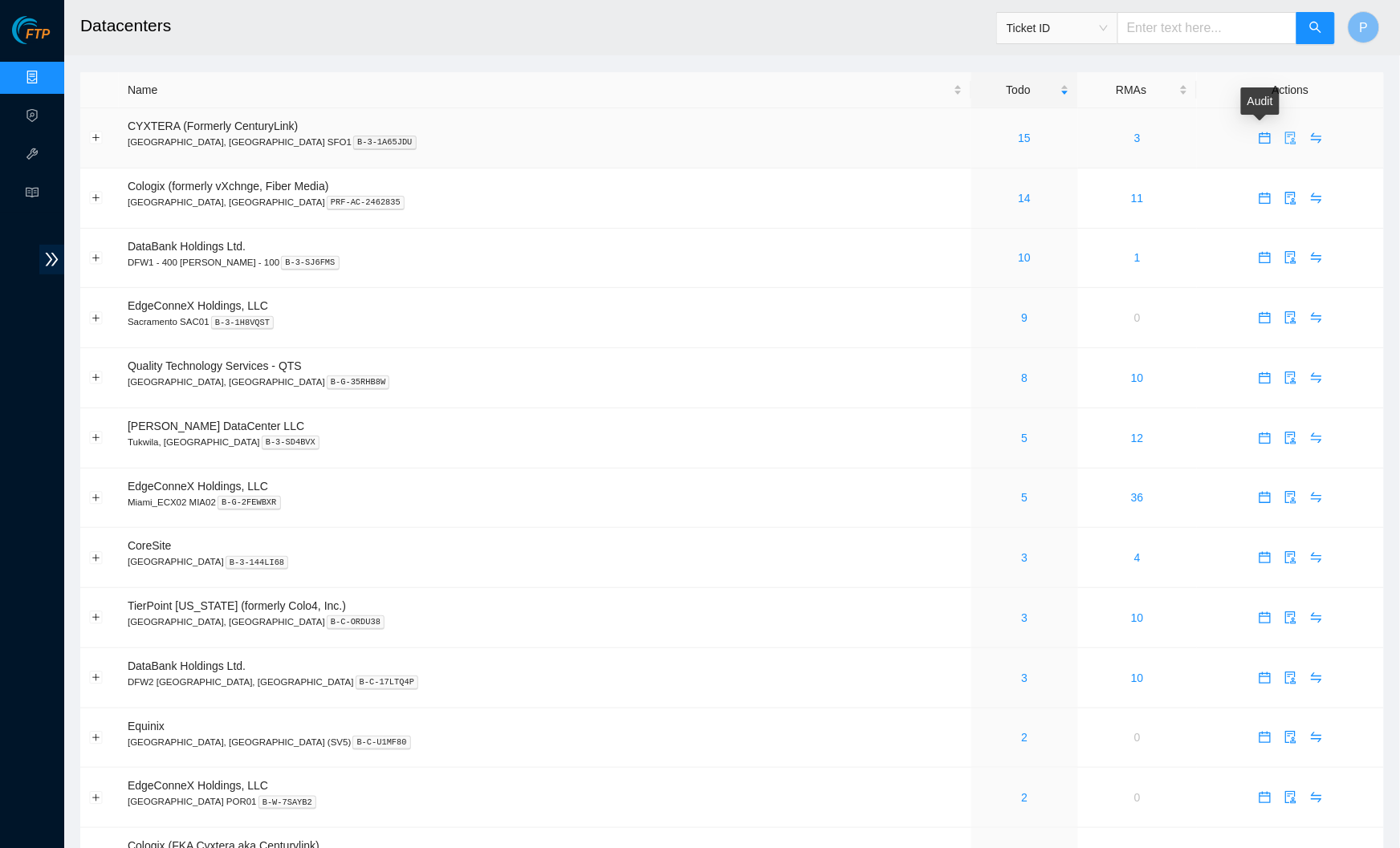
click at [1284, 138] on icon "audit" at bounding box center [1290, 138] width 13 height 13
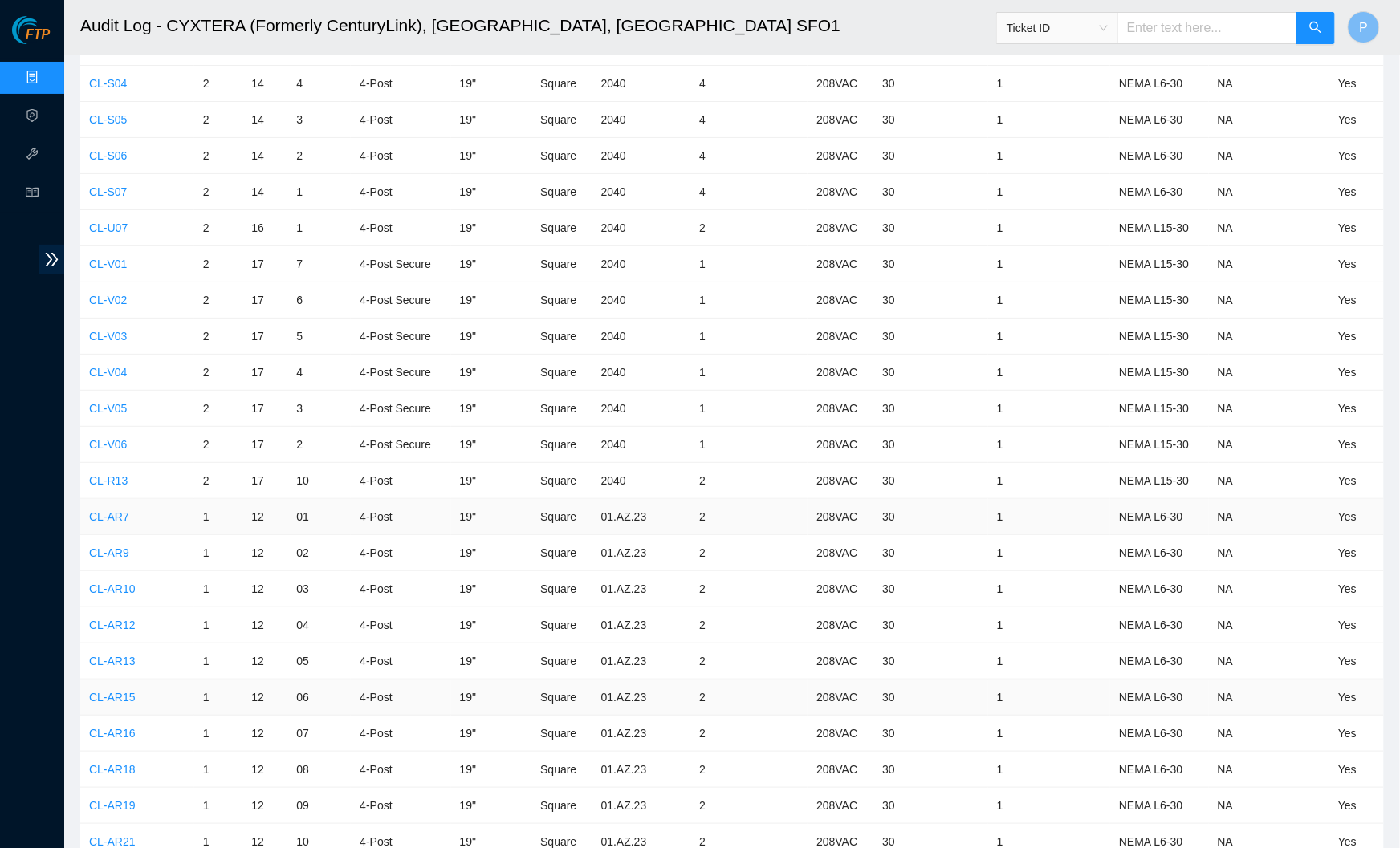
scroll to position [5786, 0]
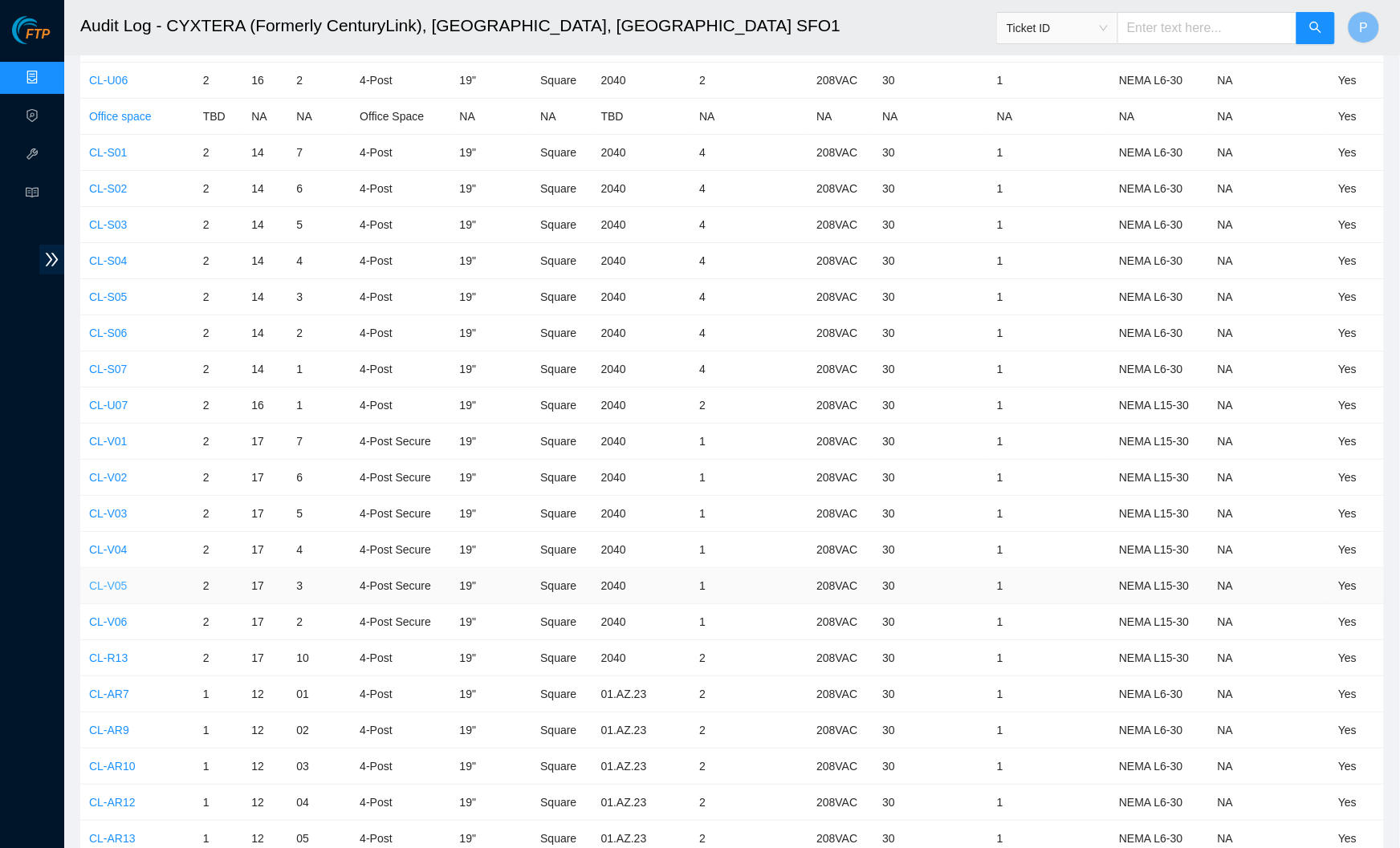
click at [109, 579] on link "CL-V05" at bounding box center [107, 585] width 38 height 13
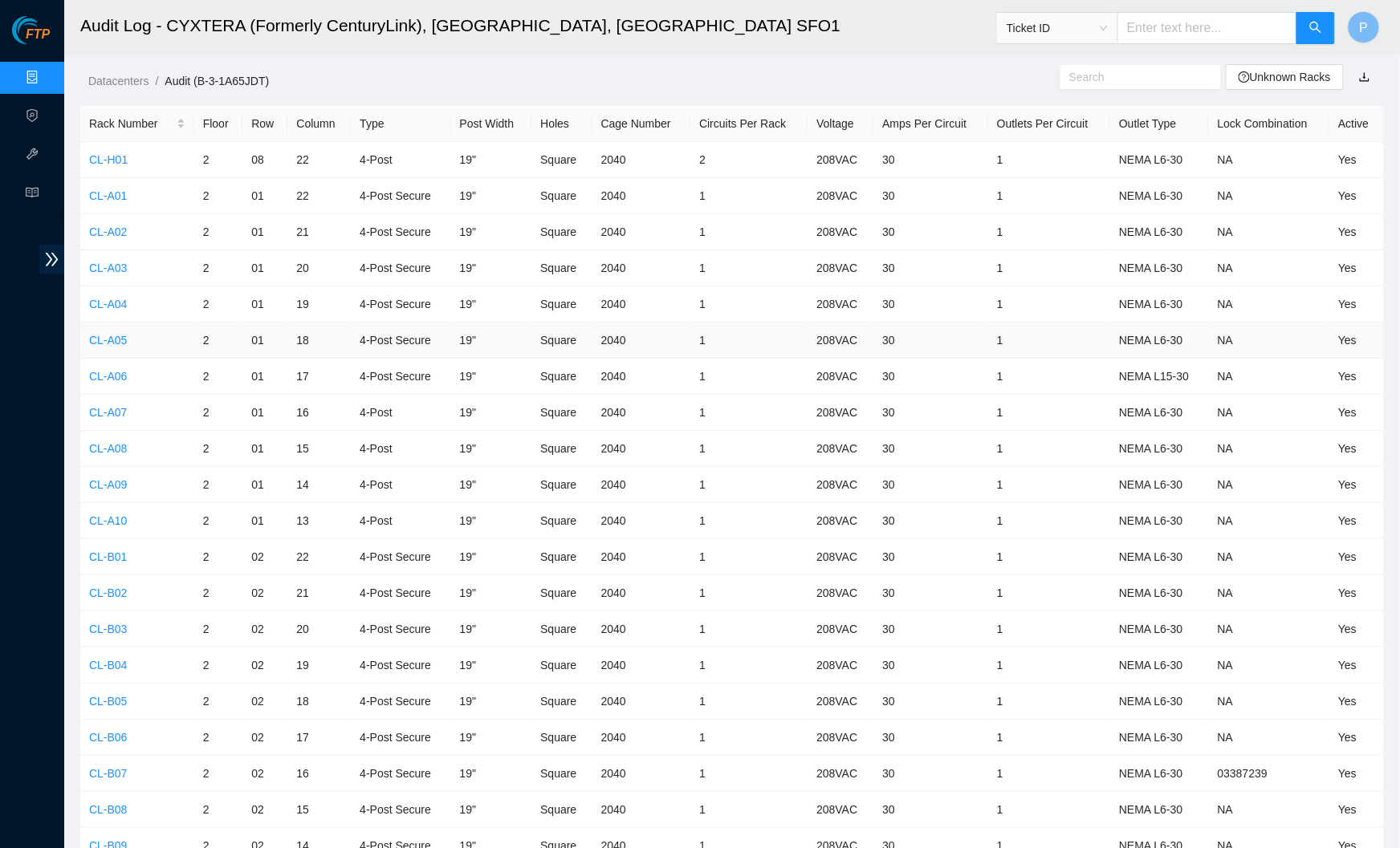
click at [115, 344] on td "CL-A05" at bounding box center [138, 340] width 114 height 36
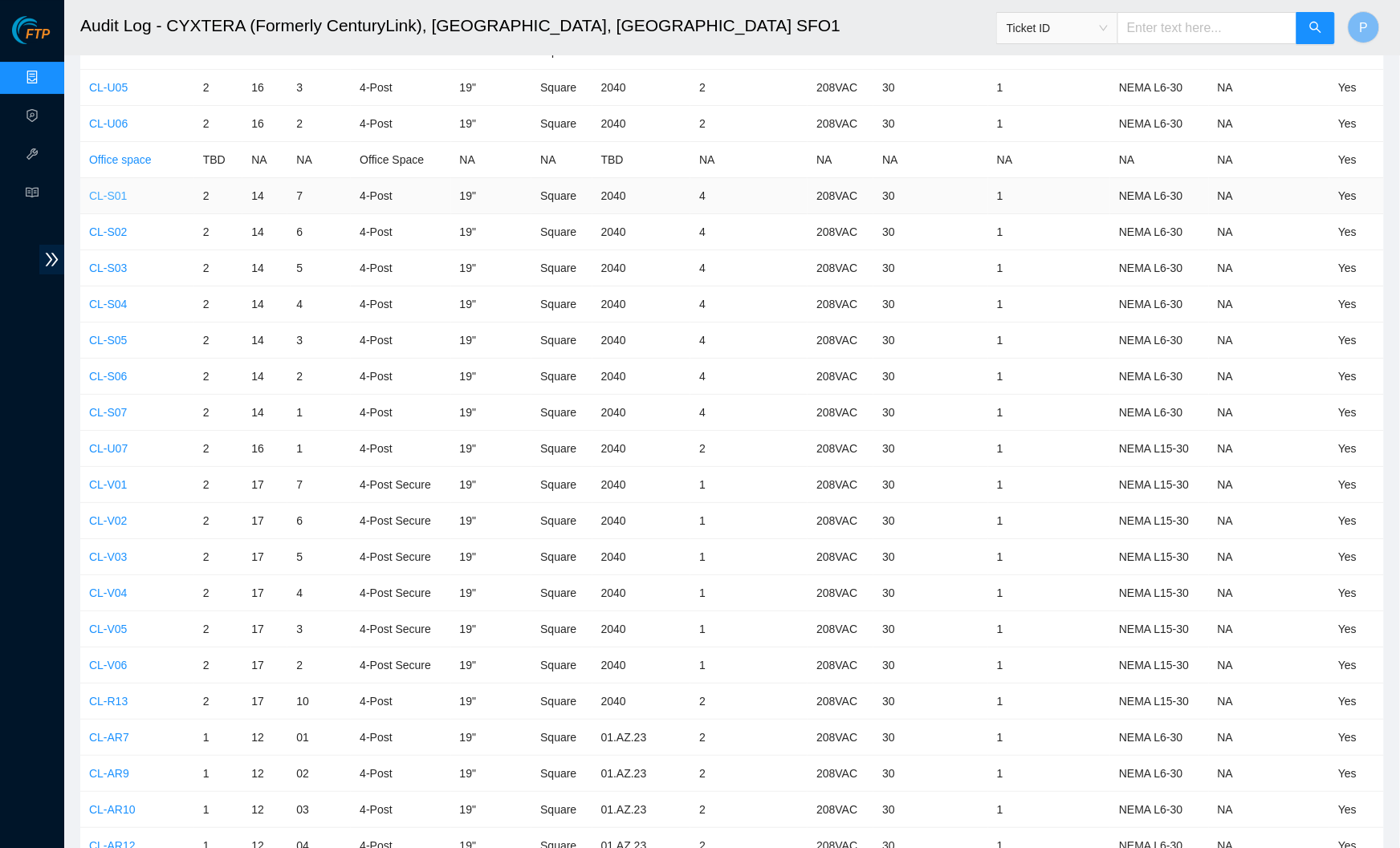
scroll to position [5737, 0]
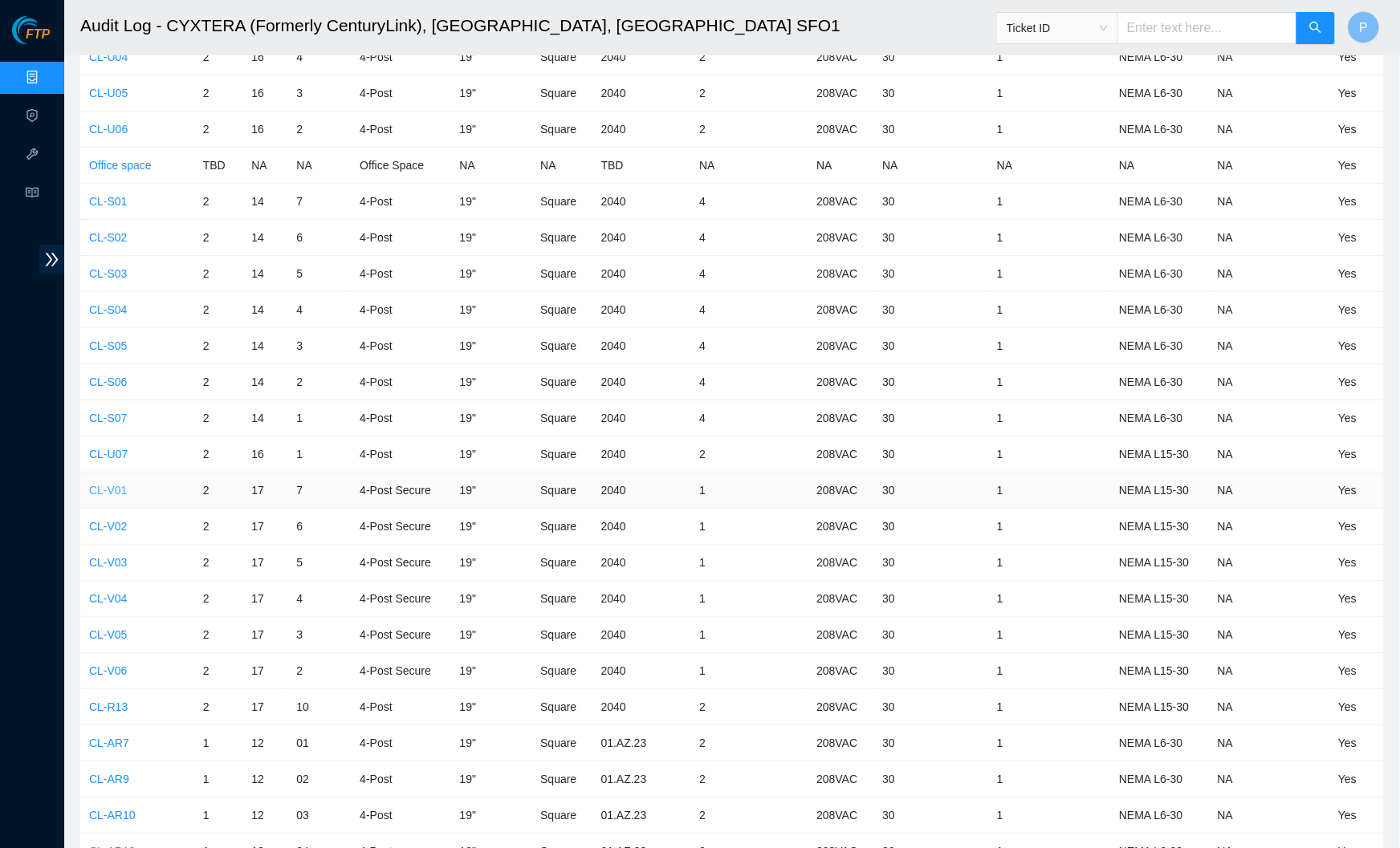
click at [105, 484] on link "CL-V01" at bounding box center [107, 489] width 38 height 13
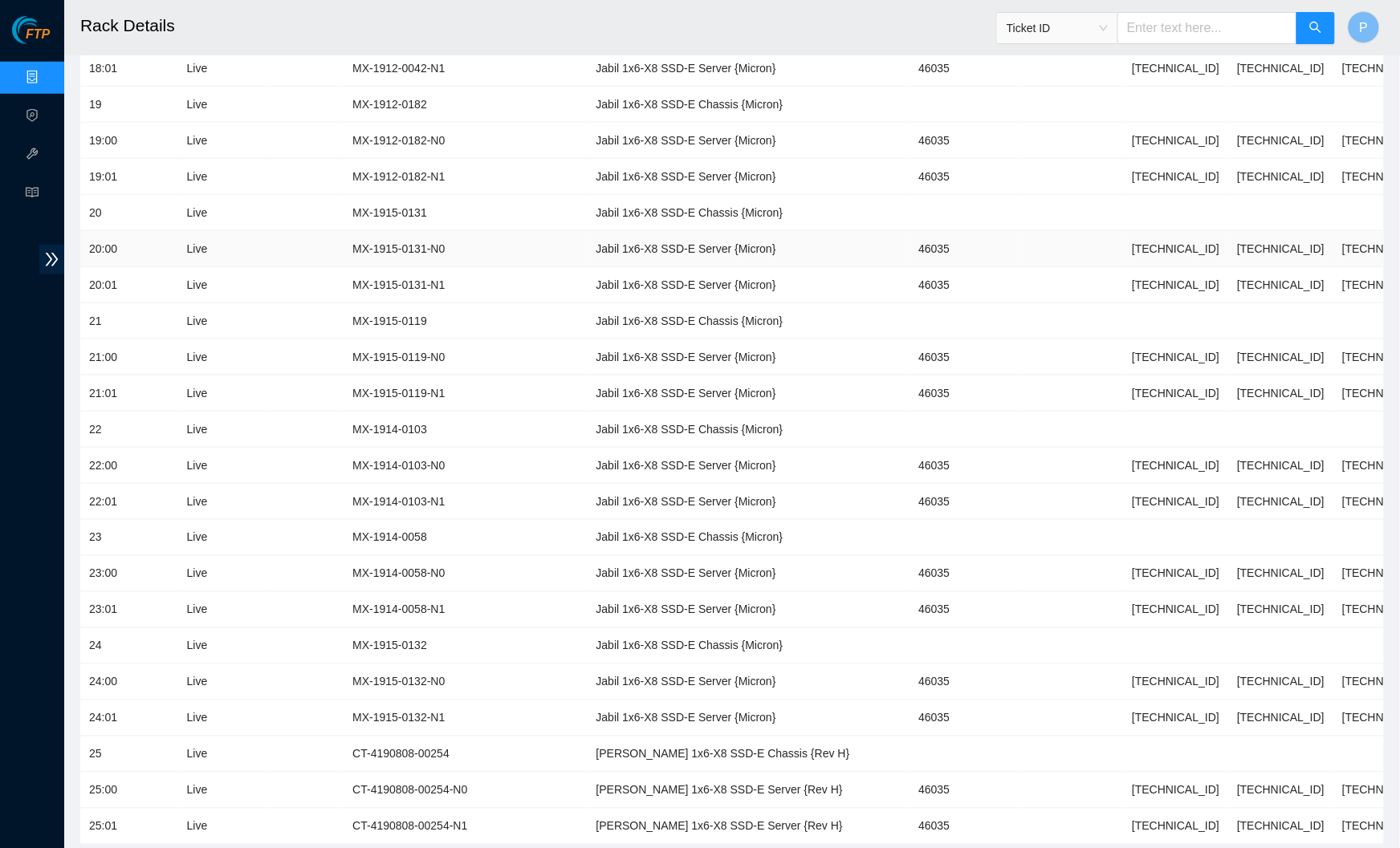
scroll to position [2457, 0]
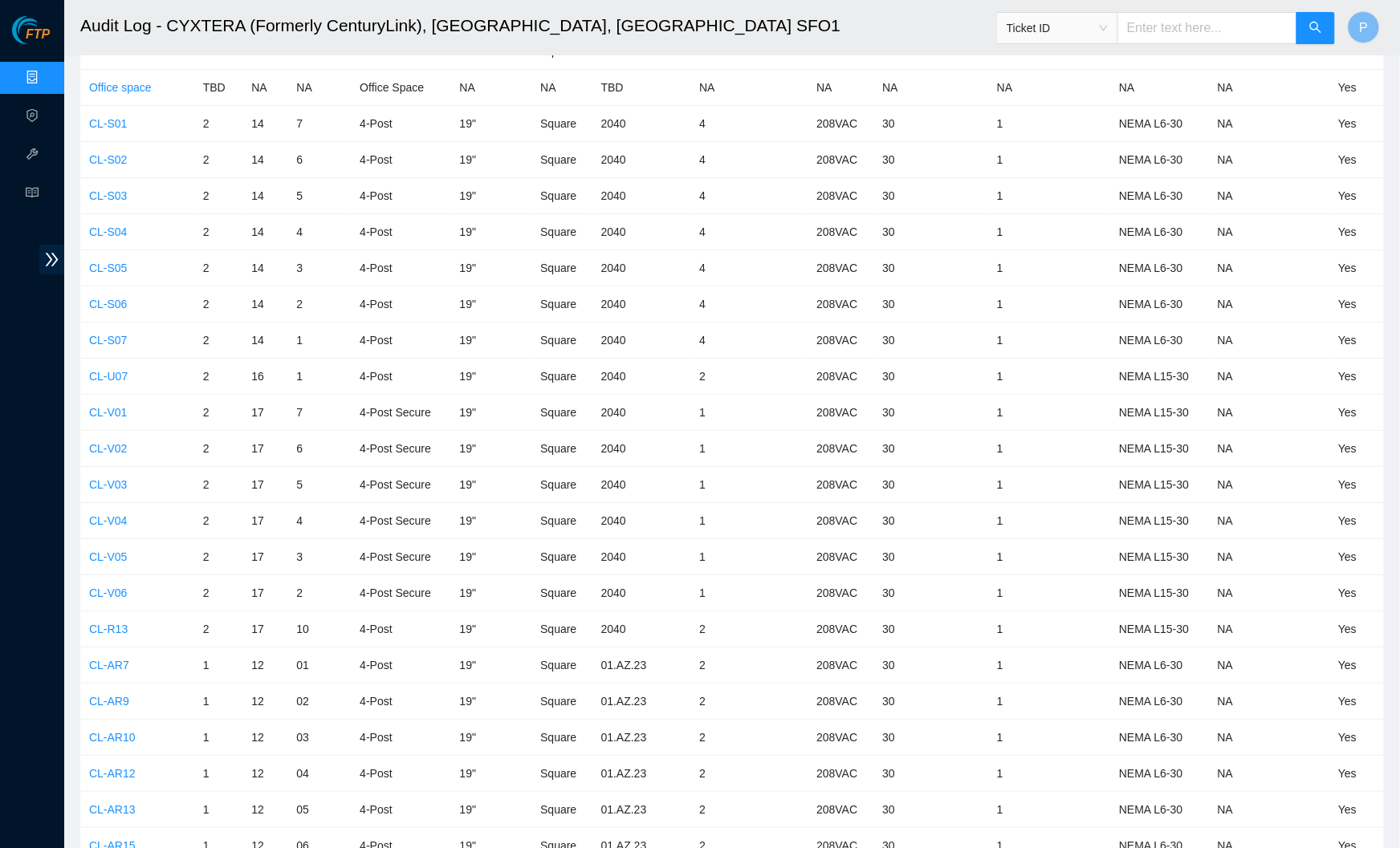
scroll to position [5816, 0]
click at [111, 585] on link "CL-V06" at bounding box center [107, 591] width 38 height 13
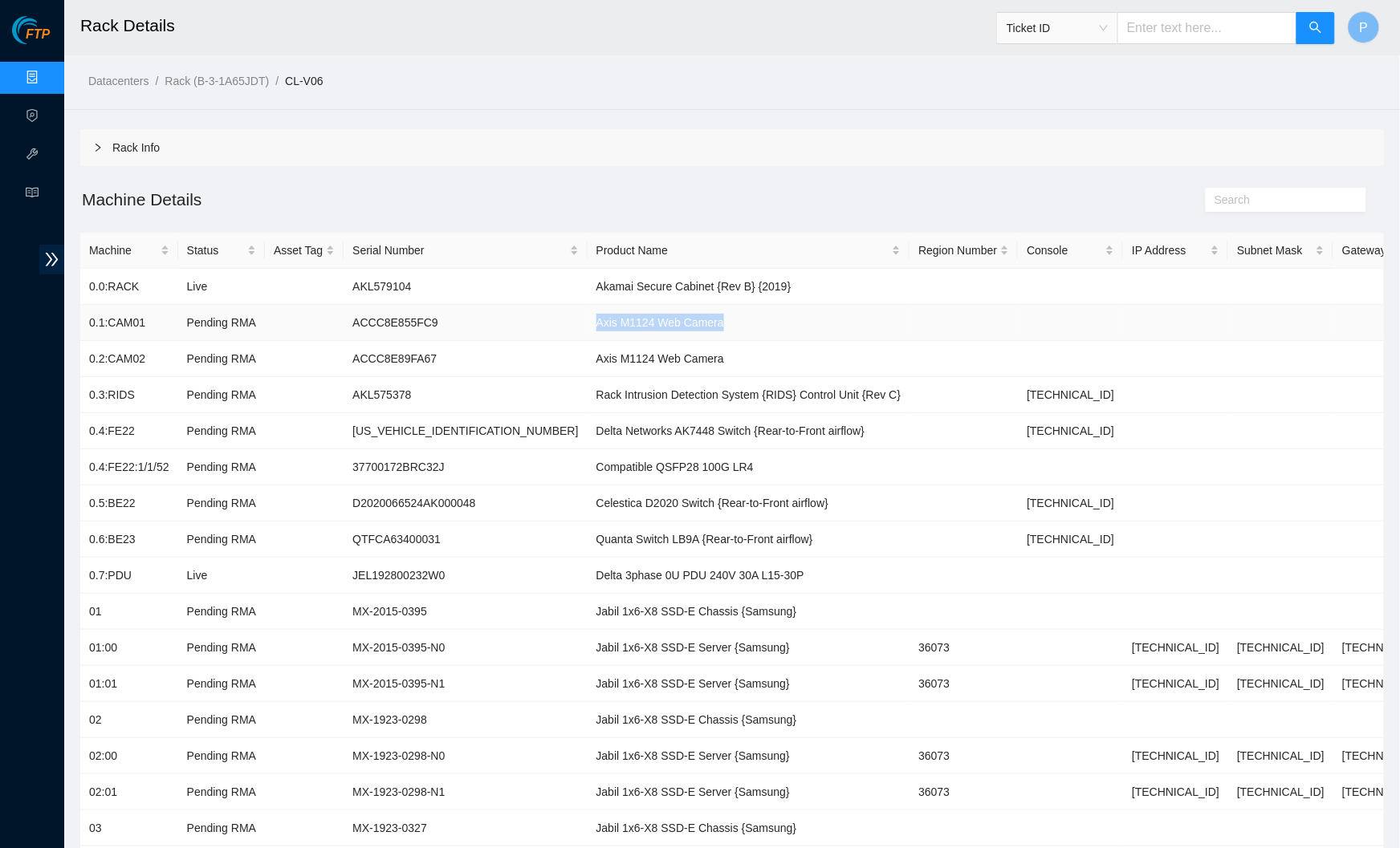
drag, startPoint x: 674, startPoint y: 320, endPoint x: 526, endPoint y: 314, distance: 148.1
click at [588, 314] on td "Axis M1124 Web Camera" at bounding box center [749, 322] width 322 height 36
copy td "Axis M1124 Web Camera"
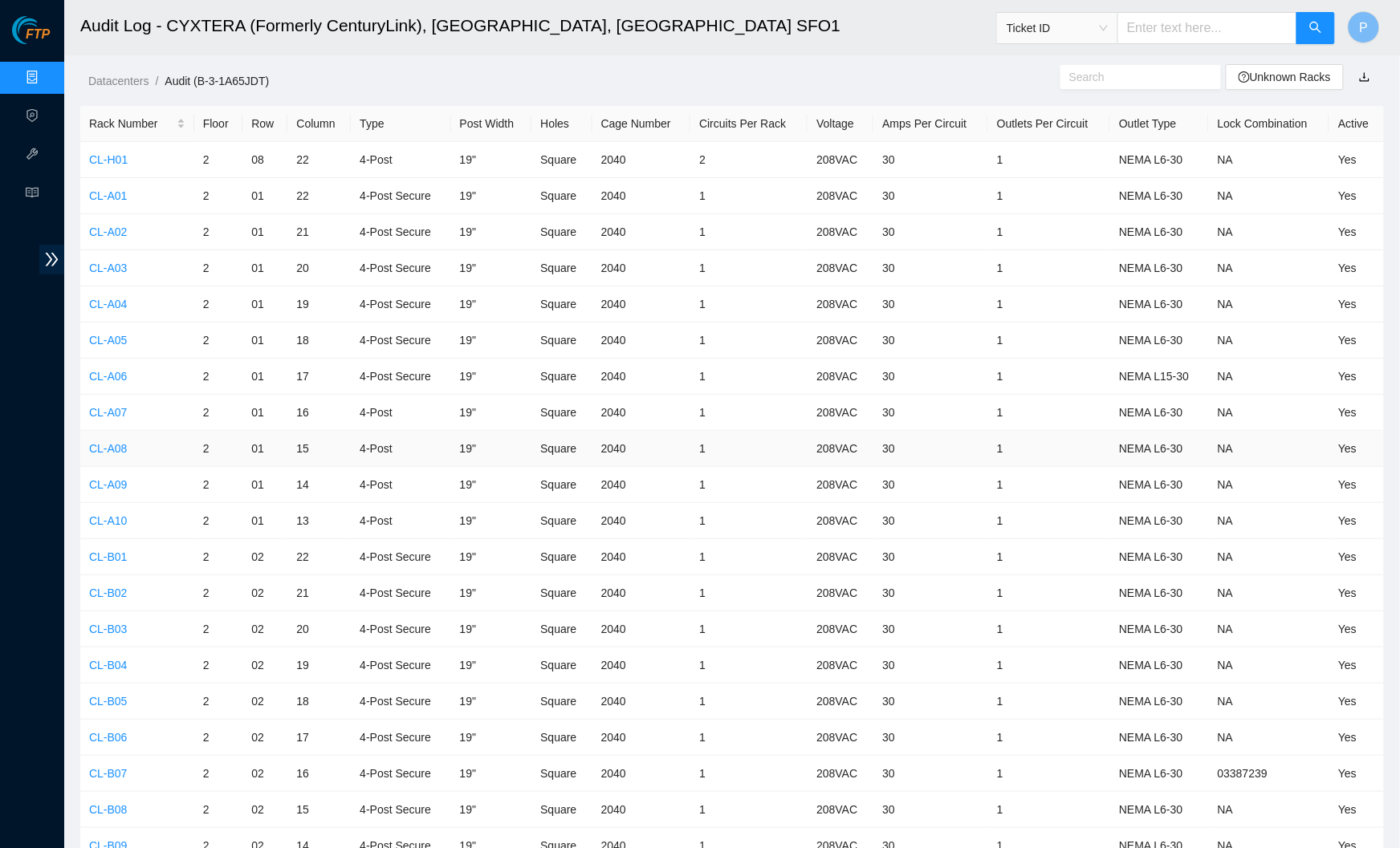
click at [108, 461] on td "CL-A08" at bounding box center [138, 448] width 114 height 36
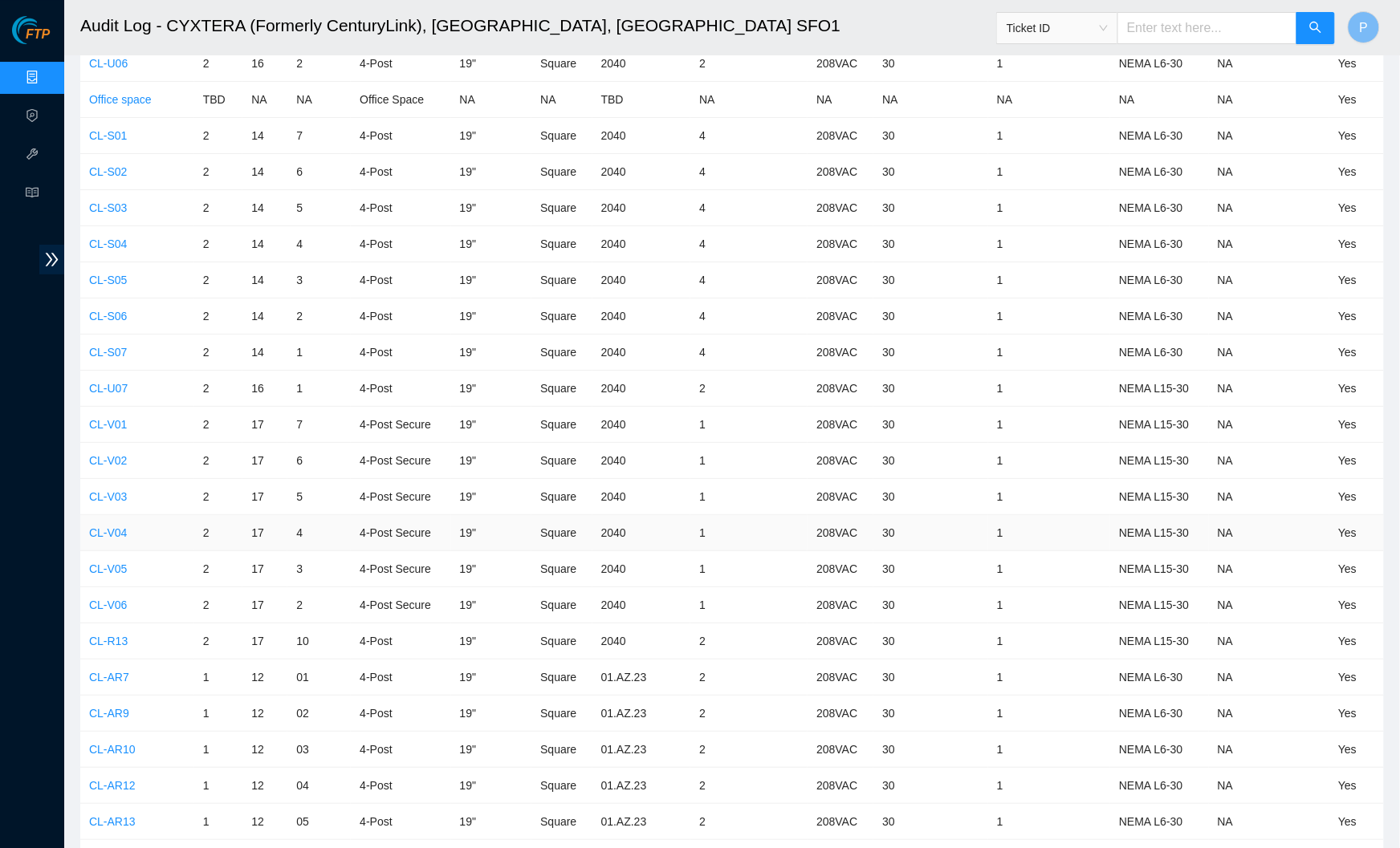
scroll to position [5794, 0]
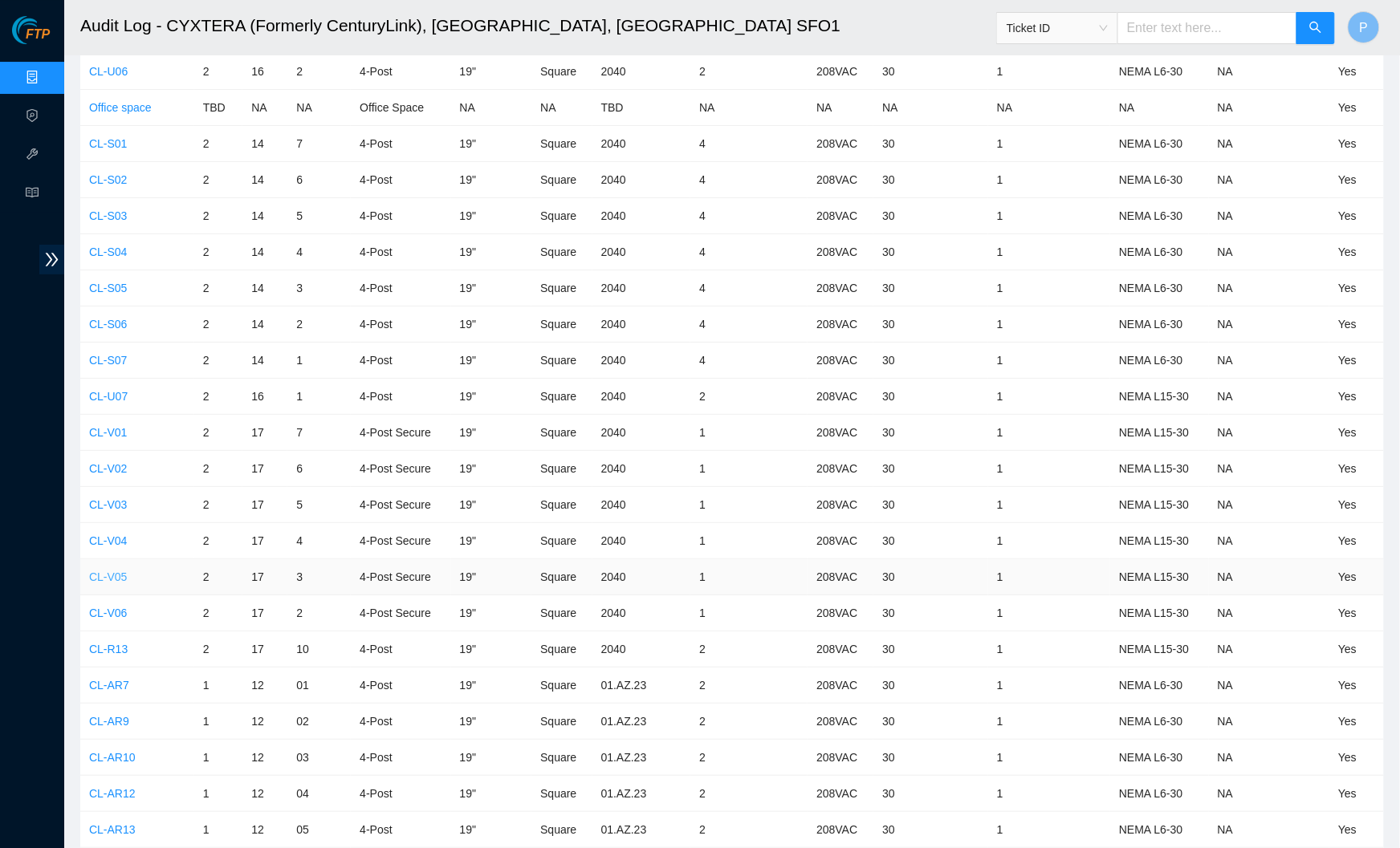
click at [109, 571] on link "CL-V05" at bounding box center [107, 577] width 38 height 13
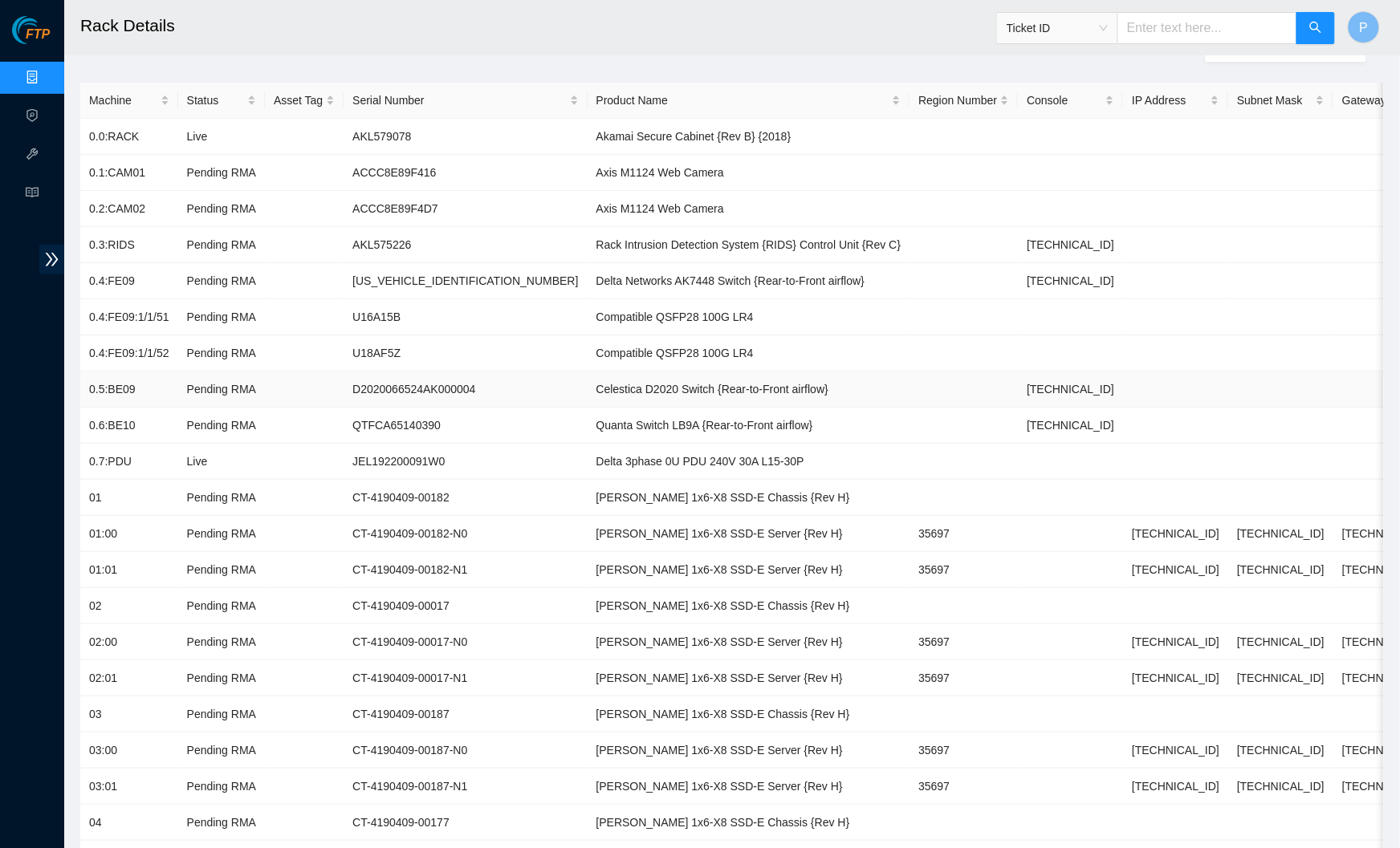
scroll to position [148, 0]
drag, startPoint x: 684, startPoint y: 170, endPoint x: 511, endPoint y: 162, distance: 173.2
click at [588, 162] on td "Axis M1124 Web Camera" at bounding box center [749, 175] width 322 height 36
copy td "Axis M1124 Web Camera"
drag, startPoint x: 852, startPoint y: 237, endPoint x: 511, endPoint y: 243, distance: 341.1
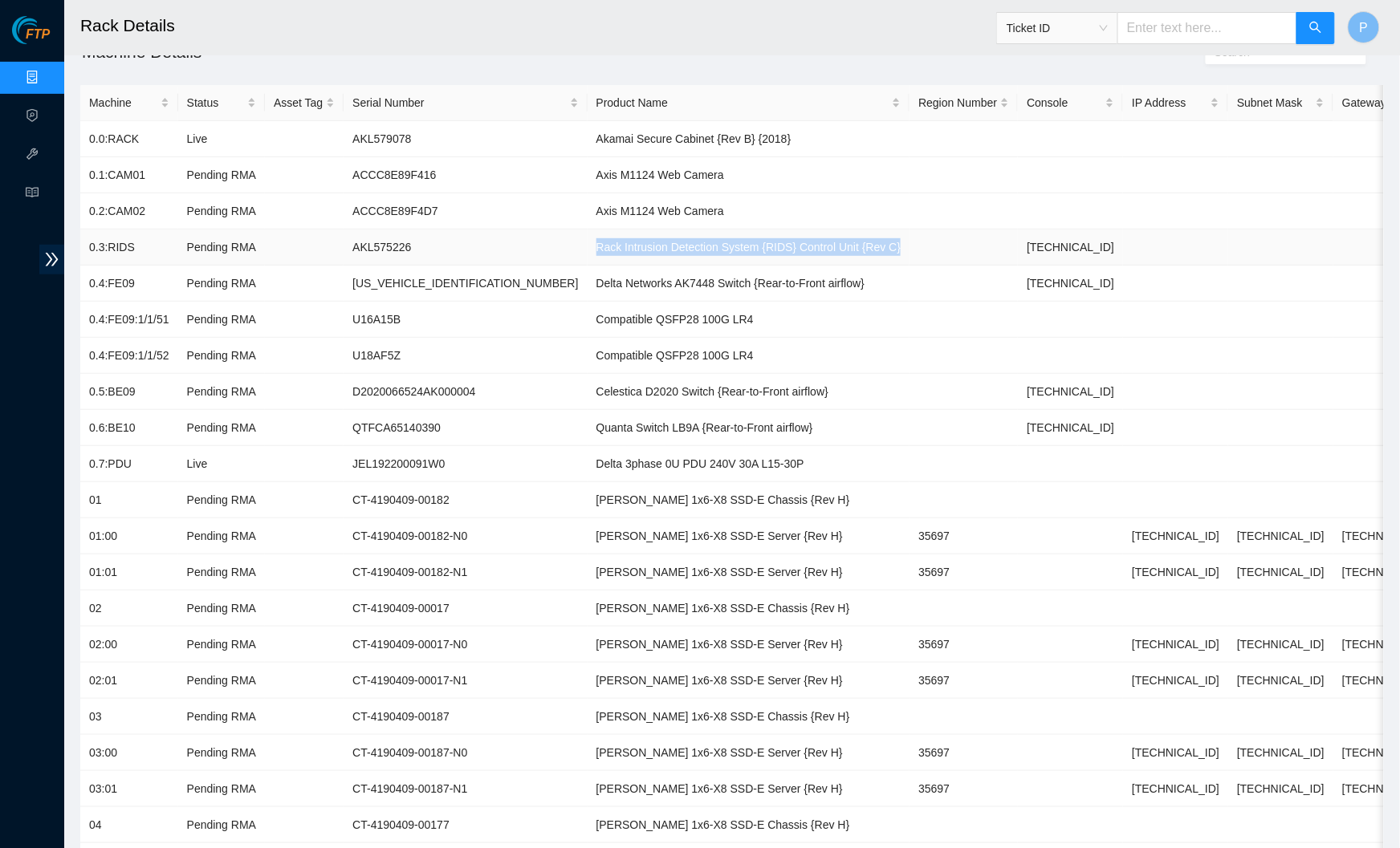
click at [511, 243] on tr "0.3:RIDS Pending RMA AKL575226 Rack Intrusion Detection System {RIDS} Control U…" at bounding box center [759, 247] width 1358 height 36
click at [588, 243] on td "Rack Intrusion Detection System {RIDS} Control Unit {Rev C}" at bounding box center [749, 247] width 322 height 36
drag, startPoint x: 859, startPoint y: 242, endPoint x: 515, endPoint y: 240, distance: 344.0
click at [515, 240] on tr "0.3:RIDS Pending RMA AKL575226 Rack Intrusion Detection System {RIDS} Control U…" at bounding box center [759, 247] width 1358 height 36
copy td "Rack Intrusion Detection System {RIDS} Control Unit {Rev C}"
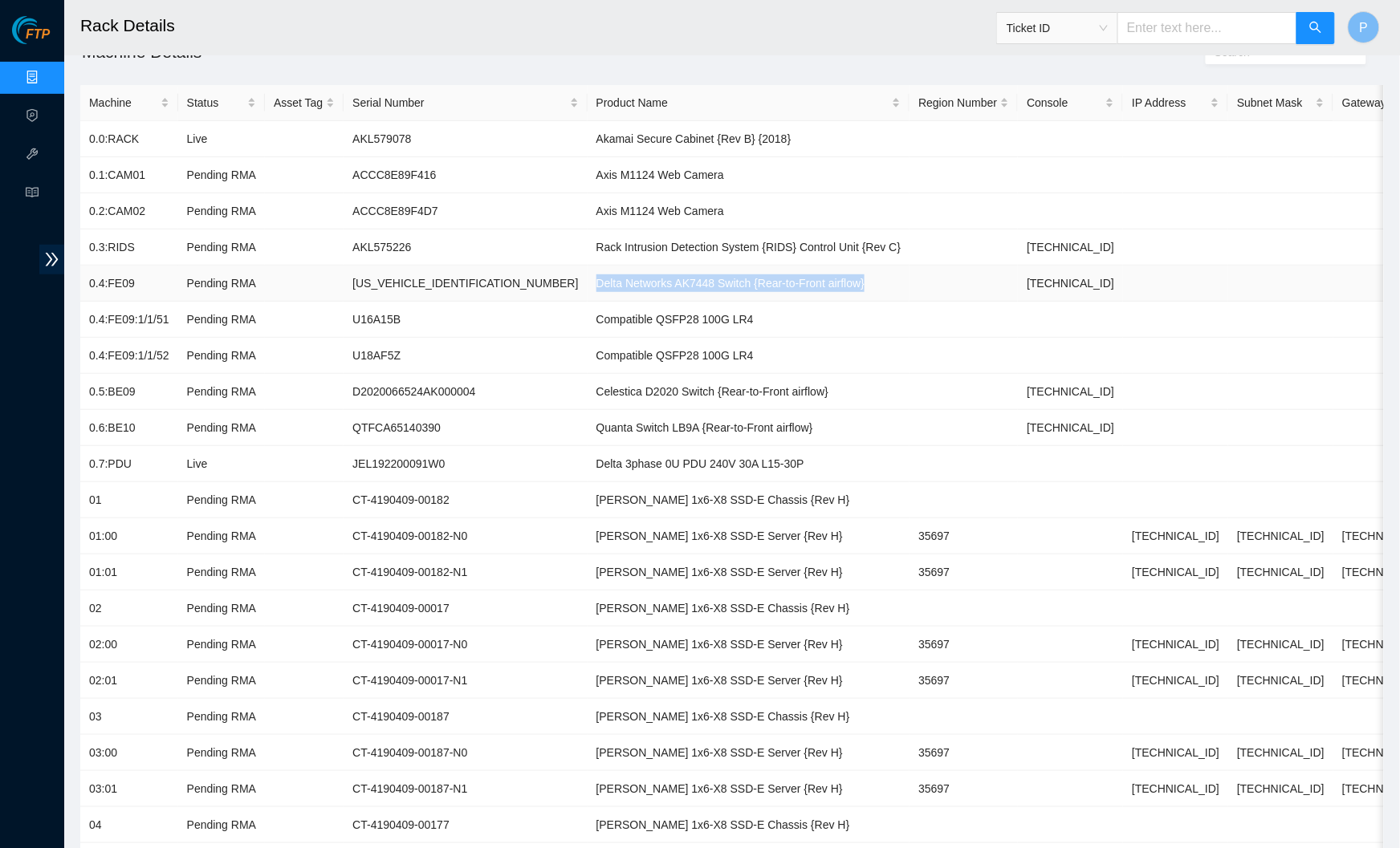
drag, startPoint x: 830, startPoint y: 280, endPoint x: 516, endPoint y: 276, distance: 314.0
click at [588, 276] on td "Delta Networks AK7448 Switch {Rear-to-Front airflow}" at bounding box center [749, 283] width 322 height 36
copy td "Delta Networks AK7448 Switch {Rear-to-Front airflow}"
drag, startPoint x: 699, startPoint y: 315, endPoint x: 517, endPoint y: 314, distance: 182.0
click at [588, 314] on td "Compatible QSFP28 100G LR4" at bounding box center [749, 319] width 322 height 36
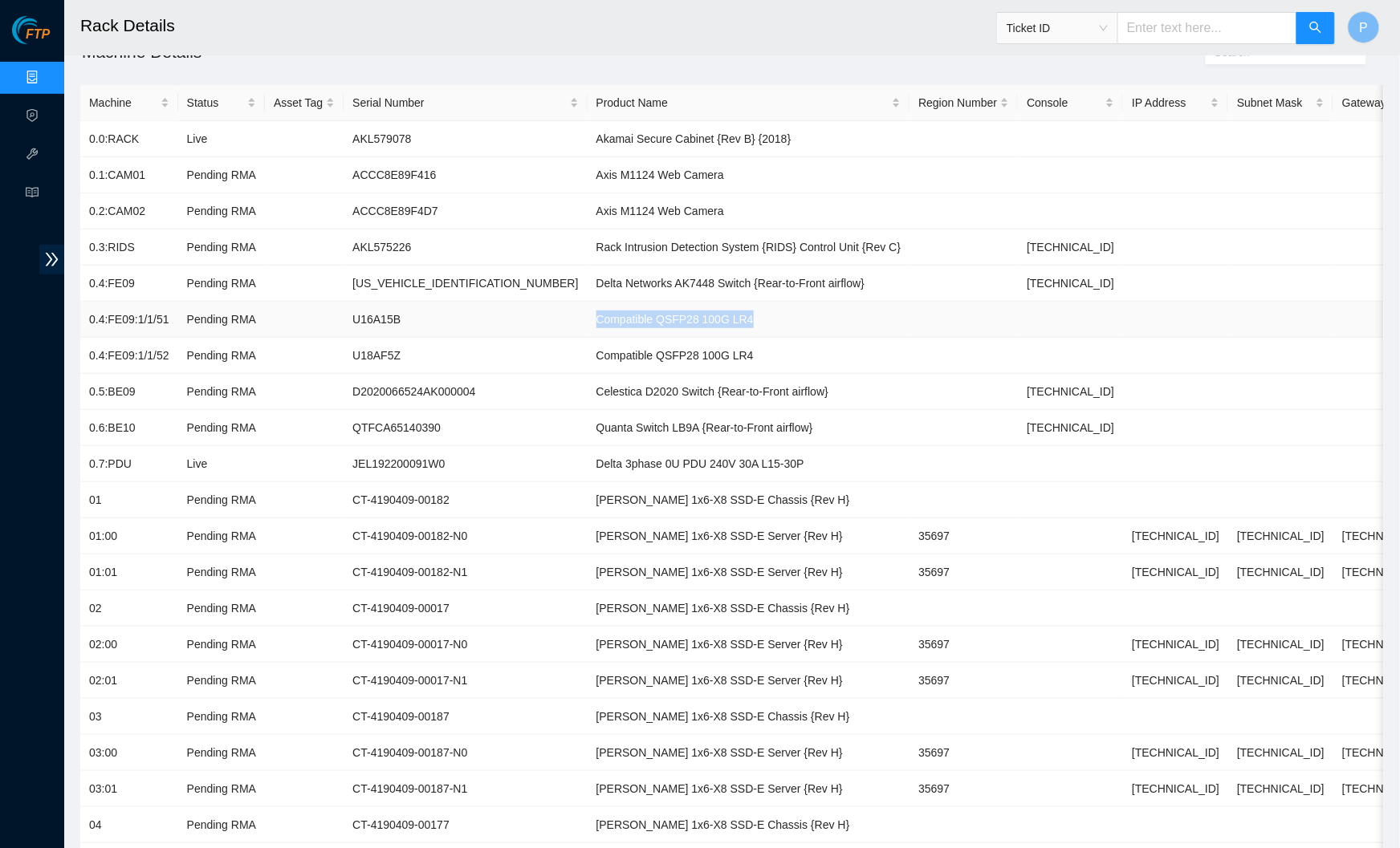
copy td "Compatible QSFP28 100G LR4"
click at [1334, 557] on td "104.123.70.129" at bounding box center [1386, 573] width 105 height 36
drag, startPoint x: 815, startPoint y: 382, endPoint x: 518, endPoint y: 382, distance: 297.0
click at [588, 382] on td "Celestica D2020 Switch {Rear-to-Front airflow}" at bounding box center [749, 391] width 322 height 36
copy td "Celestica D2020 Switch {Rear-to-Front airflow}"
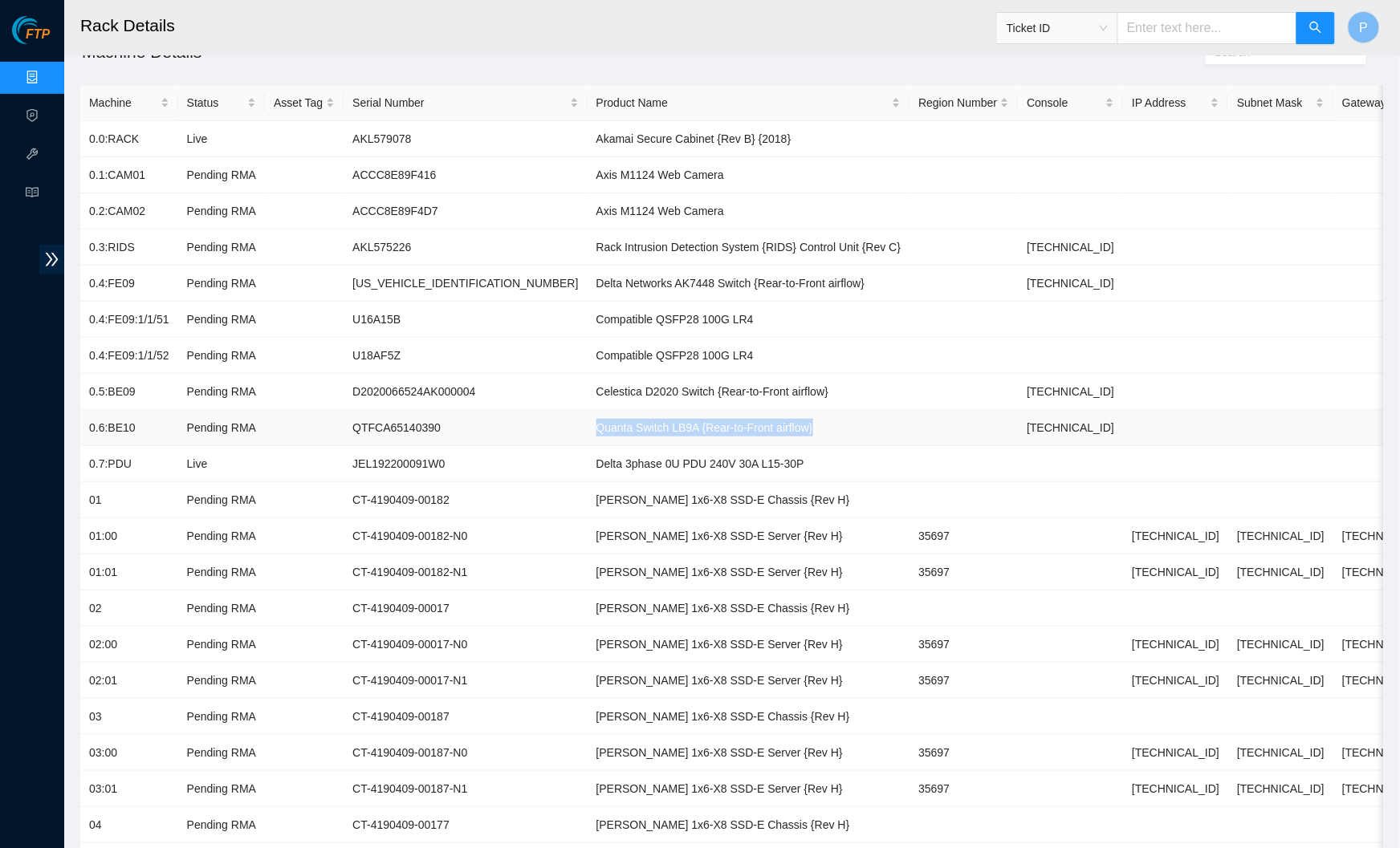
drag, startPoint x: 763, startPoint y: 419, endPoint x: 517, endPoint y: 416, distance: 246.0
click at [588, 416] on td "Quanta Switch LB9A {Rear-to-Front airflow}" at bounding box center [749, 427] width 322 height 36
copy td "Quanta Switch LB9A {Rear-to-Front airflow}"
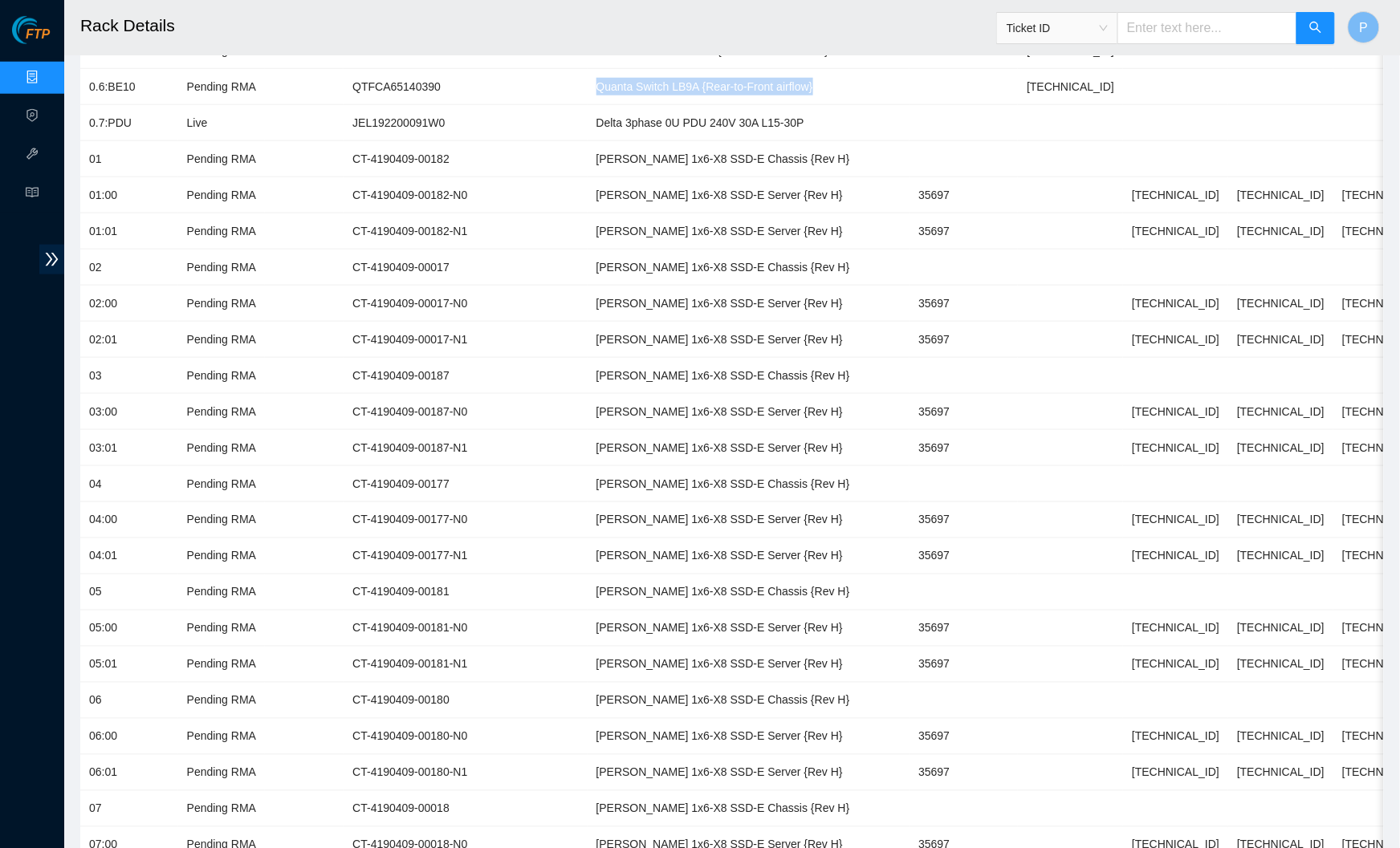
scroll to position [300, 0]
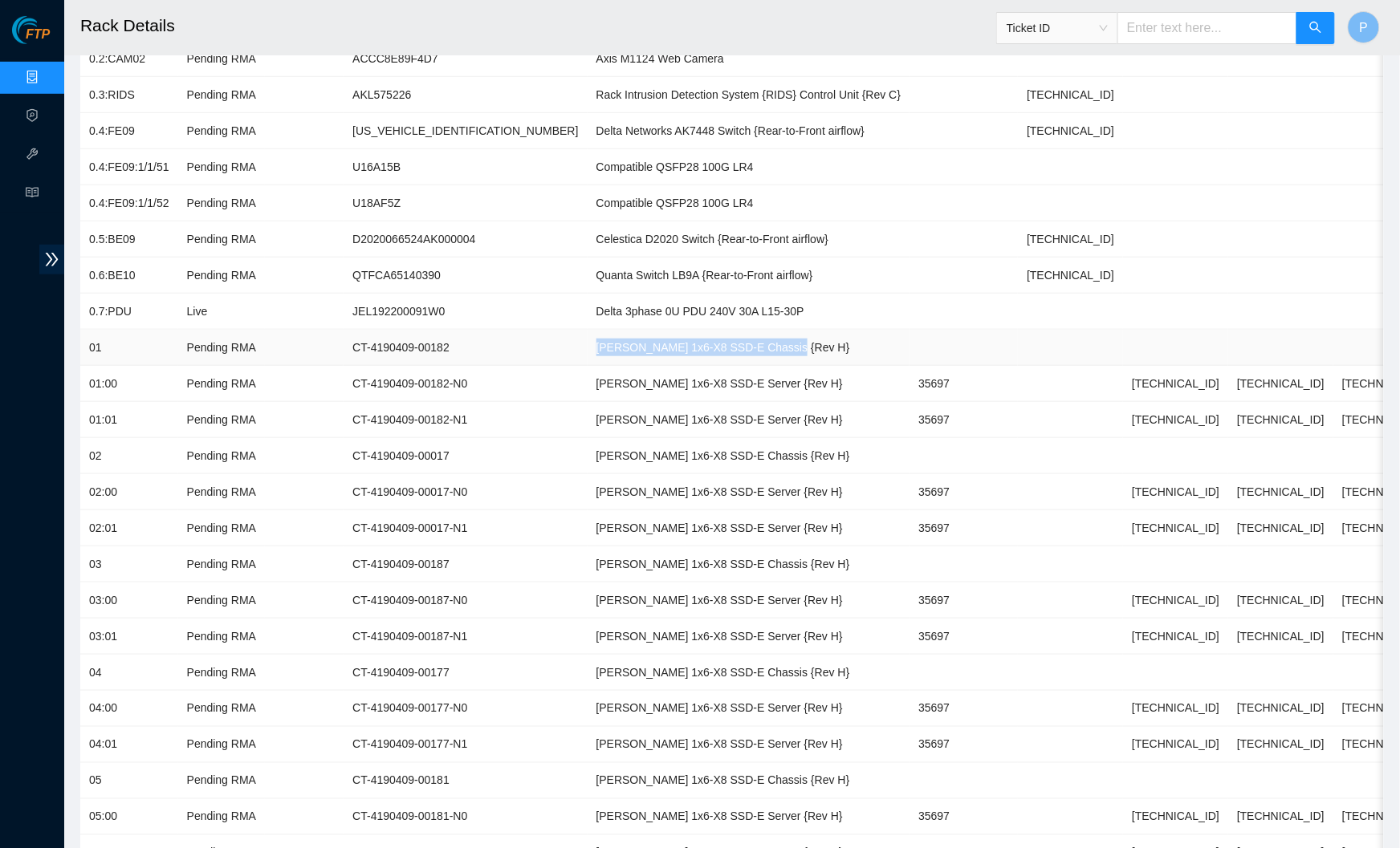
drag, startPoint x: 725, startPoint y: 338, endPoint x: 516, endPoint y: 336, distance: 209.0
click at [588, 336] on td "Ciara 1x6-X8 SSD-E Chassis {Rev H}" at bounding box center [749, 348] width 322 height 36
copy td "Ciara 1x6-X8 SSD-E Chassis {Rev H}"
drag, startPoint x: 732, startPoint y: 370, endPoint x: 515, endPoint y: 373, distance: 217.0
click at [588, 373] on td "Ciara 1x6-X8 SSD-E Server {Rev H}" at bounding box center [749, 384] width 322 height 36
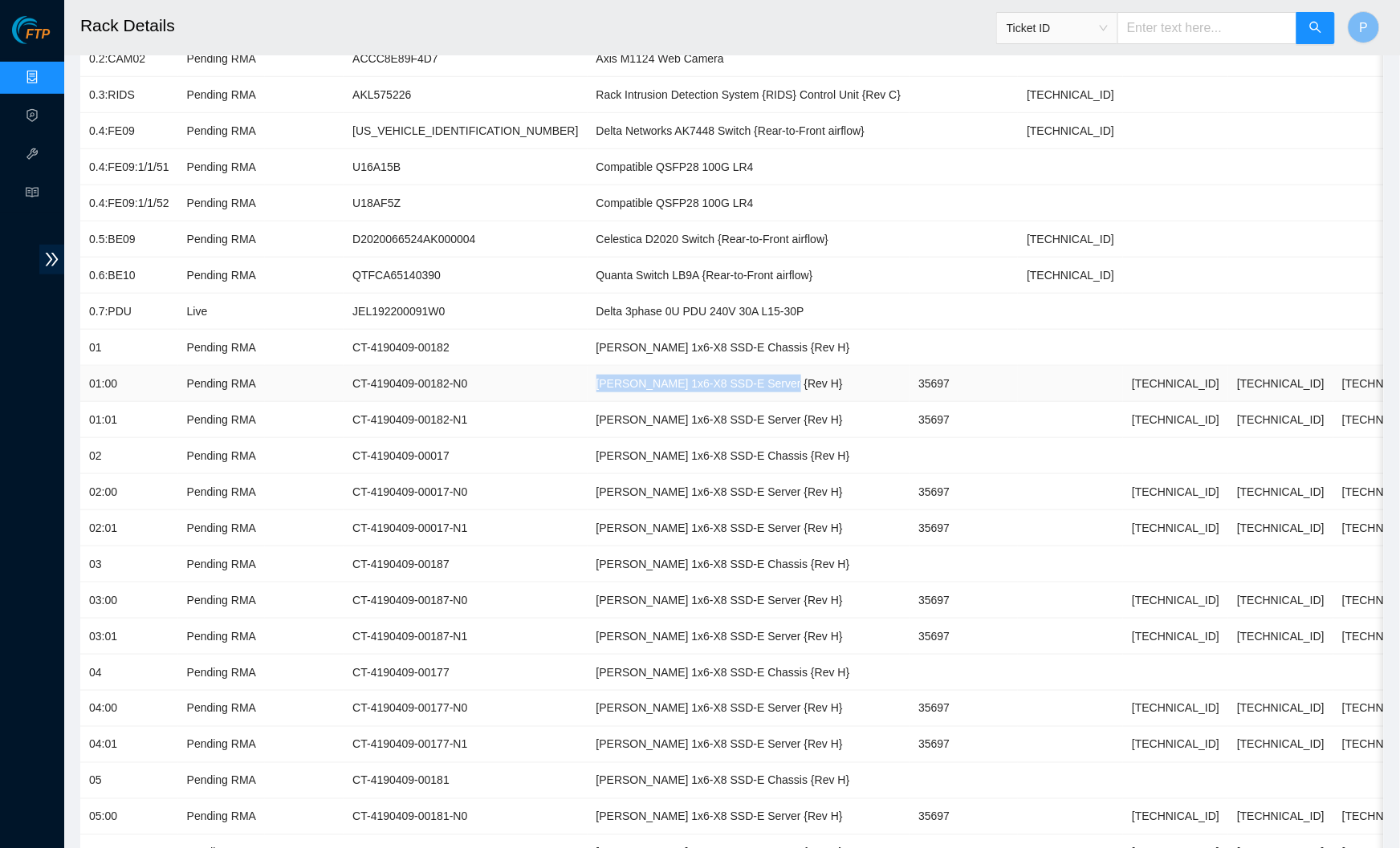
copy td "Ciara 1x6-X8 SSD-E Server {Rev H}"
drag, startPoint x: 1087, startPoint y: 395, endPoint x: 709, endPoint y: 357, distance: 379.9
click at [709, 366] on td "Ciara 1x6-X8 SSD-E Server {Rev H}" at bounding box center [749, 384] width 322 height 36
click at [681, 303] on td "Delta 3phase 0U PDU 240V 30A L15-30P" at bounding box center [749, 311] width 322 height 36
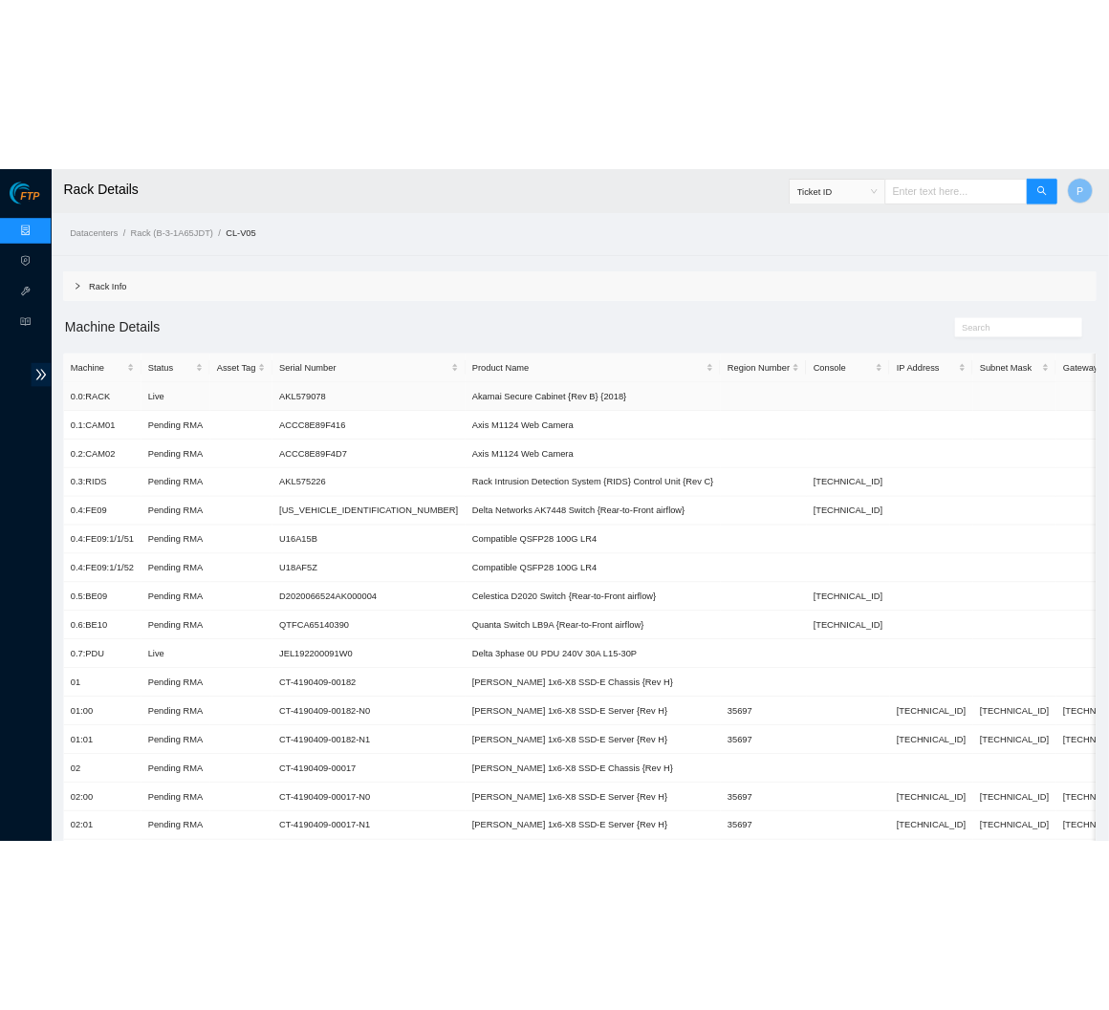
scroll to position [0, 0]
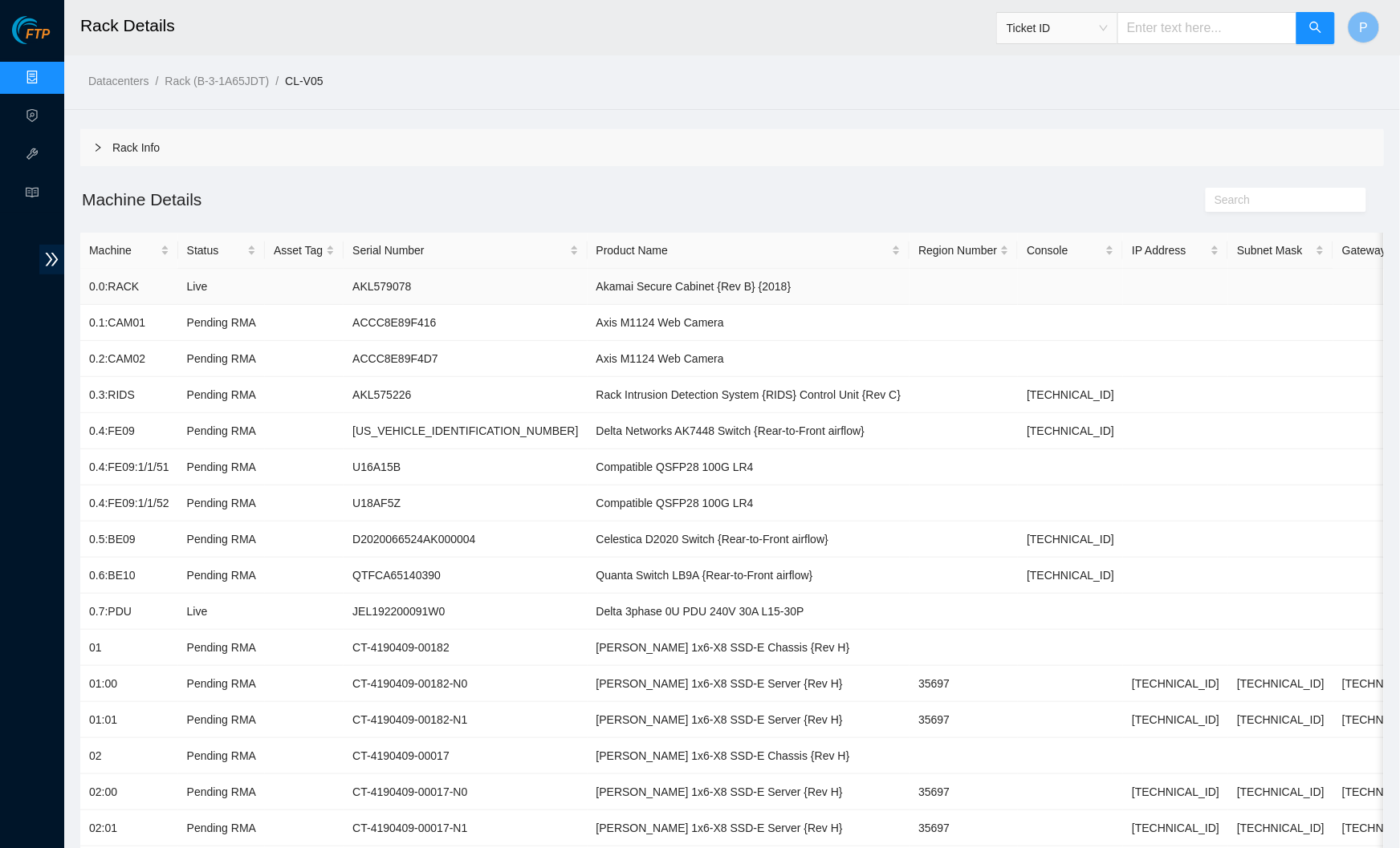
click at [385, 287] on td "AKL579078" at bounding box center [465, 286] width 244 height 36
click at [149, 282] on td "0.0:RACK" at bounding box center [129, 286] width 98 height 36
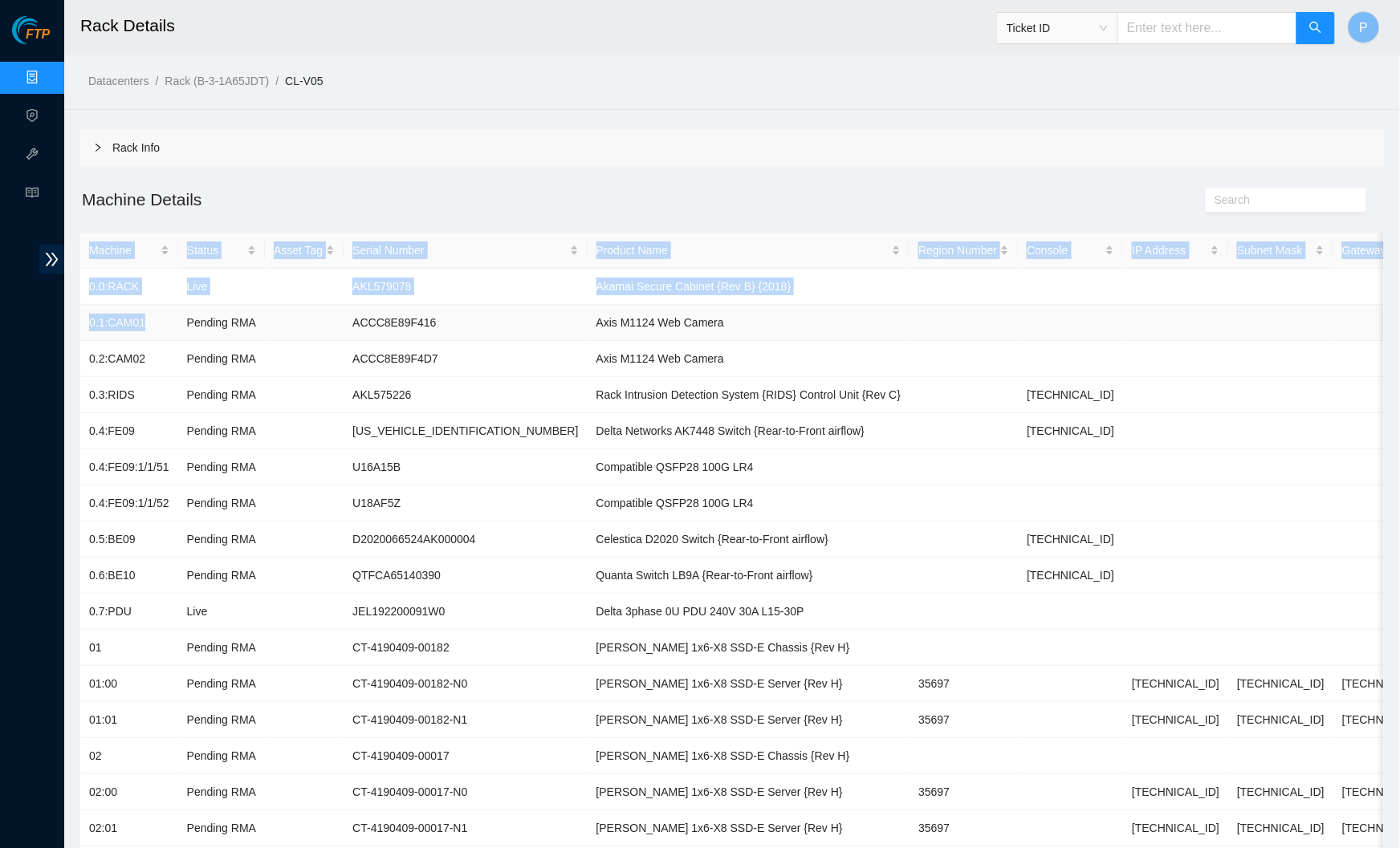
drag, startPoint x: 158, startPoint y: 313, endPoint x: 78, endPoint y: 315, distance: 80.0
drag, startPoint x: 134, startPoint y: 324, endPoint x: 151, endPoint y: 323, distance: 17.0
click at [135, 324] on td "0.1:CAM01" at bounding box center [129, 322] width 98 height 36
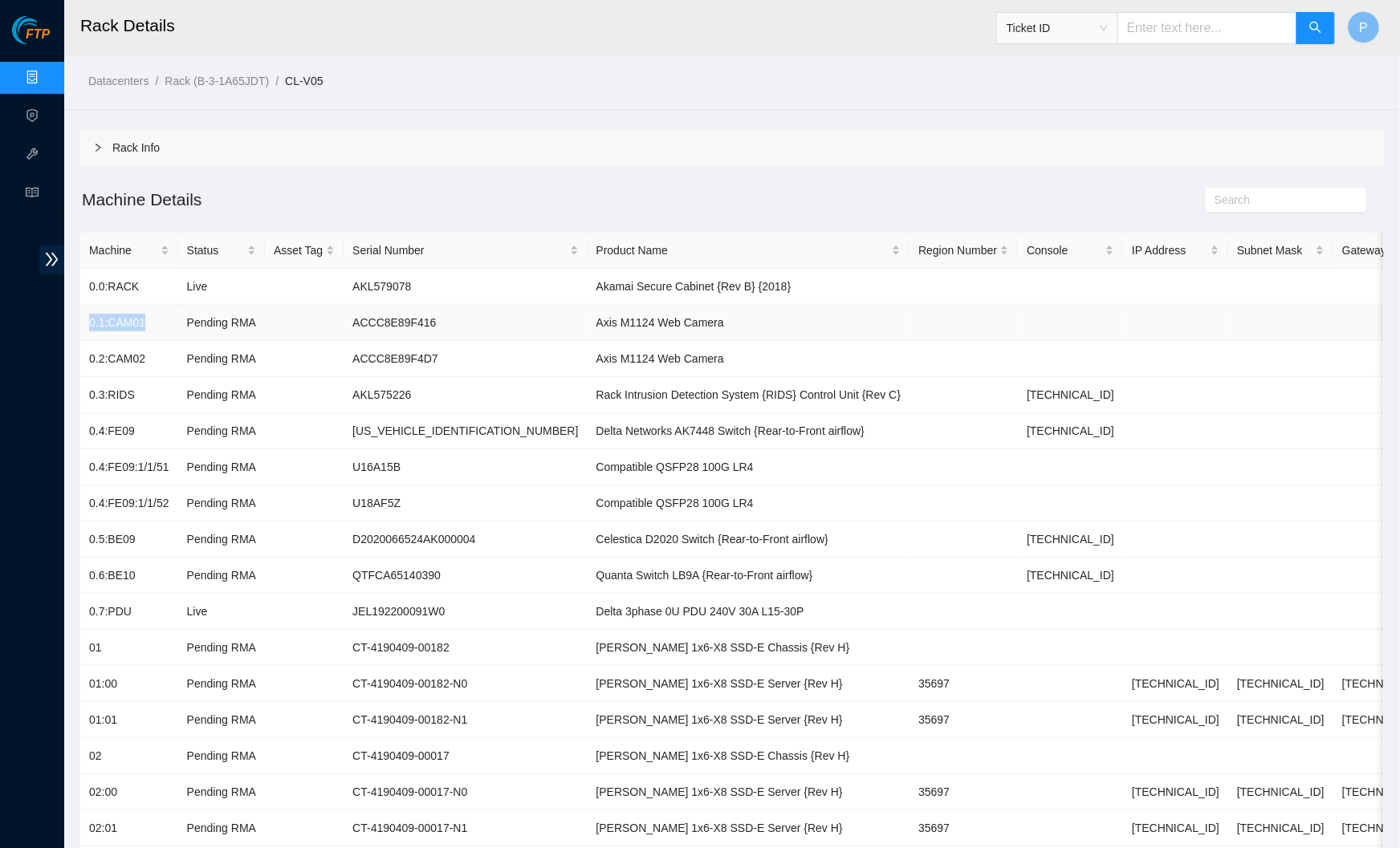
drag, startPoint x: 155, startPoint y: 322, endPoint x: 88, endPoint y: 318, distance: 67.1
click at [88, 318] on td "0.1:CAM01" at bounding box center [129, 322] width 98 height 36
copy td "0.1:CAM01"
drag, startPoint x: 150, startPoint y: 352, endPoint x: 89, endPoint y: 357, distance: 61.2
click at [90, 357] on td "0.2:CAM02" at bounding box center [129, 359] width 98 height 36
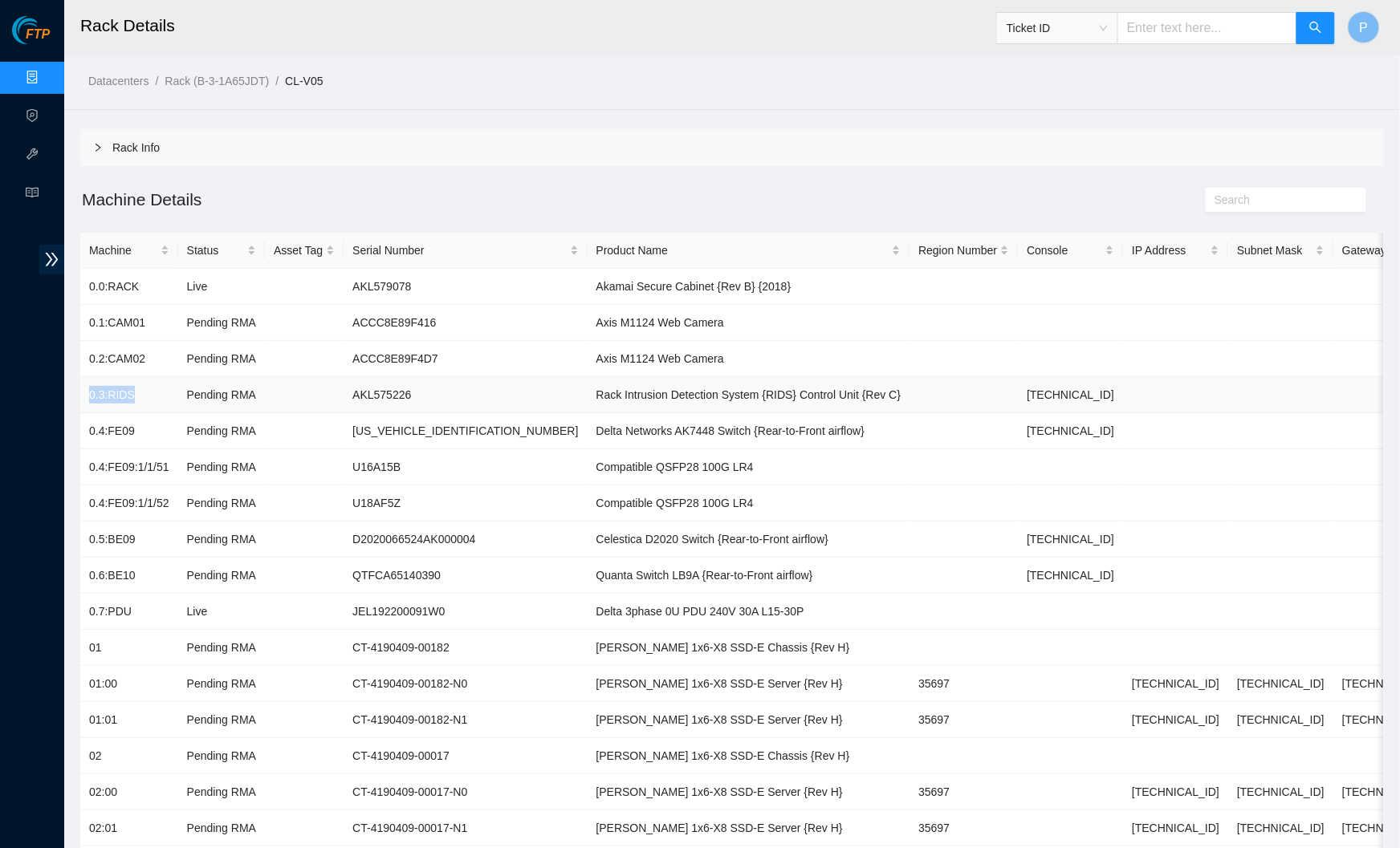
drag, startPoint x: 137, startPoint y: 393, endPoint x: 84, endPoint y: 385, distance: 53.6
click at [84, 385] on td "0.3:RIDS" at bounding box center [129, 395] width 98 height 36
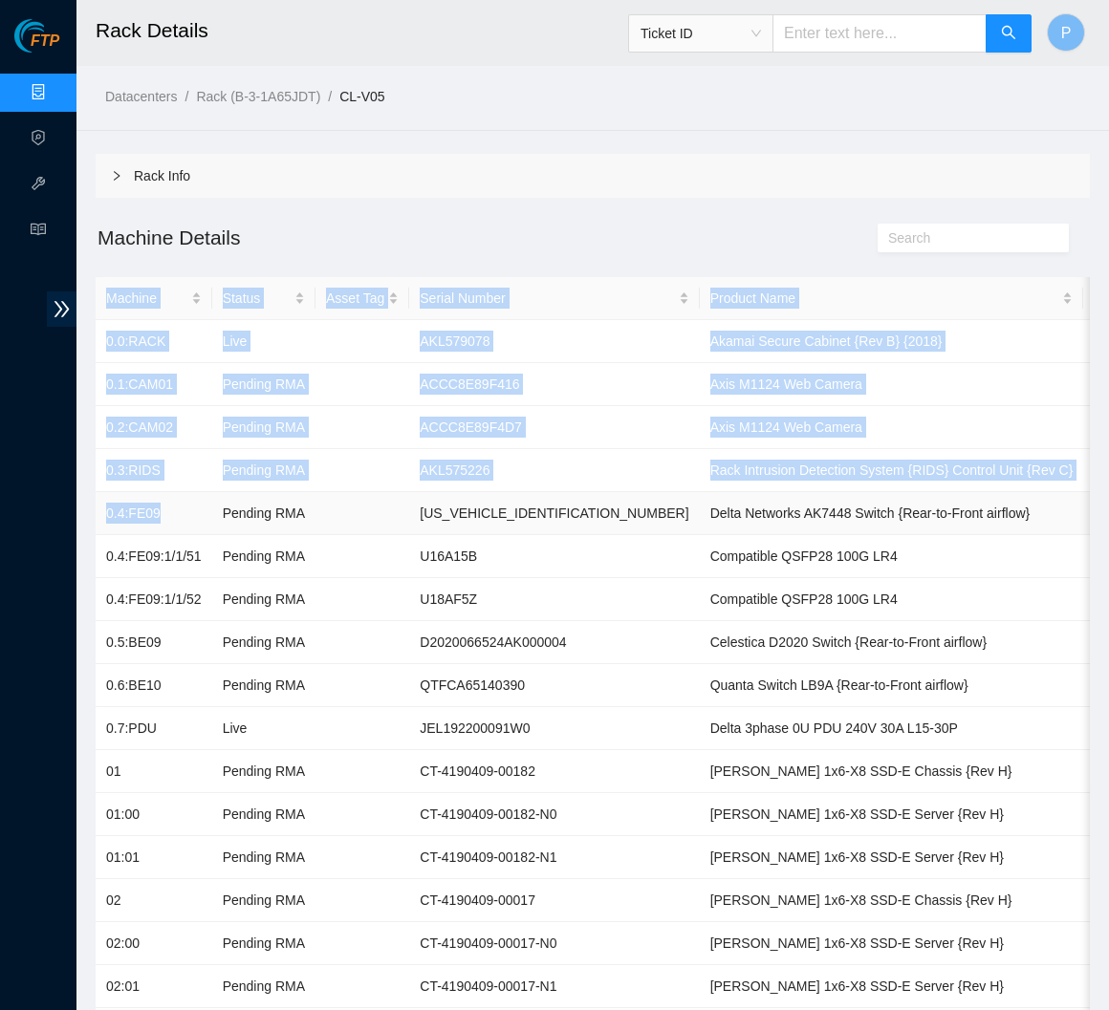
drag, startPoint x: 176, startPoint y: 505, endPoint x: 118, endPoint y: 507, distance: 58.3
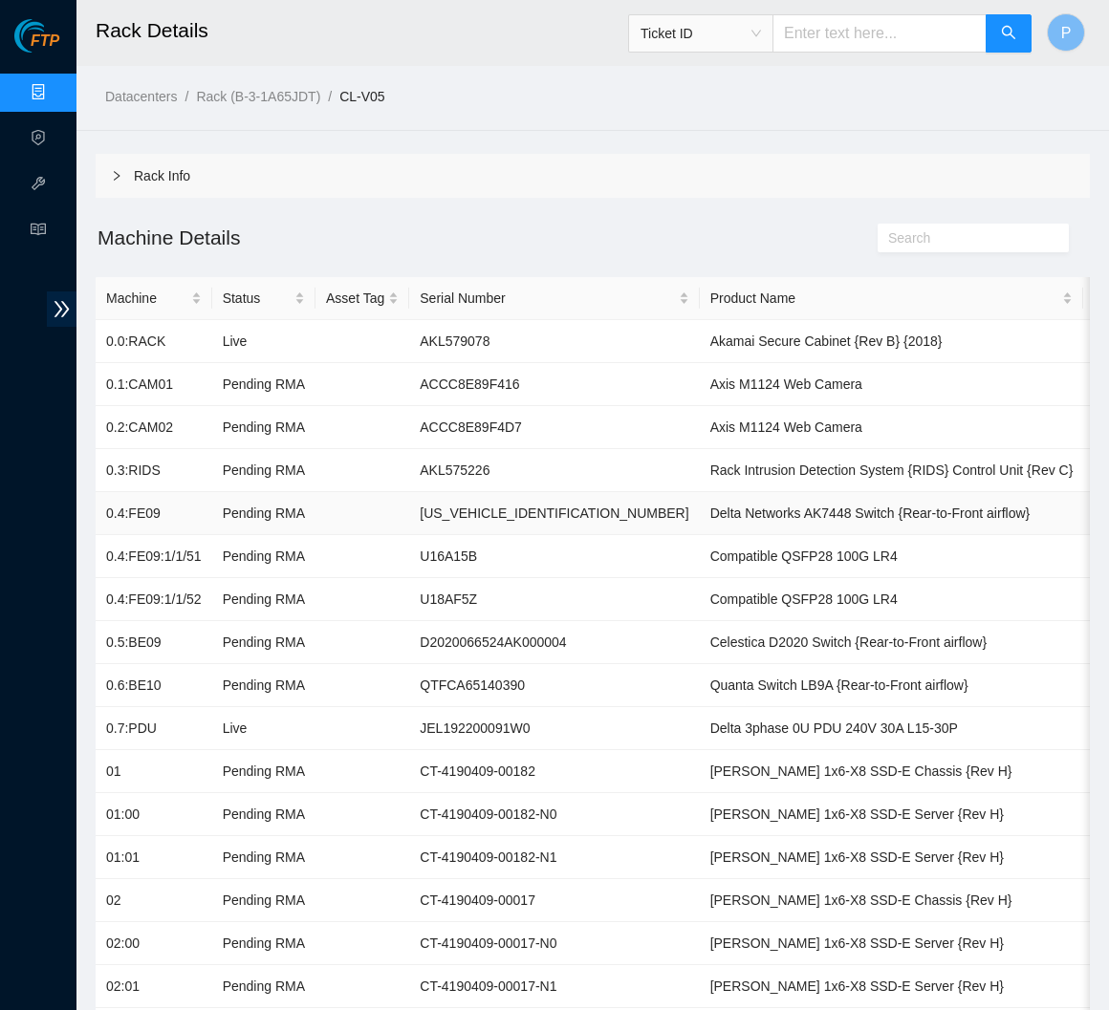
click at [163, 509] on td "0.4:FE09" at bounding box center [154, 513] width 117 height 43
drag, startPoint x: 163, startPoint y: 509, endPoint x: 103, endPoint y: 510, distance: 60.3
click at [103, 510] on td "0.4:FE09" at bounding box center [154, 513] width 117 height 43
drag, startPoint x: 208, startPoint y: 549, endPoint x: 99, endPoint y: 547, distance: 109.0
click at [99, 547] on td "0.4:FE09:1/1/51" at bounding box center [154, 556] width 117 height 43
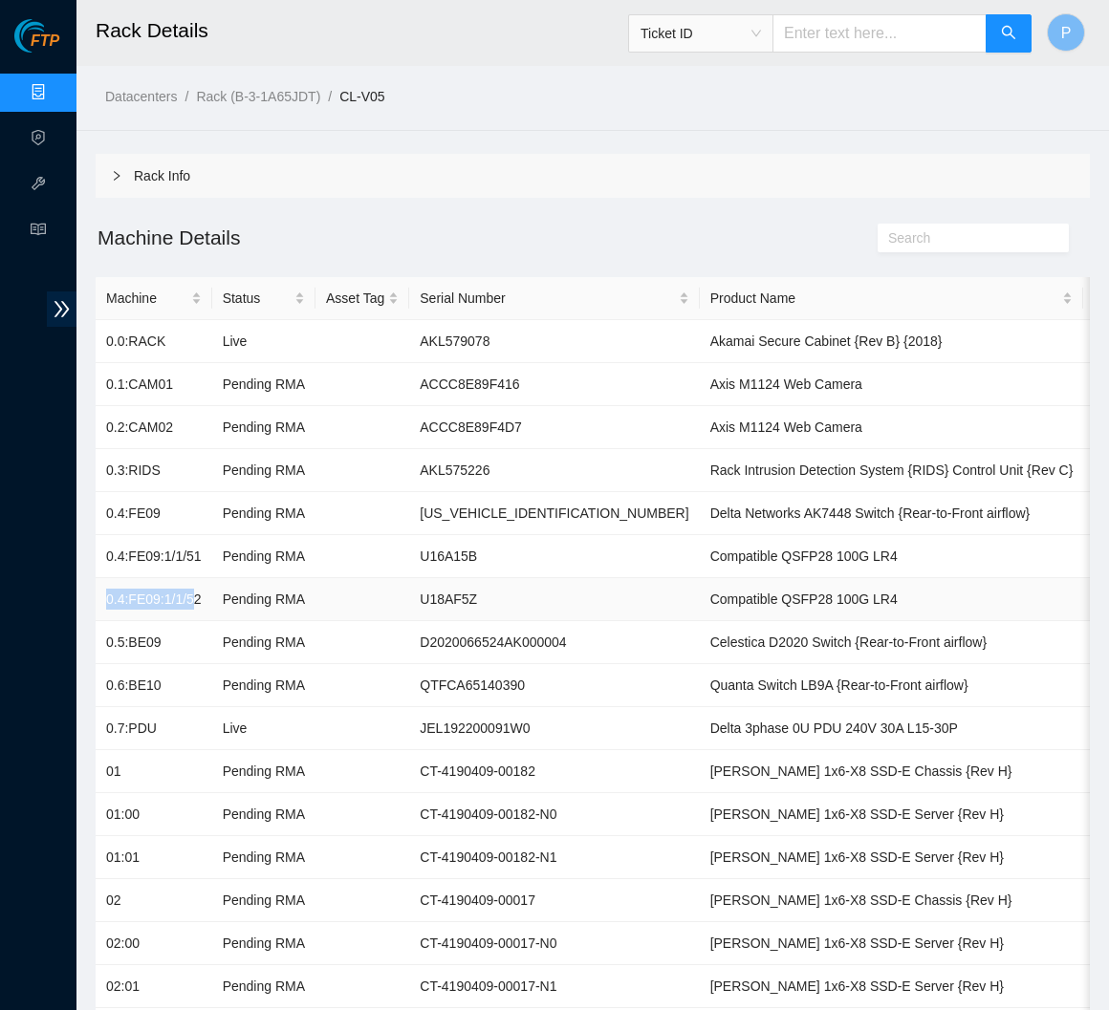
drag, startPoint x: 205, startPoint y: 585, endPoint x: 104, endPoint y: 591, distance: 100.5
click at [104, 591] on td "0.4:FE09:1/1/52" at bounding box center [154, 599] width 117 height 43
drag, startPoint x: 224, startPoint y: 592, endPoint x: 107, endPoint y: 588, distance: 116.7
click at [107, 588] on tr "0.4:FE09:1/1/52 Pending RMA U18AF5Z Compatible QSFP28 100G LR4" at bounding box center [904, 599] width 1617 height 43
drag, startPoint x: 167, startPoint y: 639, endPoint x: 100, endPoint y: 633, distance: 67.2
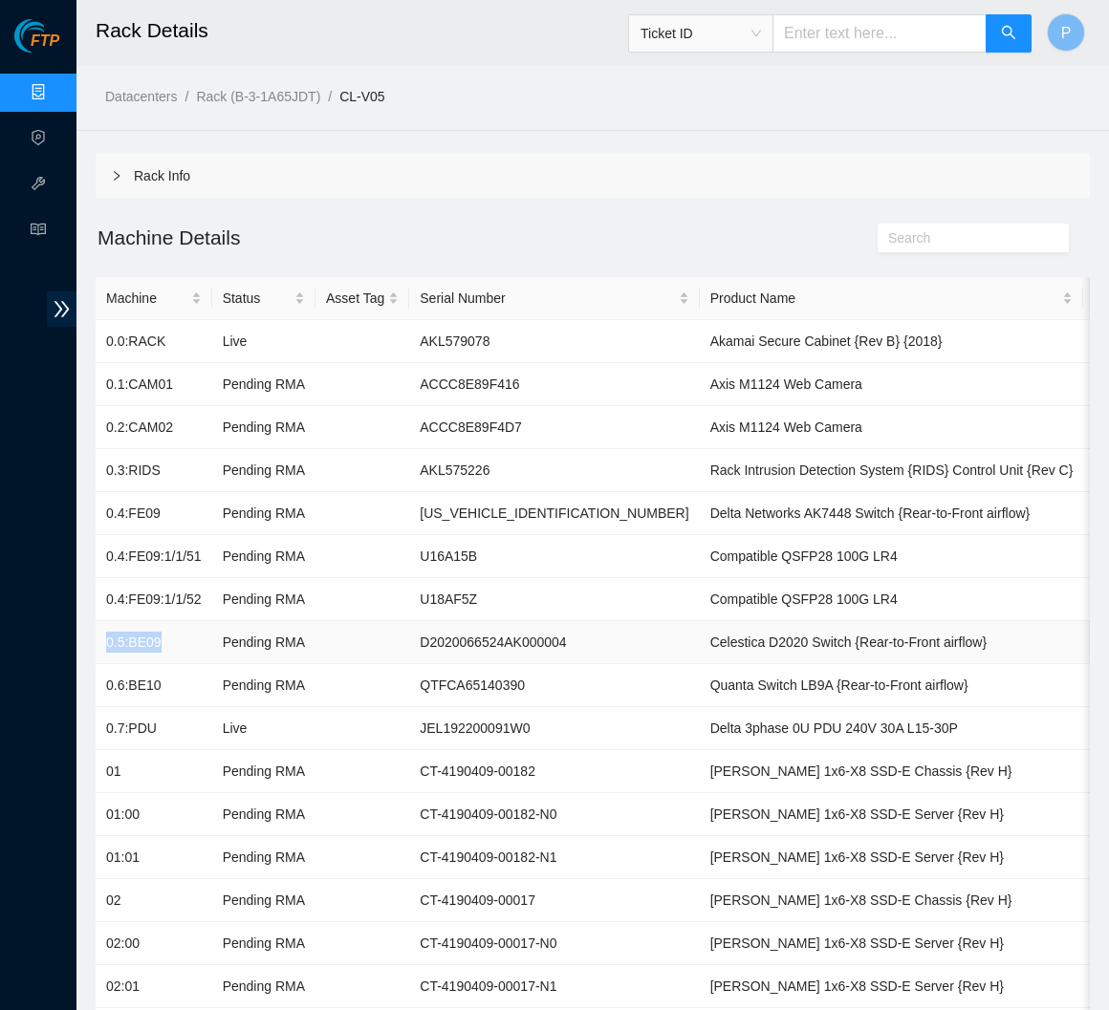
click at [100, 633] on td "0.5:BE09" at bounding box center [154, 642] width 117 height 43
drag, startPoint x: 174, startPoint y: 672, endPoint x: 107, endPoint y: 677, distance: 67.1
click at [107, 677] on td "0.6:BE10" at bounding box center [154, 685] width 117 height 43
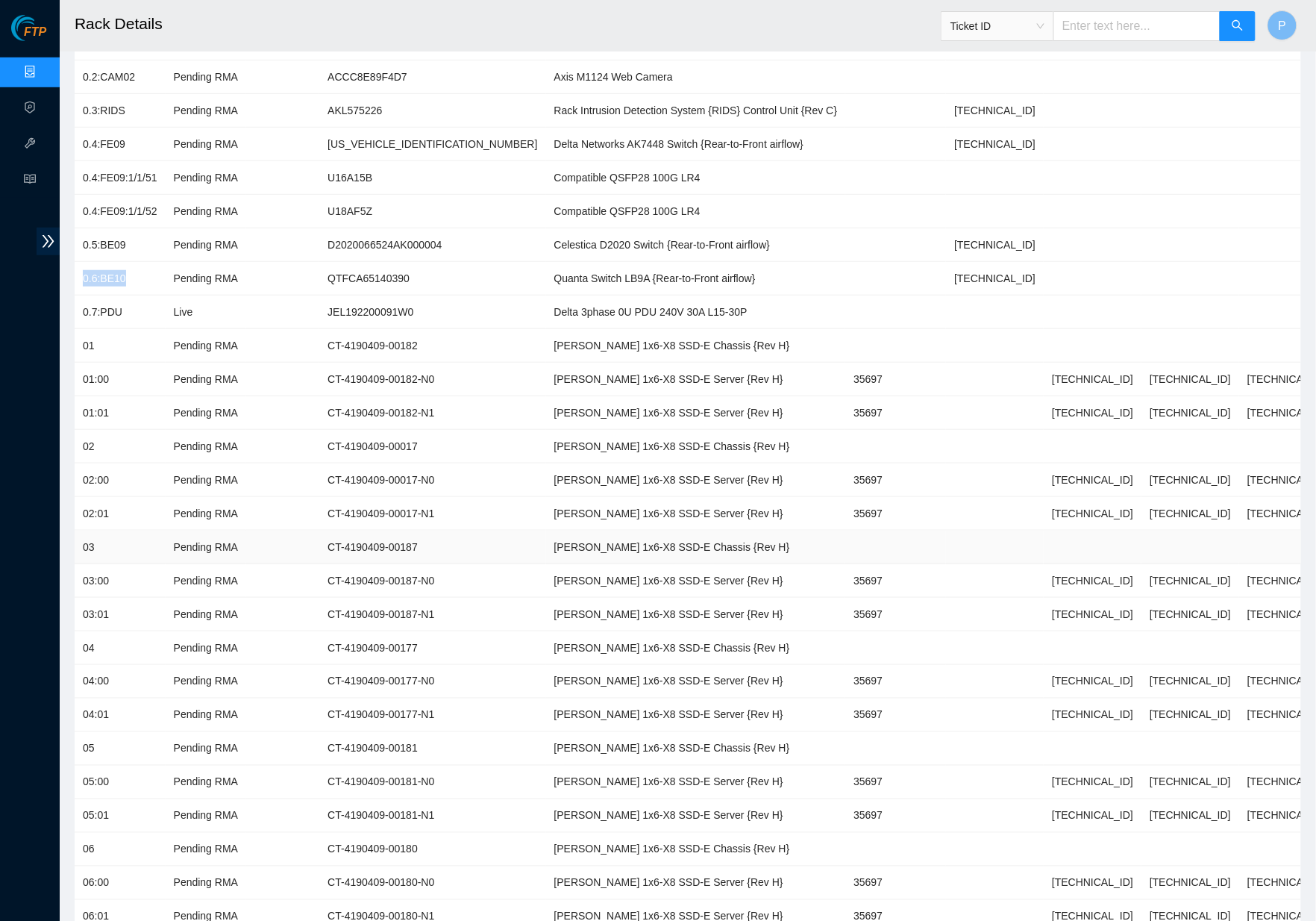
scroll to position [269, 0]
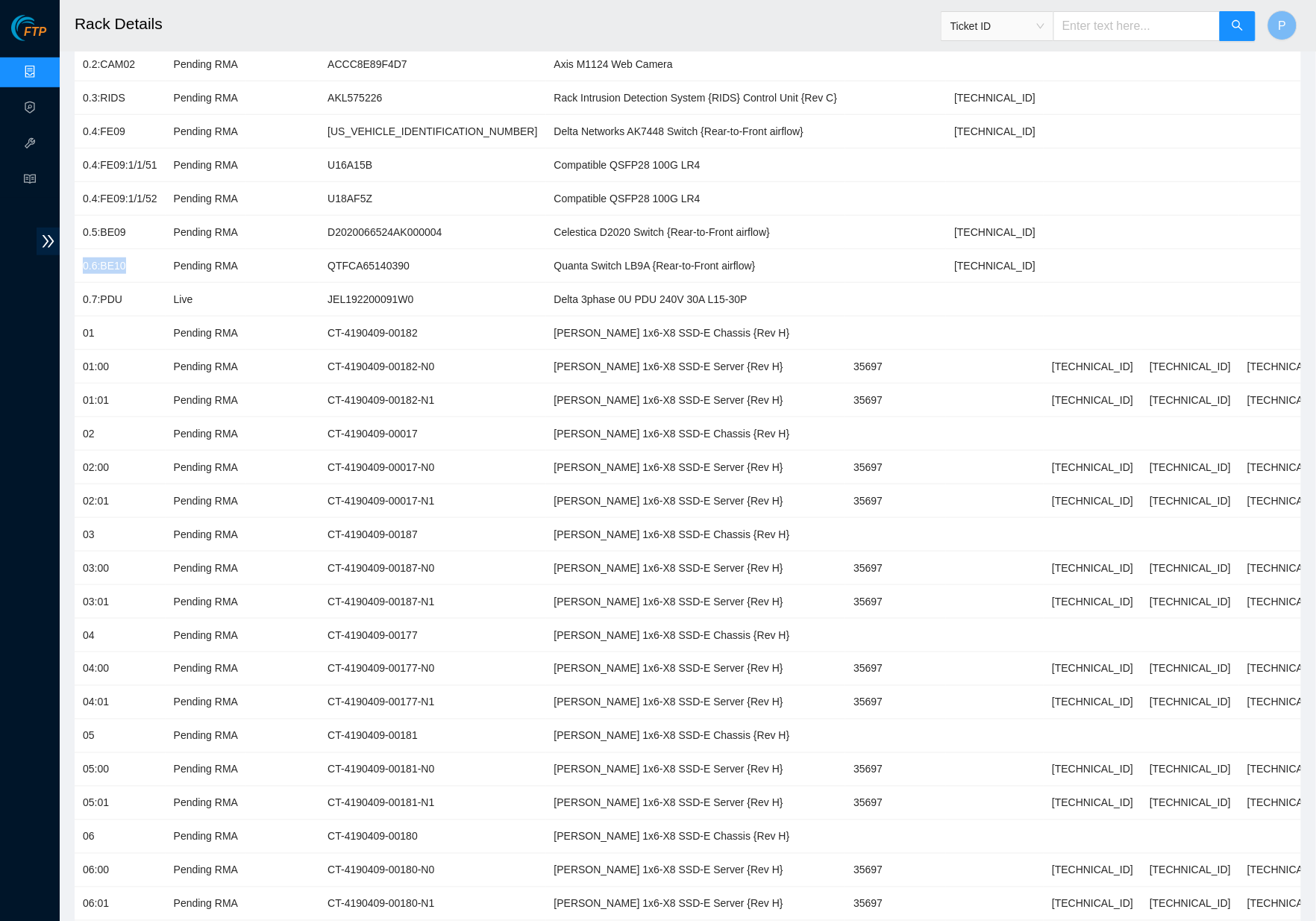
click span "Ticket ID"
click div "Rack Number"
click span "Rack Number"
drag, startPoint x: 1020, startPoint y: 81, endPoint x: 1115, endPoint y: 32, distance: 106.9
click div "RMA Number"
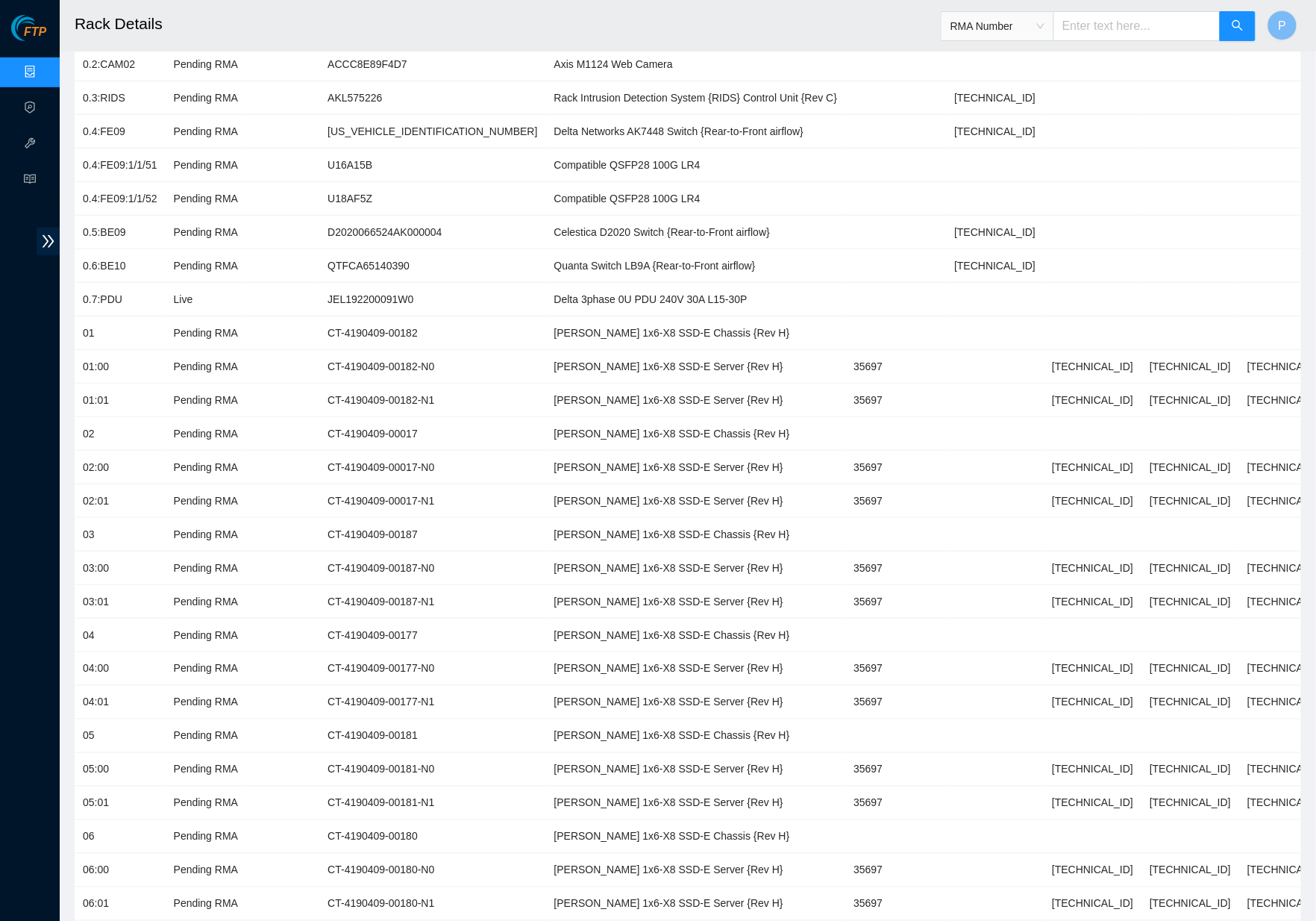
click input "text"
click span "RMA Number"
click div "Ticket ID"
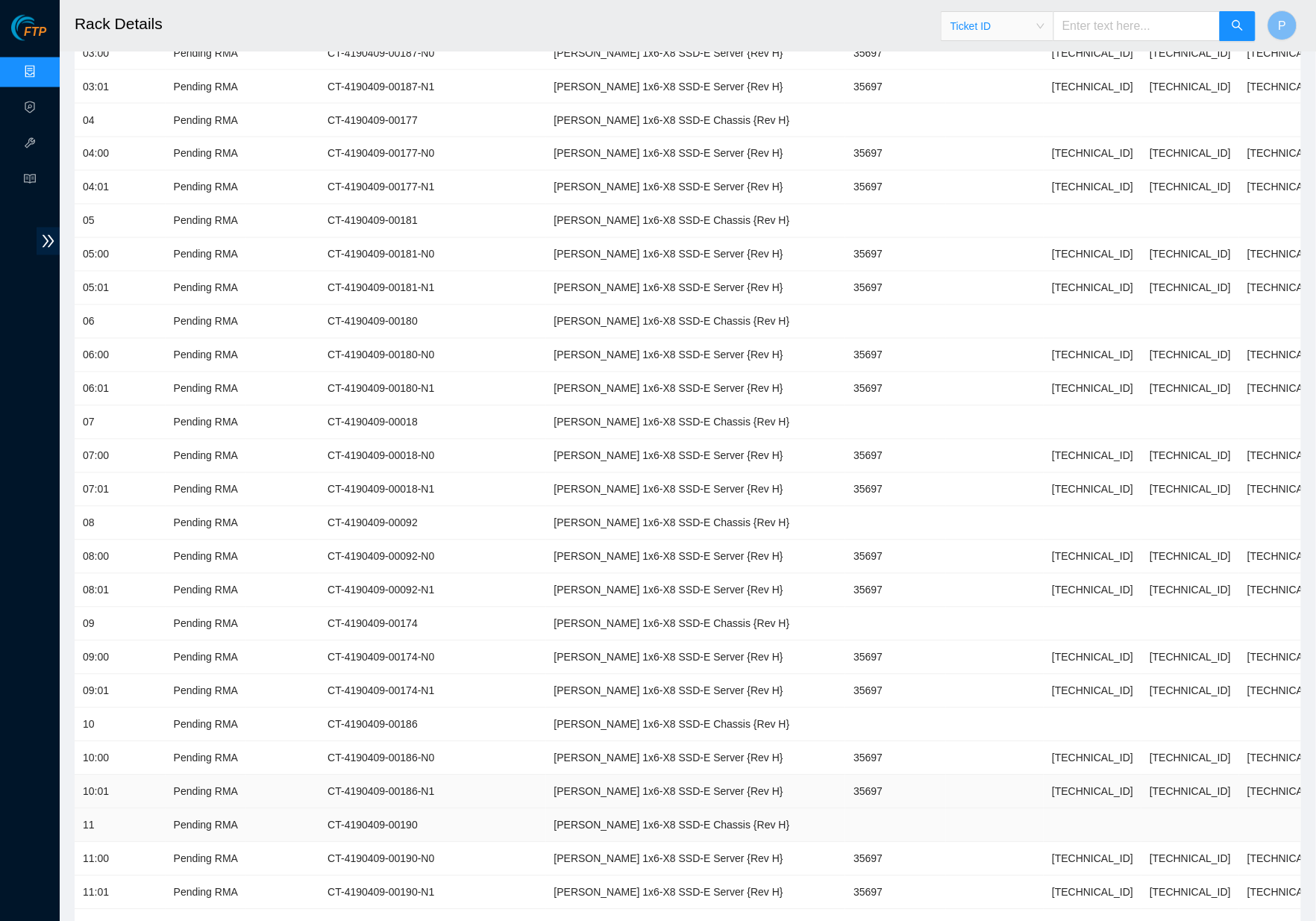
scroll to position [813, 0]
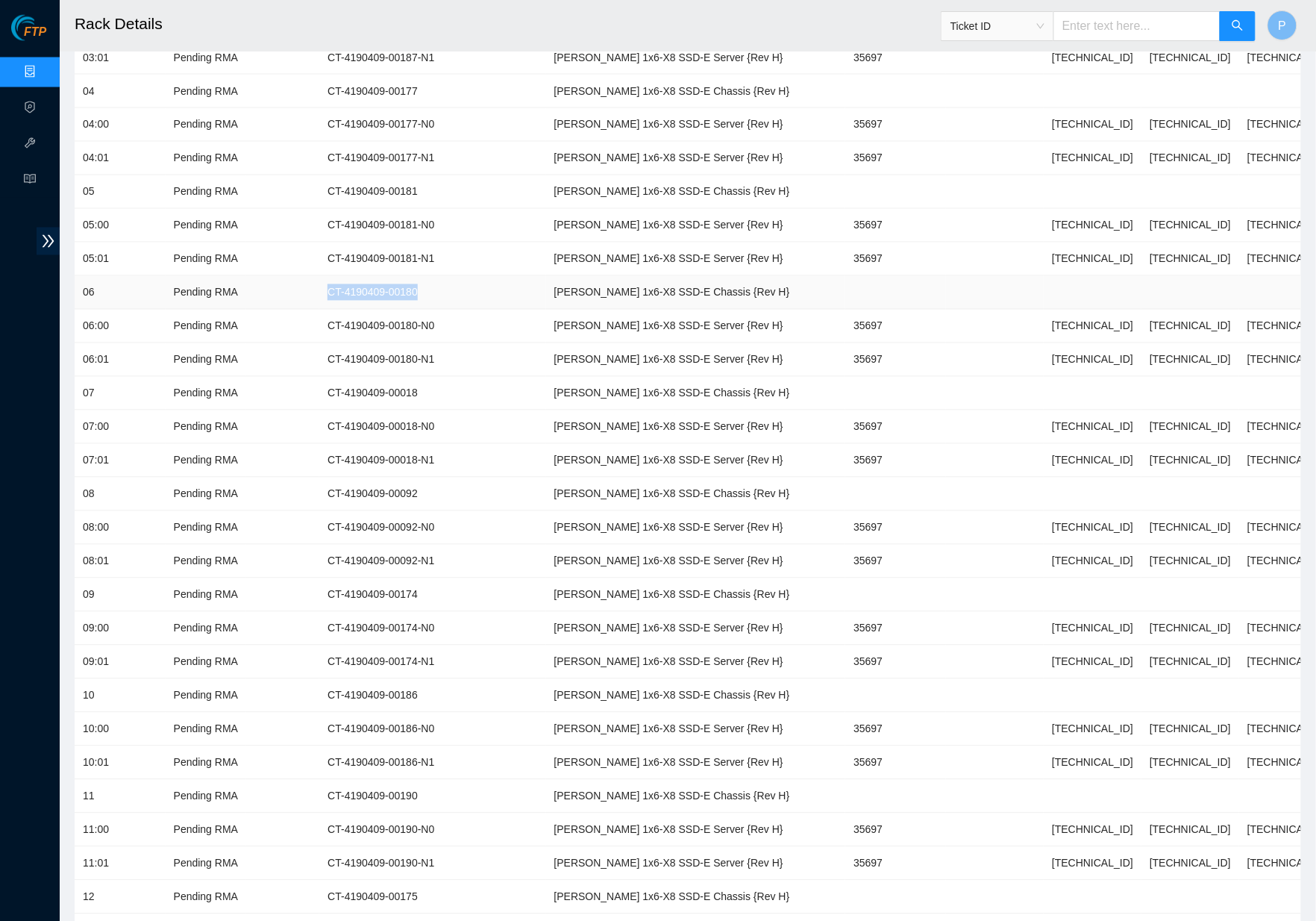
drag, startPoint x: 462, startPoint y: 277, endPoint x: 332, endPoint y: 279, distance: 130.0
click td "CT-4190409-00180"
drag, startPoint x: 474, startPoint y: 308, endPoint x: 343, endPoint y: 302, distance: 131.1
click td "CT-4190409-00180-N0"
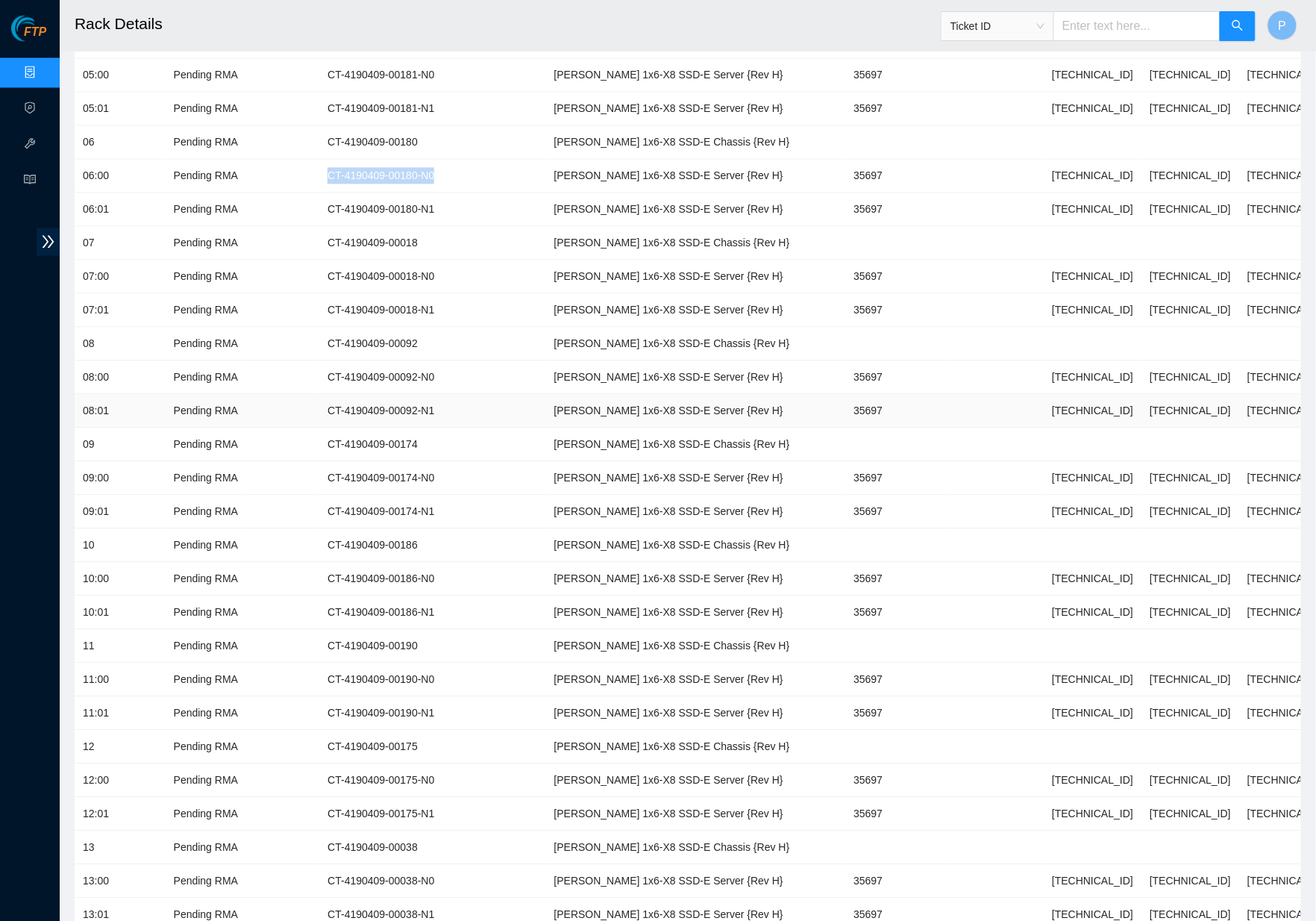
scroll to position [960, 0]
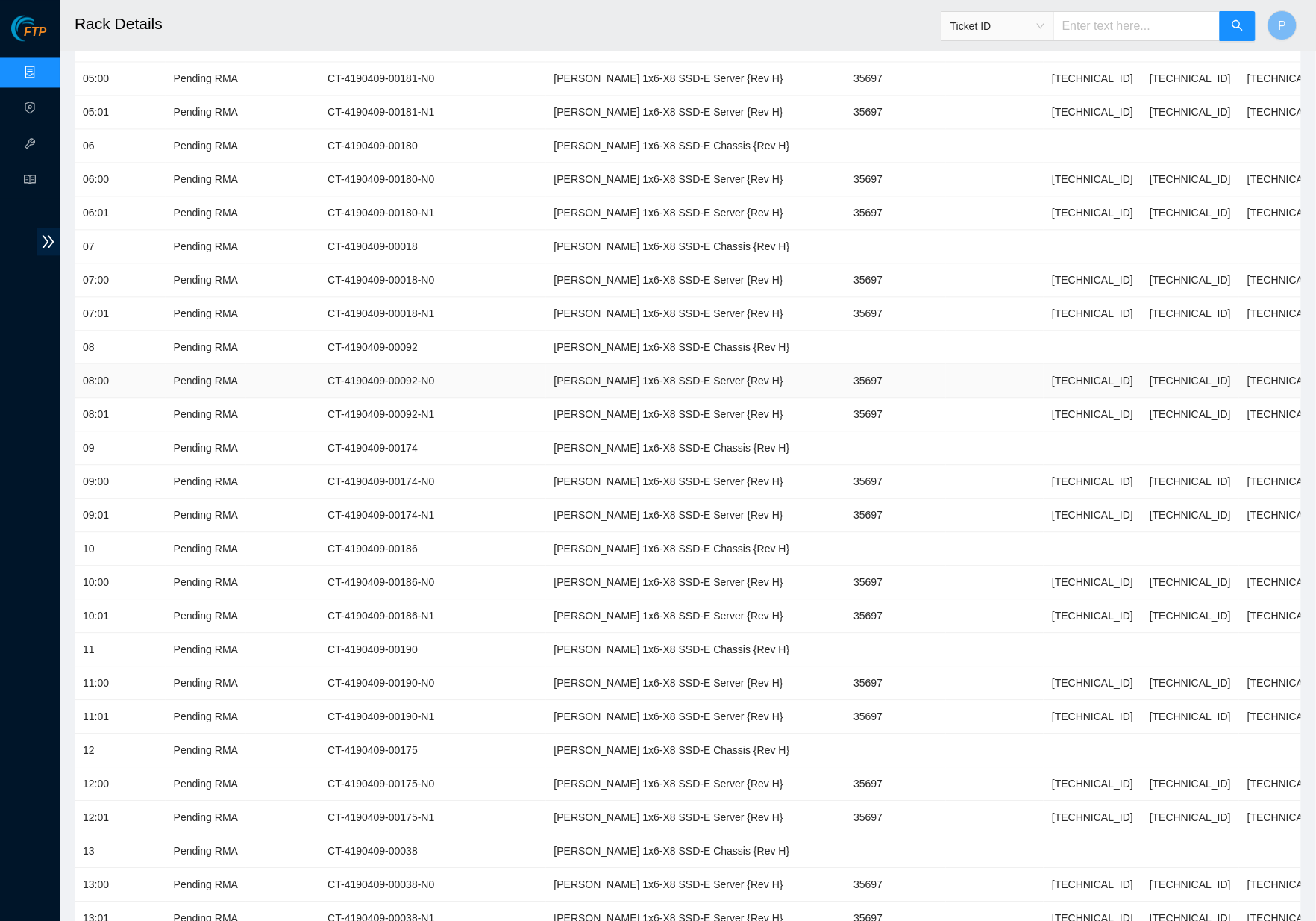
click td "Ciara 1x6-X8 SSD-E Server {Rev H}"
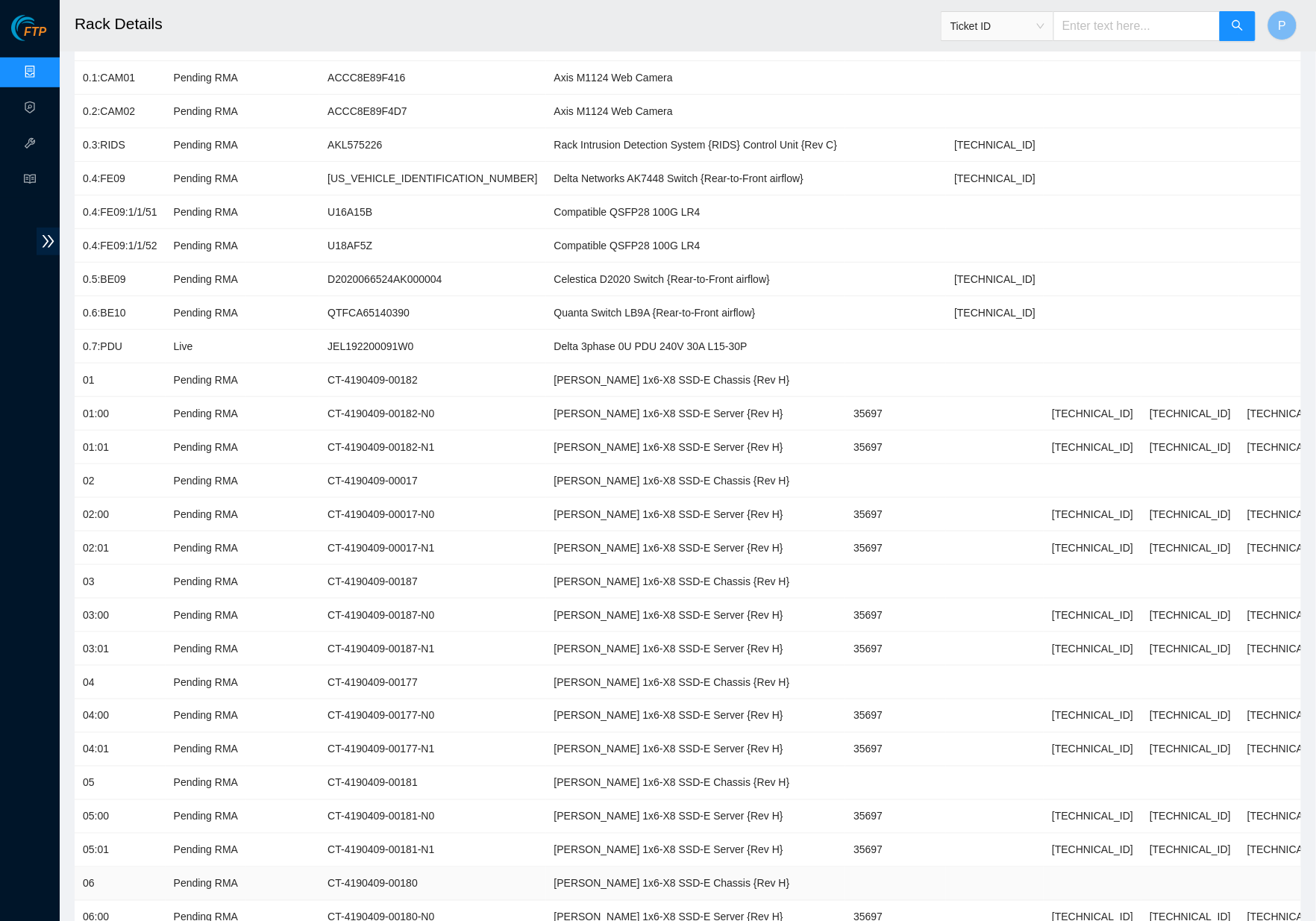
scroll to position [217, 0]
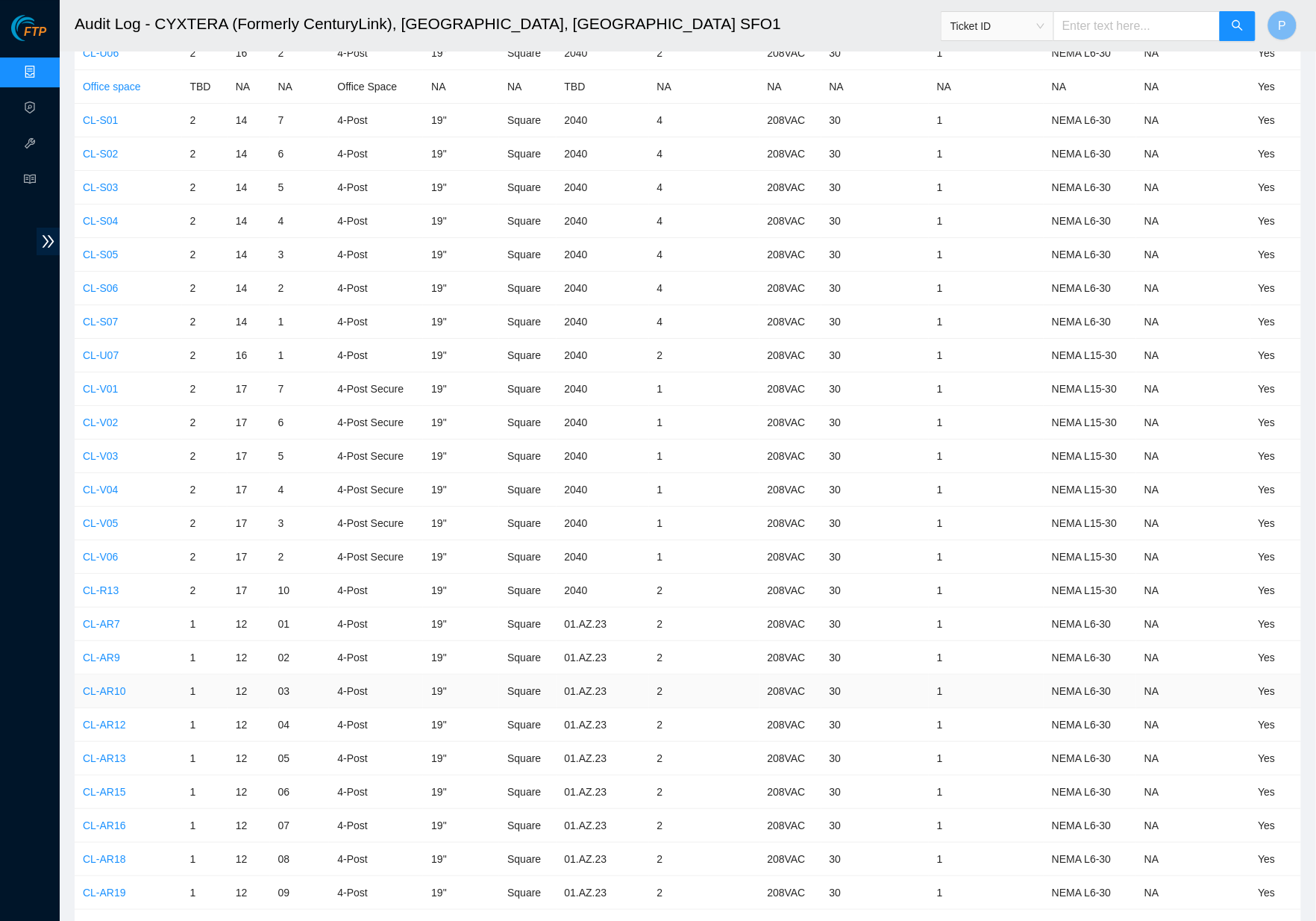
scroll to position [5400, 0]
click link "CL-V01"
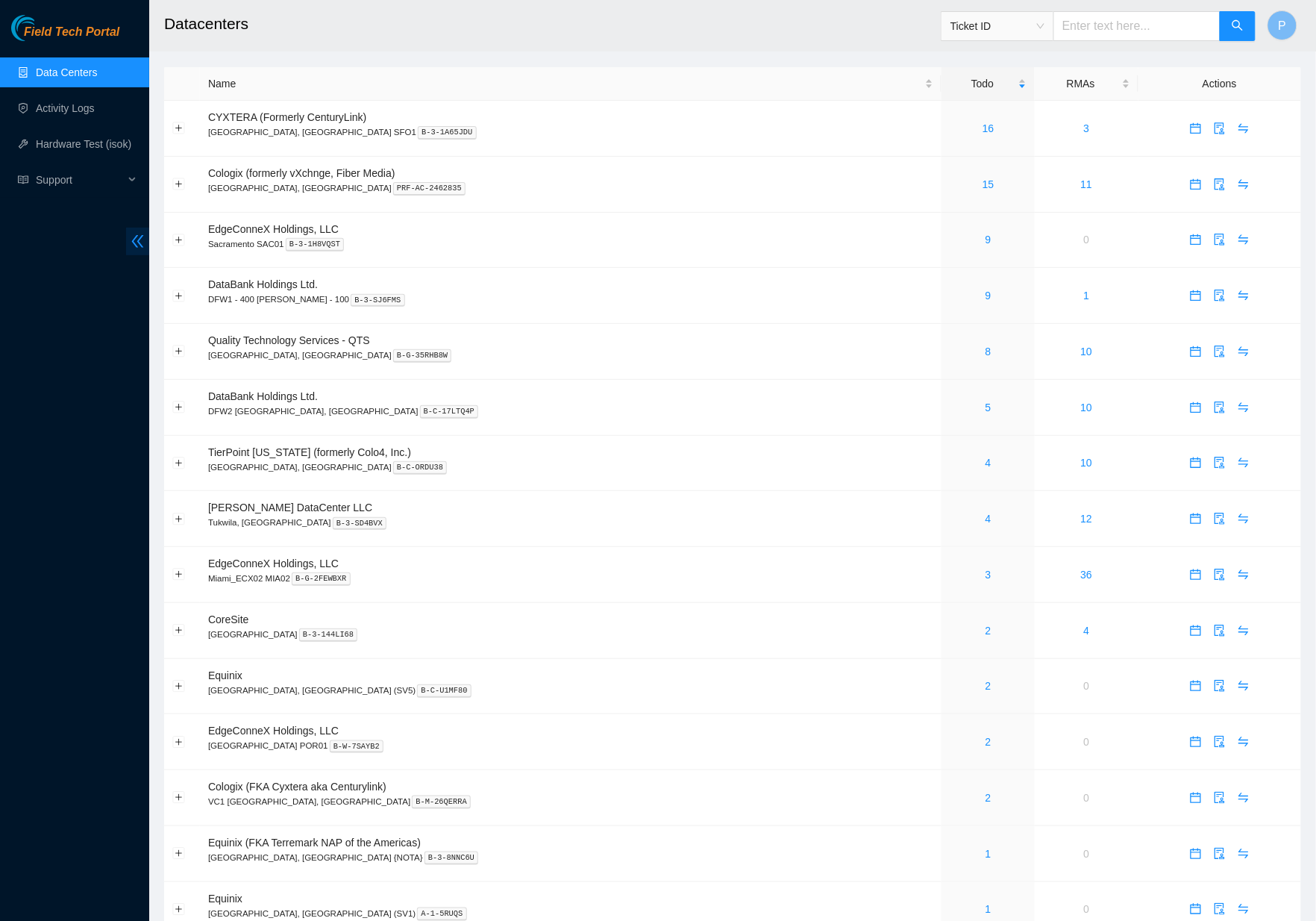
click at [133, 240] on icon "double-left" at bounding box center [137, 241] width 16 height 16
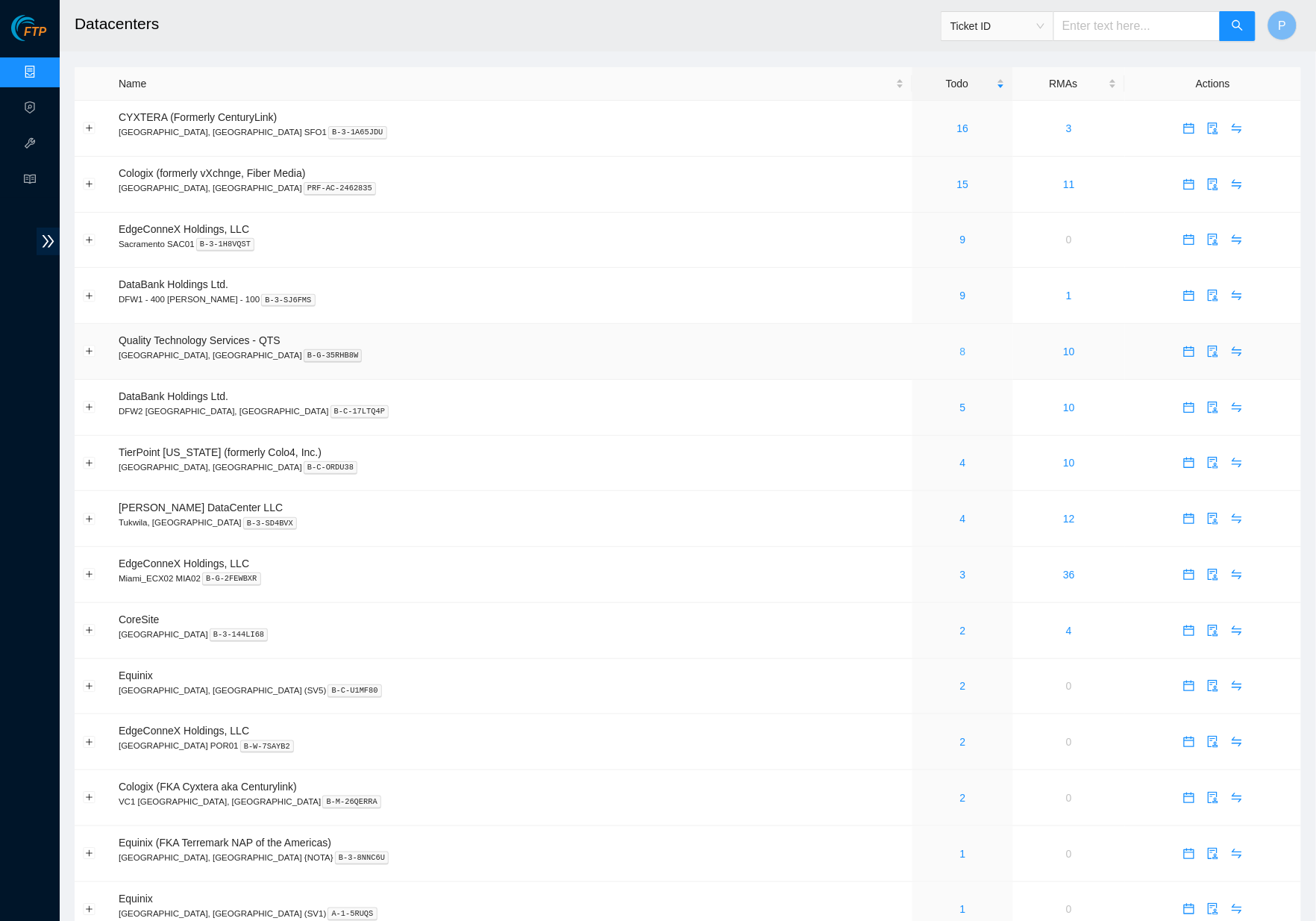
click at [960, 346] on link "8" at bounding box center [963, 351] width 6 height 12
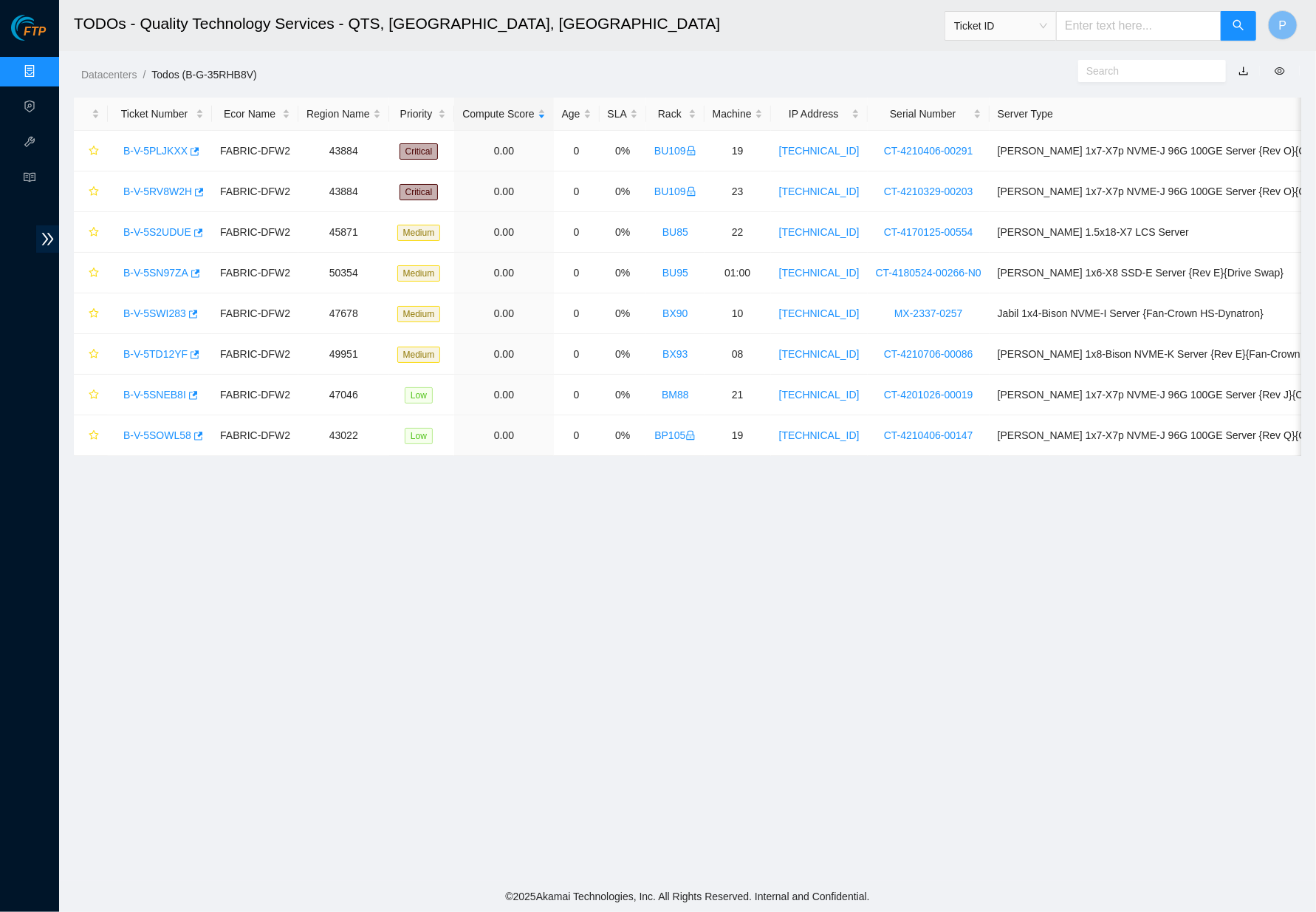
click at [1244, 65] on link "button" at bounding box center [1243, 70] width 10 height 12
click at [43, 66] on link "Data Centers" at bounding box center [73, 71] width 60 height 12
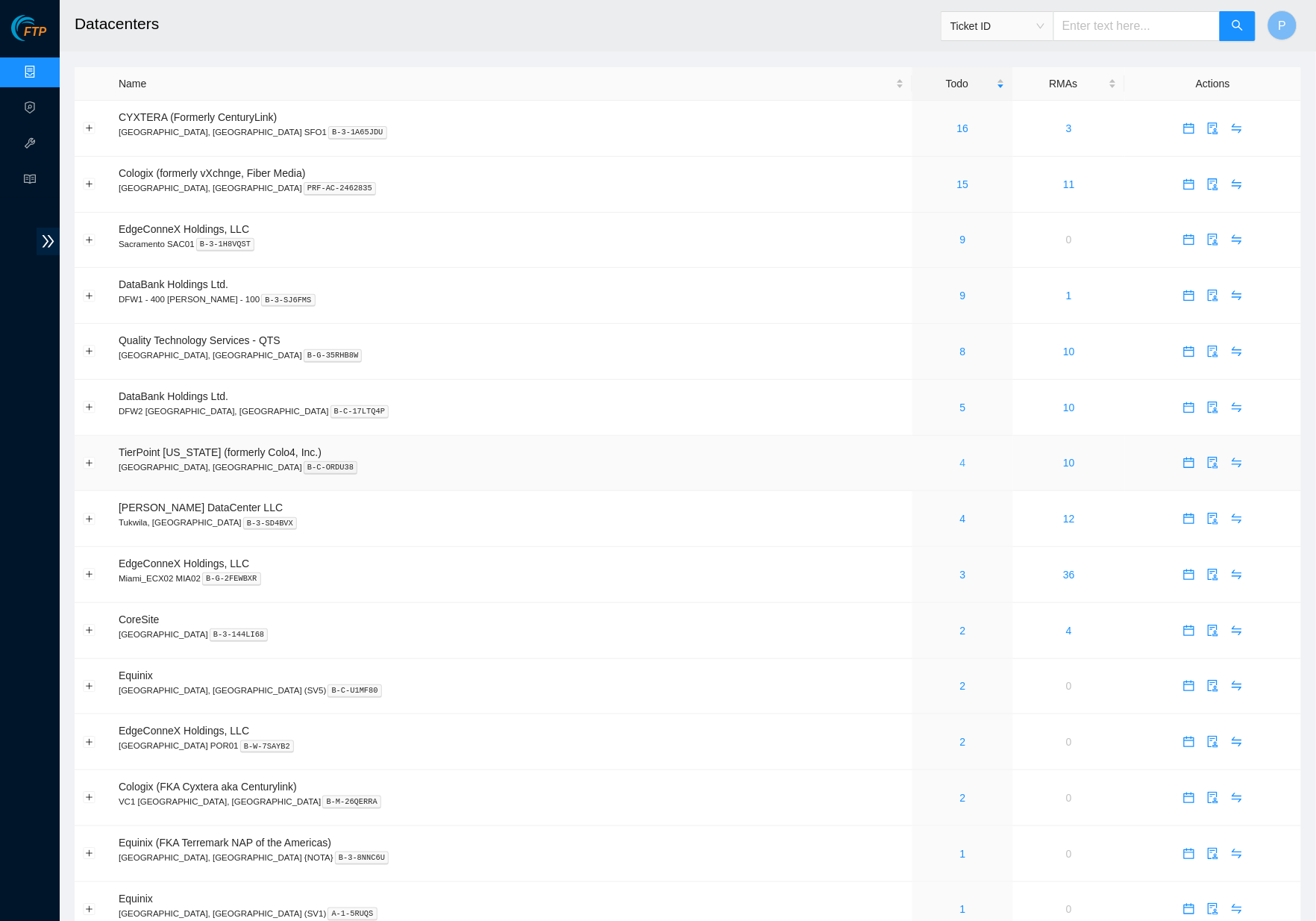
click at [960, 458] on link "4" at bounding box center [963, 462] width 6 height 12
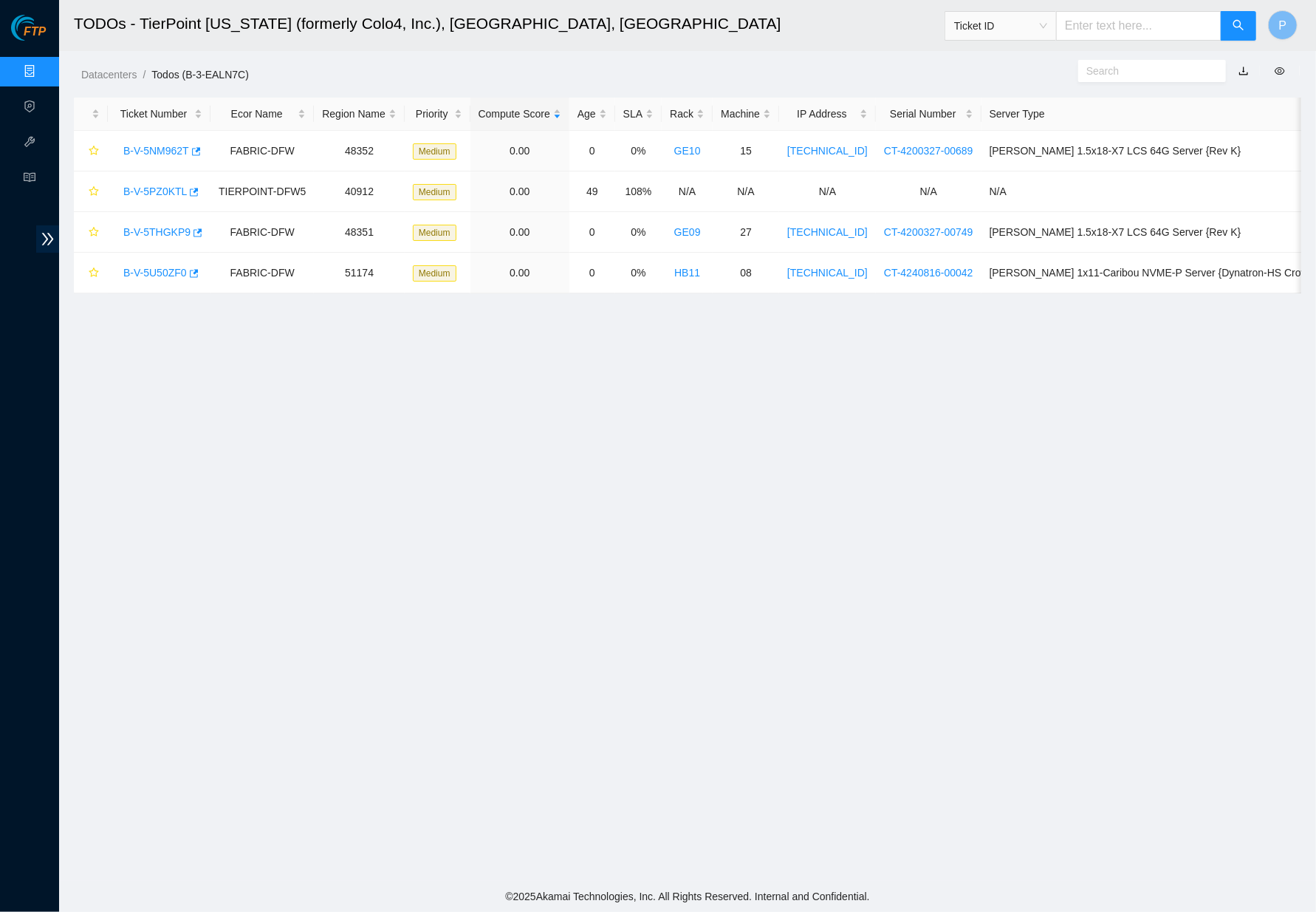
click at [1243, 68] on link "button" at bounding box center [1243, 70] width 10 height 12
click at [43, 72] on link "Data Centers" at bounding box center [73, 71] width 60 height 12
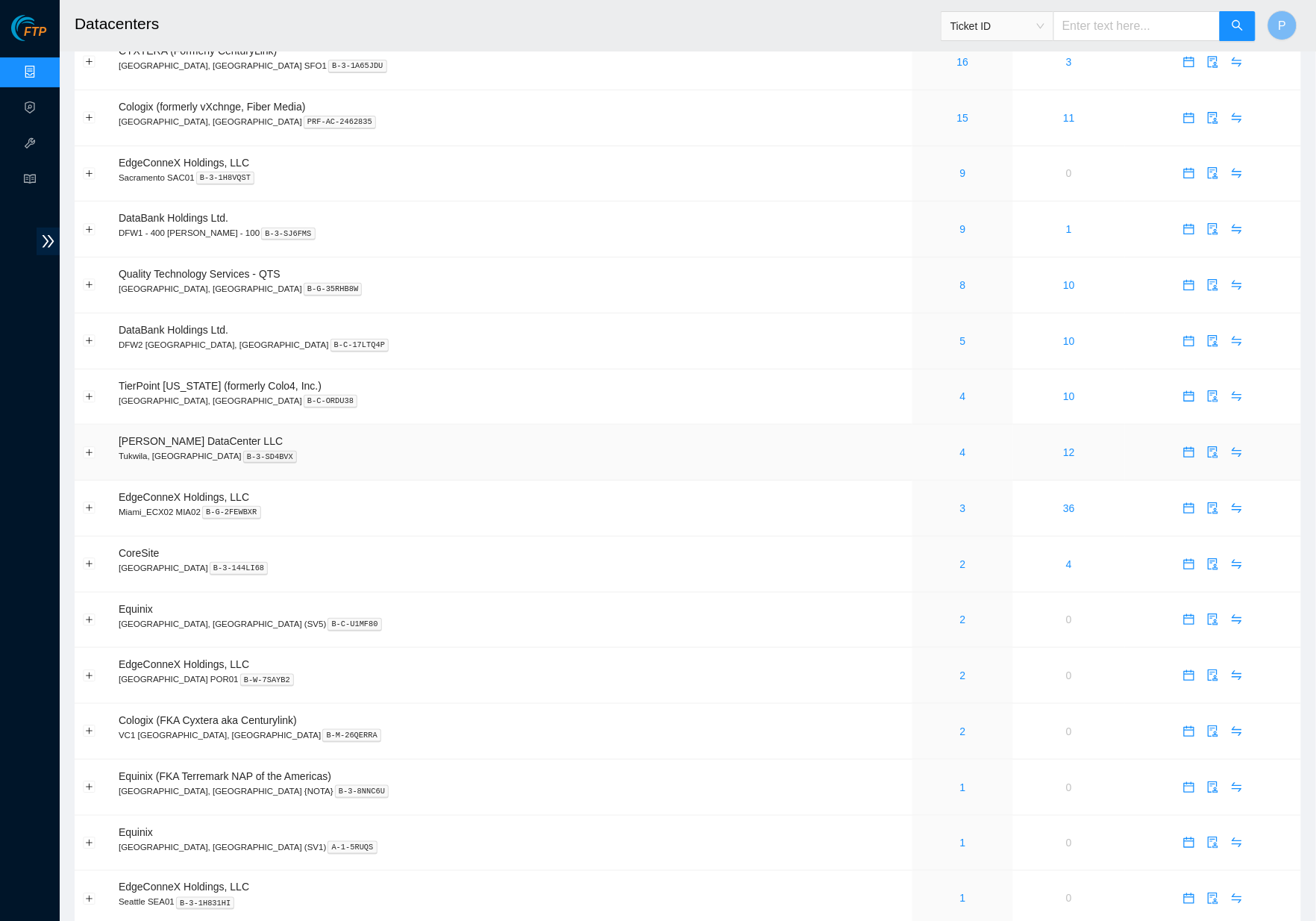
scroll to position [87, 0]
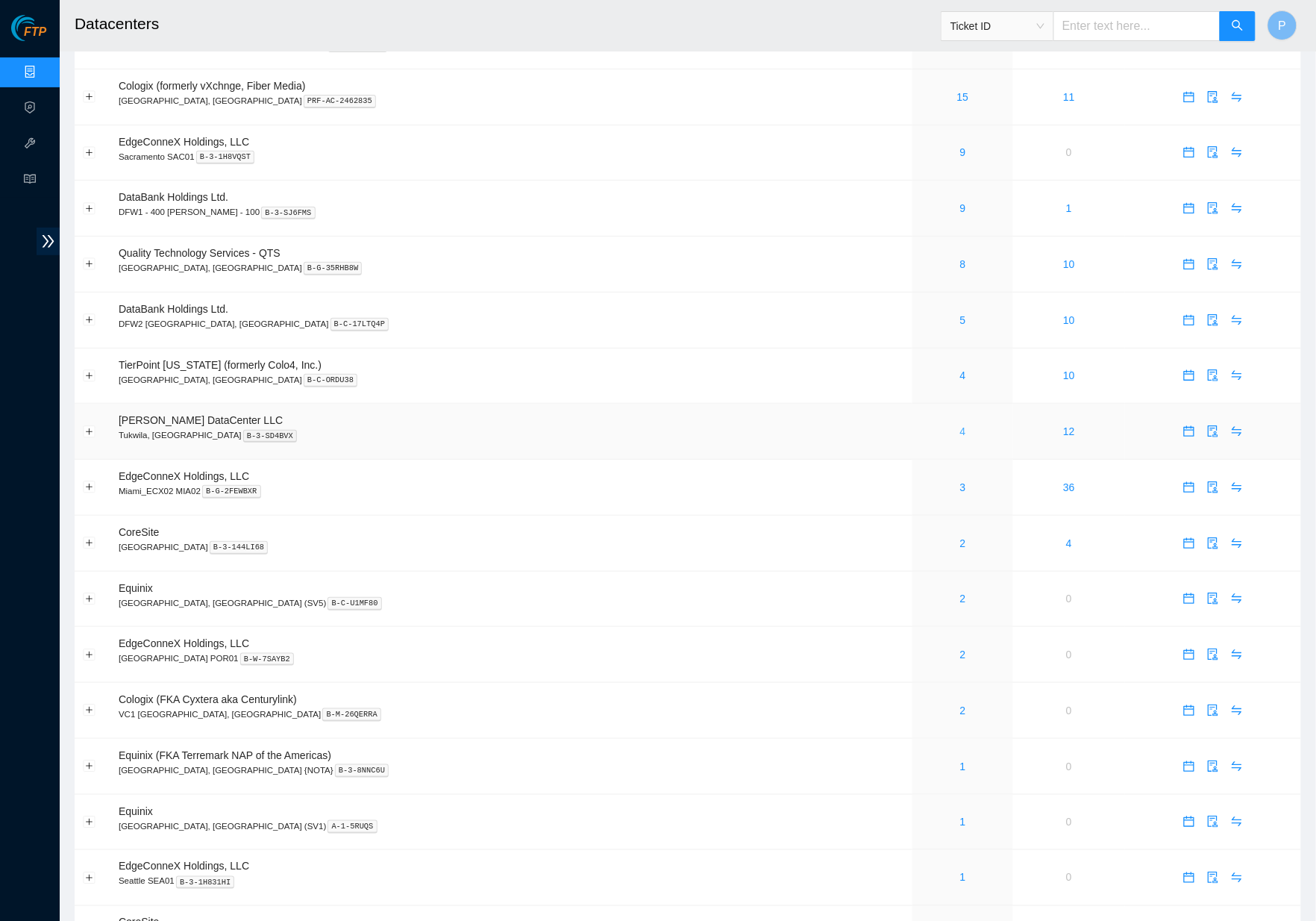
click at [960, 426] on link "4" at bounding box center [963, 431] width 6 height 12
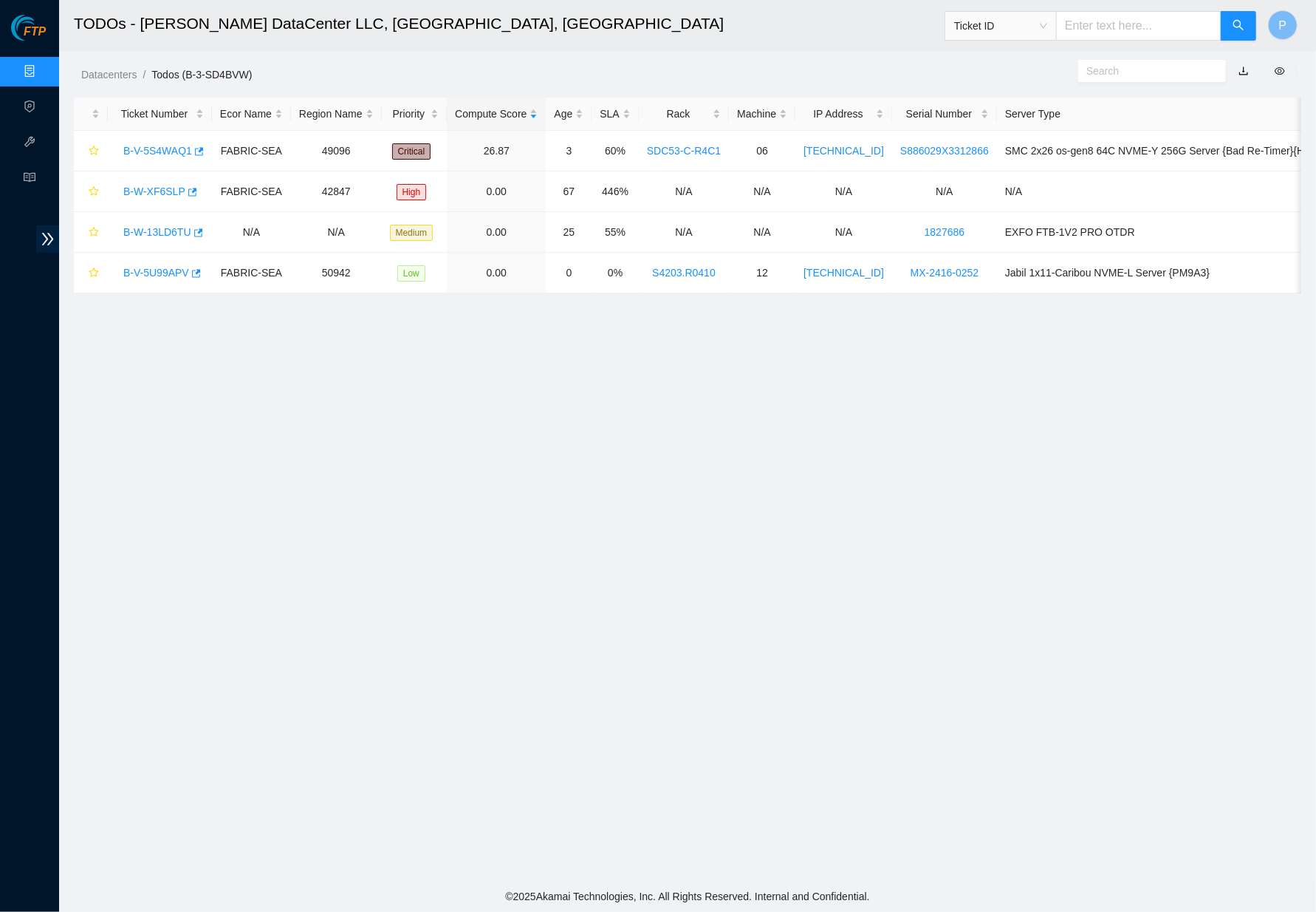
click at [1247, 67] on link "button" at bounding box center [1243, 70] width 10 height 12
click at [43, 66] on link "Data Centers" at bounding box center [73, 71] width 60 height 12
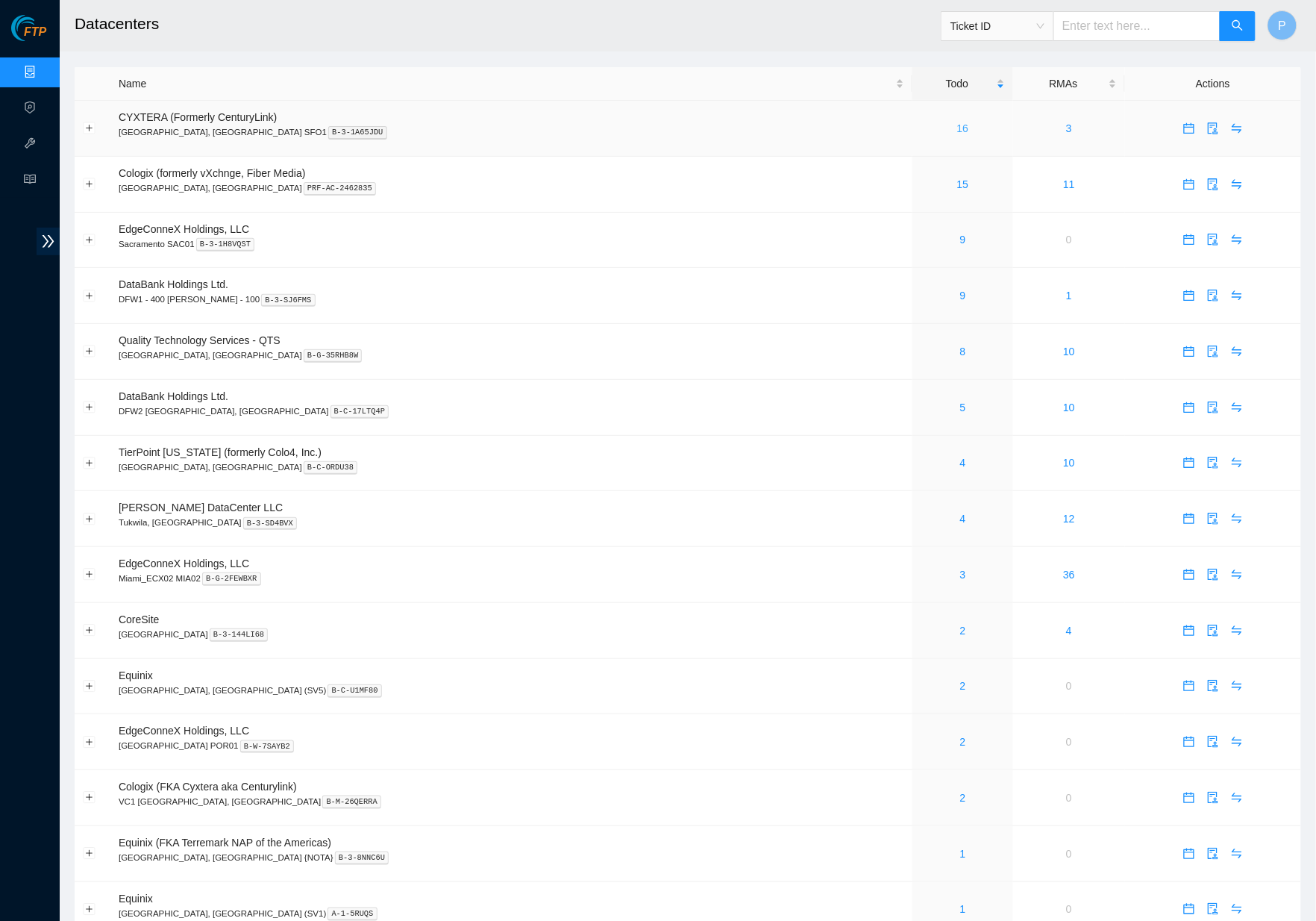
click at [957, 125] on link "16" at bounding box center [962, 128] width 12 height 12
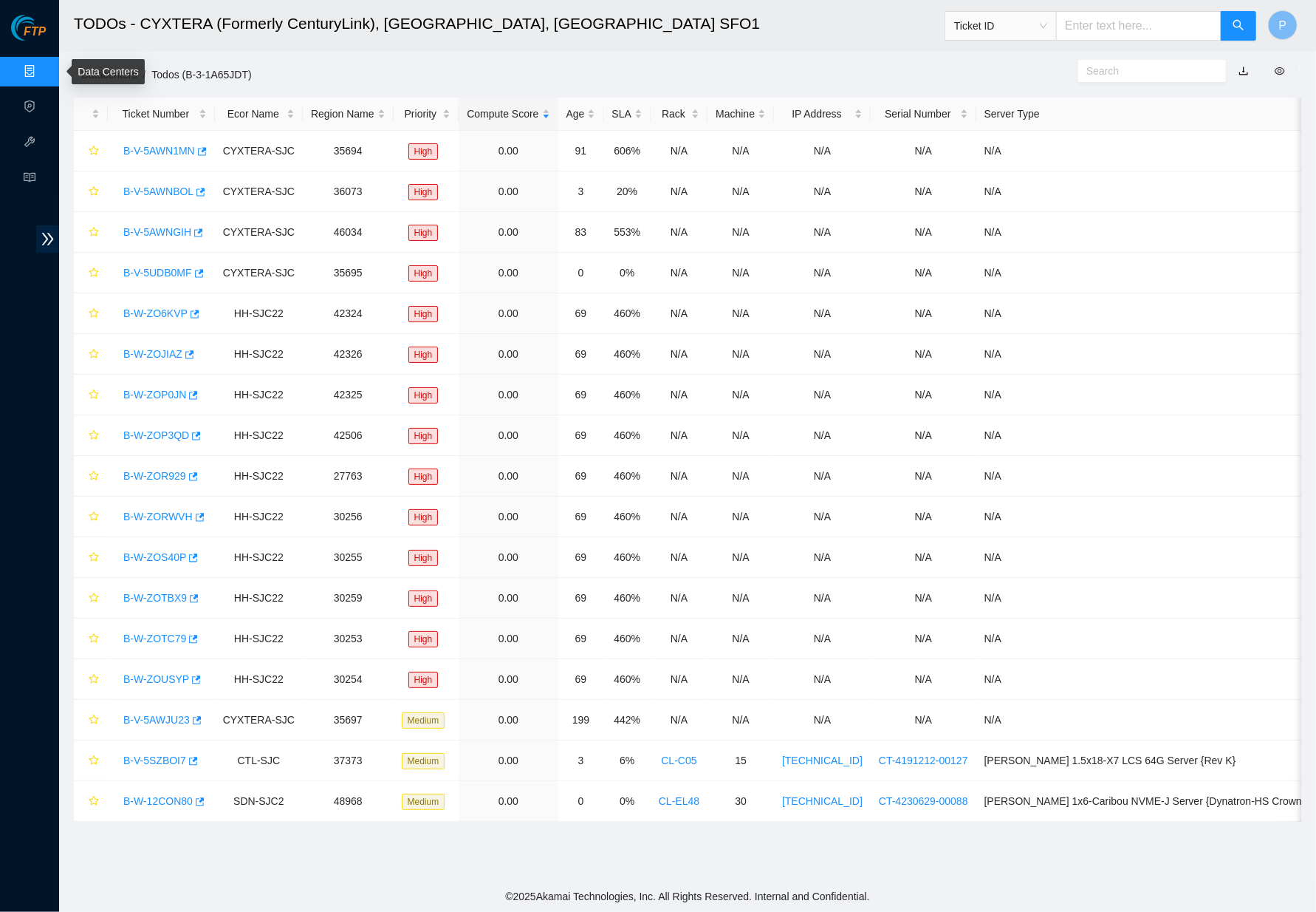
click at [43, 66] on link "Data Centers" at bounding box center [73, 71] width 60 height 12
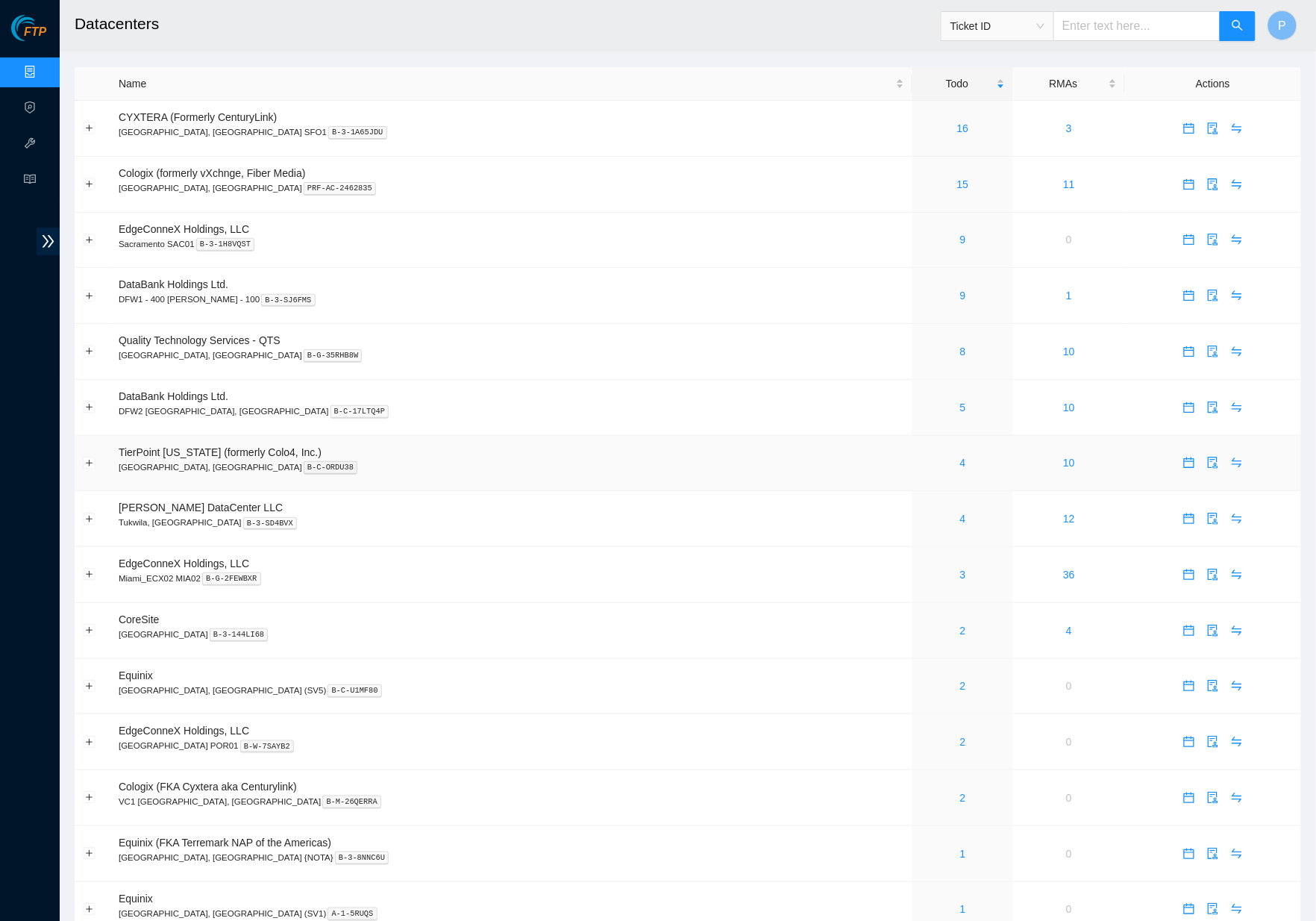
click at [683, 460] on p "Dallas, TX B-C-ORDU38" at bounding box center [511, 467] width 786 height 13
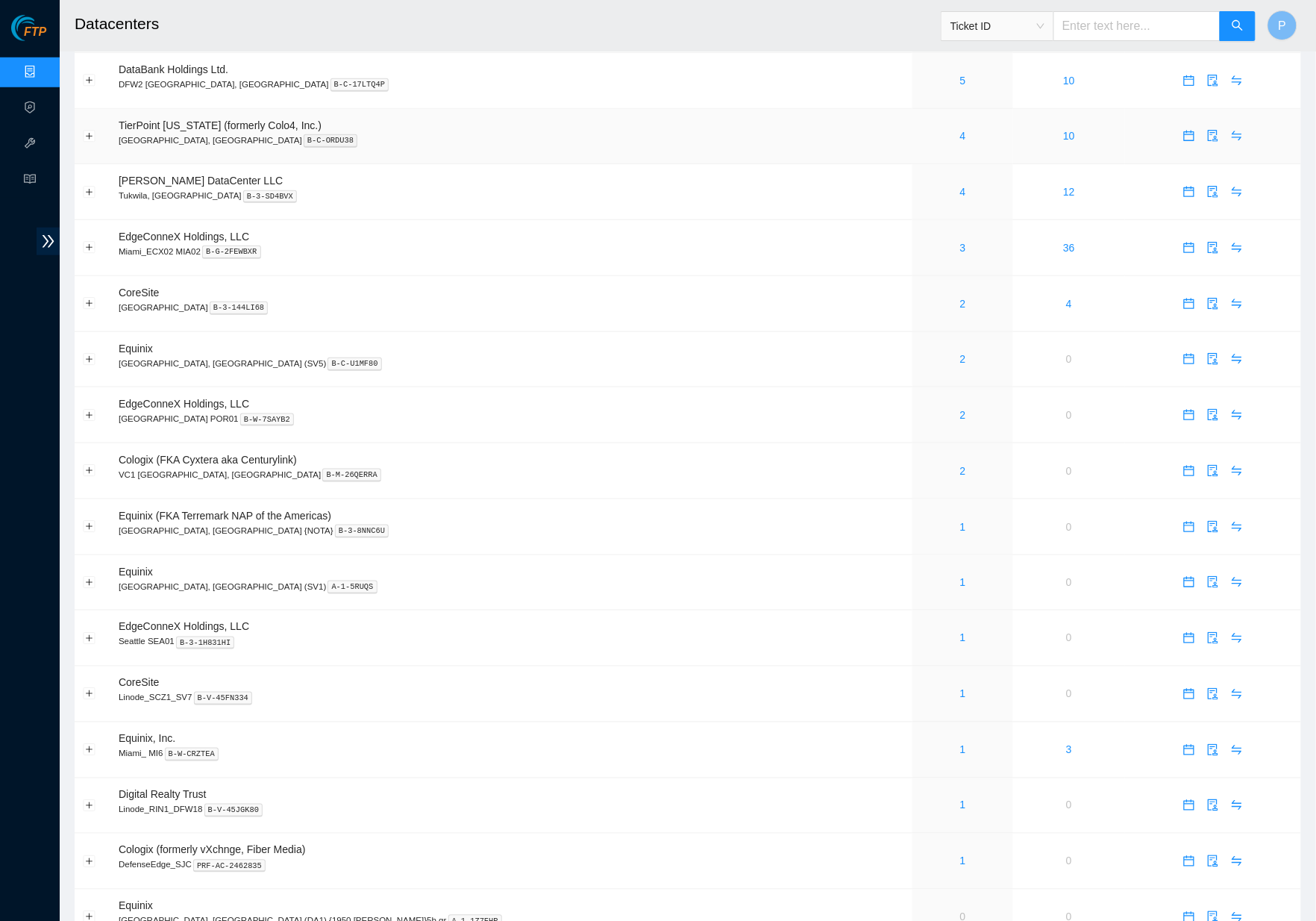
scroll to position [347, 0]
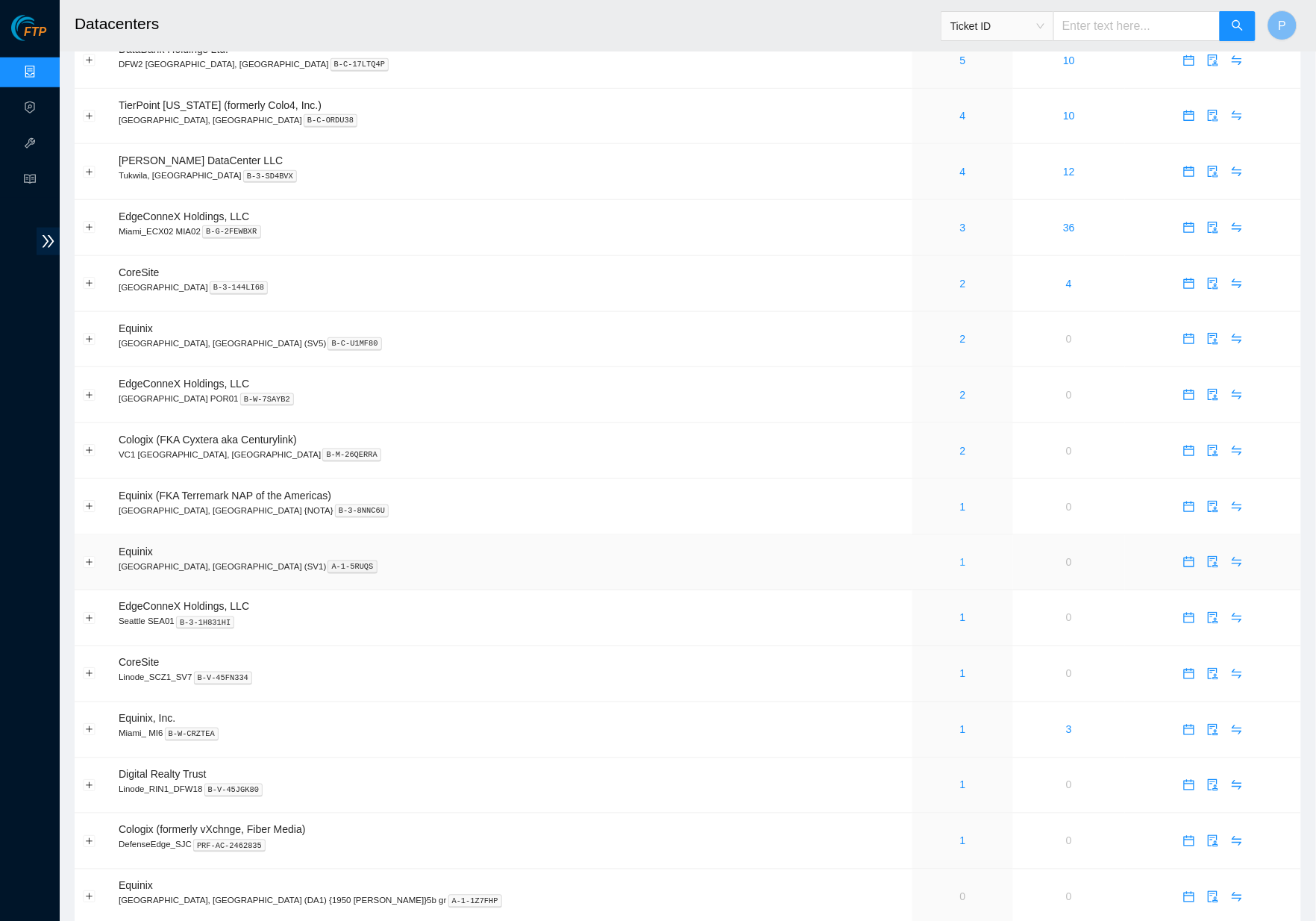
click at [960, 556] on link "1" at bounding box center [963, 561] width 6 height 12
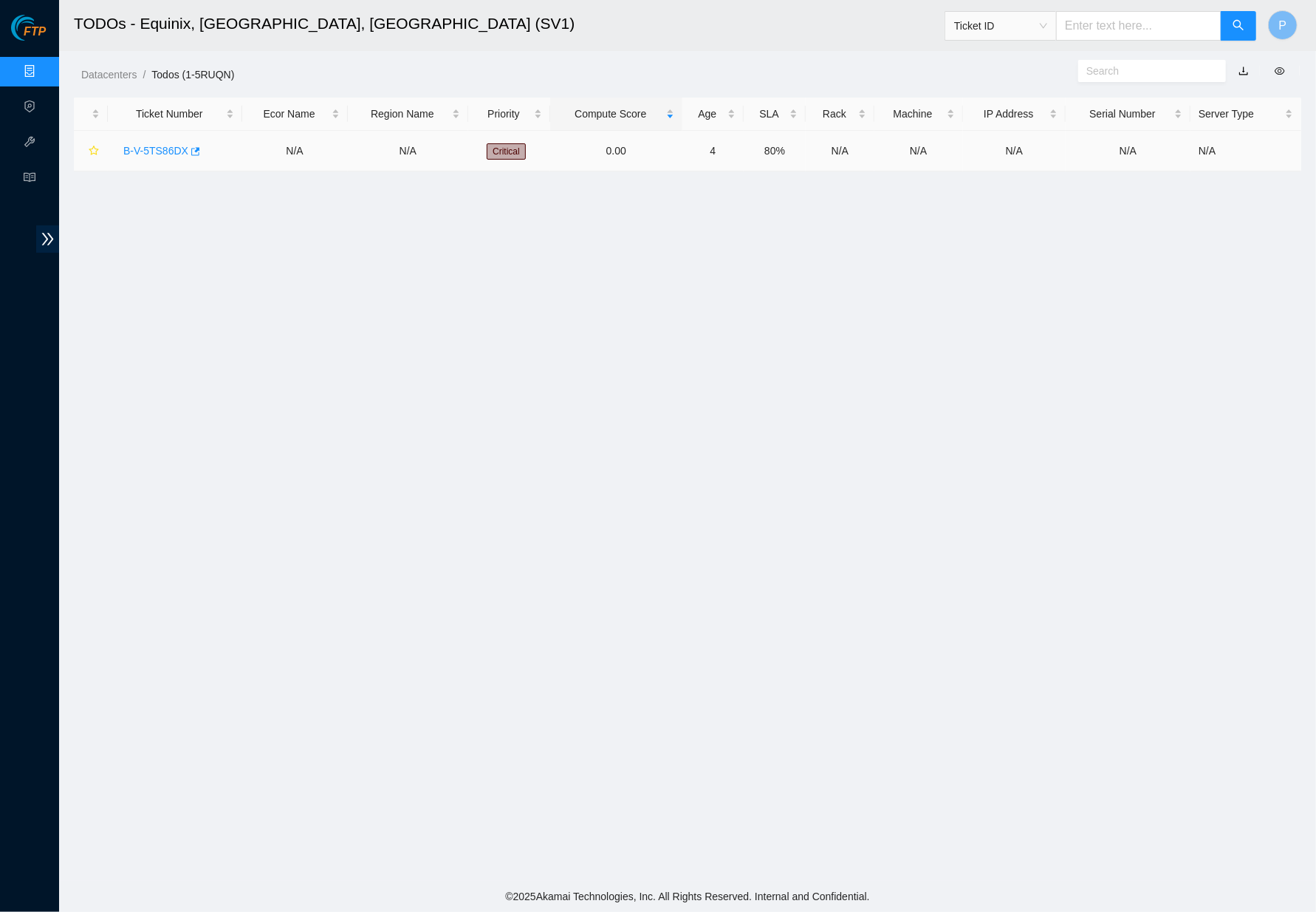
click at [155, 145] on link "B-V-5TS86DX" at bounding box center [156, 150] width 65 height 12
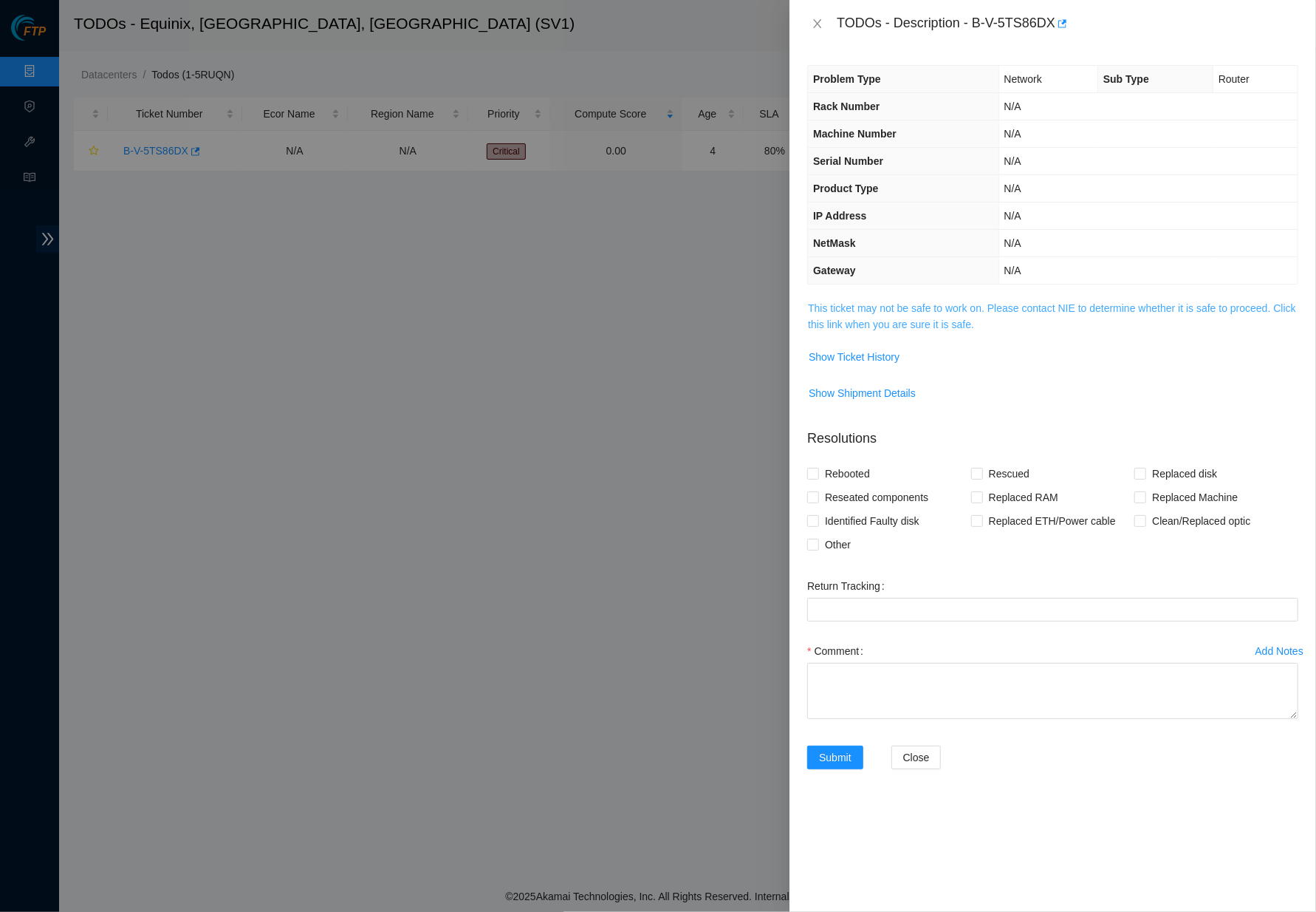
click at [893, 303] on link "This ticket may not be safe to work on. Please contact NIE to determine whether…" at bounding box center [1052, 316] width 488 height 28
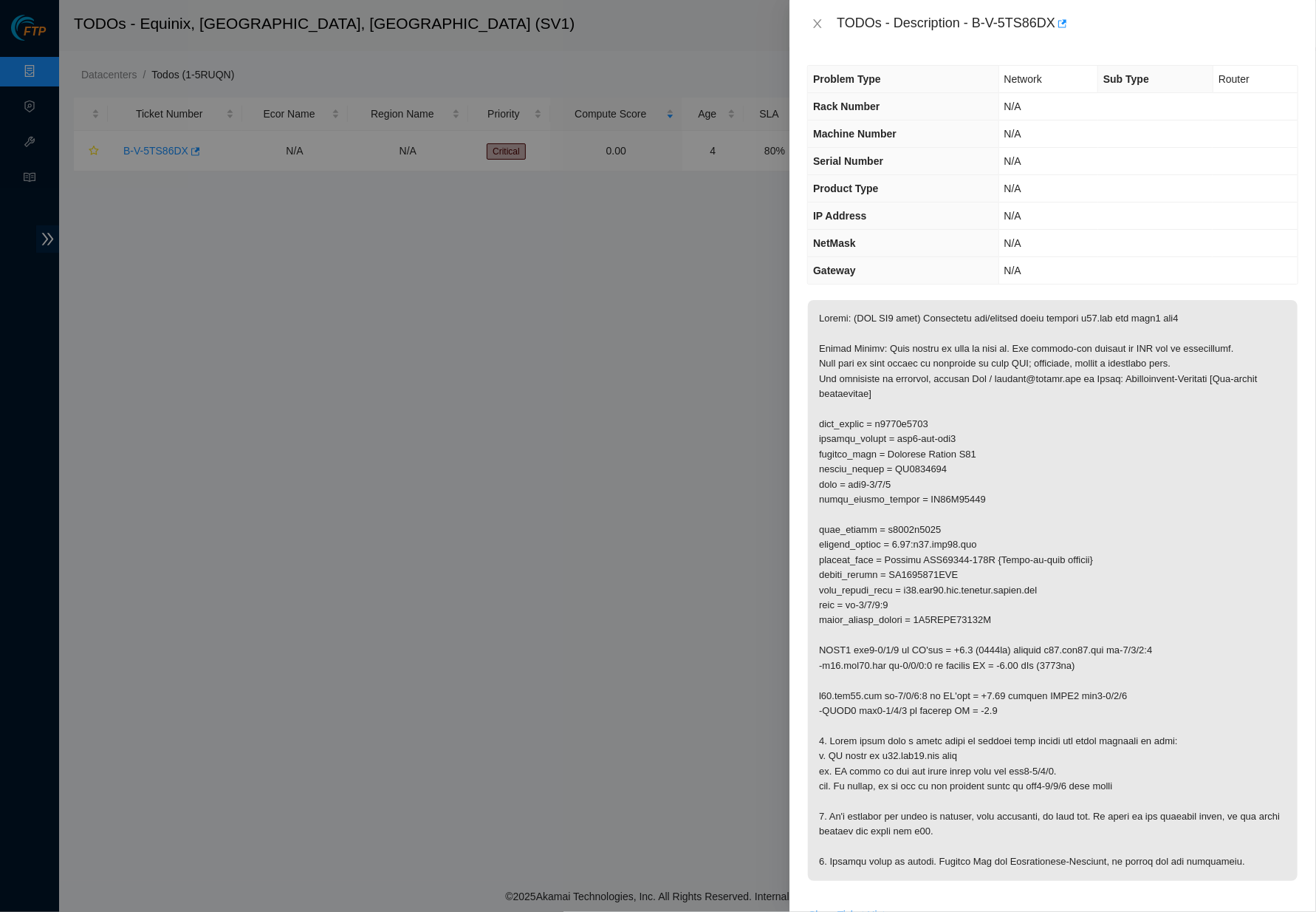
drag, startPoint x: 1091, startPoint y: 362, endPoint x: 1081, endPoint y: 353, distance: 13.5
click at [1091, 362] on p at bounding box center [1053, 590] width 490 height 580
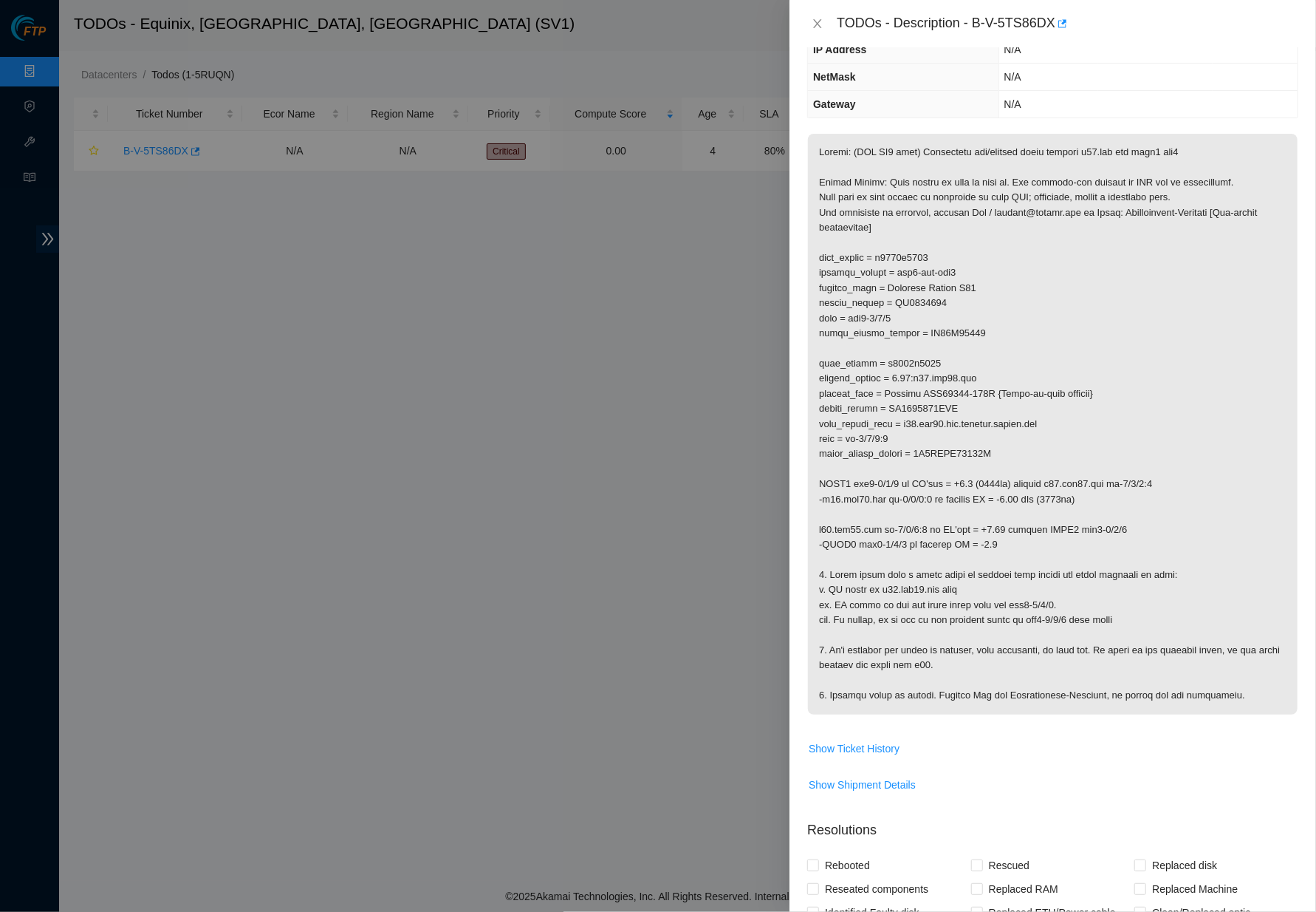
scroll to position [202, 0]
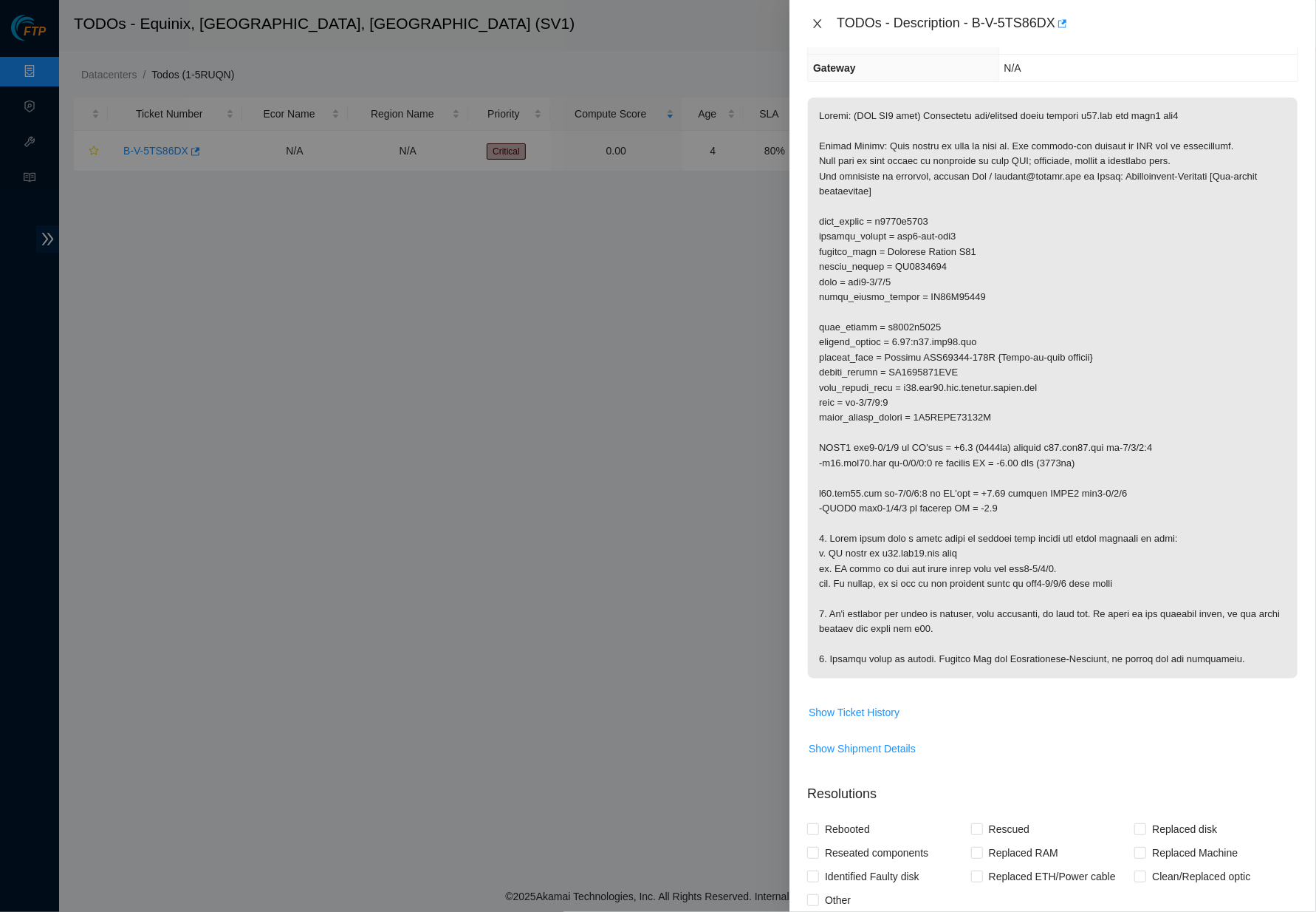
click at [814, 29] on button "Close" at bounding box center [818, 24] width 21 height 14
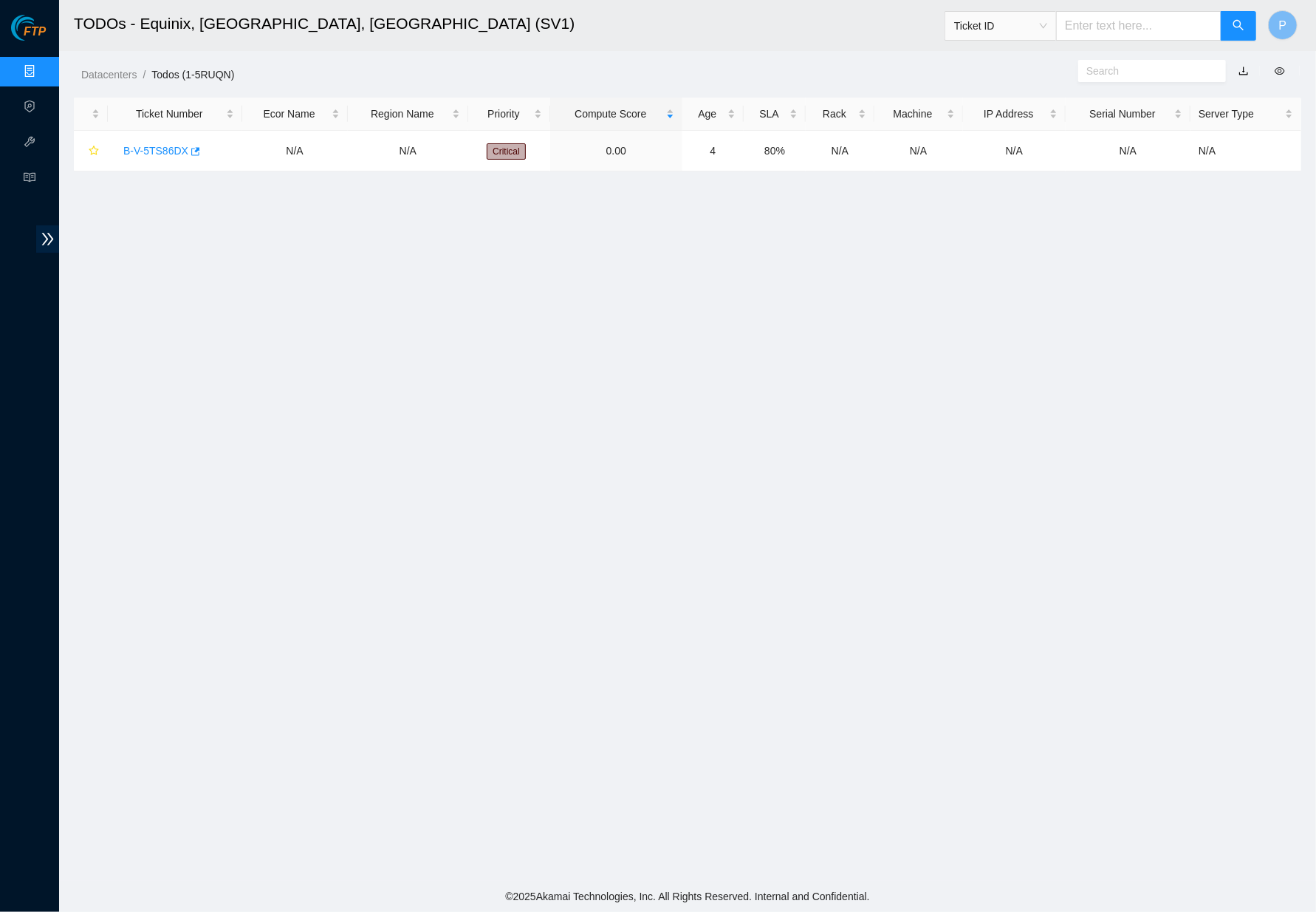
scroll to position [0, 0]
click at [146, 149] on link "B-V-5TS86DX" at bounding box center [156, 150] width 65 height 12
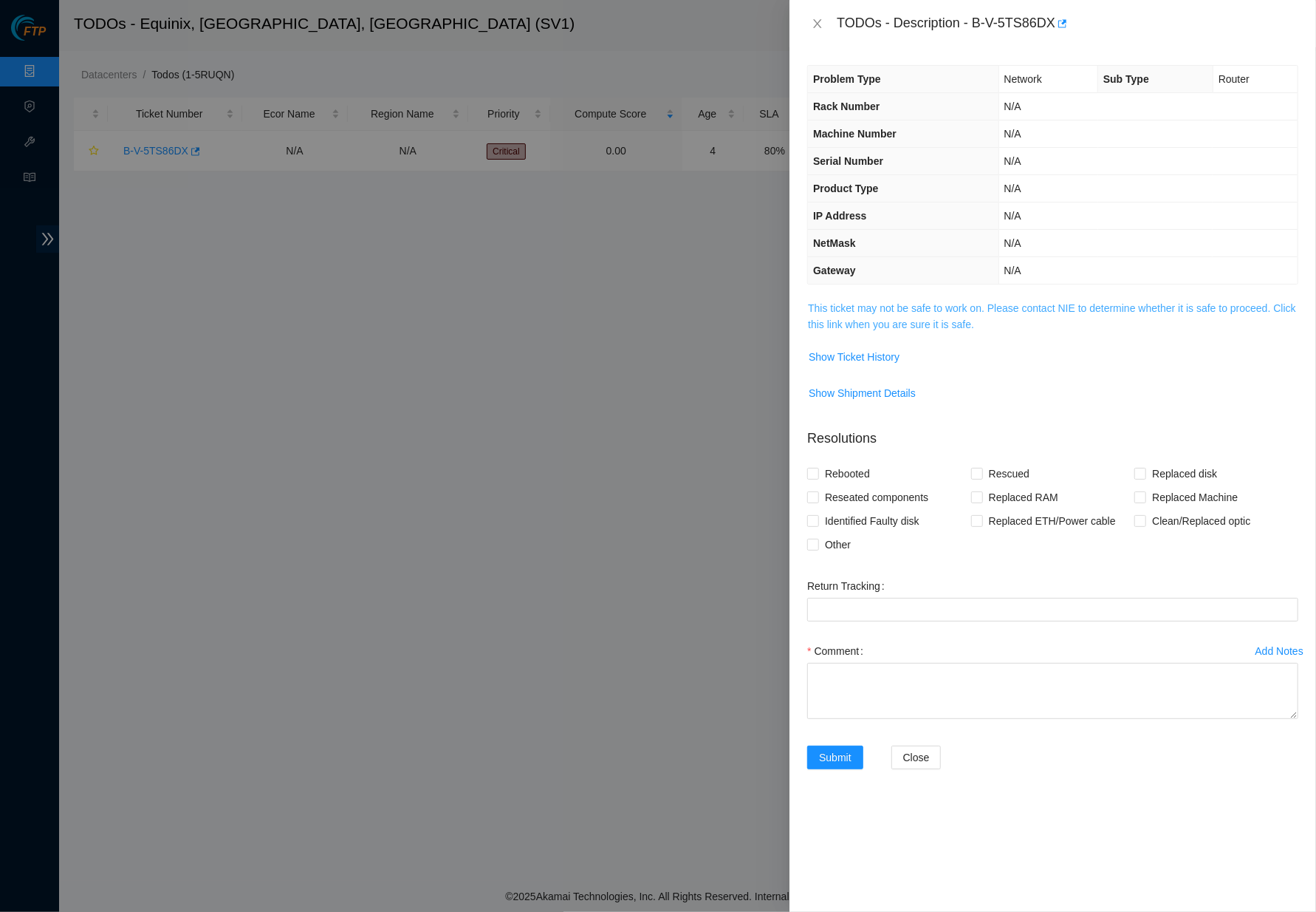
click at [912, 308] on link "This ticket may not be safe to work on. Please contact NIE to determine whether…" at bounding box center [1052, 316] width 488 height 28
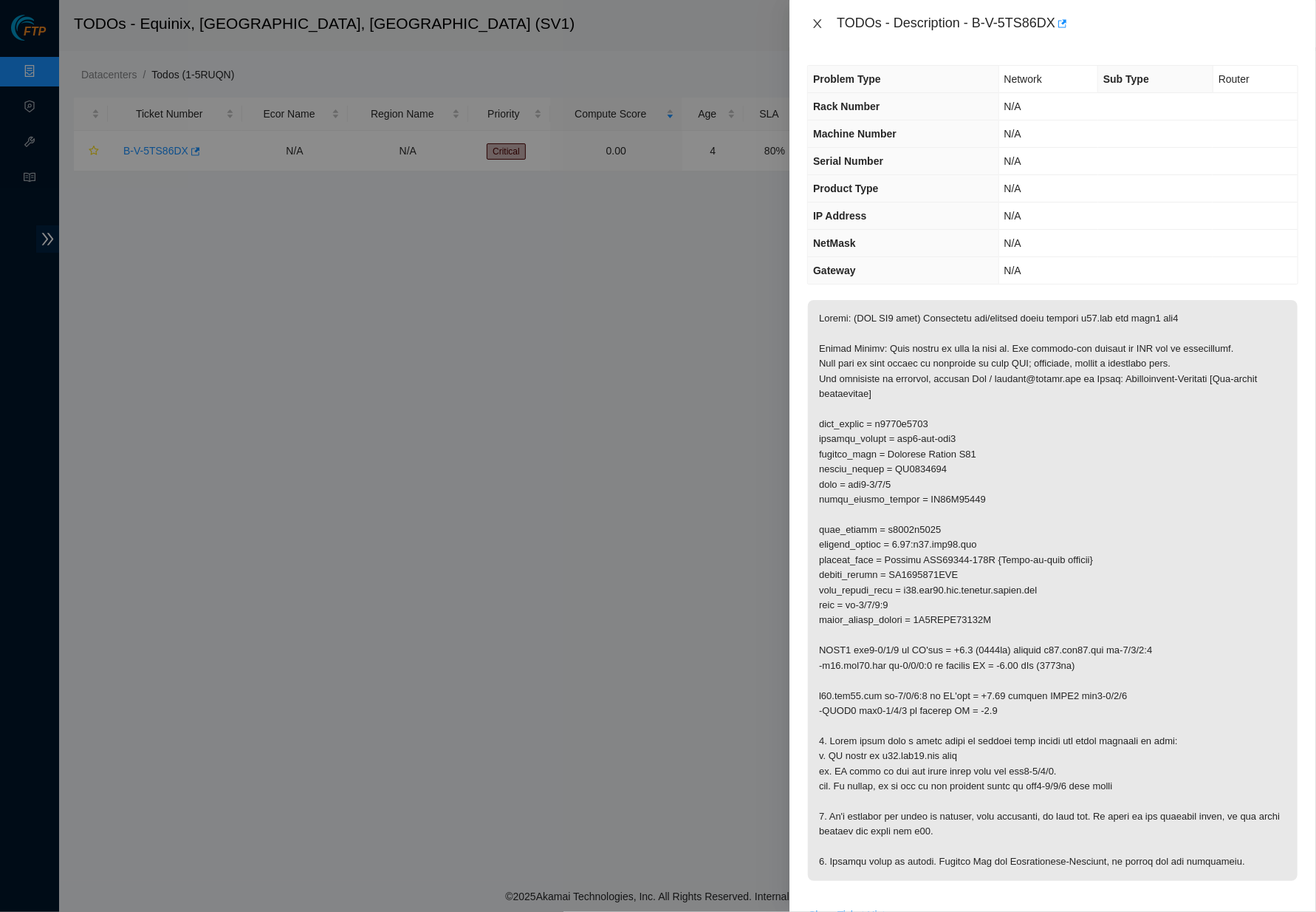
click at [816, 27] on icon "close" at bounding box center [817, 23] width 12 height 12
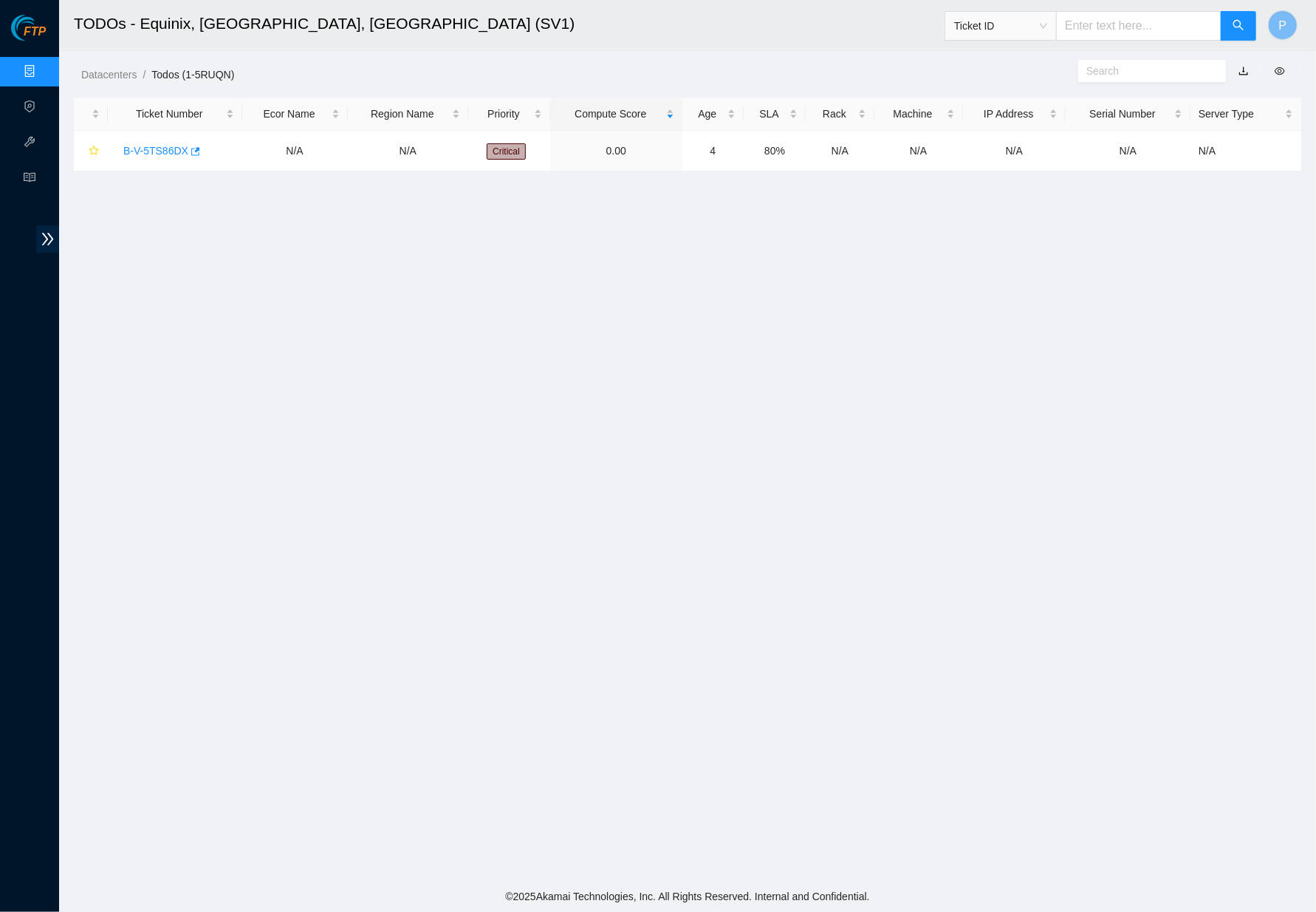
click at [729, 67] on ol "Datacenters / Todos (1-5RUQN) /" at bounding box center [542, 74] width 921 height 16
click at [43, 66] on link "Data Centers" at bounding box center [73, 71] width 60 height 12
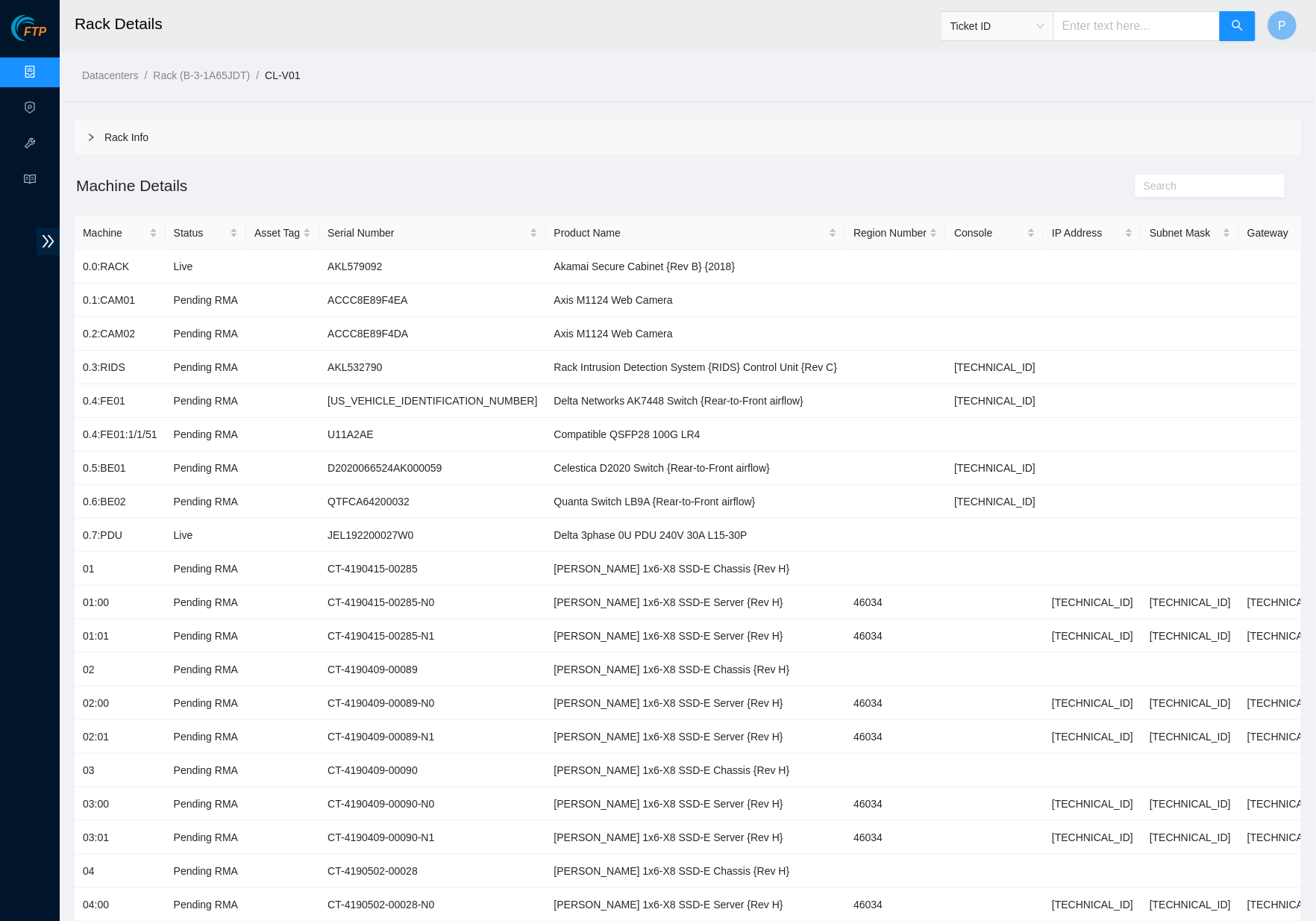
click at [441, 194] on h2 "Machine Details" at bounding box center [535, 186] width 920 height 25
click at [416, 42] on h2 "Rack Details" at bounding box center [525, 23] width 901 height 48
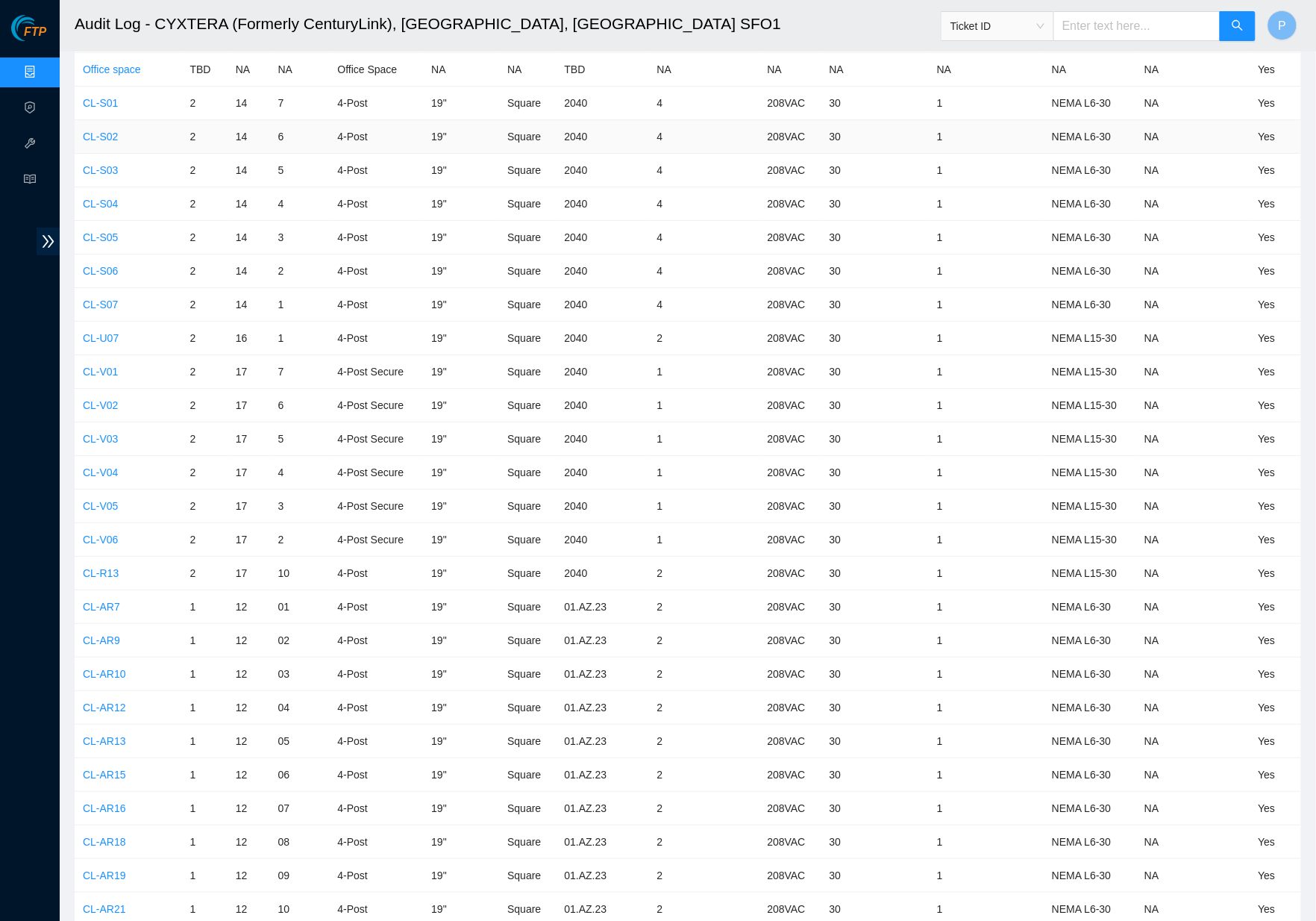
scroll to position [5420, 0]
click at [88, 497] on link "CL-V05" at bounding box center [100, 503] width 35 height 12
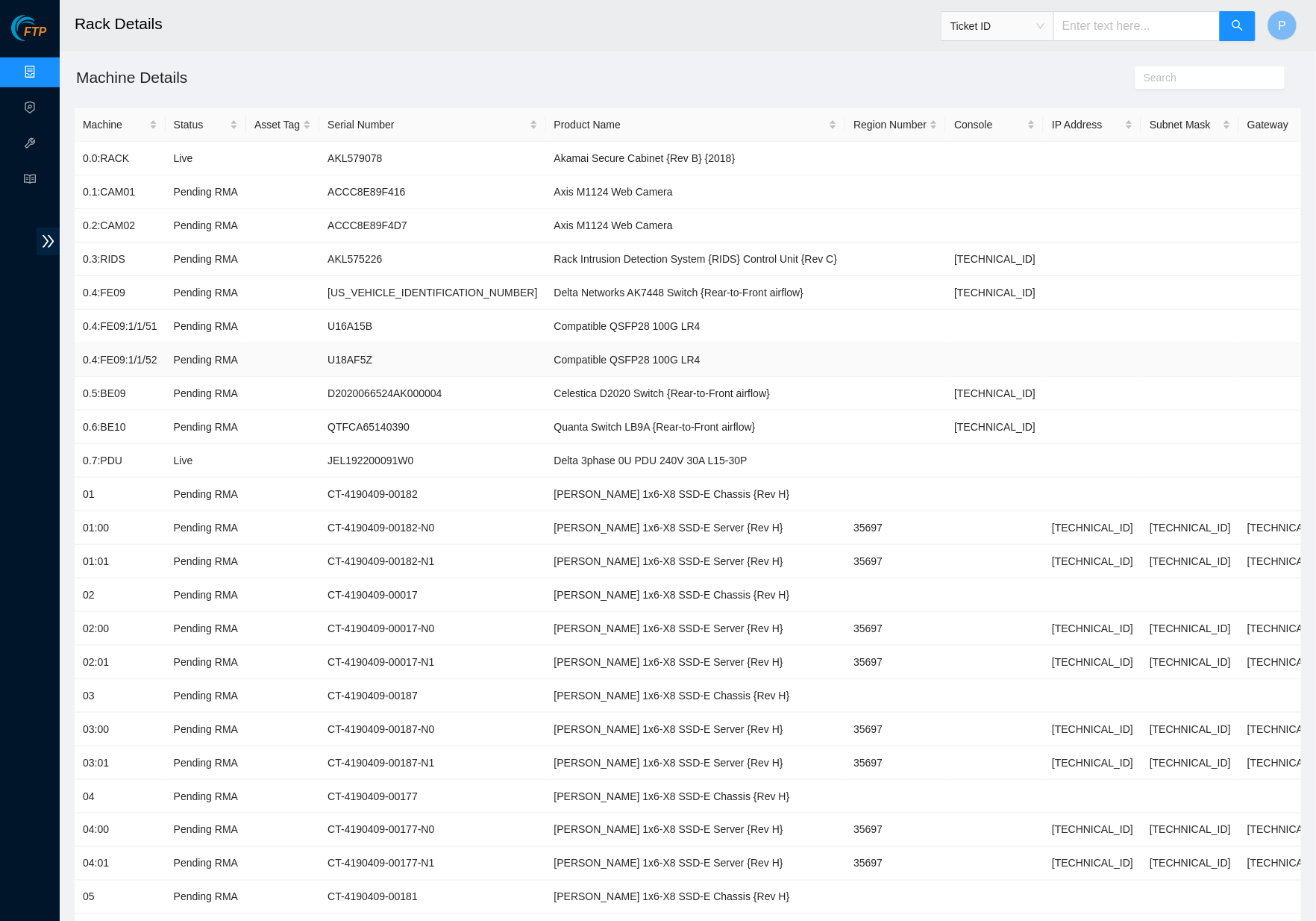
scroll to position [212, 0]
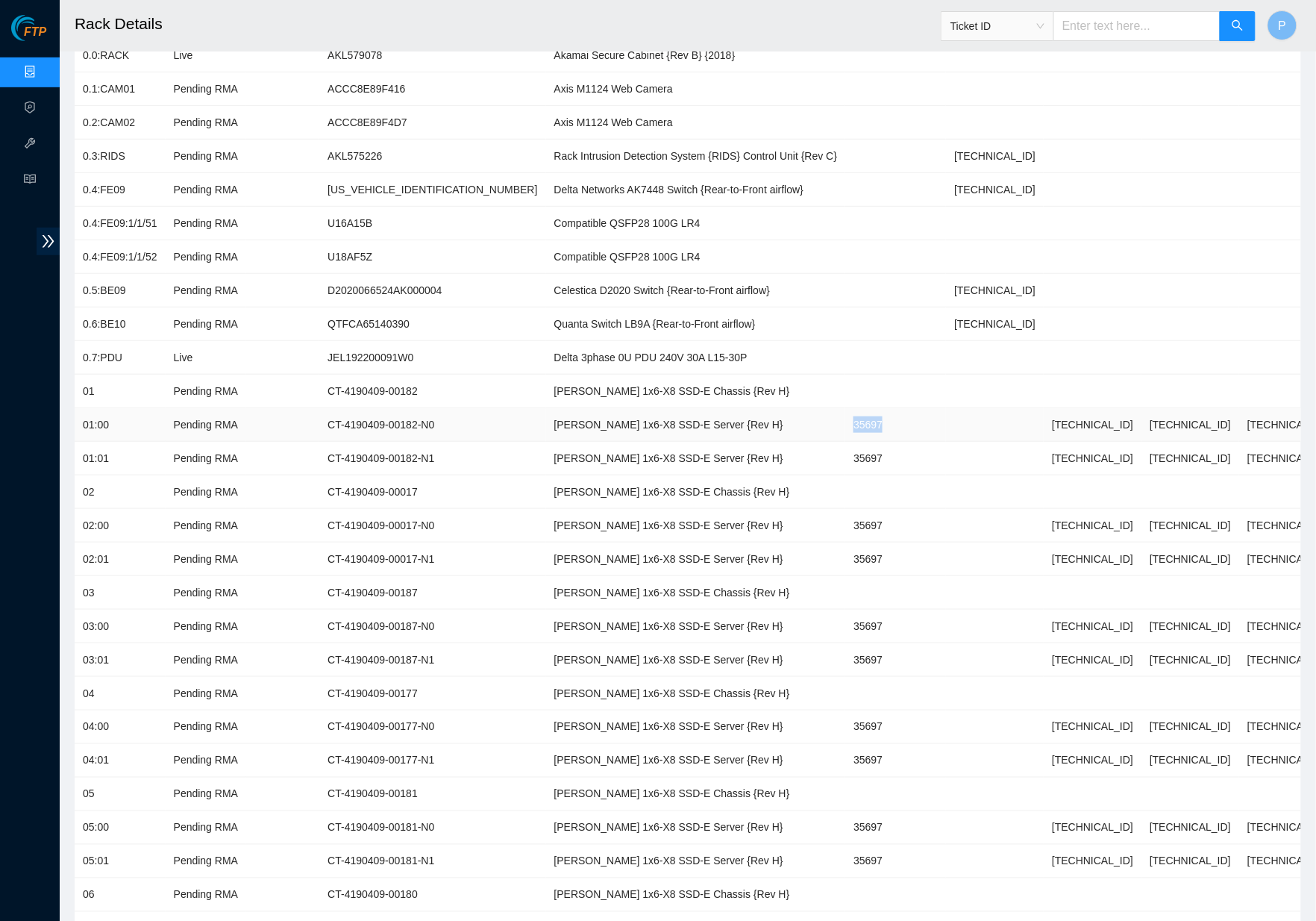
drag, startPoint x: 844, startPoint y: 412, endPoint x: 796, endPoint y: 414, distance: 48.0
click at [845, 414] on td "35697" at bounding box center [895, 425] width 101 height 34
copy td "35697"
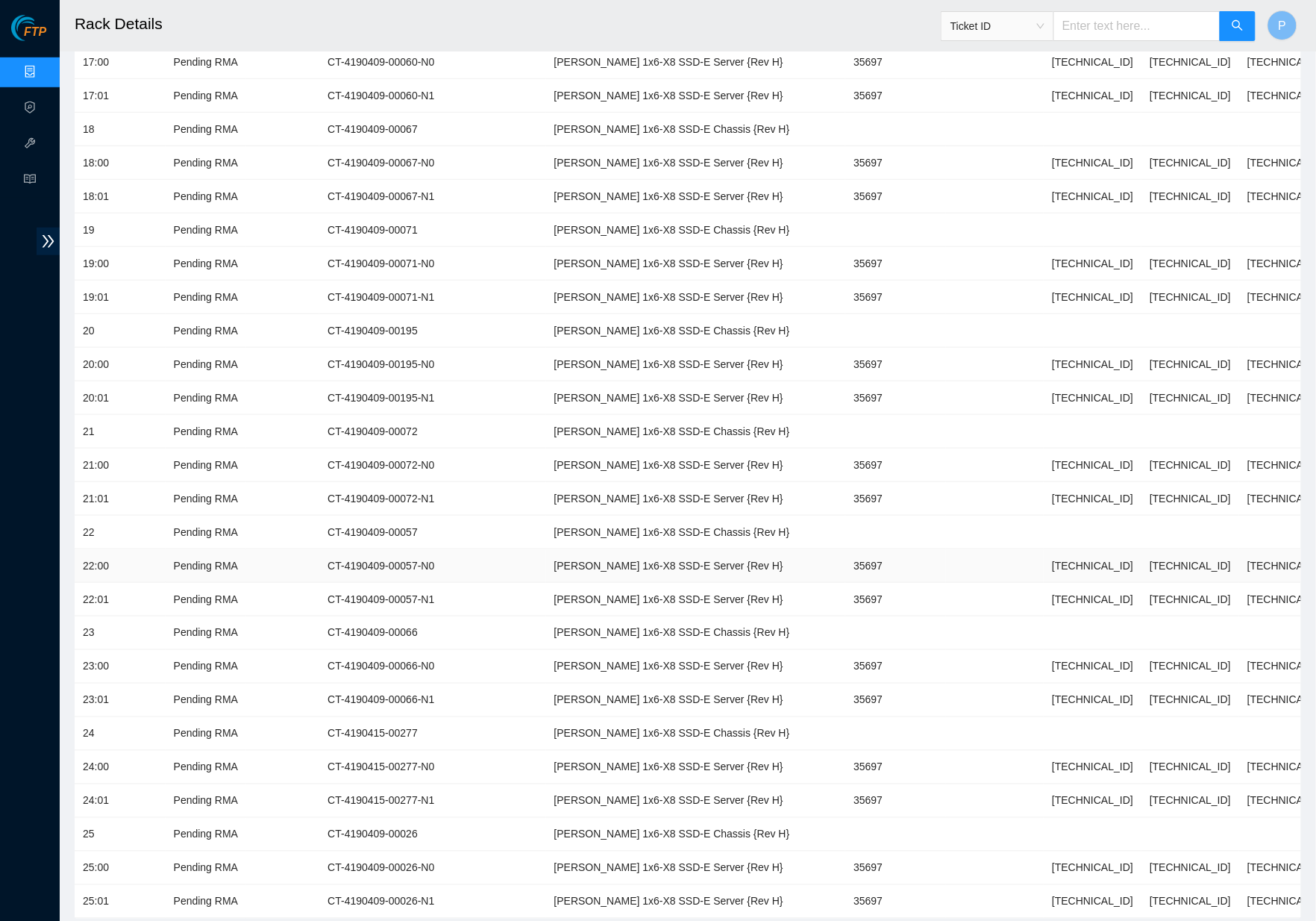
scroll to position [2185, 0]
click at [1096, 24] on input "text" at bounding box center [1137, 26] width 167 height 30
paste input "B-V-5UDHP1A"
type input "B-V-5UDHP1A"
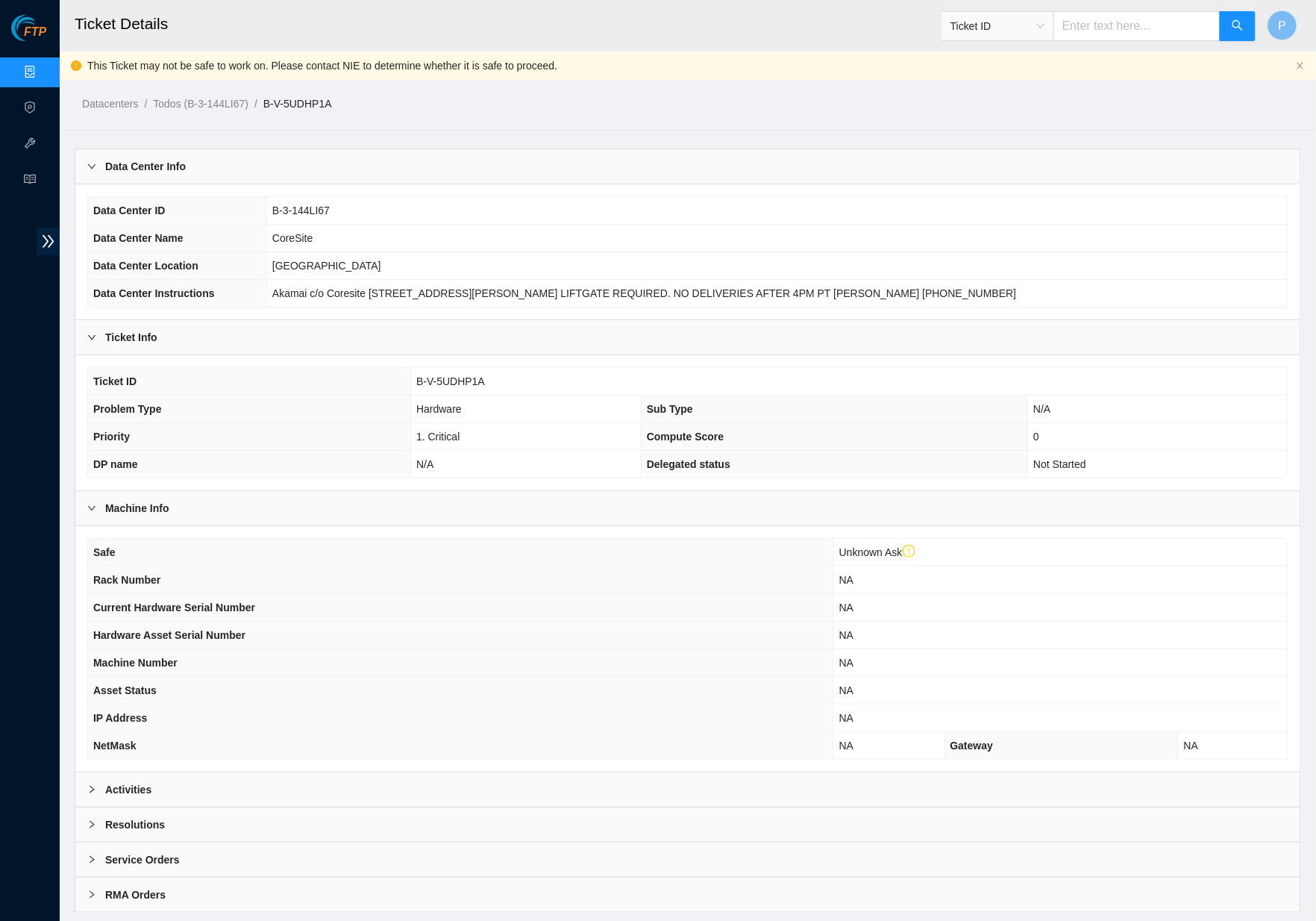
click at [443, 158] on div "Data Center Info" at bounding box center [688, 166] width 1225 height 34
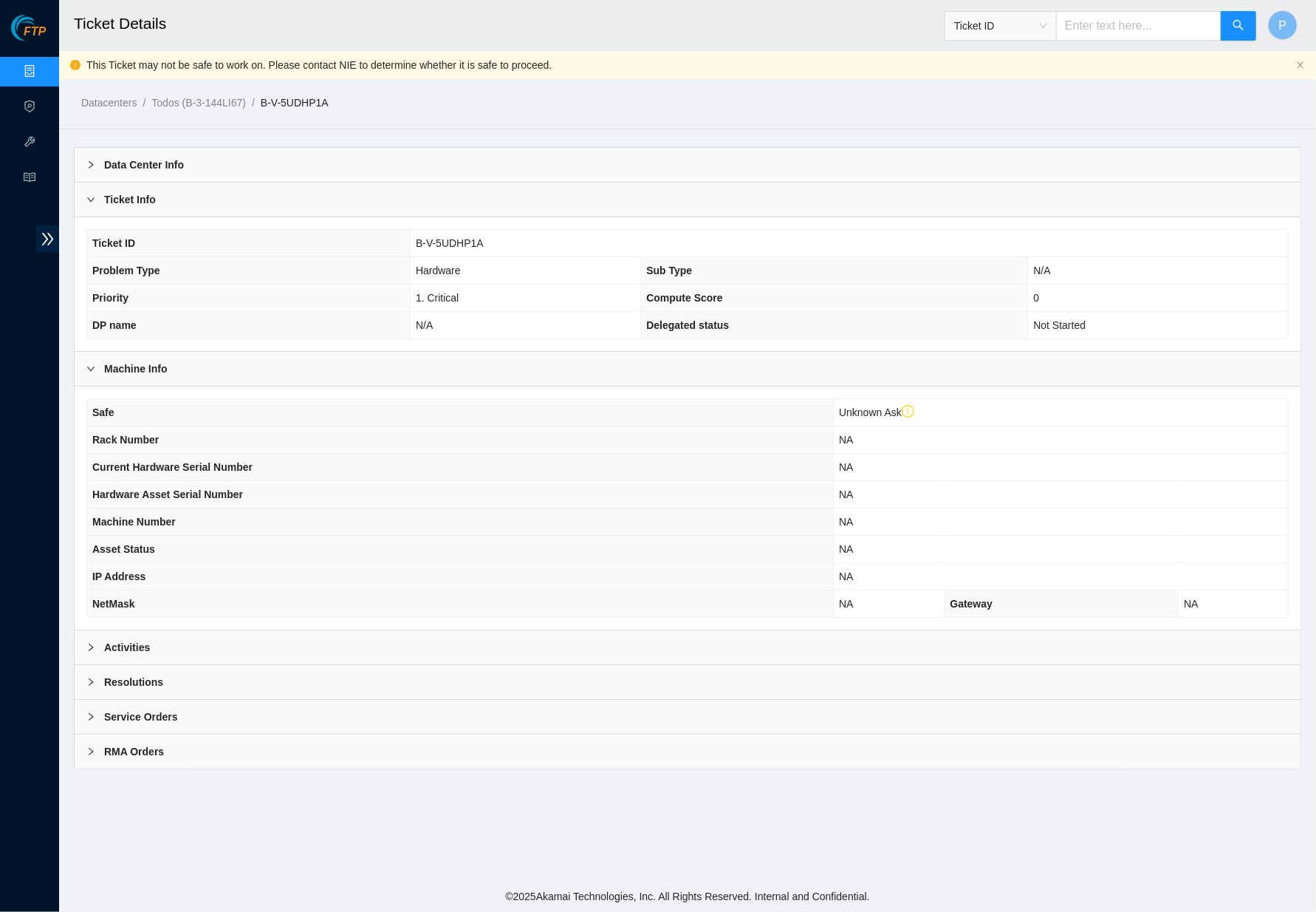
click at [436, 633] on div "Activities" at bounding box center [688, 647] width 1226 height 34
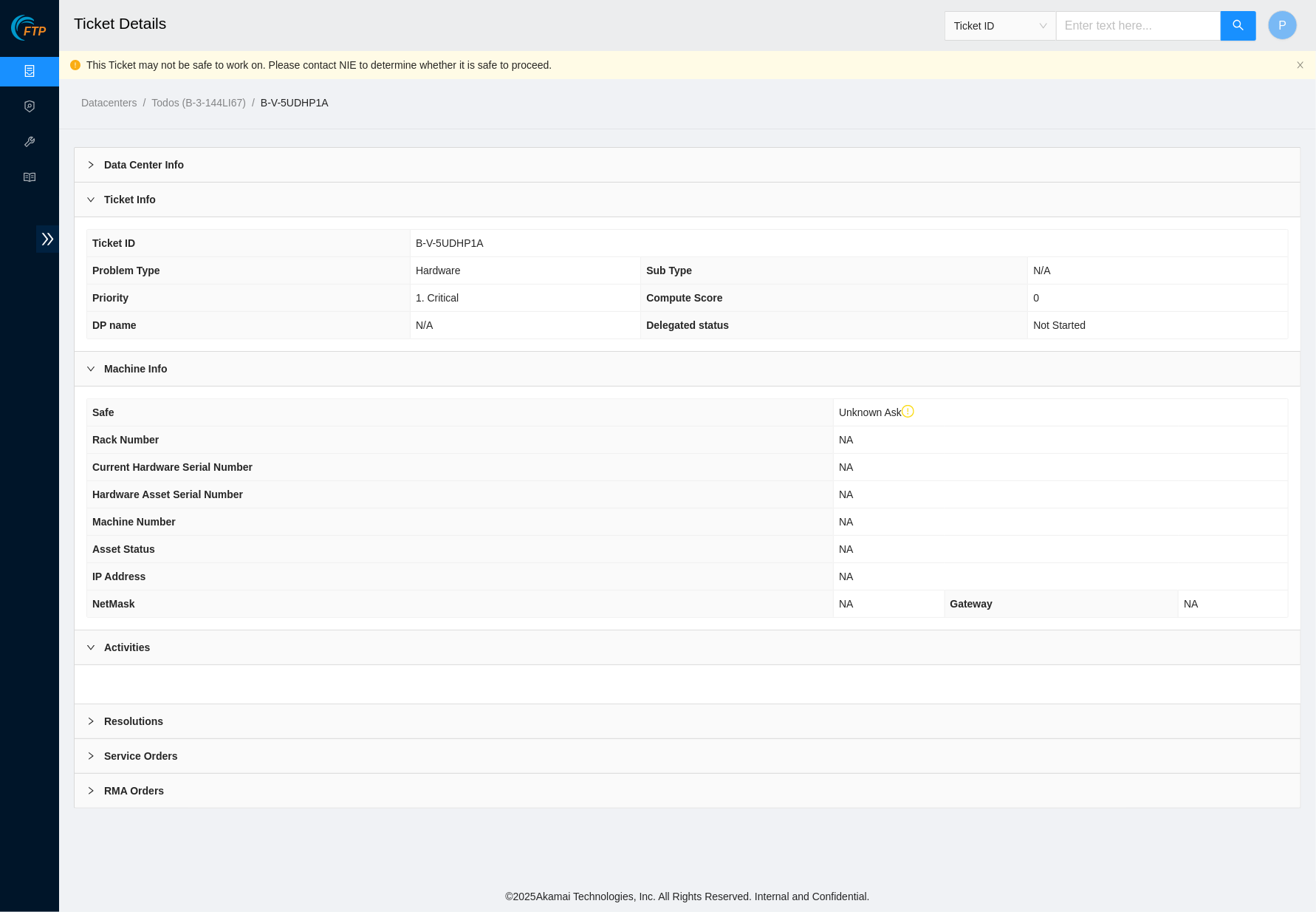
click at [420, 641] on div "Activities" at bounding box center [688, 647] width 1226 height 34
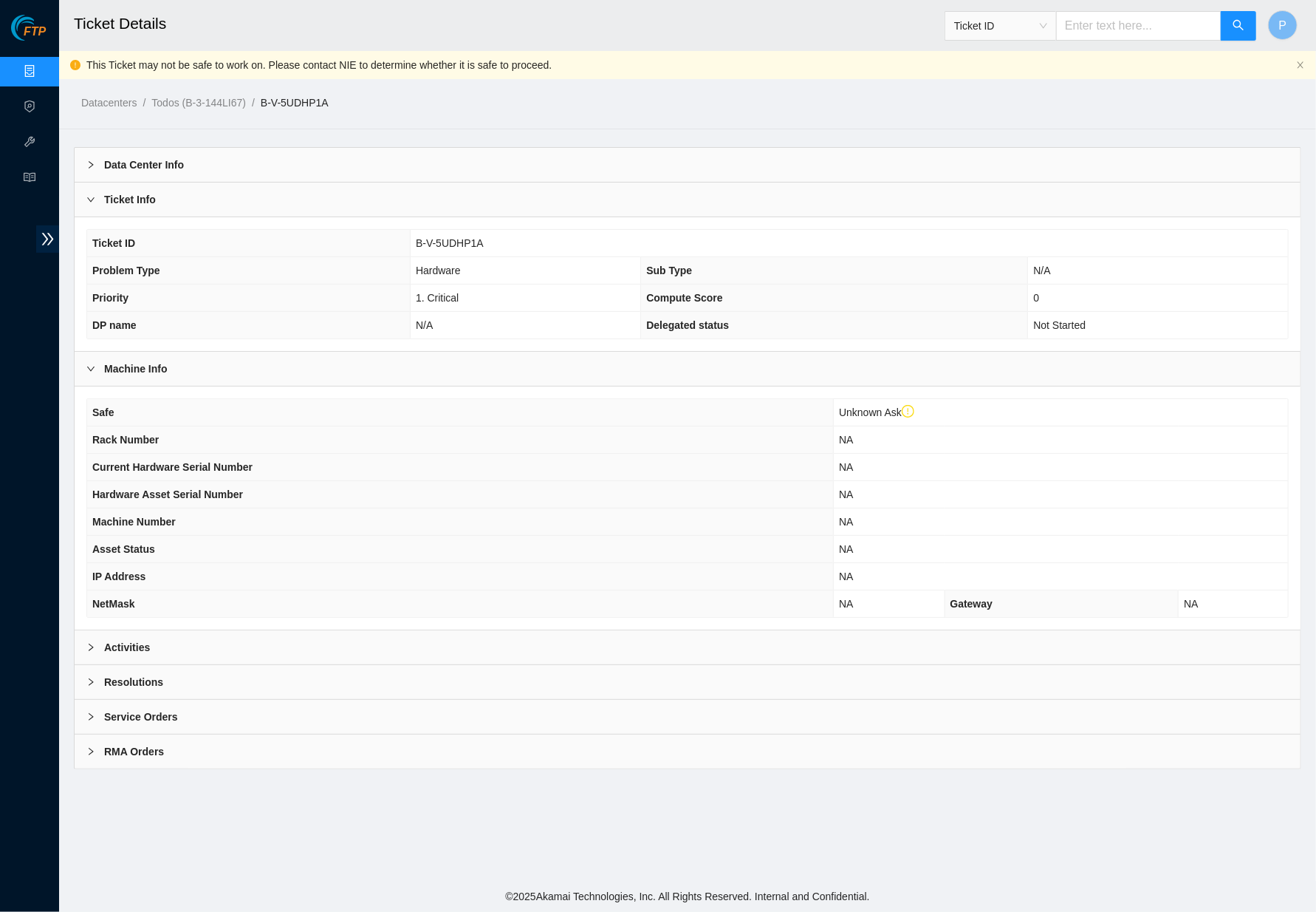
click at [394, 672] on div "Resolutions" at bounding box center [688, 682] width 1226 height 34
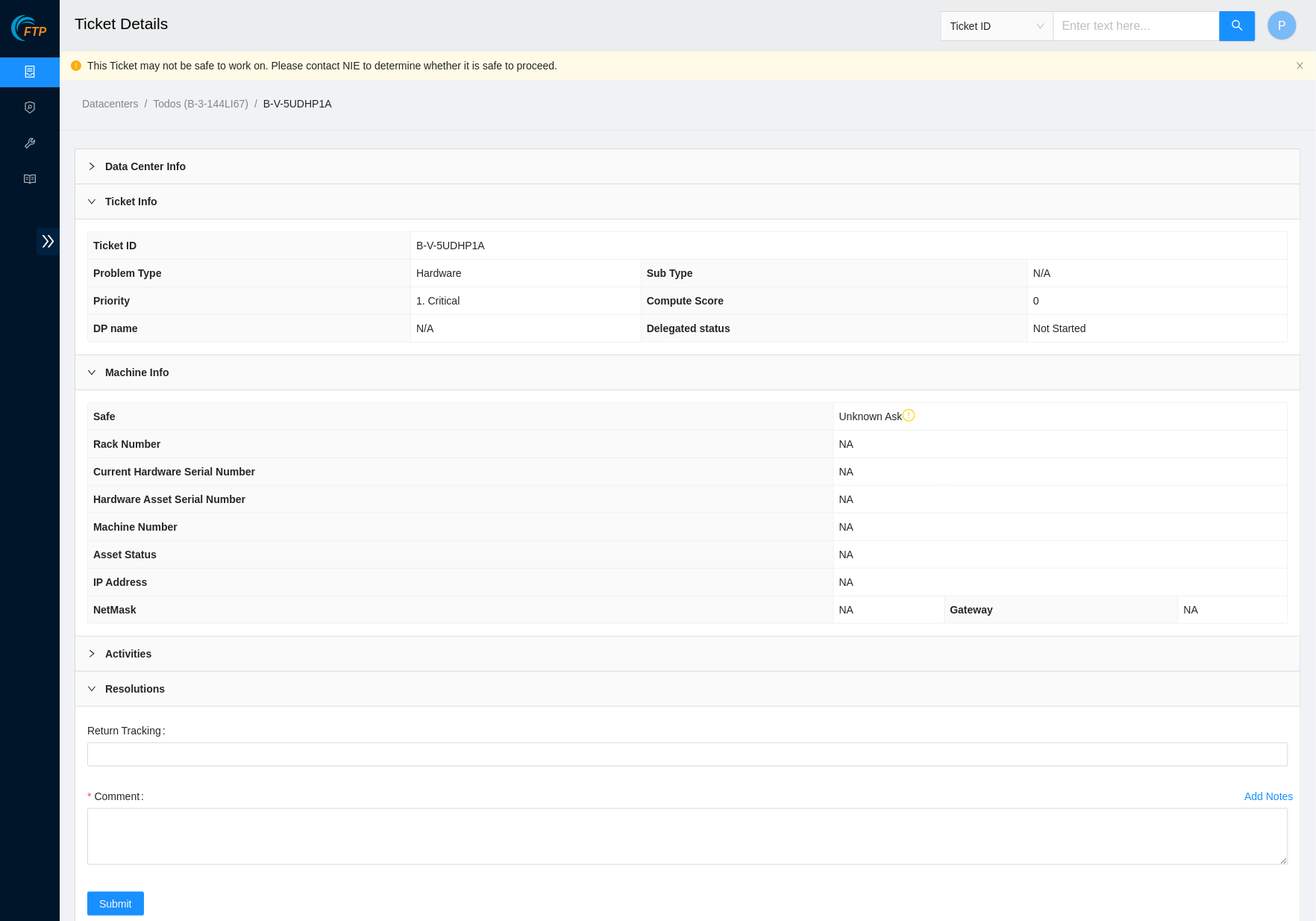
click at [398, 679] on div "Resolutions" at bounding box center [688, 688] width 1225 height 34
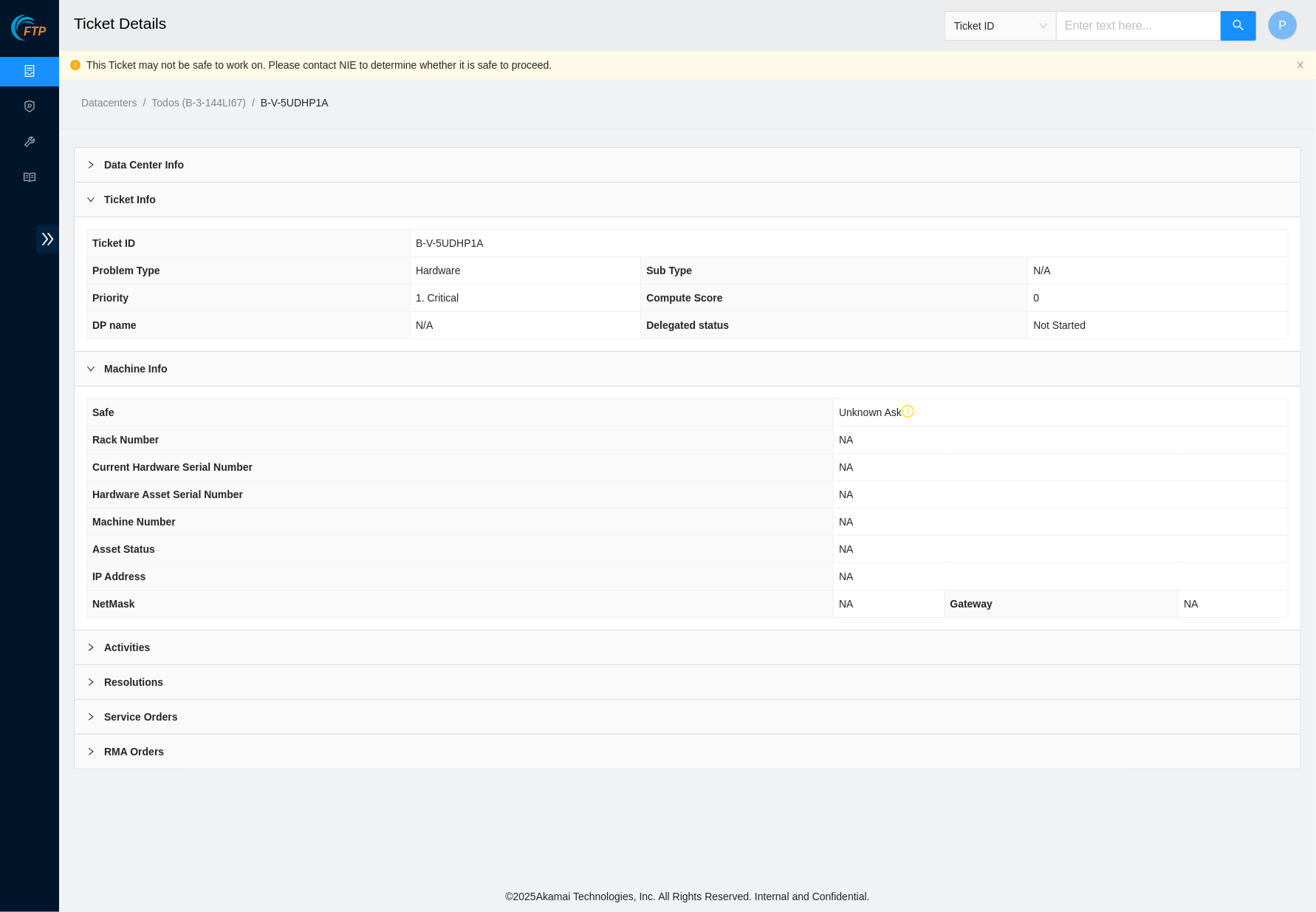
click at [590, 92] on div "Datacenters / Todos (B-3-144LI67) / B-V-5UDHP1A /" at bounding box center [530, 69] width 944 height 83
click at [629, 102] on ol "Datacenters / Todos (B-3-144LI67) / B-V-5UDHP1A /" at bounding box center [542, 102] width 921 height 16
click at [1302, 59] on div "This Ticket may not be safe to work on. Please contact NIE to determine whether…" at bounding box center [687, 65] width 1257 height 28
click at [1299, 60] on icon "close" at bounding box center [1301, 64] width 9 height 9
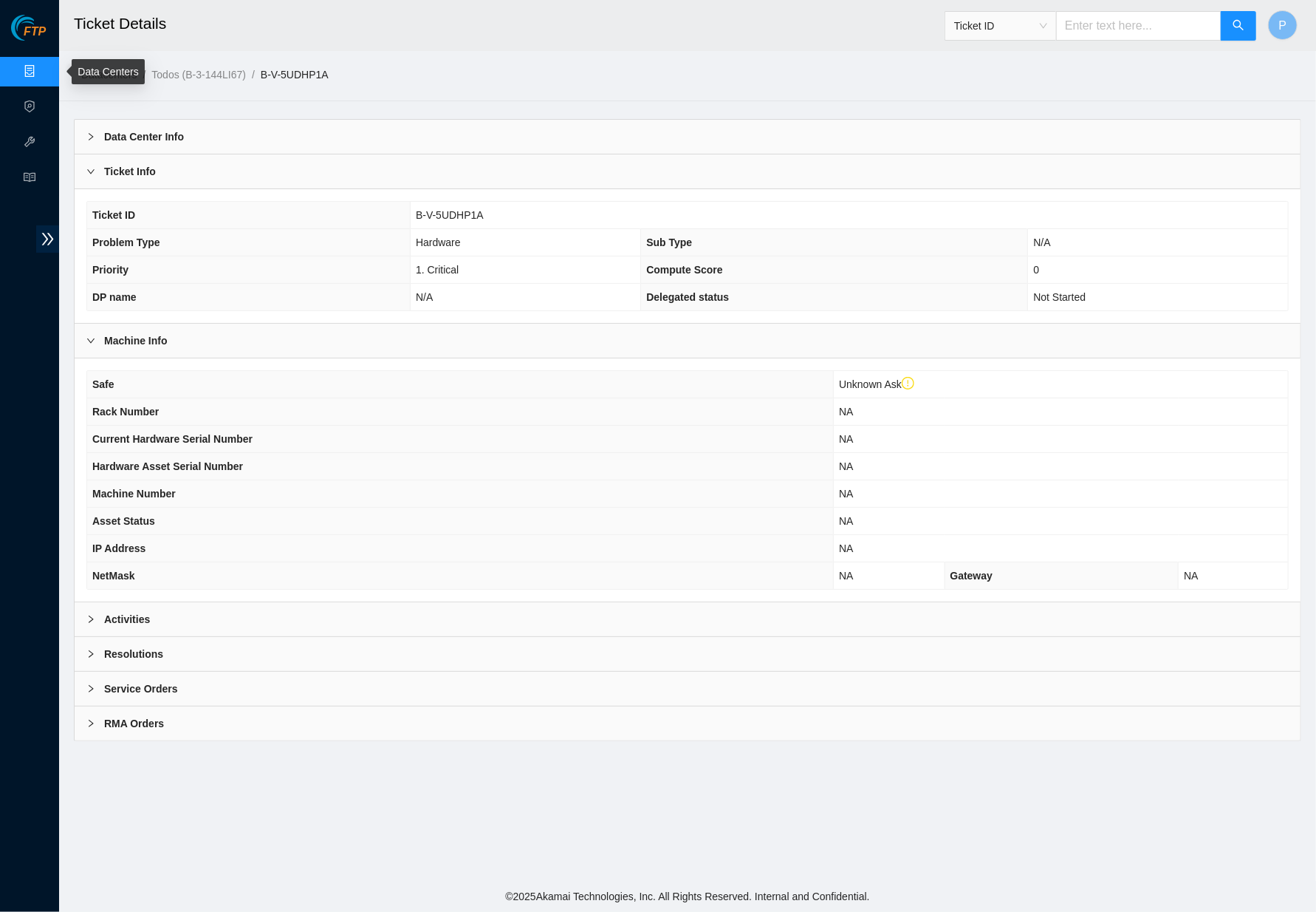
click at [43, 73] on link "Data Centers" at bounding box center [73, 71] width 60 height 12
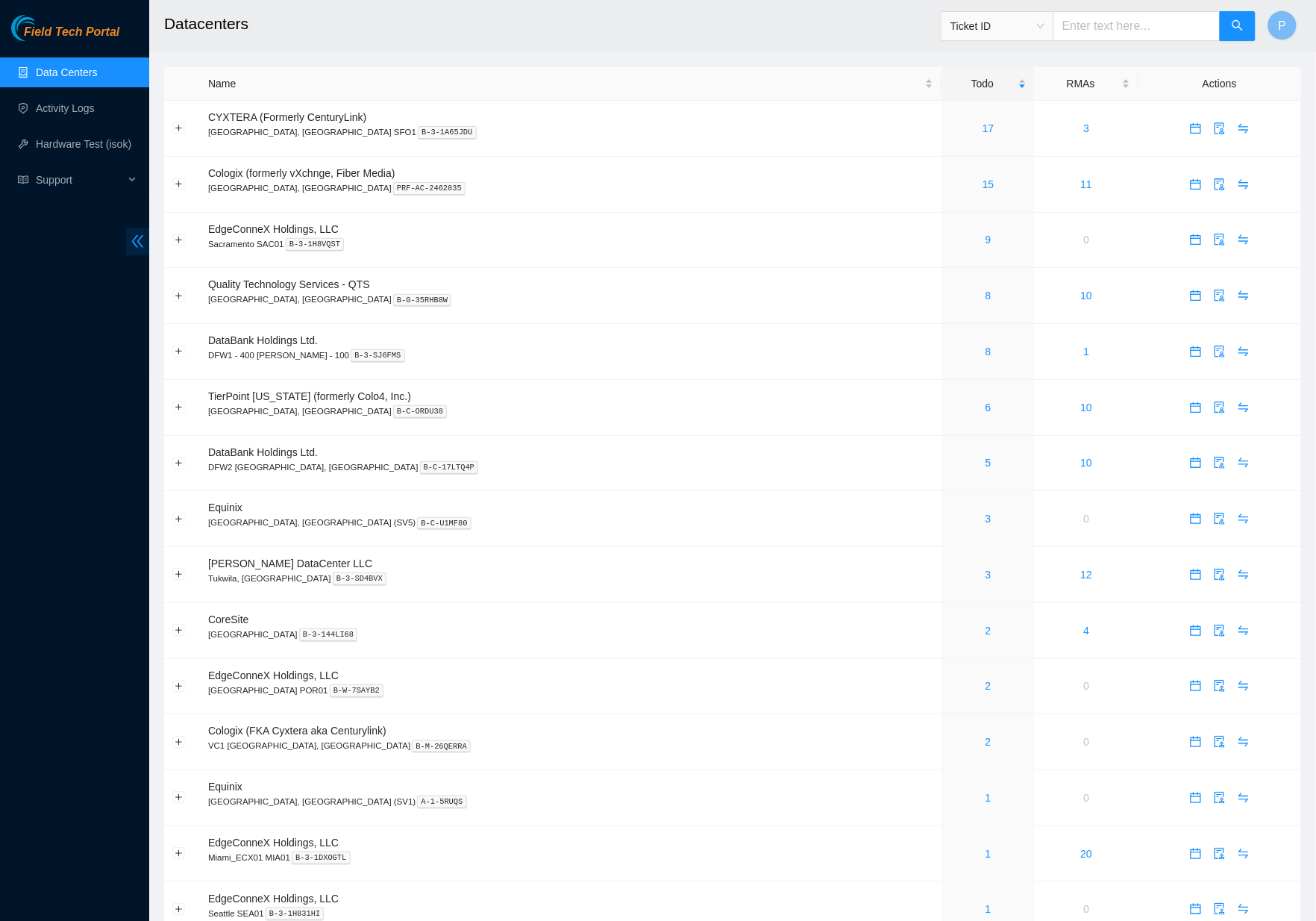
click at [135, 238] on icon "double-left" at bounding box center [137, 241] width 12 height 12
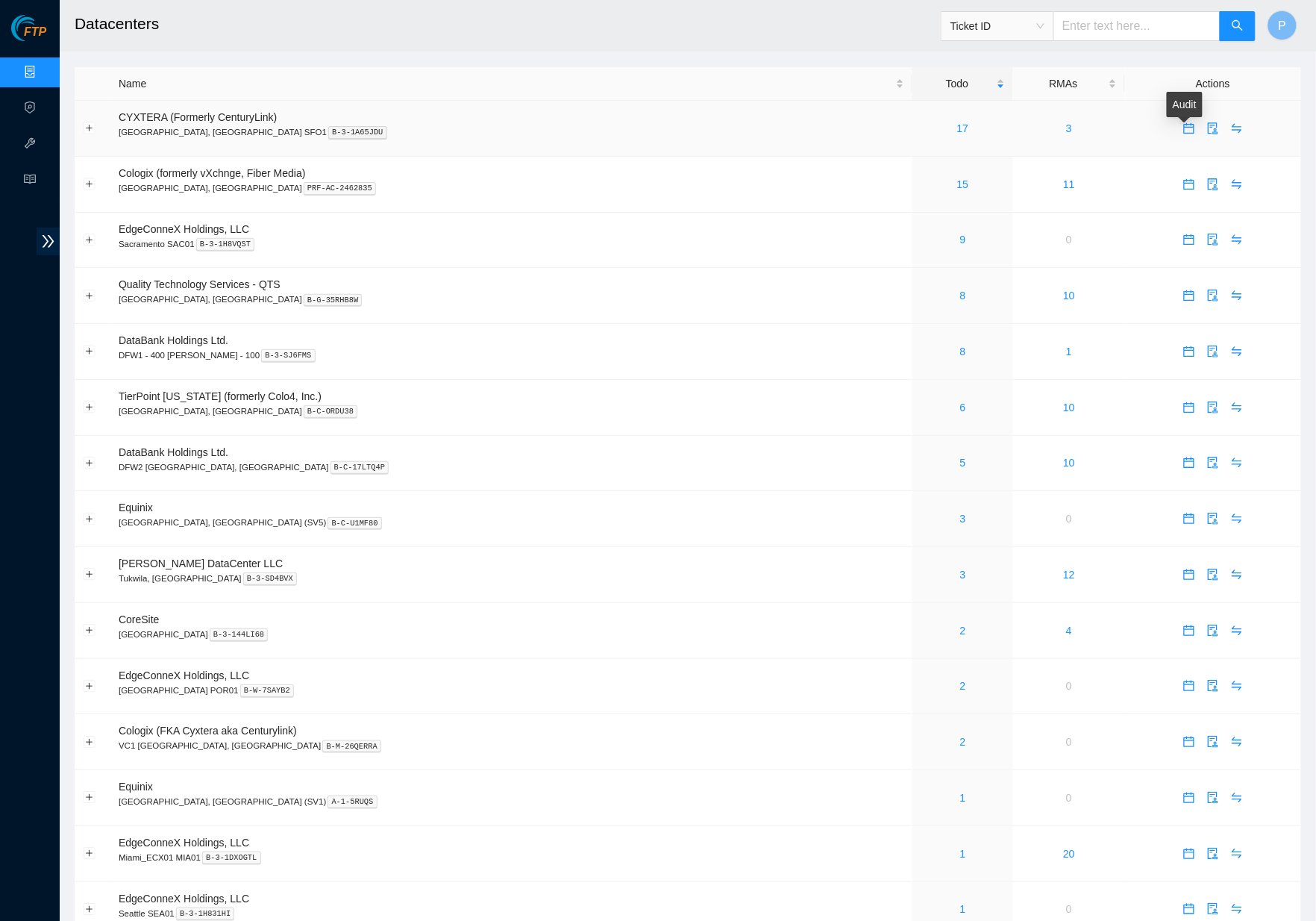
click at [1190, 120] on body "FTP Data Centers Activity Logs Hardware Test (isok) Support Datacenters Ticket …" at bounding box center [658, 460] width 1316 height 921
click at [957, 126] on link "17" at bounding box center [962, 128] width 12 height 12
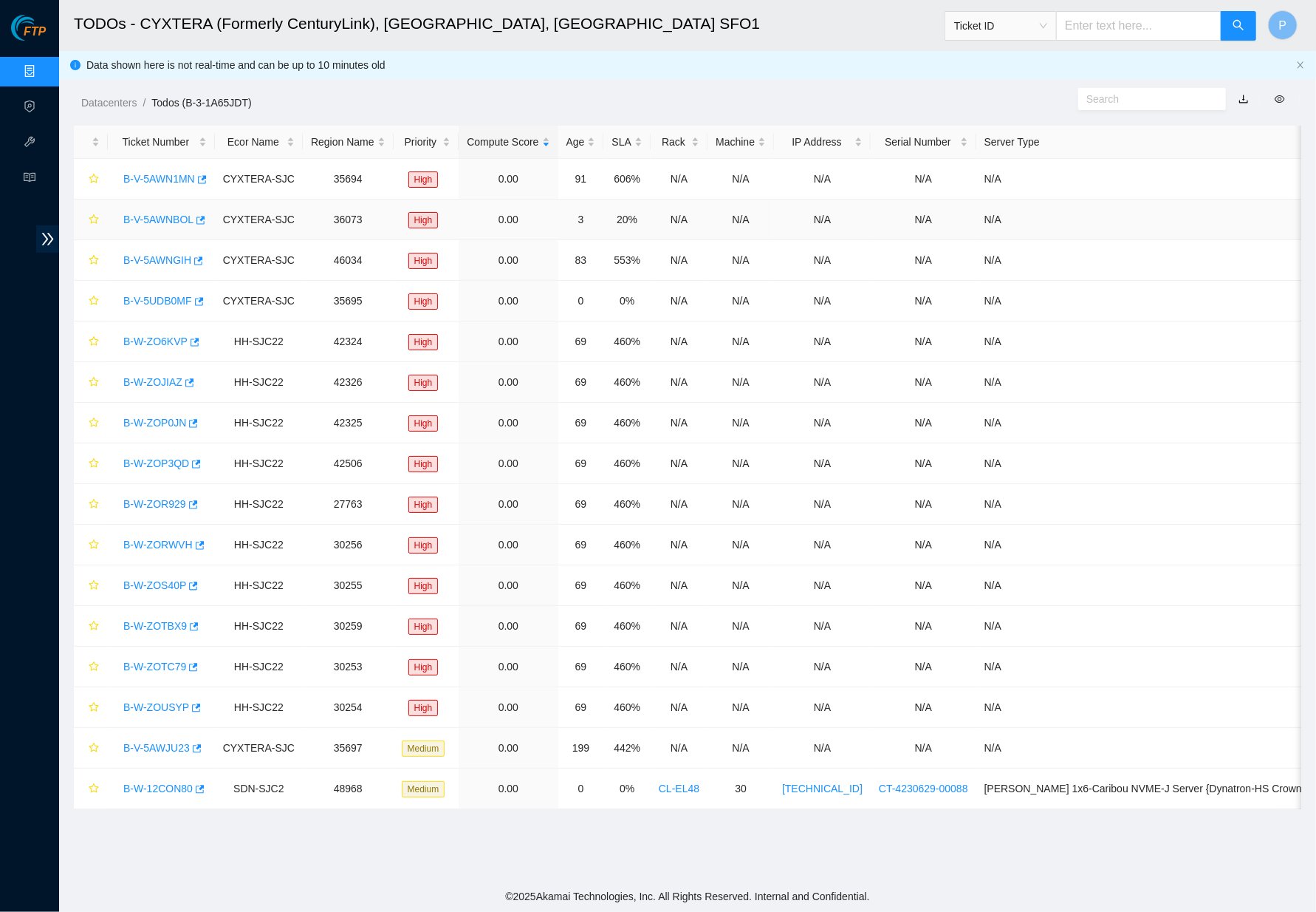
click at [149, 216] on link "B-V-5AWNBOL" at bounding box center [158, 219] width 70 height 12
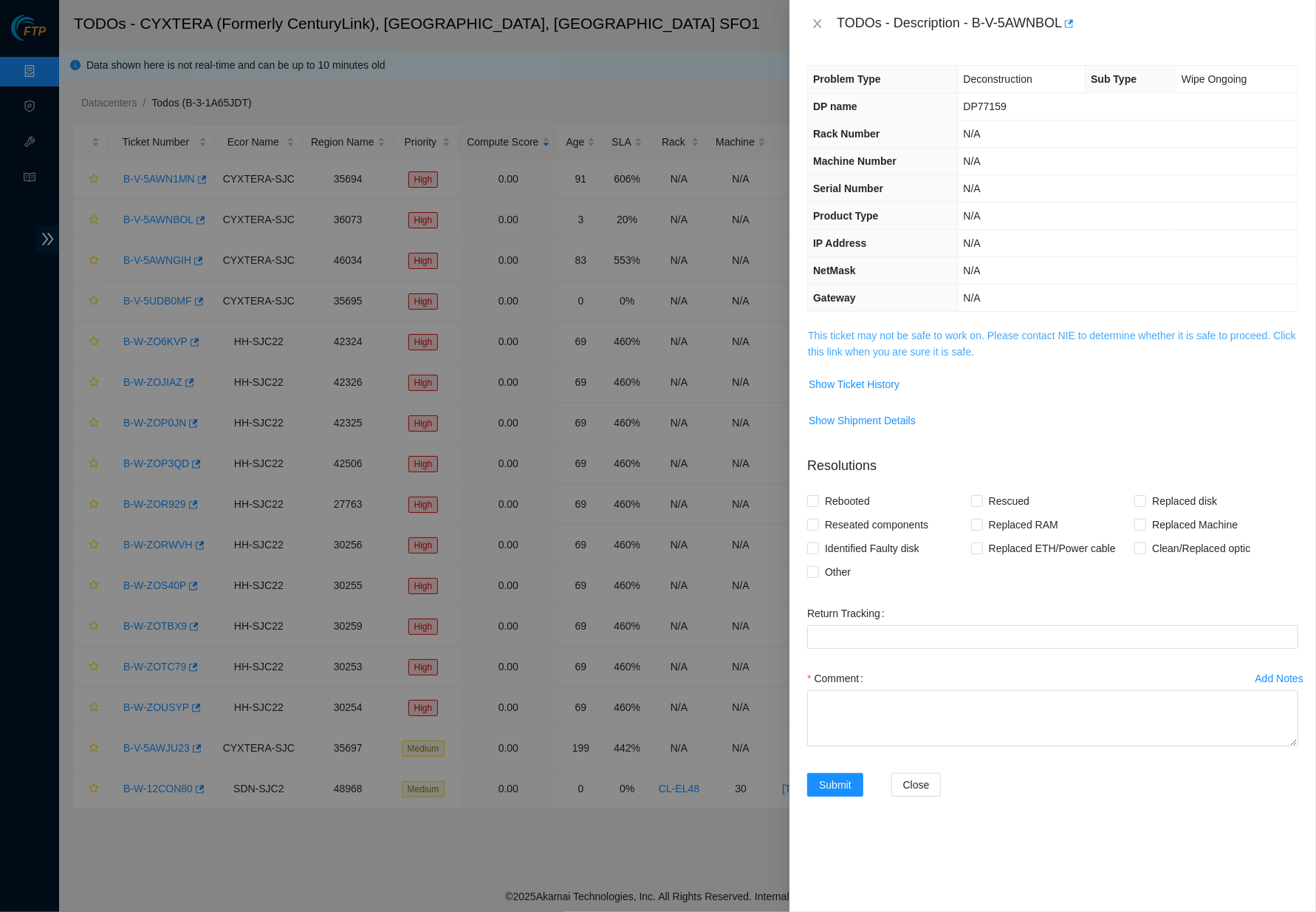
click at [907, 342] on link "This ticket may not be safe to work on. Please contact NIE to determine whether…" at bounding box center [1052, 343] width 488 height 28
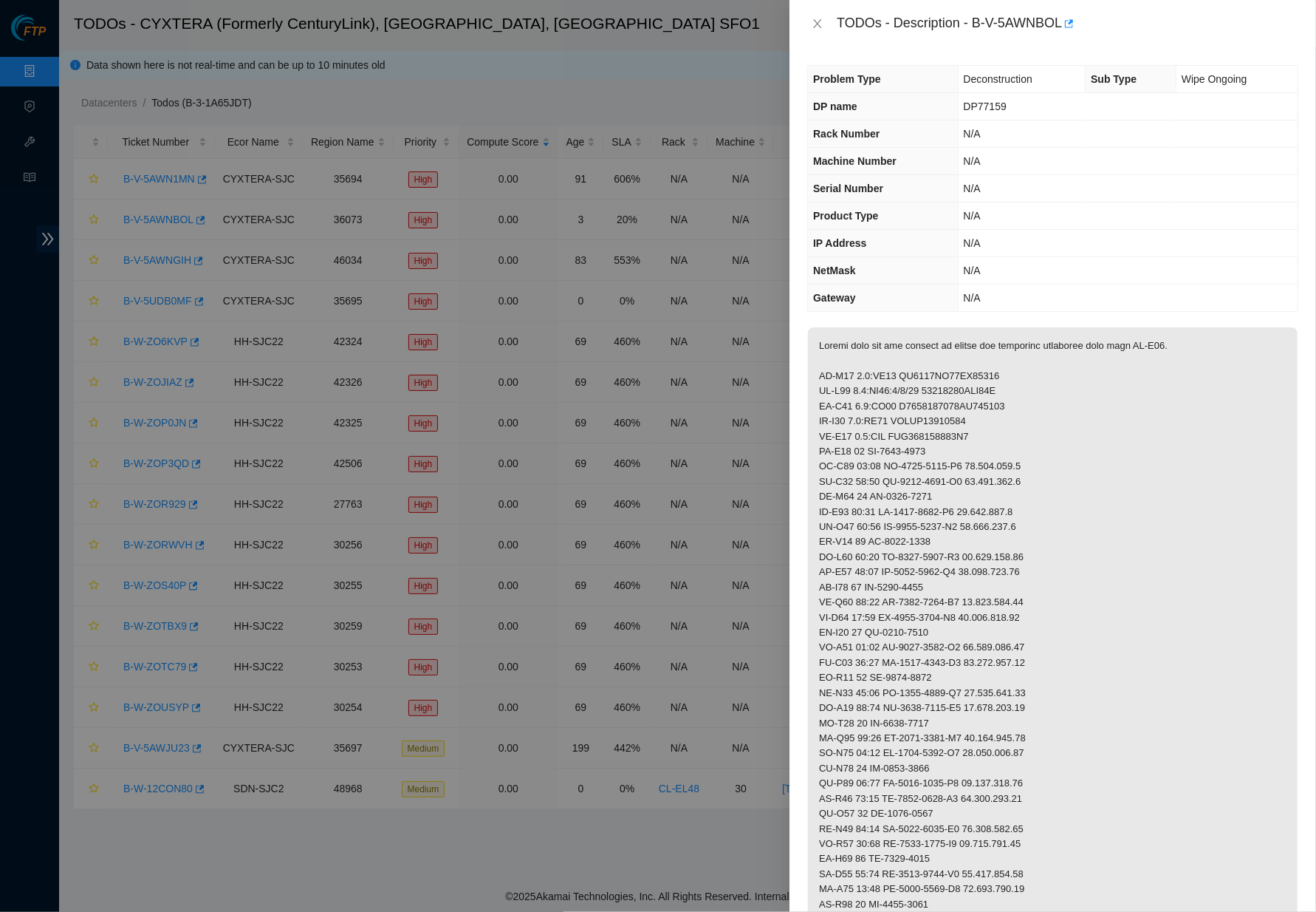
click at [958, 257] on td "N/A" at bounding box center [1128, 271] width 340 height 27
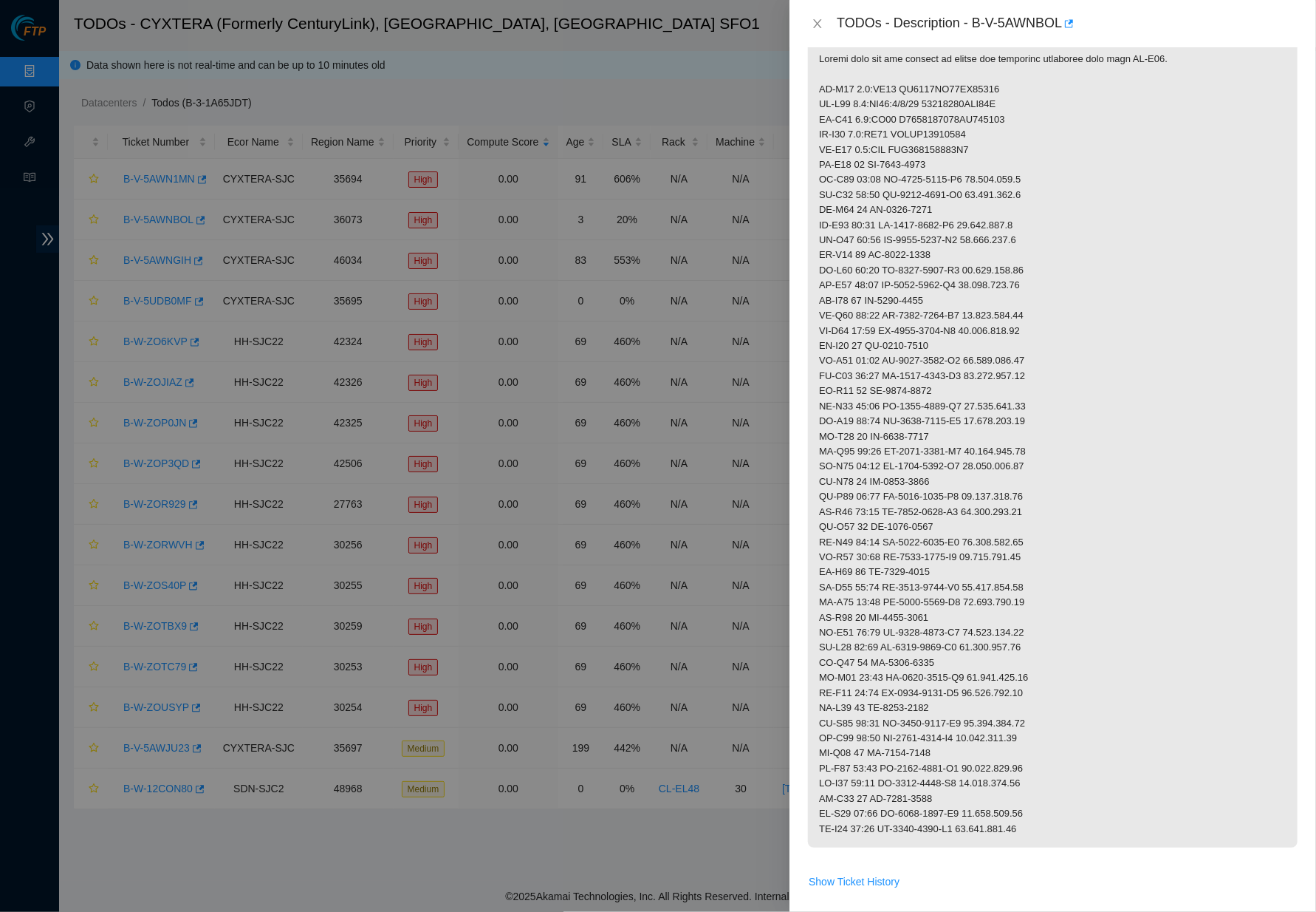
scroll to position [292, 0]
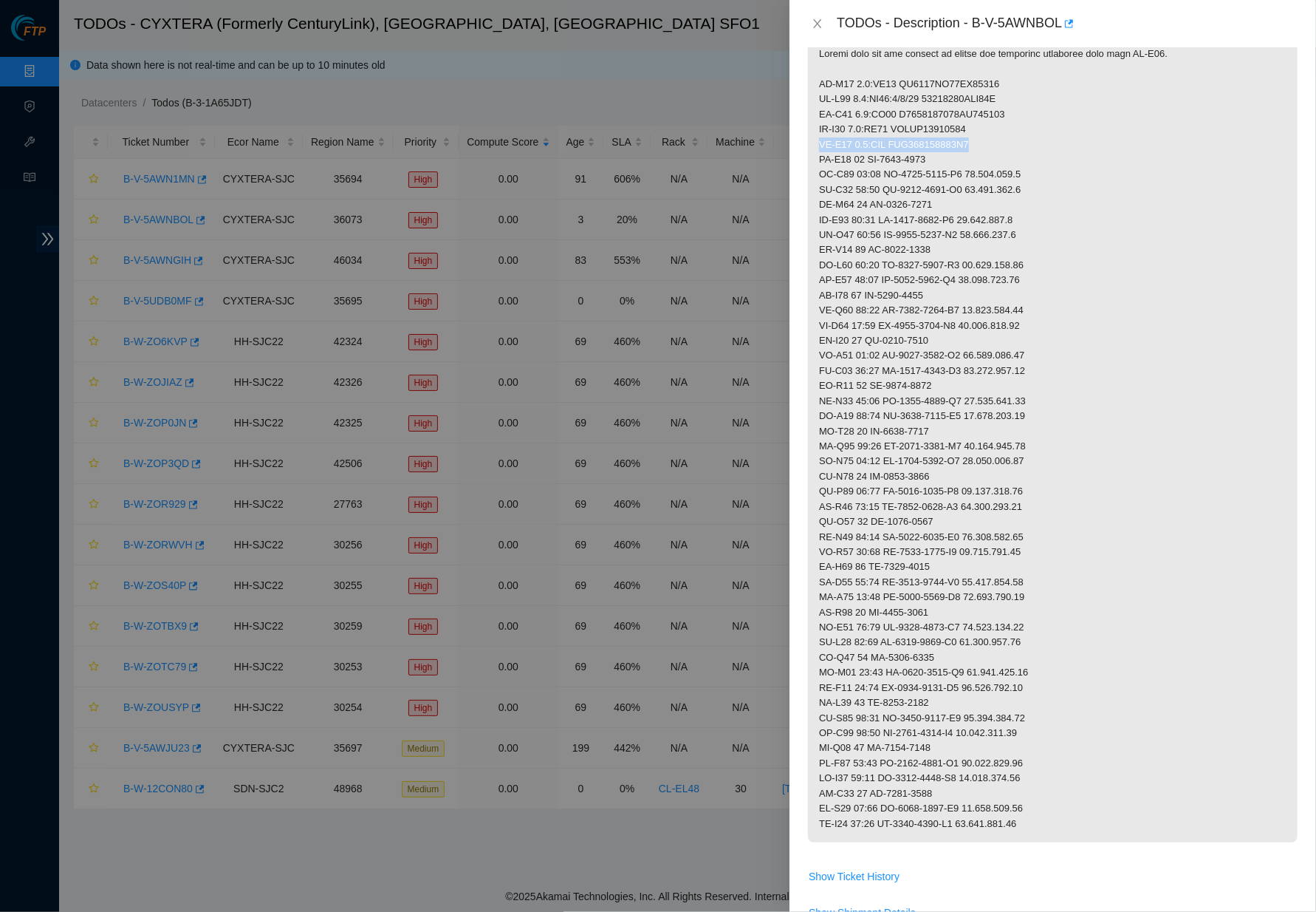
drag, startPoint x: 995, startPoint y: 135, endPoint x: 810, endPoint y: 134, distance: 185.0
click at [810, 134] on p at bounding box center [1053, 439] width 490 height 807
drag, startPoint x: 445, startPoint y: 907, endPoint x: 953, endPoint y: 135, distance: 924.1
click at [953, 135] on p at bounding box center [1053, 439] width 490 height 807
click at [1001, 137] on p at bounding box center [1053, 439] width 490 height 807
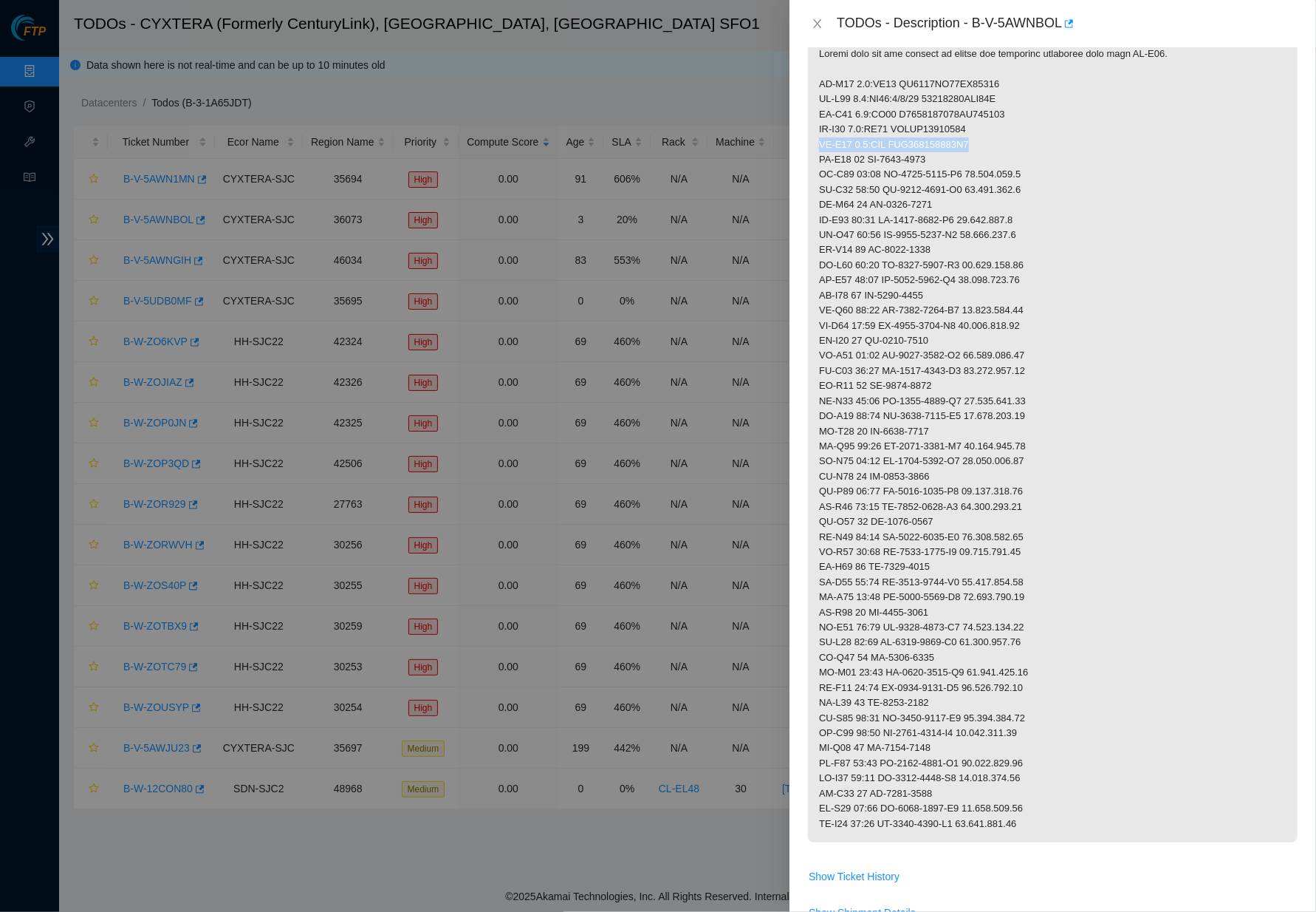
drag, startPoint x: 997, startPoint y: 136, endPoint x: 811, endPoint y: 138, distance: 186.0
click at [811, 138] on p at bounding box center [1053, 439] width 490 height 807
copy p "CL-V06 0.7:PDU JEL192800232W0"
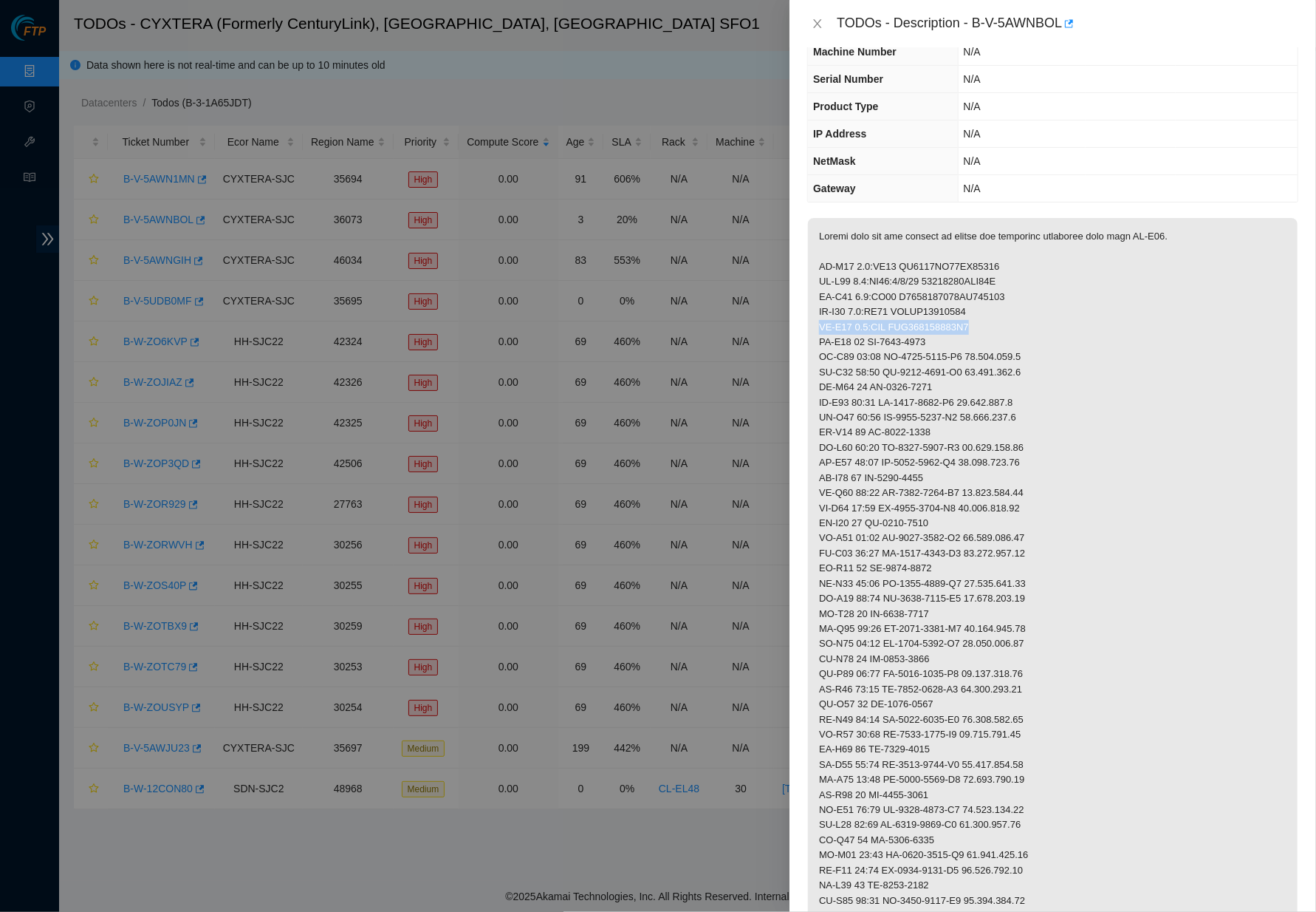
scroll to position [111, 0]
click at [1039, 267] on p at bounding box center [1053, 620] width 490 height 807
click at [816, 19] on icon "close" at bounding box center [817, 23] width 12 height 12
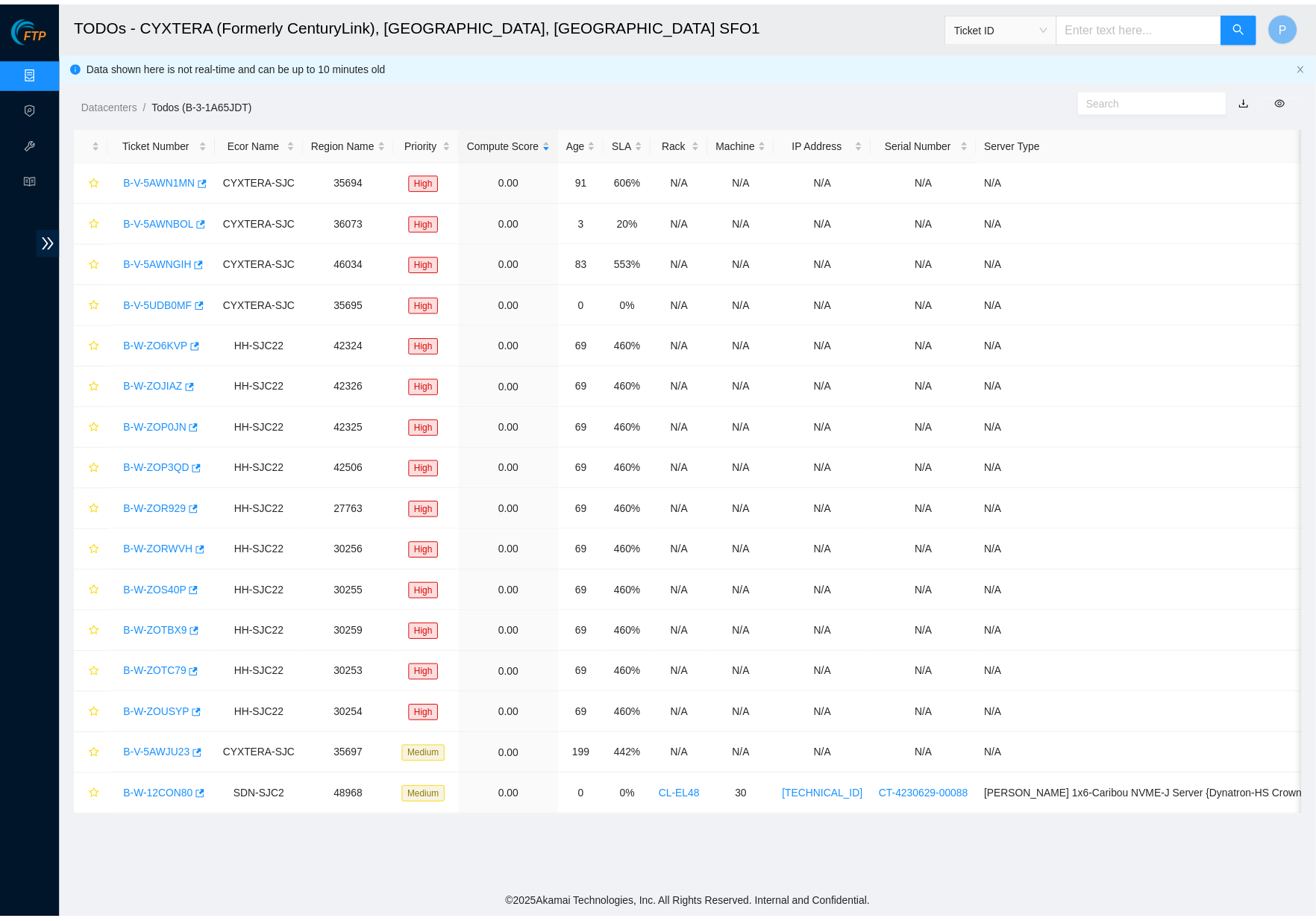
scroll to position [0, 0]
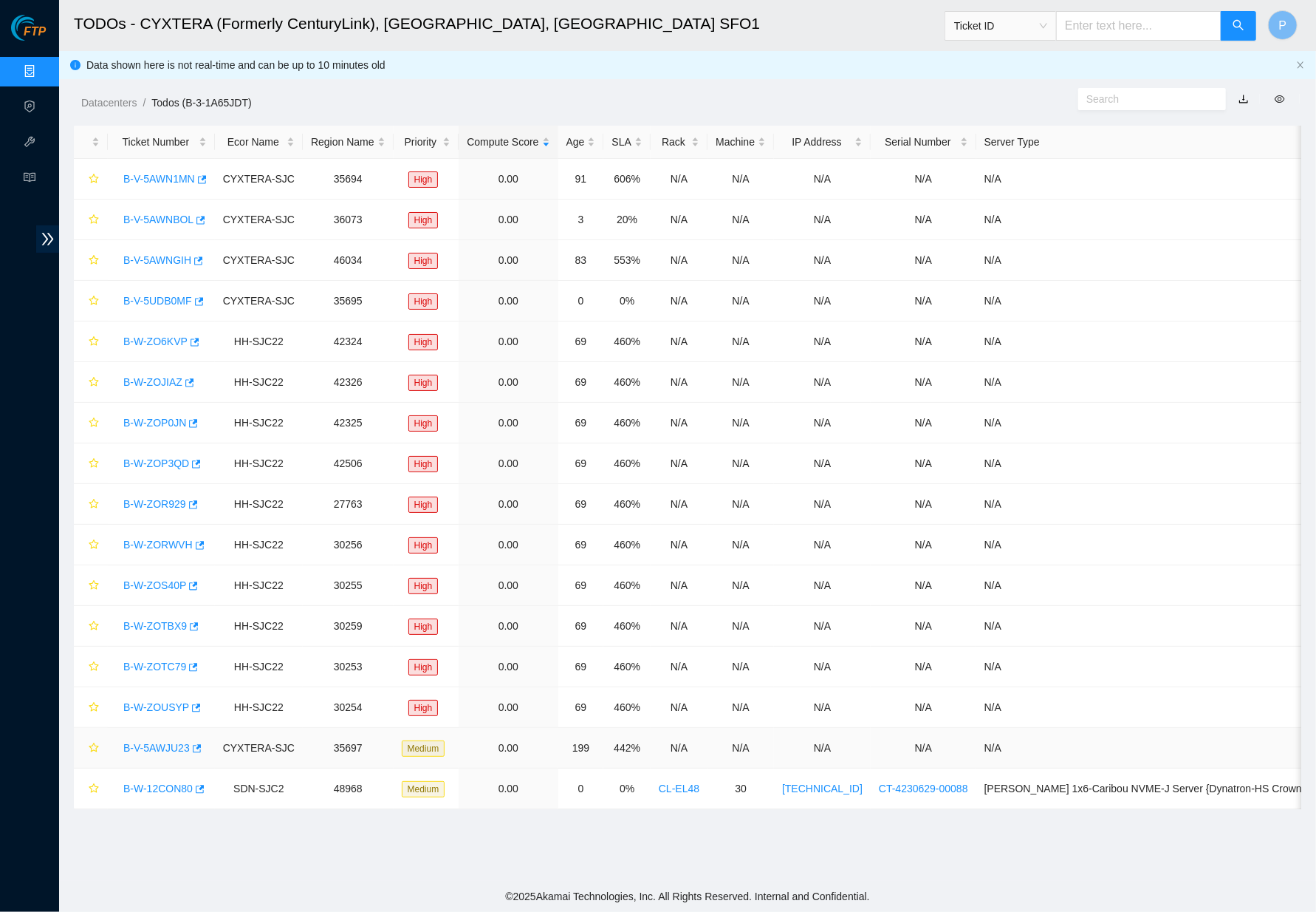
click at [159, 745] on link "B-V-5AWJU23" at bounding box center [157, 747] width 66 height 12
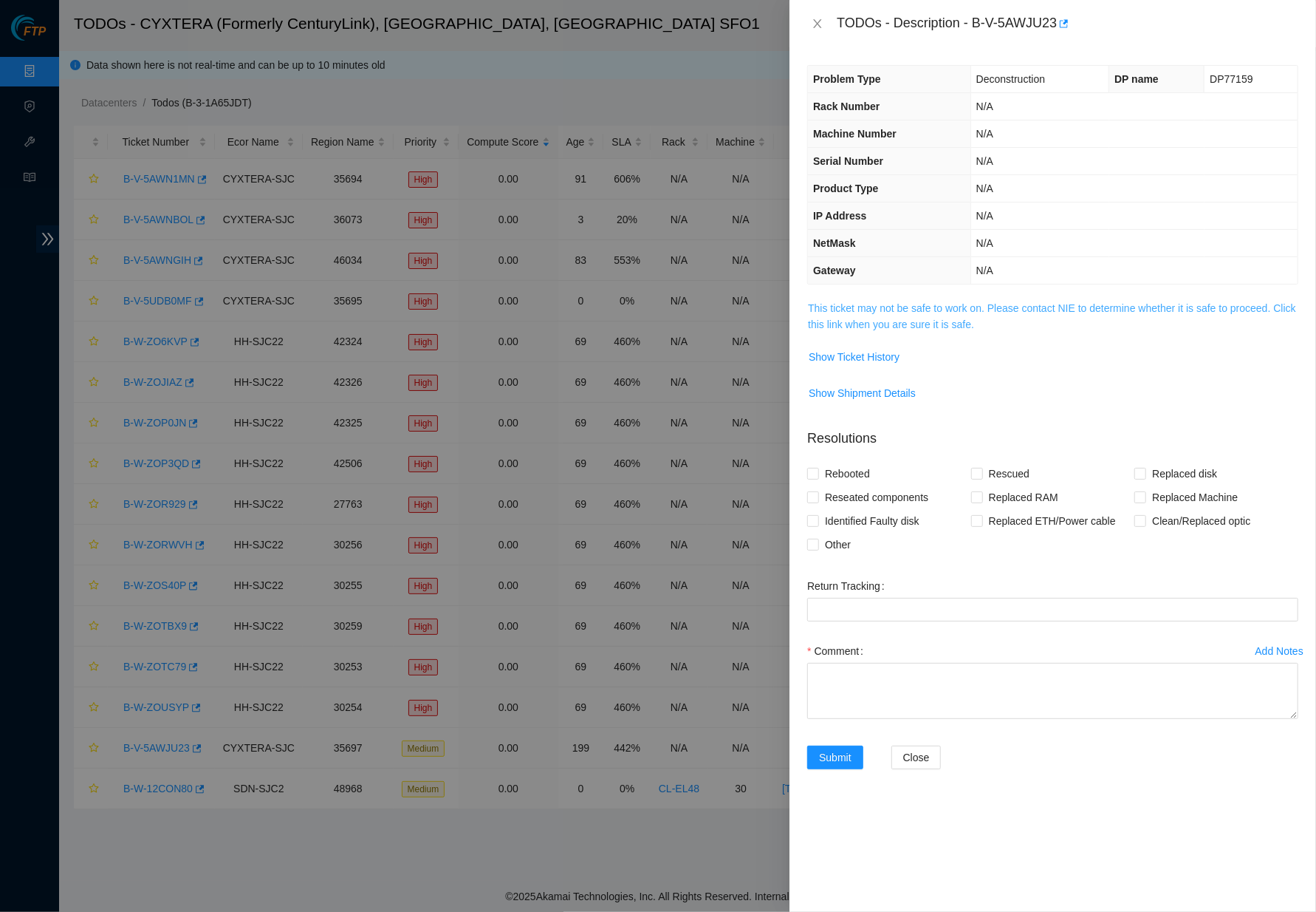
click at [915, 302] on link "This ticket may not be safe to work on. Please contact NIE to determine whether…" at bounding box center [1052, 316] width 488 height 28
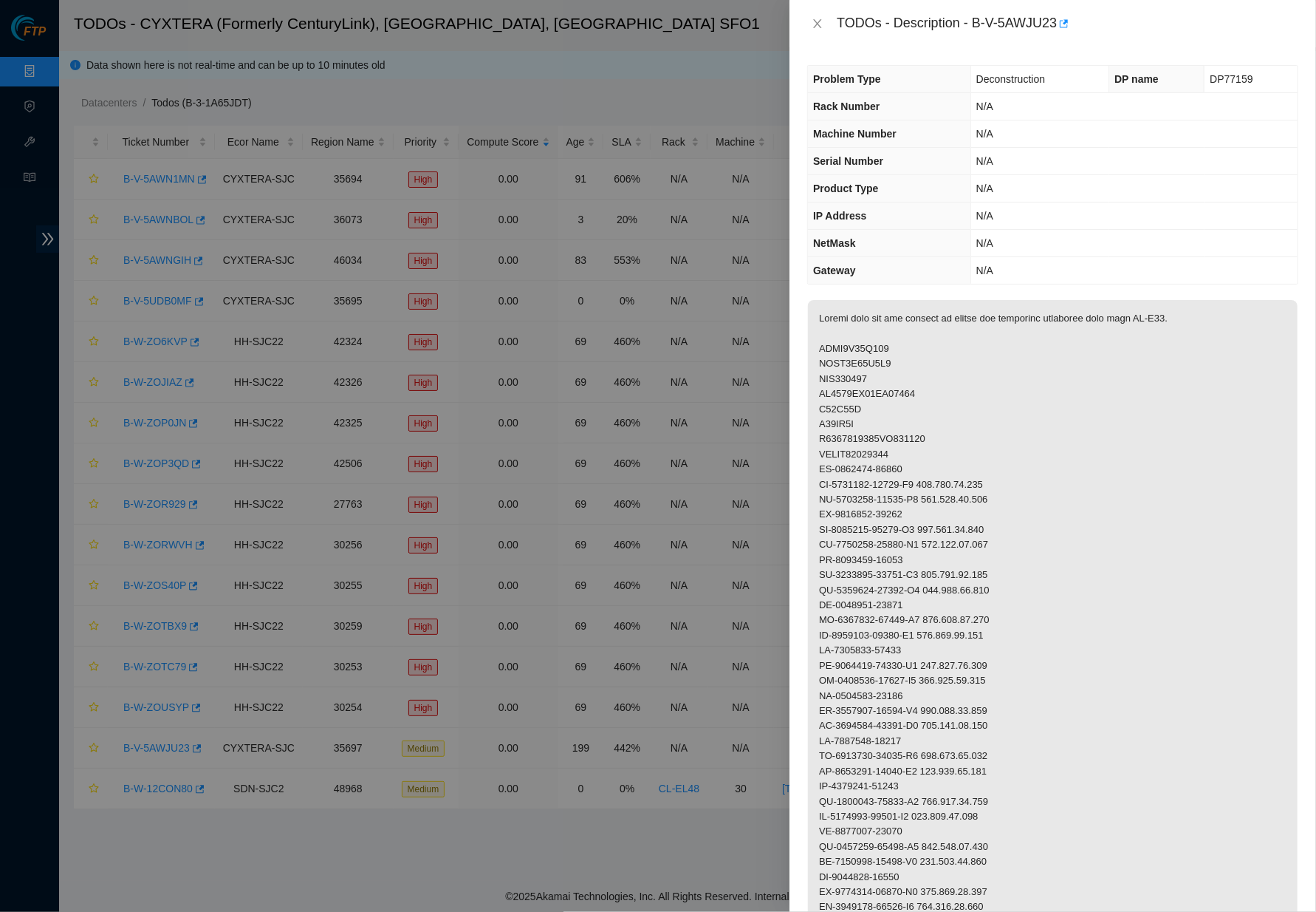
drag, startPoint x: 870, startPoint y: 415, endPoint x: 819, endPoint y: 343, distance: 88.2
copy p "ACCC8E89F416 ACCC8E89F4D7 AKL575226 [US_VEHICLE_IDENTIFICATION_NUMBER] U16A15B …"
click at [958, 272] on th "Gateway" at bounding box center [889, 271] width 162 height 27
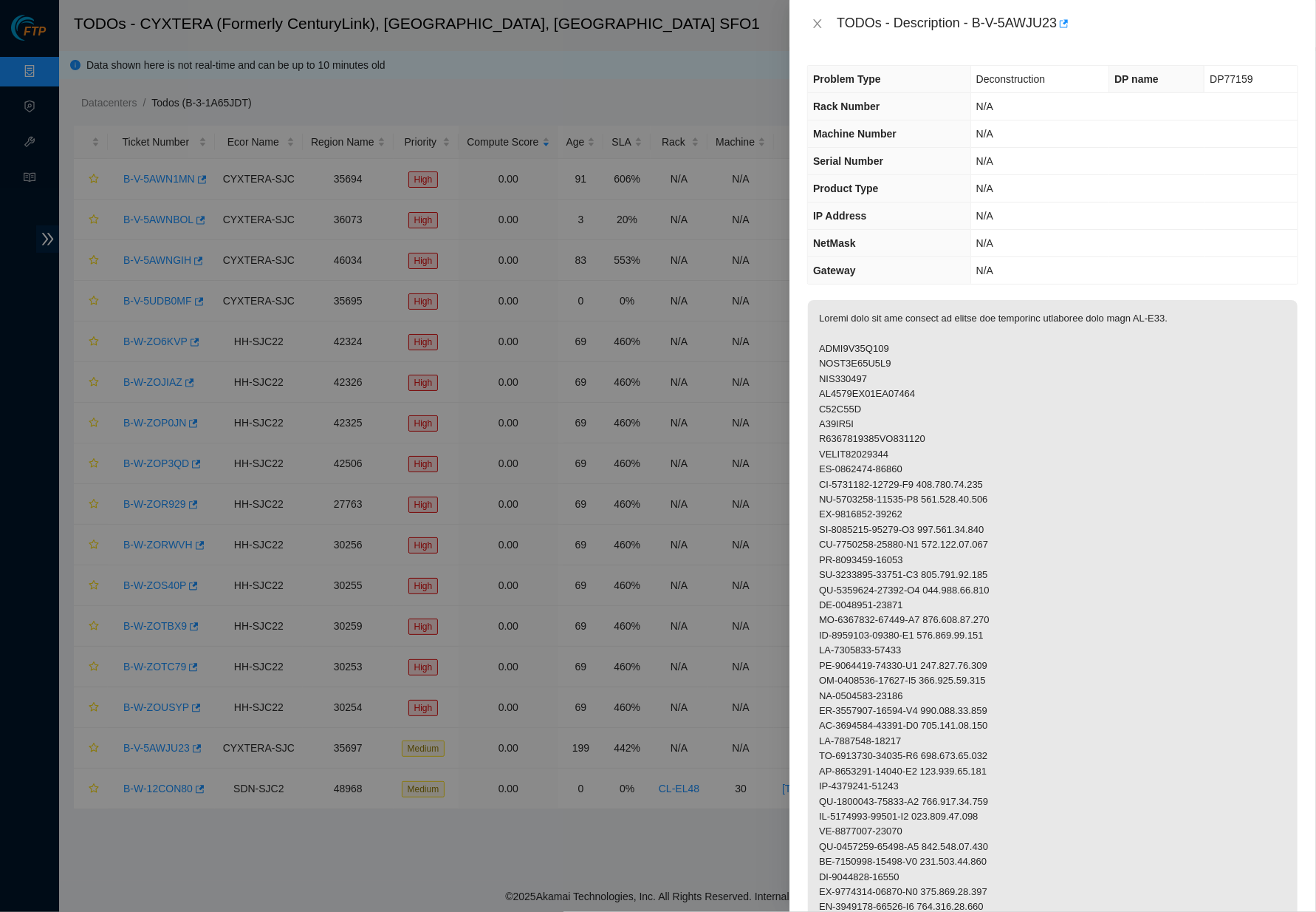
click at [1031, 180] on td "N/A" at bounding box center [1134, 189] width 327 height 27
click at [580, 101] on div at bounding box center [658, 456] width 1316 height 912
click at [823, 22] on icon "close" at bounding box center [817, 23] width 12 height 12
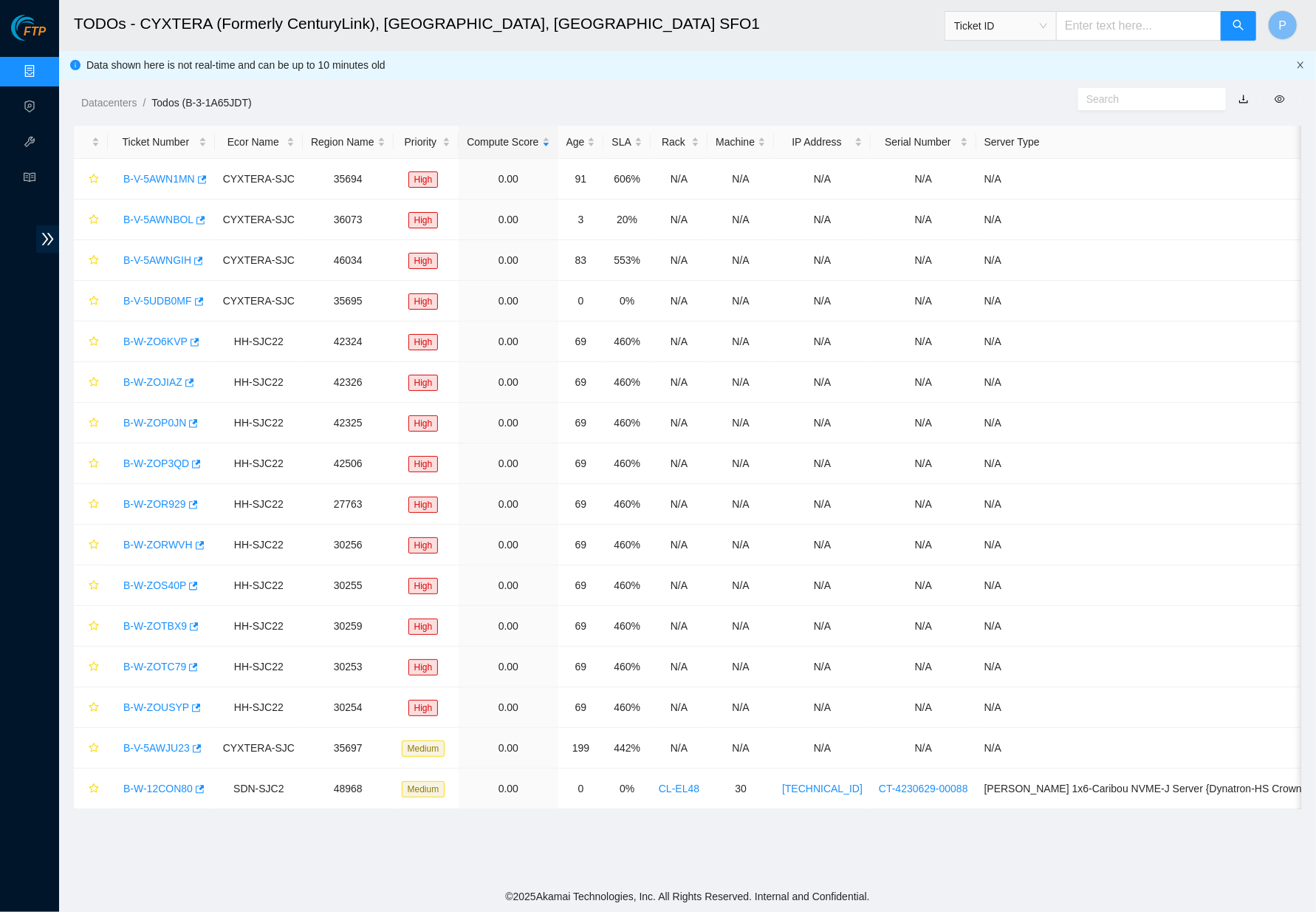
click at [1302, 62] on icon "close" at bounding box center [1301, 64] width 6 height 7
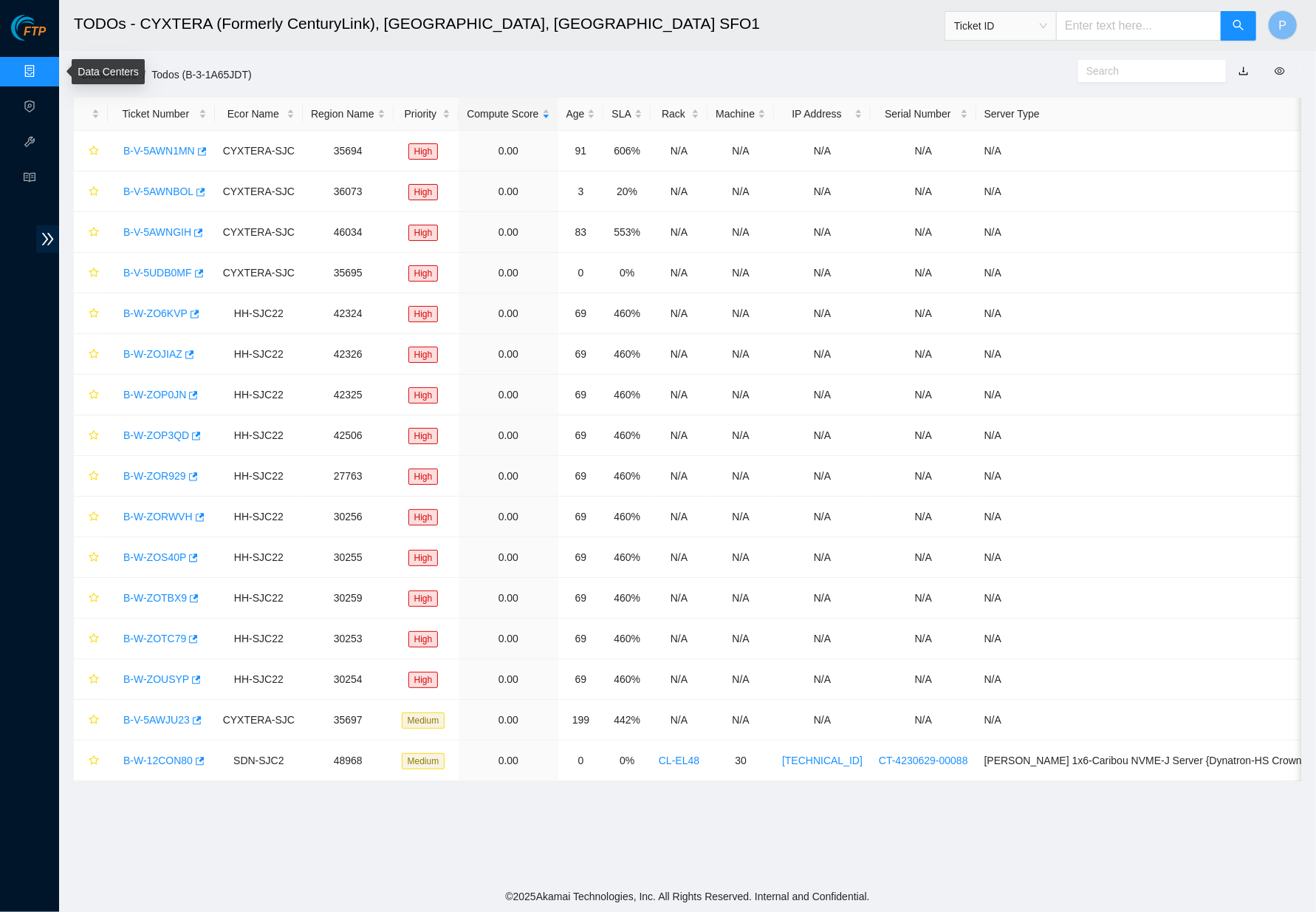
click at [43, 66] on link "Data Centers" at bounding box center [73, 71] width 60 height 12
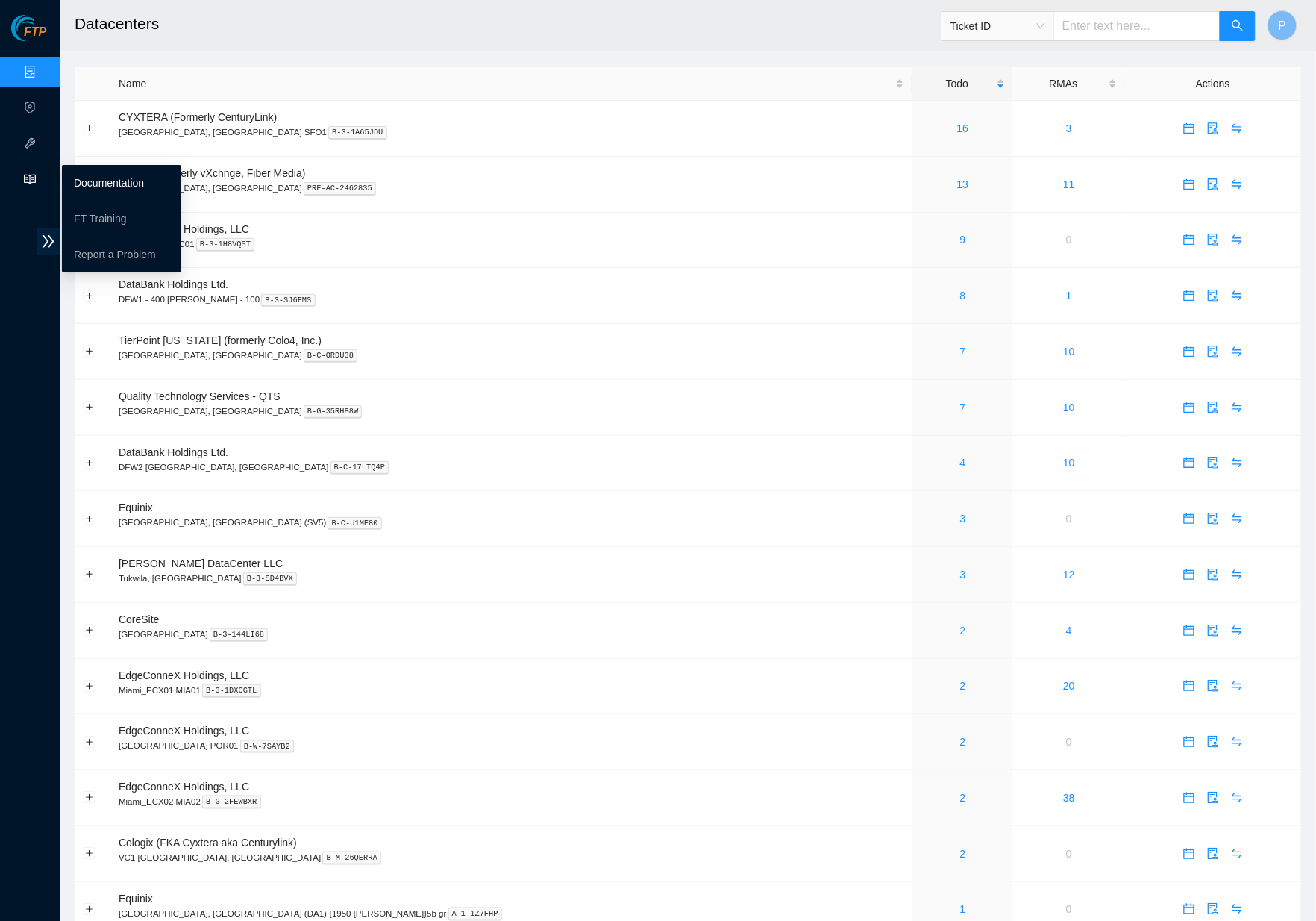
click at [111, 180] on link "Documentation" at bounding box center [109, 183] width 70 height 12
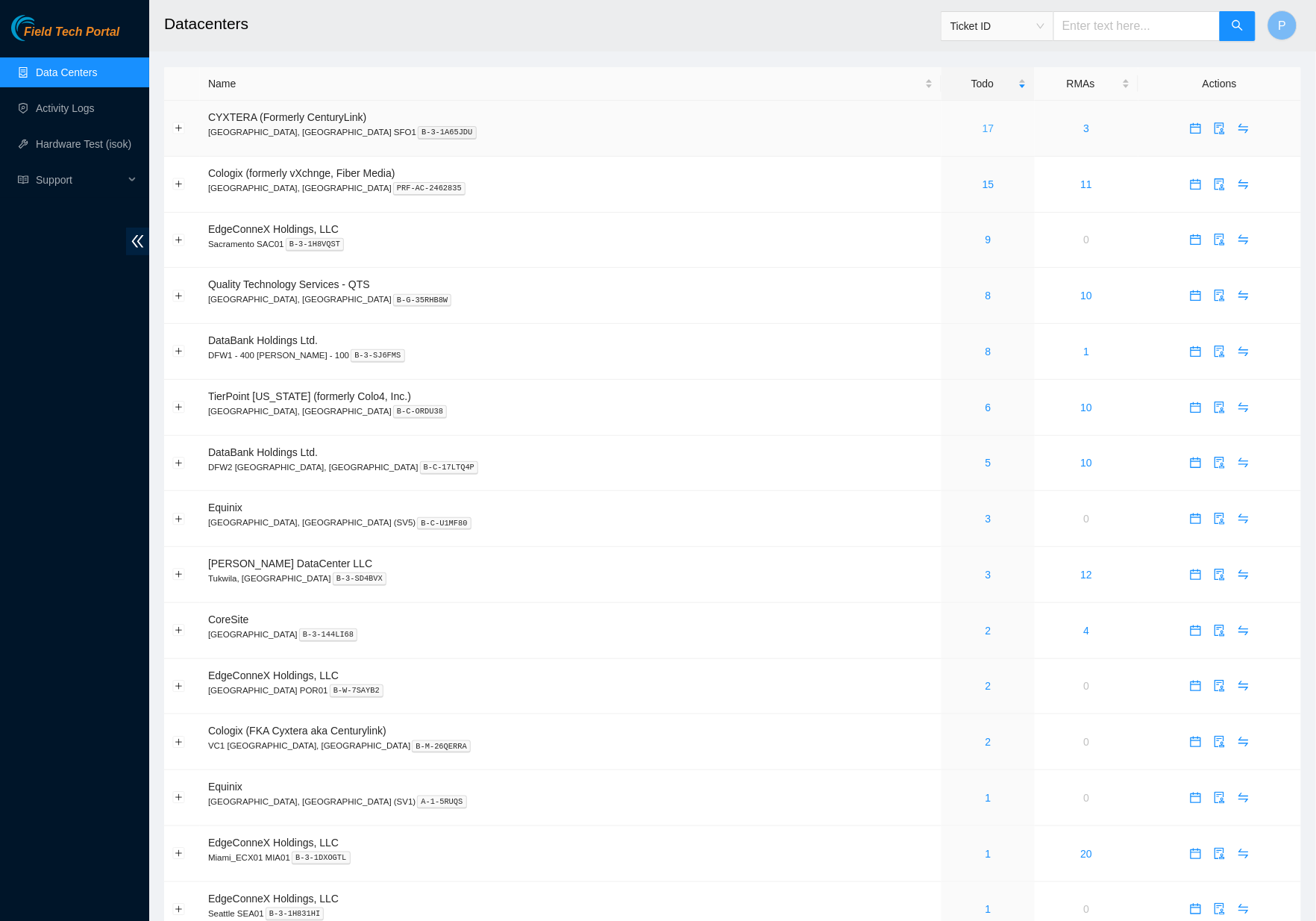
click at [983, 130] on link "17" at bounding box center [988, 128] width 12 height 12
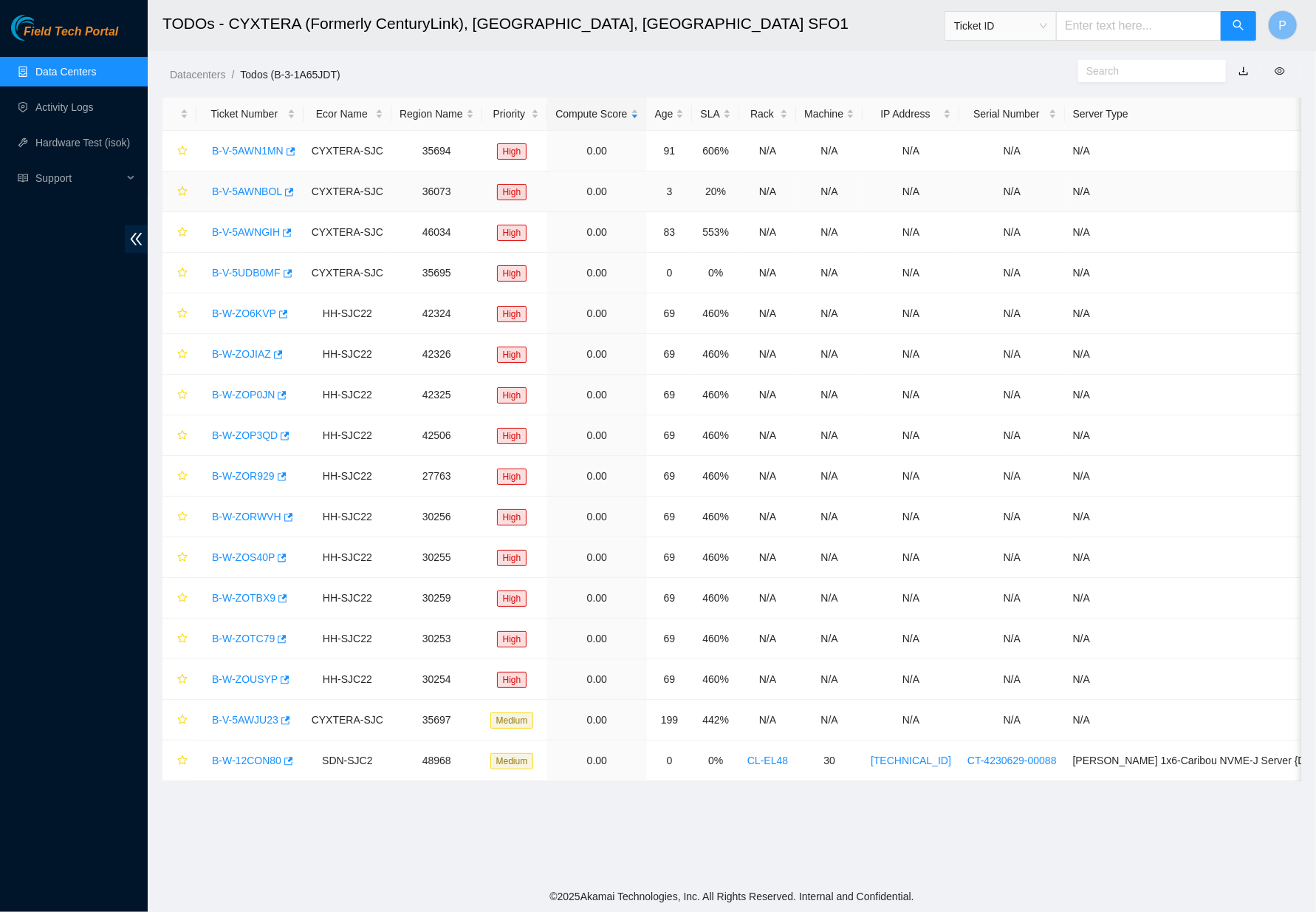
click at [262, 191] on link "B-V-5AWNBOL" at bounding box center [247, 191] width 70 height 12
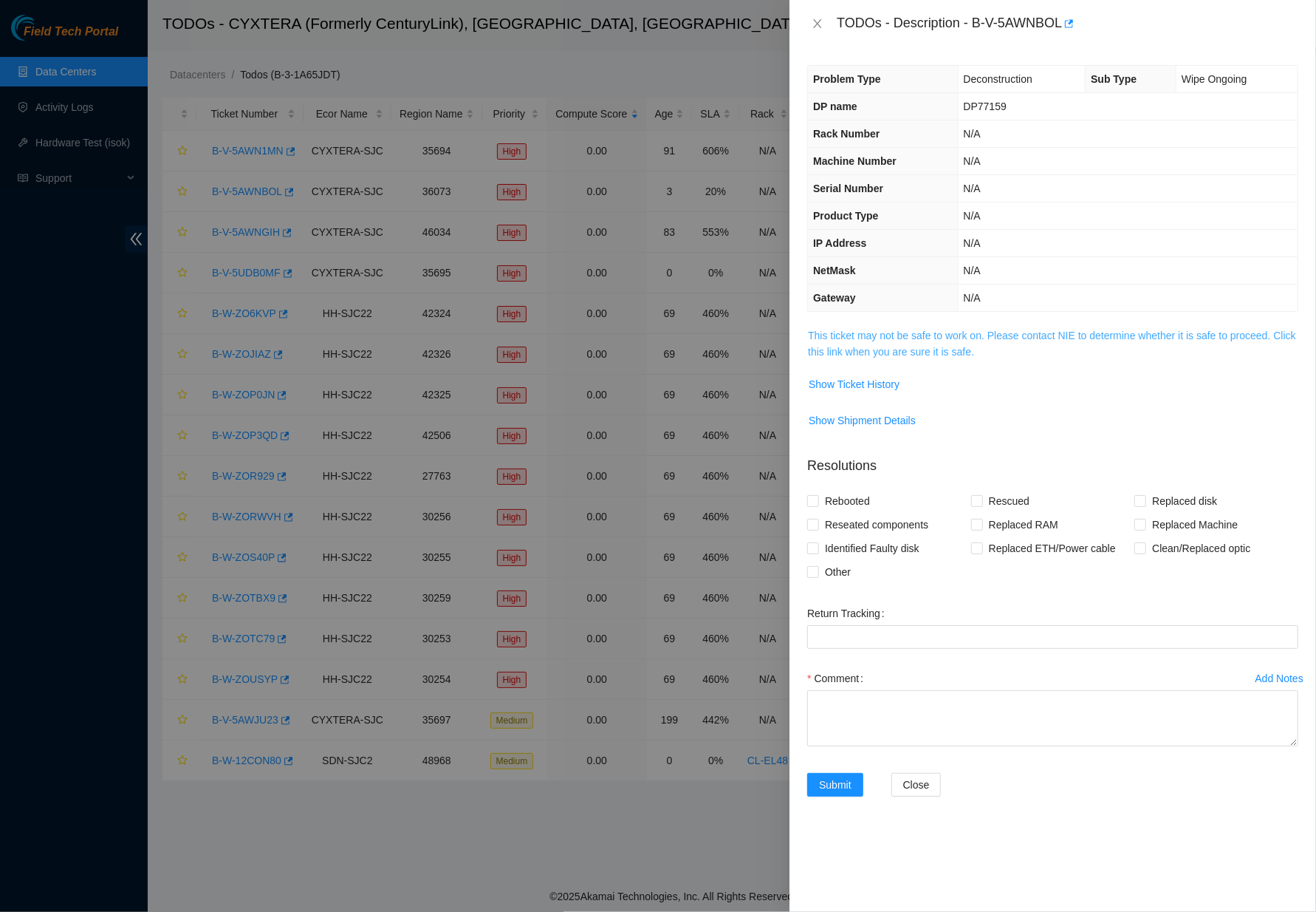
click at [963, 351] on link "This ticket may not be safe to work on. Please contact NIE to determine whether…" at bounding box center [1052, 343] width 488 height 28
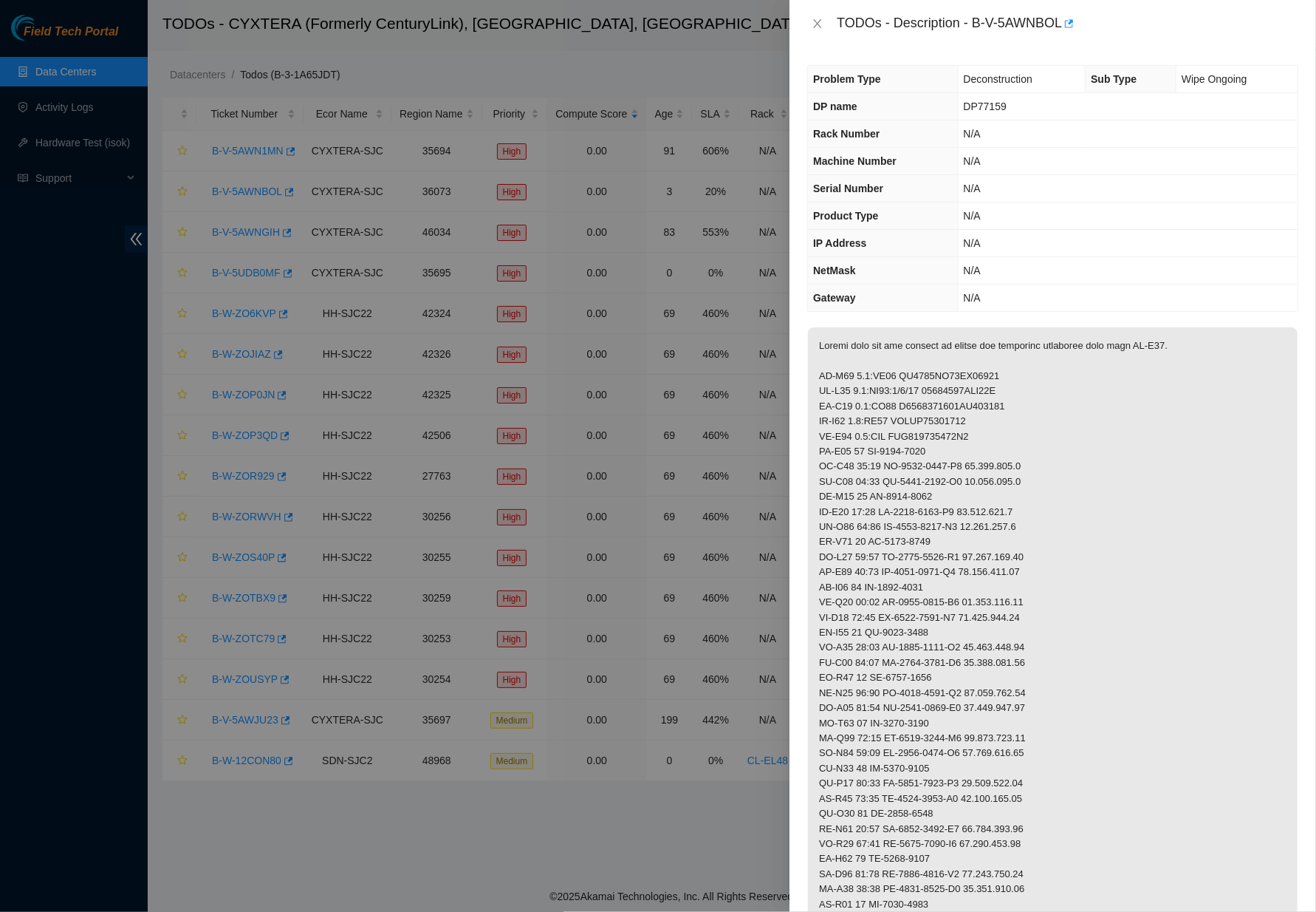
click at [1084, 345] on p at bounding box center [1053, 730] width 490 height 807
click at [814, 19] on icon "close" at bounding box center [818, 23] width 9 height 9
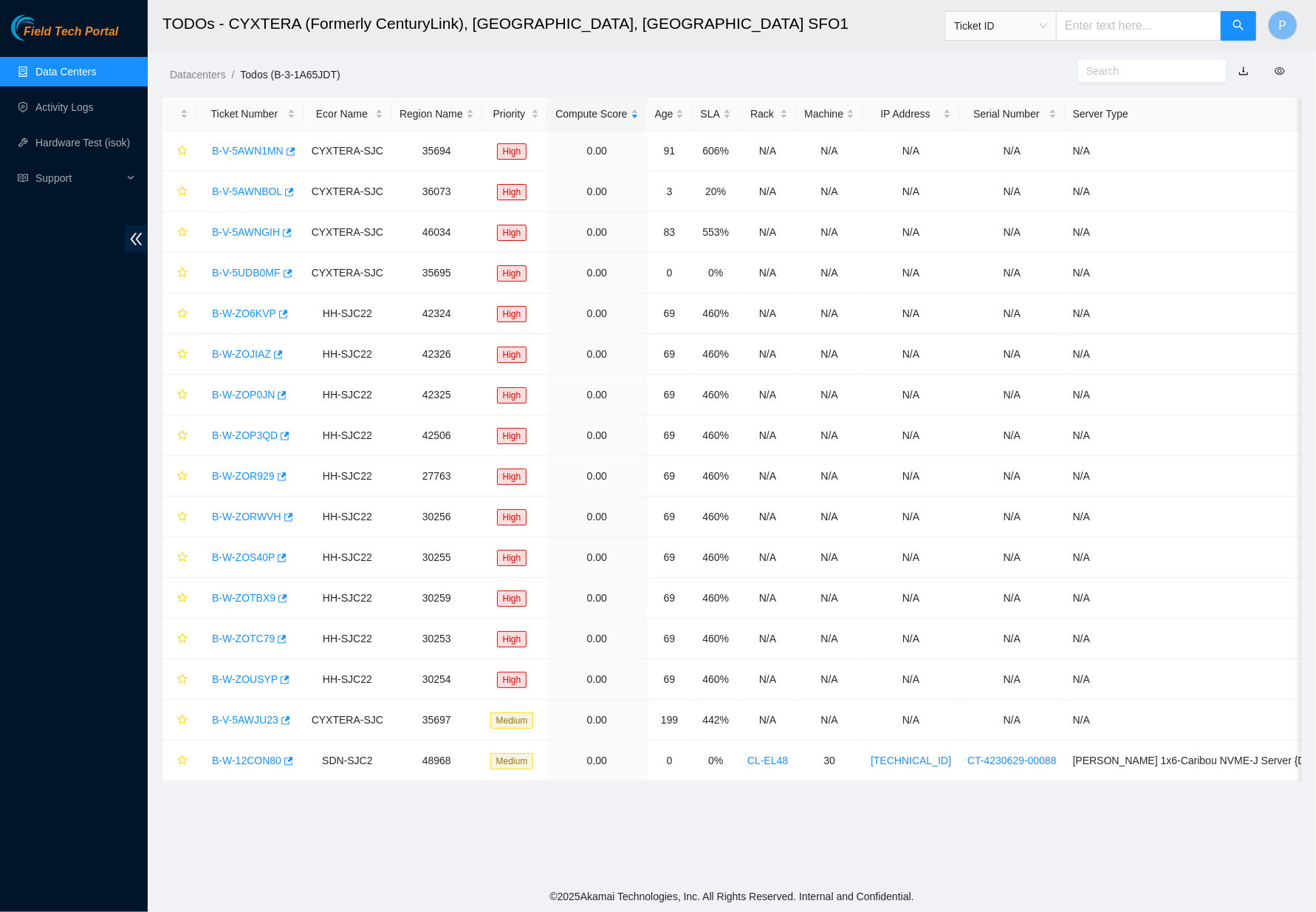
click at [85, 67] on link "Data Centers" at bounding box center [66, 71] width 60 height 12
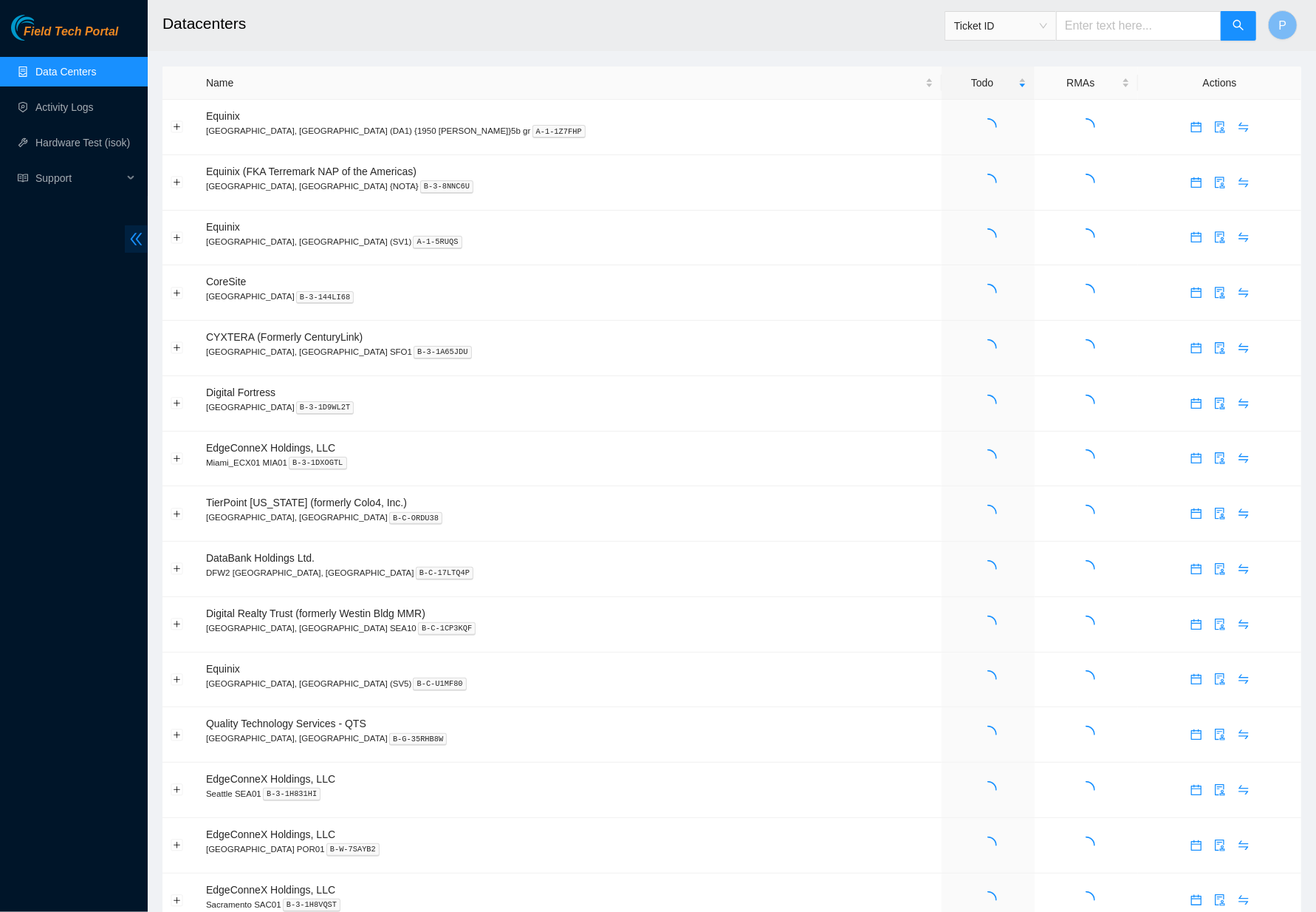
click at [138, 231] on icon "double-left" at bounding box center [136, 239] width 15 height 15
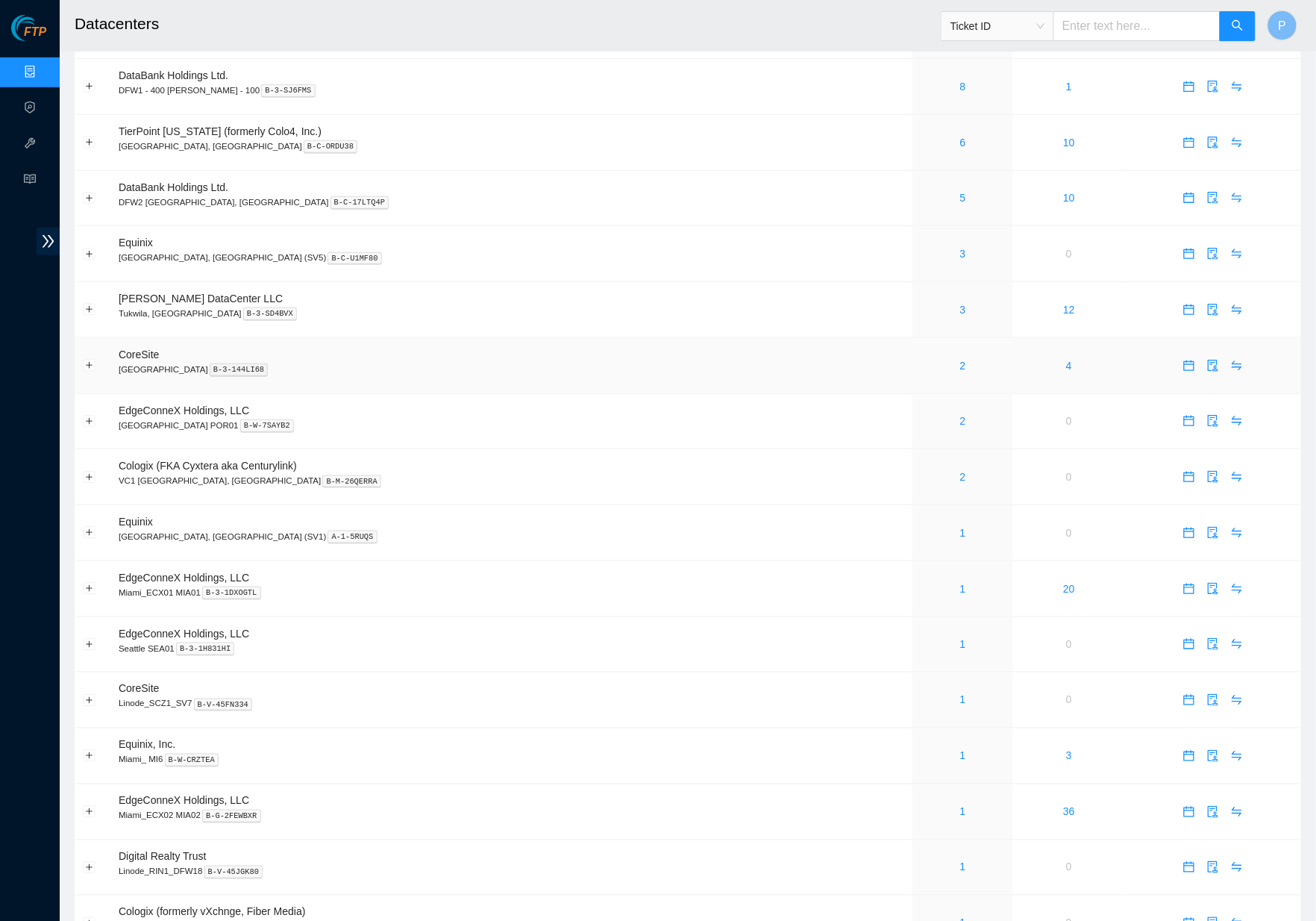
scroll to position [266, 0]
click at [960, 525] on link "1" at bounding box center [963, 531] width 6 height 12
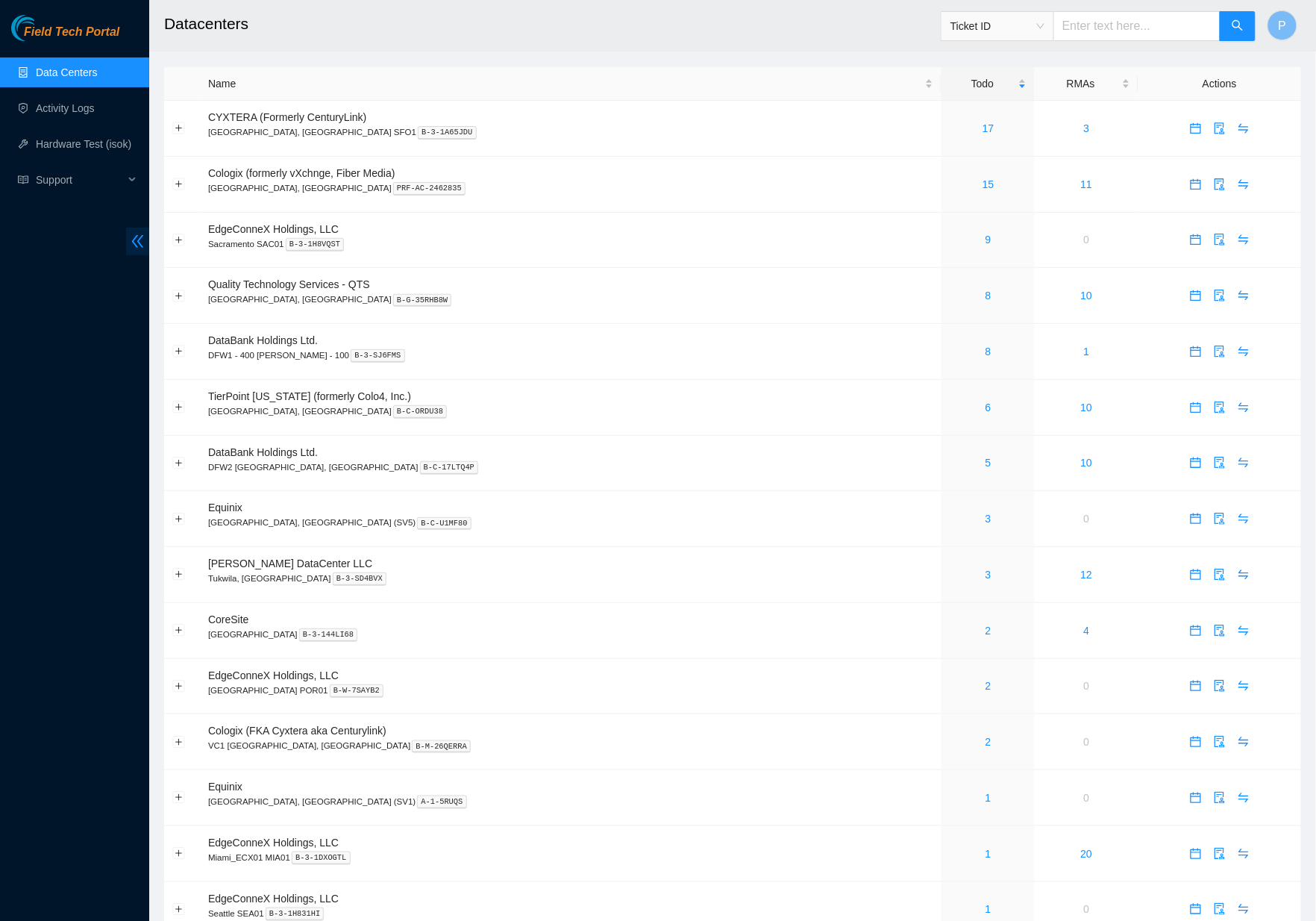
click at [136, 236] on icon "double-left" at bounding box center [137, 241] width 12 height 12
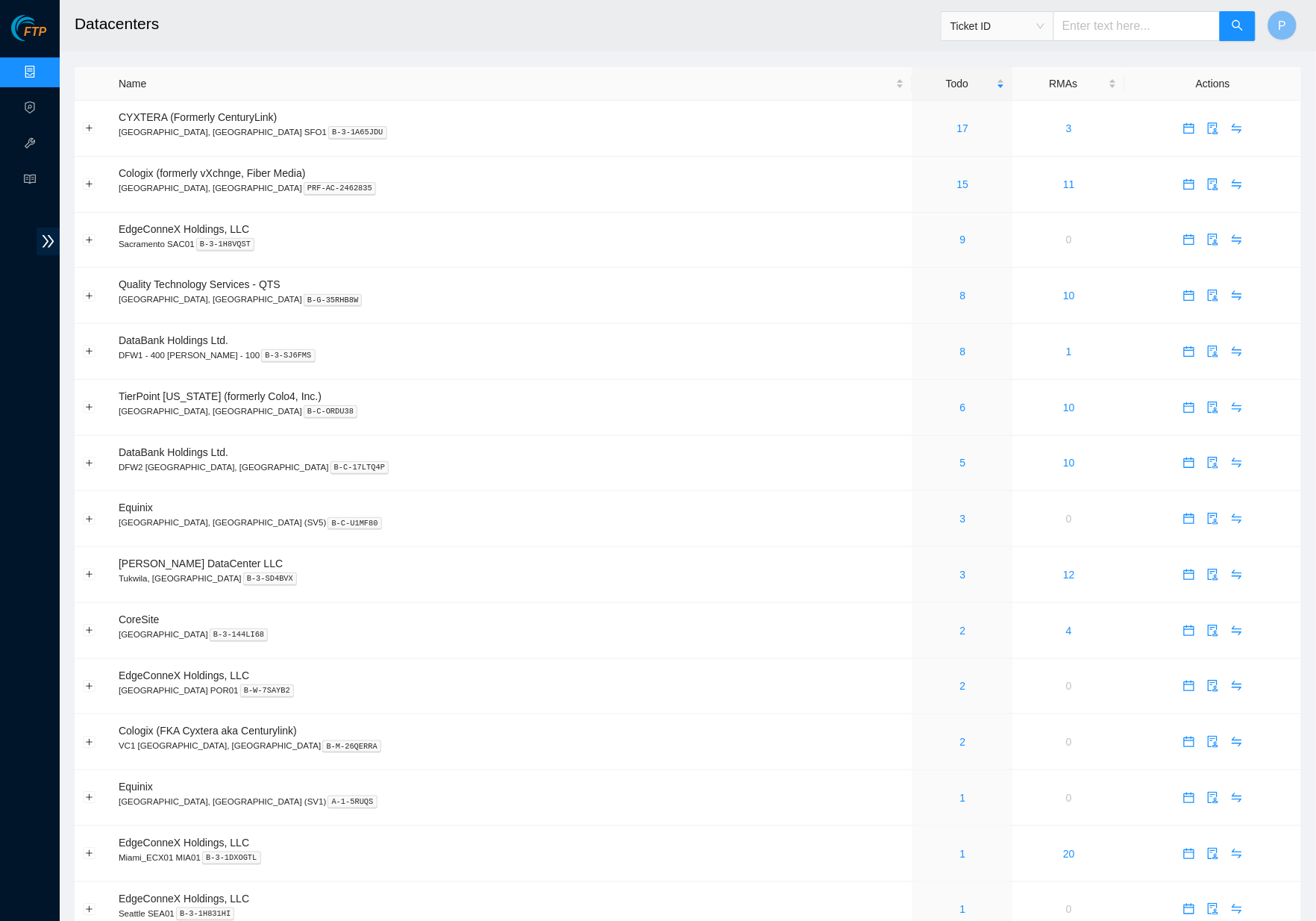
click at [1111, 20] on input "text" at bounding box center [1137, 26] width 167 height 30
paste input "B-V-5TS86DX"
type input "B-V-5TS86DX"
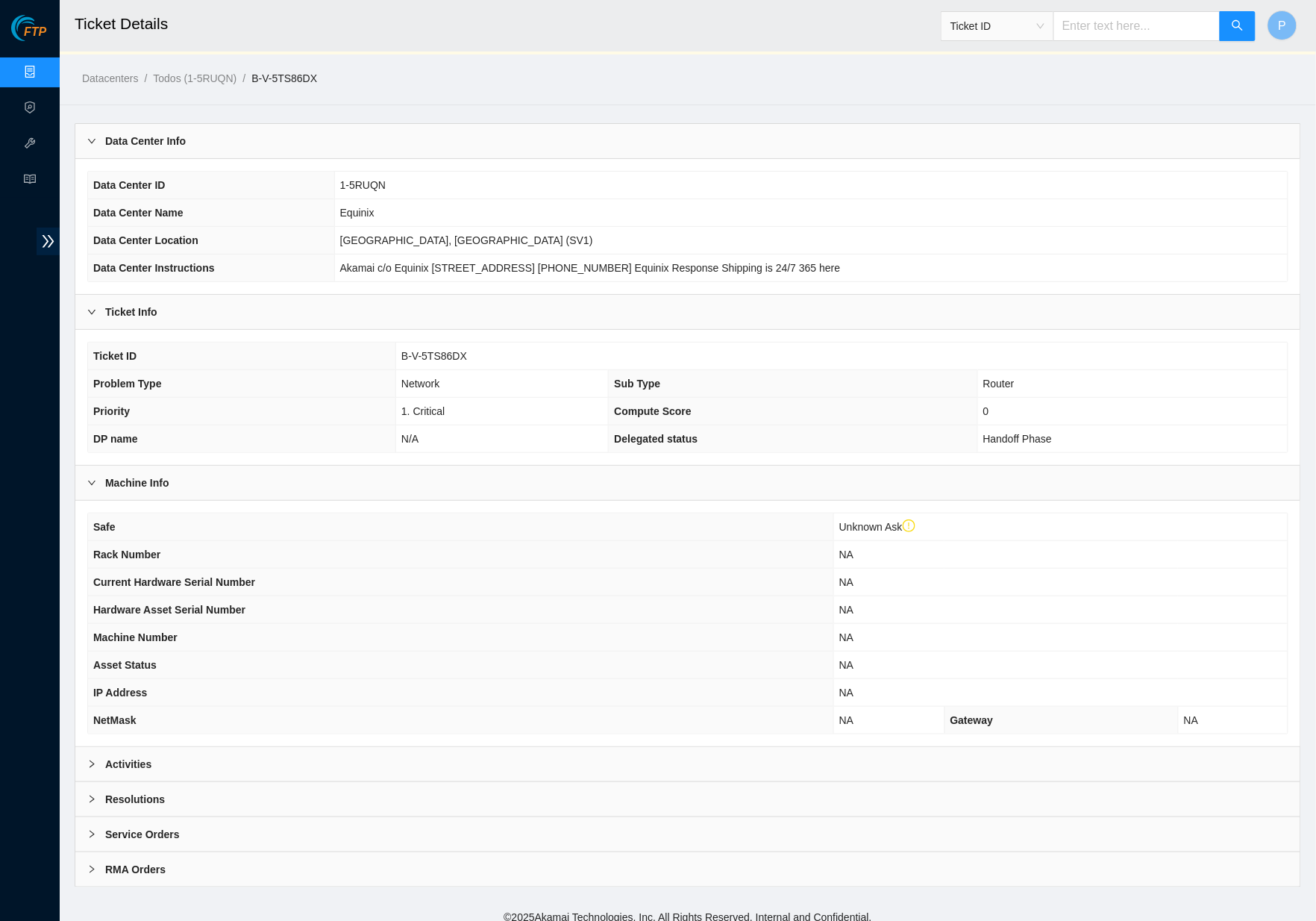
click at [616, 747] on div "Activities" at bounding box center [688, 764] width 1225 height 34
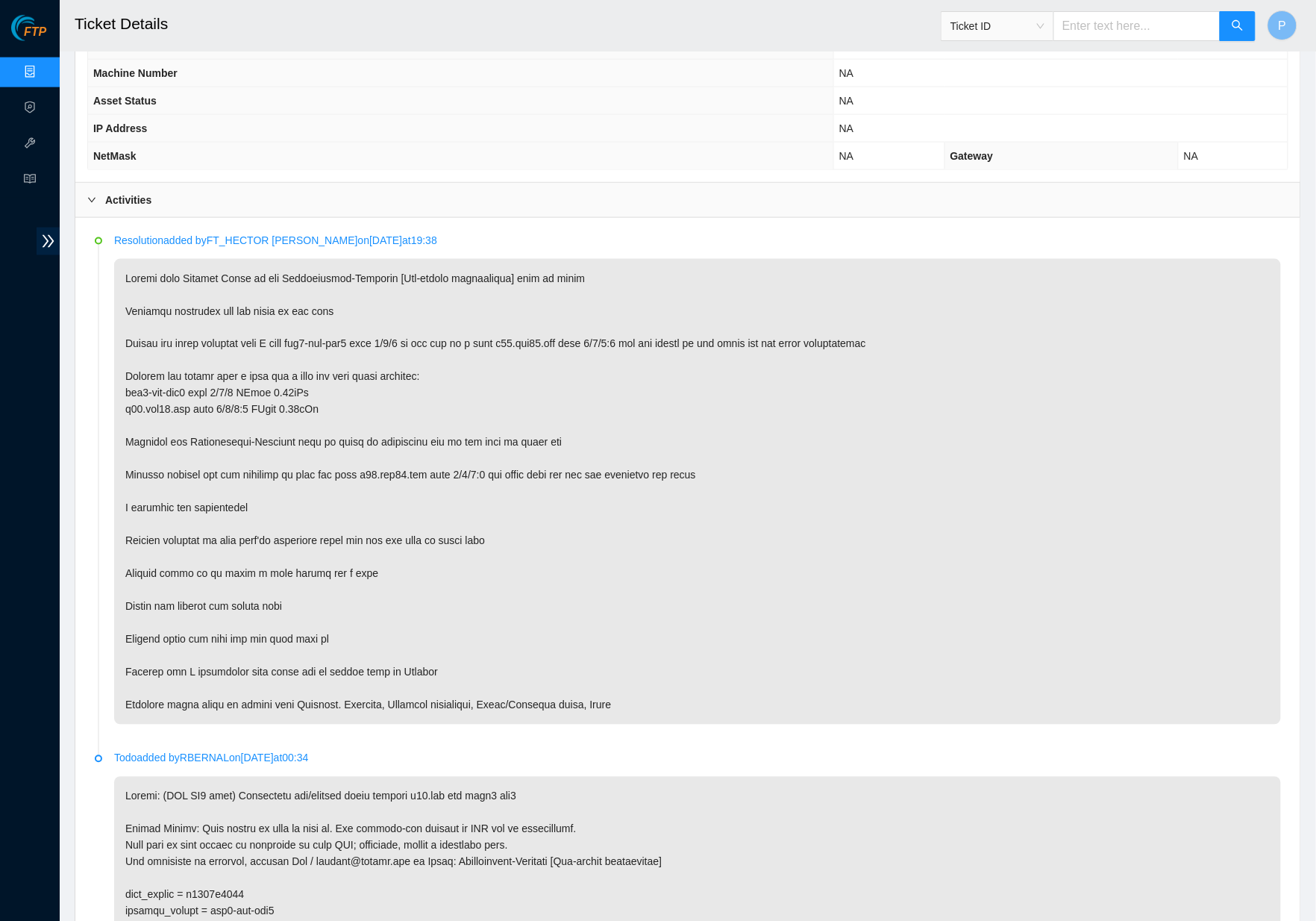
scroll to position [592, 0]
click at [43, 66] on link "Data Centers" at bounding box center [73, 72] width 61 height 12
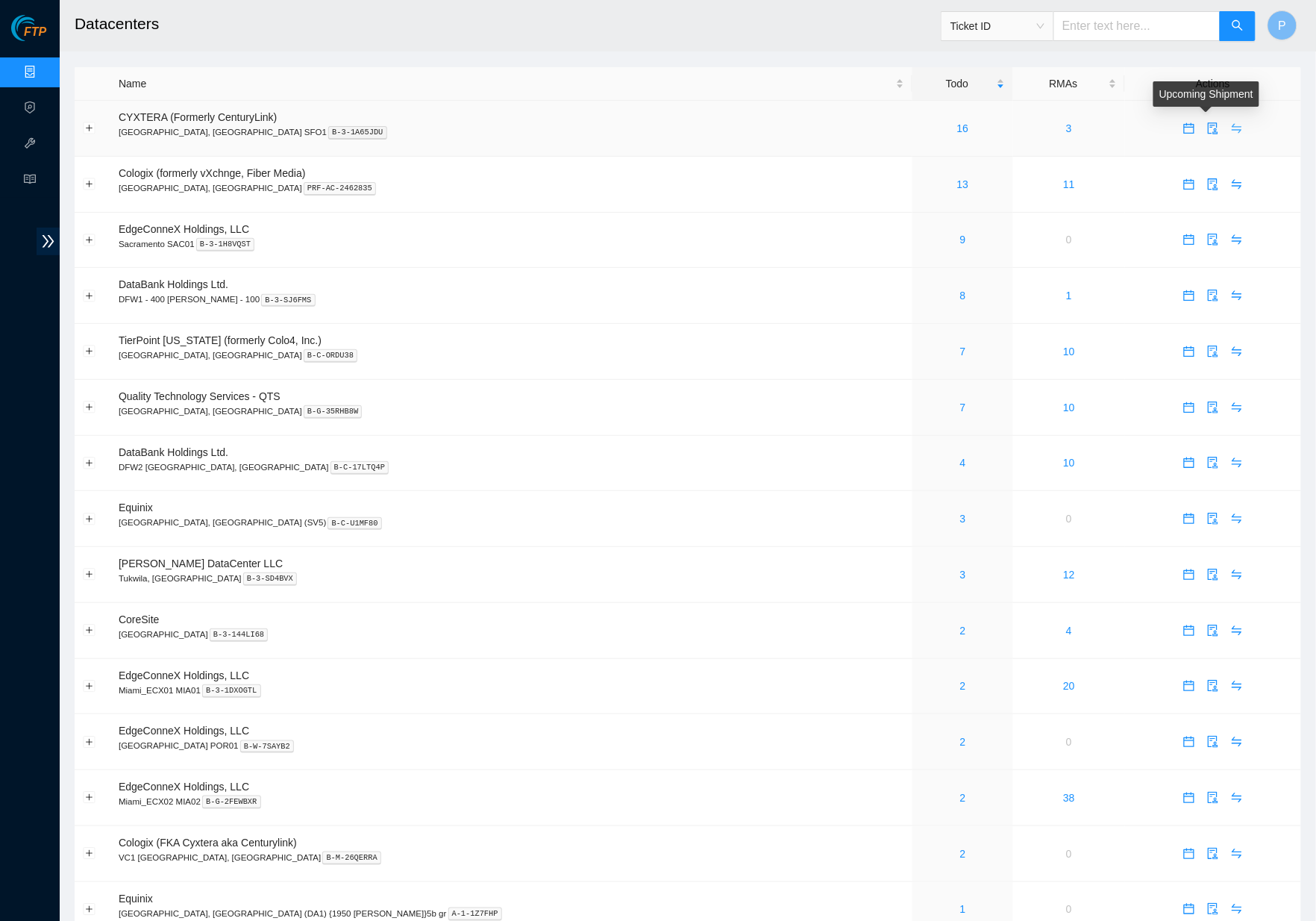
click at [1231, 123] on icon "swap" at bounding box center [1236, 128] width 12 height 12
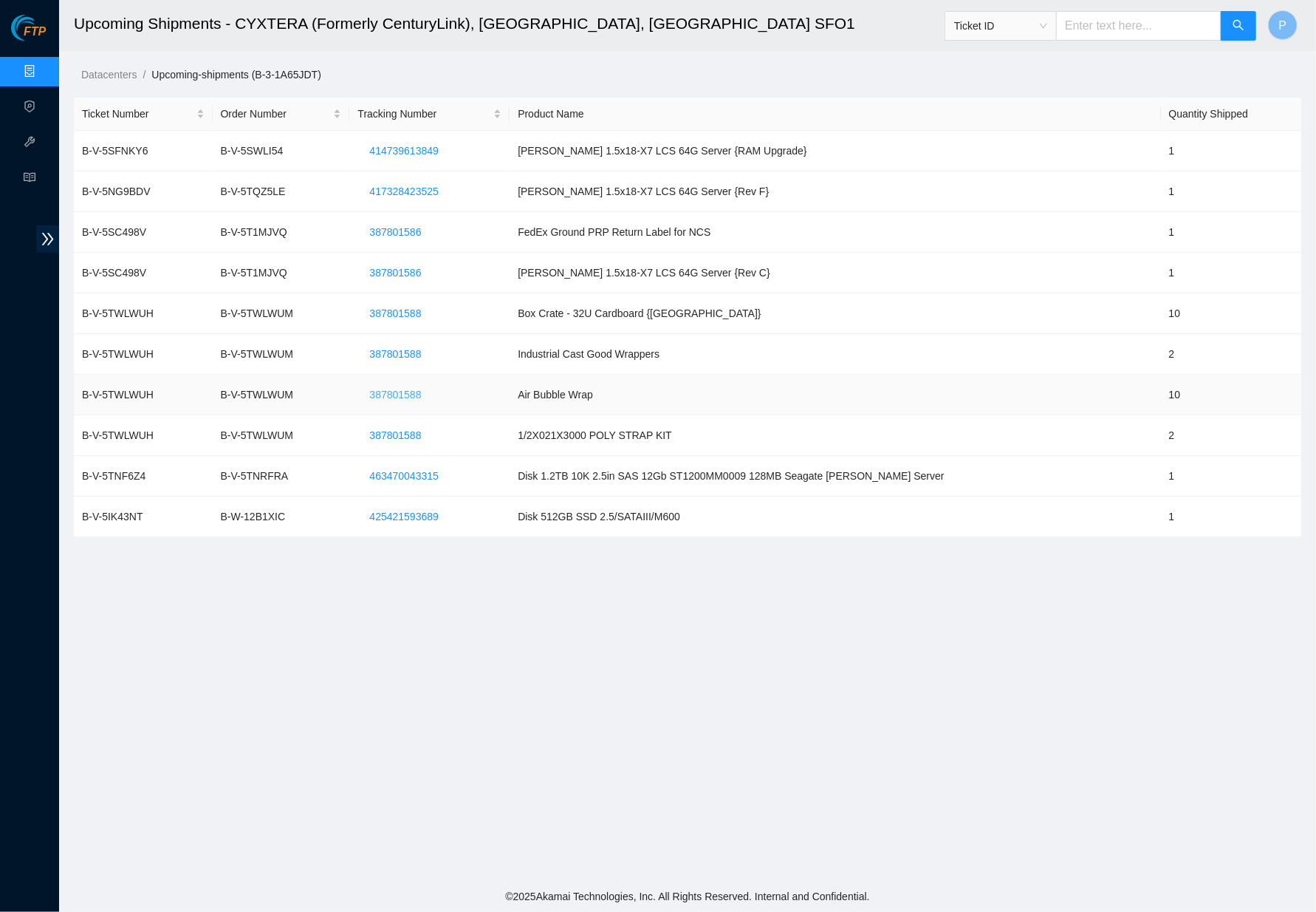
click at [414, 392] on span "387801588" at bounding box center [395, 394] width 52 height 16
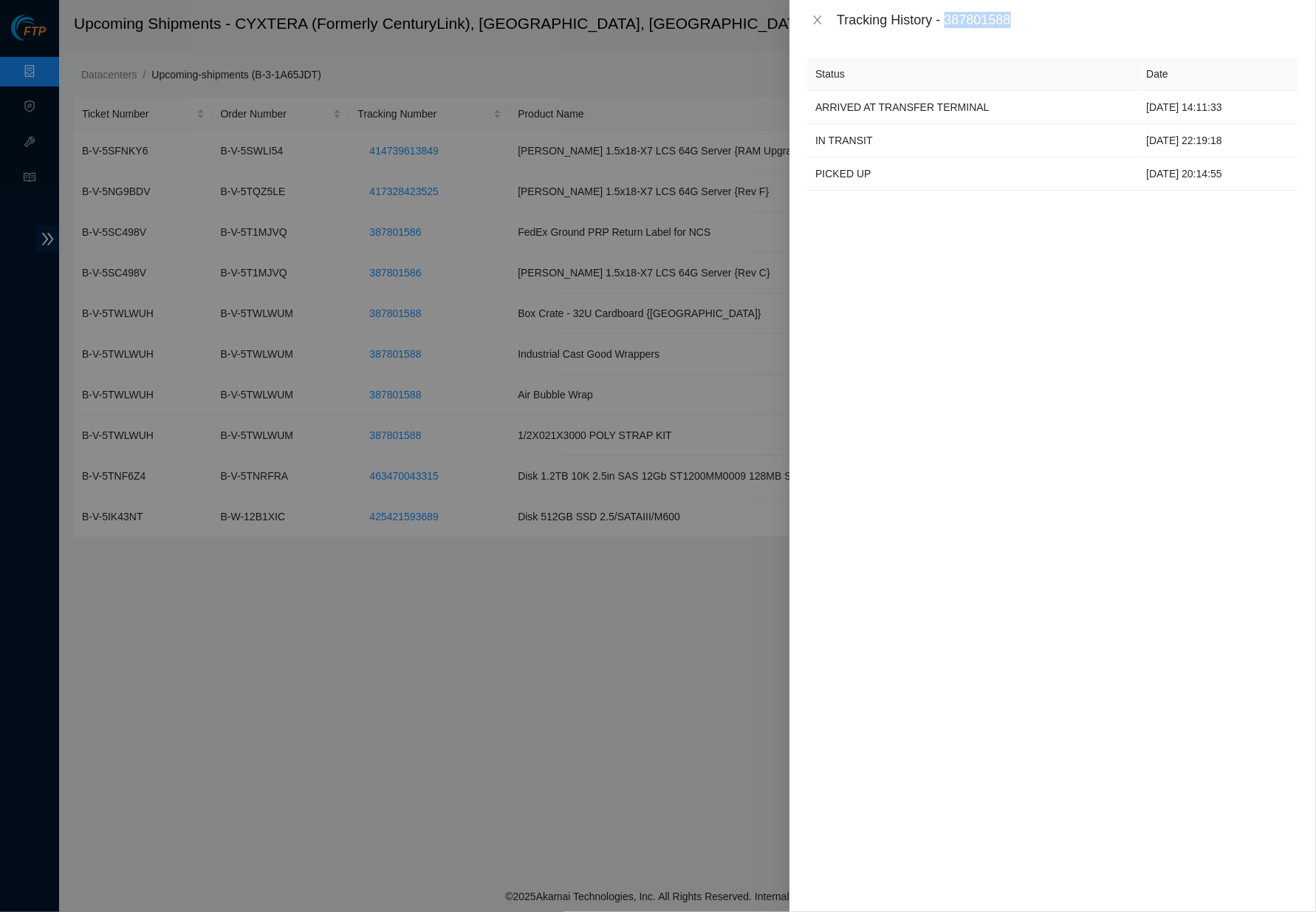
drag, startPoint x: 953, startPoint y: 21, endPoint x: 1038, endPoint y: 21, distance: 85.0
click at [1038, 21] on div "Tracking History - 387801588" at bounding box center [1067, 19] width 461 height 16
copy div "387801588"
click at [1100, 400] on div "Status Date ARRIVED AT TRANSFER TERMINAL [DATE] 14:11:33 IN TRANSIT [DATE] 22:1…" at bounding box center [1053, 476] width 527 height 872
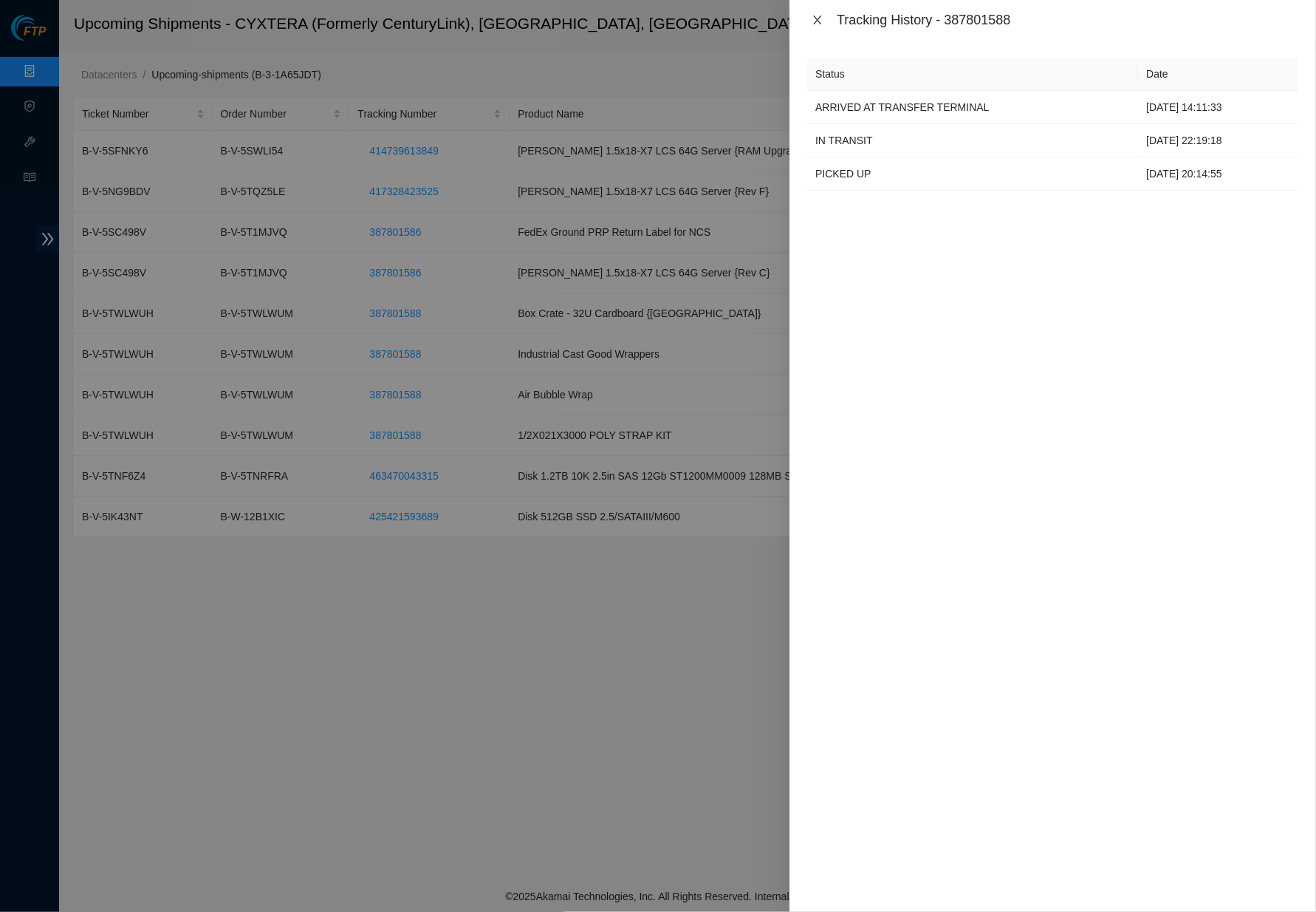
click at [820, 16] on icon "close" at bounding box center [818, 19] width 9 height 9
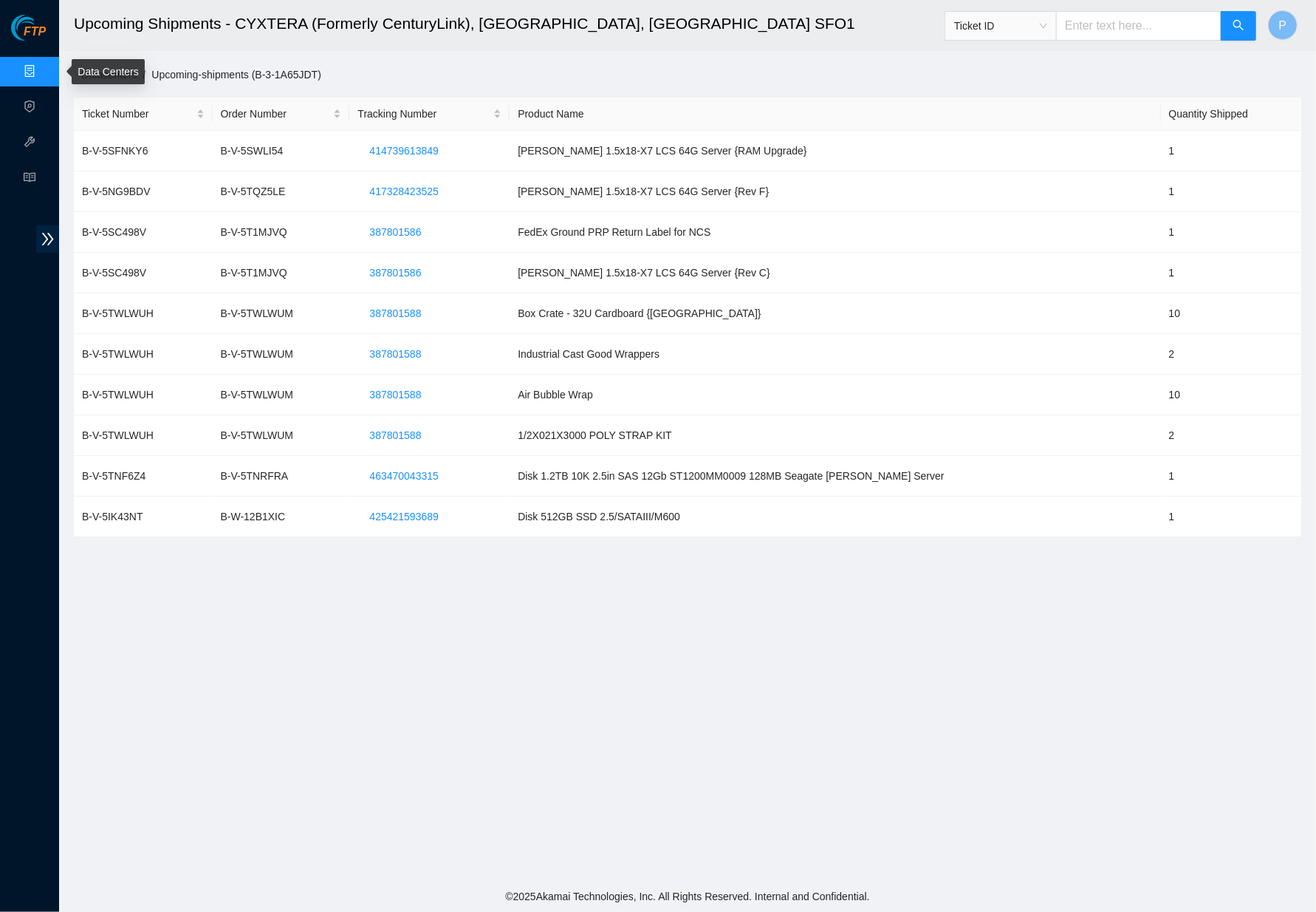
click at [45, 66] on link "Data Centers" at bounding box center [73, 71] width 60 height 12
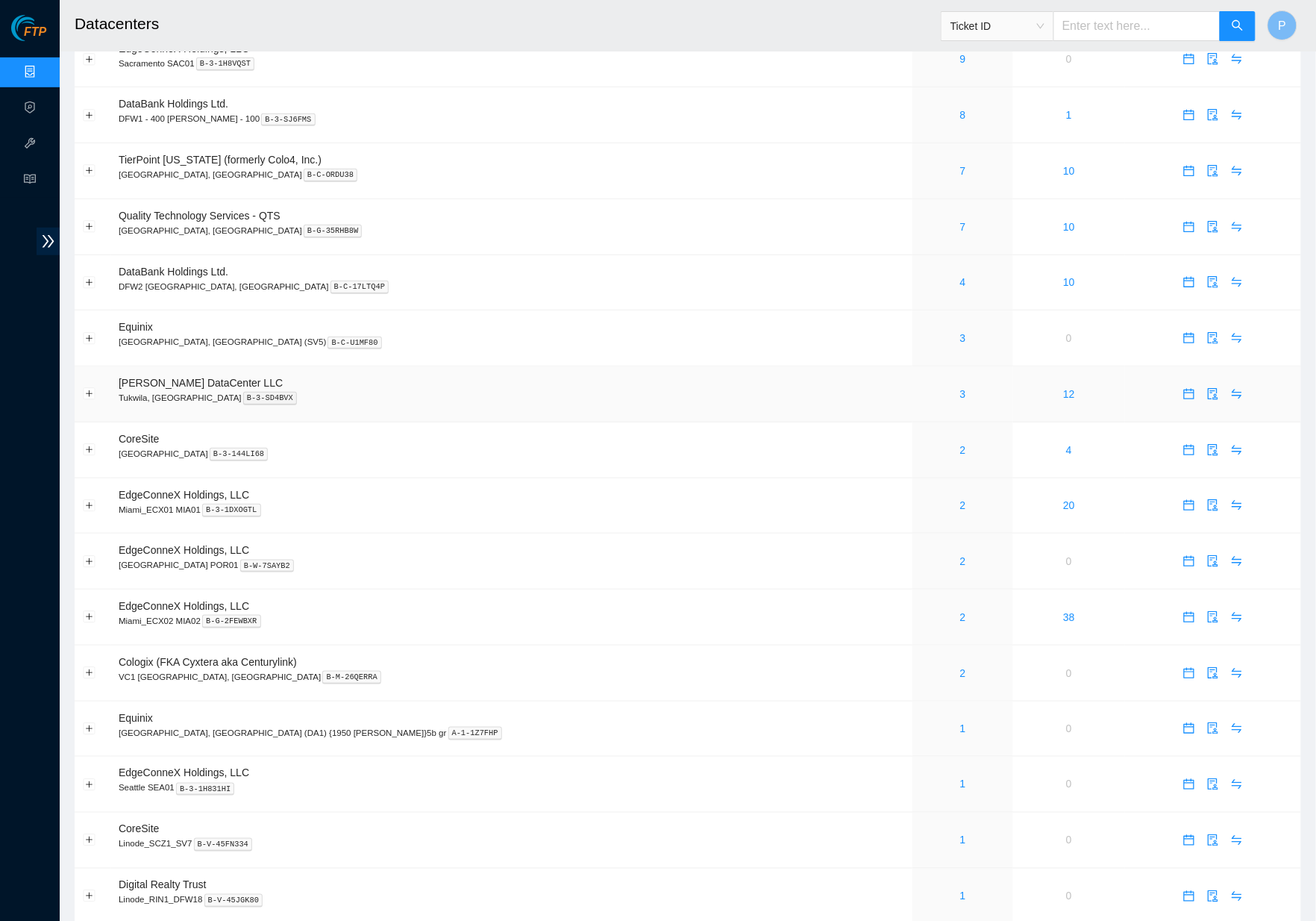
scroll to position [177, 0]
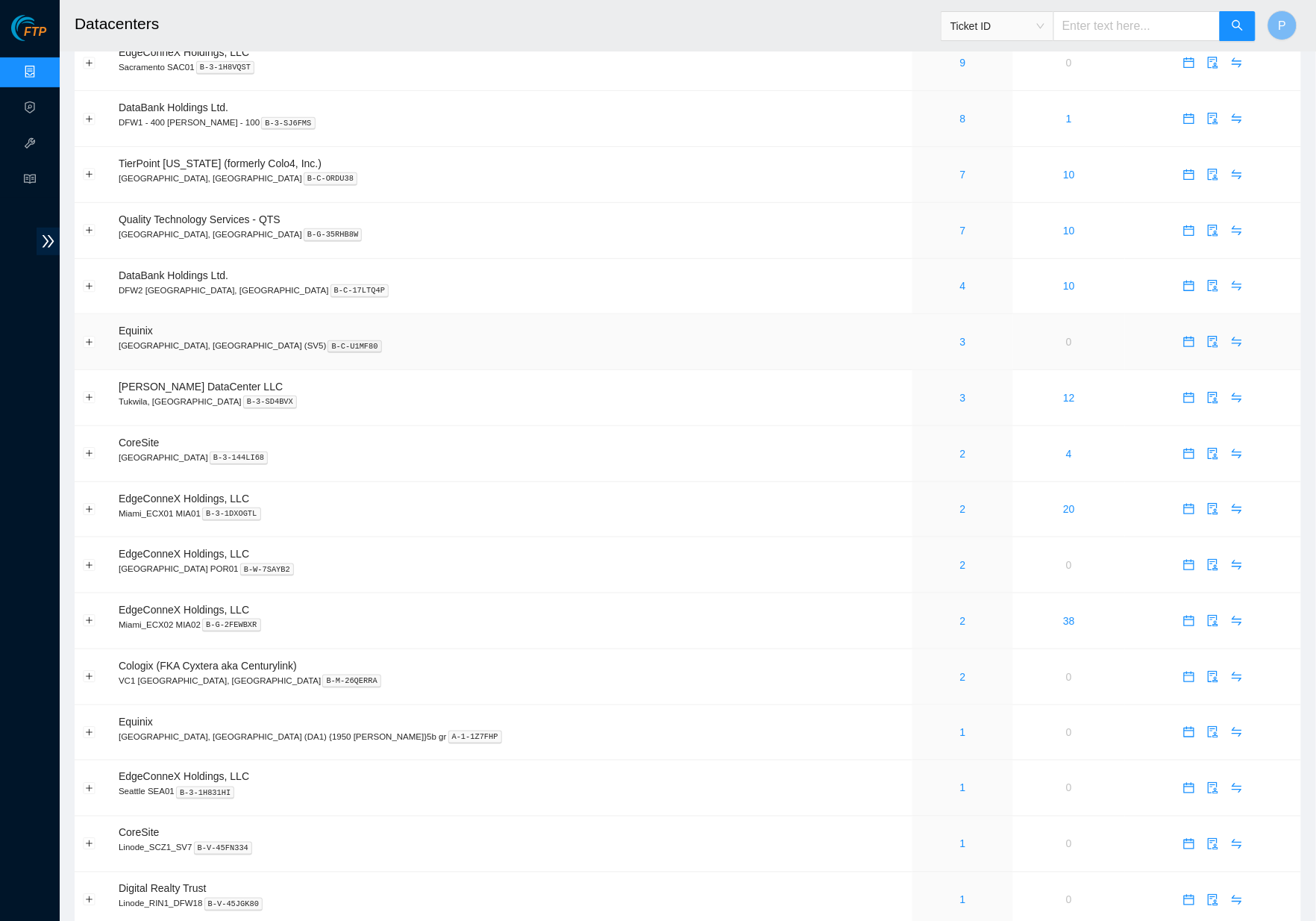
click at [921, 333] on div "3" at bounding box center [963, 341] width 84 height 16
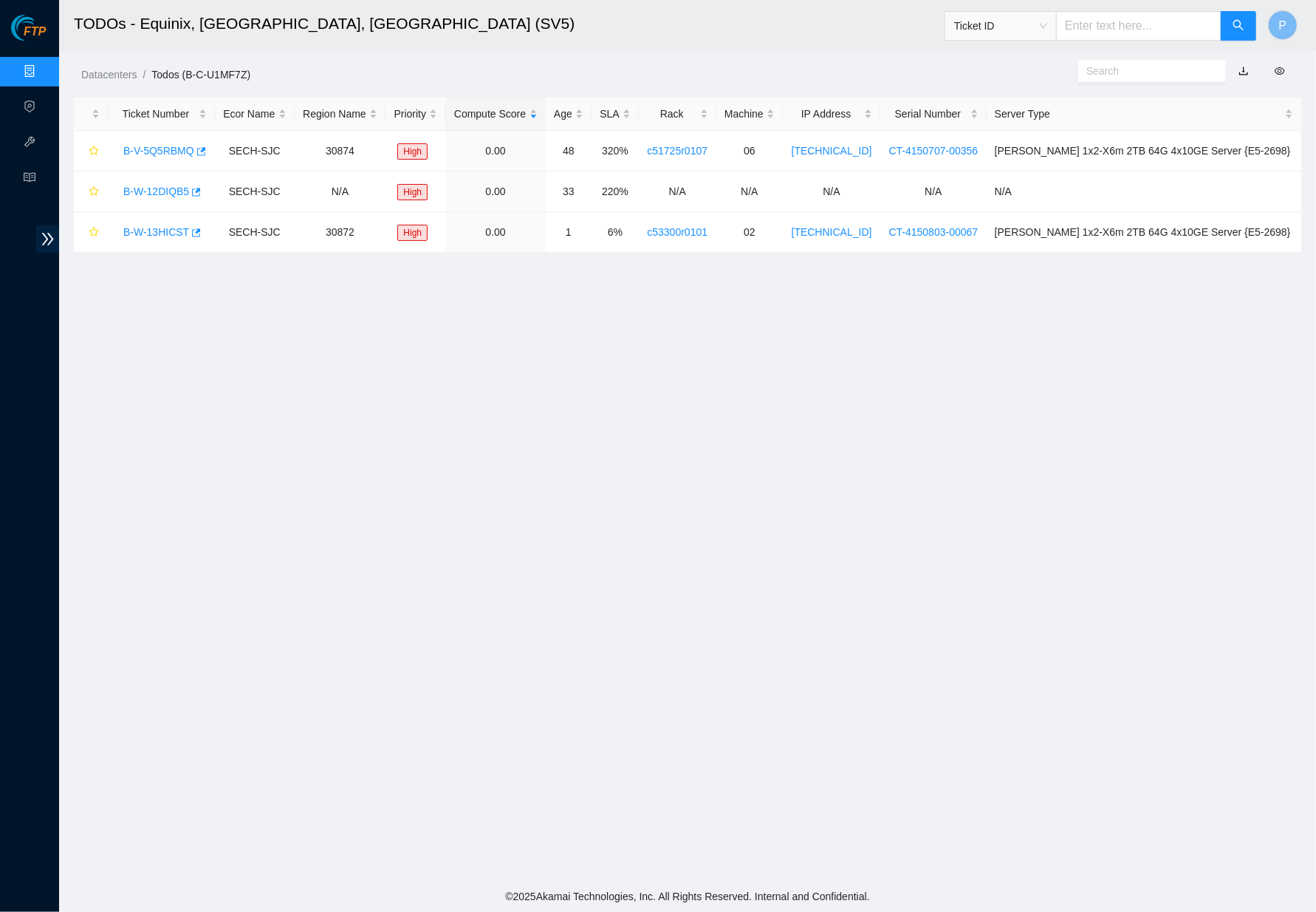
click at [1243, 65] on link "button" at bounding box center [1243, 70] width 10 height 12
click at [156, 189] on link "B-W-12DIQB5" at bounding box center [156, 191] width 66 height 12
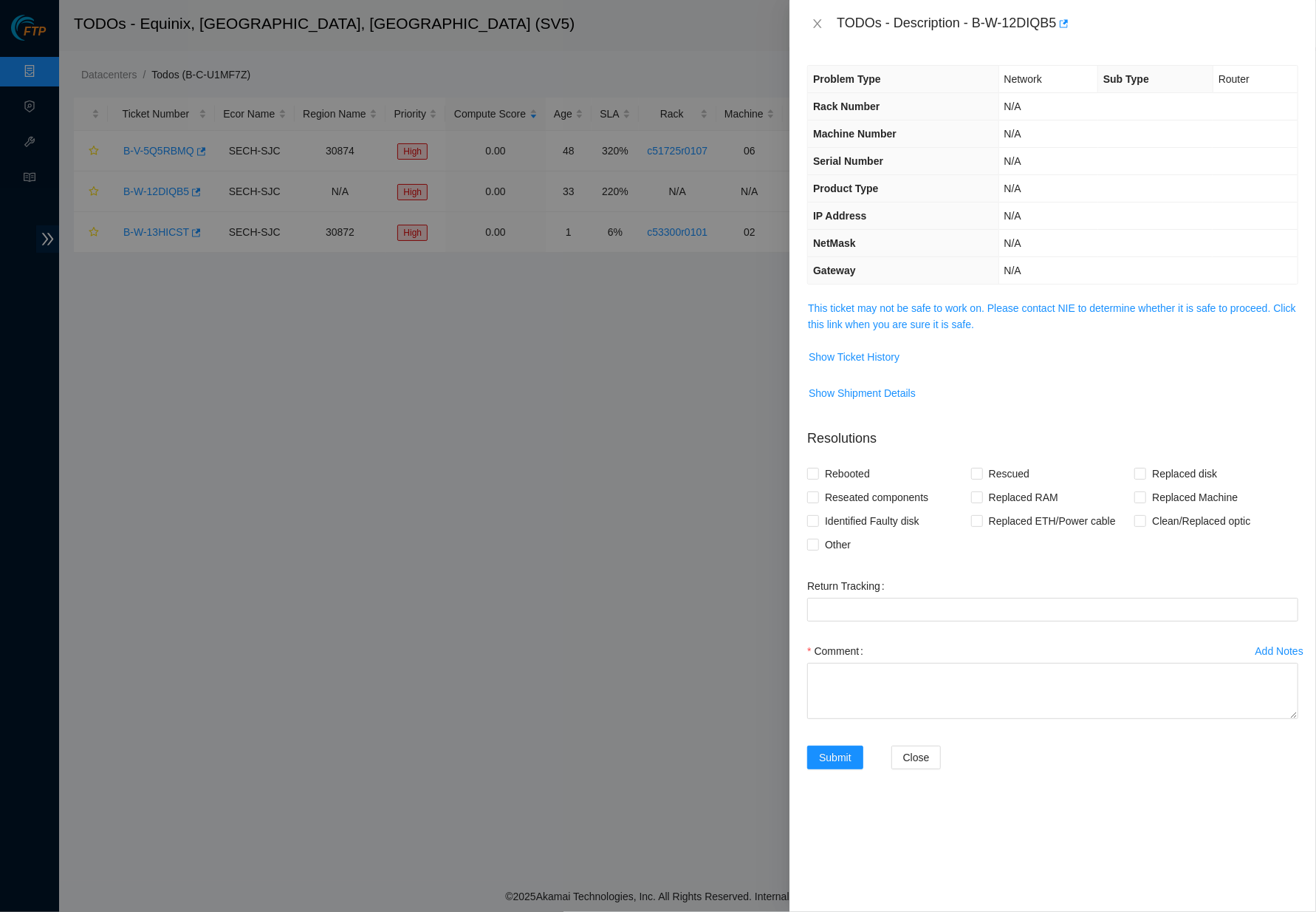
click at [949, 311] on span "This ticket may not be safe to work on. Please contact NIE to determine whether…" at bounding box center [1053, 316] width 490 height 32
click at [941, 318] on link "This ticket may not be safe to work on. Please contact NIE to determine whether…" at bounding box center [1052, 316] width 488 height 28
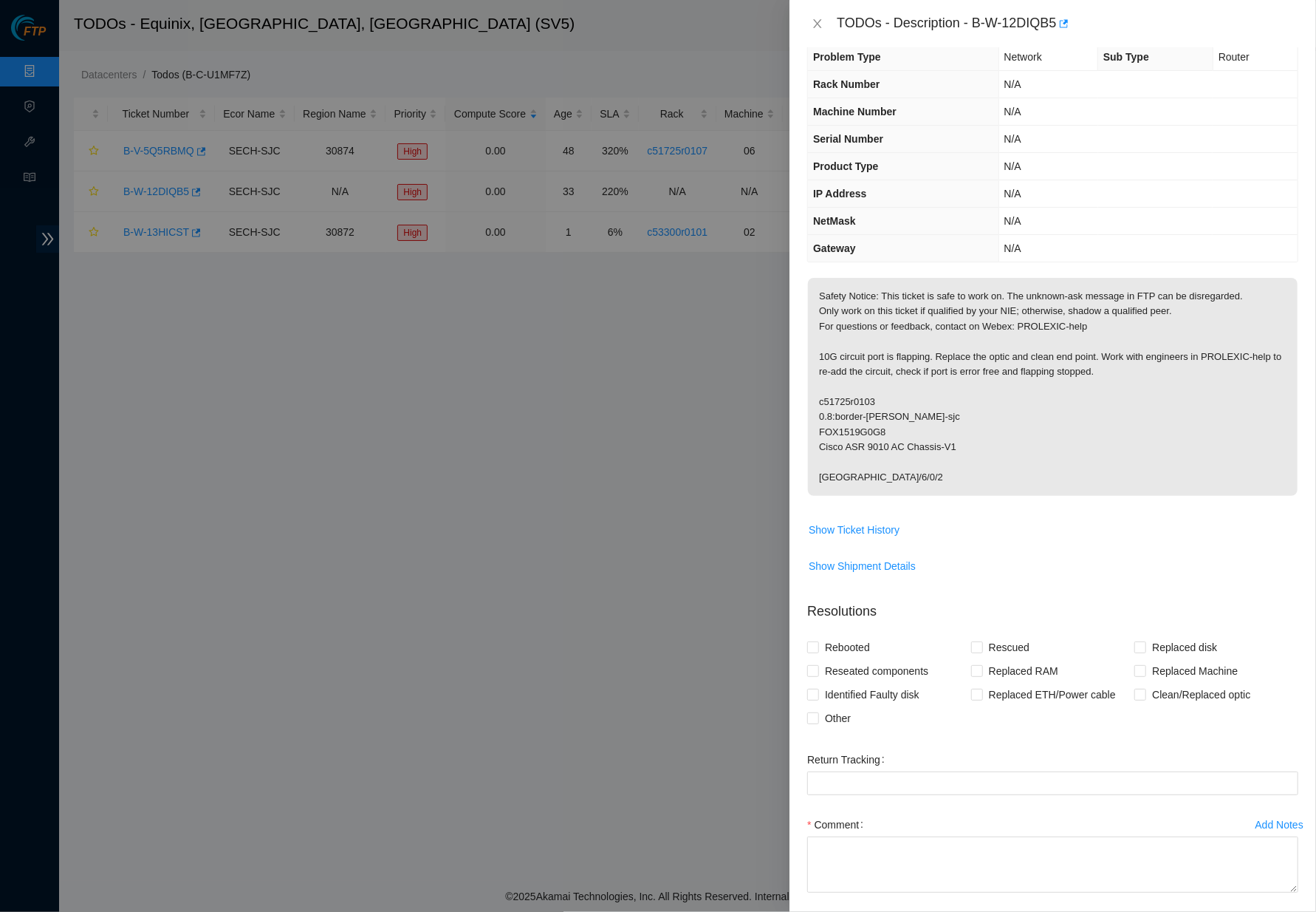
scroll to position [32, 0]
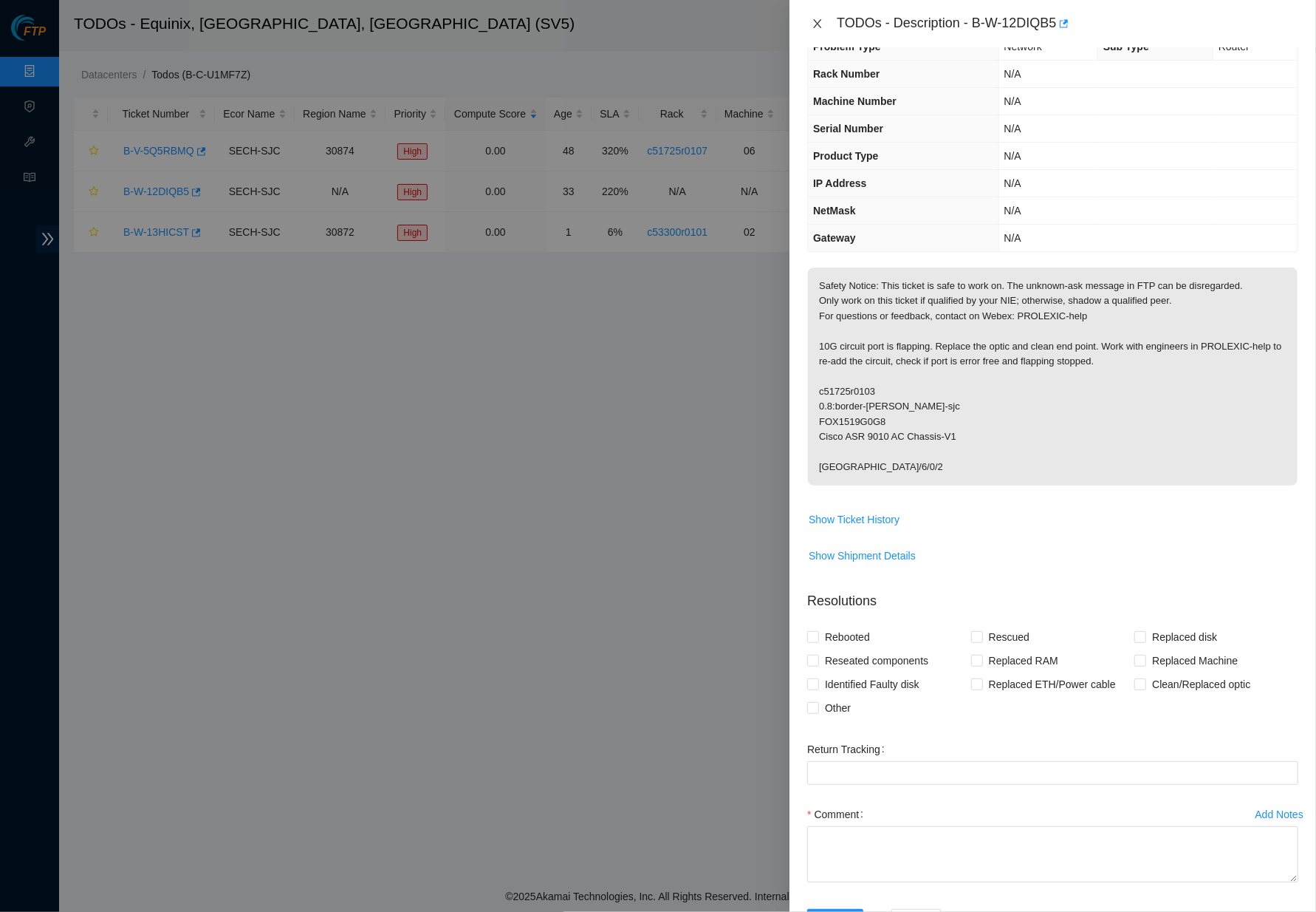
click at [823, 18] on icon "close" at bounding box center [817, 23] width 12 height 12
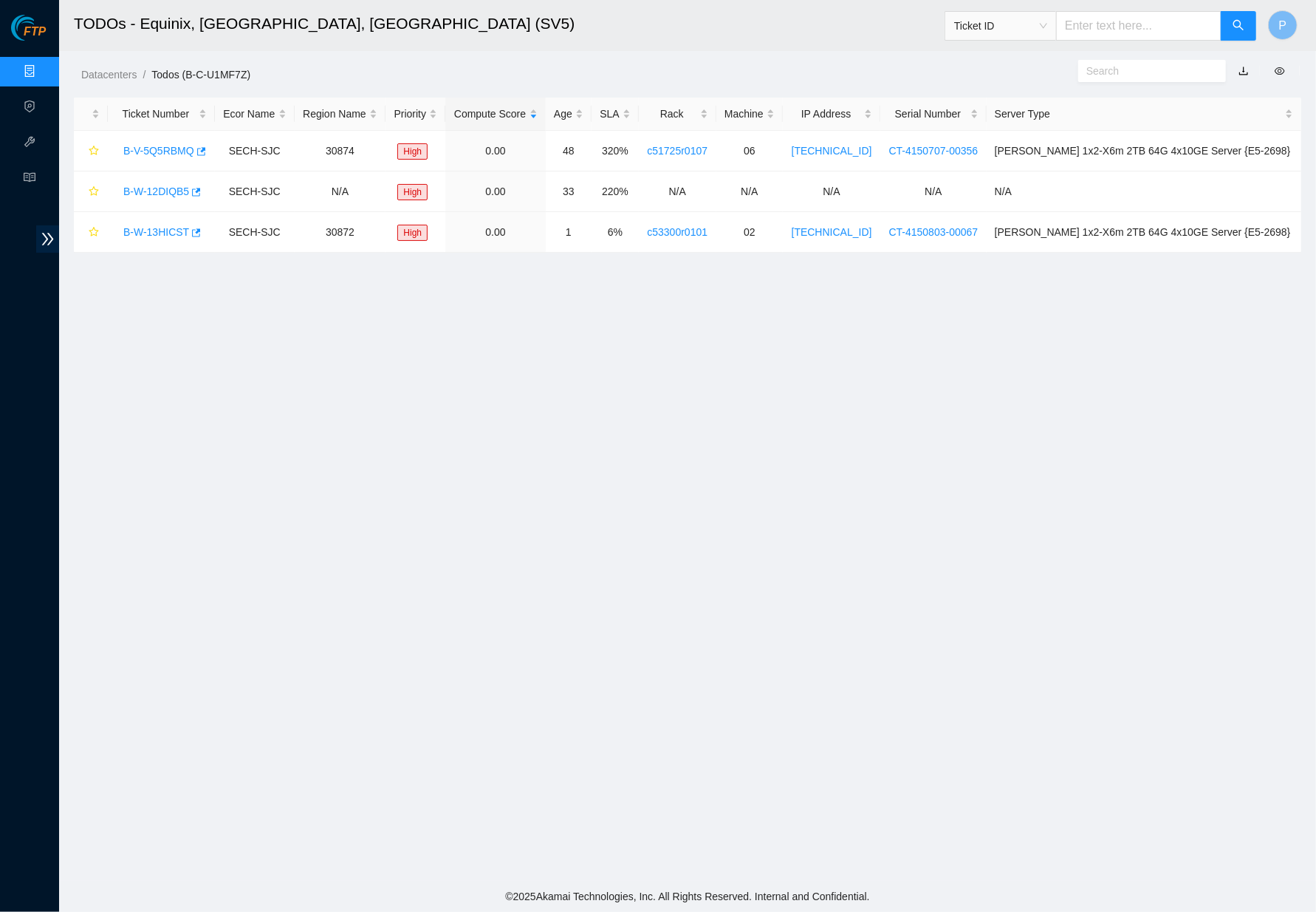
scroll to position [0, 0]
click at [154, 145] on link "B-V-5Q5RBMQ" at bounding box center [159, 150] width 71 height 12
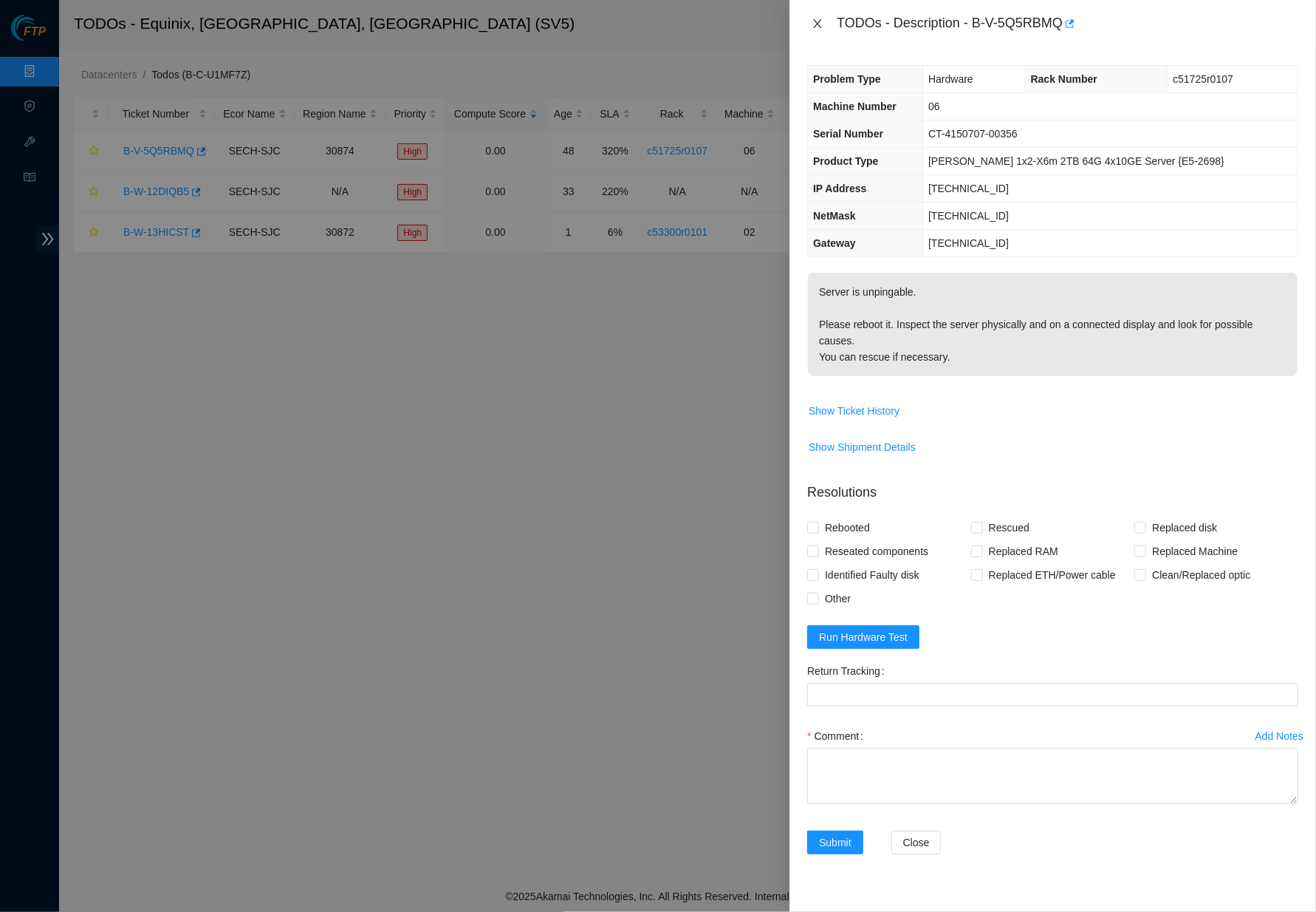
click at [815, 27] on icon "close" at bounding box center [817, 23] width 12 height 12
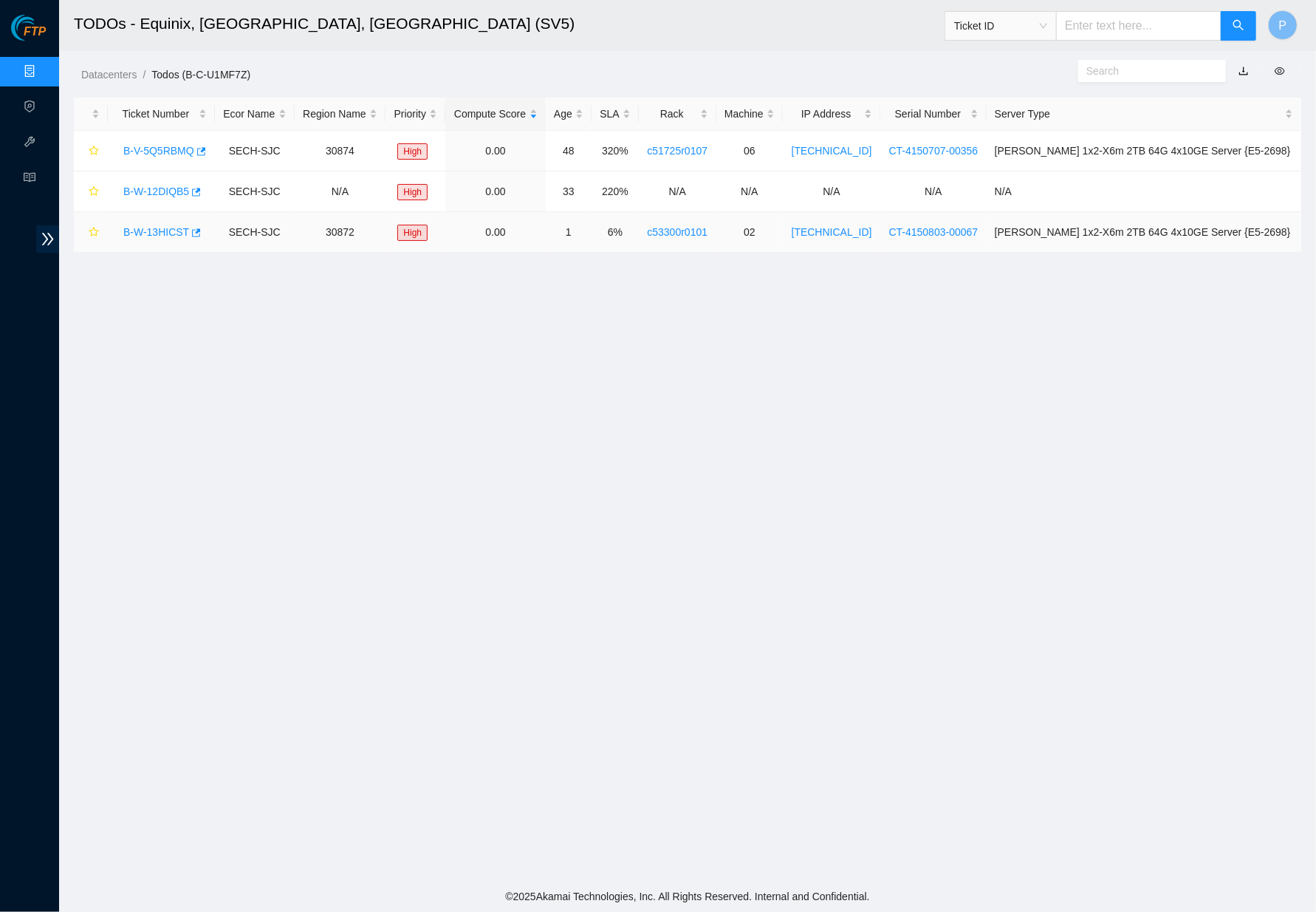
click at [153, 226] on link "B-W-13HICST" at bounding box center [156, 231] width 66 height 12
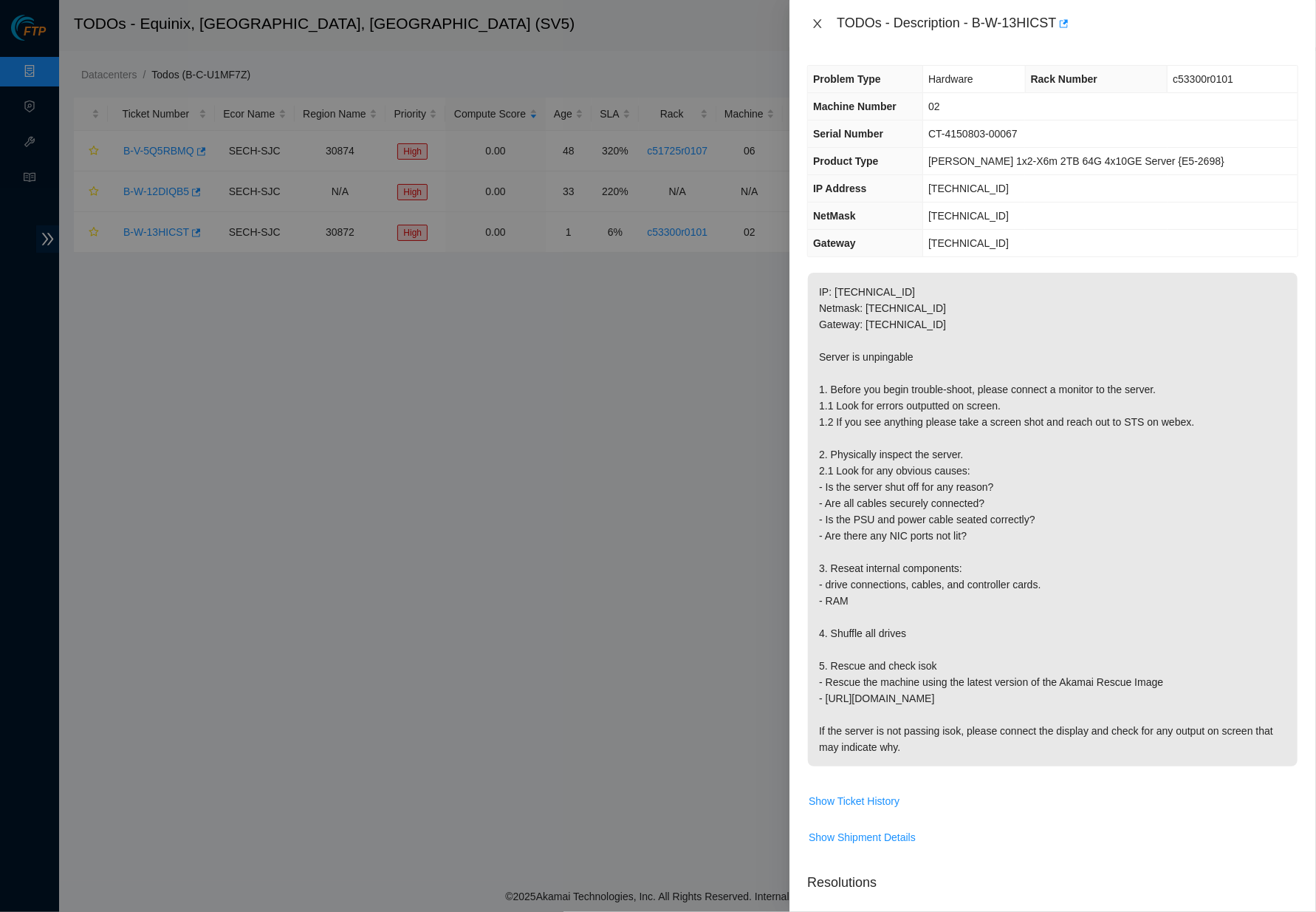
click at [819, 21] on icon "close" at bounding box center [818, 23] width 9 height 9
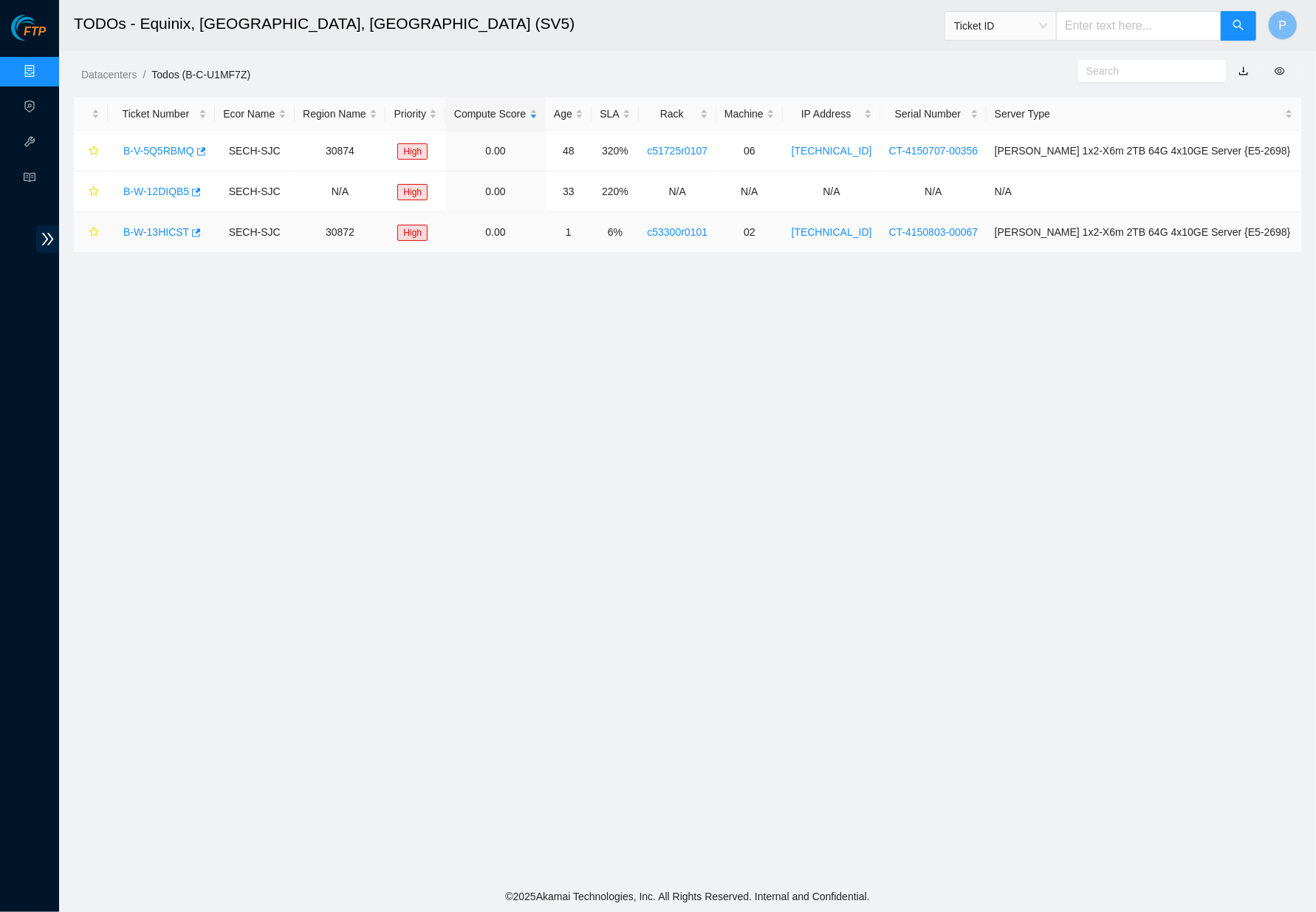
click at [169, 230] on link "B-W-13HICST" at bounding box center [156, 231] width 66 height 12
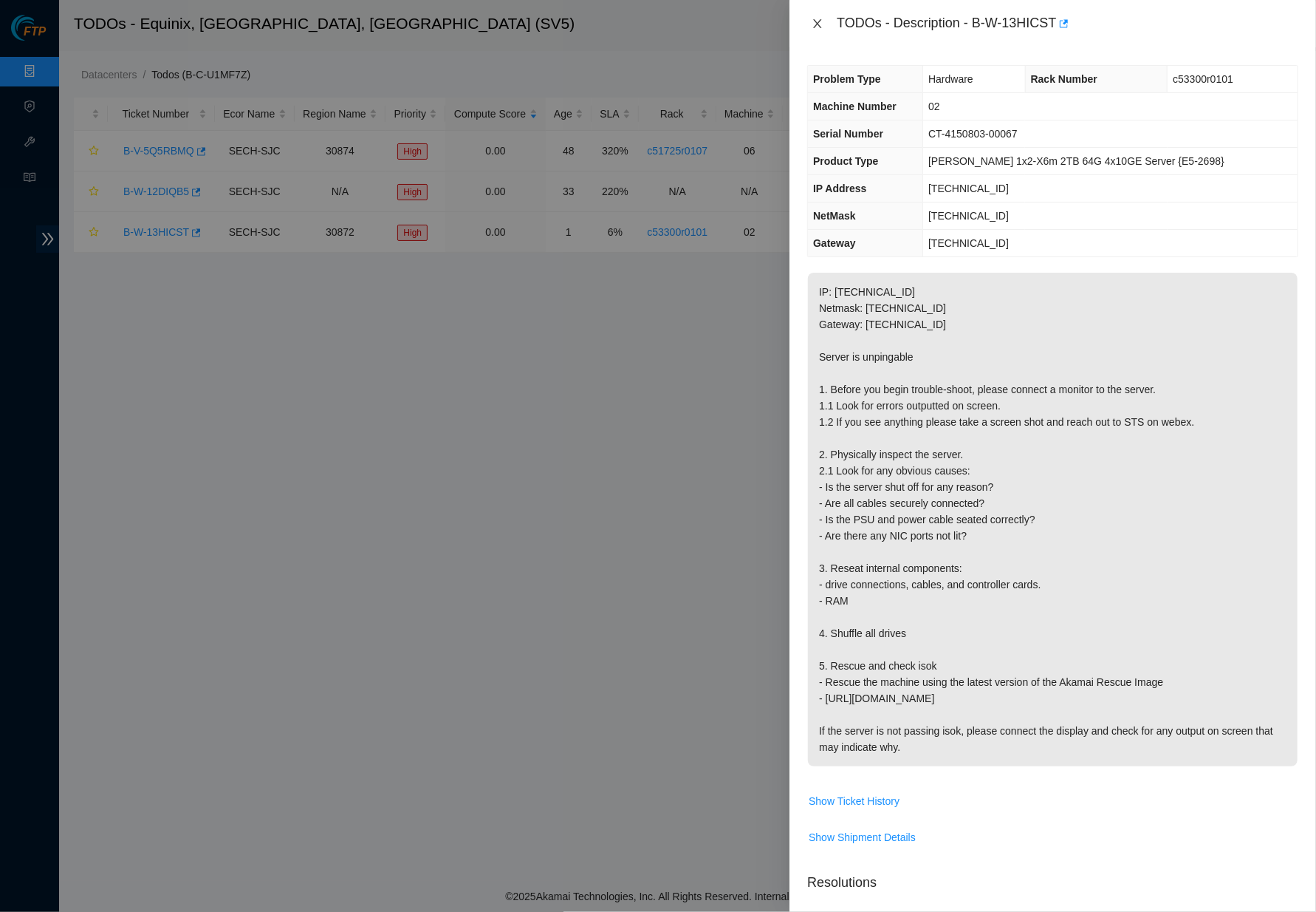
click at [815, 18] on icon "close" at bounding box center [817, 23] width 12 height 12
